Goal: Task Accomplishment & Management: Complete application form

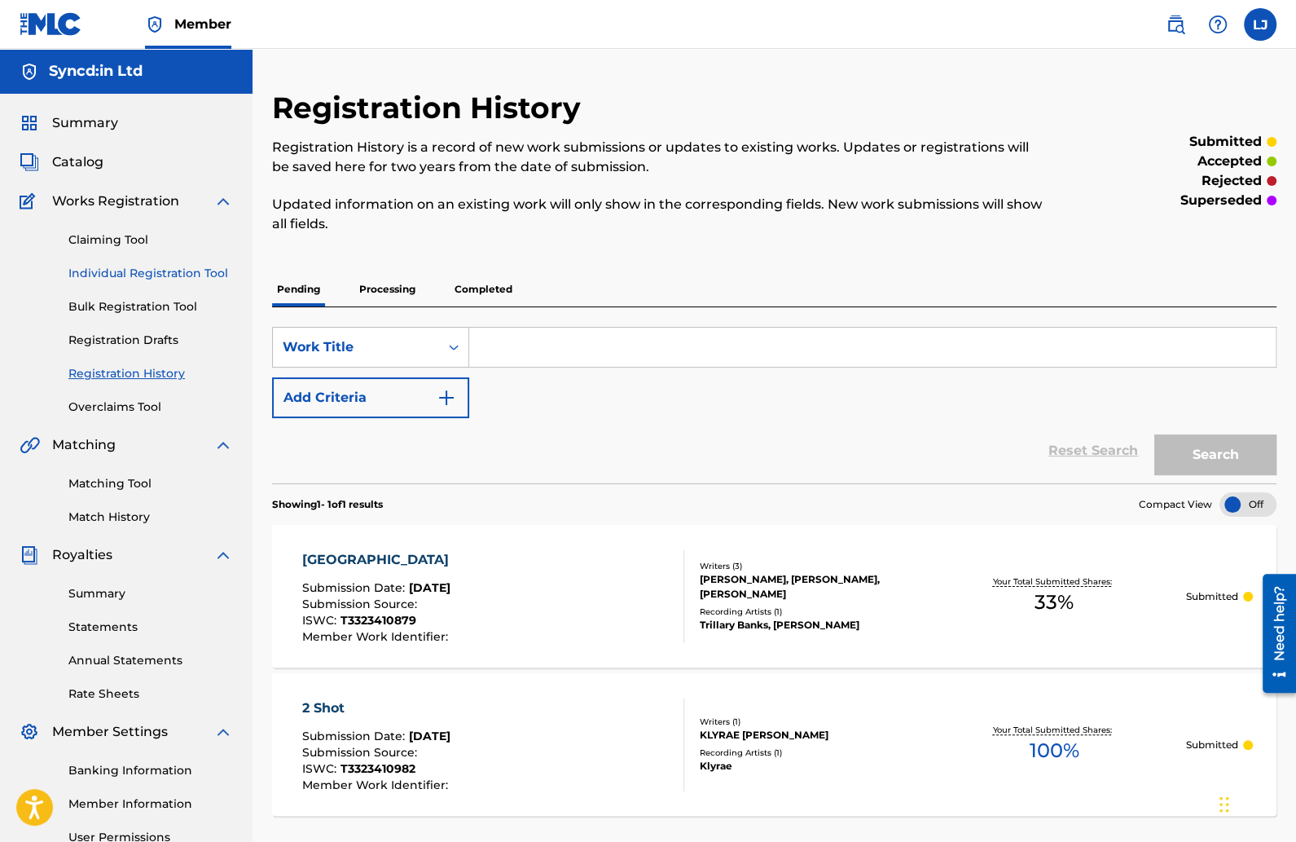
click at [119, 267] on link "Individual Registration Tool" at bounding box center [150, 273] width 165 height 17
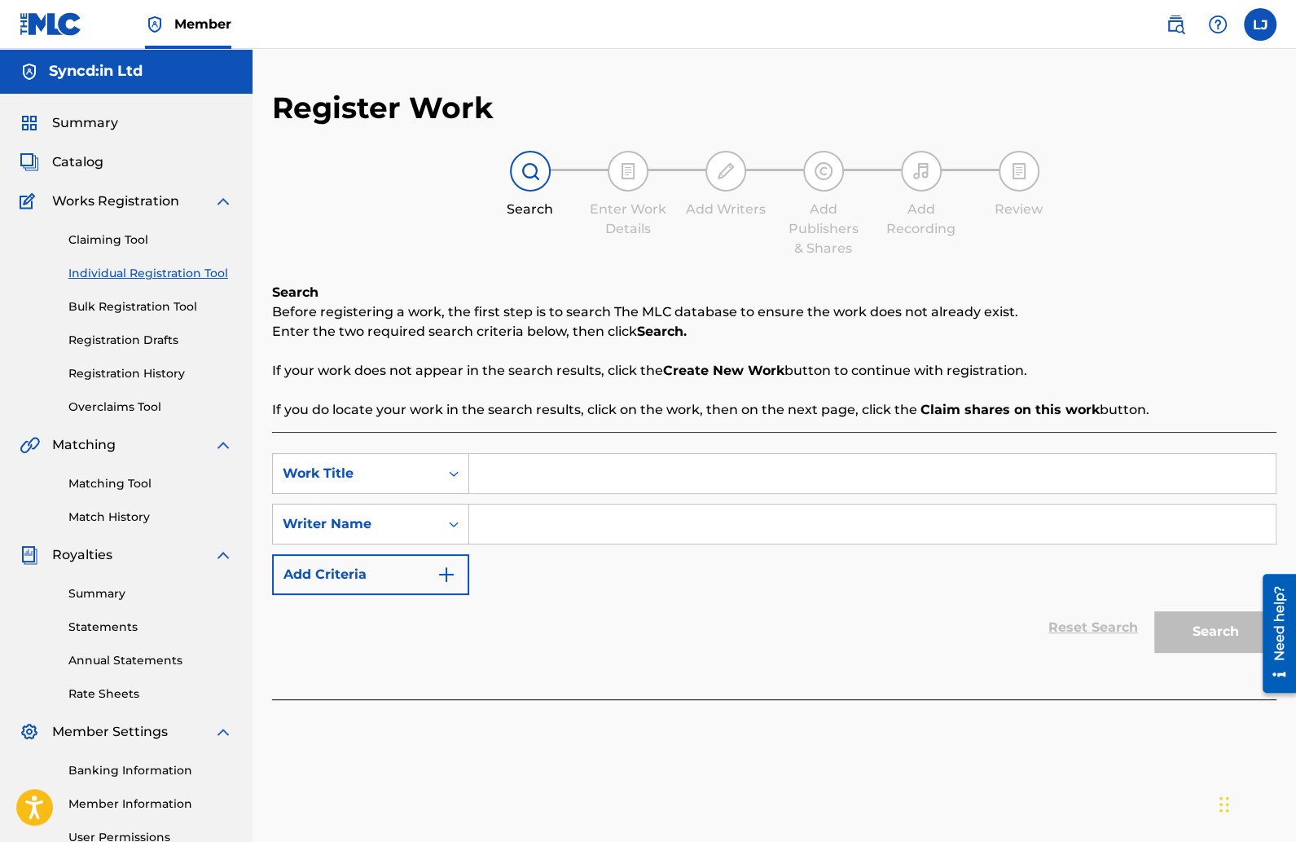
click at [516, 468] on input "Search Form" at bounding box center [872, 473] width 807 height 39
type input "From Da H"
click at [543, 534] on input "Search Form" at bounding box center [872, 523] width 807 height 39
type input "[PERSON_NAME]"
click at [1202, 640] on button "Search" at bounding box center [1215, 631] width 122 height 41
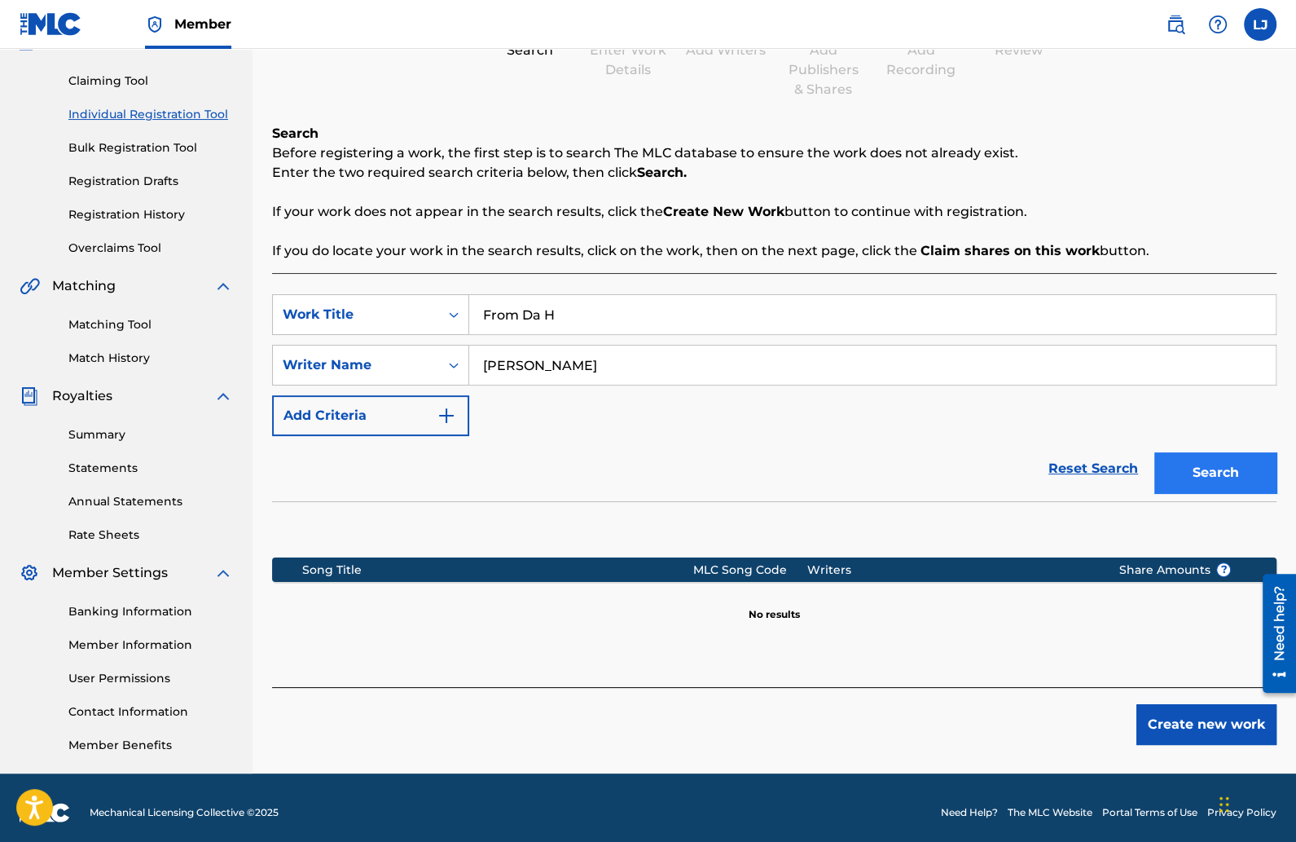
scroll to position [168, 0]
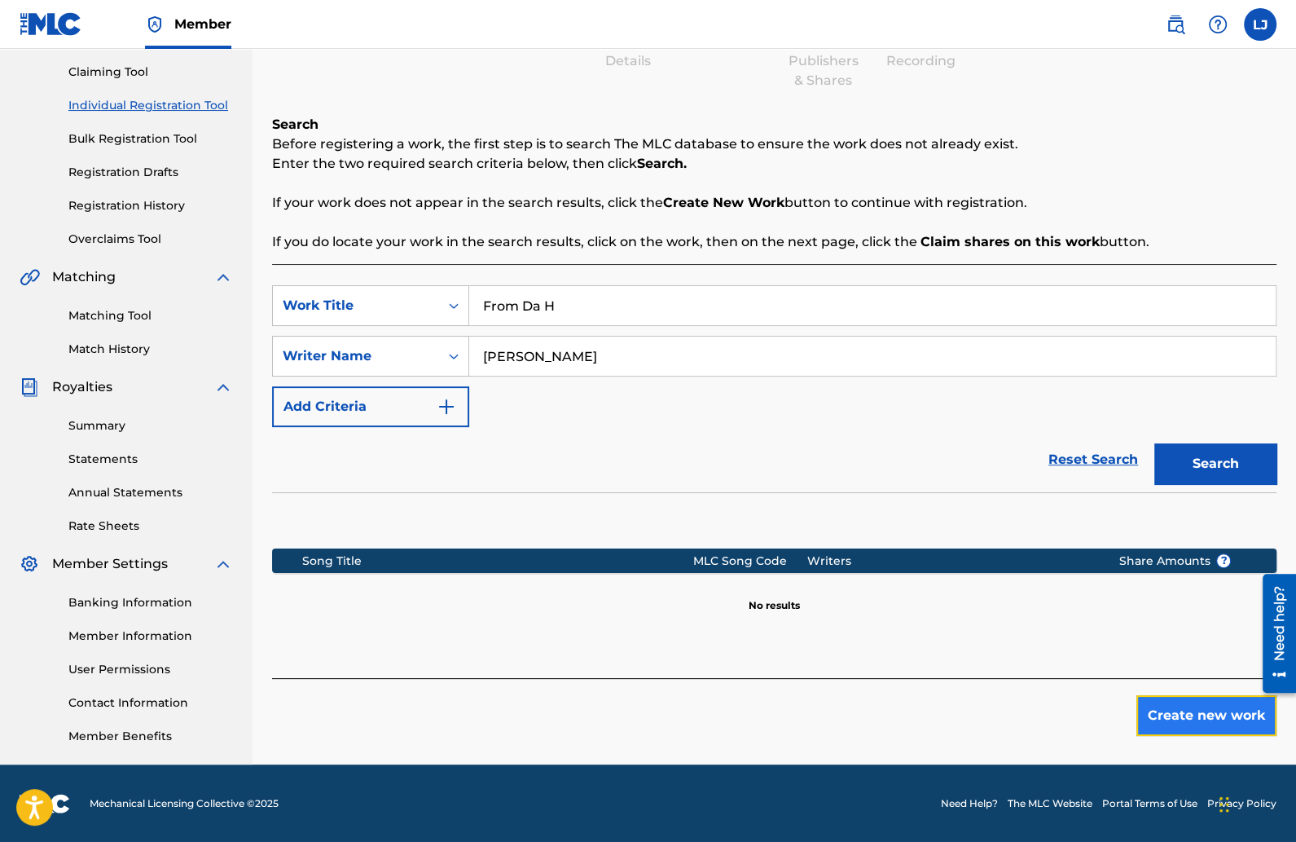
click at [1157, 705] on button "Create new work" at bounding box center [1206, 715] width 140 height 41
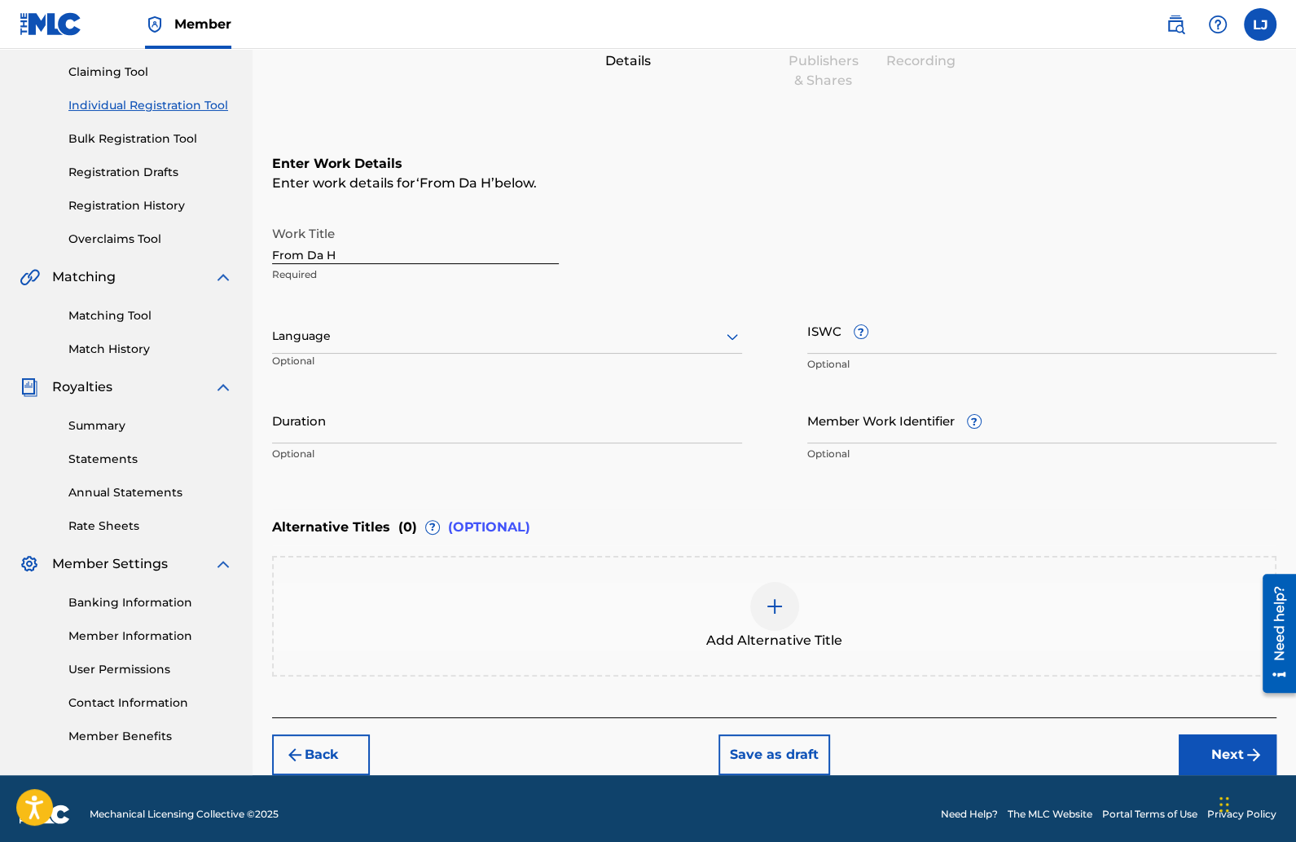
scroll to position [177, 0]
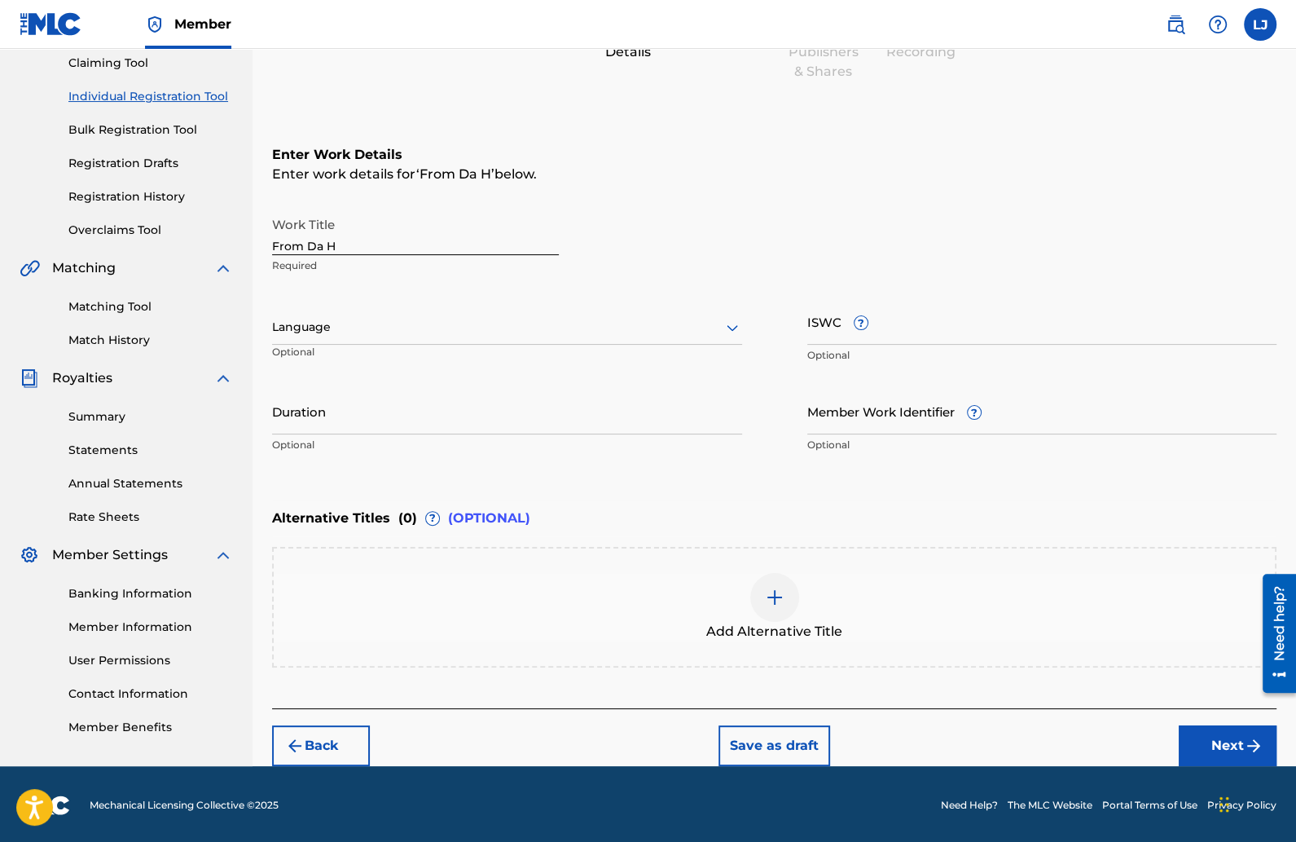
click at [387, 310] on div "Language" at bounding box center [507, 327] width 470 height 34
click at [343, 350] on div "English" at bounding box center [507, 363] width 468 height 37
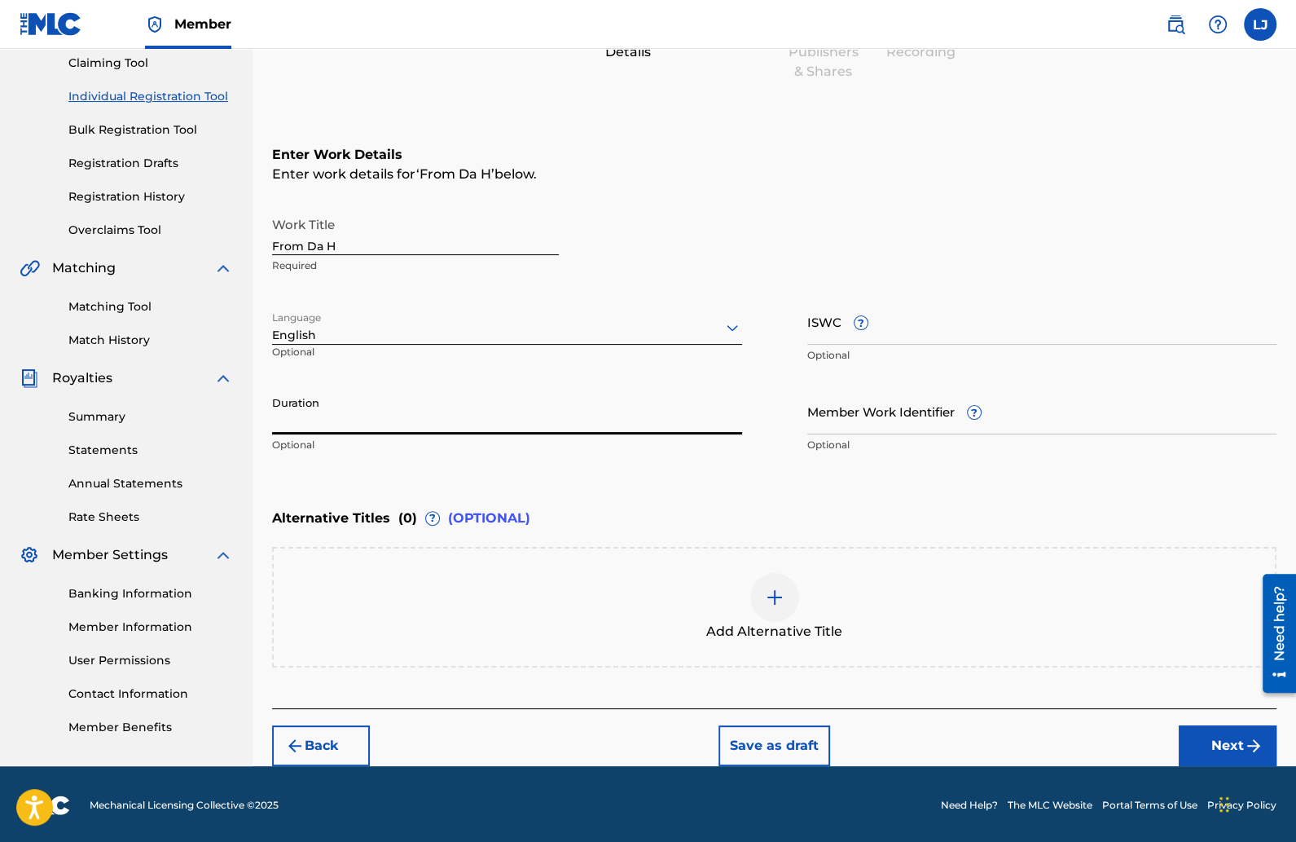
click at [377, 416] on input "Duration" at bounding box center [507, 411] width 470 height 46
type input "02:14"
click at [832, 332] on input "ISWC ?" at bounding box center [1042, 321] width 470 height 46
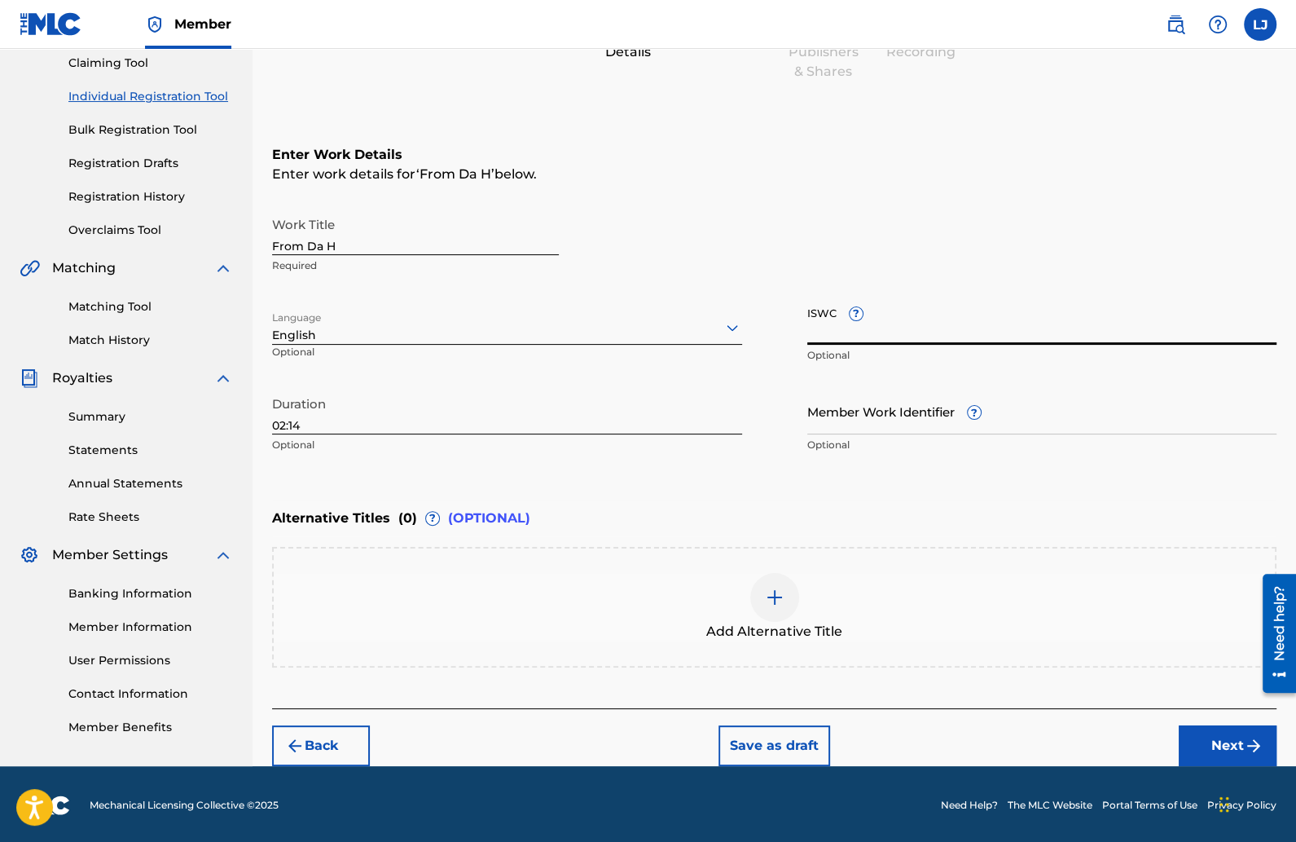
paste input "T-333.286.882-9"
type input "T-333.286.882-9"
click at [1196, 741] on button "Next" at bounding box center [1228, 745] width 98 height 41
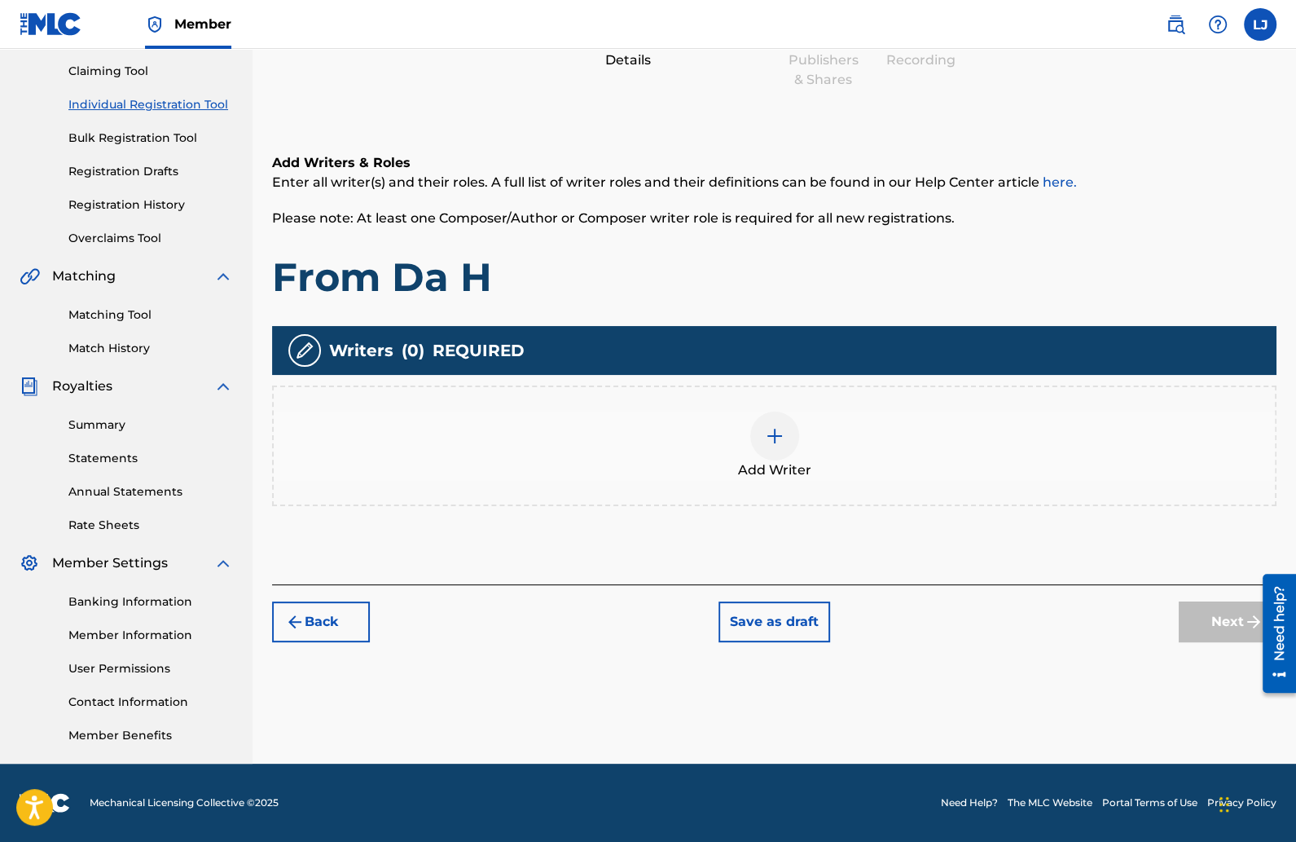
scroll to position [73, 0]
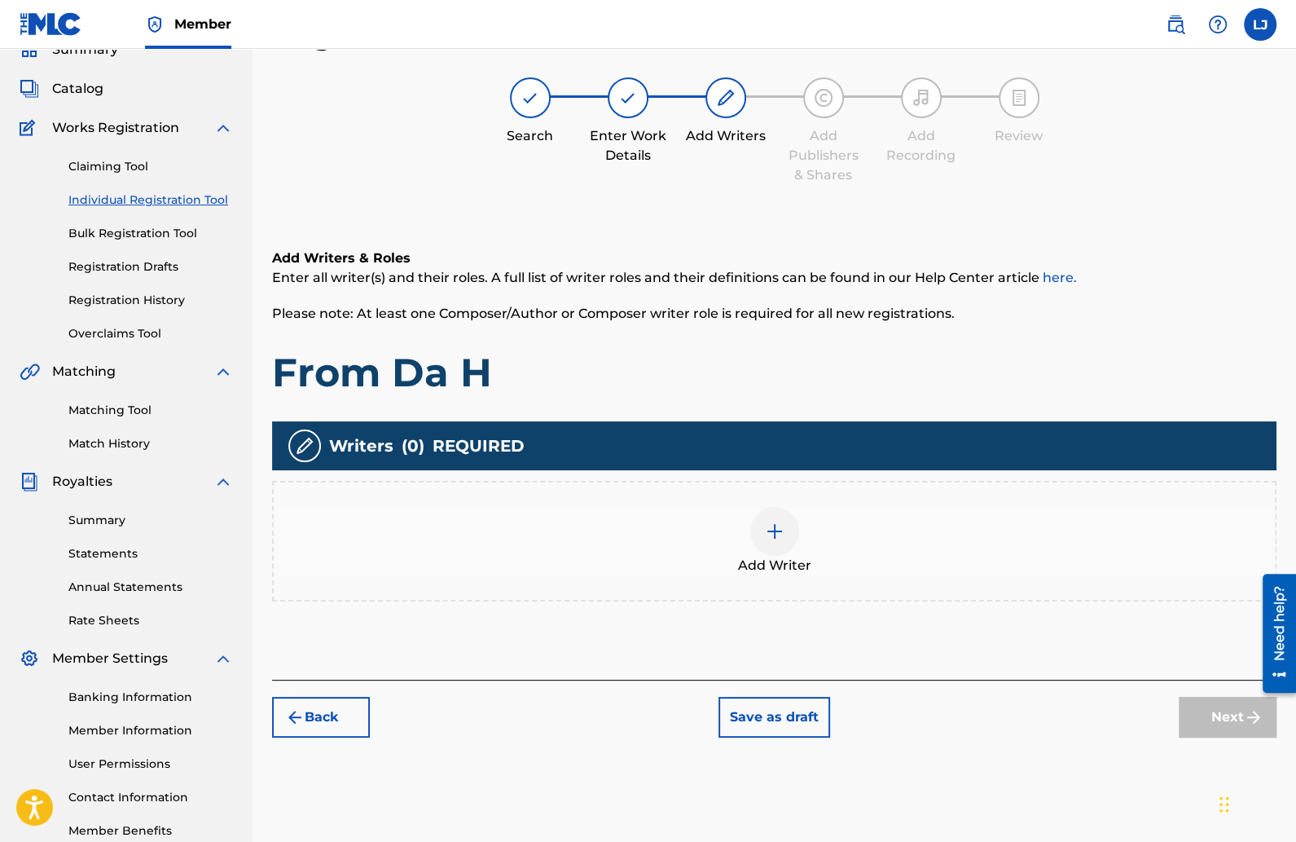
click at [774, 525] on img at bounding box center [775, 531] width 20 height 20
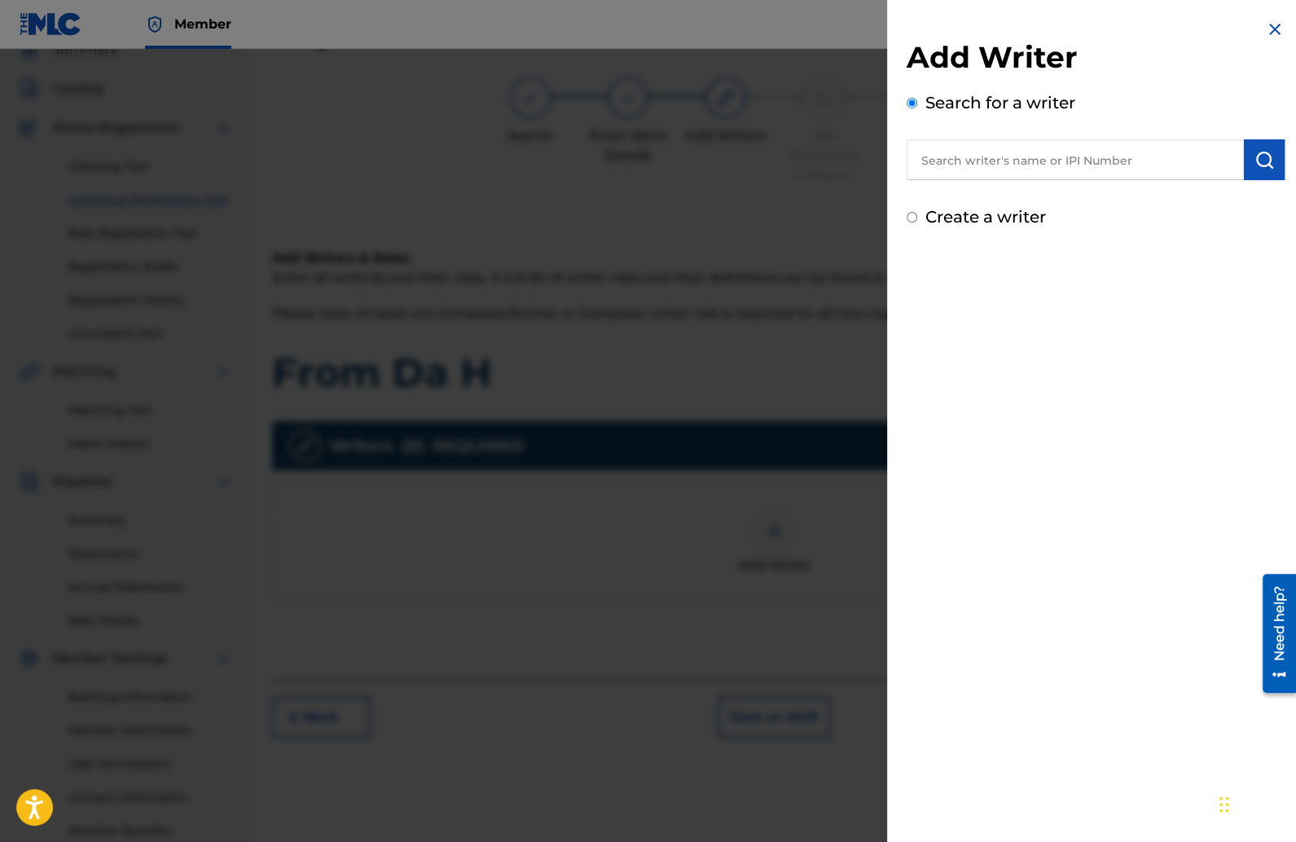
click at [960, 177] on input "text" at bounding box center [1075, 159] width 337 height 41
type input "L"
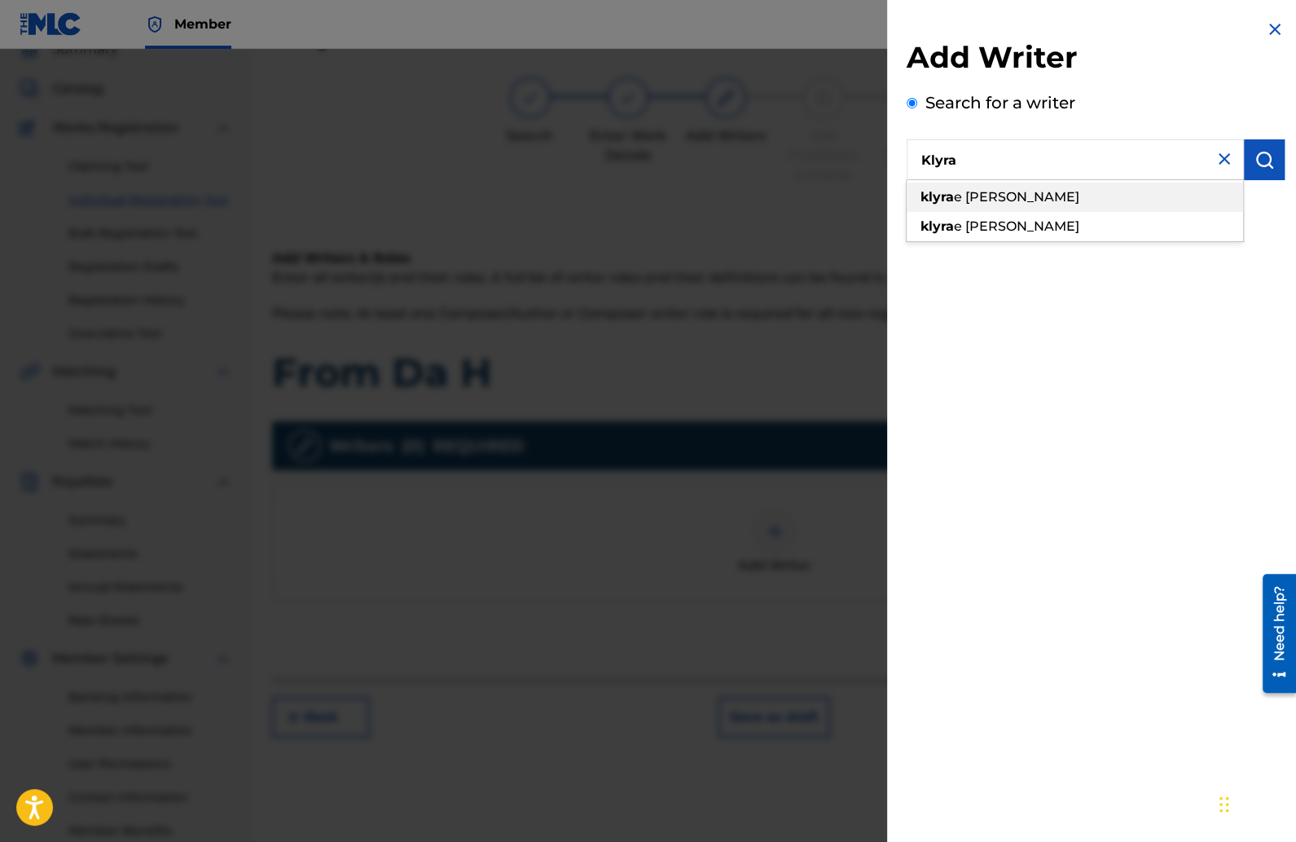
click at [966, 204] on span "e [PERSON_NAME]" at bounding box center [1016, 196] width 125 height 15
type input "klyrae [PERSON_NAME]"
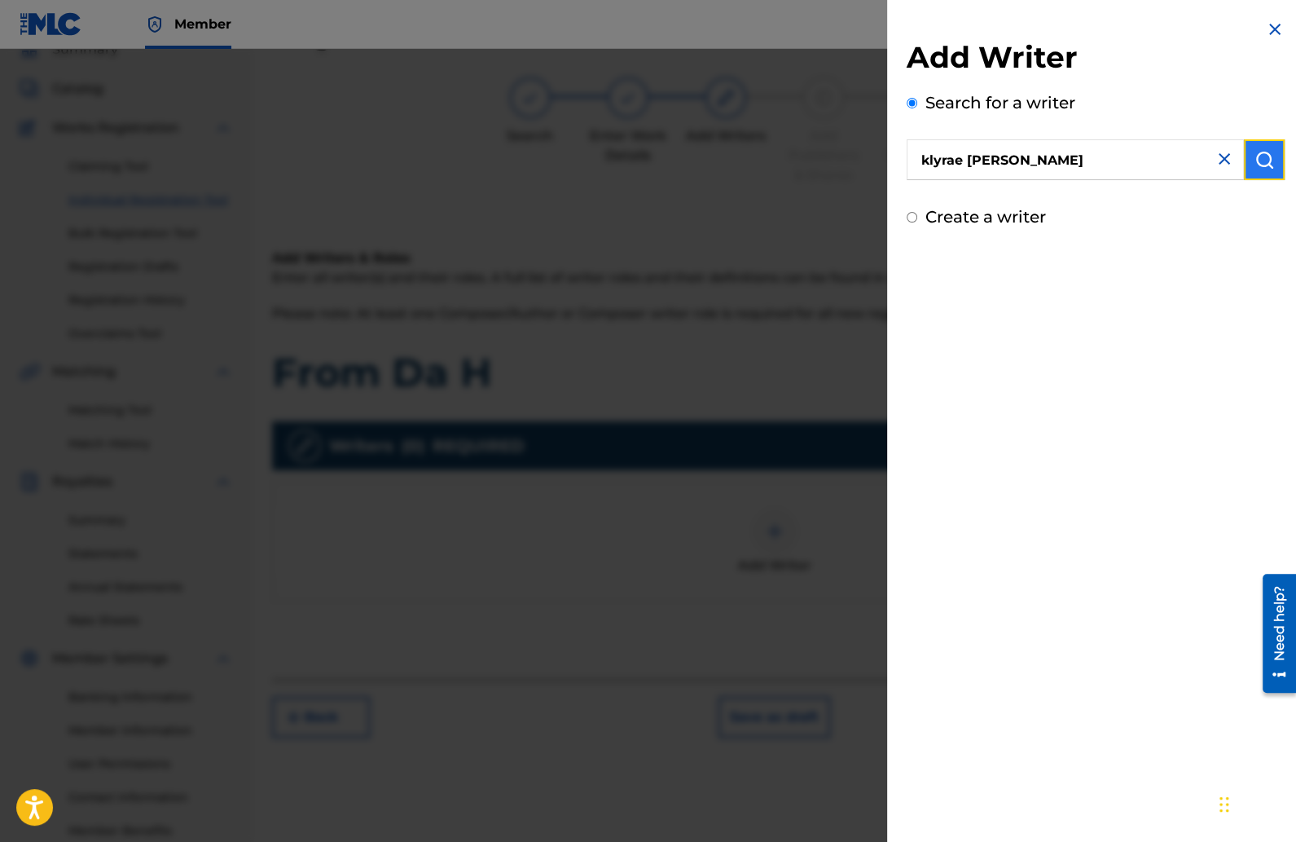
click at [1262, 160] on img "submit" at bounding box center [1265, 160] width 20 height 20
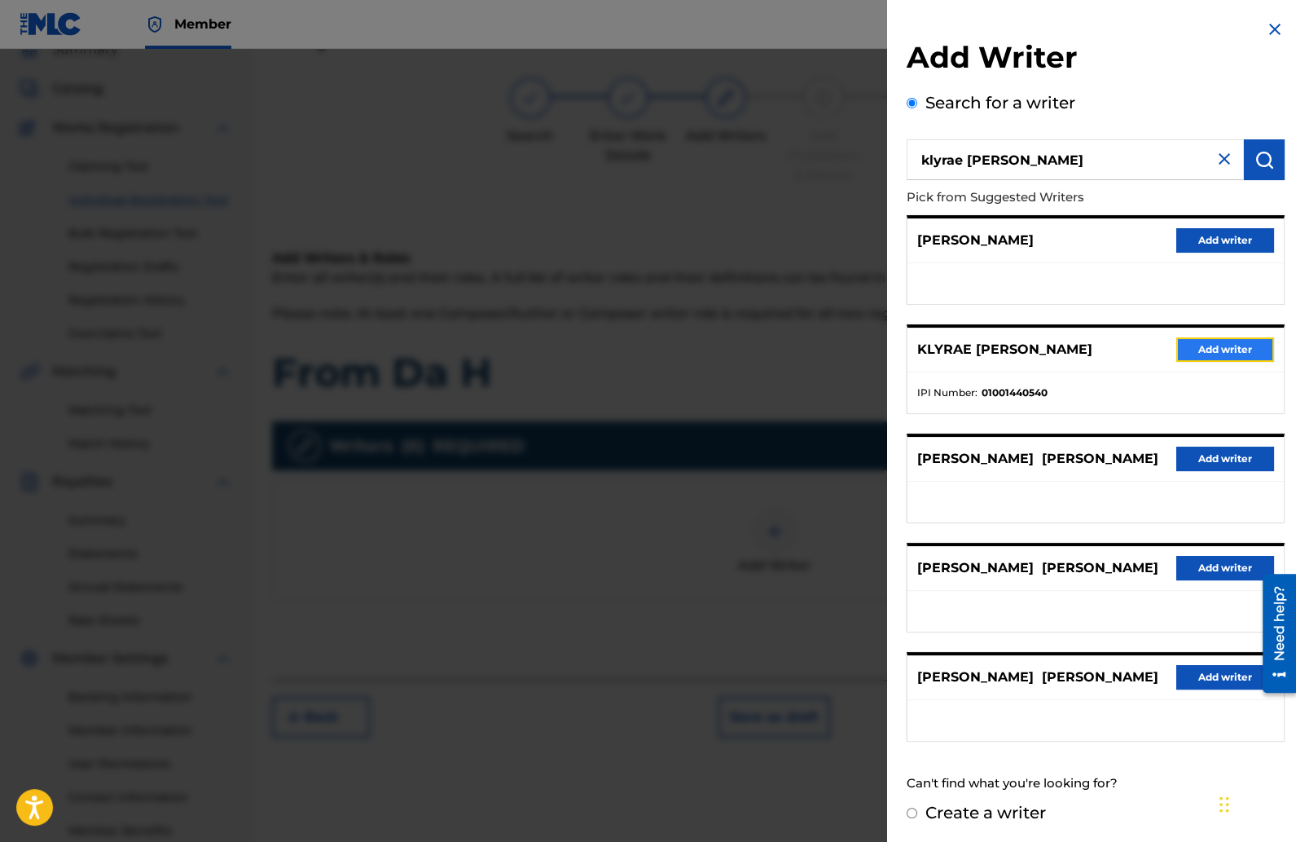
click at [1227, 347] on button "Add writer" at bounding box center [1225, 349] width 98 height 24
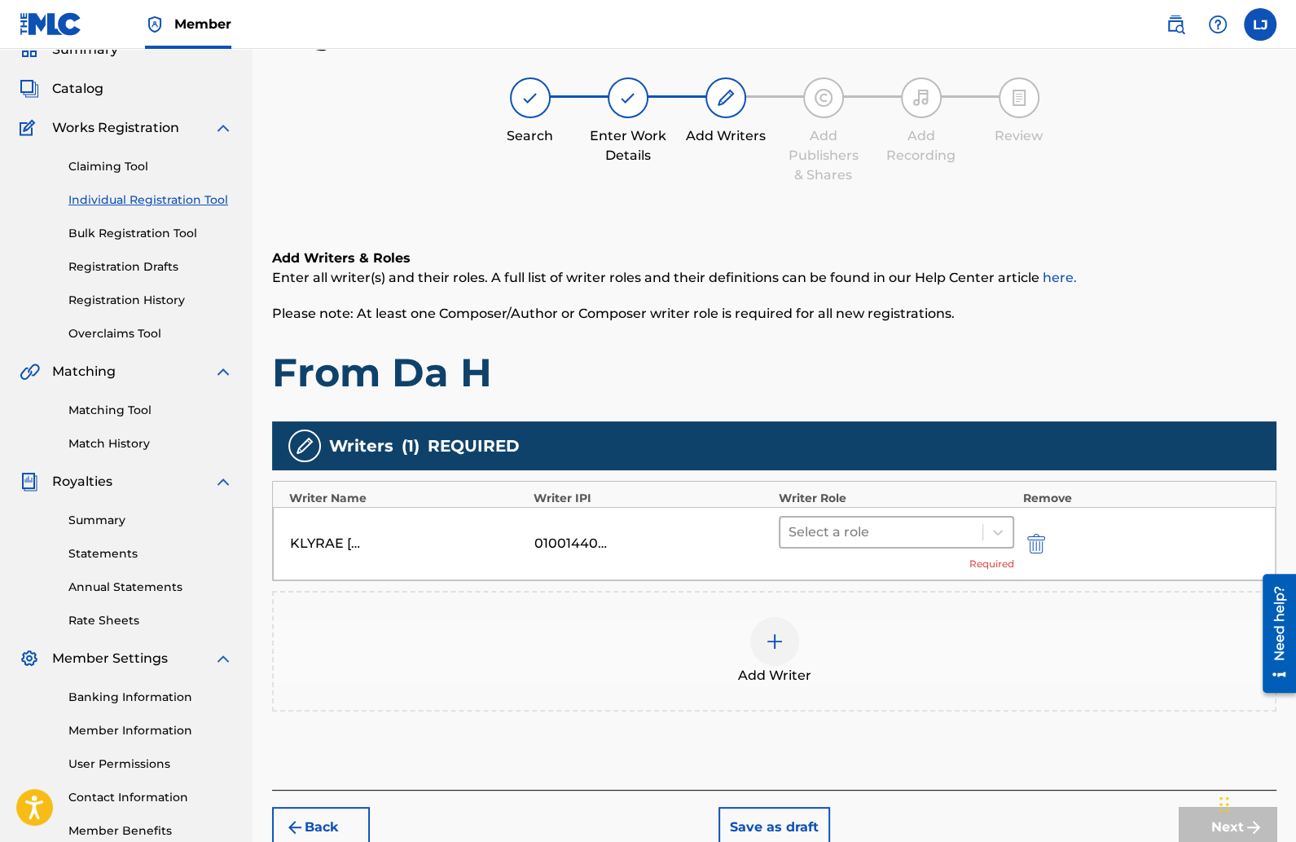
click at [916, 528] on div at bounding box center [882, 532] width 187 height 23
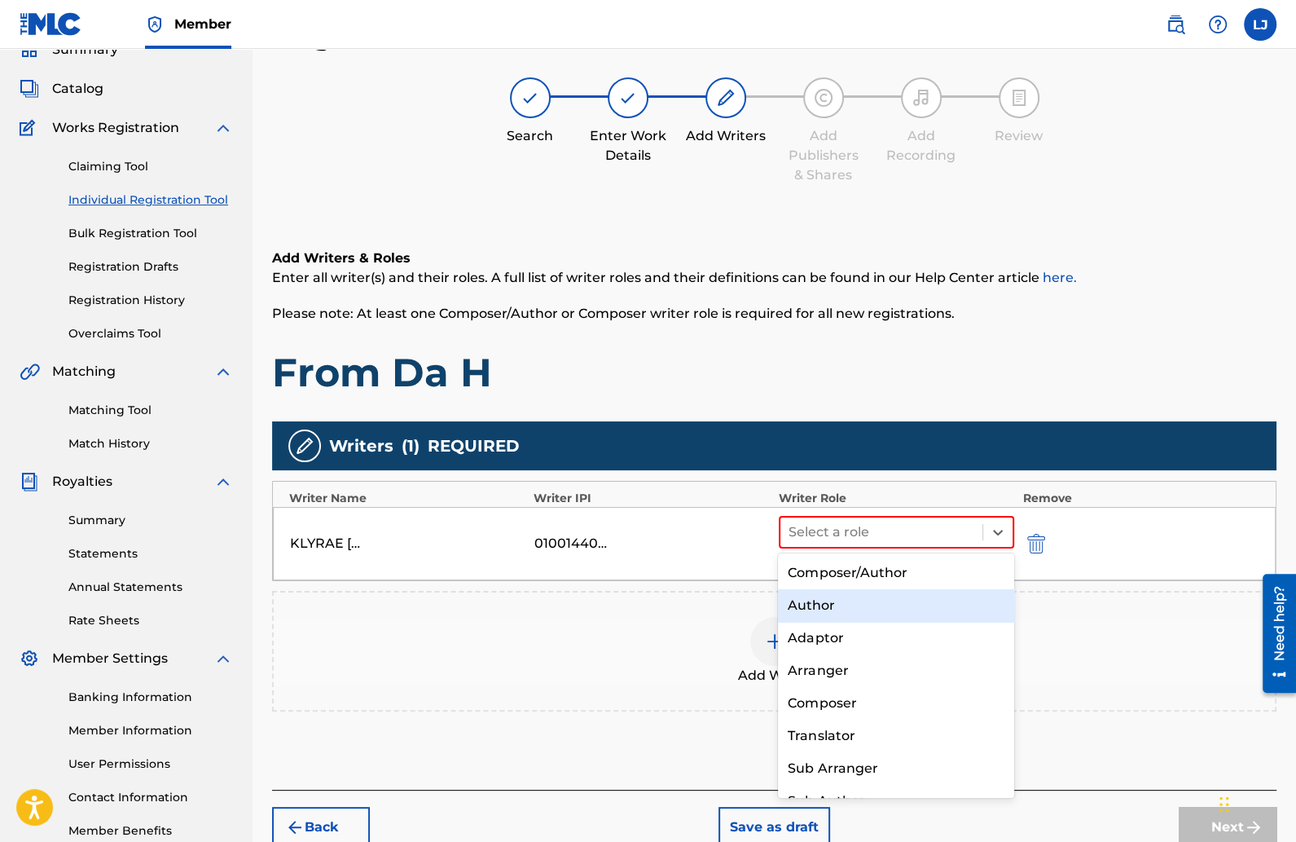
click at [862, 603] on div "Author" at bounding box center [896, 605] width 236 height 33
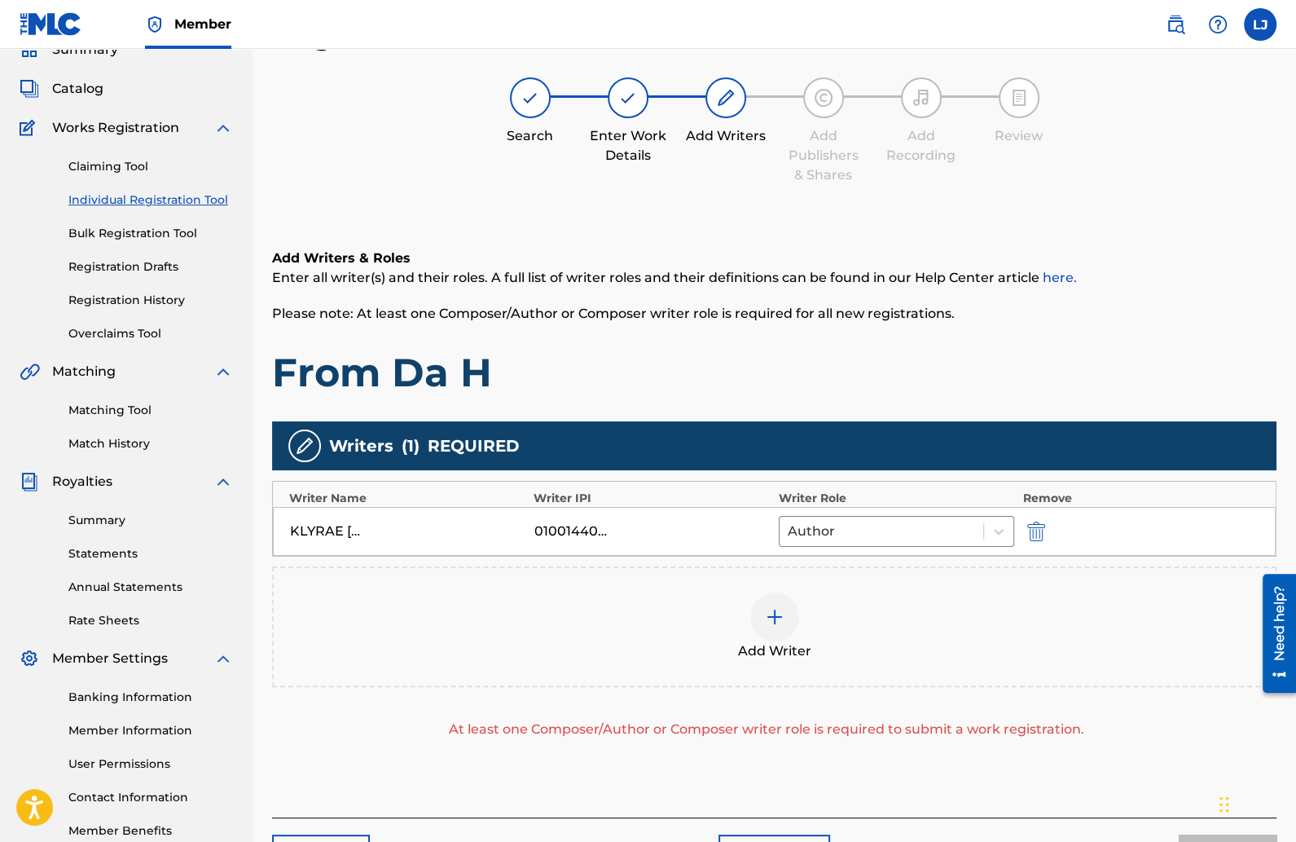
click at [781, 600] on div at bounding box center [774, 616] width 49 height 49
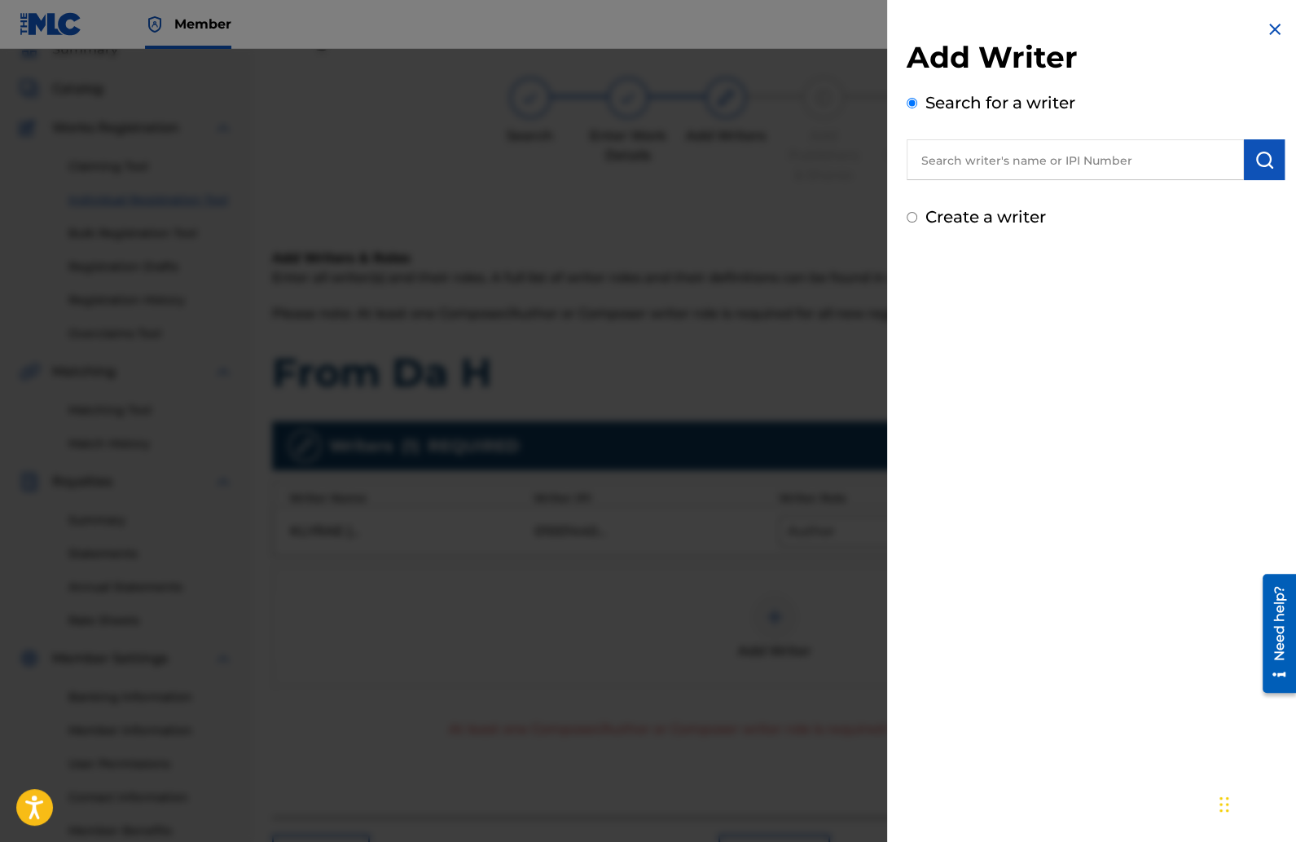
click at [952, 169] on input "text" at bounding box center [1075, 159] width 337 height 41
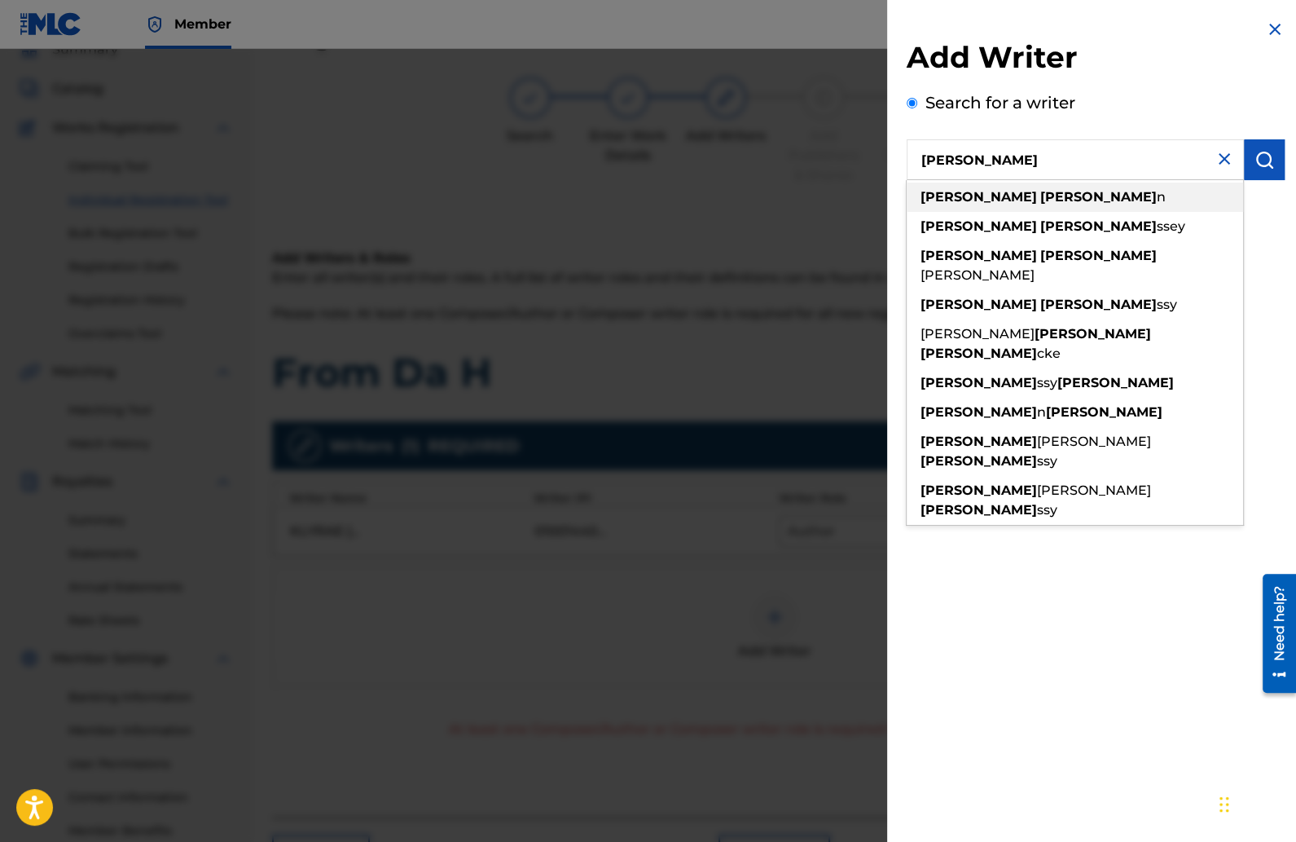
click at [955, 193] on strong "[PERSON_NAME]" at bounding box center [979, 196] width 116 height 15
type input "[PERSON_NAME]"
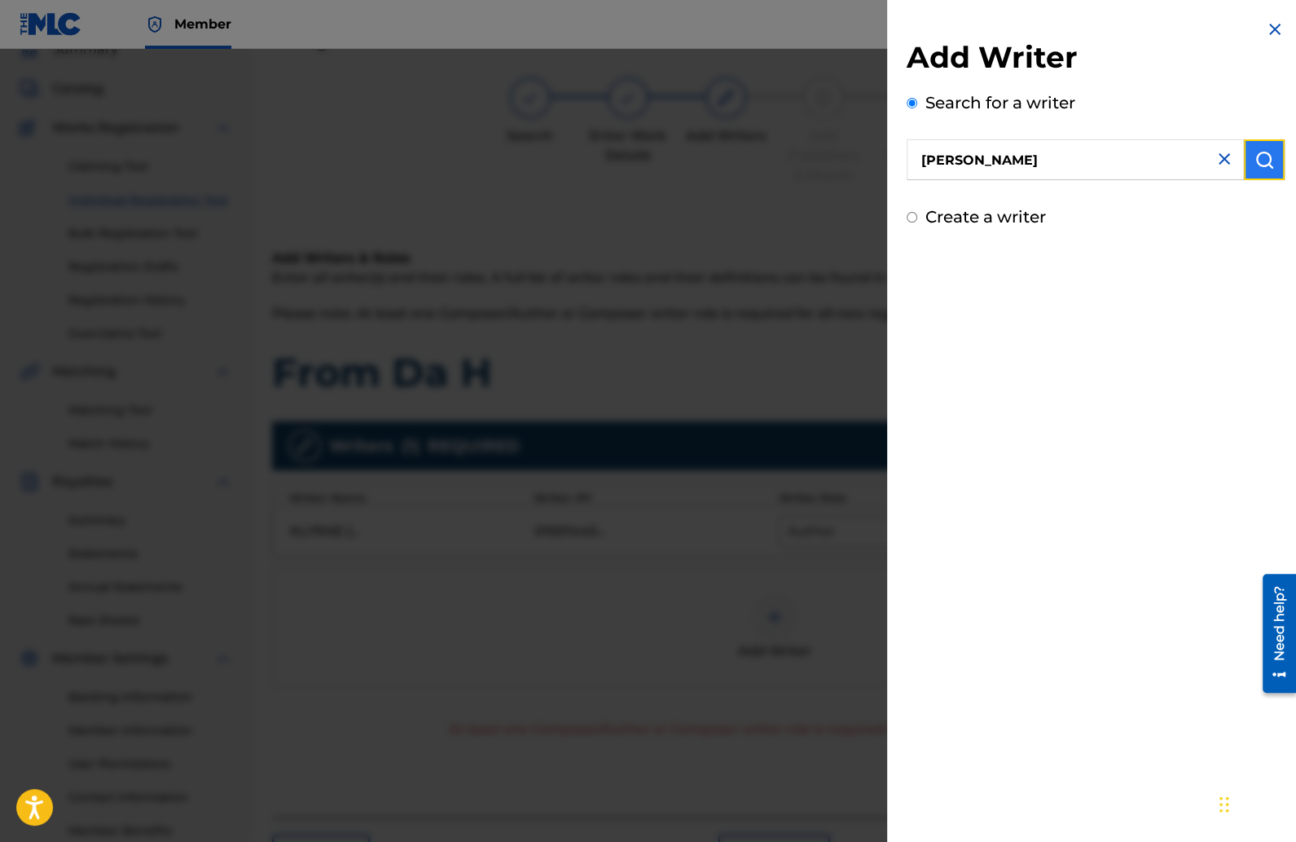
click at [1267, 169] on button "submit" at bounding box center [1264, 159] width 41 height 41
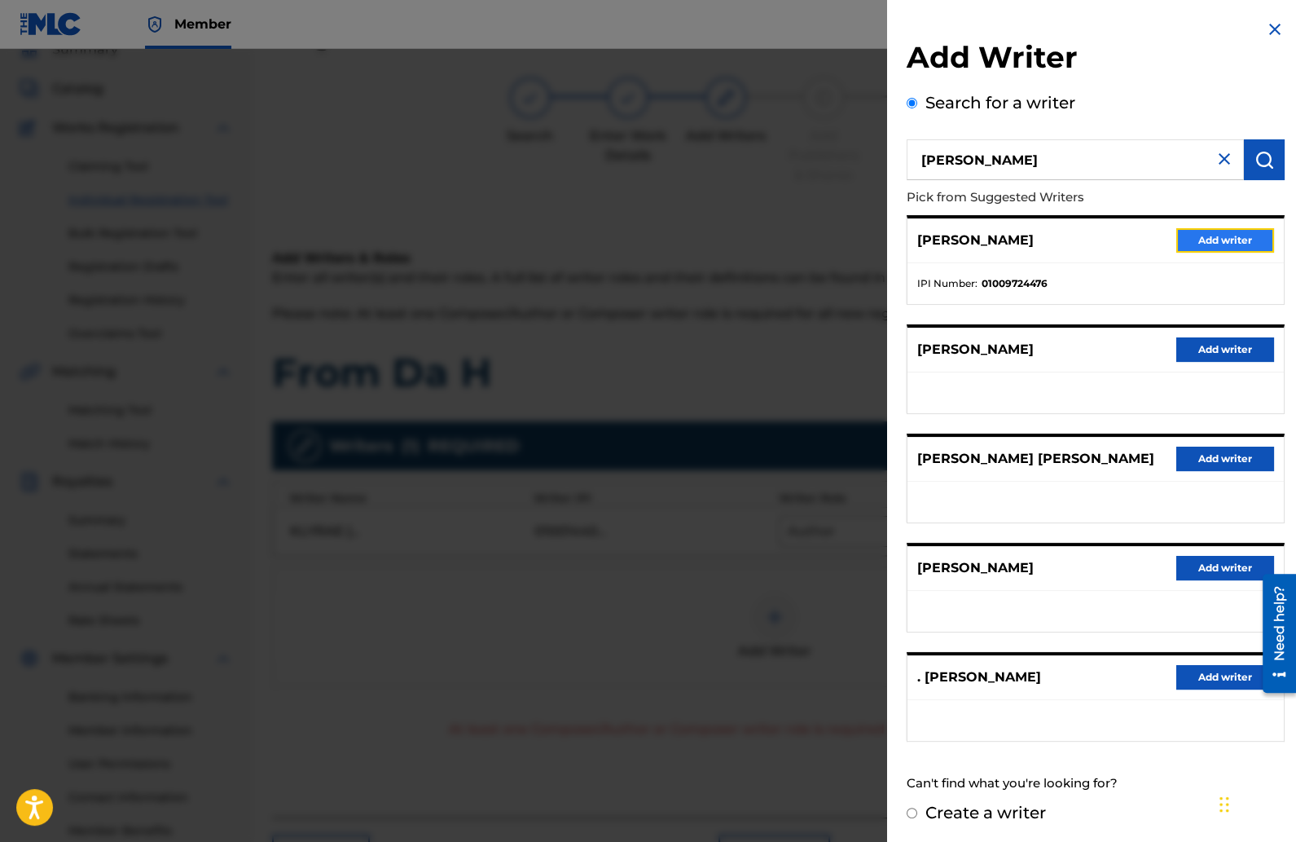
click at [1202, 231] on button "Add writer" at bounding box center [1225, 240] width 98 height 24
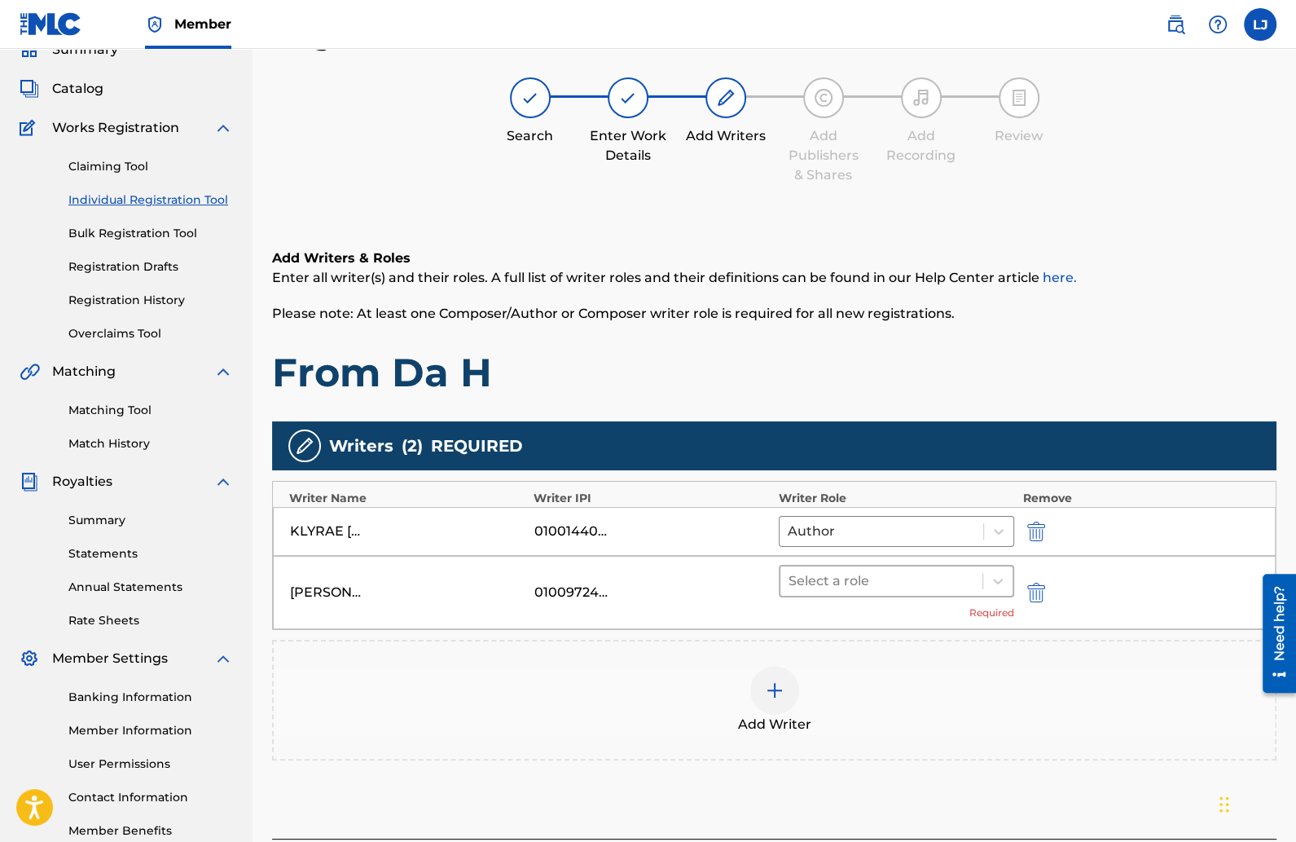
click at [931, 578] on div at bounding box center [882, 580] width 187 height 23
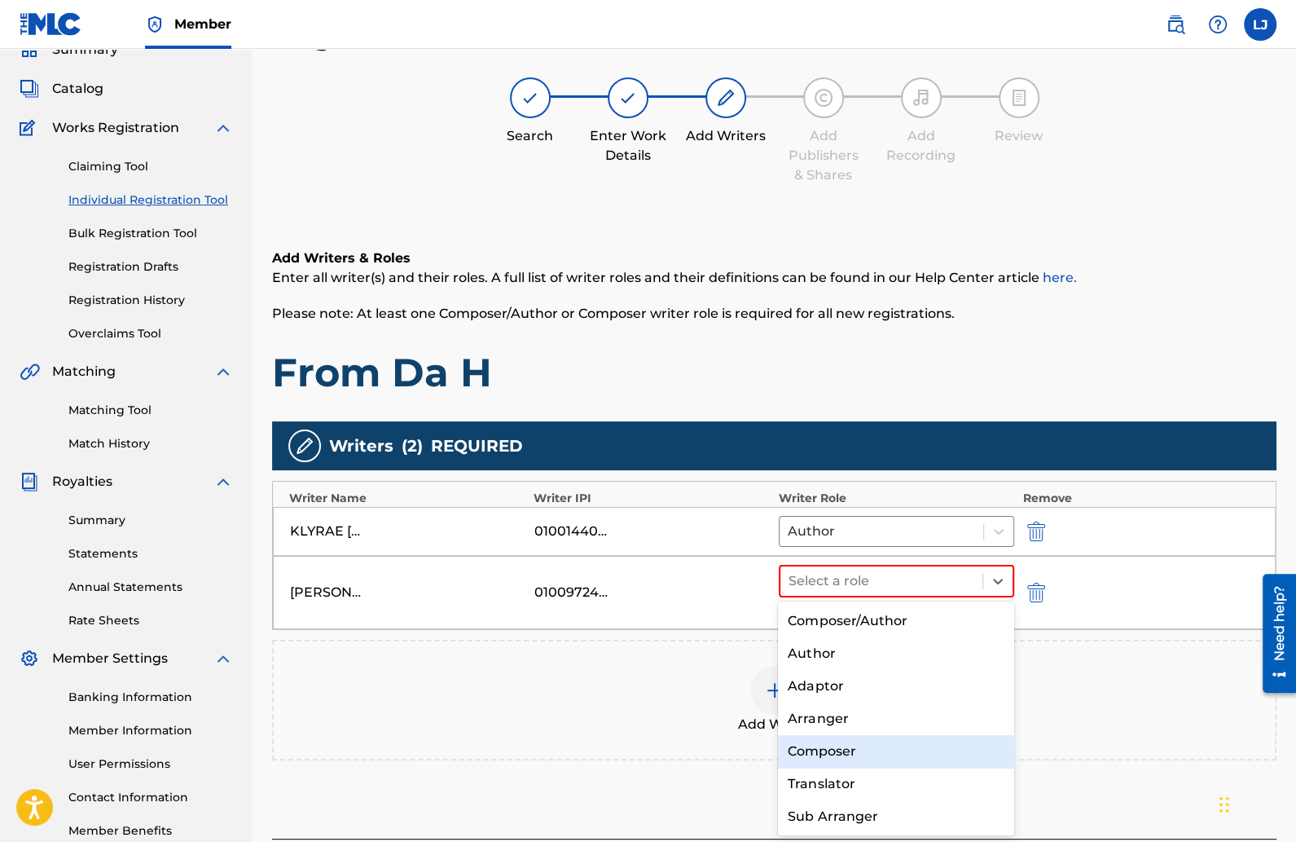
click at [829, 749] on div "Composer" at bounding box center [896, 751] width 236 height 33
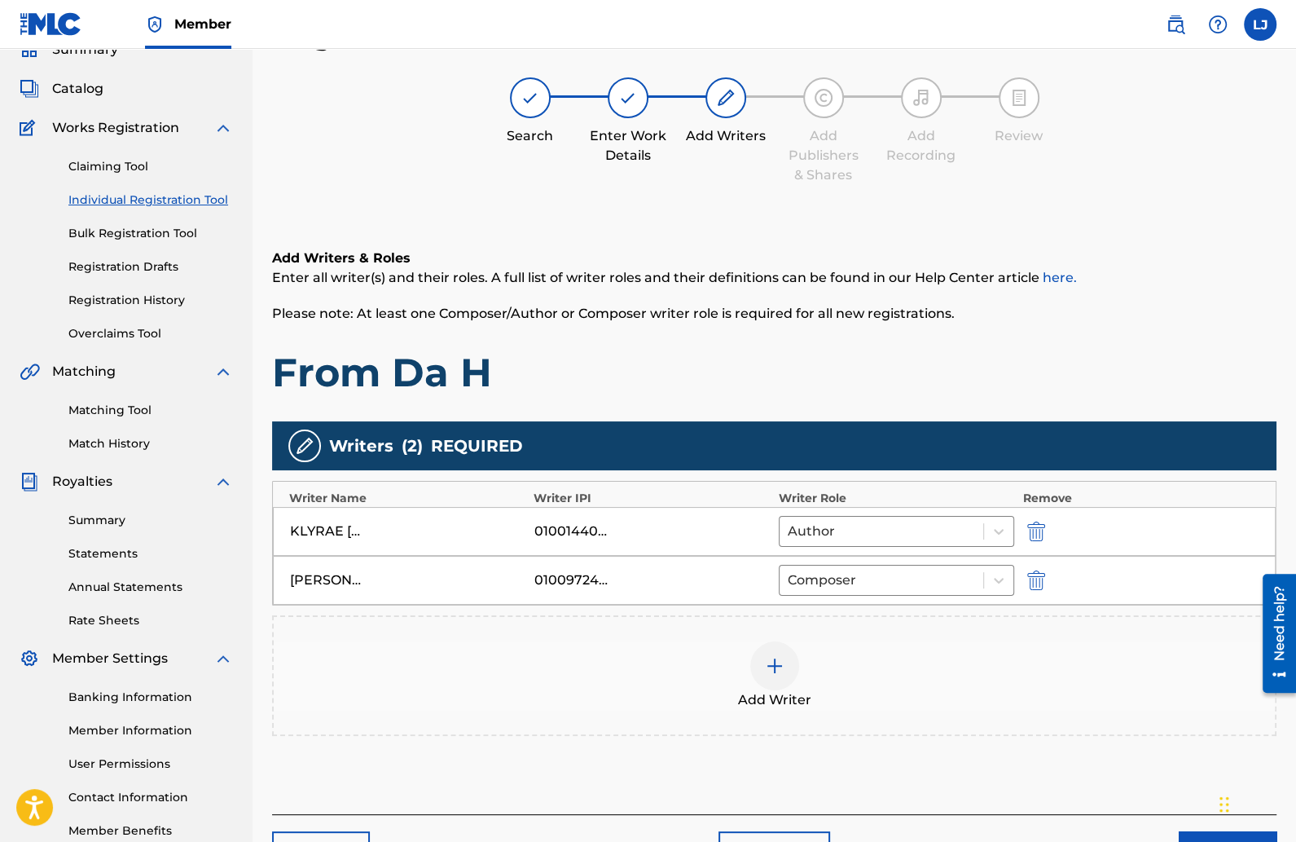
click at [781, 666] on img at bounding box center [775, 666] width 20 height 20
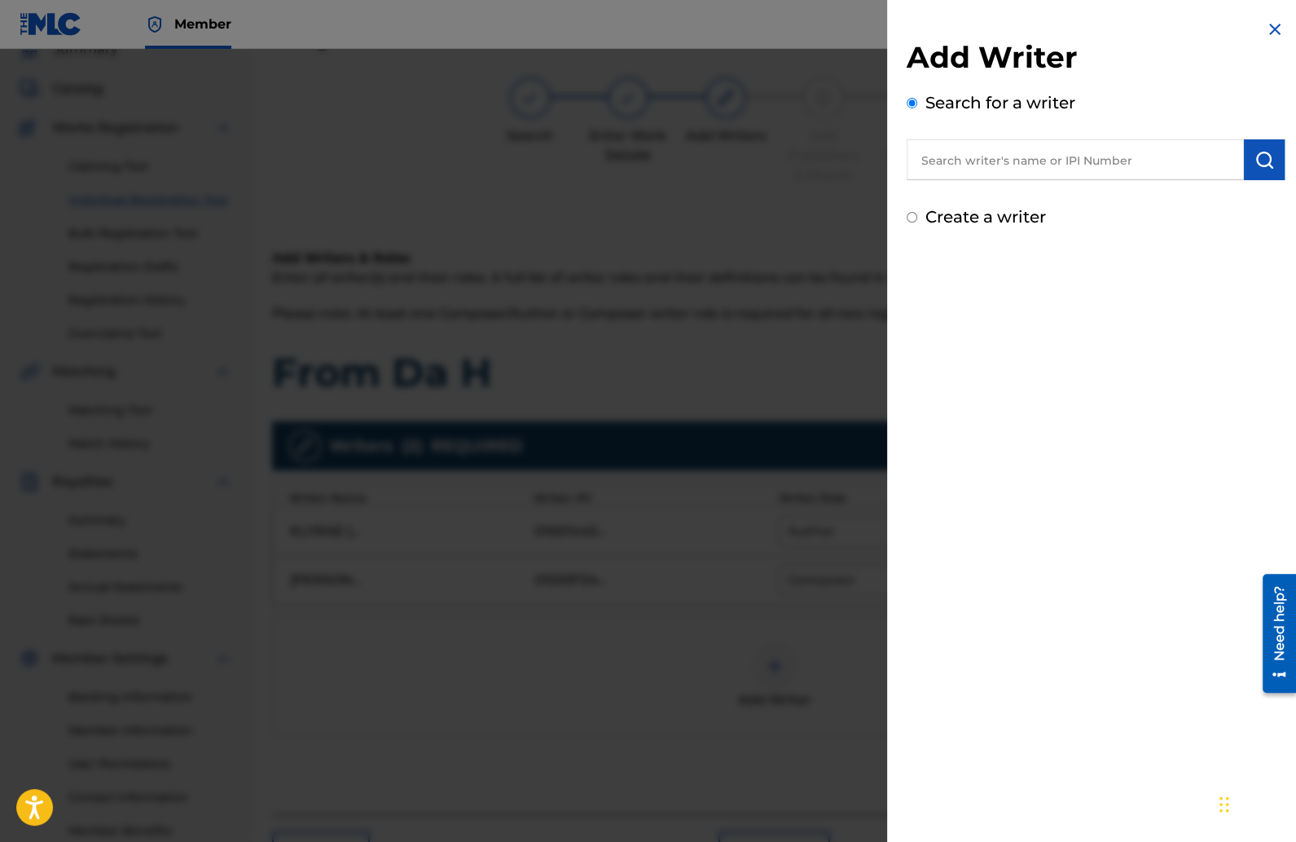
click at [947, 158] on input "text" at bounding box center [1075, 159] width 337 height 41
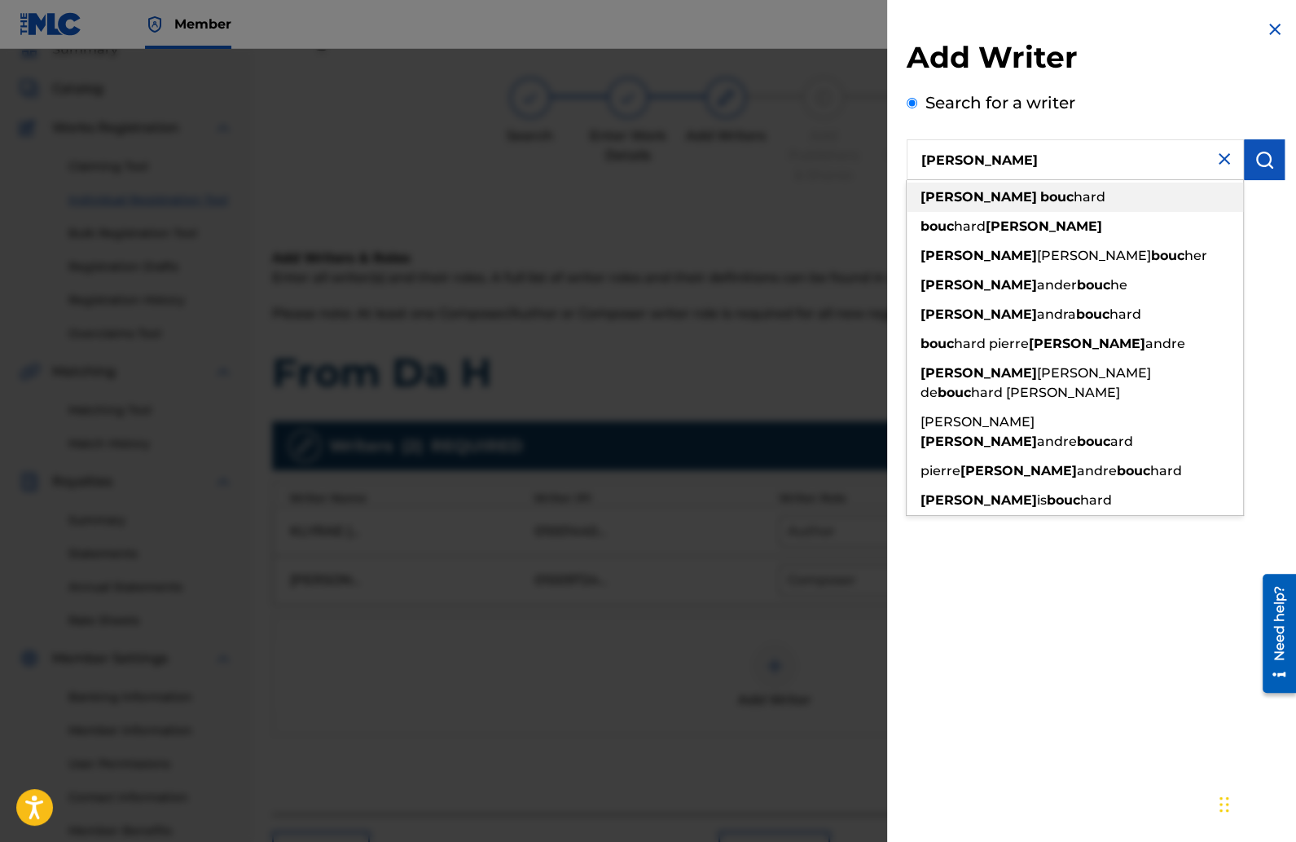
click at [1040, 200] on strong "bouc" at bounding box center [1056, 196] width 33 height 15
type input "[PERSON_NAME]"
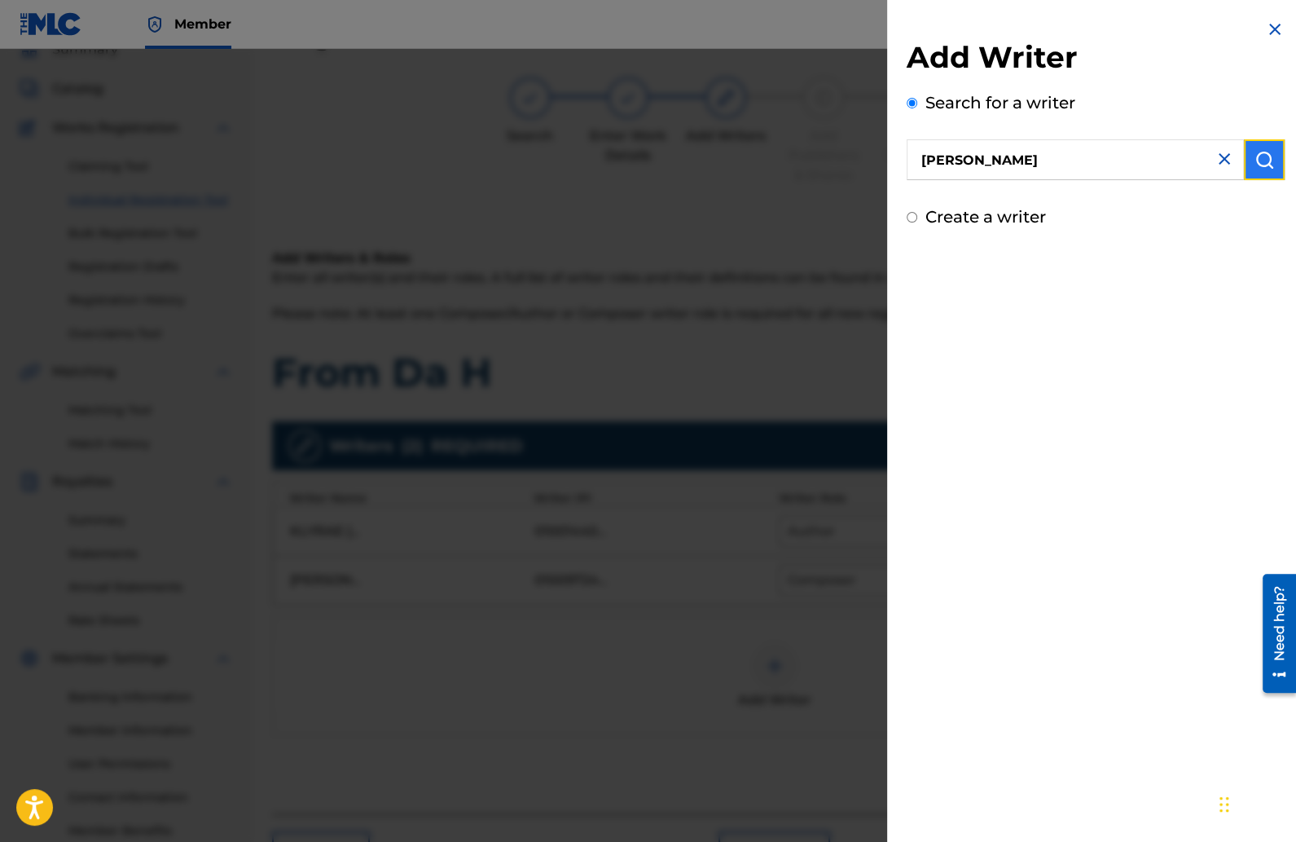
click at [1265, 162] on img "submit" at bounding box center [1265, 160] width 20 height 20
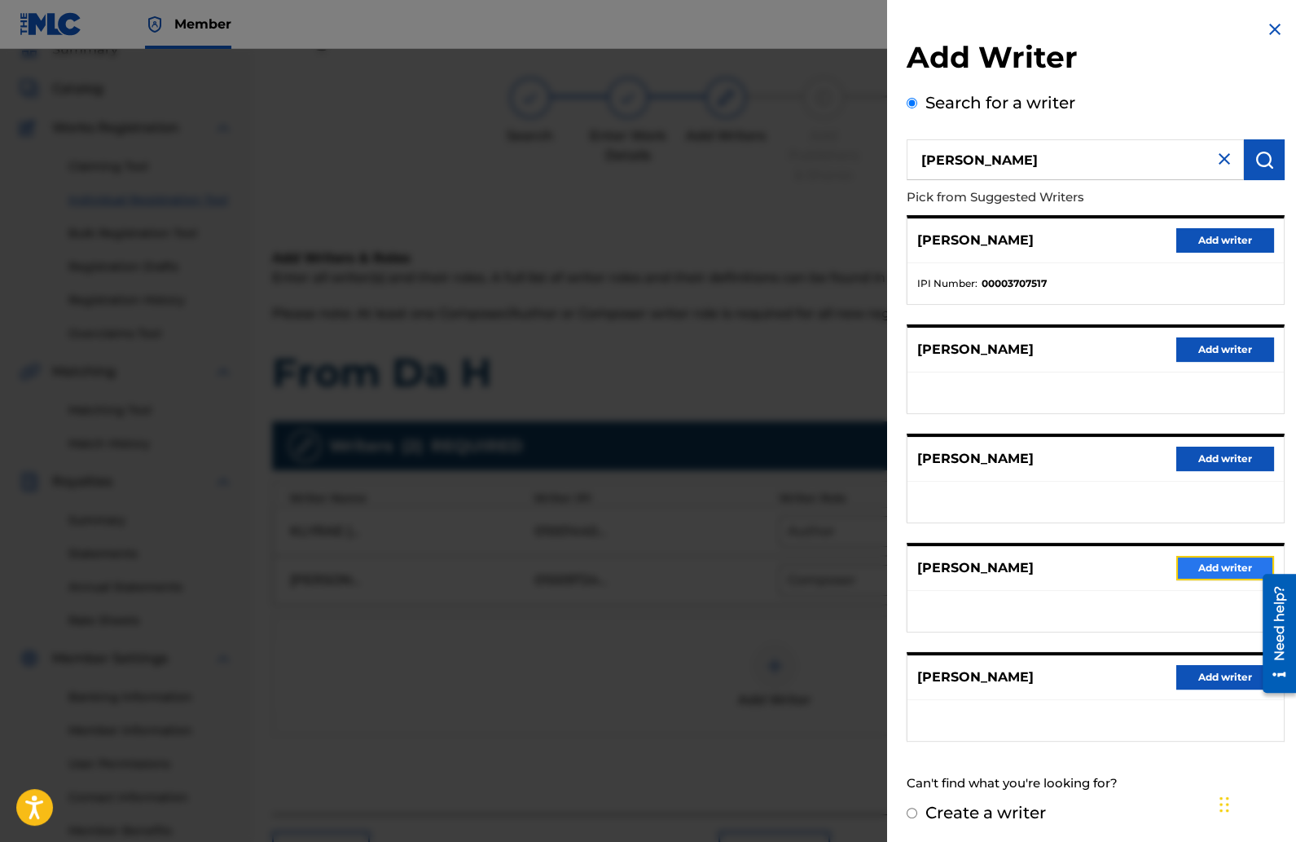
click at [1193, 565] on button "Add writer" at bounding box center [1225, 568] width 98 height 24
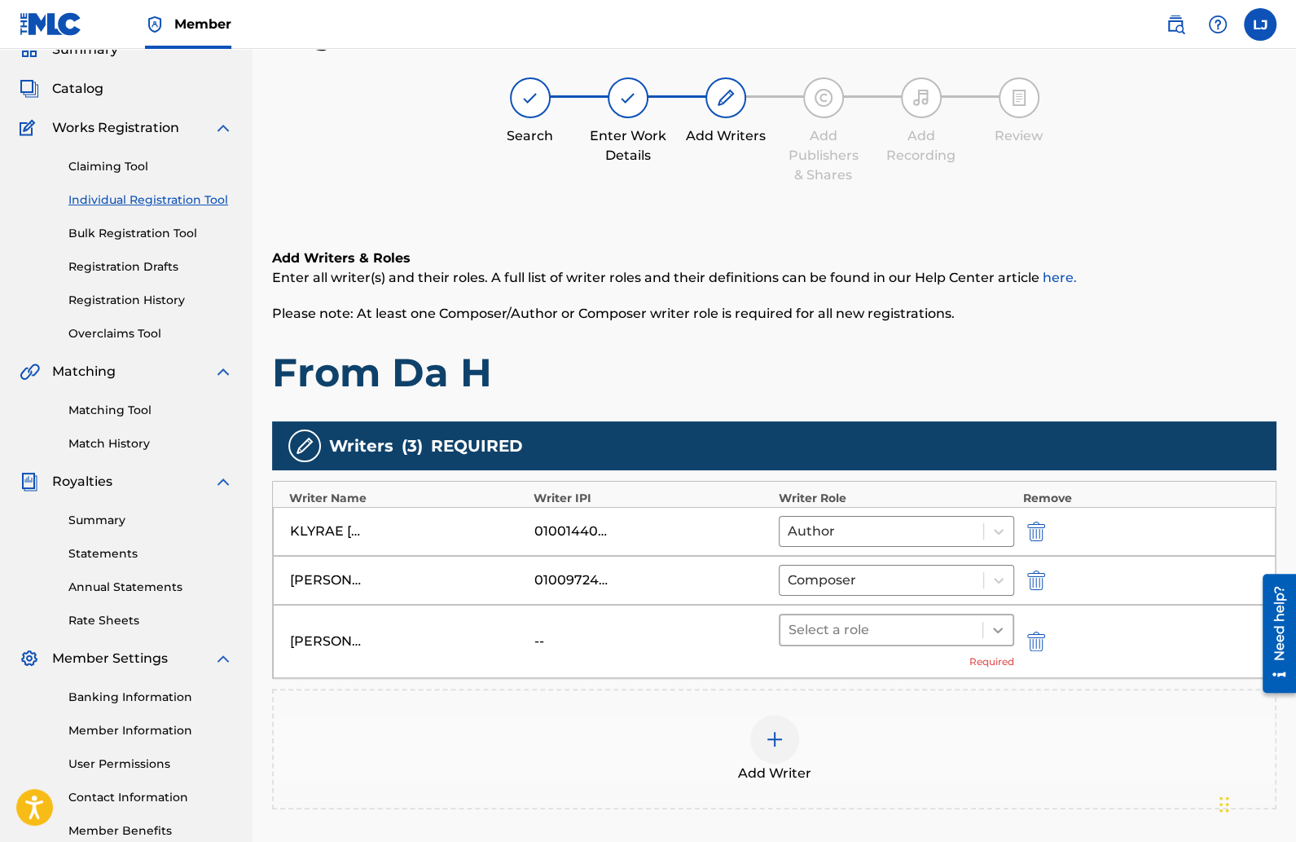
click at [1009, 628] on div at bounding box center [997, 629] width 29 height 29
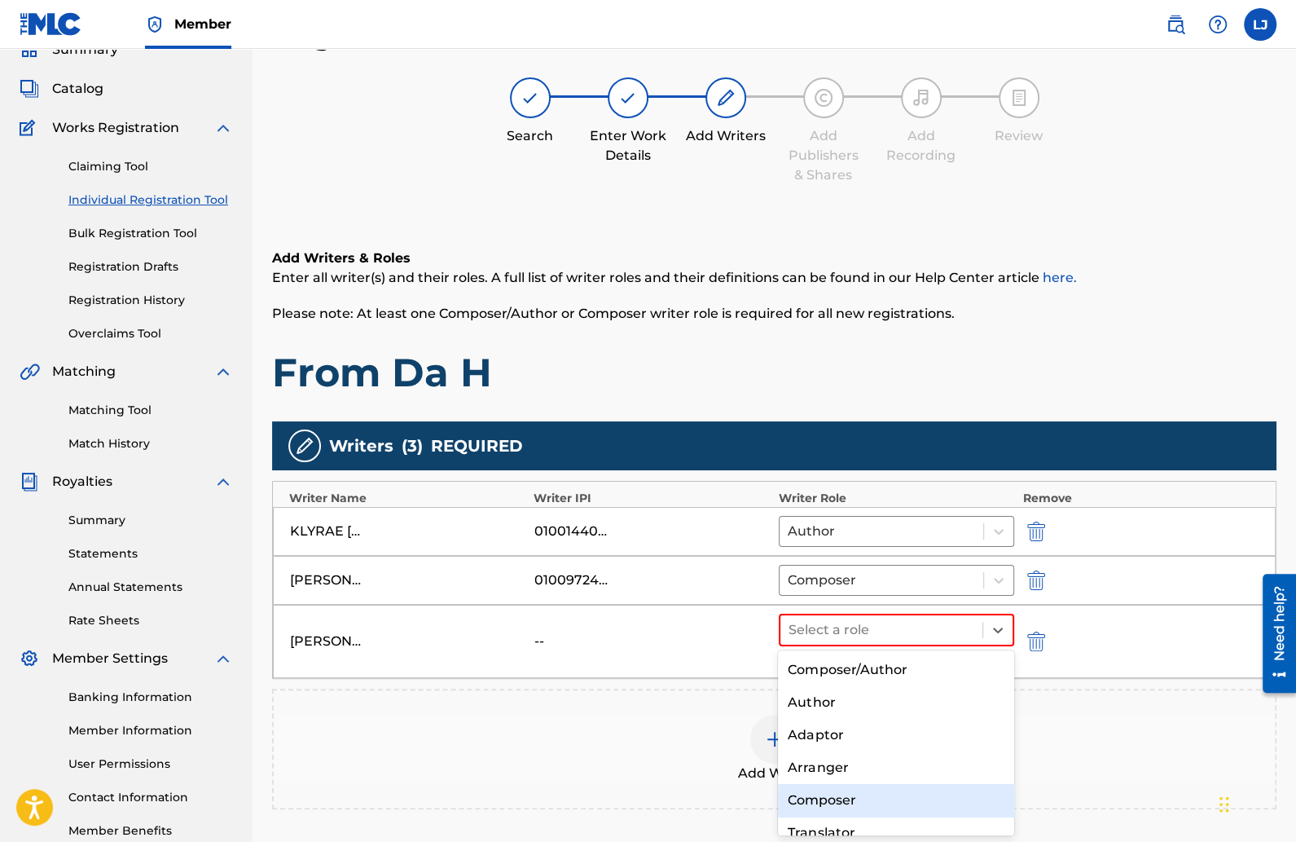
click at [841, 792] on div "Composer" at bounding box center [896, 800] width 236 height 33
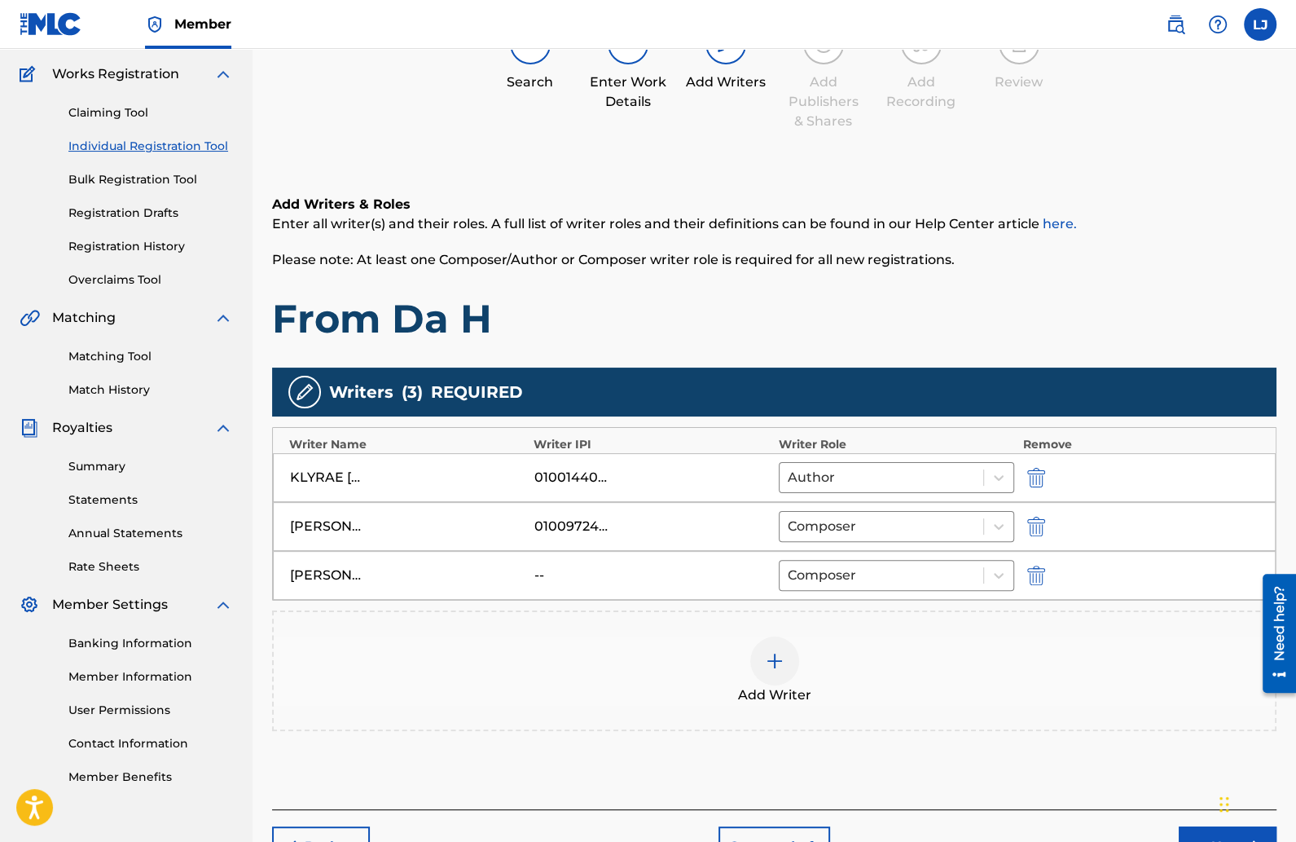
scroll to position [227, 0]
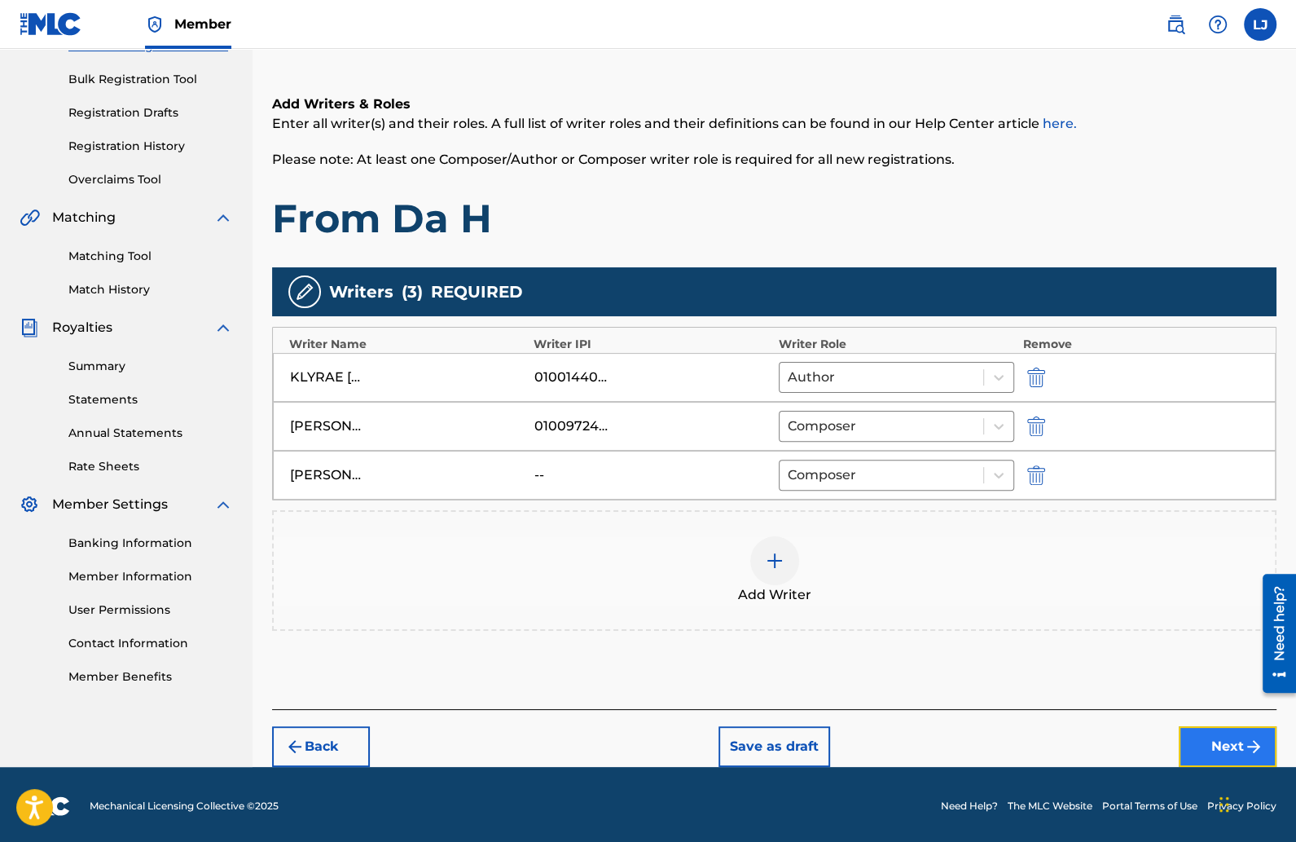
click at [1198, 736] on button "Next" at bounding box center [1228, 746] width 98 height 41
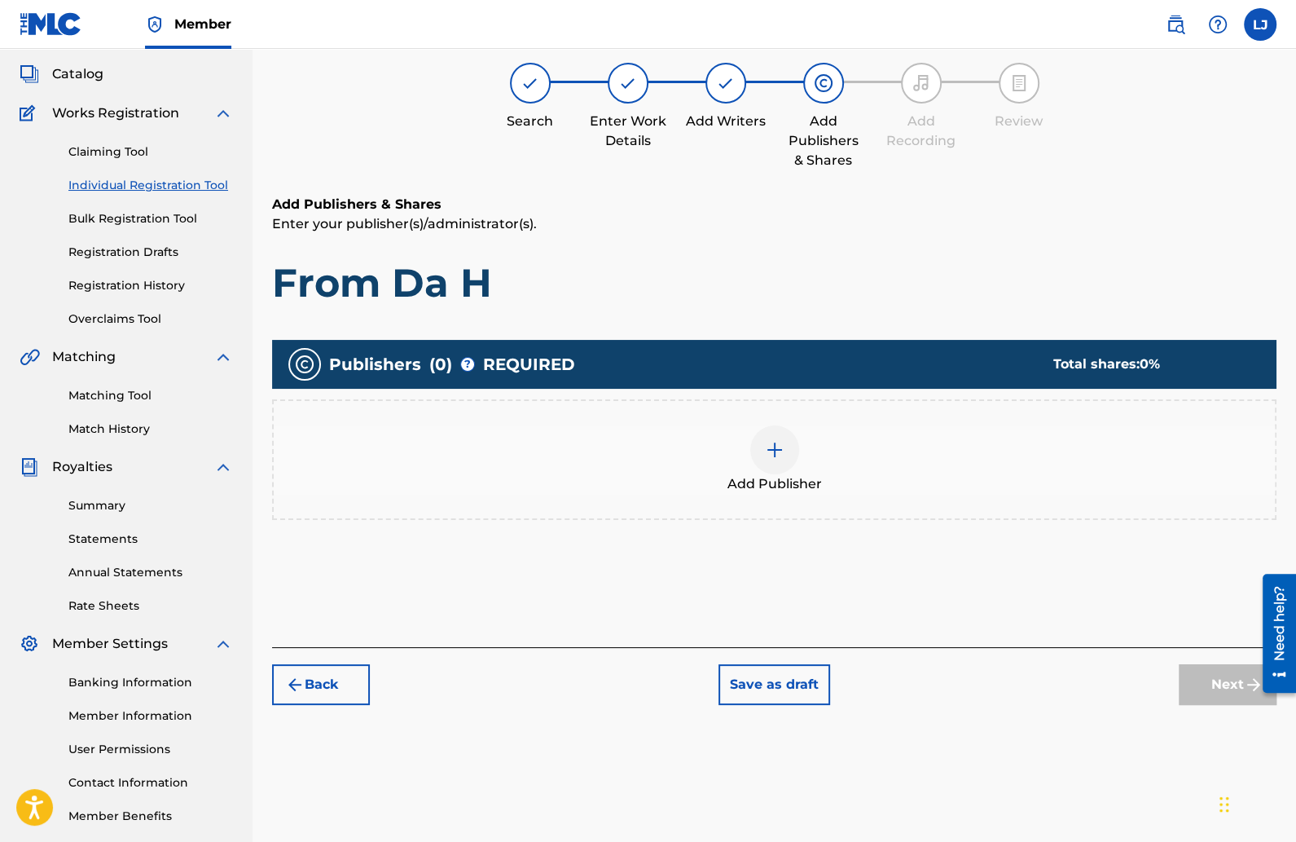
scroll to position [73, 0]
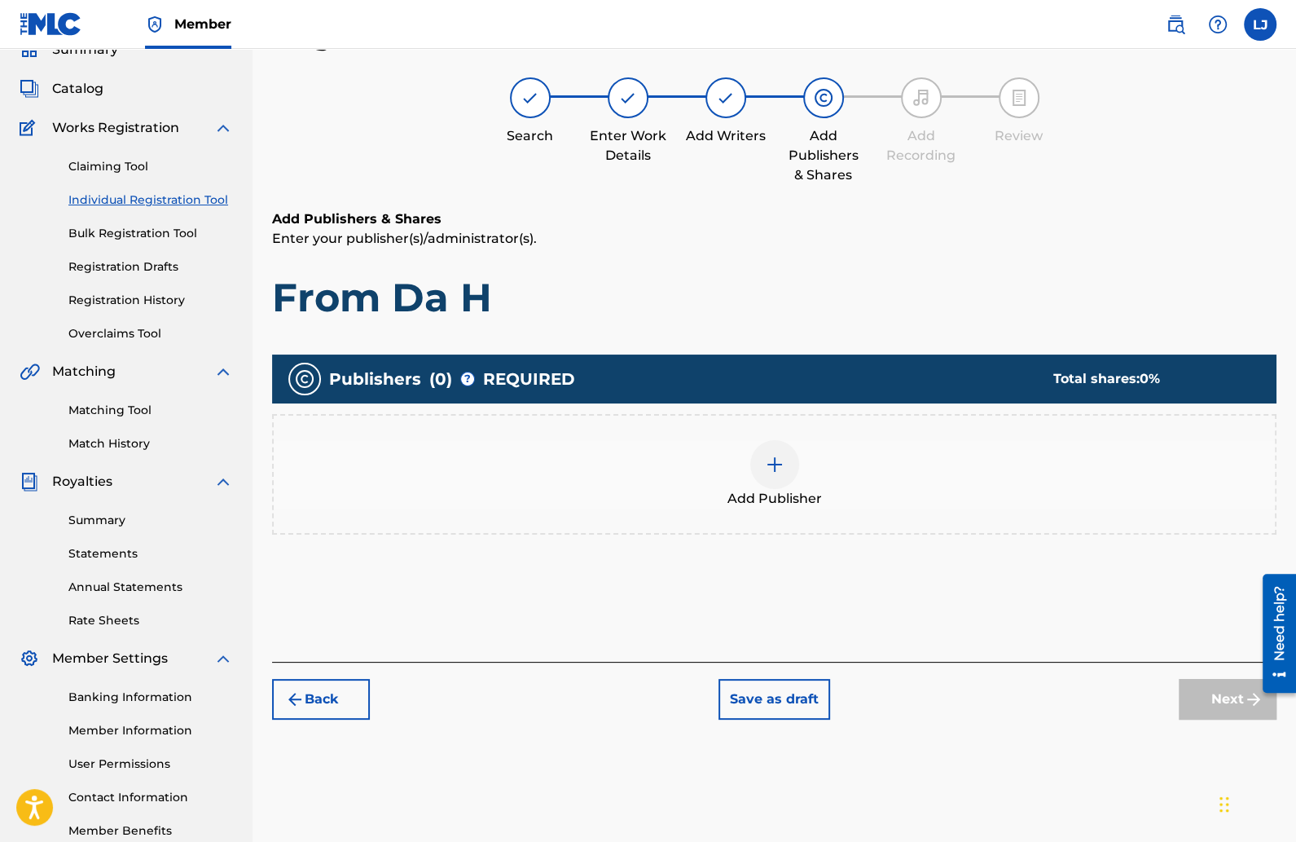
click at [777, 456] on img at bounding box center [775, 465] width 20 height 20
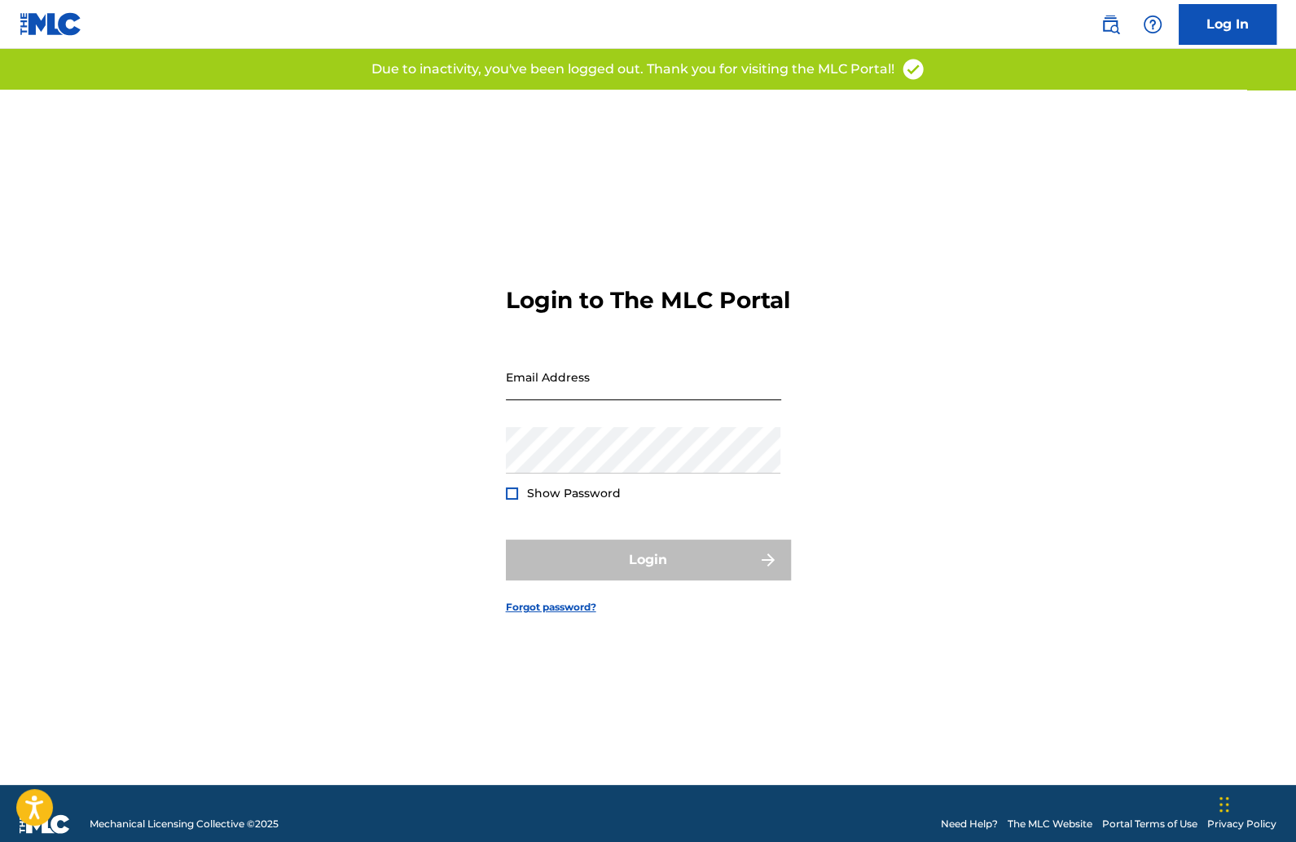
click at [532, 390] on input "Email Address" at bounding box center [643, 377] width 275 height 46
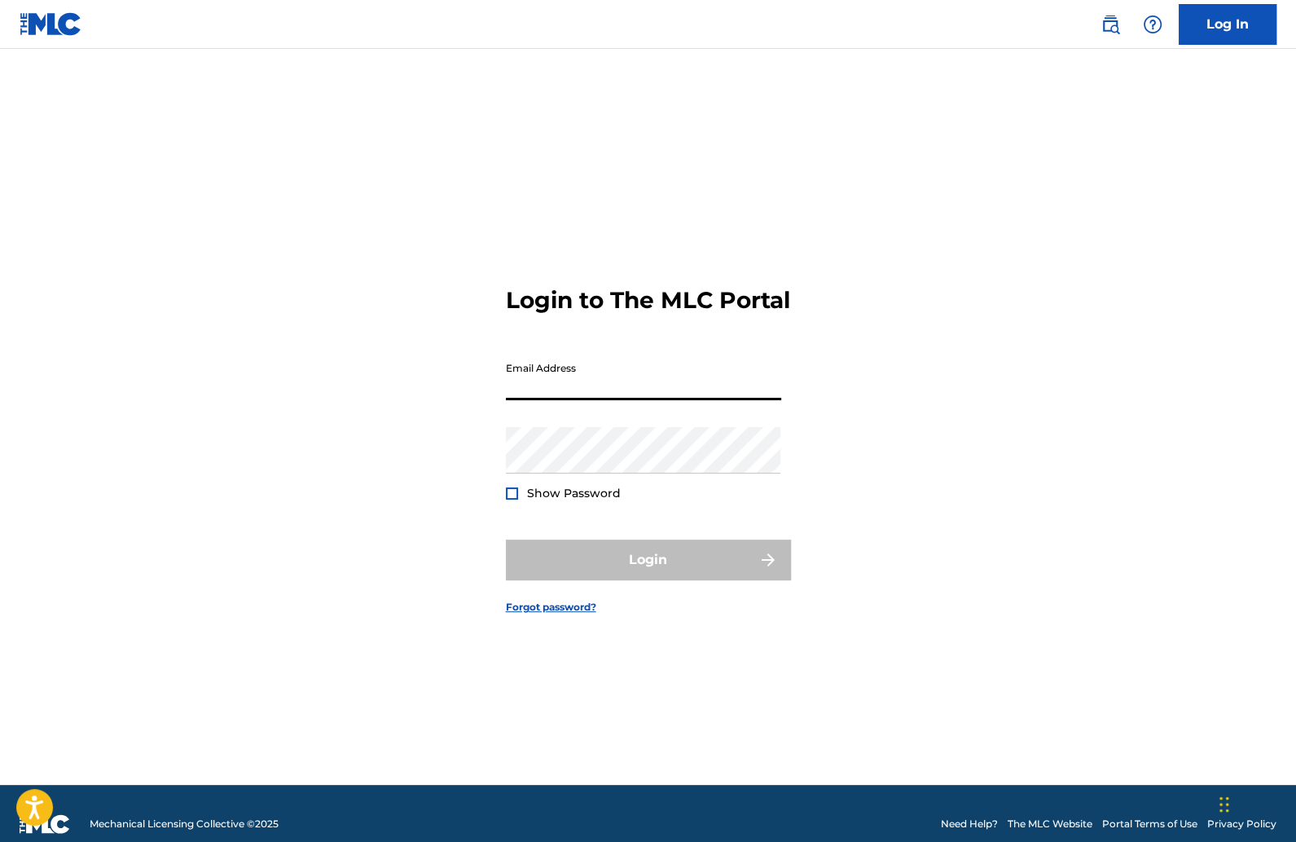
type input "[EMAIL_ADDRESS][DOMAIN_NAME]"
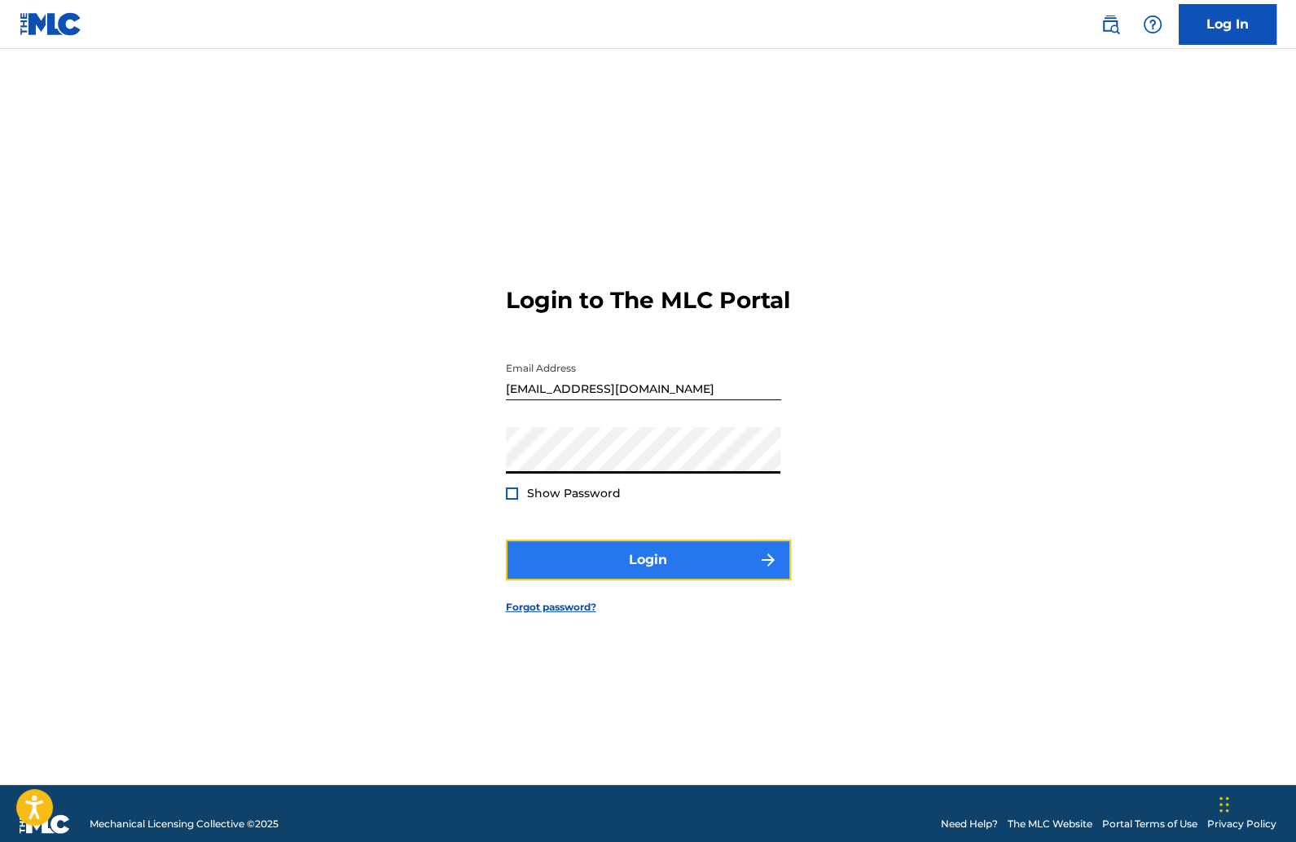
click at [670, 569] on button "Login" at bounding box center [648, 559] width 285 height 41
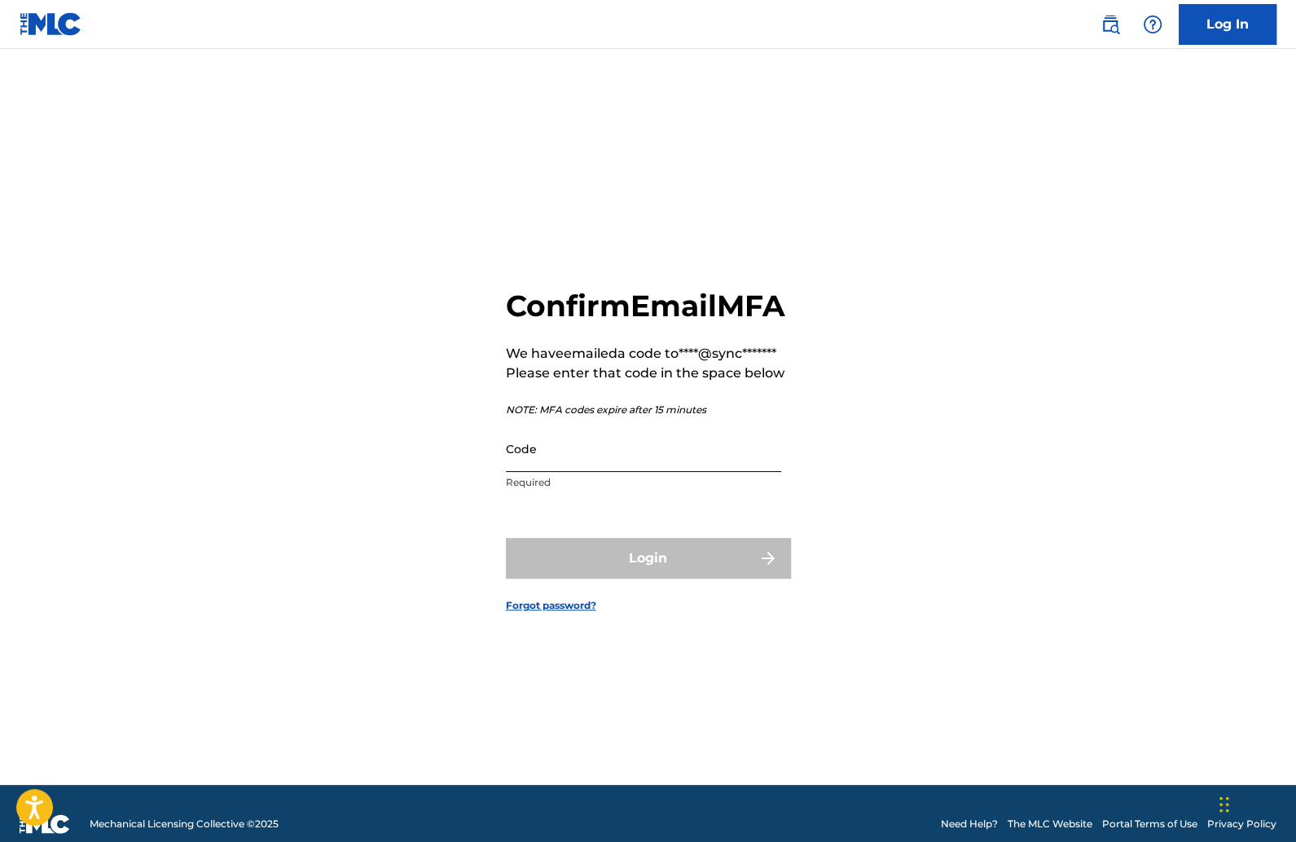
click at [561, 464] on input "Code" at bounding box center [643, 448] width 275 height 46
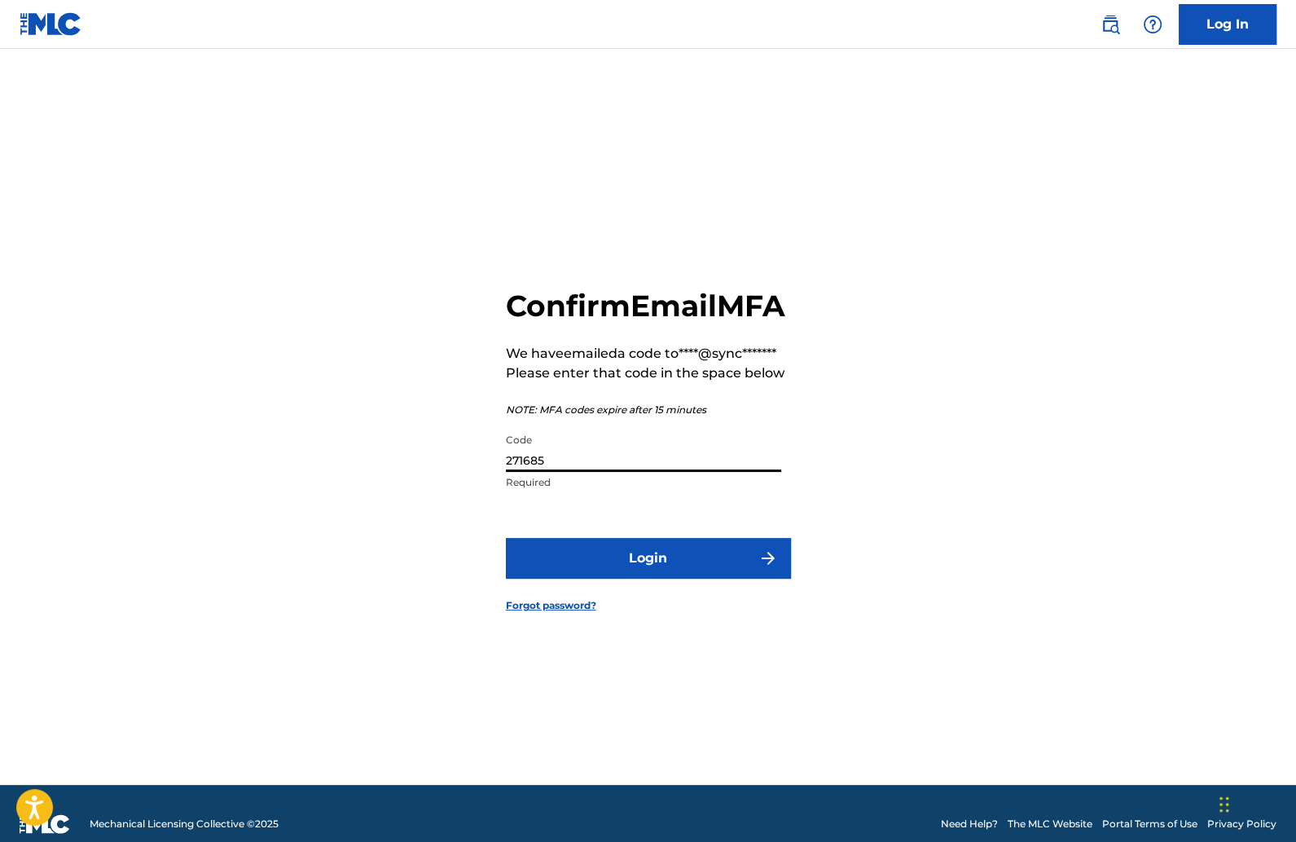
type input "271685"
click at [506, 538] on button "Login" at bounding box center [648, 558] width 285 height 41
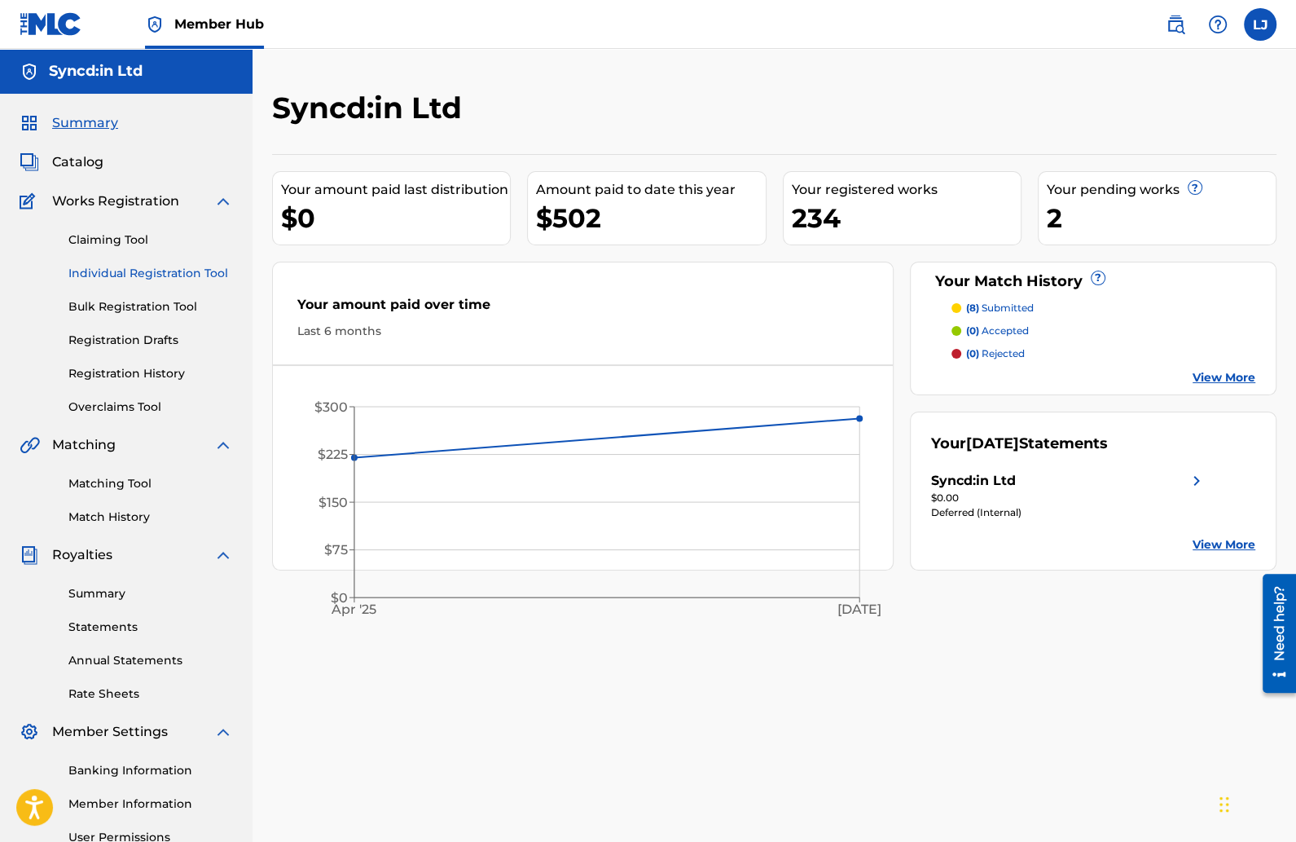
click at [143, 269] on link "Individual Registration Tool" at bounding box center [150, 273] width 165 height 17
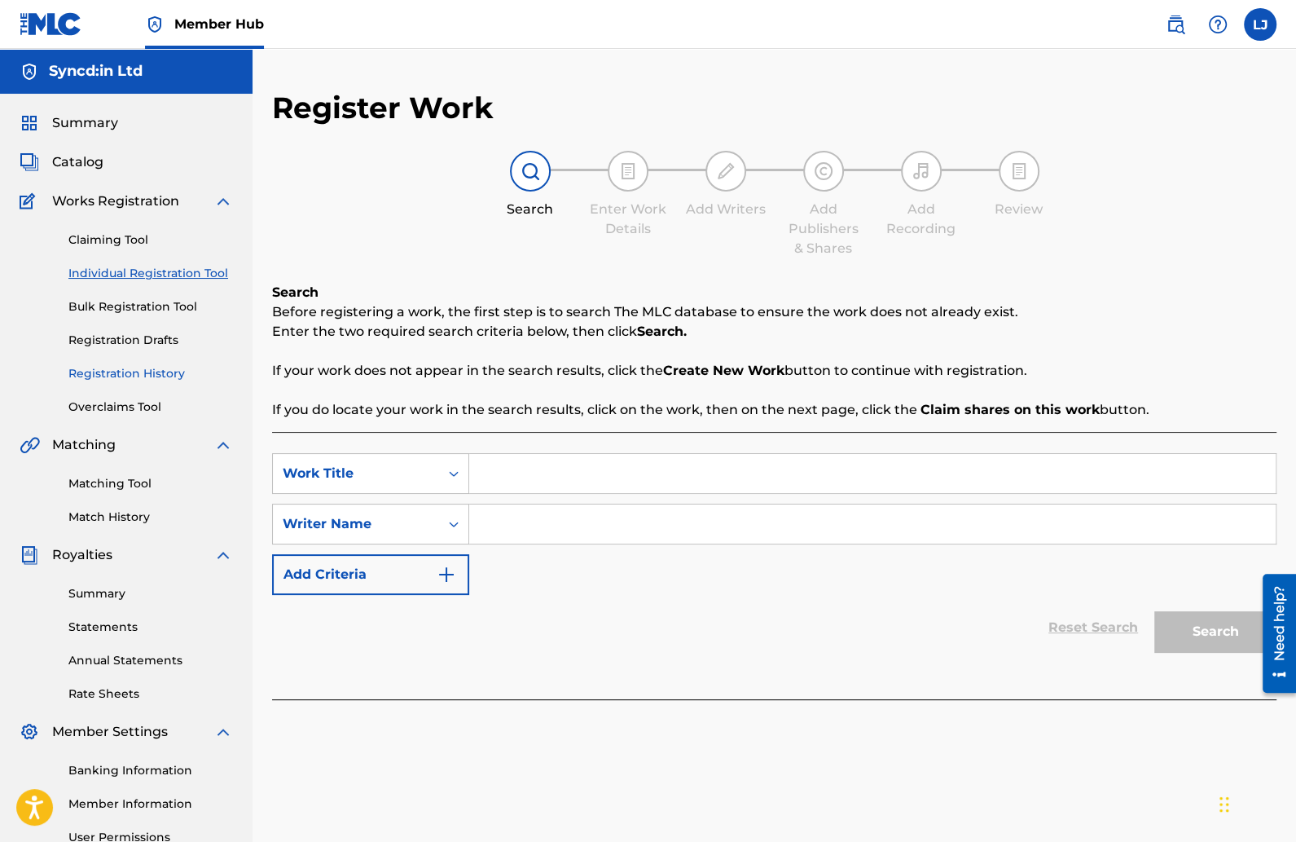
click at [142, 369] on link "Registration History" at bounding box center [150, 373] width 165 height 17
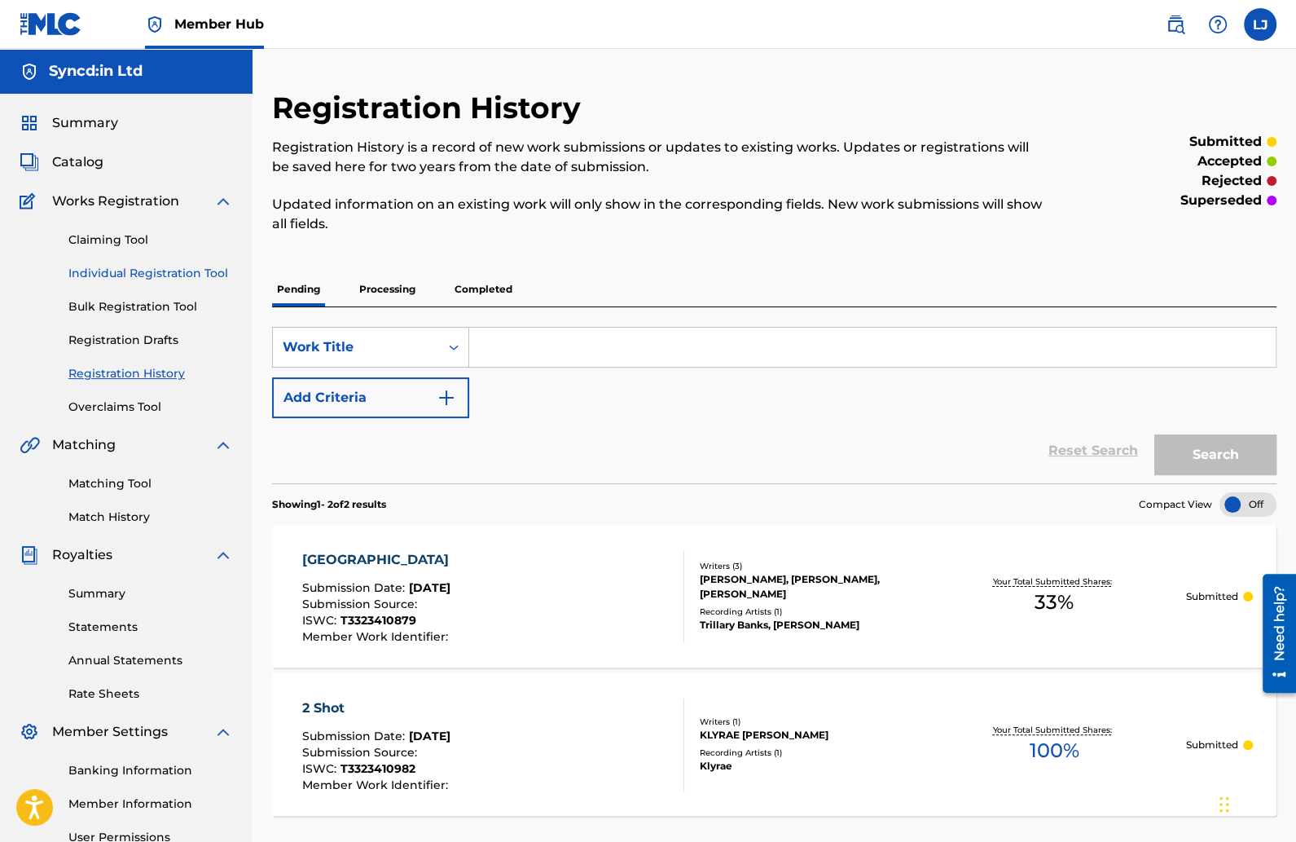
click at [184, 267] on link "Individual Registration Tool" at bounding box center [150, 273] width 165 height 17
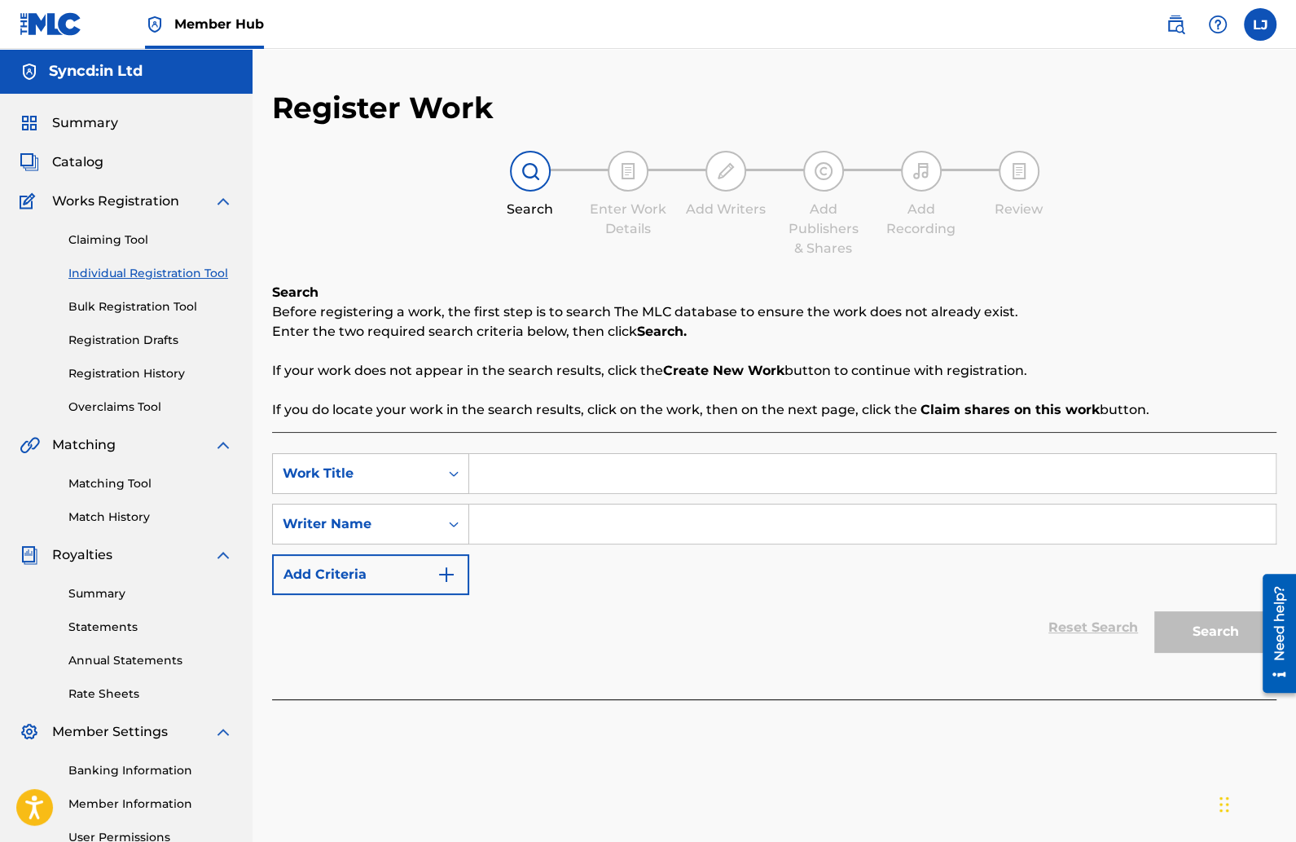
click at [512, 492] on input "Search Form" at bounding box center [872, 473] width 807 height 39
type input "From Da H"
click at [525, 537] on input "Search Form" at bounding box center [872, 523] width 807 height 39
type input "[PERSON_NAME]"
click at [1154, 611] on button "Search" at bounding box center [1215, 631] width 122 height 41
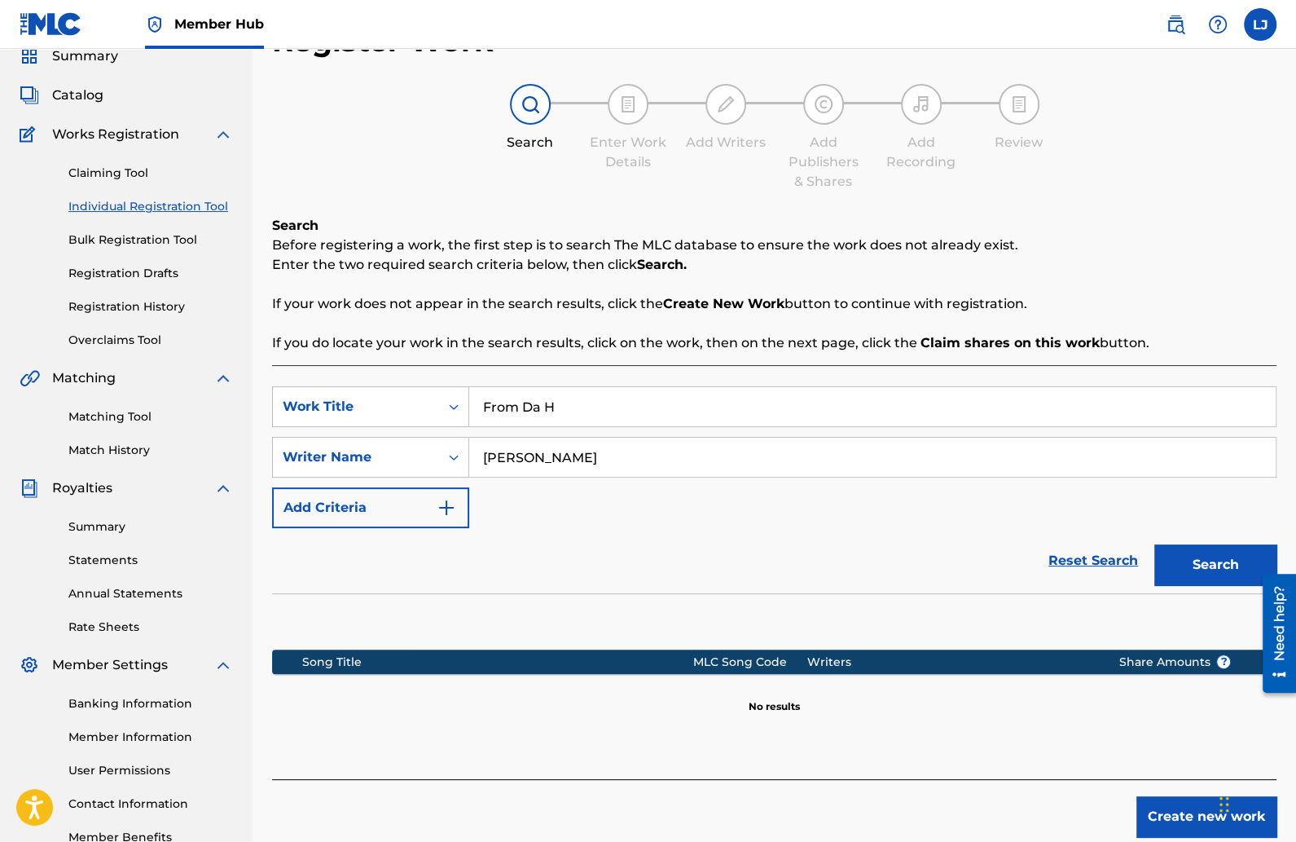
scroll to position [168, 0]
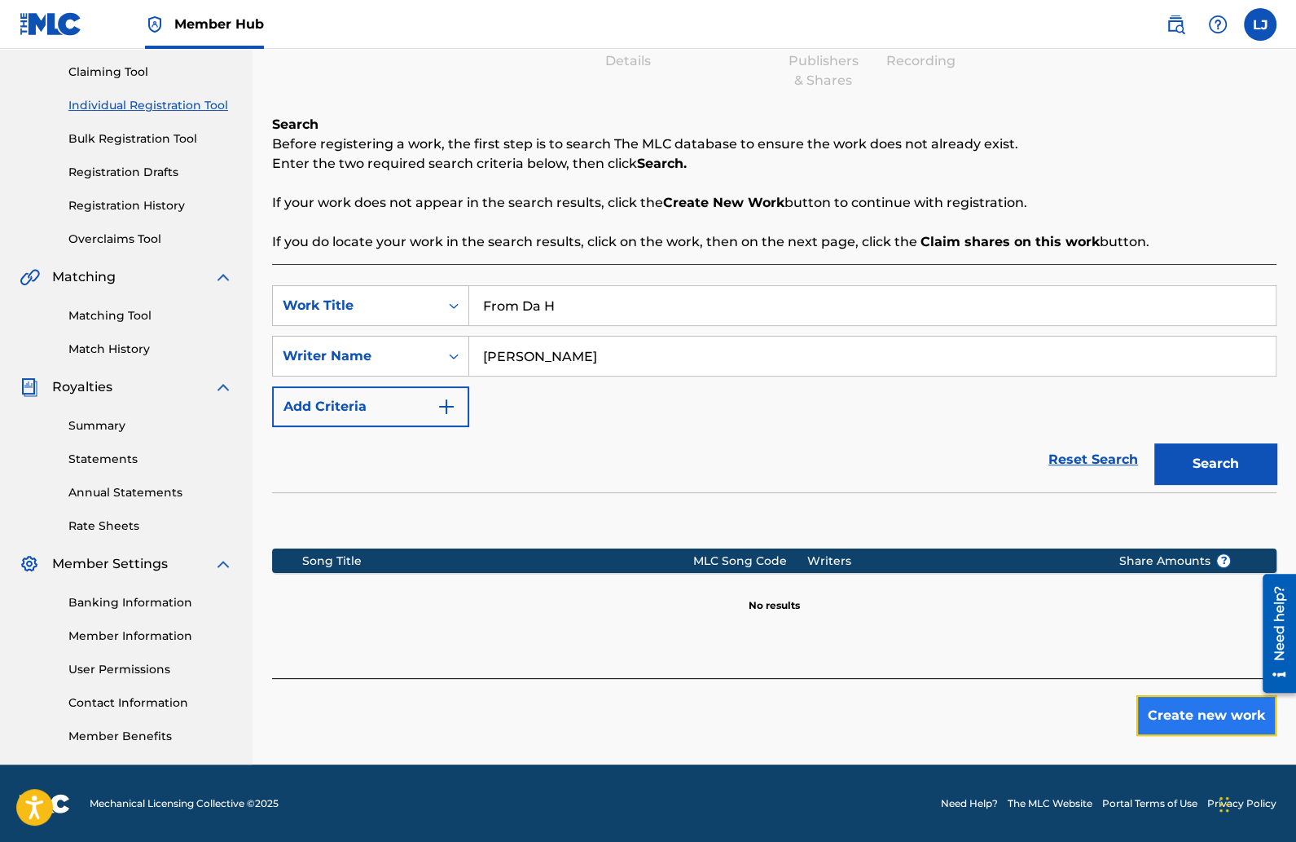
click at [1180, 721] on button "Create new work" at bounding box center [1206, 715] width 140 height 41
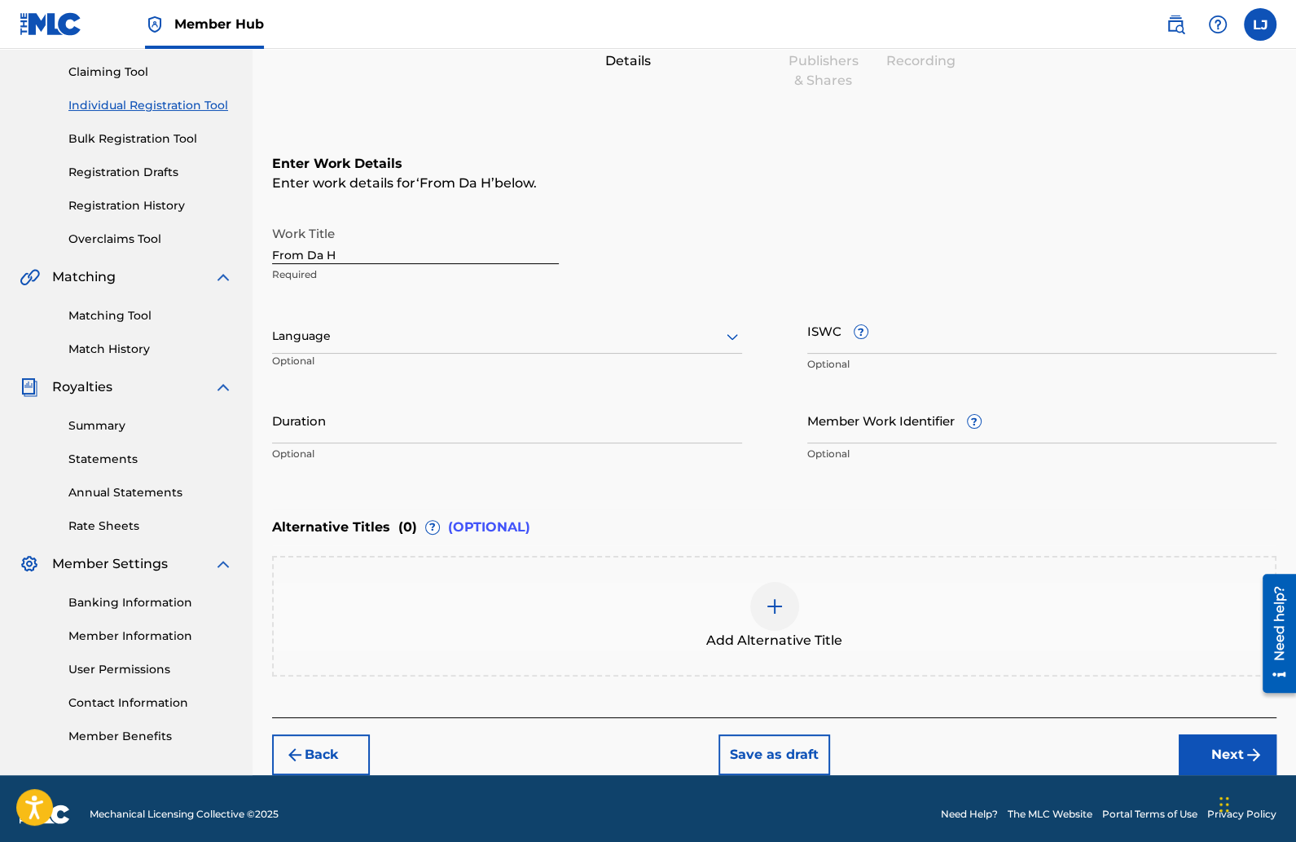
click at [495, 315] on div "Language Optional" at bounding box center [507, 343] width 470 height 73
click at [486, 333] on div at bounding box center [507, 336] width 470 height 20
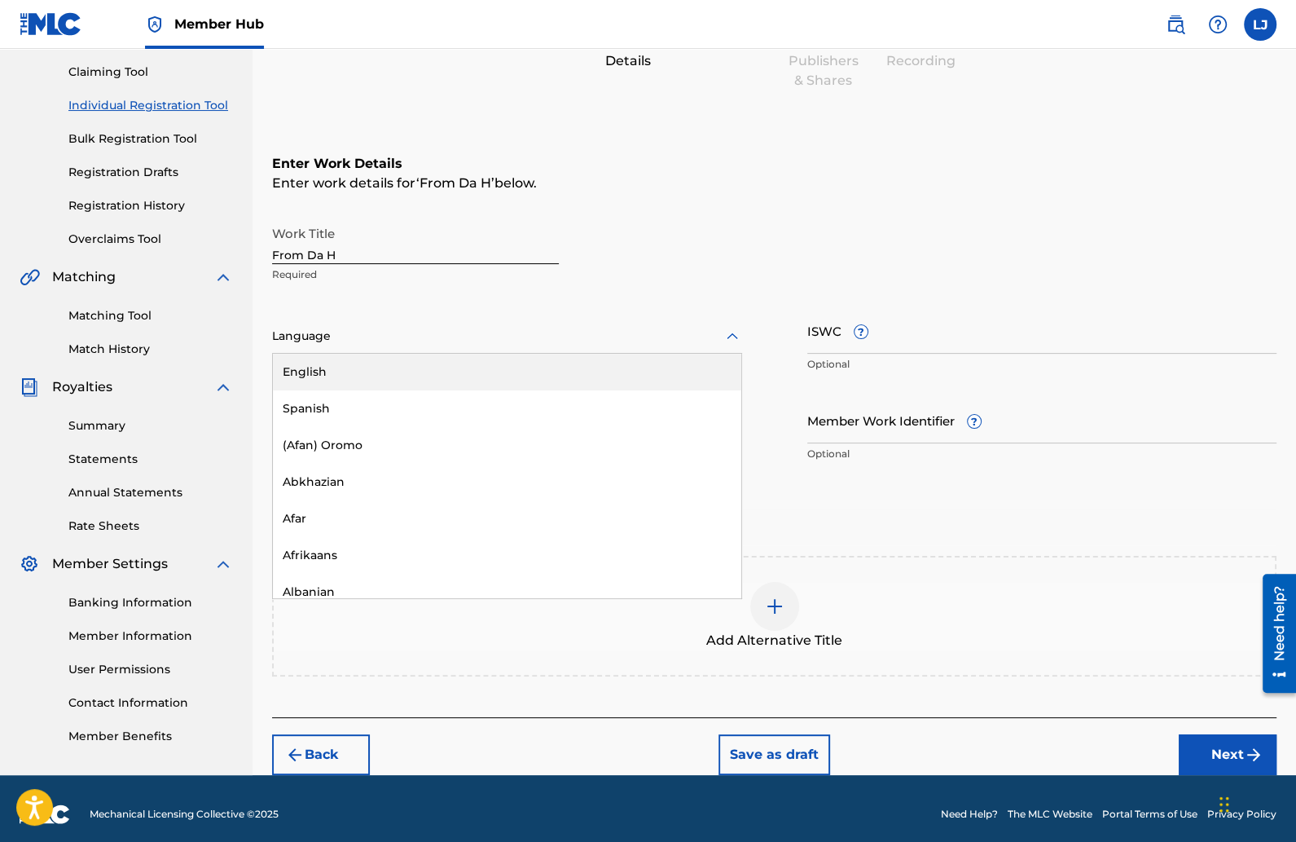
click at [424, 366] on div "English" at bounding box center [507, 372] width 468 height 37
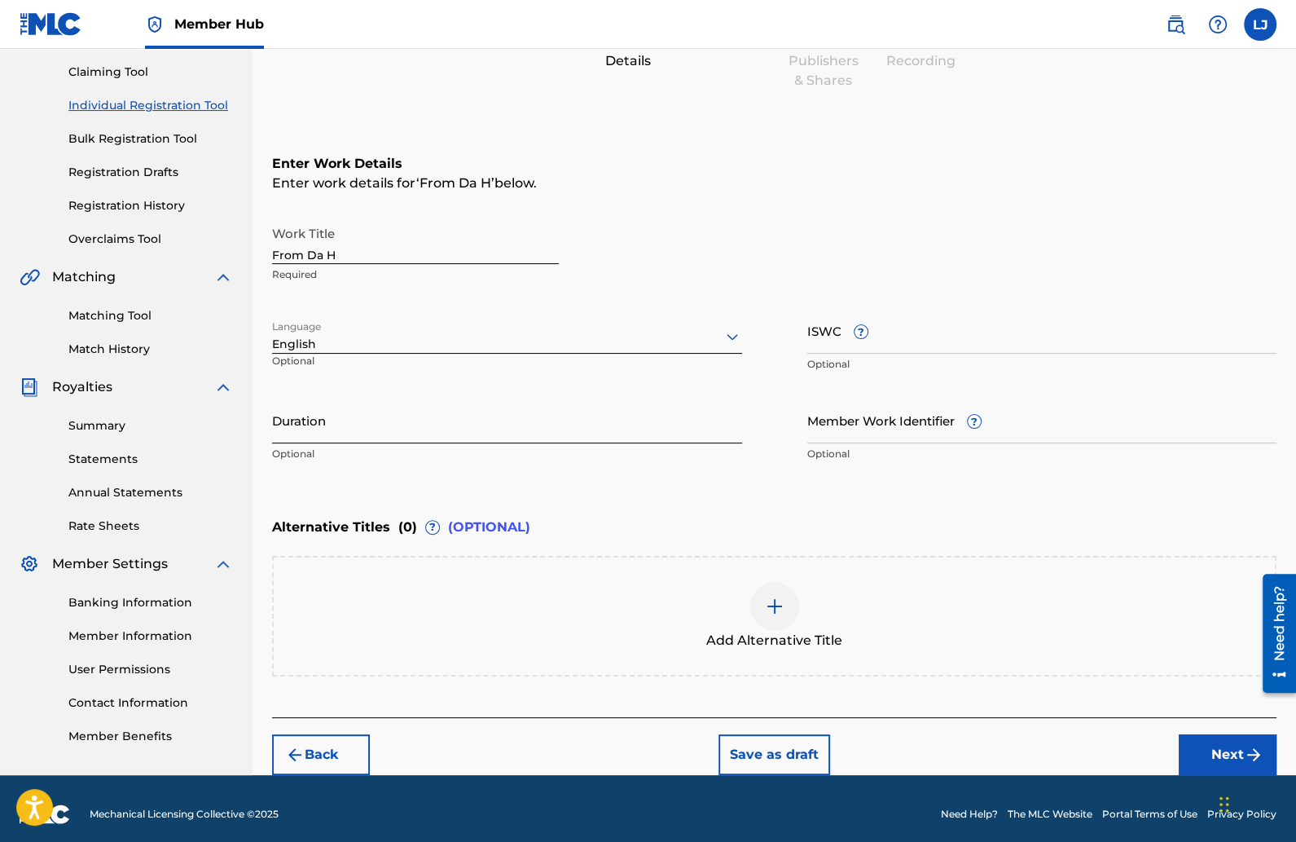
click at [387, 411] on input "Duration" at bounding box center [507, 420] width 470 height 46
type input "02:14"
click at [844, 340] on input "ISWC ?" at bounding box center [1042, 330] width 470 height 46
paste input "T-333.286.882-9"
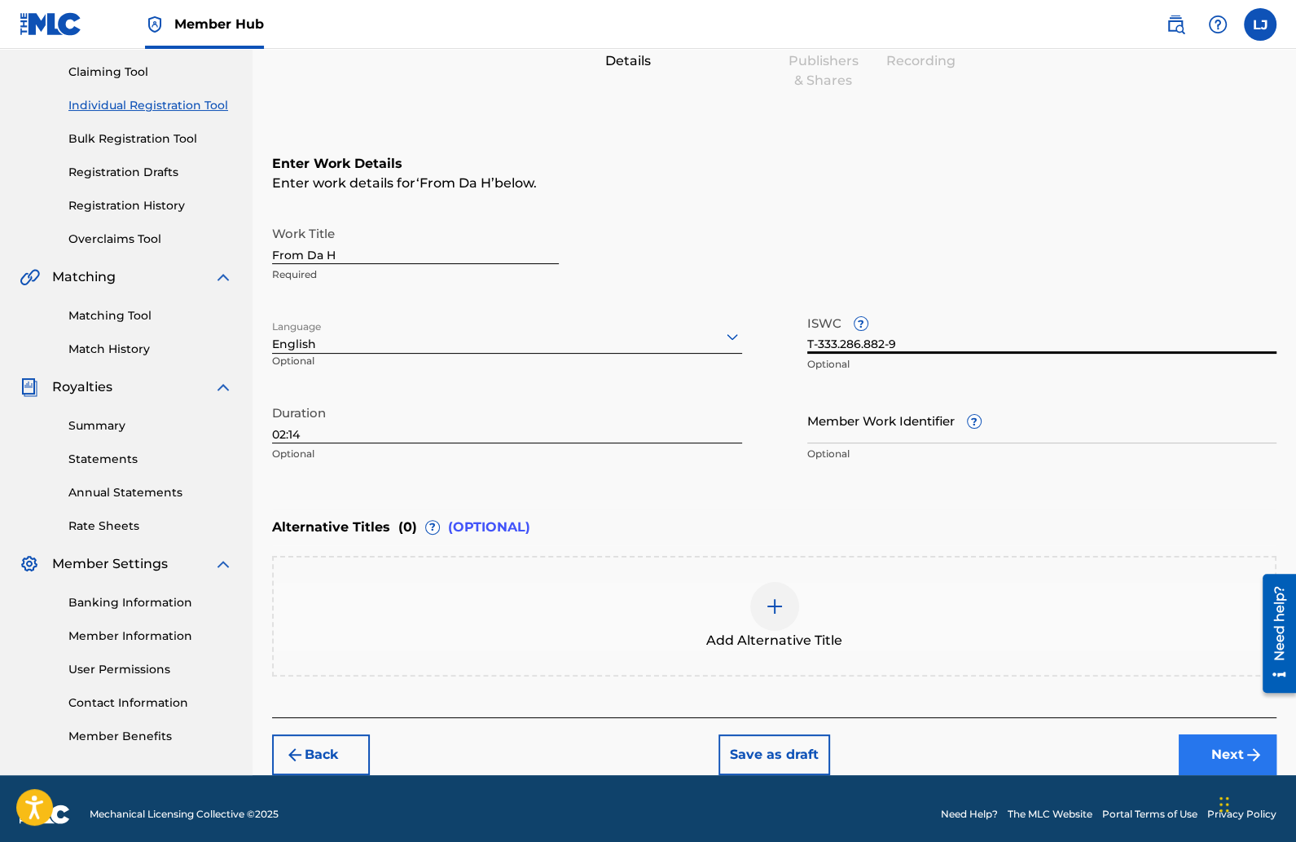
type input "T-333.286.882-9"
click at [1193, 739] on button "Next" at bounding box center [1228, 754] width 98 height 41
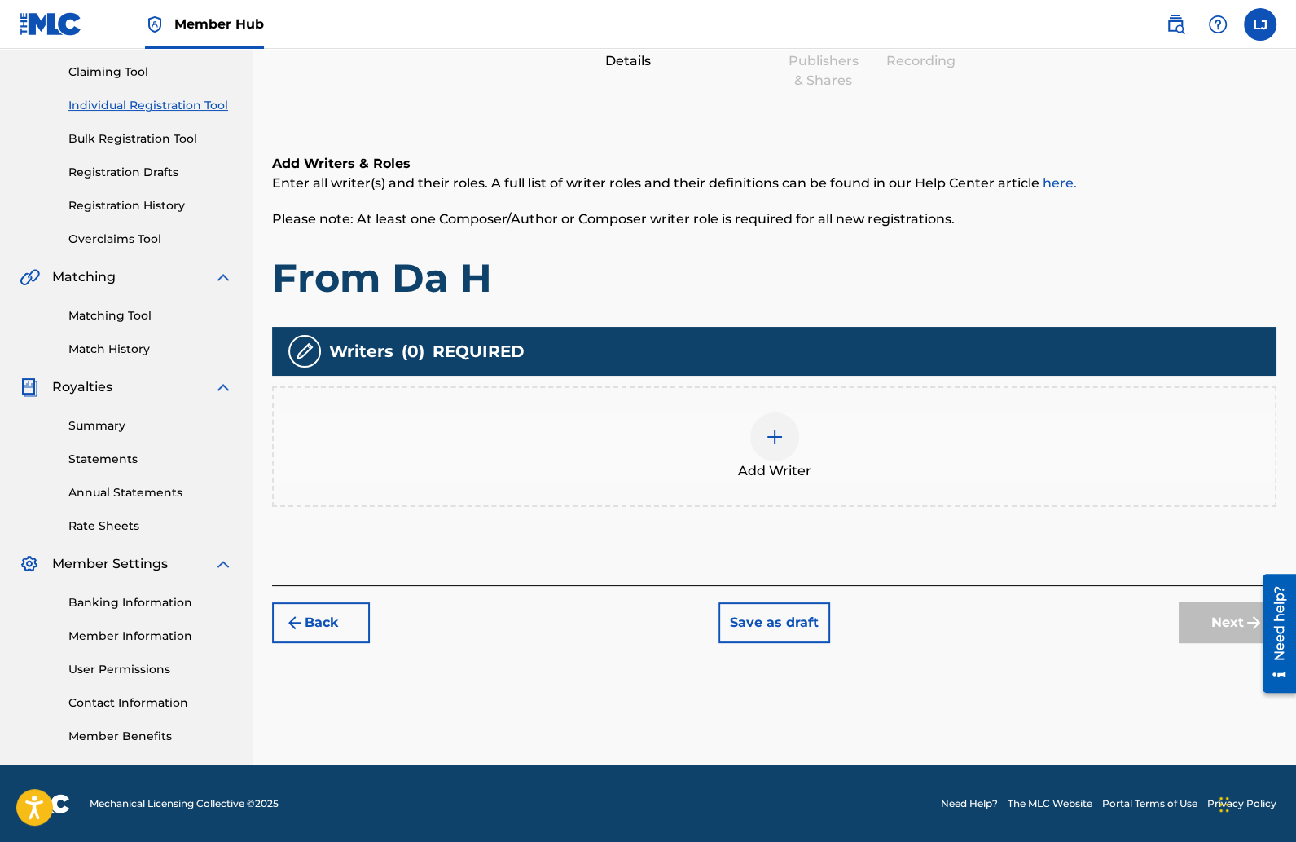
scroll to position [73, 0]
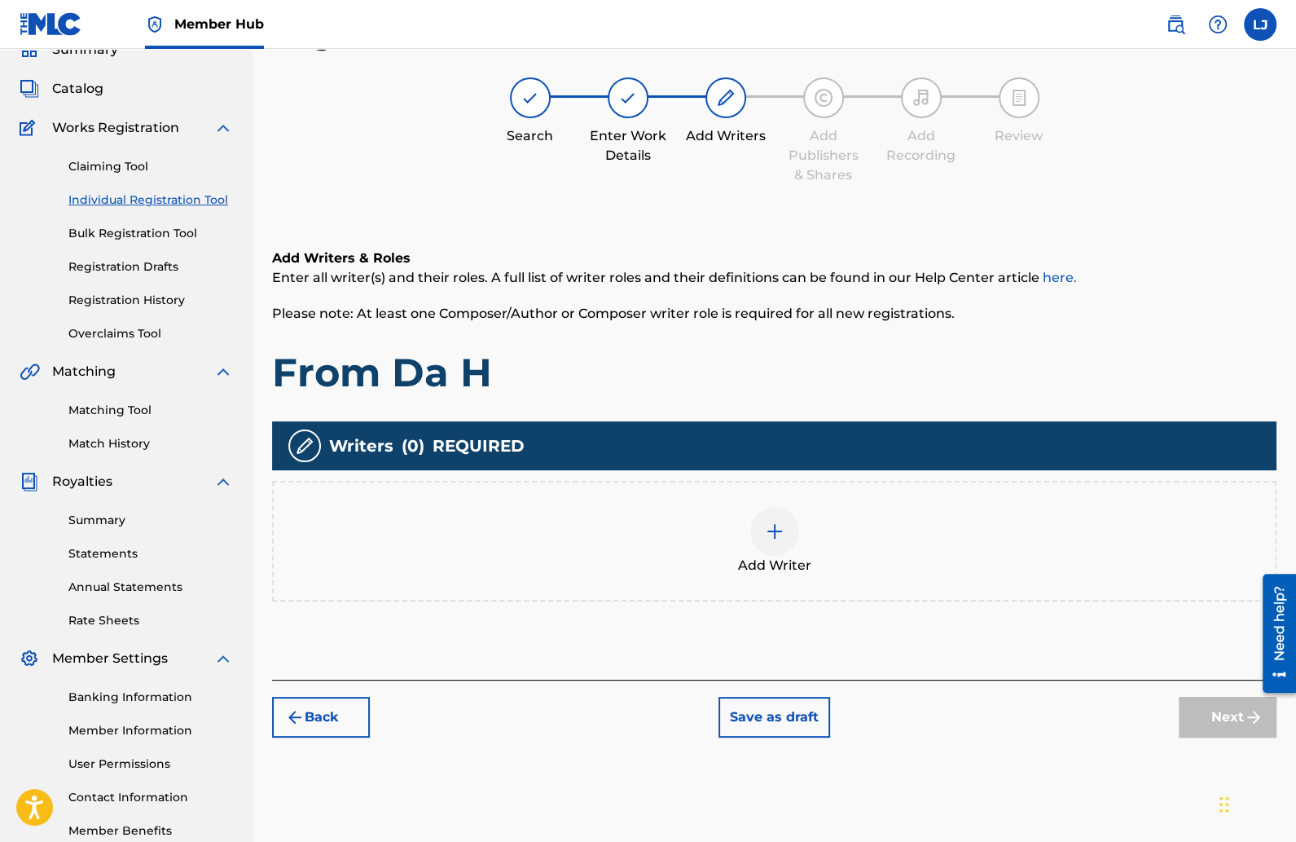
click at [768, 524] on img at bounding box center [775, 531] width 20 height 20
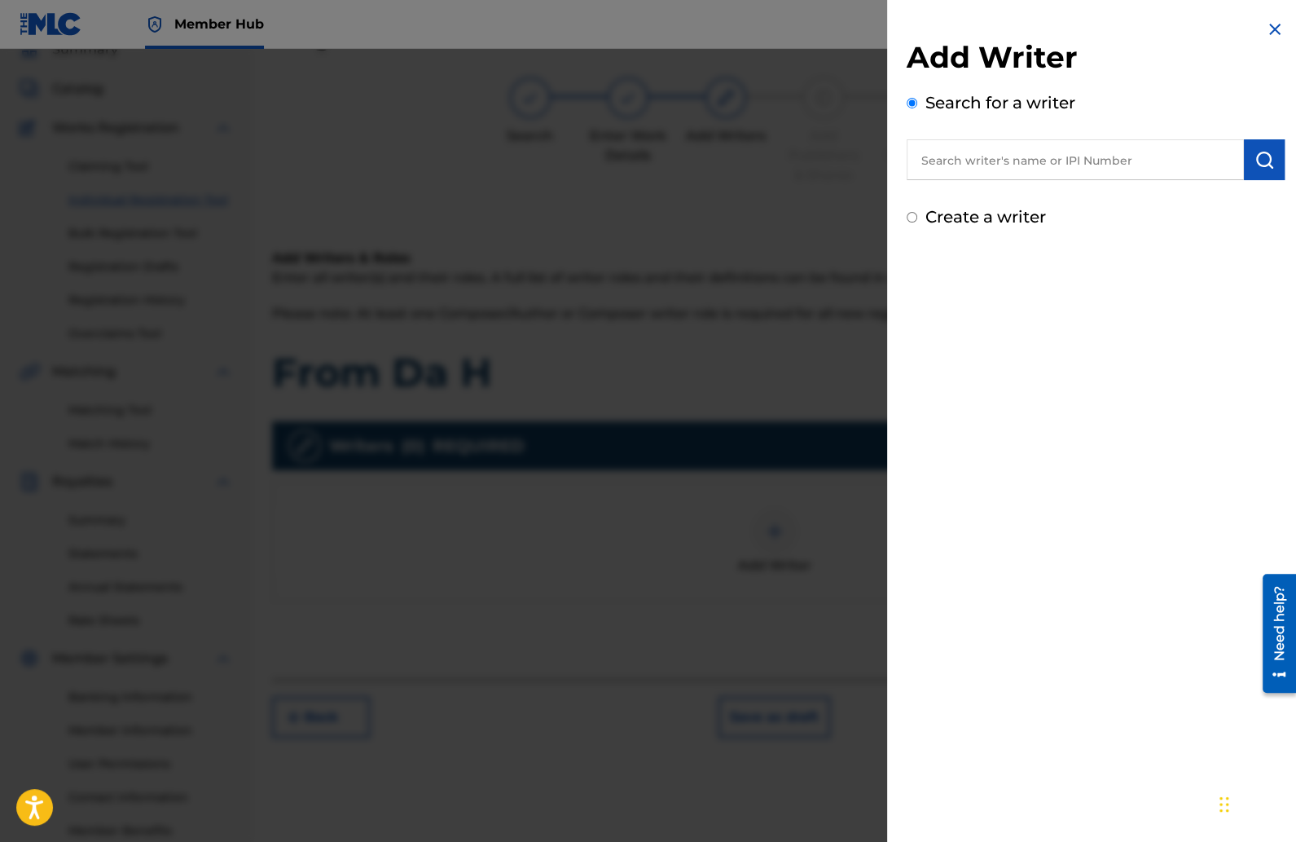
click at [941, 152] on input "text" at bounding box center [1075, 159] width 337 height 41
click at [997, 181] on div "klyra e sonise campbell klyra e campbell" at bounding box center [1075, 211] width 338 height 62
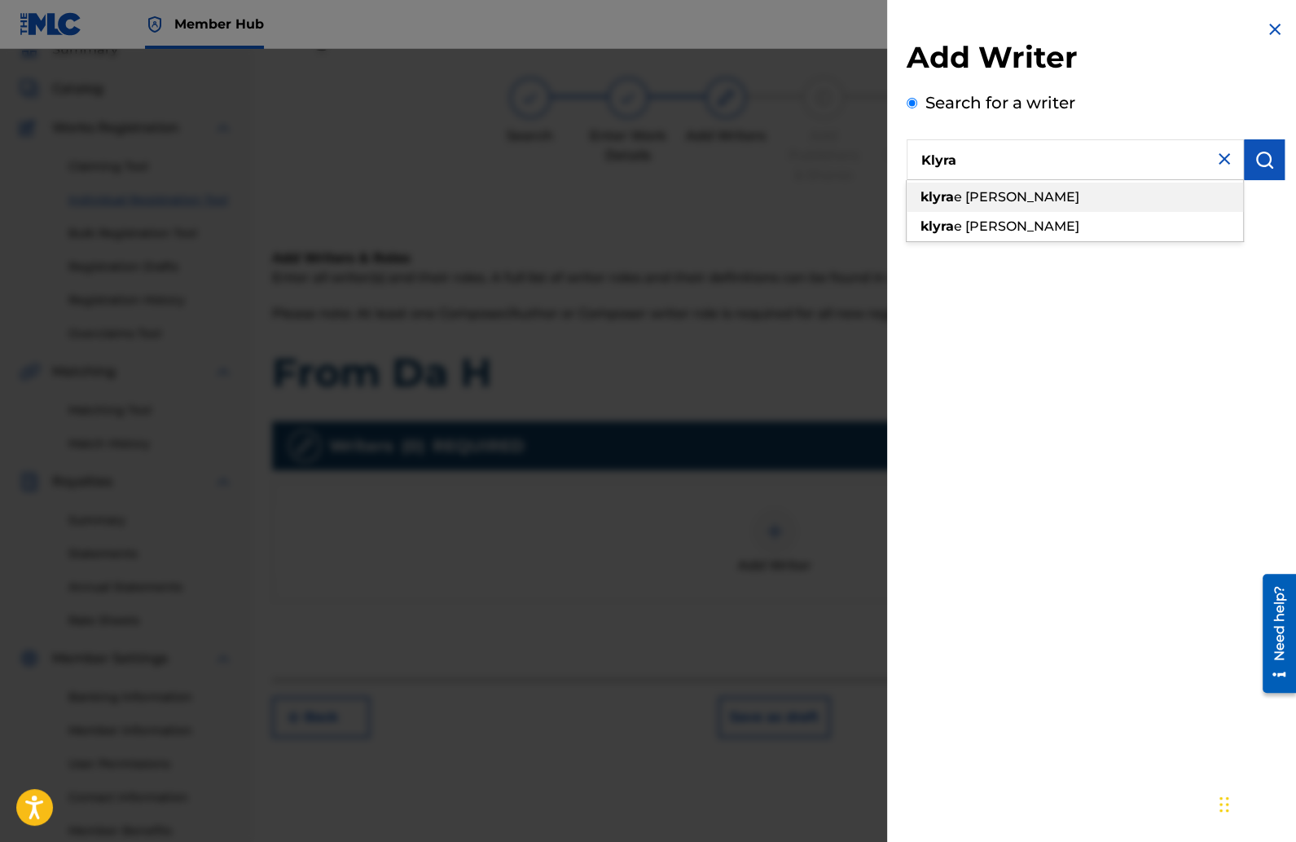
click at [996, 200] on span "e [PERSON_NAME]" at bounding box center [1016, 196] width 125 height 15
type input "klyrae [PERSON_NAME]"
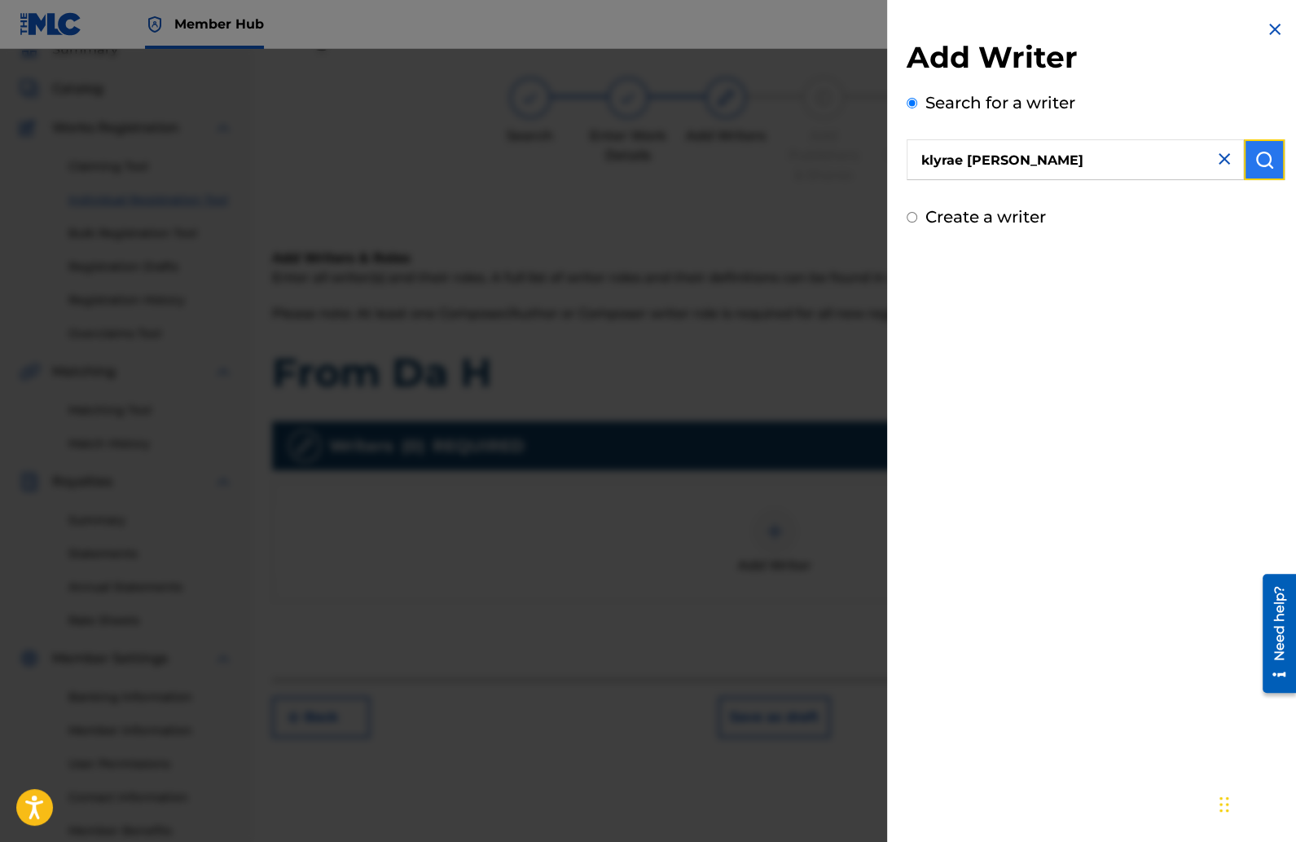
click at [1271, 163] on button "submit" at bounding box center [1264, 159] width 41 height 41
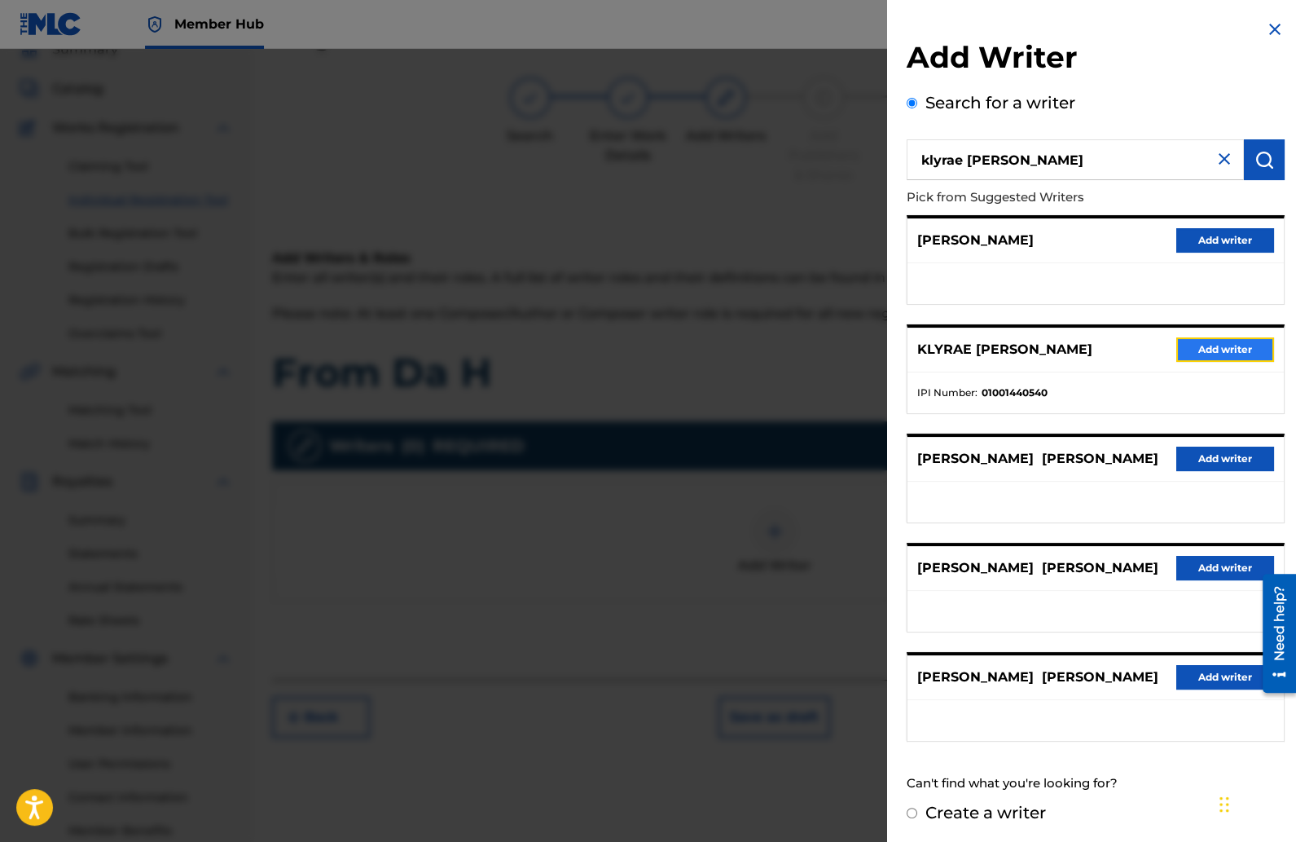
click at [1176, 348] on button "Add writer" at bounding box center [1225, 349] width 98 height 24
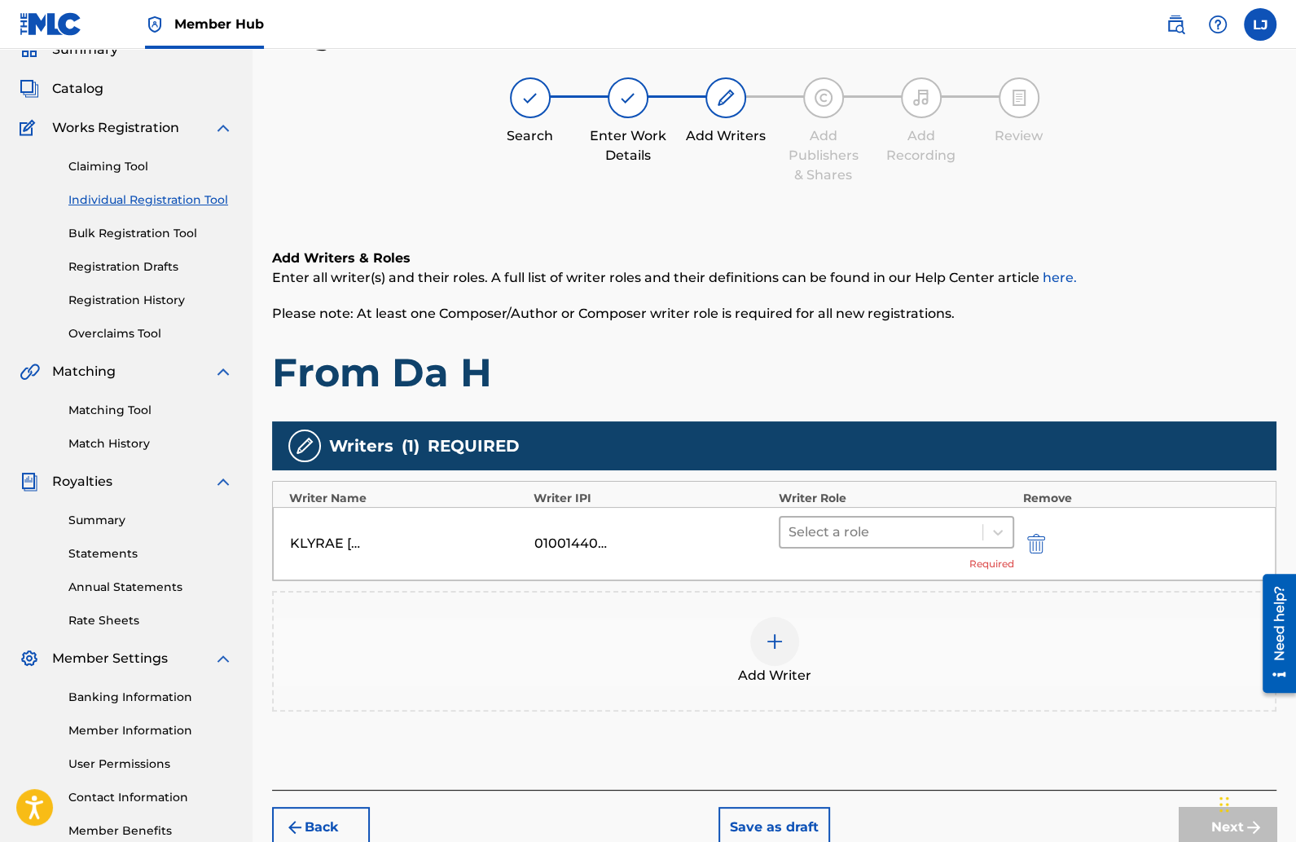
click at [830, 530] on div at bounding box center [882, 532] width 187 height 23
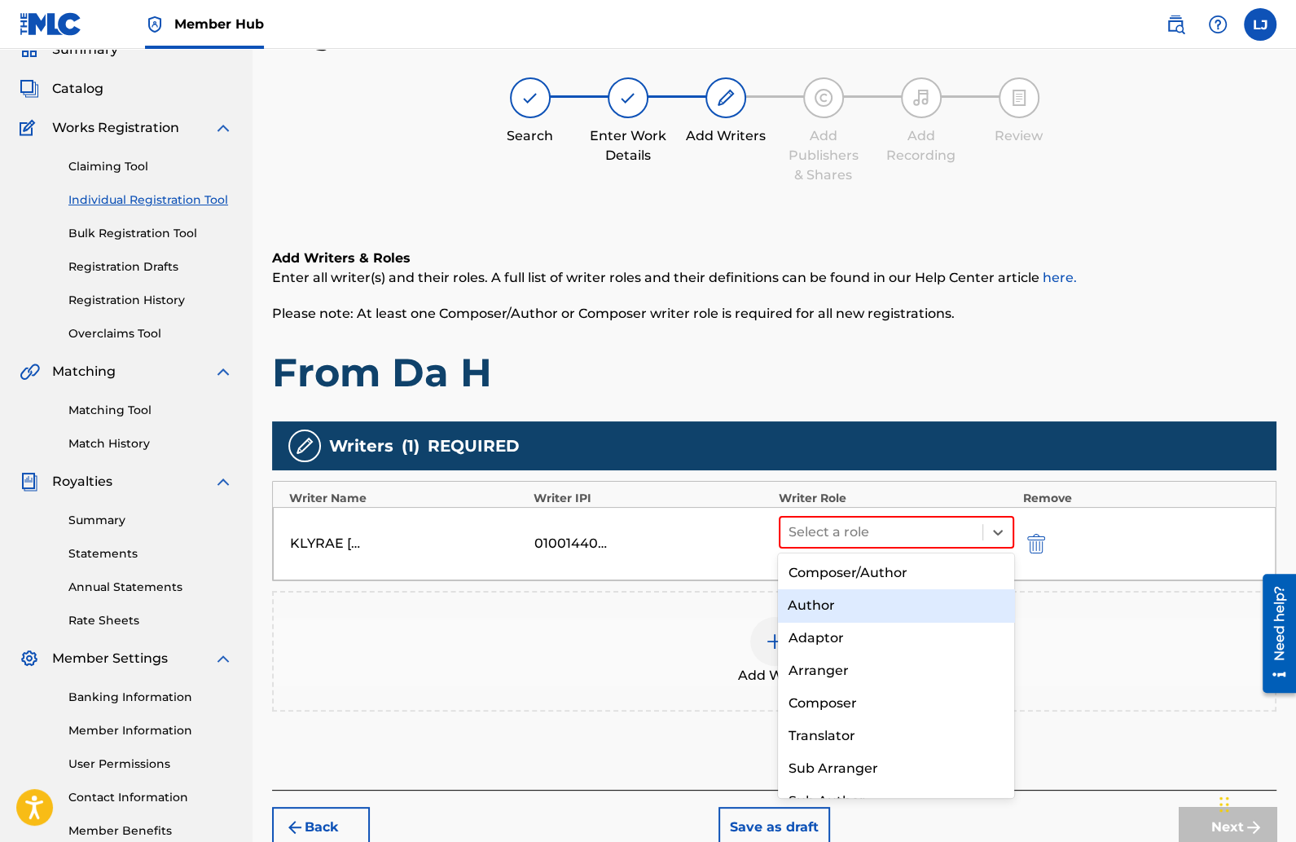
click at [827, 605] on div "Author" at bounding box center [896, 605] width 236 height 33
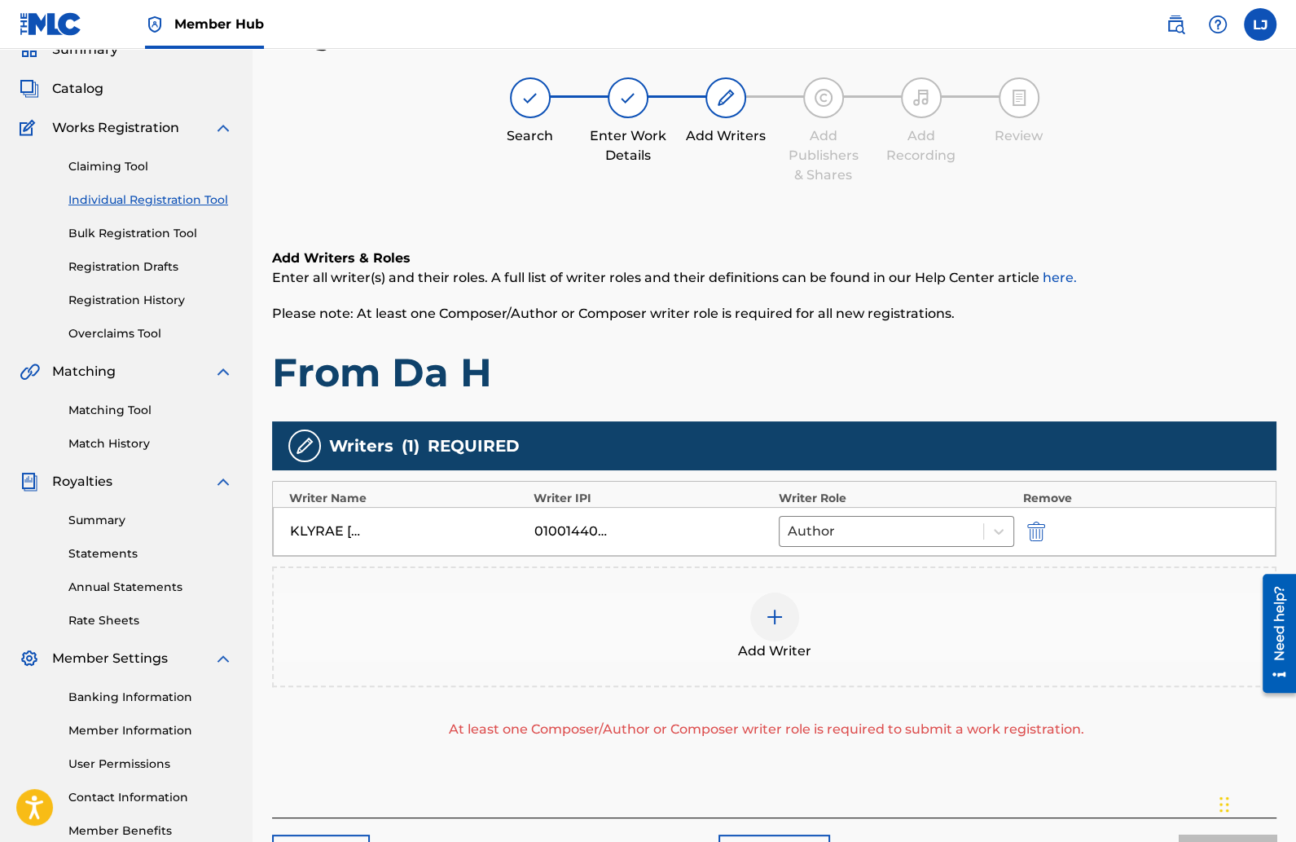
click at [775, 609] on img at bounding box center [775, 617] width 20 height 20
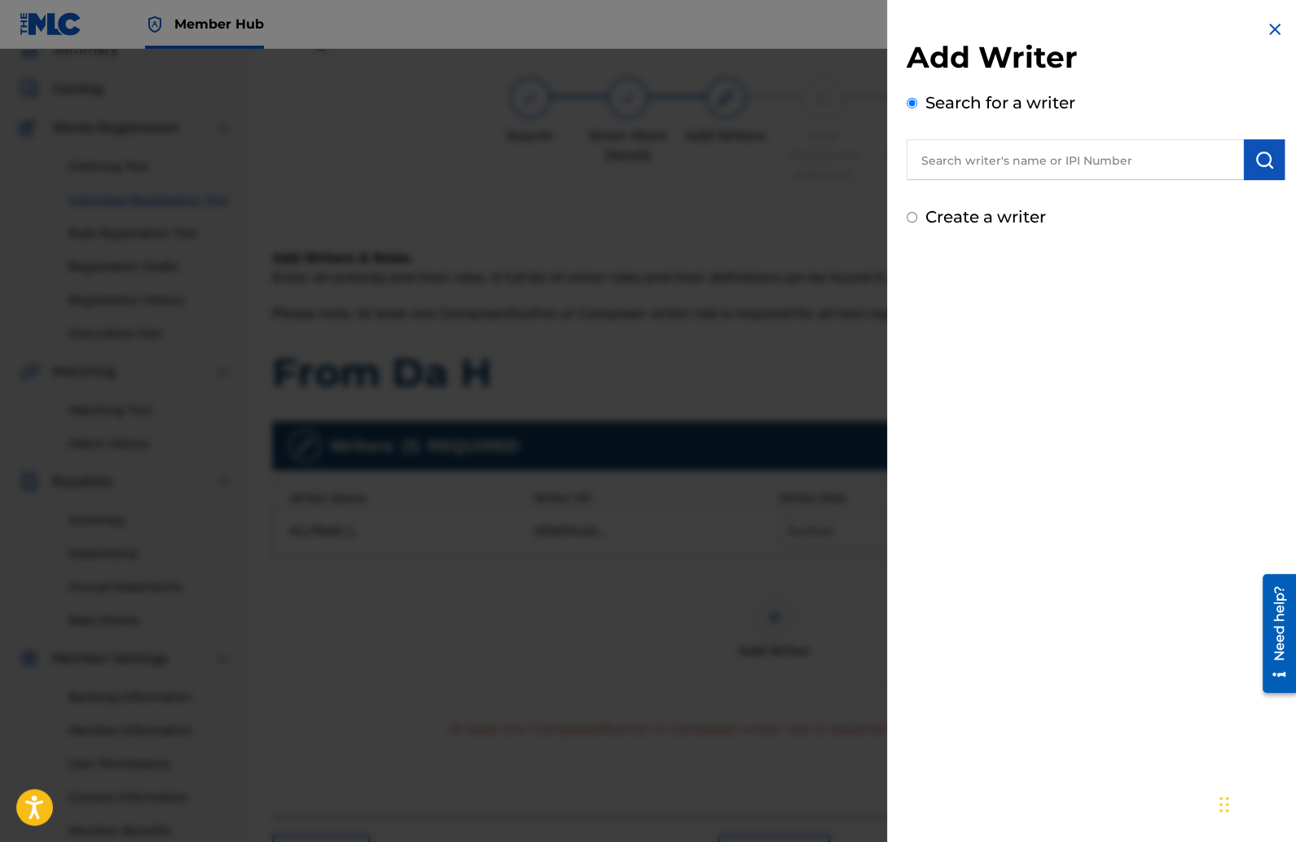
click at [994, 164] on input "text" at bounding box center [1075, 159] width 337 height 41
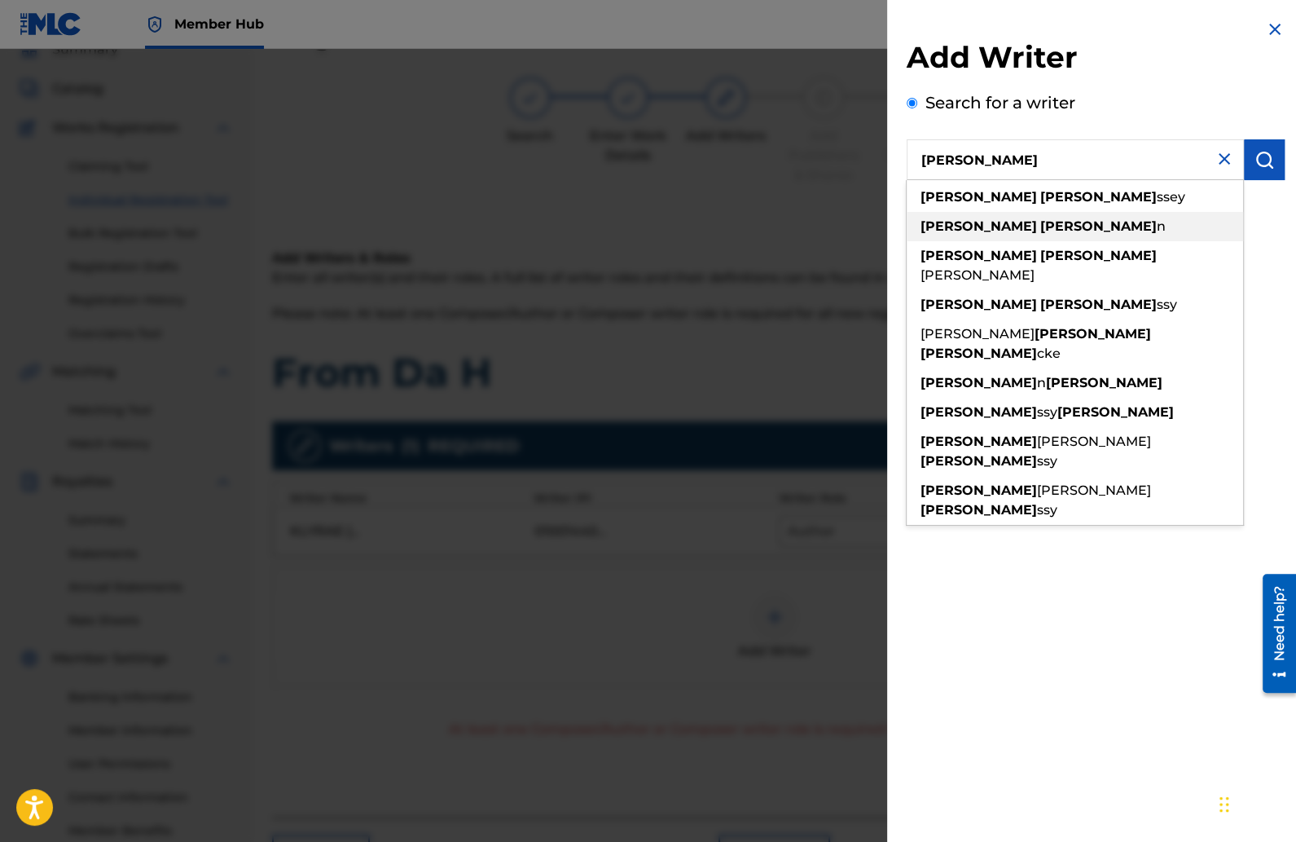
click at [1157, 220] on span "n" at bounding box center [1161, 225] width 9 height 15
type input "[PERSON_NAME]"
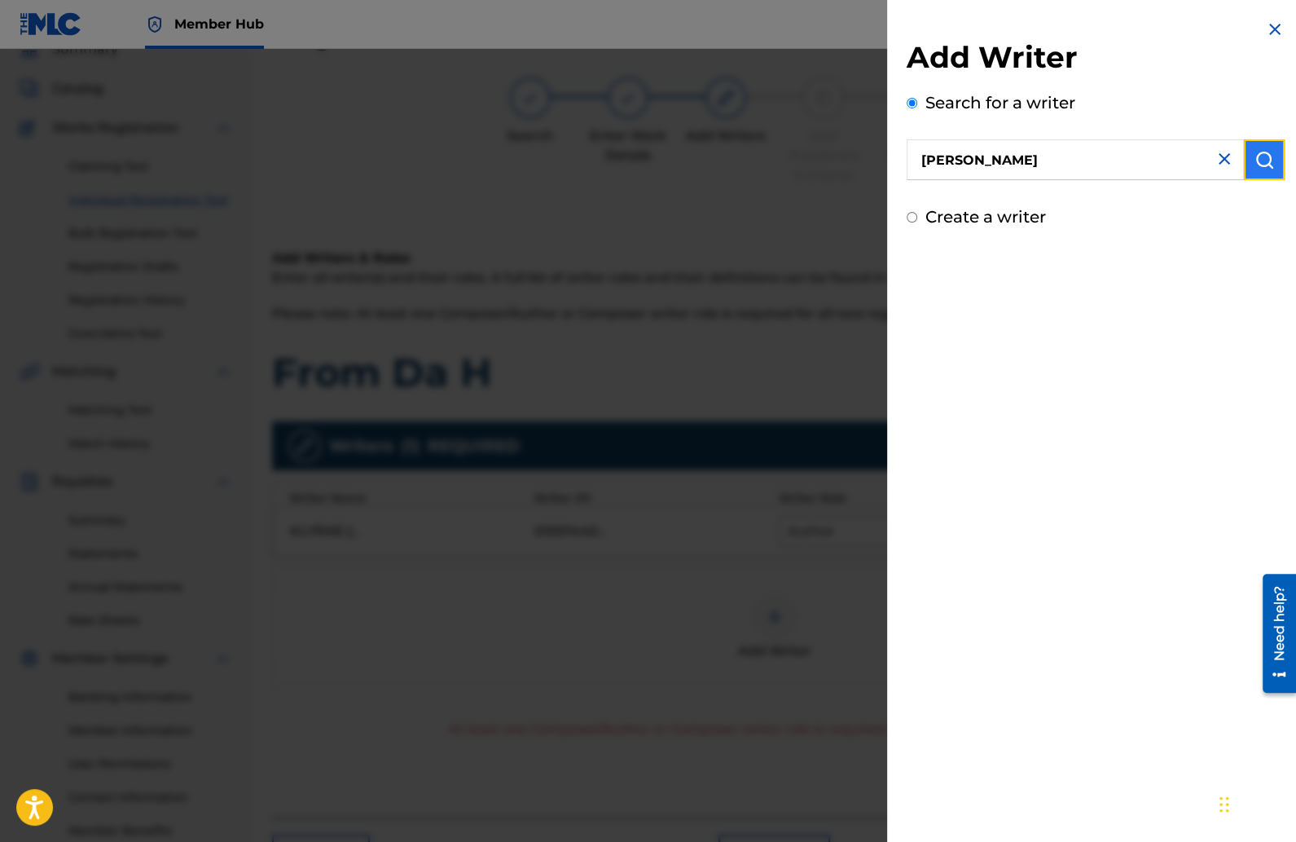
click at [1255, 154] on img "submit" at bounding box center [1265, 160] width 20 height 20
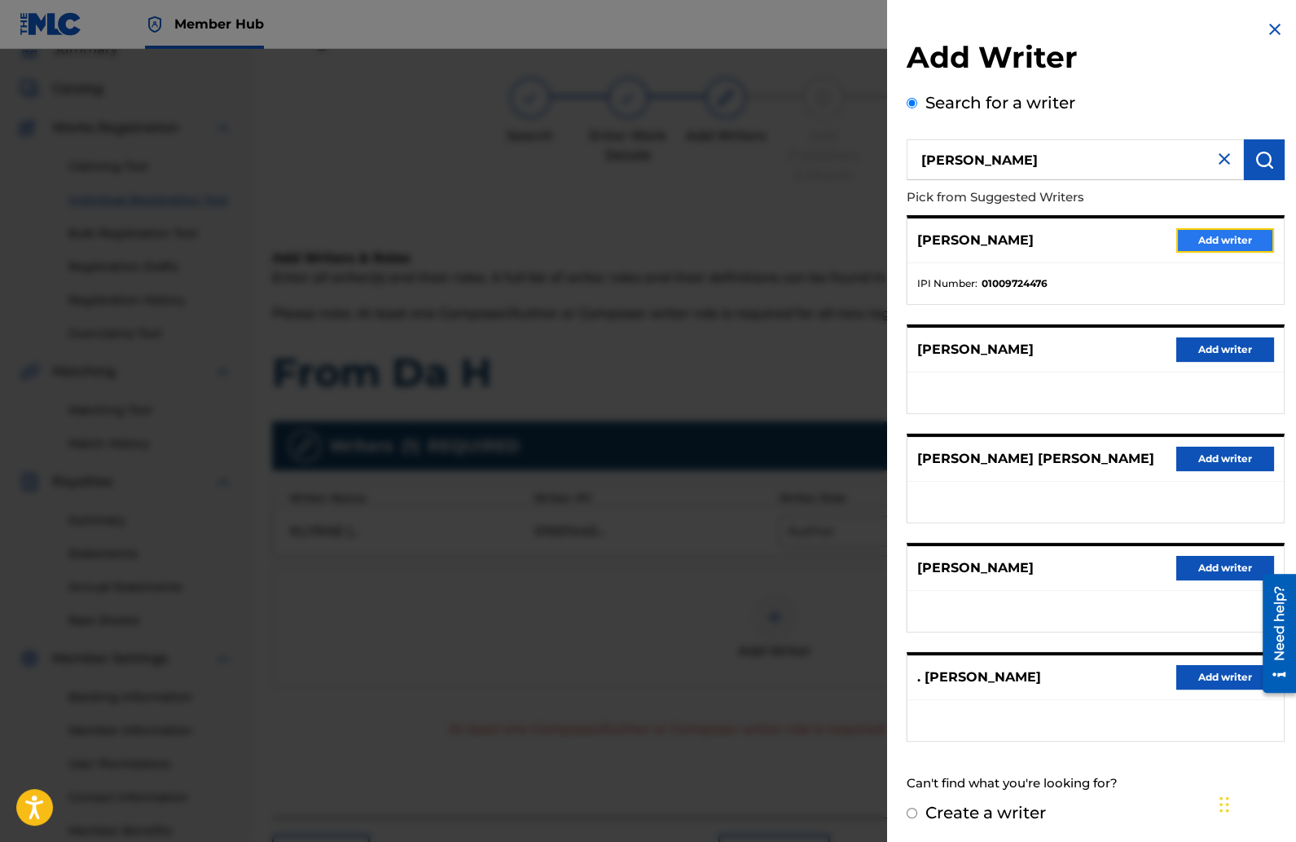
click at [1185, 233] on button "Add writer" at bounding box center [1225, 240] width 98 height 24
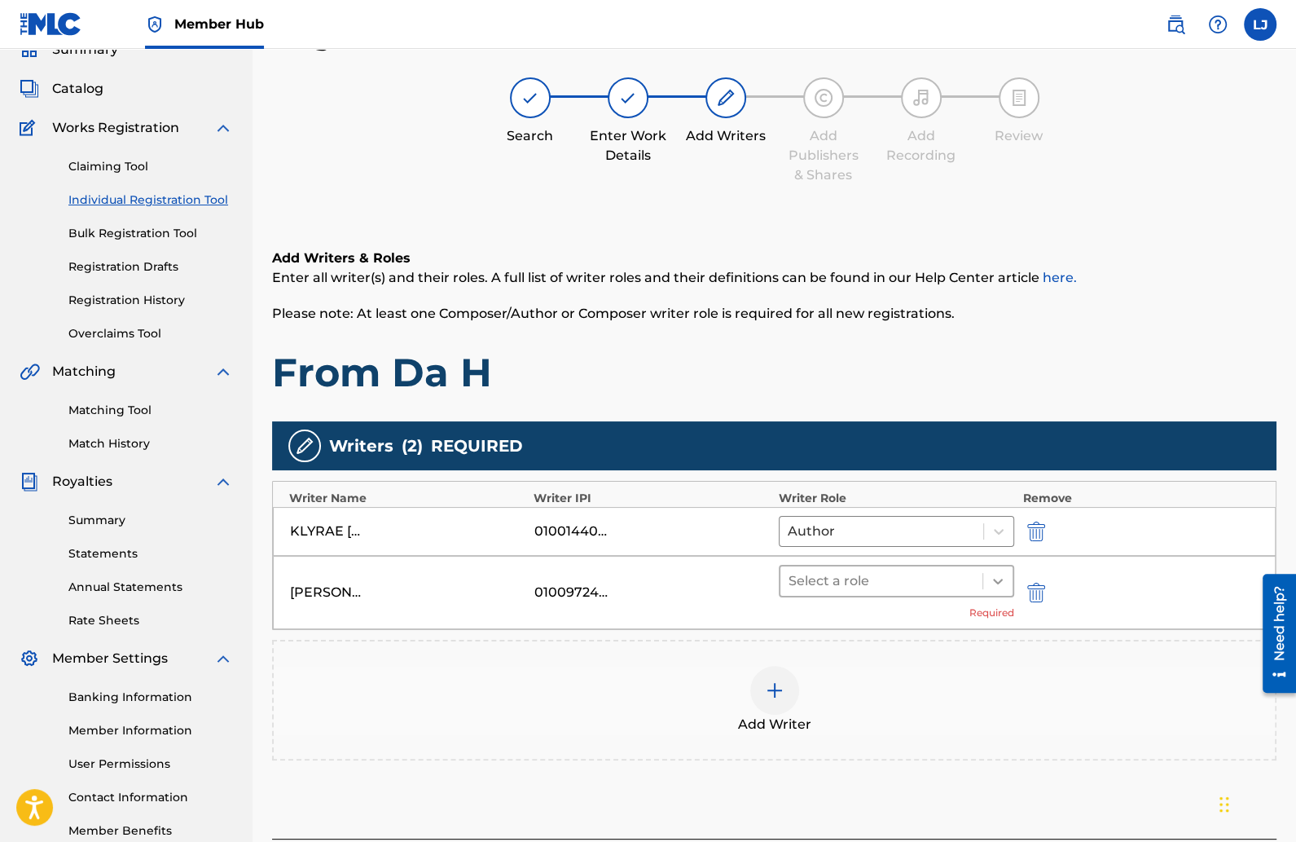
click at [994, 578] on icon at bounding box center [998, 581] width 10 height 6
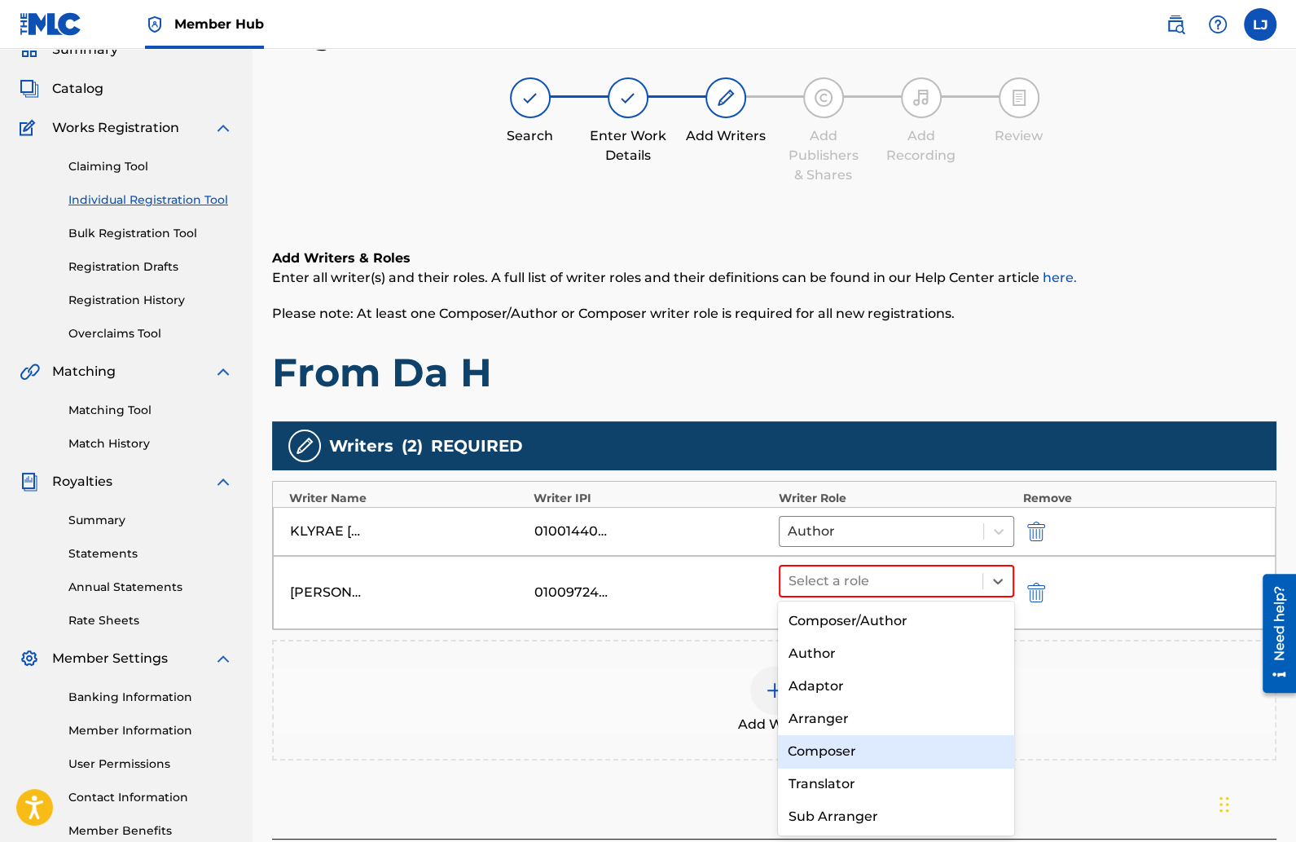
click at [840, 749] on div "Composer" at bounding box center [896, 751] width 236 height 33
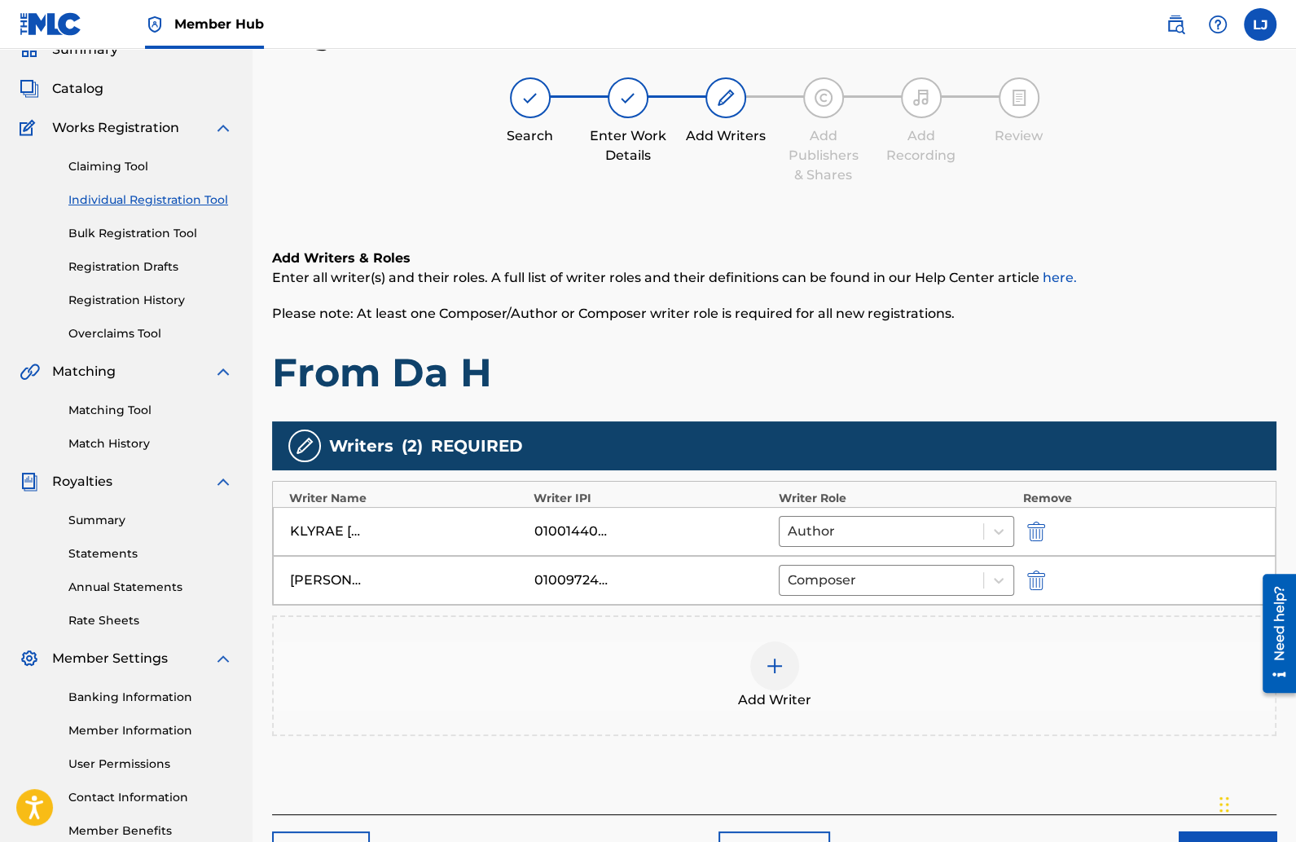
click at [765, 657] on img at bounding box center [775, 666] width 20 height 20
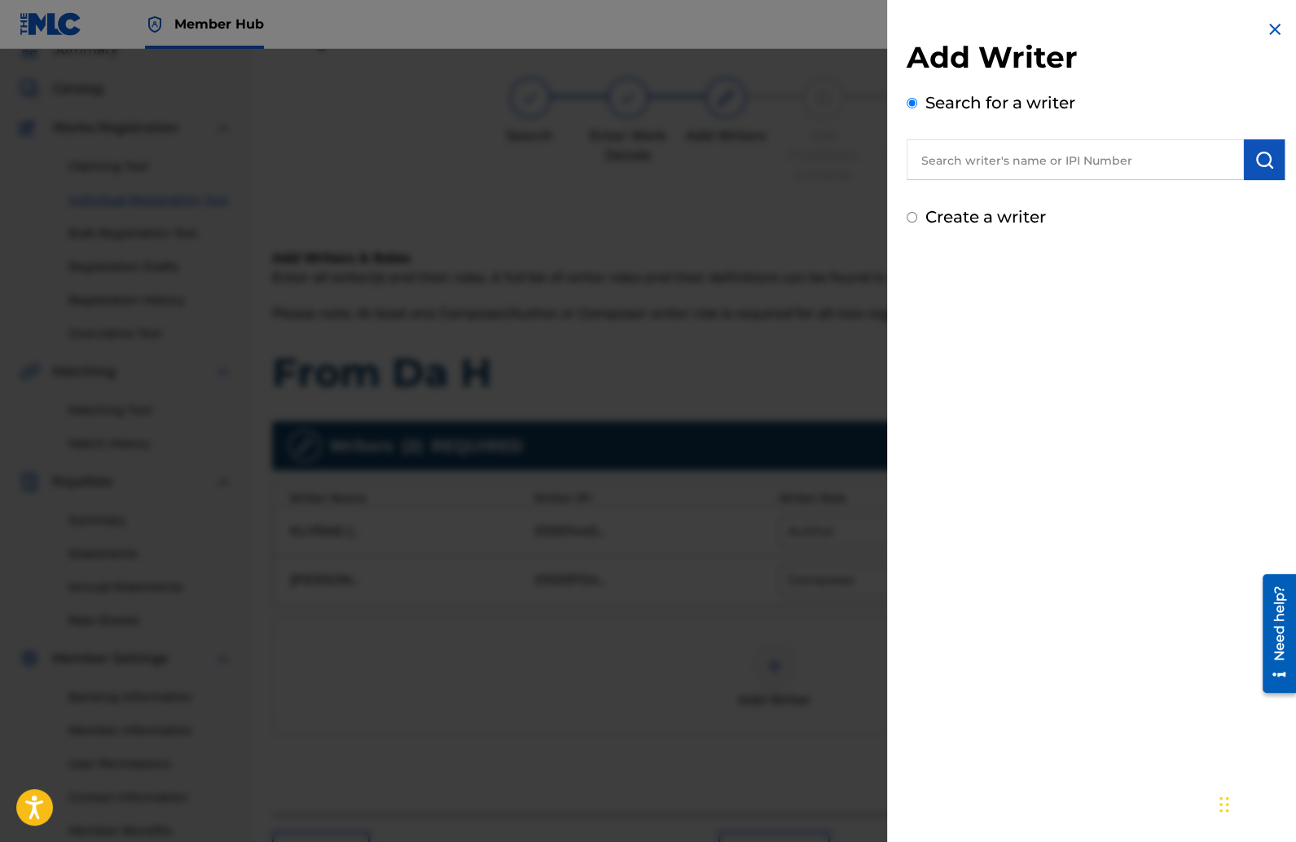
click at [997, 160] on input "text" at bounding box center [1075, 159] width 337 height 41
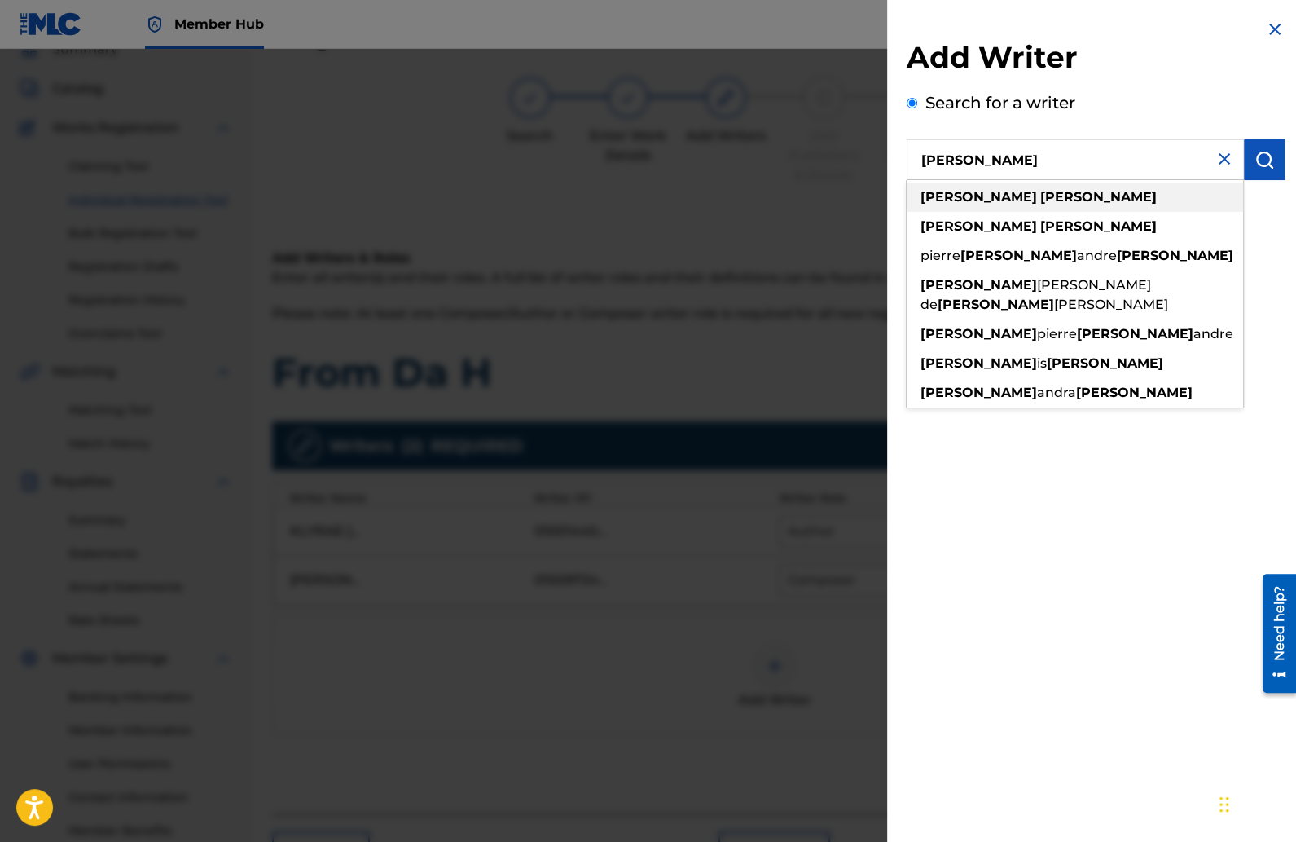
click at [1040, 190] on strong "bouchard" at bounding box center [1098, 196] width 116 height 15
type input "[PERSON_NAME]"
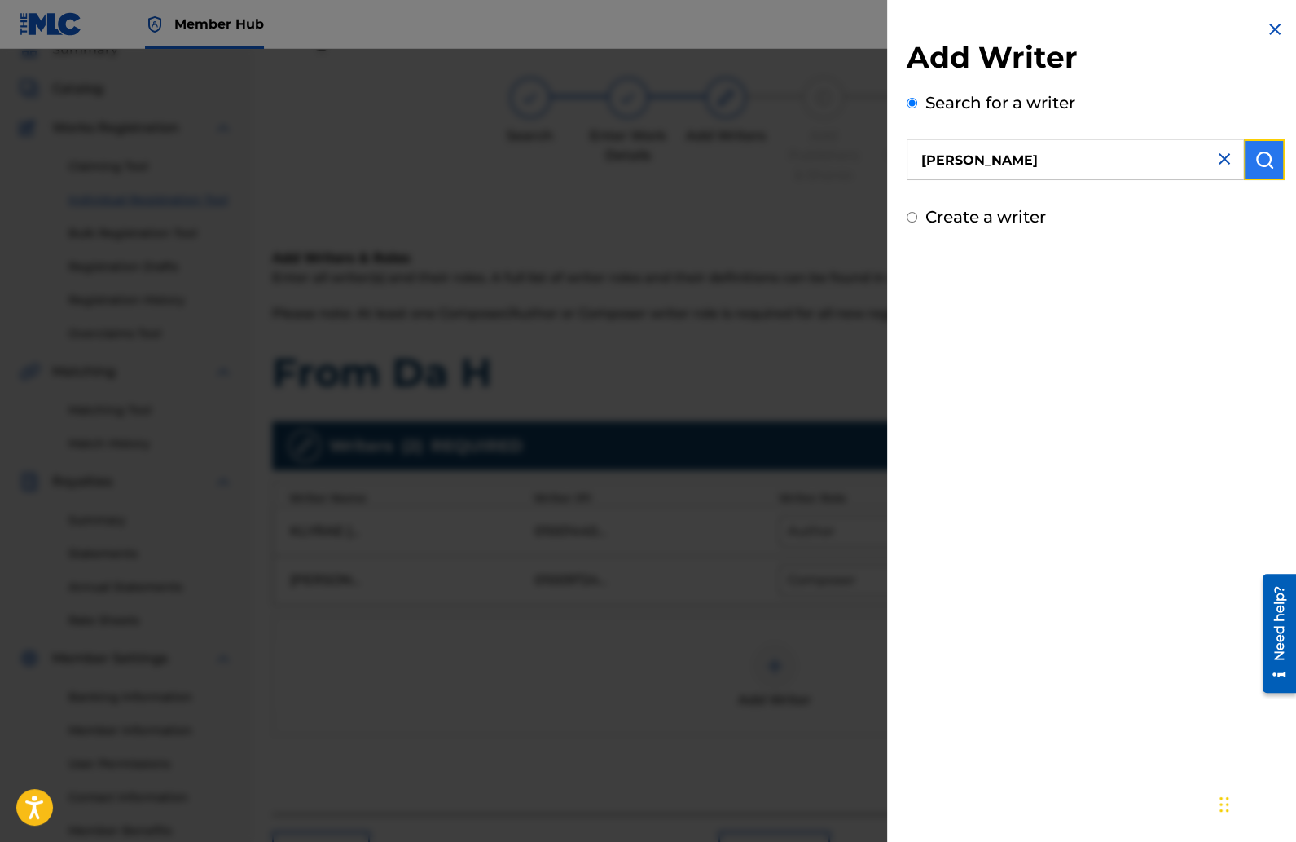
click at [1264, 168] on img "submit" at bounding box center [1265, 160] width 20 height 20
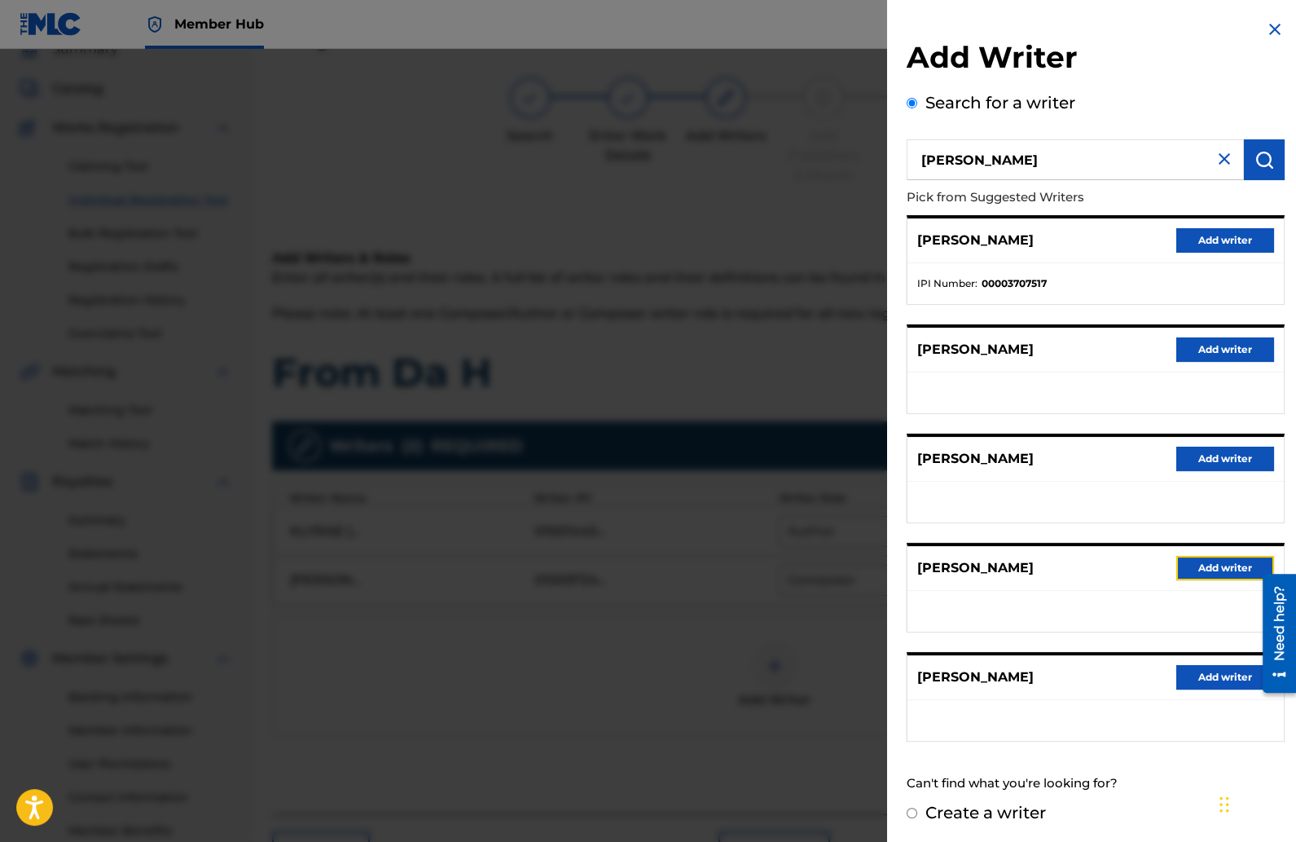
click at [1203, 562] on button "Add writer" at bounding box center [1225, 568] width 98 height 24
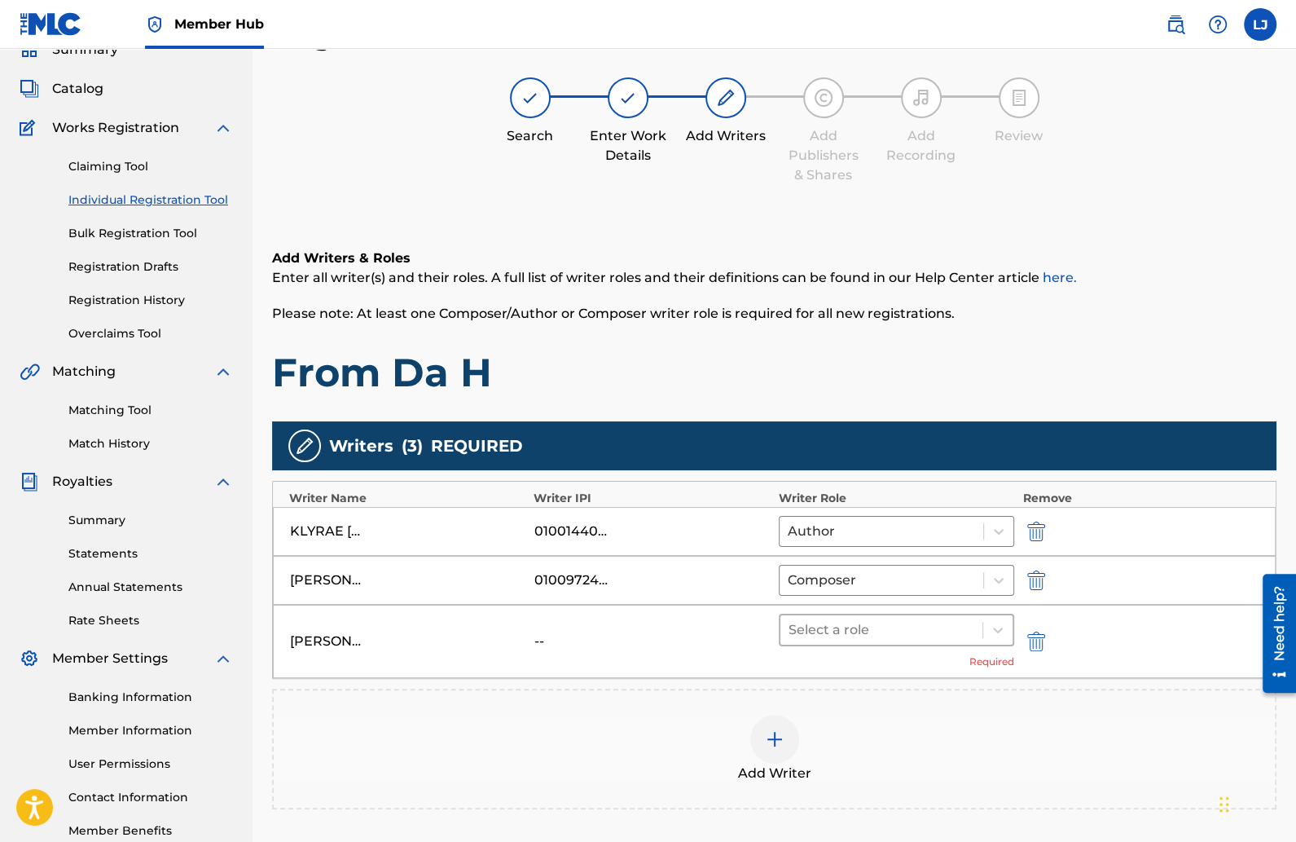
click at [963, 635] on div at bounding box center [882, 629] width 187 height 23
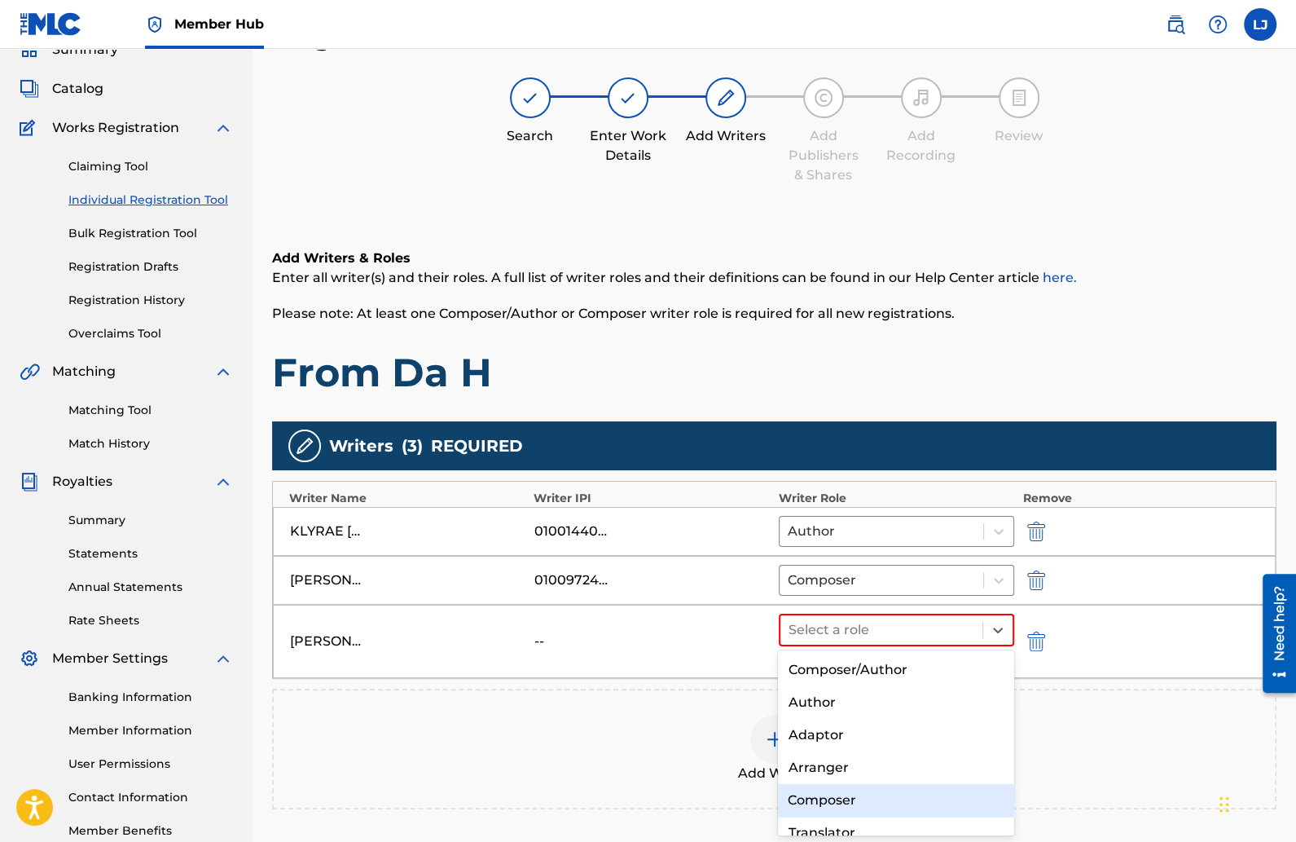
click at [849, 805] on div "Composer" at bounding box center [896, 800] width 236 height 33
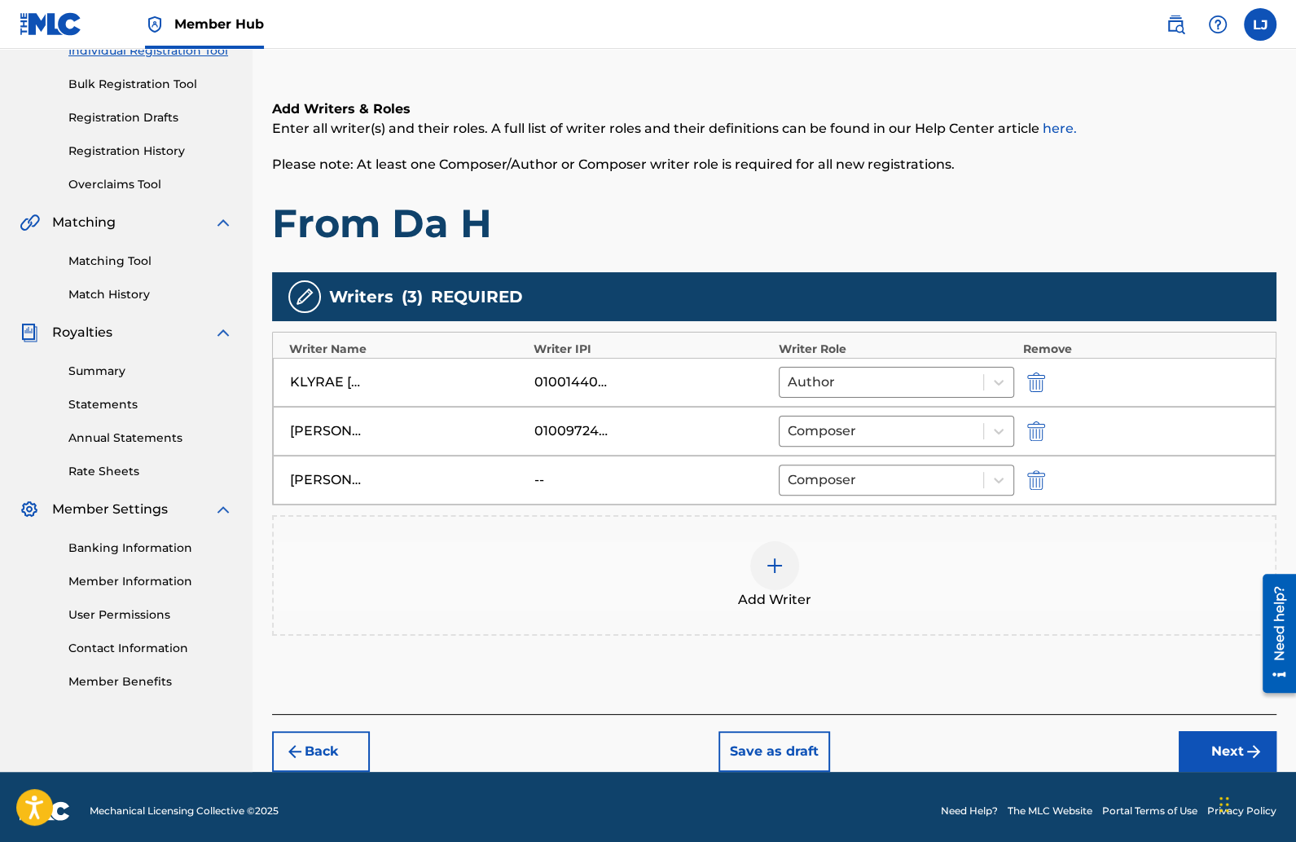
scroll to position [227, 0]
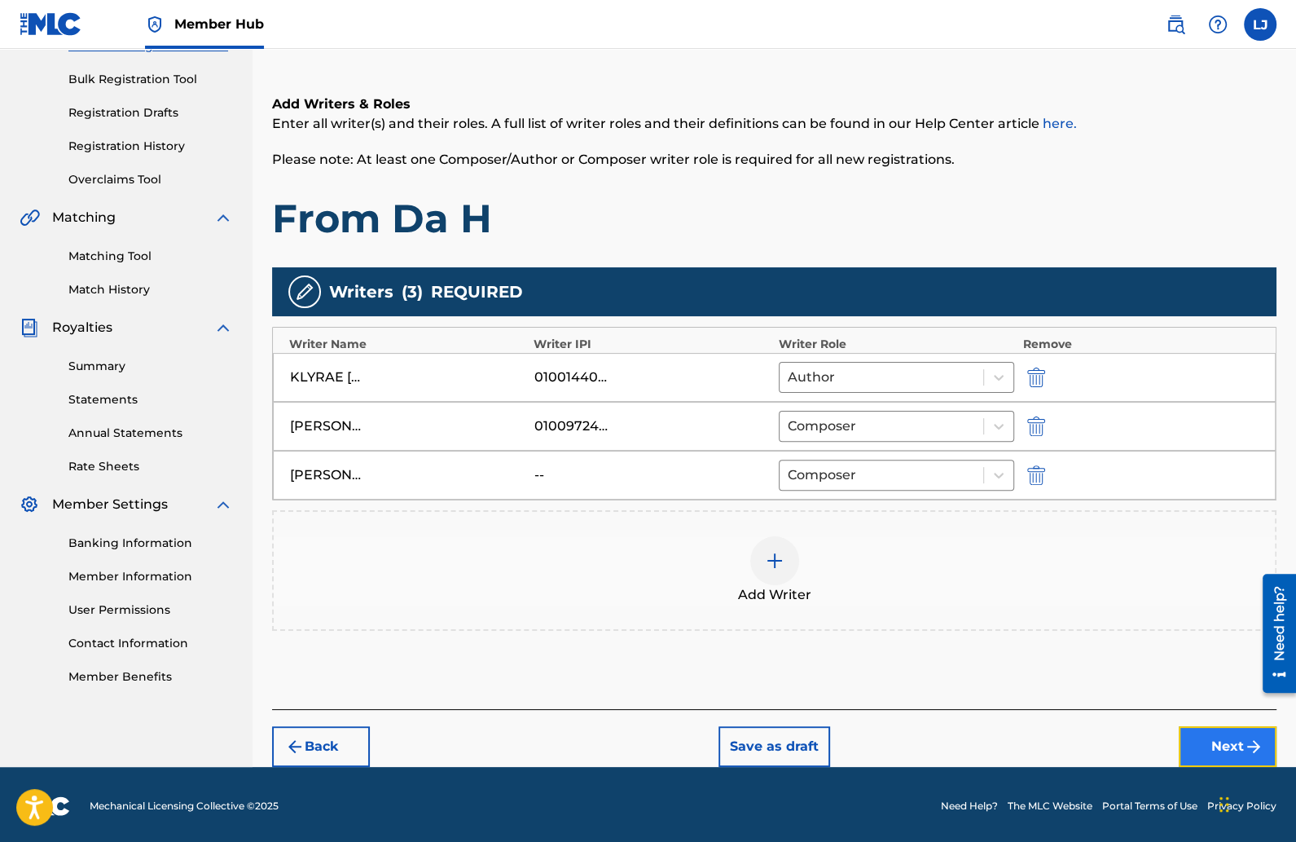
click at [1198, 731] on button "Next" at bounding box center [1228, 746] width 98 height 41
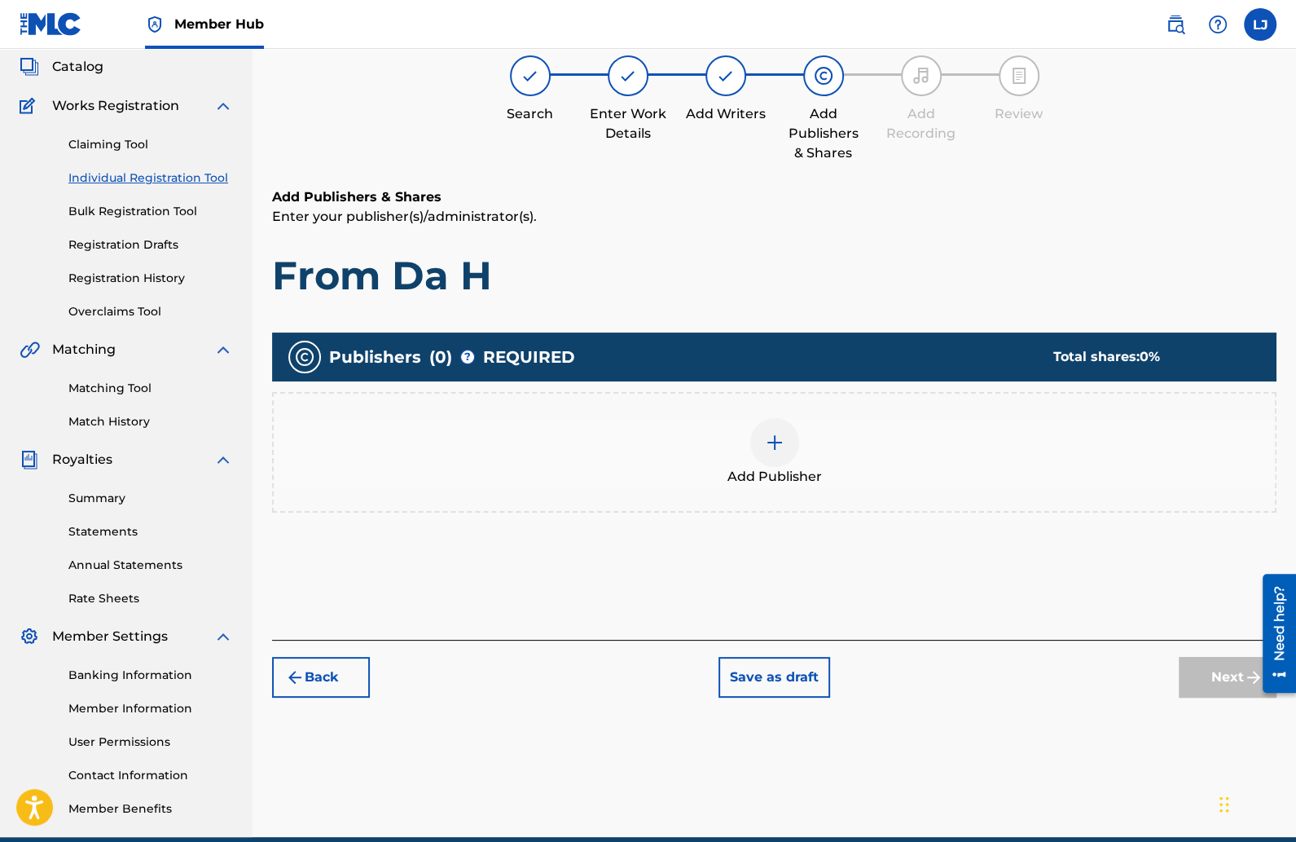
scroll to position [73, 0]
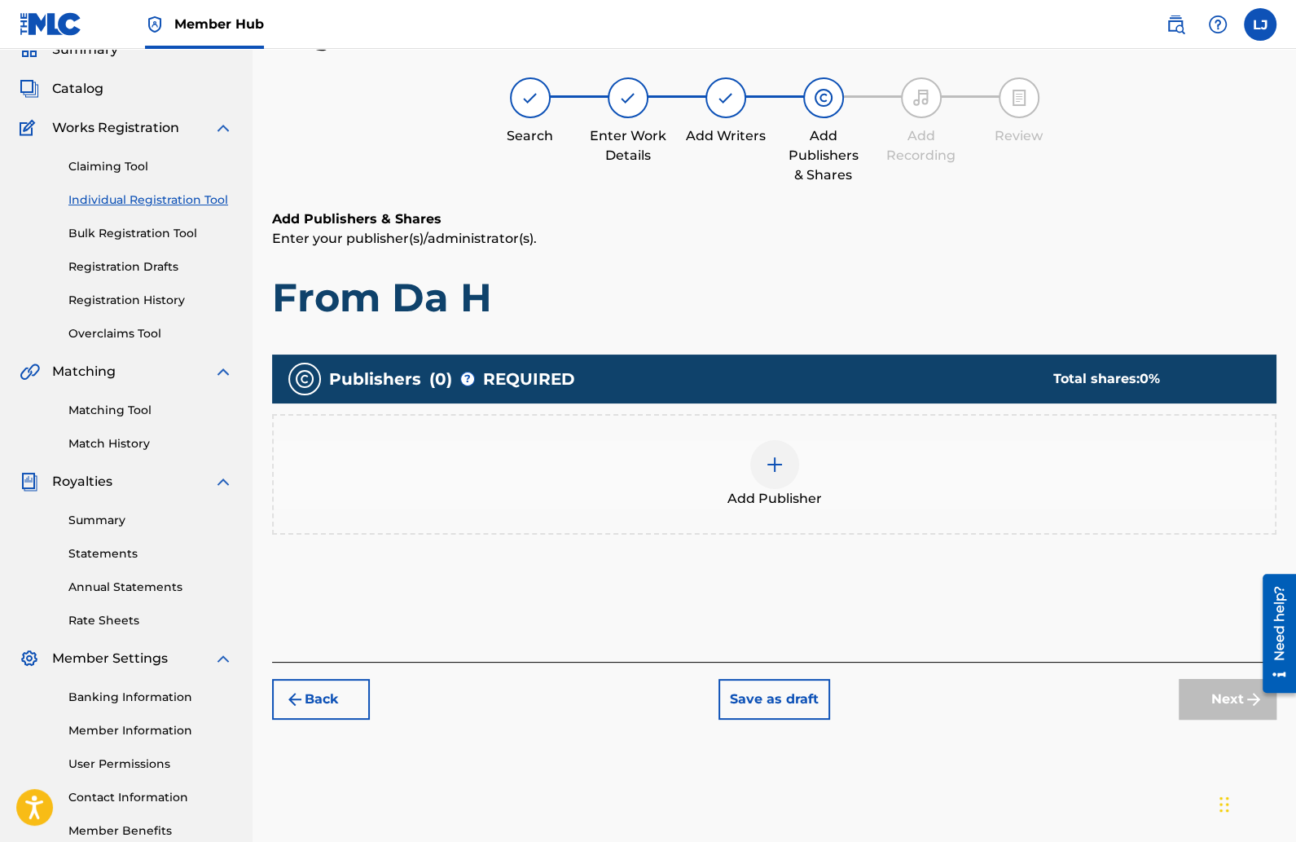
click at [773, 447] on div at bounding box center [774, 464] width 49 height 49
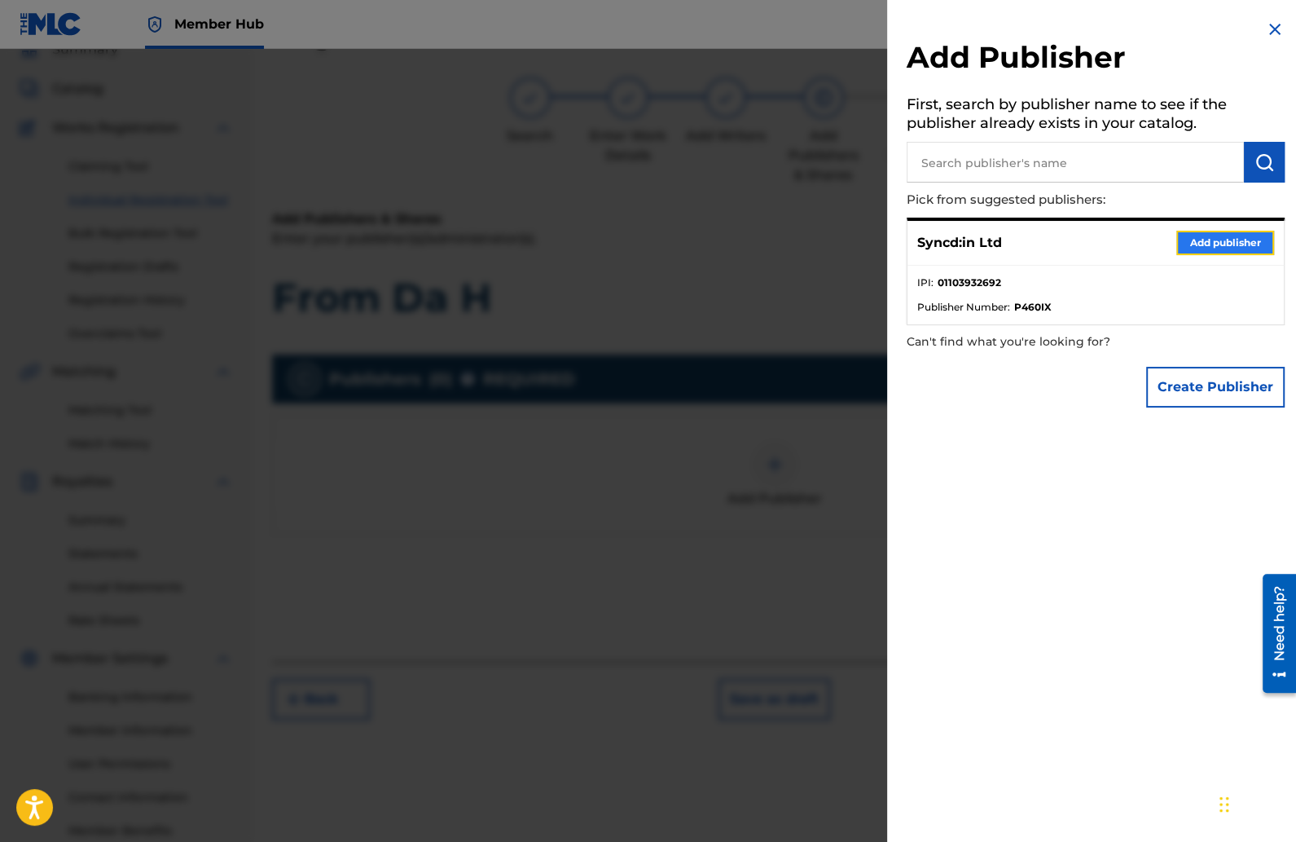
click at [1226, 240] on button "Add publisher" at bounding box center [1225, 243] width 98 height 24
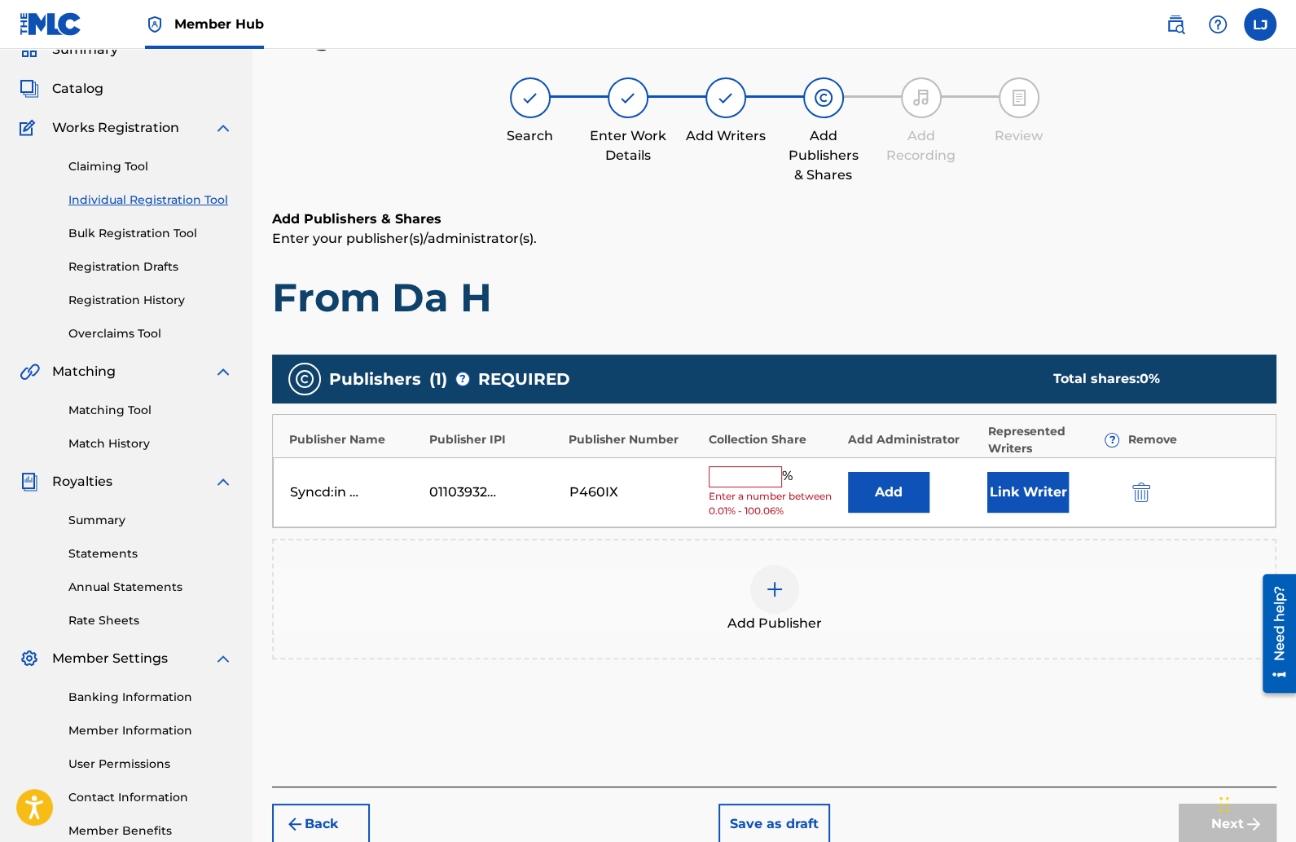
click at [748, 467] on input "text" at bounding box center [745, 476] width 73 height 21
type input "50"
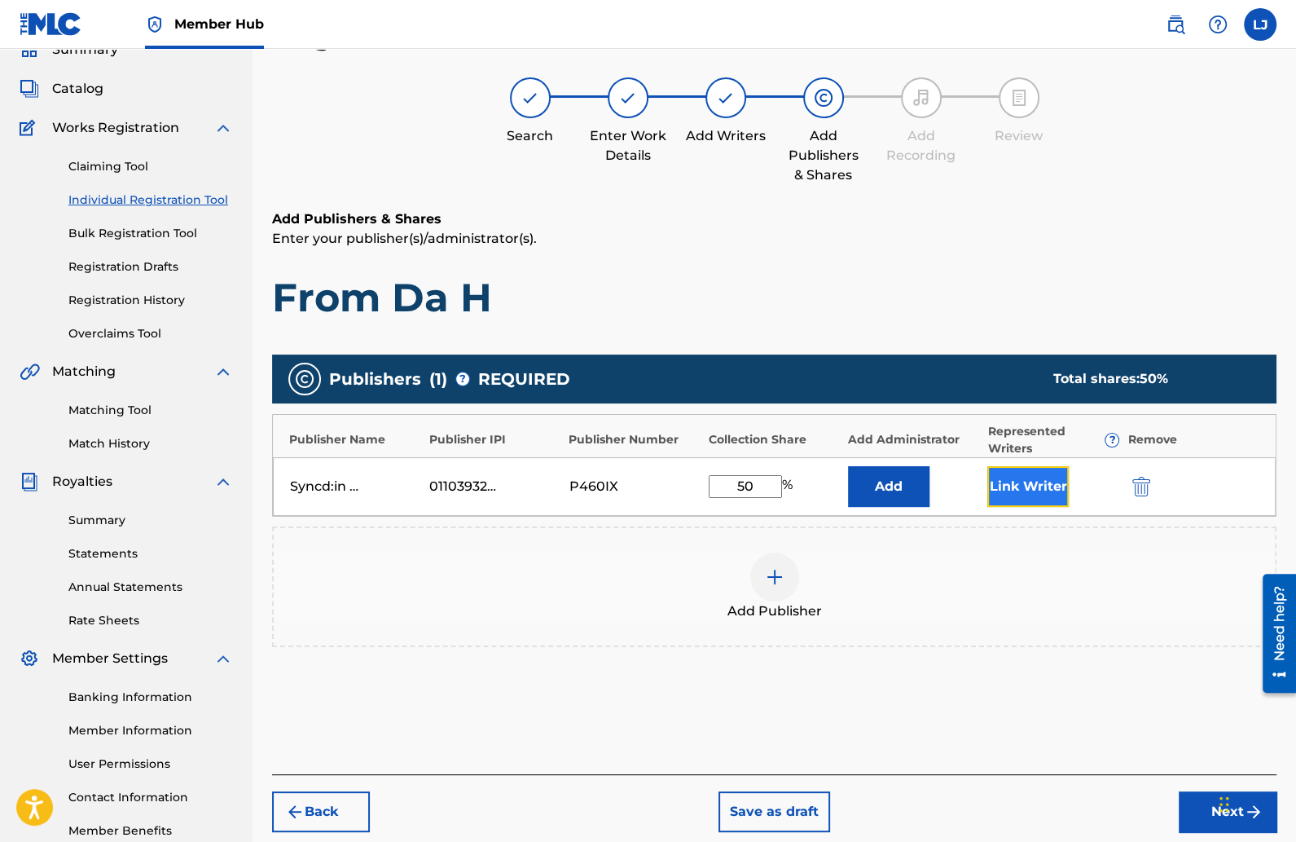
click at [1018, 482] on button "Link Writer" at bounding box center [1027, 486] width 81 height 41
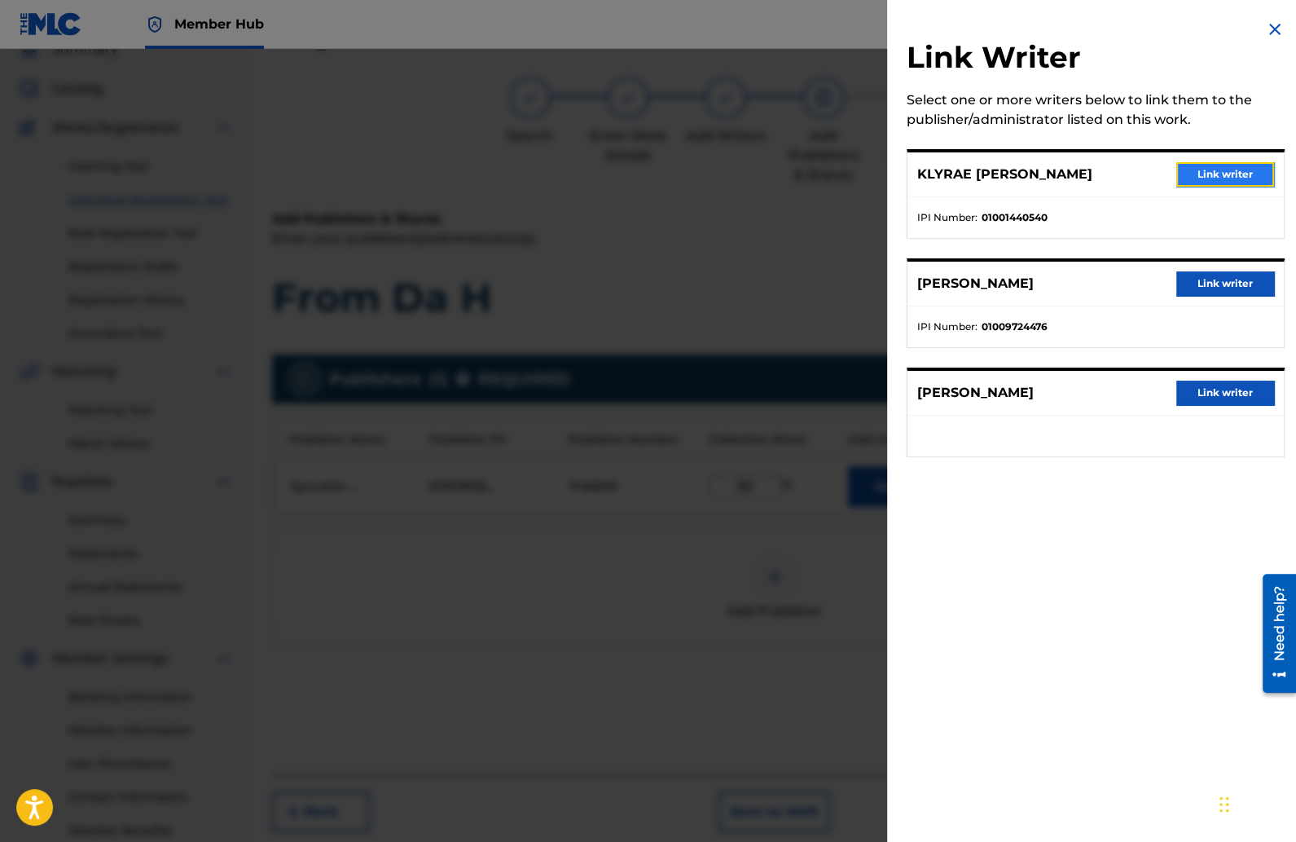
click at [1212, 167] on button "Link writer" at bounding box center [1225, 174] width 98 height 24
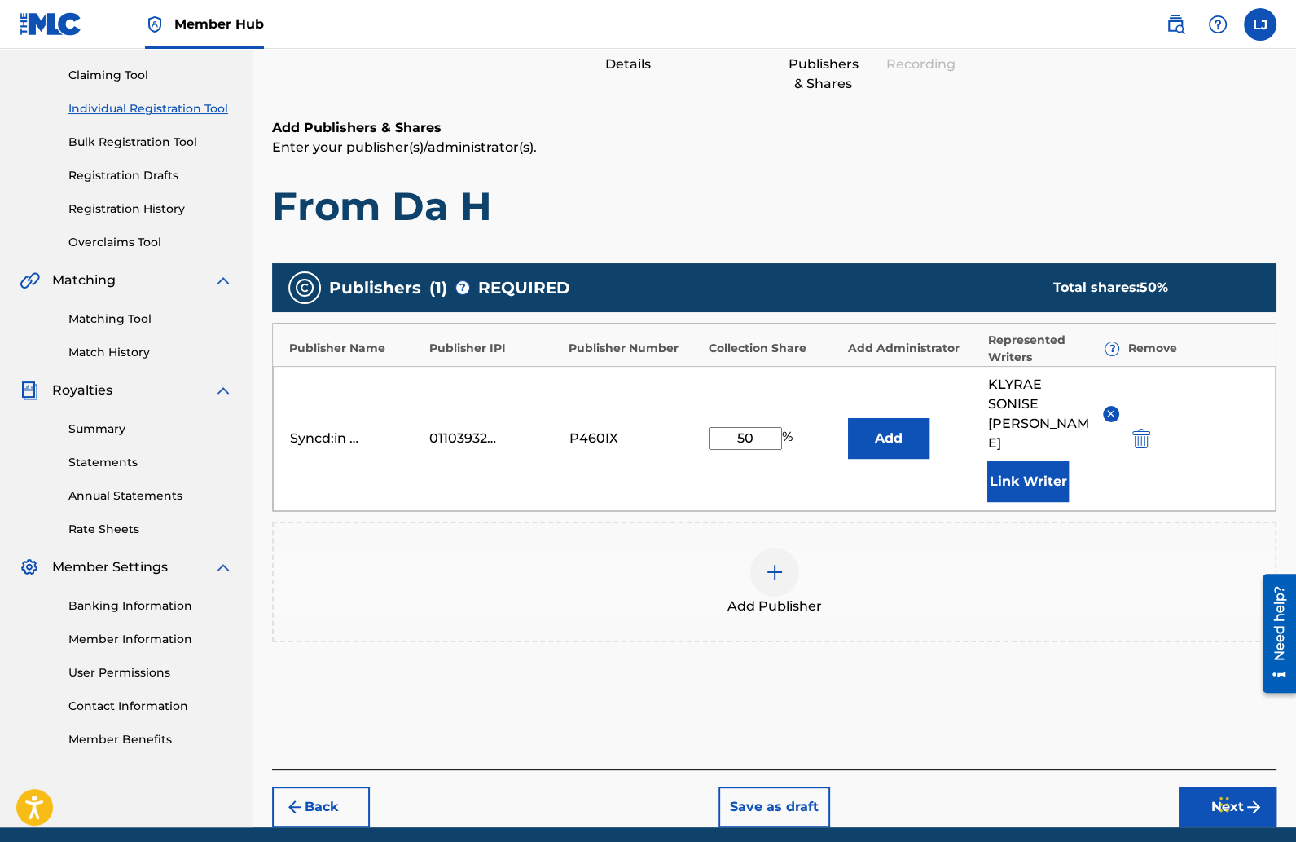
scroll to position [205, 0]
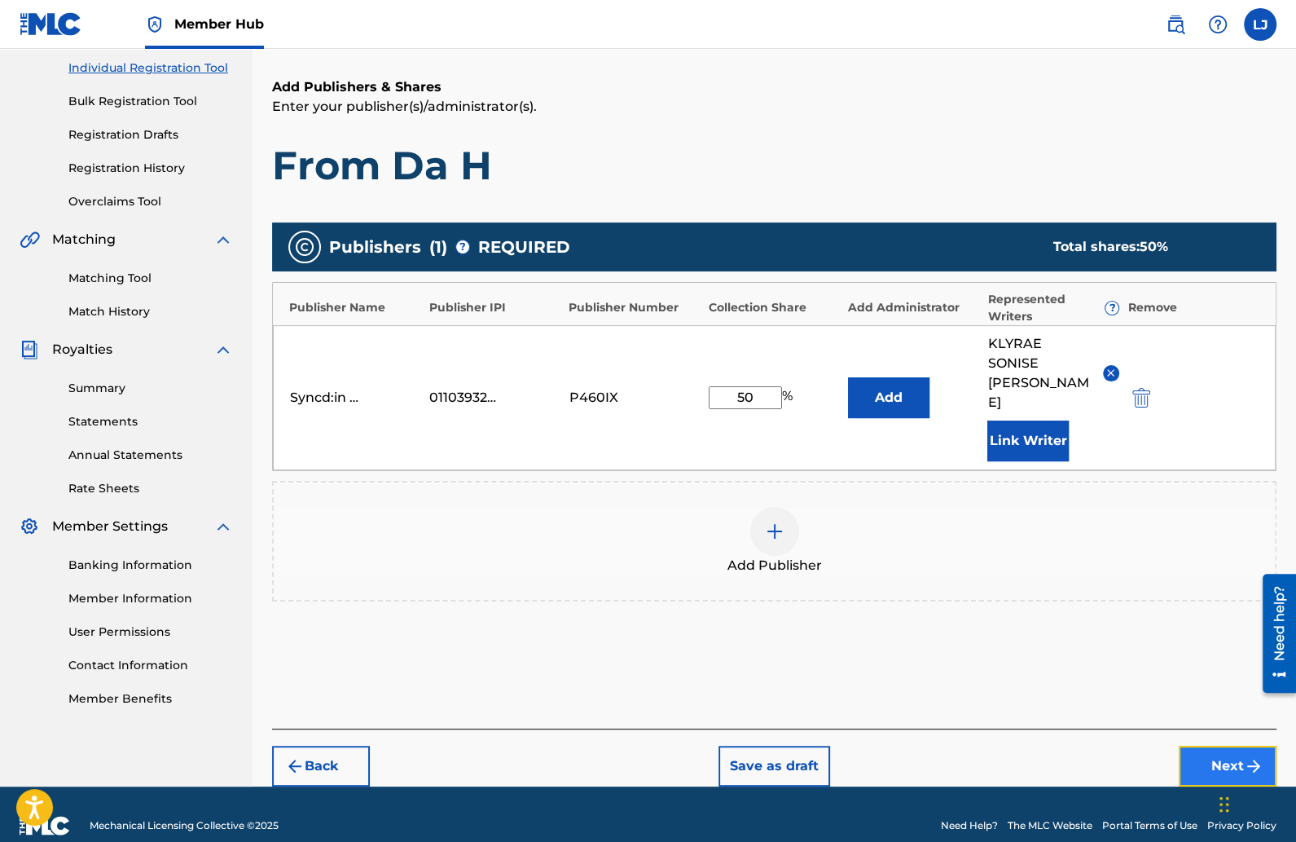
click at [1187, 745] on button "Next" at bounding box center [1228, 765] width 98 height 41
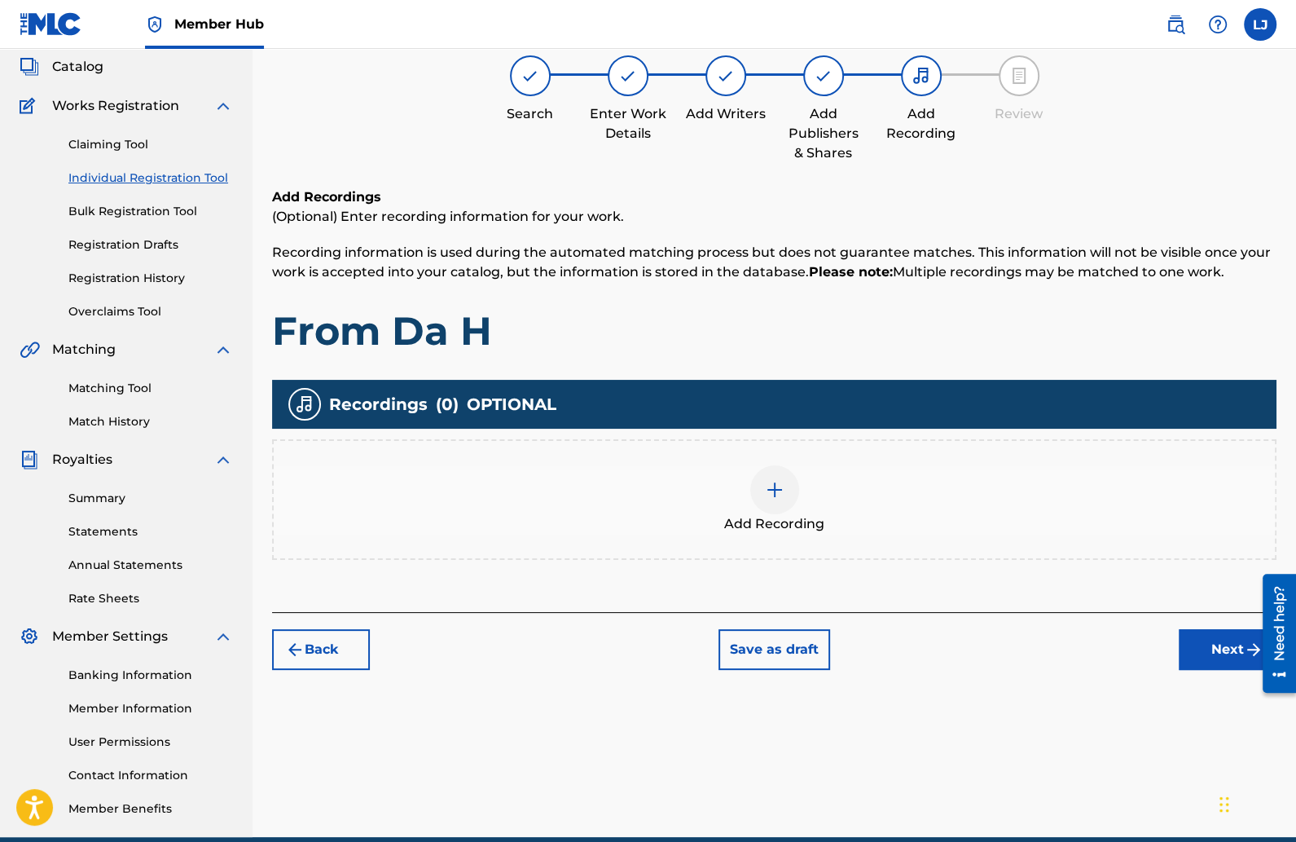
scroll to position [73, 0]
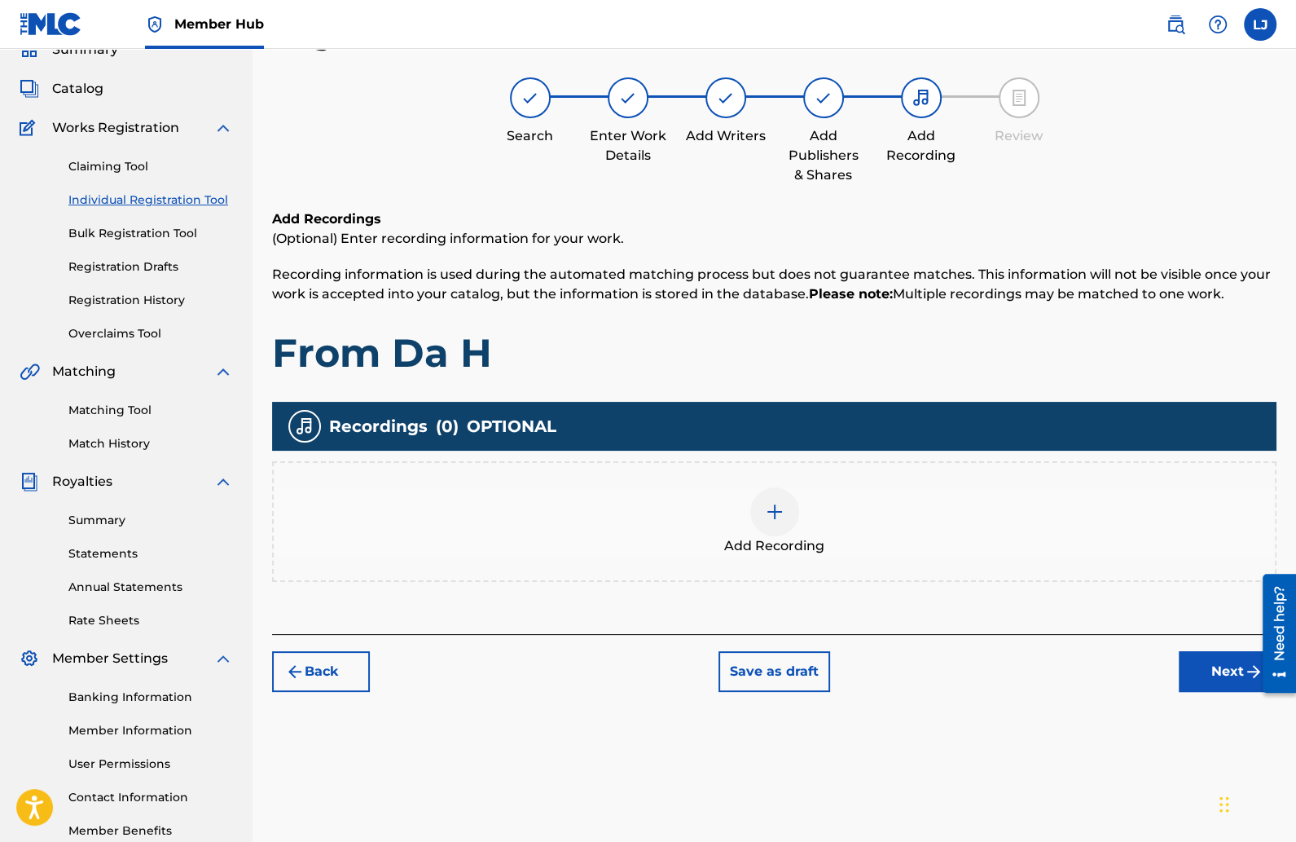
click at [771, 505] on img at bounding box center [775, 512] width 20 height 20
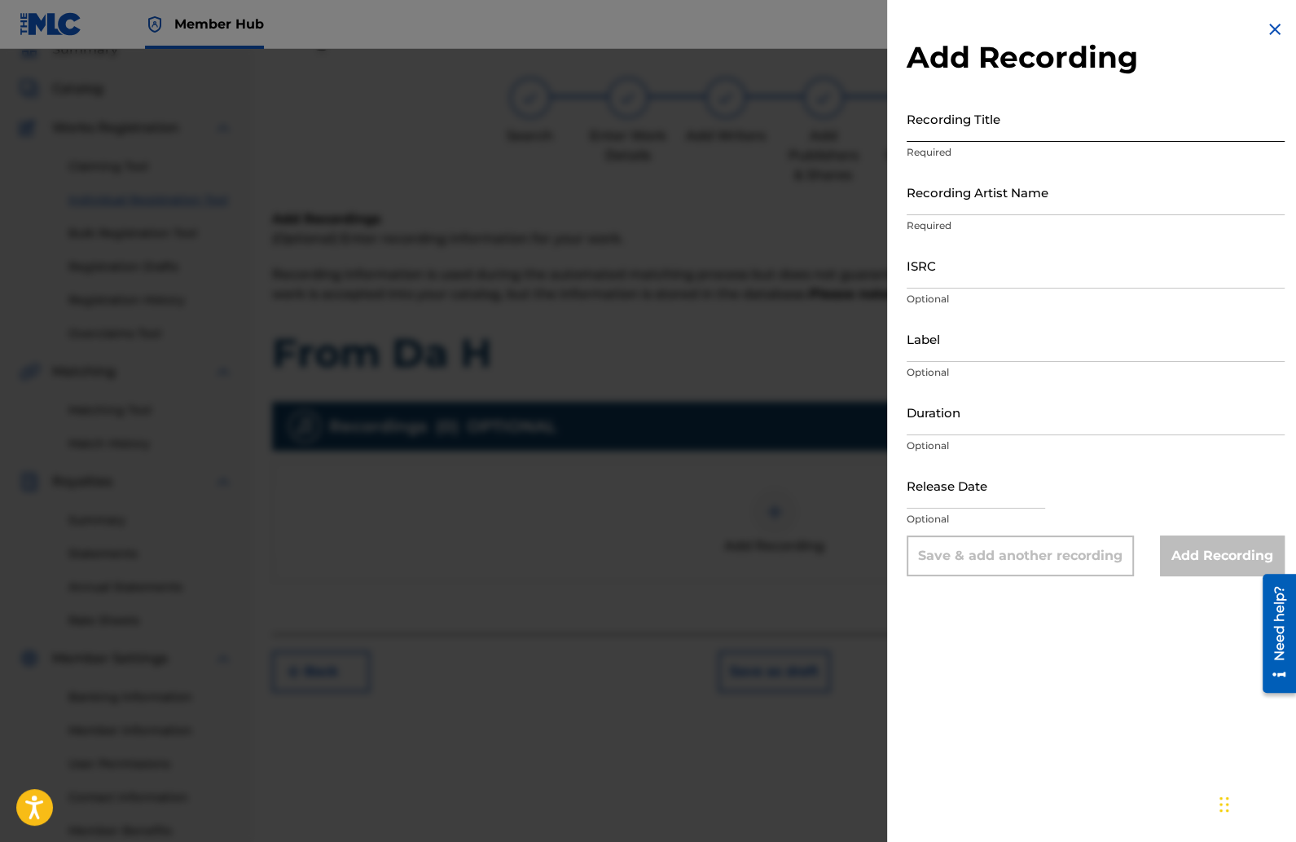
click at [960, 122] on input "Recording Title" at bounding box center [1096, 118] width 378 height 46
type input "From Da H"
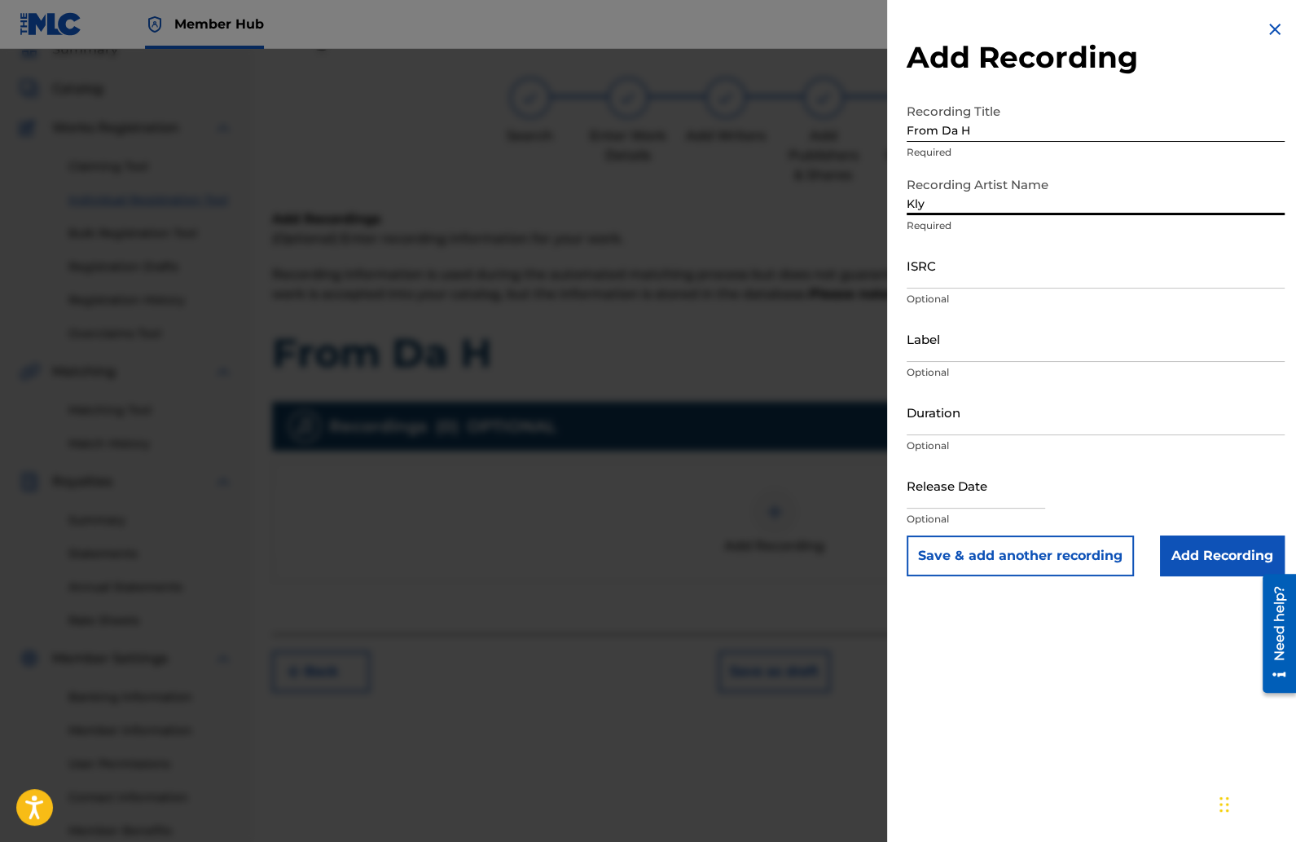
type input "Klyrae"
click at [1018, 265] on input "ISRC" at bounding box center [1096, 265] width 378 height 46
paste input "QZTB22500002"
type input "QZTB22500002"
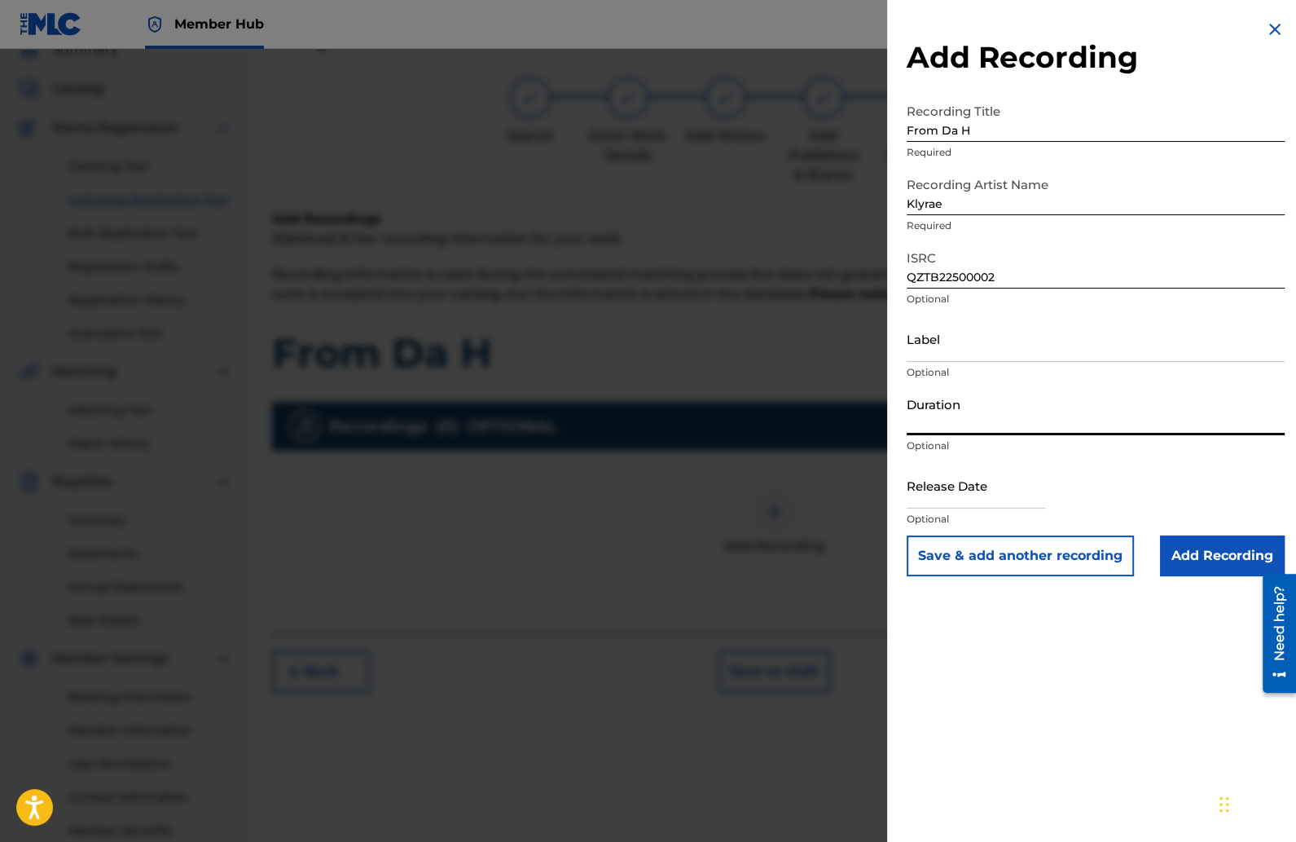
click at [931, 415] on input "Duration" at bounding box center [1096, 412] width 378 height 46
type input "02:14"
click at [943, 487] on input "text" at bounding box center [976, 485] width 138 height 46
select select "8"
select select "2025"
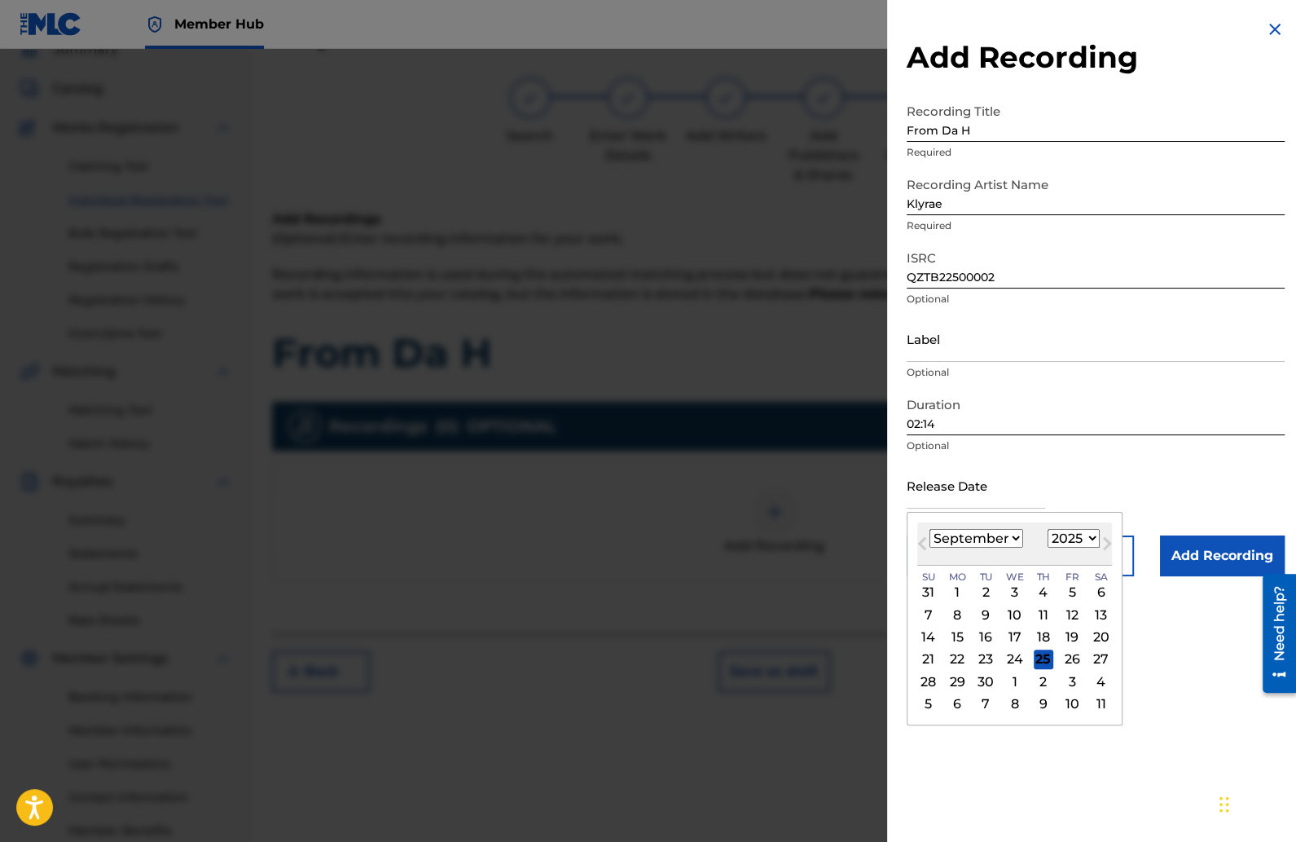
click at [1013, 540] on select "January February March April May June July August September October November De…" at bounding box center [977, 538] width 94 height 19
select select "5"
click at [930, 529] on select "January February March April May June July August September October November De…" at bounding box center [977, 538] width 94 height 19
click at [1082, 630] on div "20" at bounding box center [1072, 637] width 20 height 20
type input "June 20 2025"
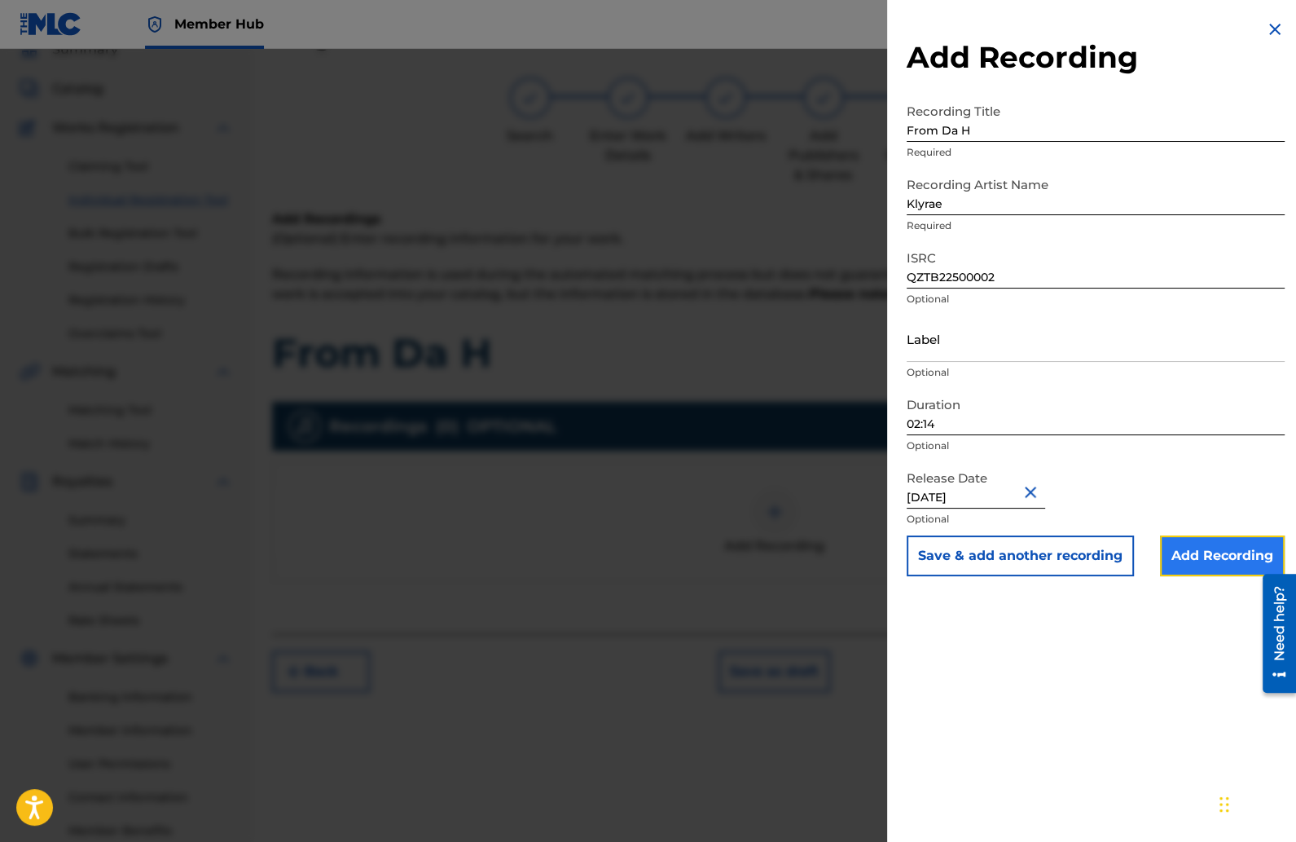
click at [1198, 551] on input "Add Recording" at bounding box center [1222, 555] width 125 height 41
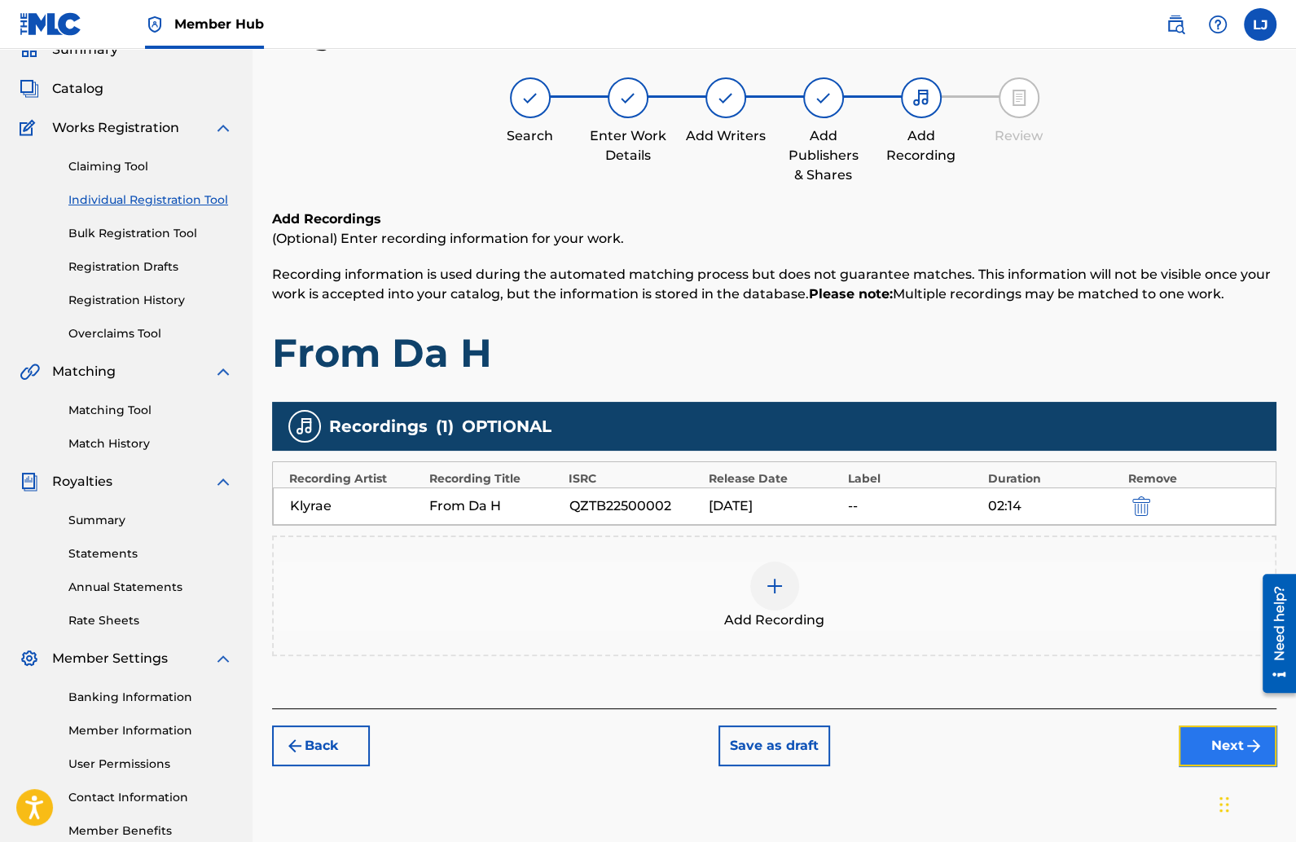
click at [1209, 736] on button "Next" at bounding box center [1228, 745] width 98 height 41
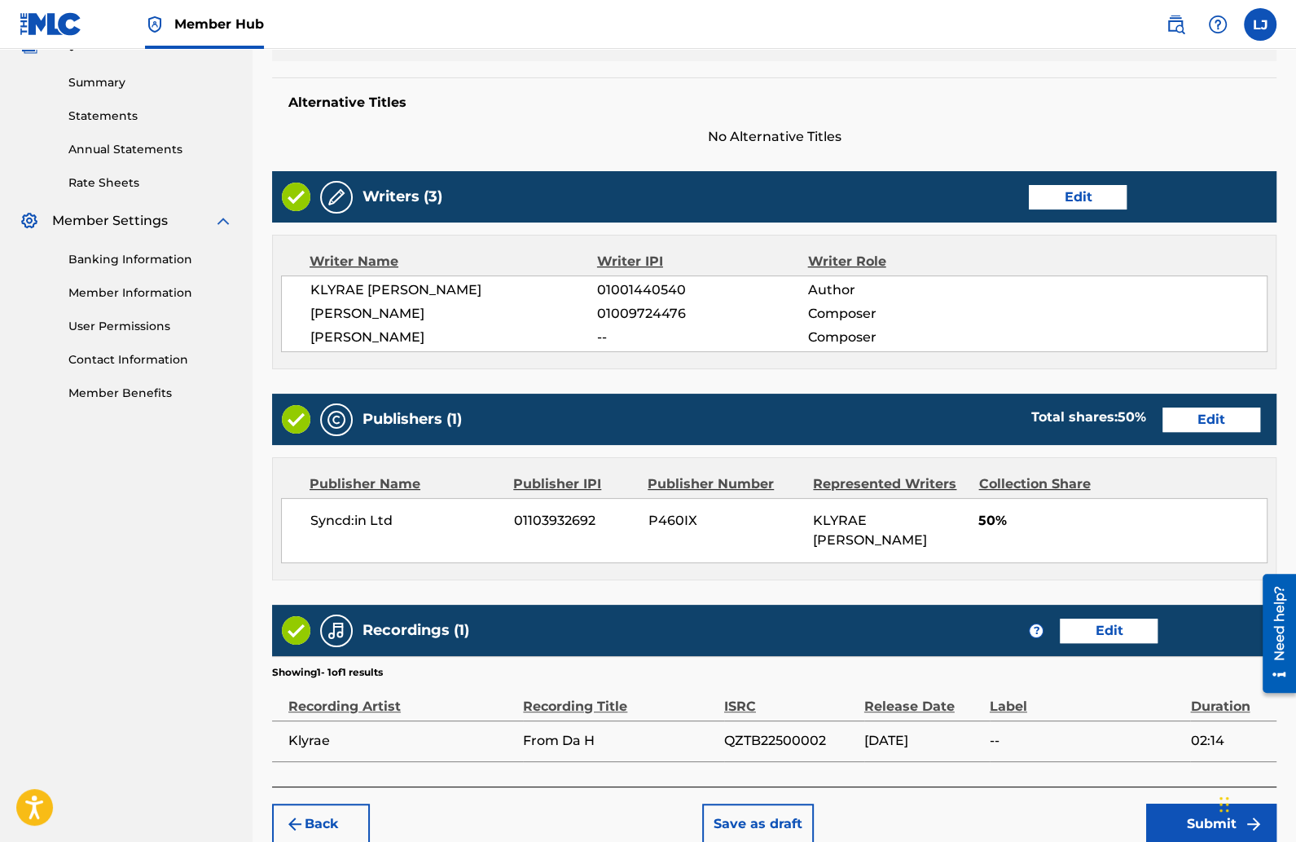
scroll to position [587, 0]
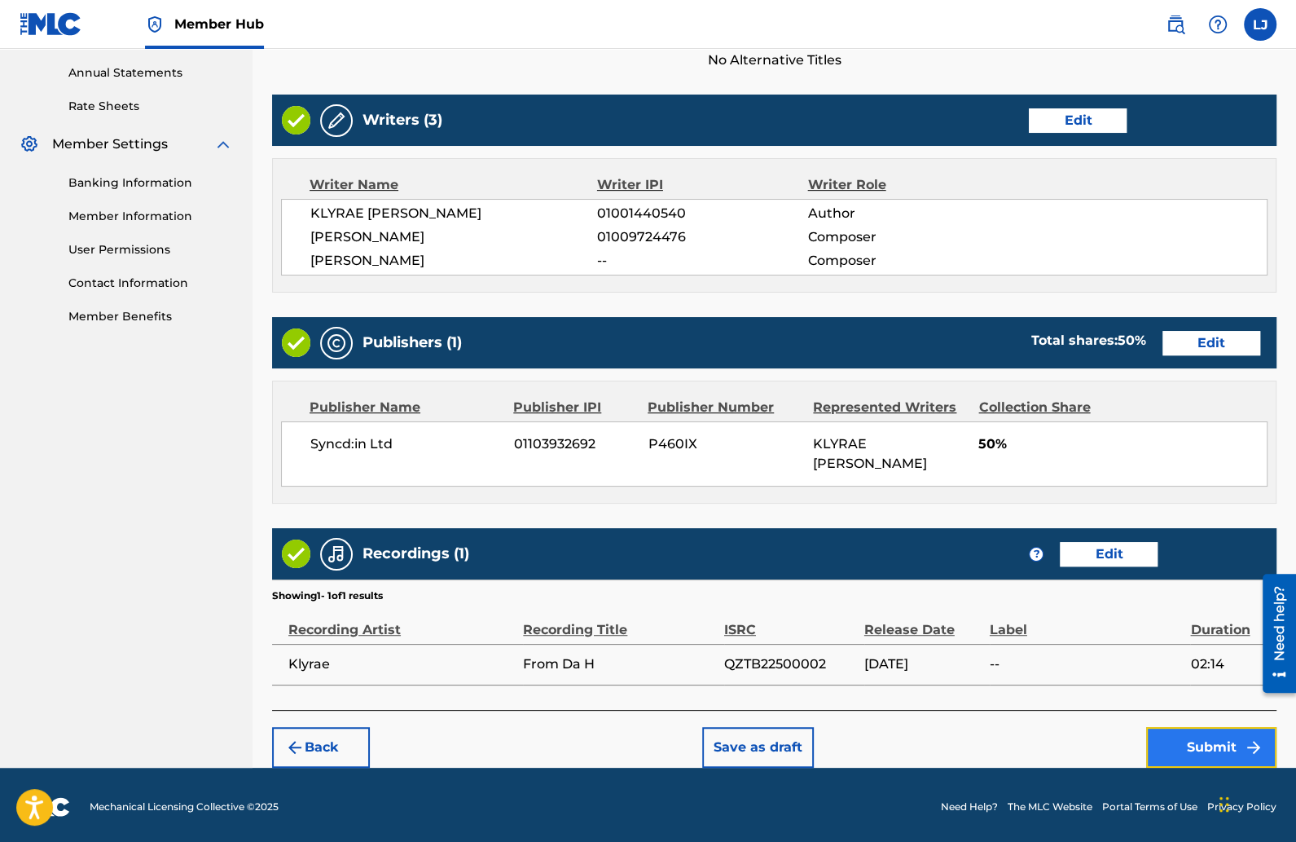
click at [1156, 736] on button "Submit" at bounding box center [1211, 747] width 130 height 41
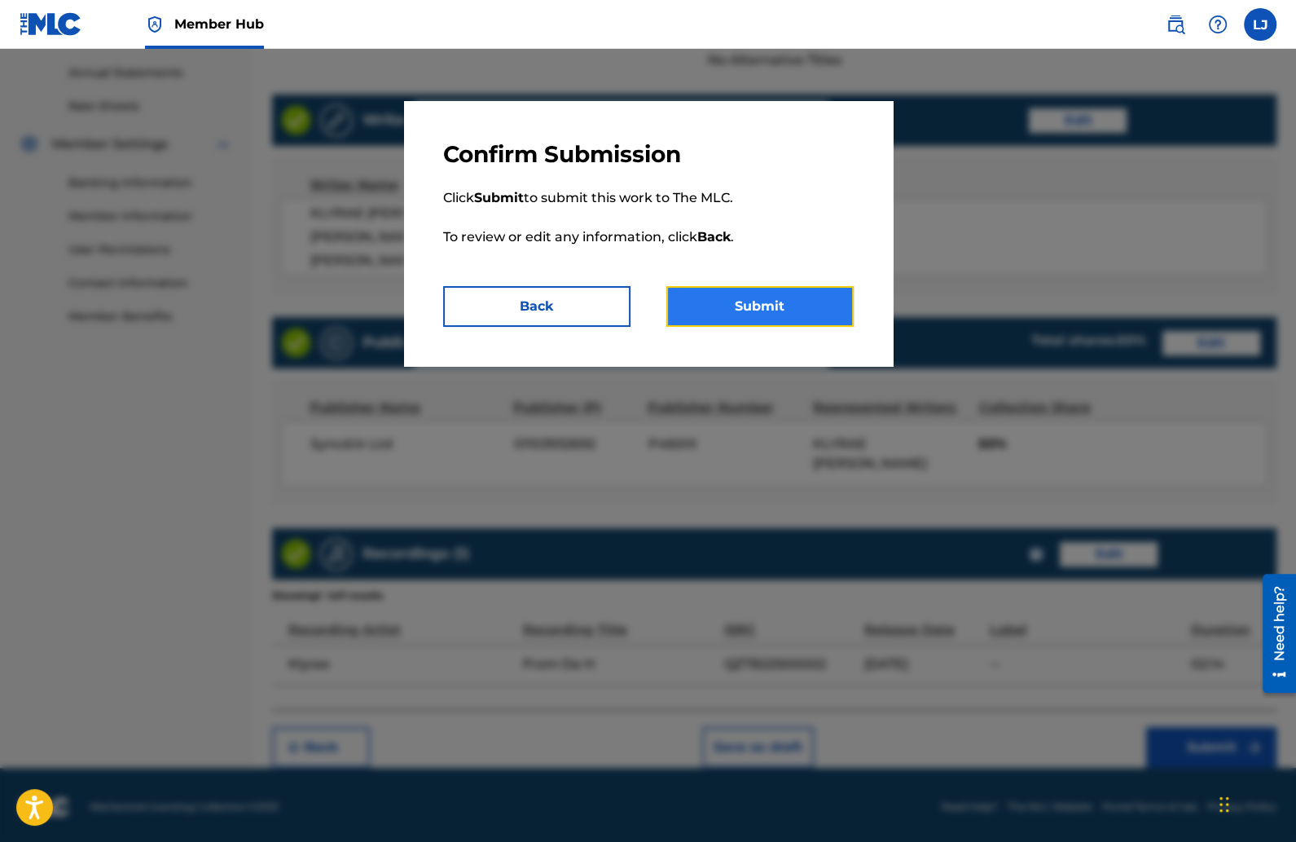
click at [726, 291] on button "Submit" at bounding box center [759, 306] width 187 height 41
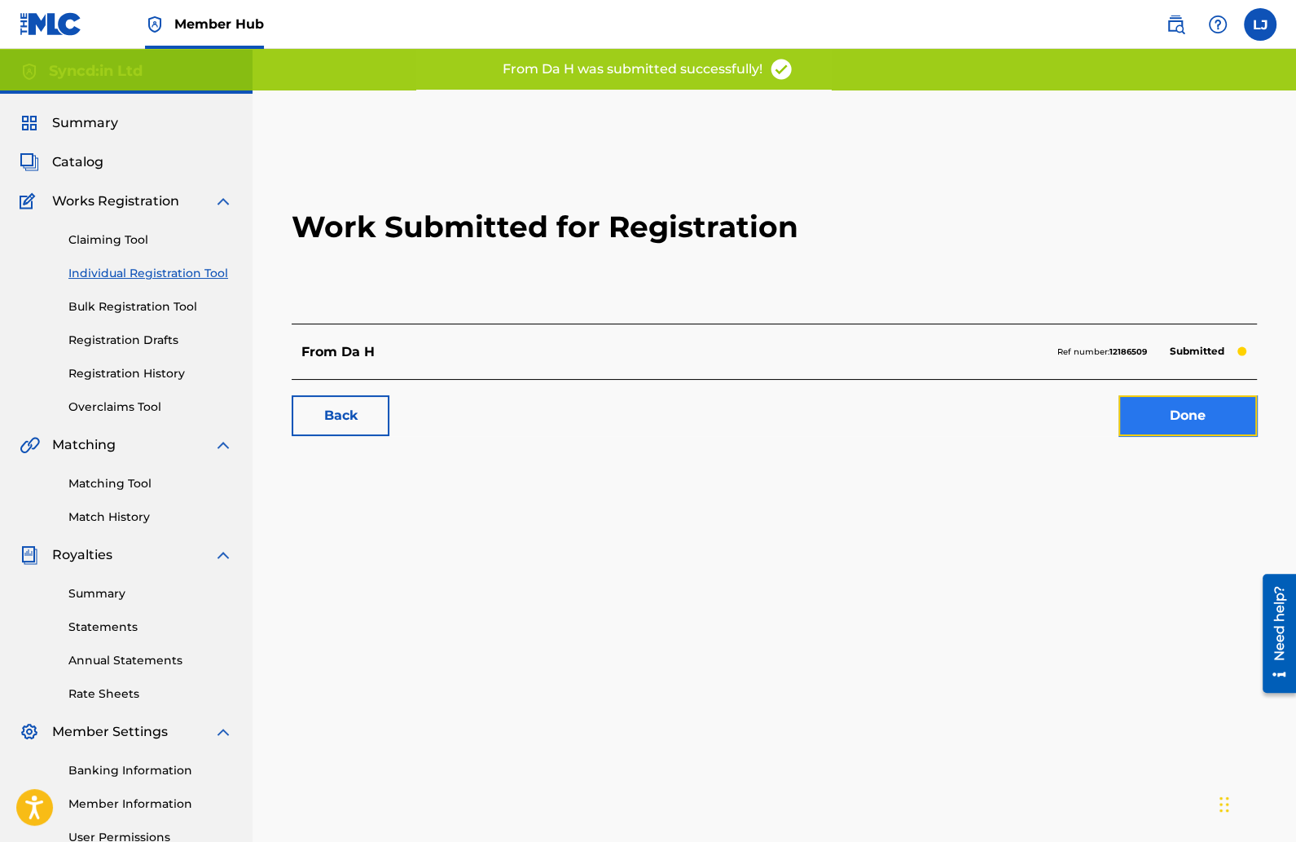
click at [1153, 408] on link "Done" at bounding box center [1188, 415] width 138 height 41
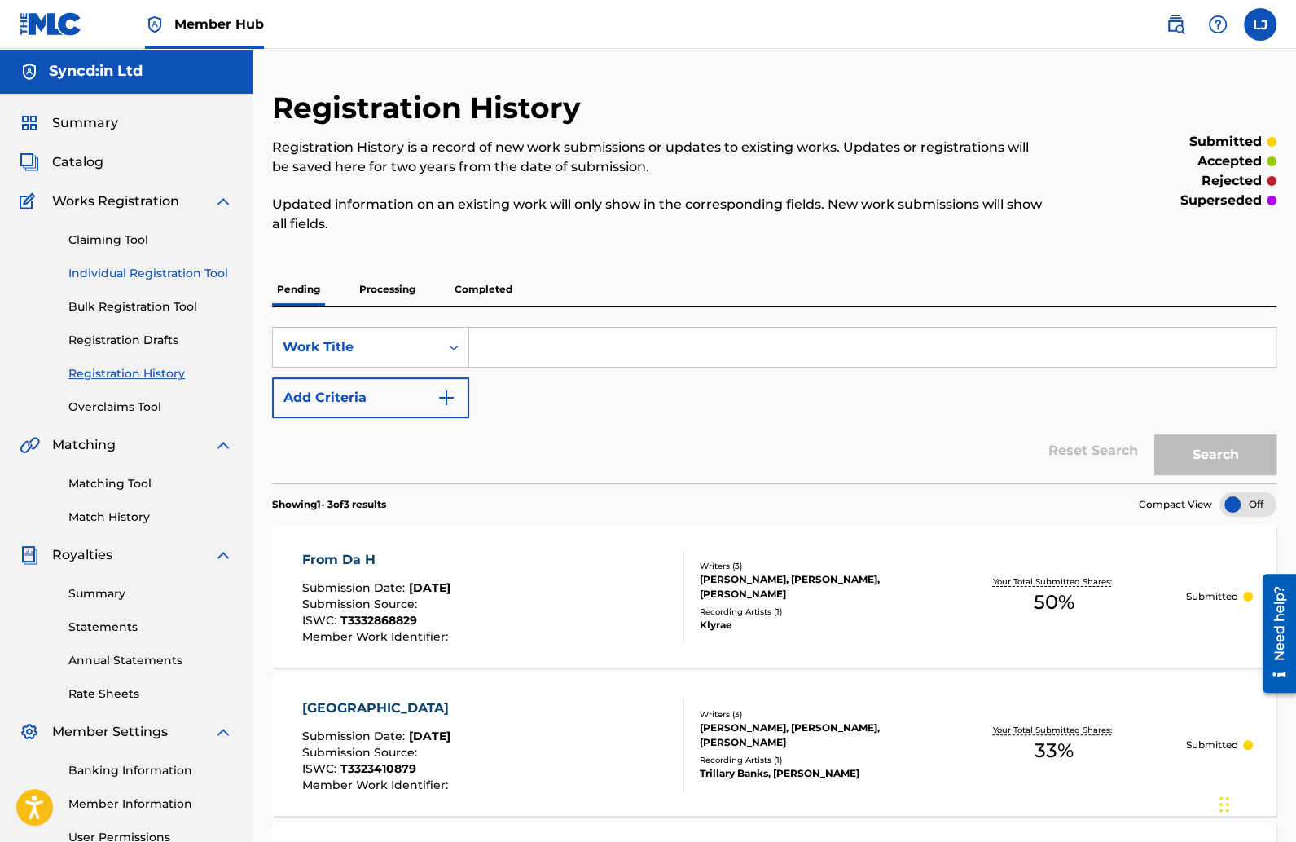
click at [146, 274] on link "Individual Registration Tool" at bounding box center [150, 273] width 165 height 17
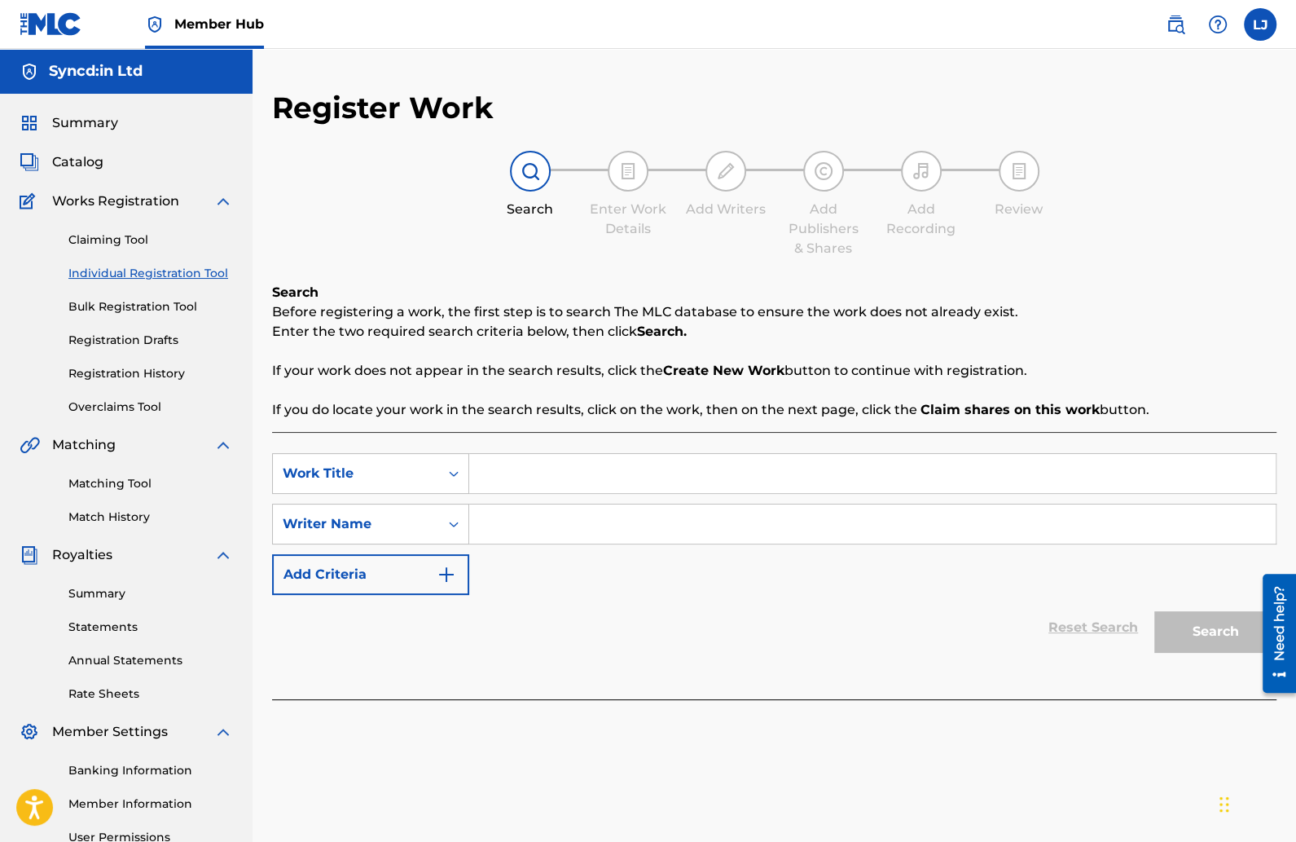
click at [505, 471] on input "Search Form" at bounding box center [872, 473] width 807 height 39
paste input "Klyrae - Who Say Ah Bad?"
type input "Klyrae - Who Say Ah Bad?"
click at [583, 530] on input "Search Form" at bounding box center [872, 523] width 807 height 39
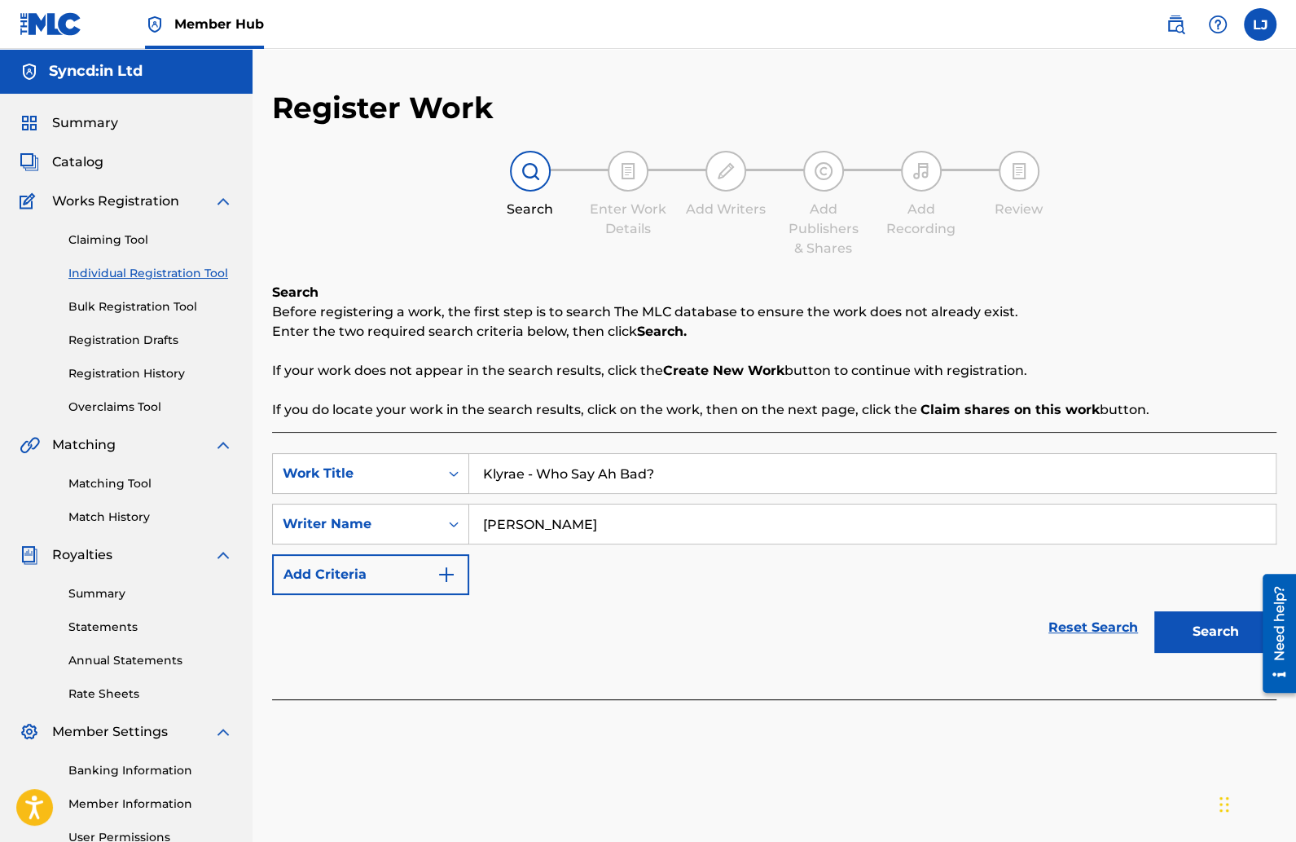
type input "Klyrae campbell"
click at [1154, 611] on button "Search" at bounding box center [1215, 631] width 122 height 41
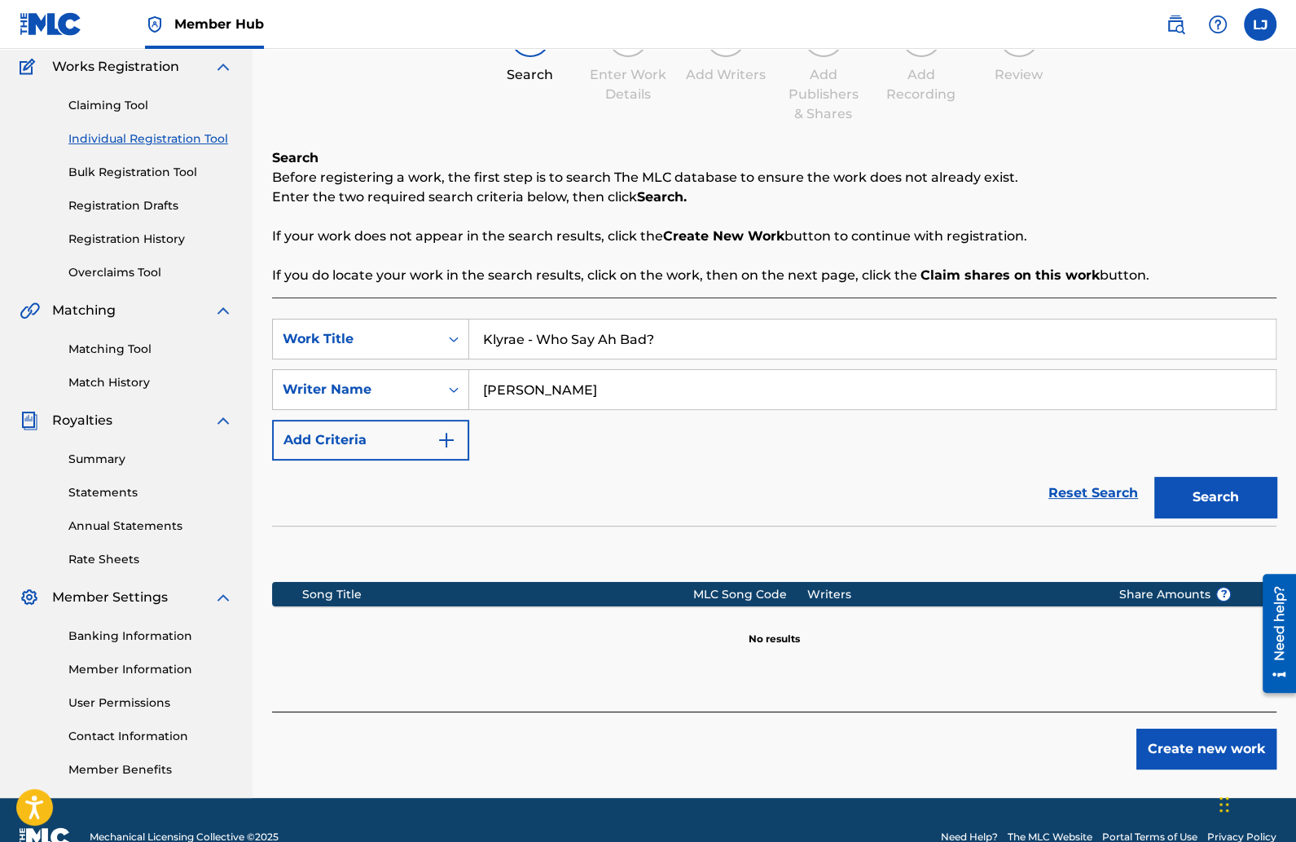
scroll to position [168, 0]
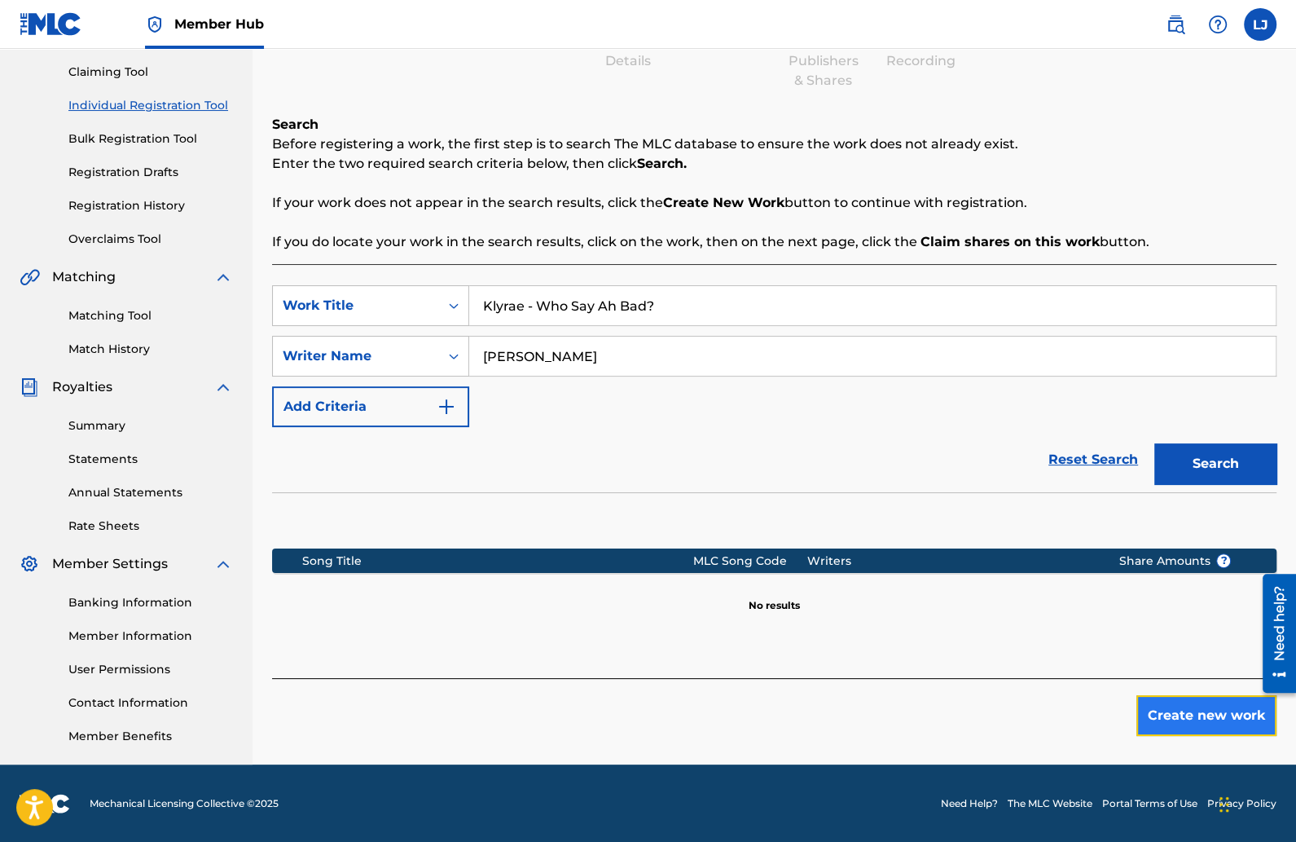
click at [1169, 702] on button "Create new work" at bounding box center [1206, 715] width 140 height 41
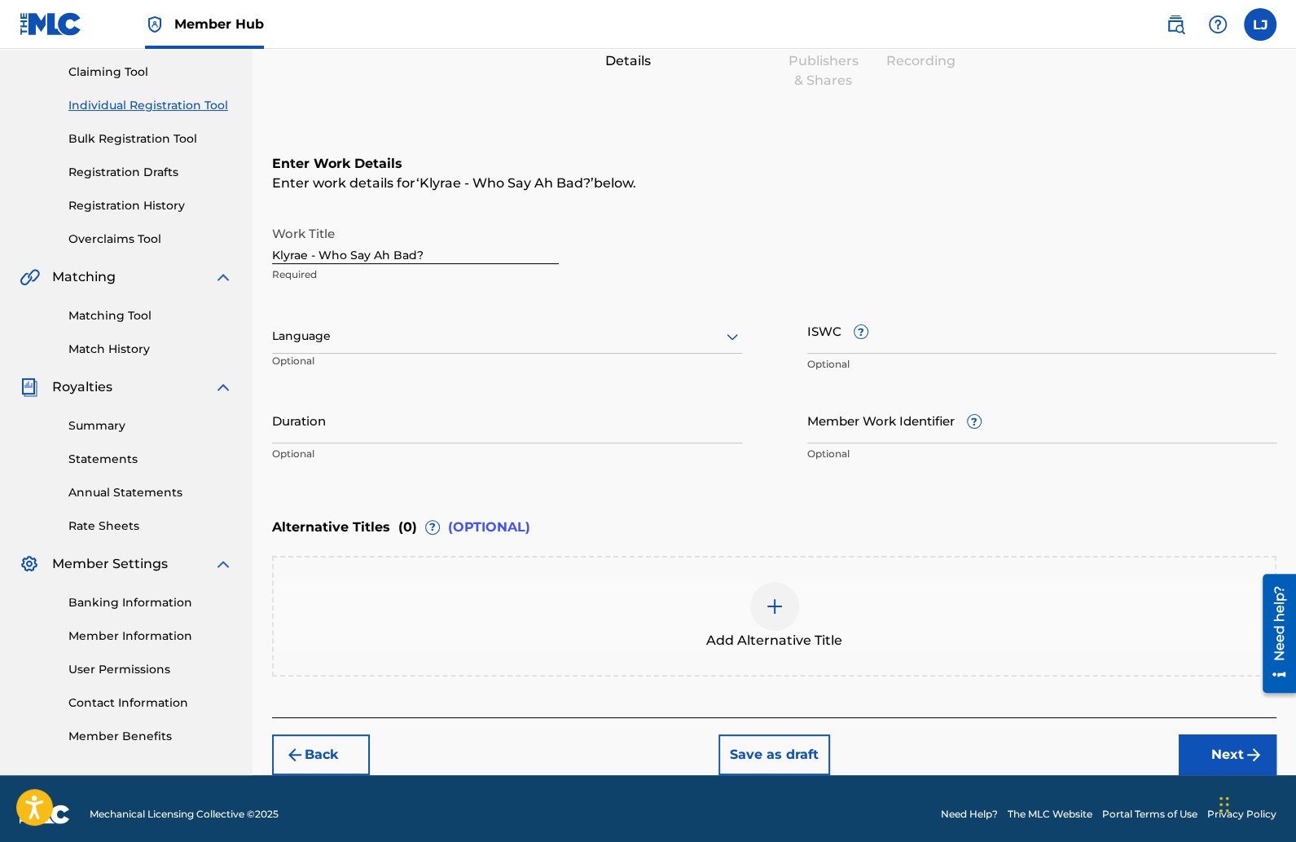
click at [323, 256] on input "Klyrae - Who Say Ah Bad?" at bounding box center [415, 241] width 287 height 46
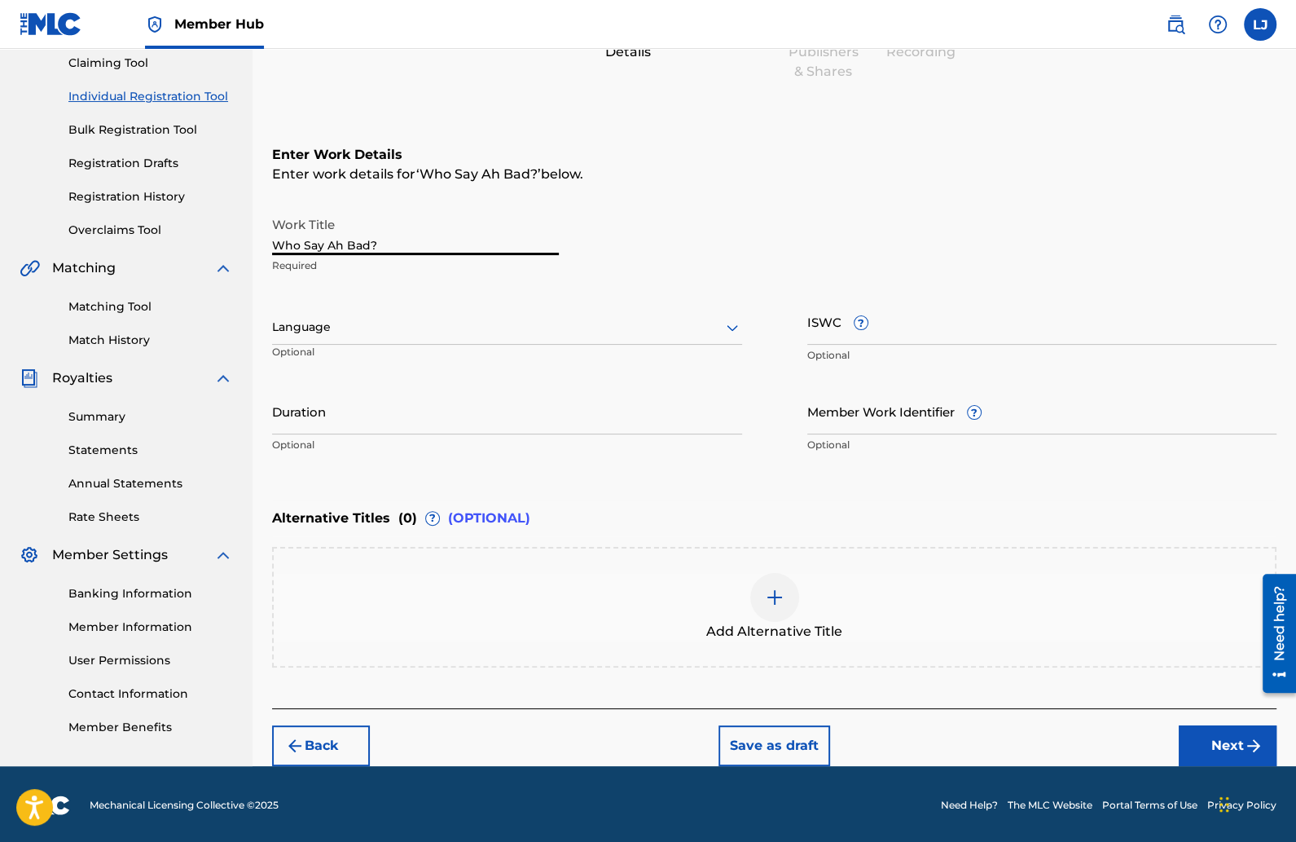
type input "Who Say Ah Bad?"
click at [776, 599] on img at bounding box center [775, 597] width 20 height 20
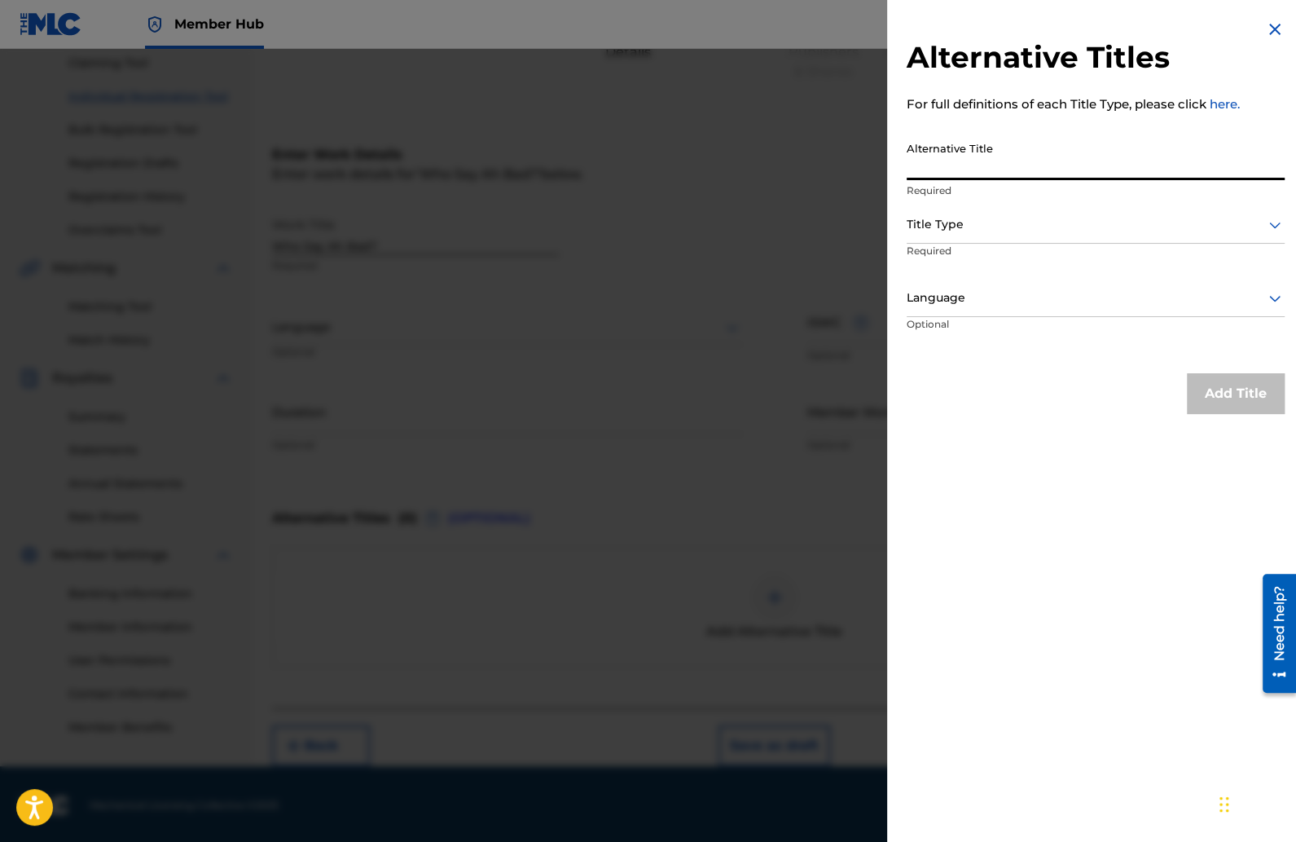
click at [982, 164] on input "Alternative Title" at bounding box center [1096, 157] width 378 height 46
paste input "Klyrae - Who Say Ah Bad?"
type input "Klyrae - Who Say Ah Bad?"
click at [954, 227] on div at bounding box center [1096, 224] width 378 height 20
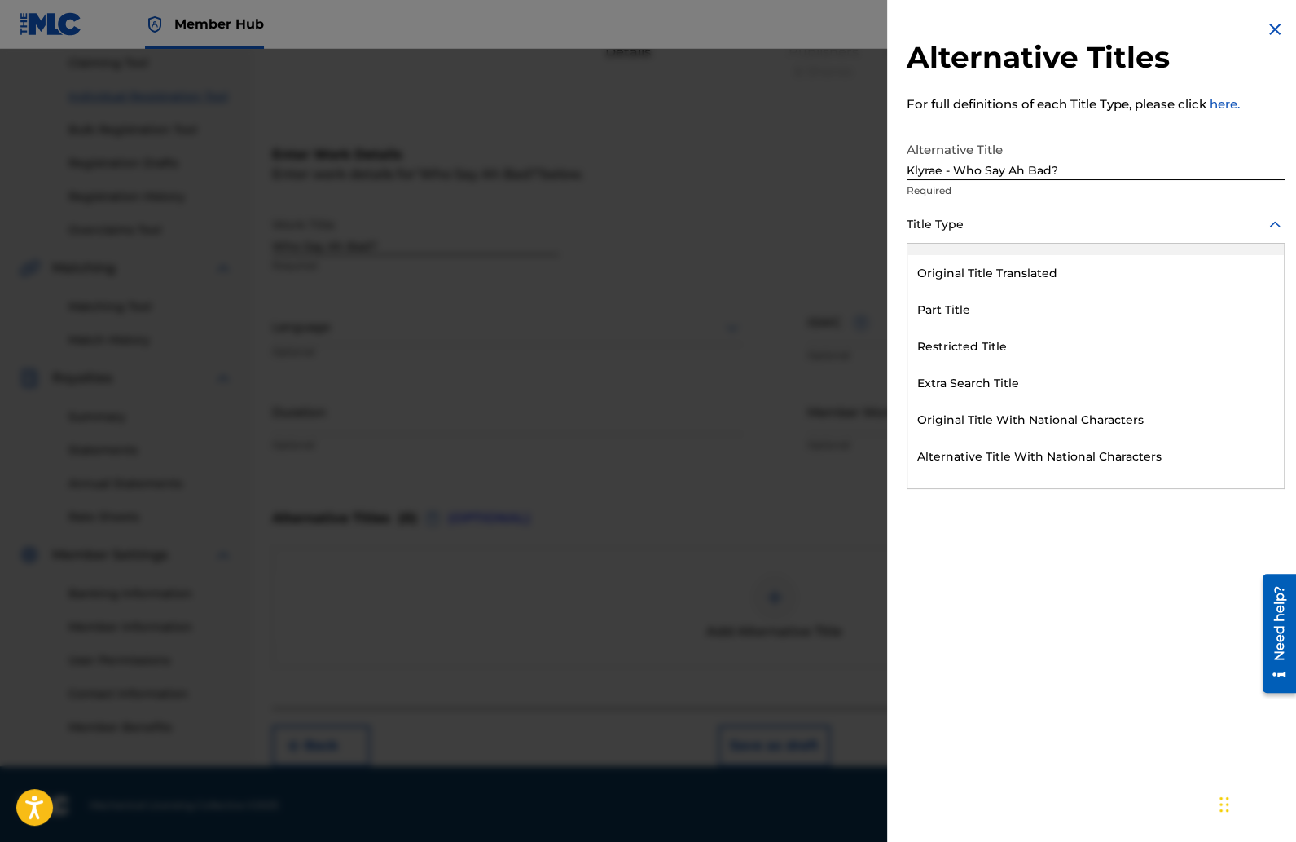
scroll to position [159, 0]
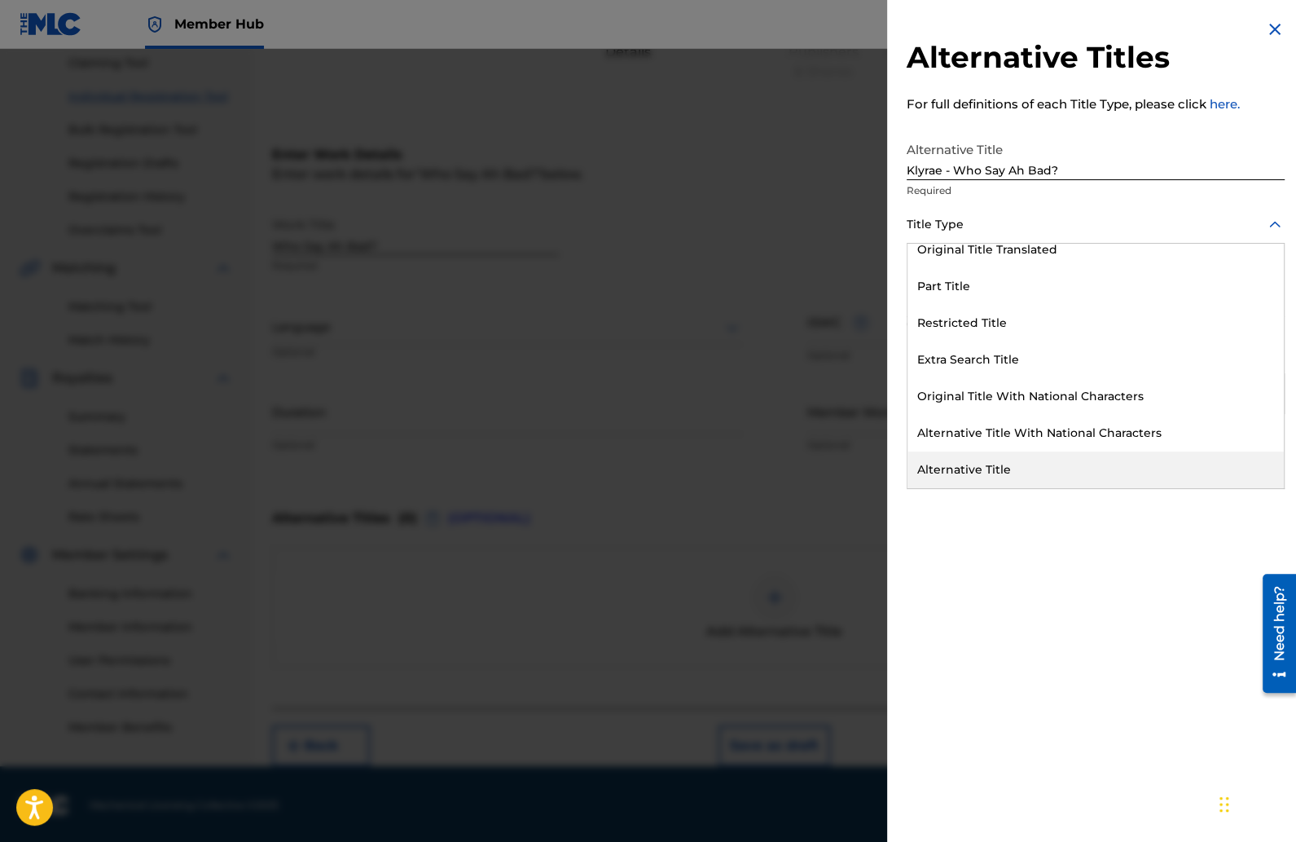
click at [962, 459] on div "Alternative Title" at bounding box center [1096, 469] width 376 height 37
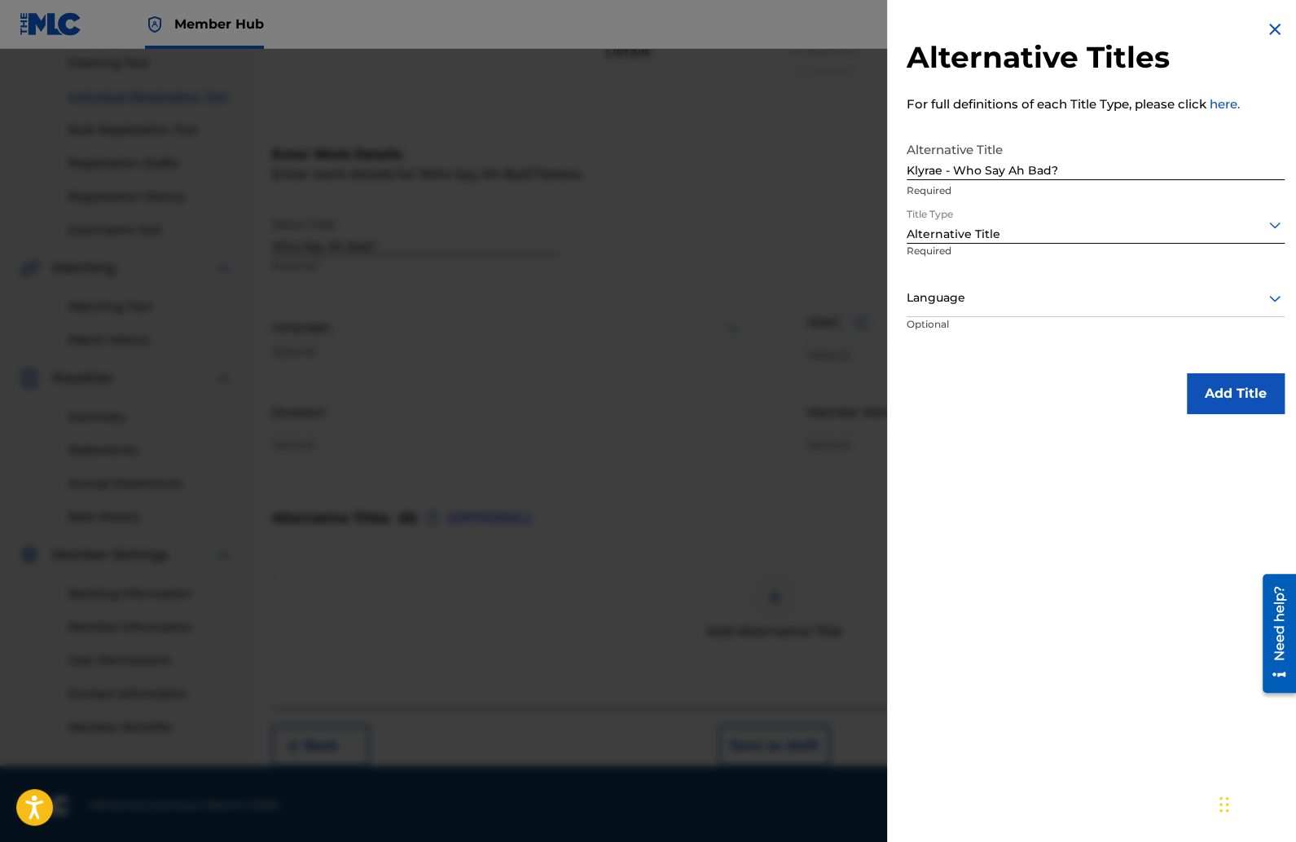
click at [958, 312] on div "Language" at bounding box center [1096, 298] width 378 height 37
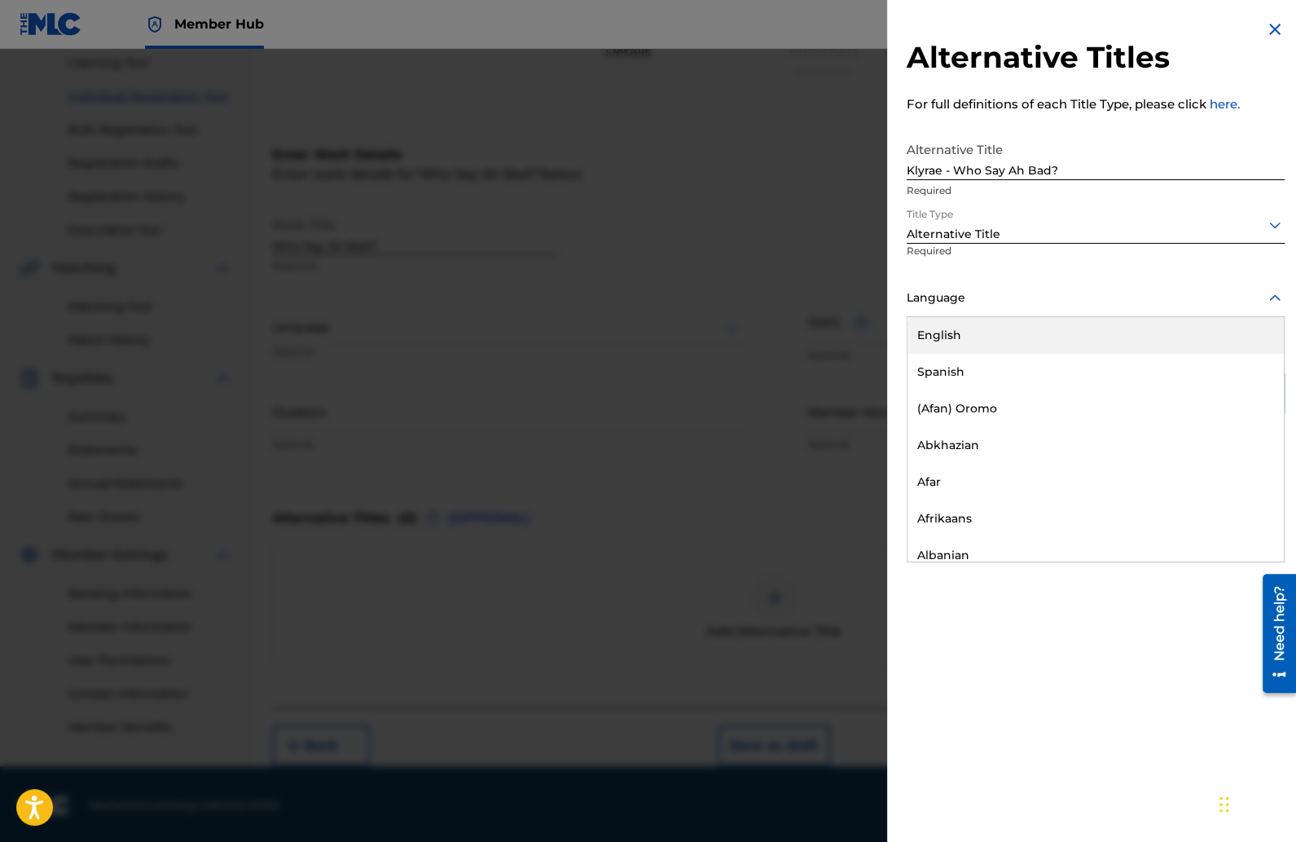
click at [955, 332] on div "English" at bounding box center [1096, 335] width 376 height 37
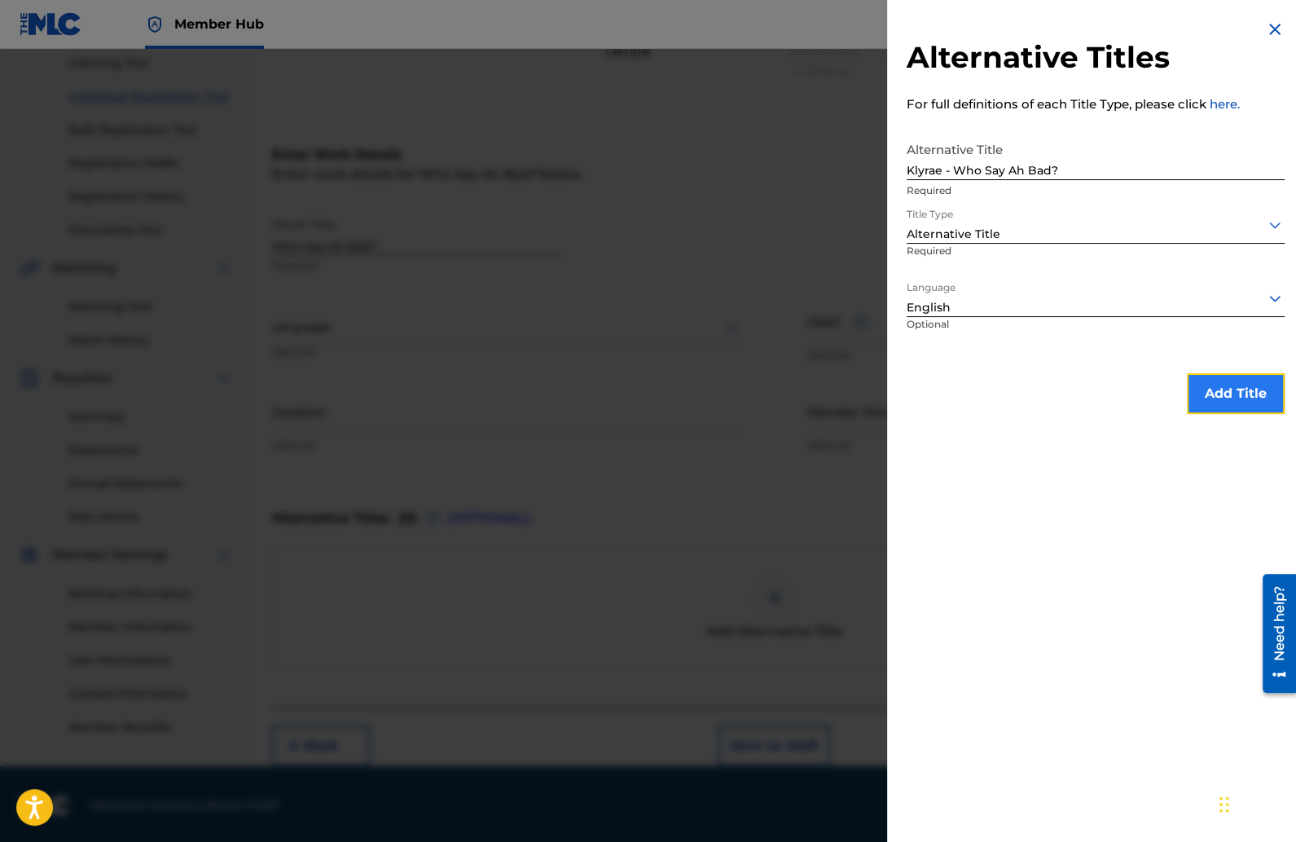
click at [1205, 391] on button "Add Title" at bounding box center [1236, 393] width 98 height 41
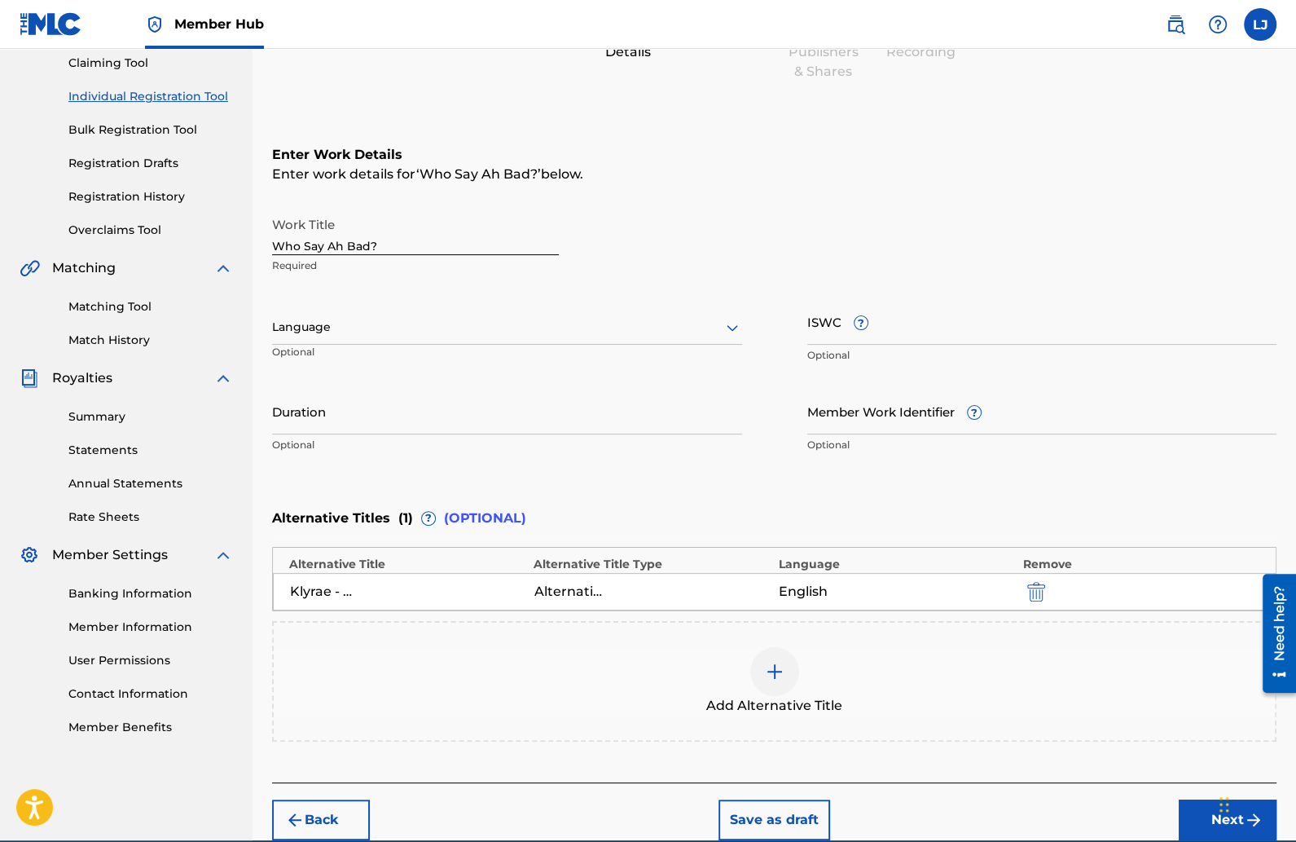
click at [675, 321] on div at bounding box center [507, 327] width 470 height 20
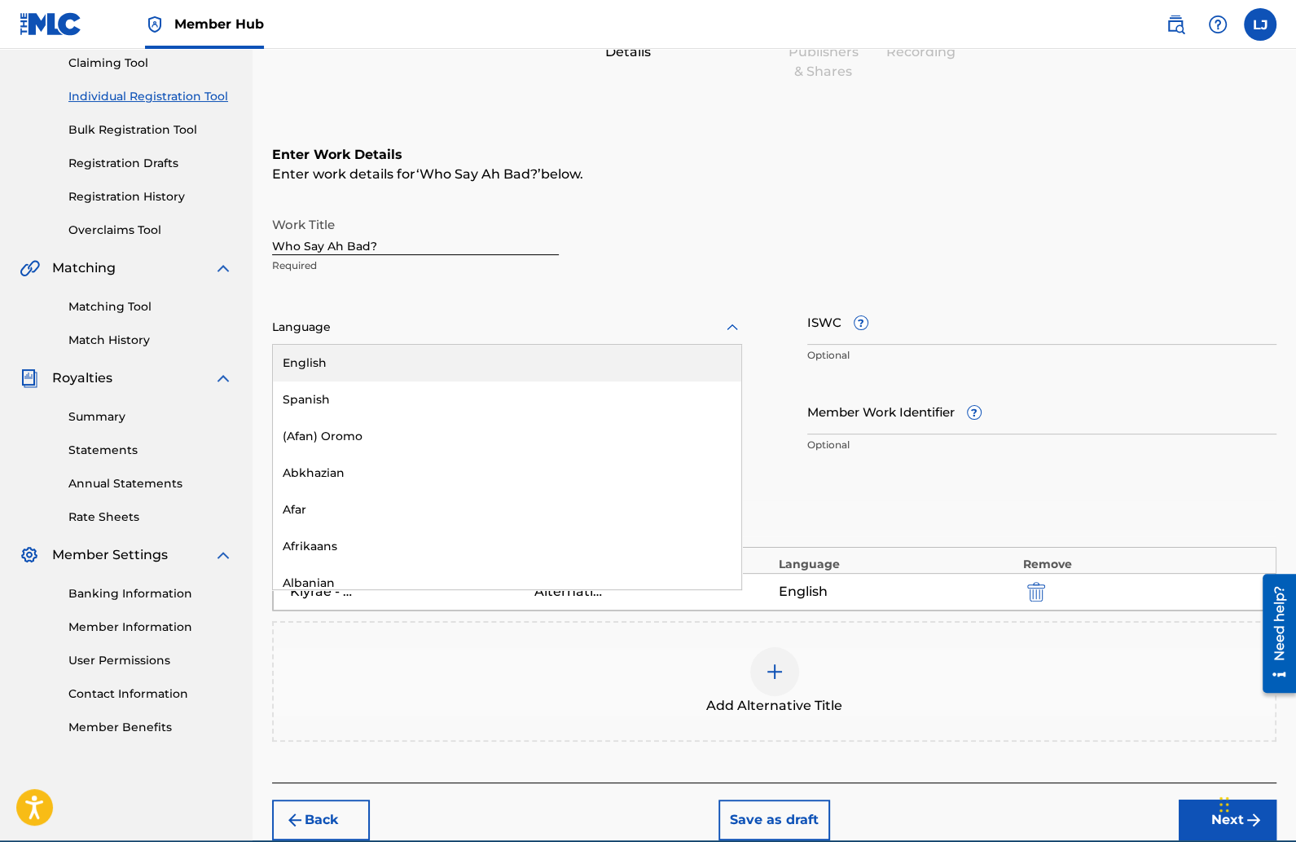
click at [481, 354] on div "English" at bounding box center [507, 363] width 468 height 37
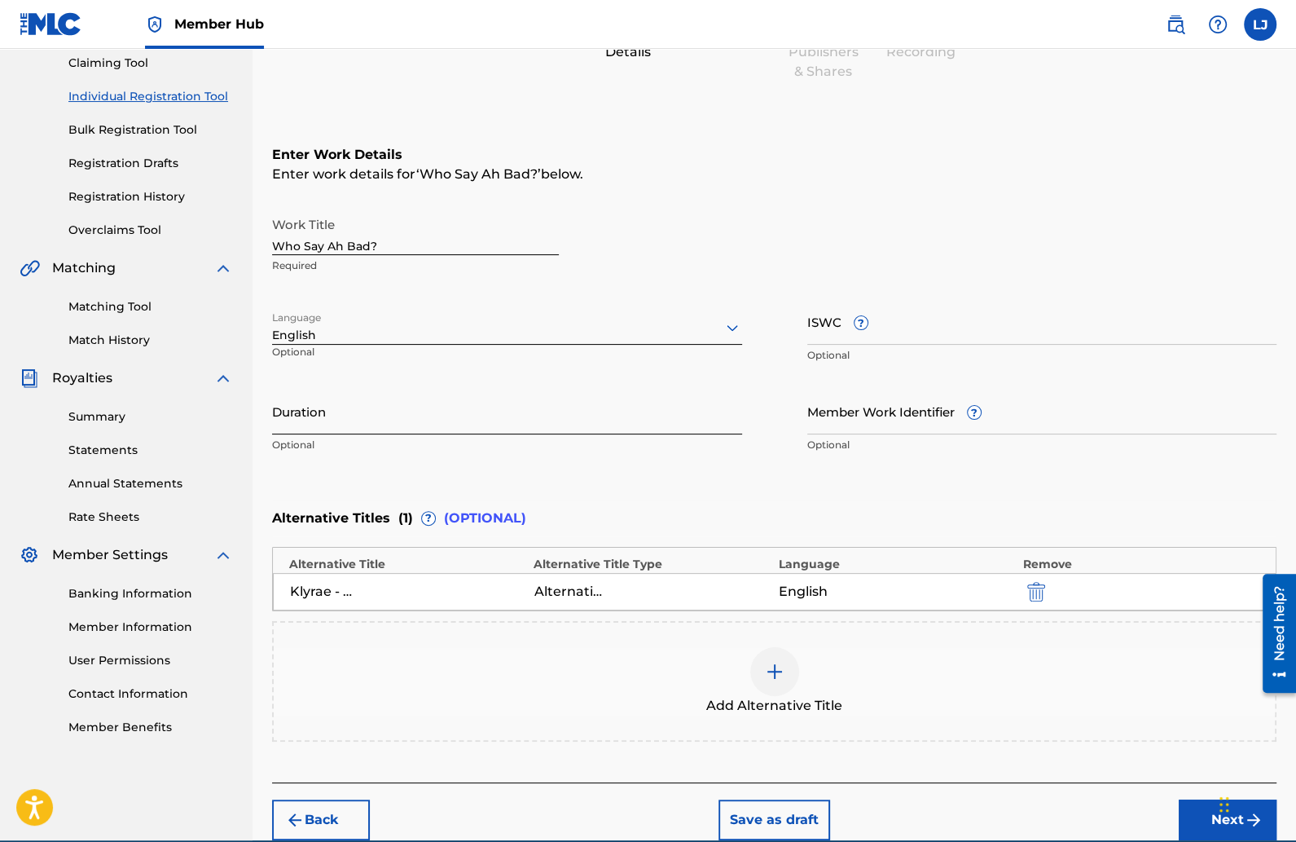
click at [391, 418] on input "Duration" at bounding box center [507, 411] width 470 height 46
type input "01:42"
click at [804, 328] on div "Work Title Who Say Ah Bad? Required Language English Optional ISWC ? Optional D…" at bounding box center [774, 335] width 1004 height 253
click at [816, 332] on input "ISWC ?" at bounding box center [1042, 321] width 470 height 46
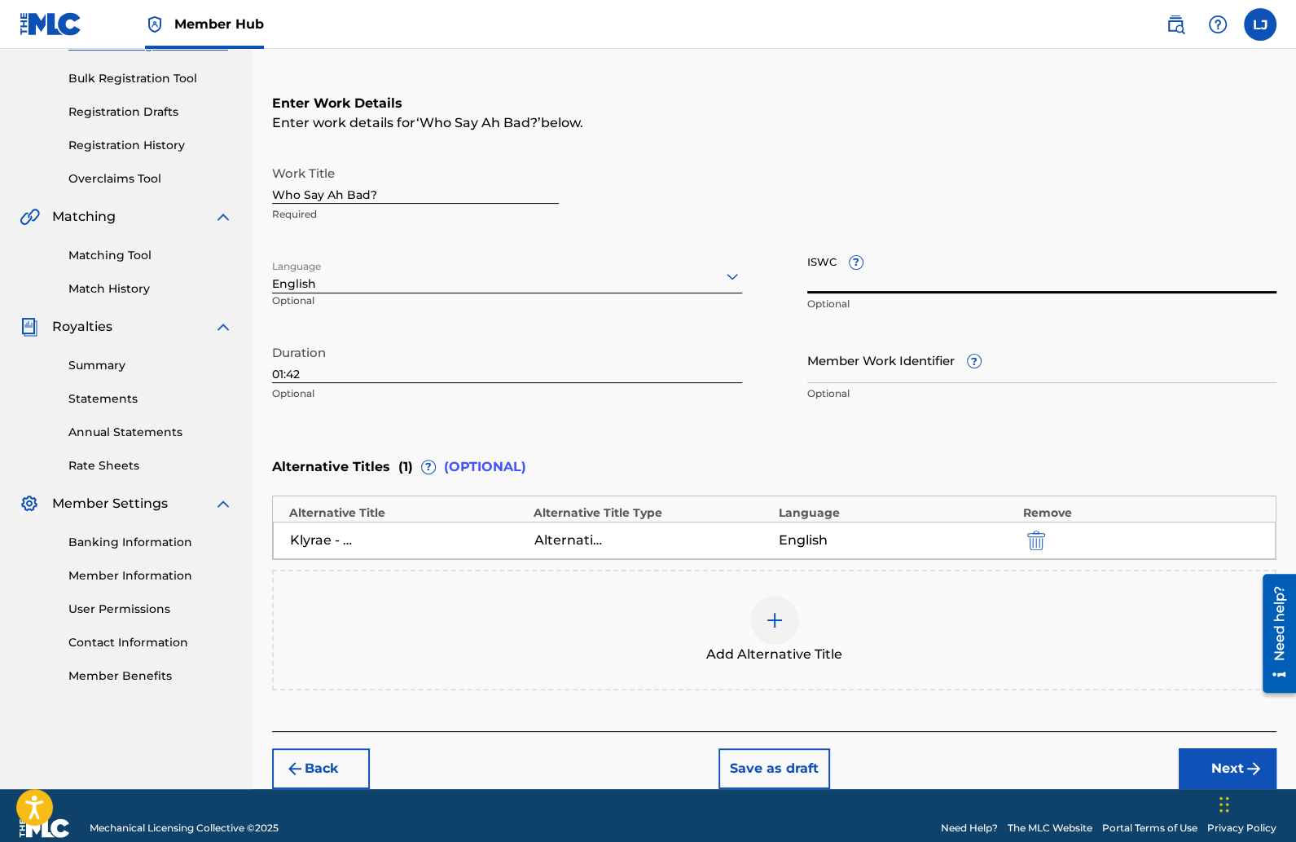
scroll to position [251, 0]
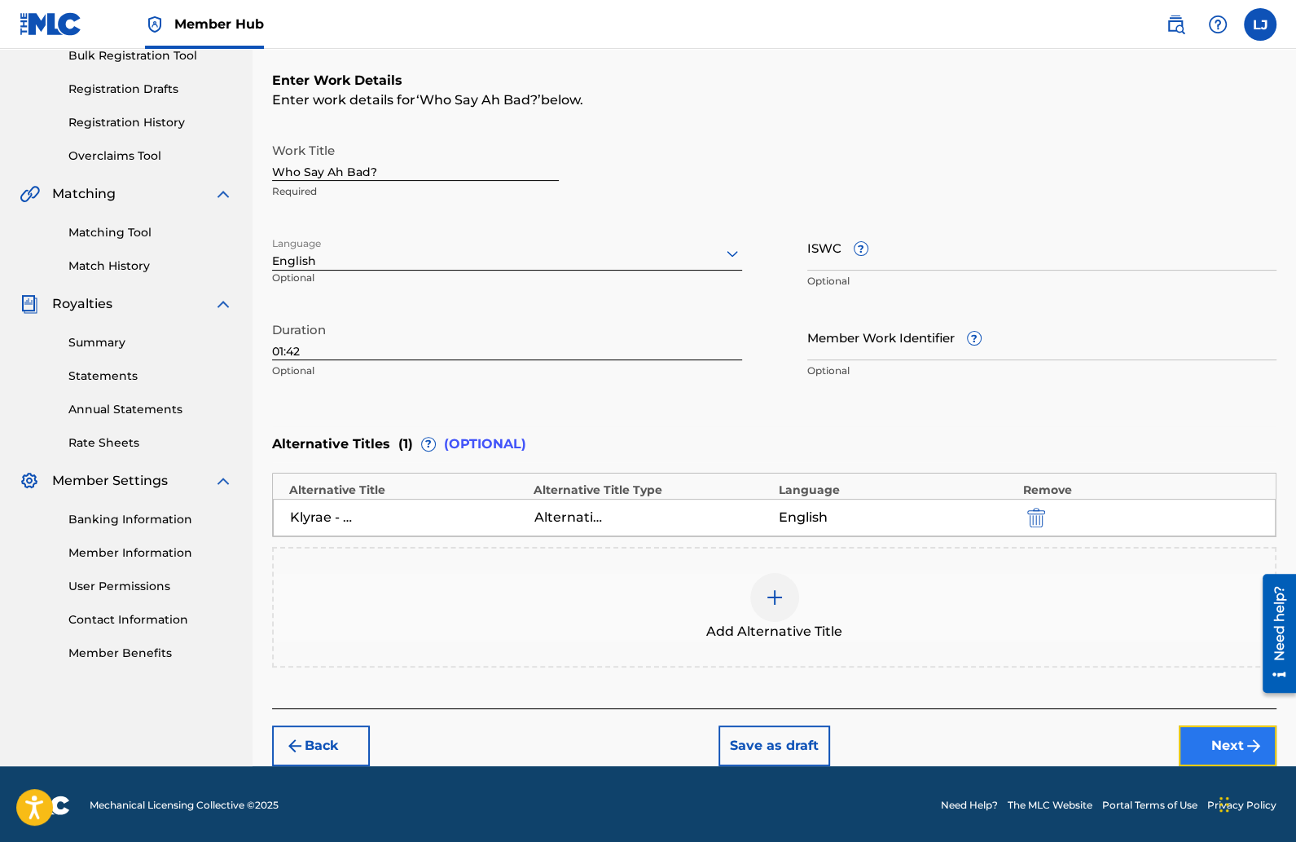
click at [1198, 743] on button "Next" at bounding box center [1228, 745] width 98 height 41
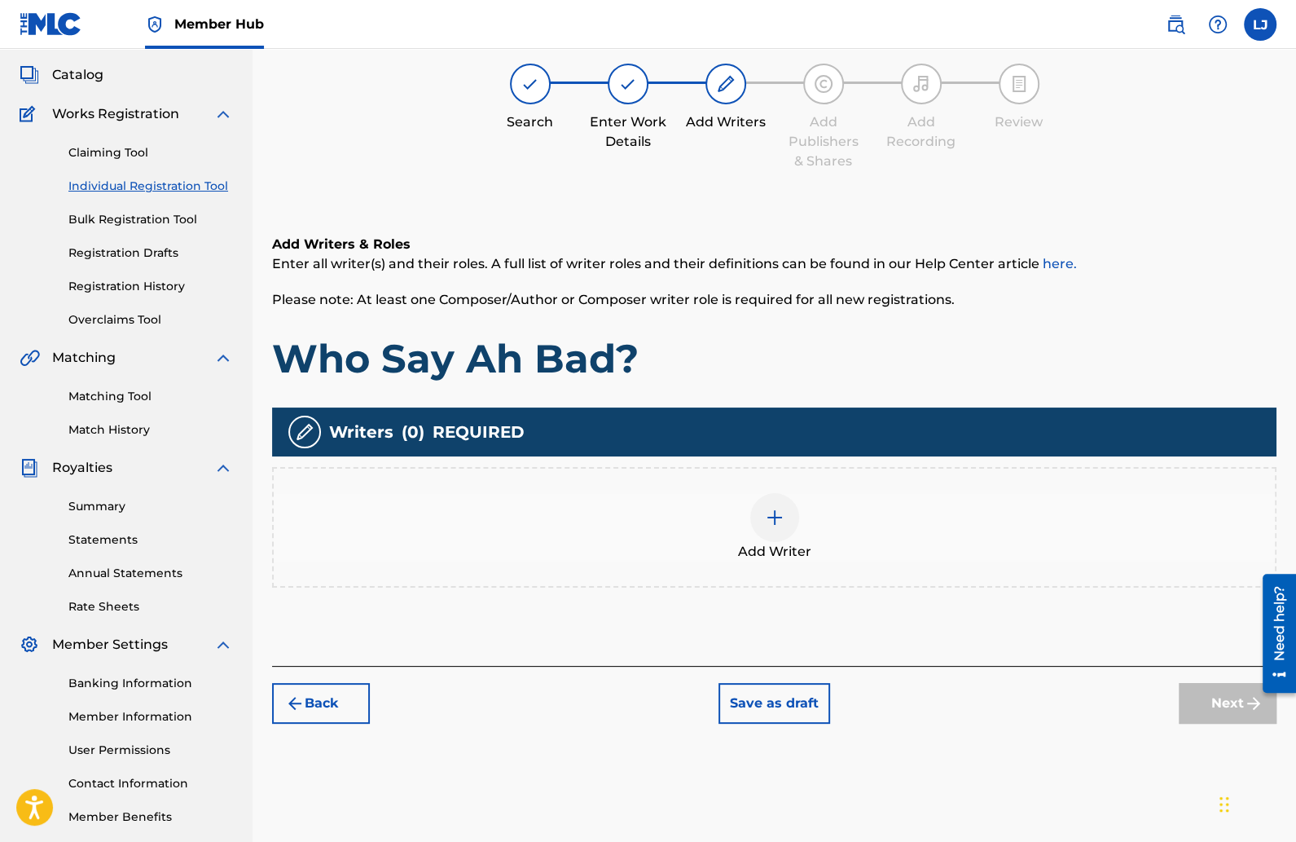
scroll to position [73, 0]
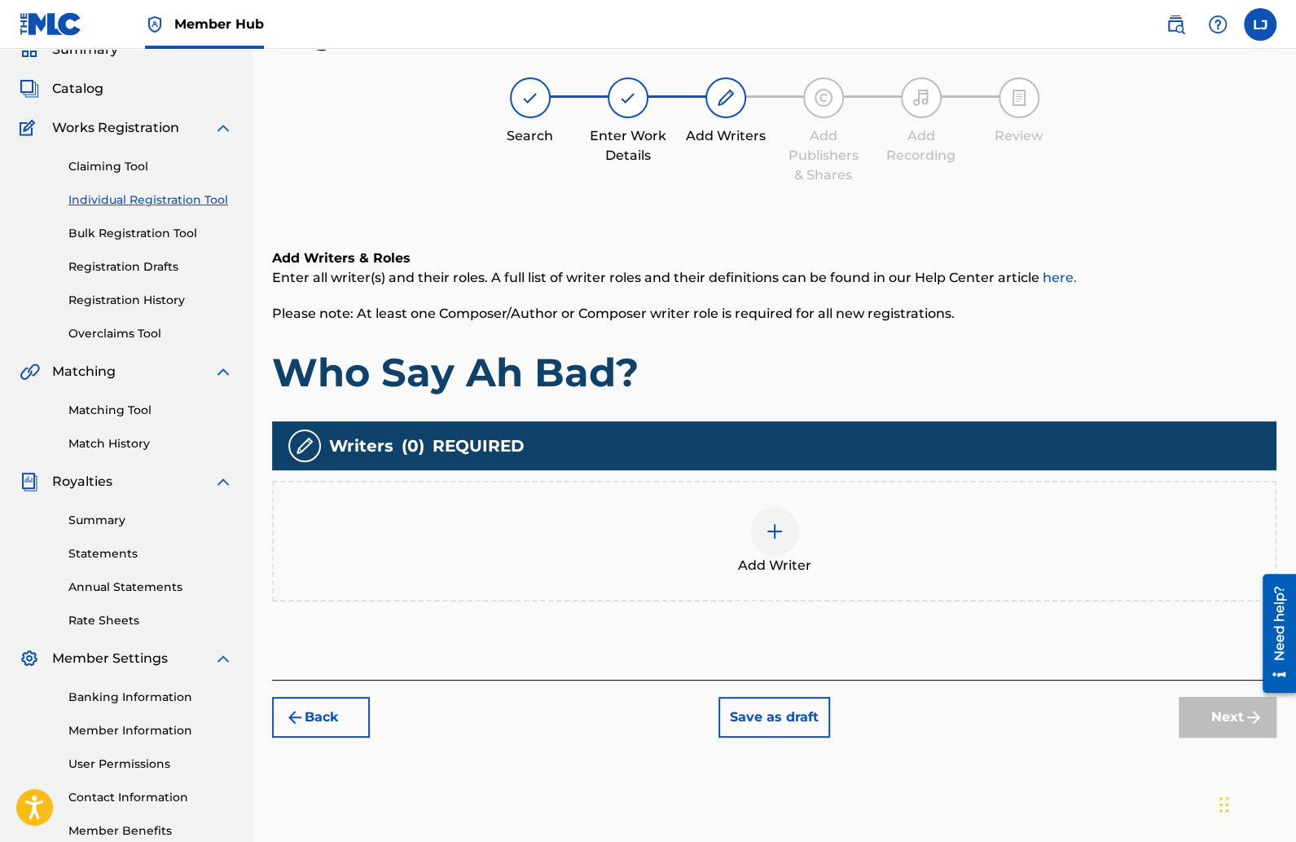
click at [779, 517] on div at bounding box center [774, 531] width 49 height 49
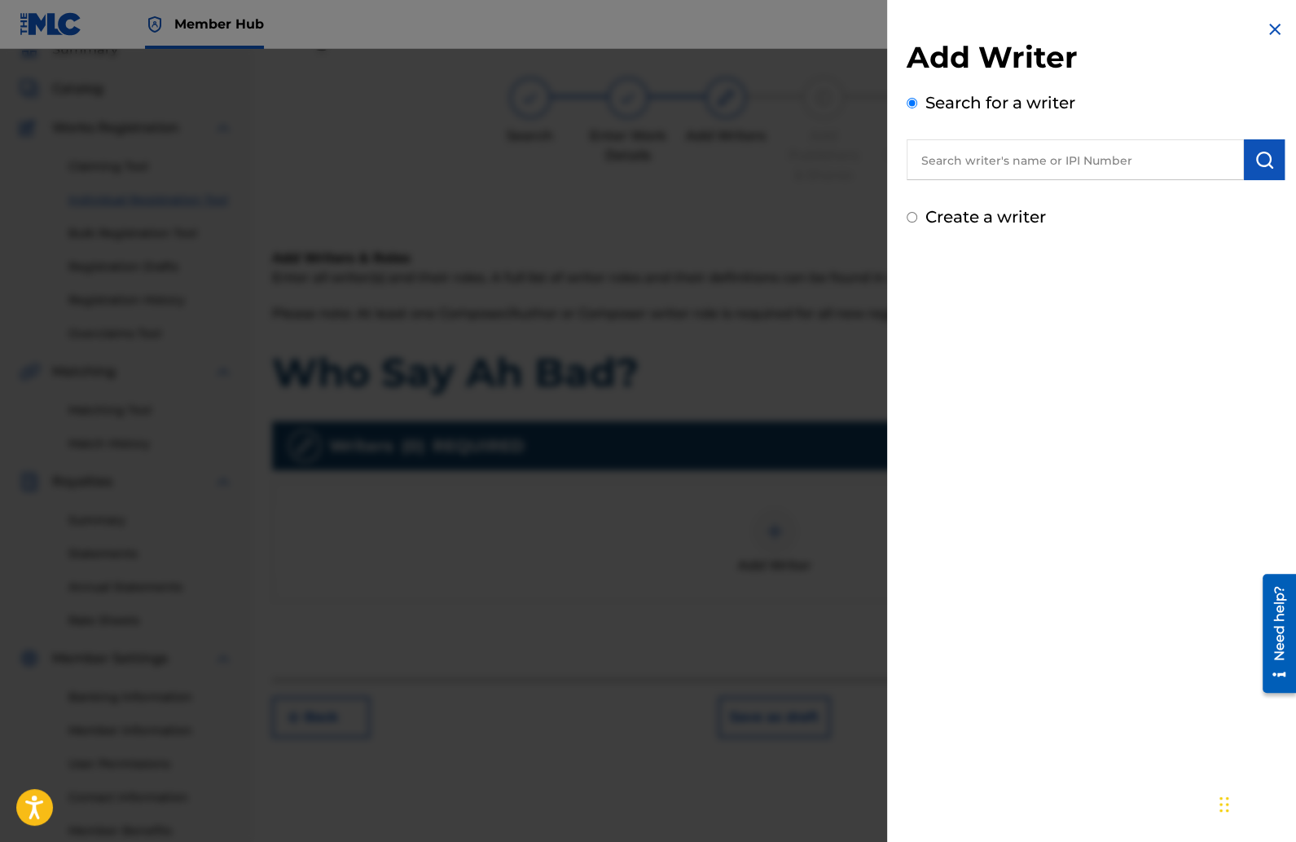
click at [966, 172] on input "text" at bounding box center [1075, 159] width 337 height 41
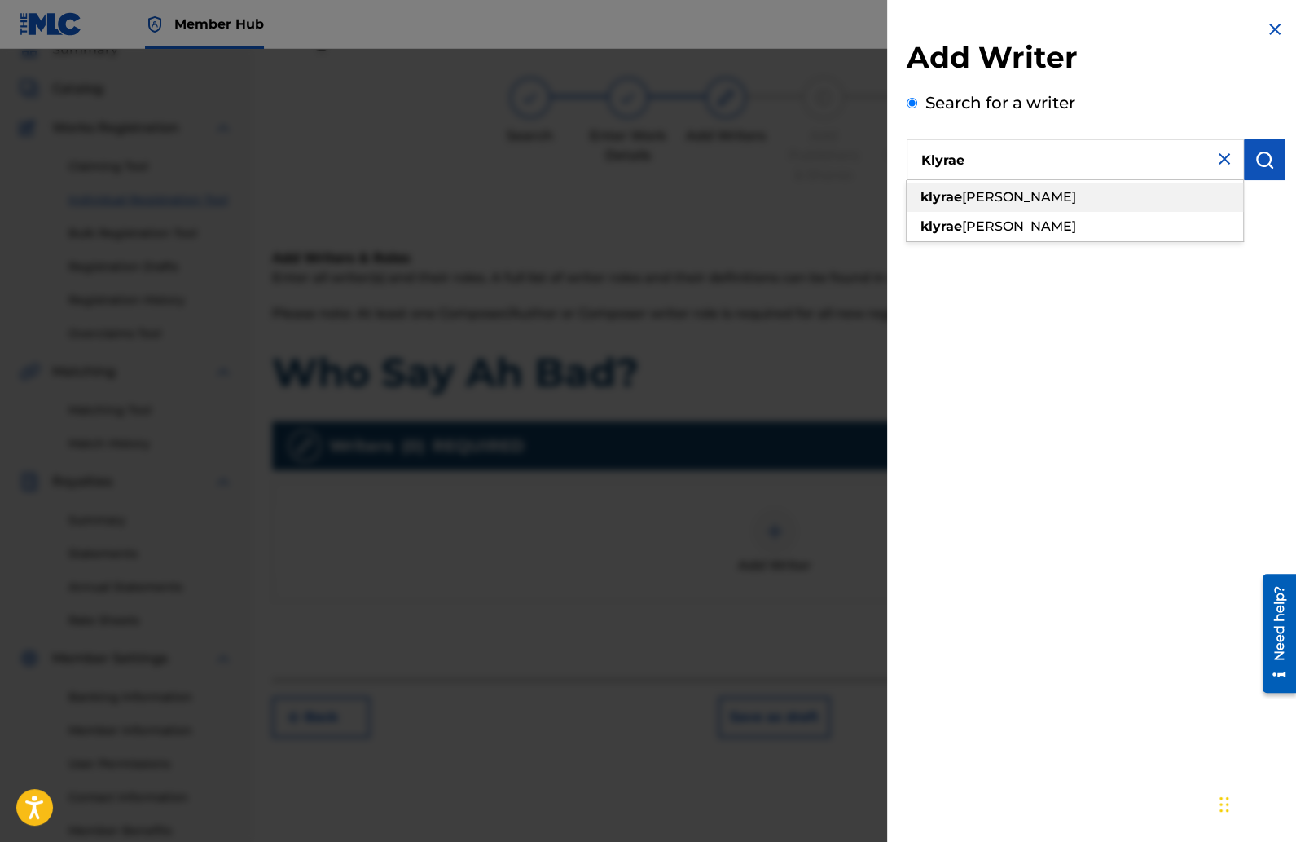
click at [992, 196] on span "sonise campbell" at bounding box center [1019, 196] width 114 height 15
type input "klyrae [PERSON_NAME]"
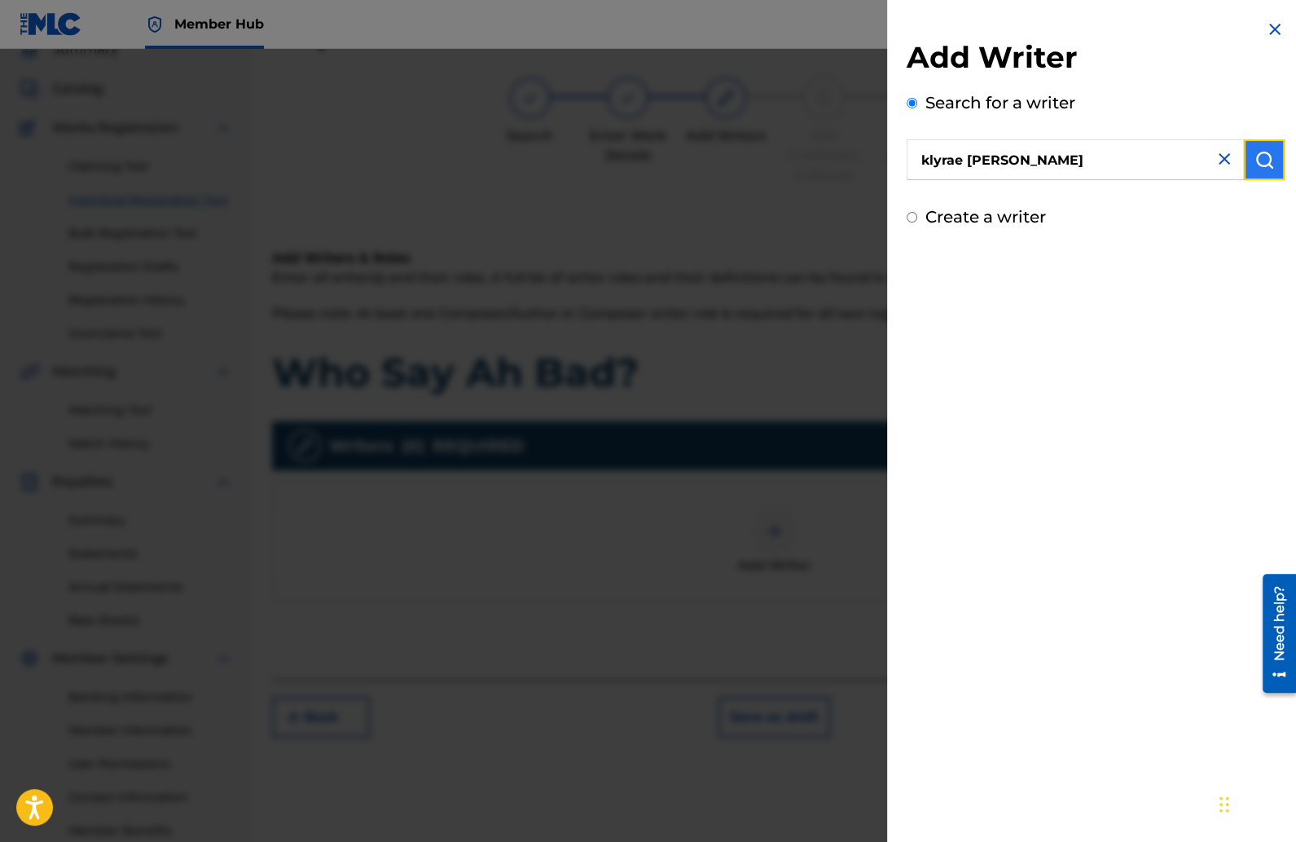
click at [1262, 169] on img "submit" at bounding box center [1265, 160] width 20 height 20
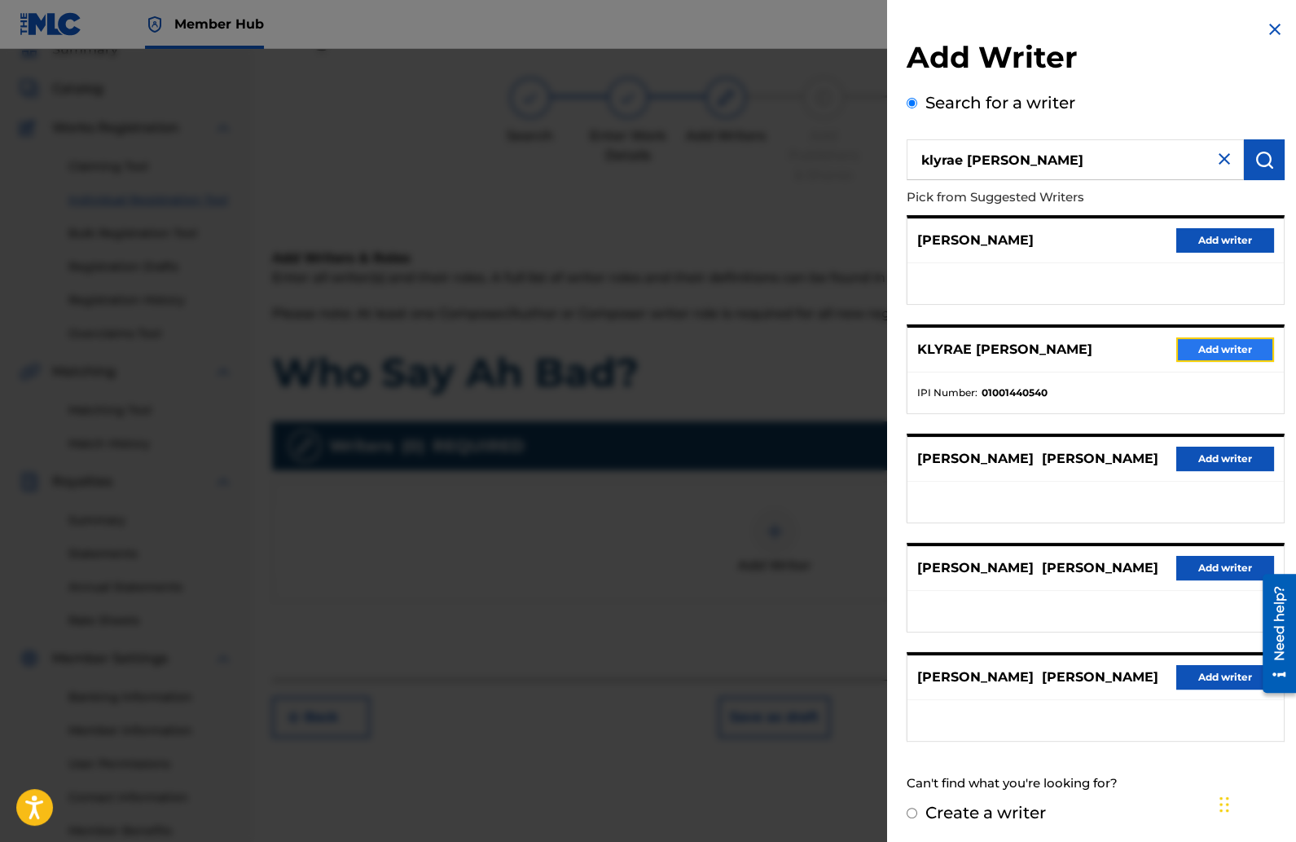
click at [1220, 355] on button "Add writer" at bounding box center [1225, 349] width 98 height 24
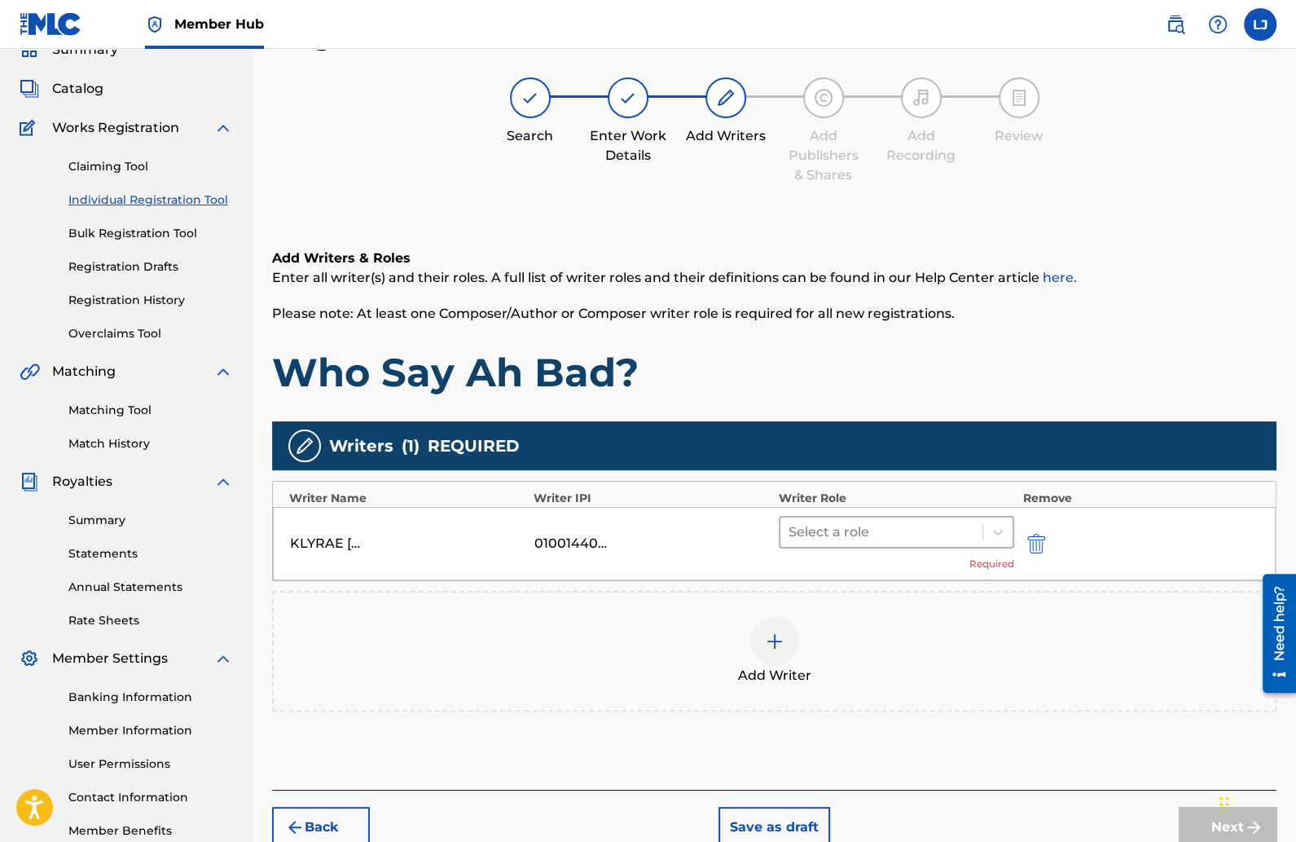
click at [925, 534] on div at bounding box center [882, 532] width 187 height 23
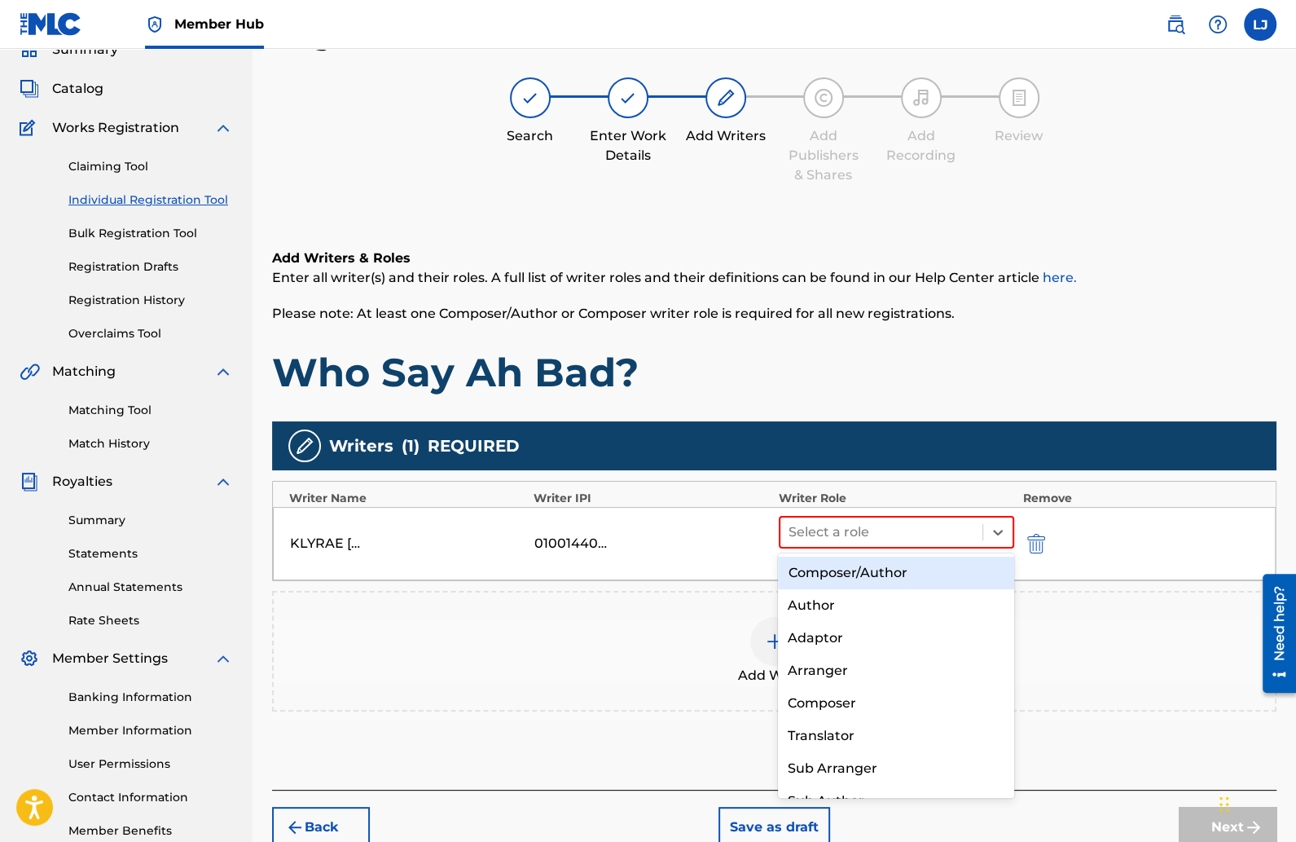
click at [835, 577] on div "Composer/Author" at bounding box center [896, 572] width 236 height 33
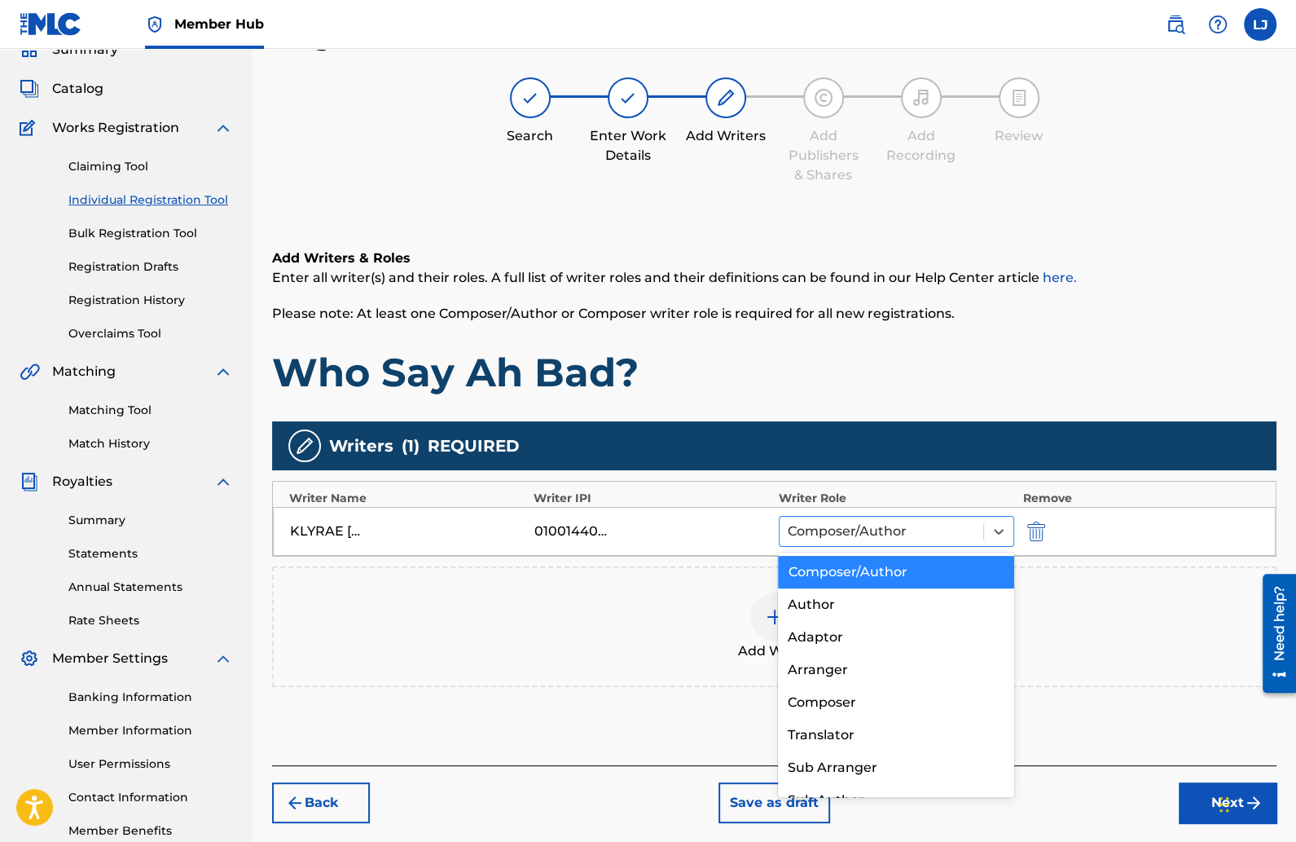
click at [928, 532] on div at bounding box center [882, 531] width 188 height 23
click at [858, 609] on div "Author" at bounding box center [896, 604] width 236 height 33
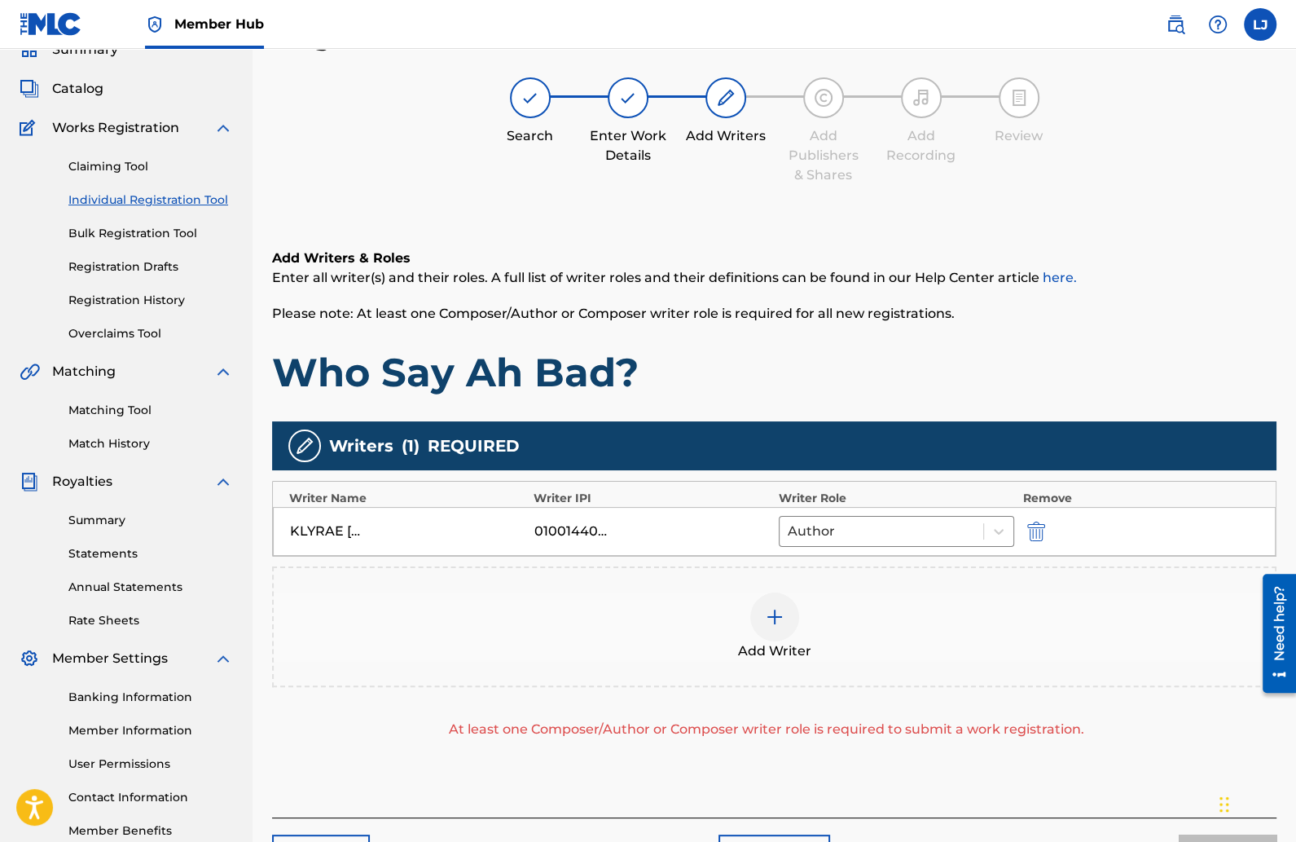
click at [787, 616] on div at bounding box center [774, 616] width 49 height 49
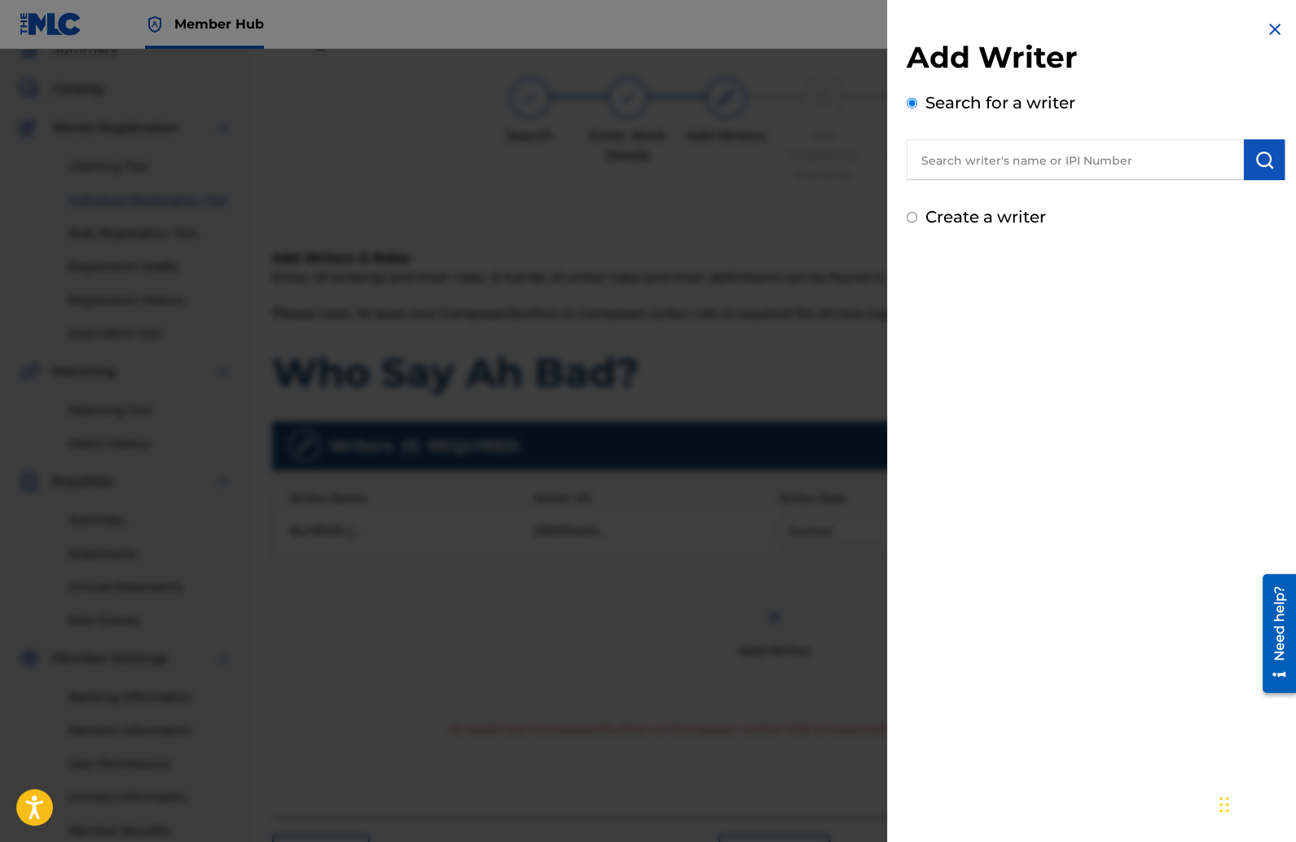
click at [968, 167] on input "text" at bounding box center [1075, 159] width 337 height 41
type input "Chromerta Beats"
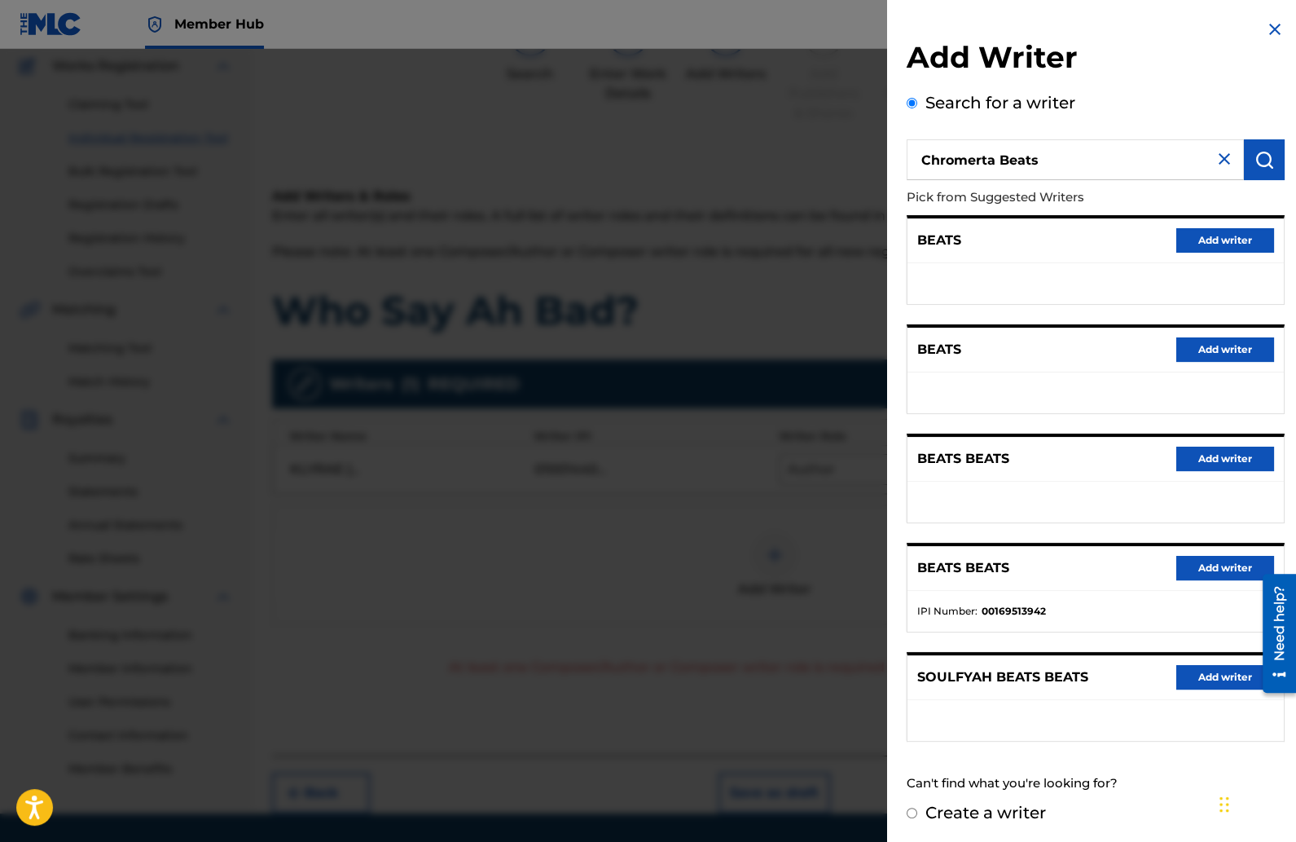
scroll to position [182, 0]
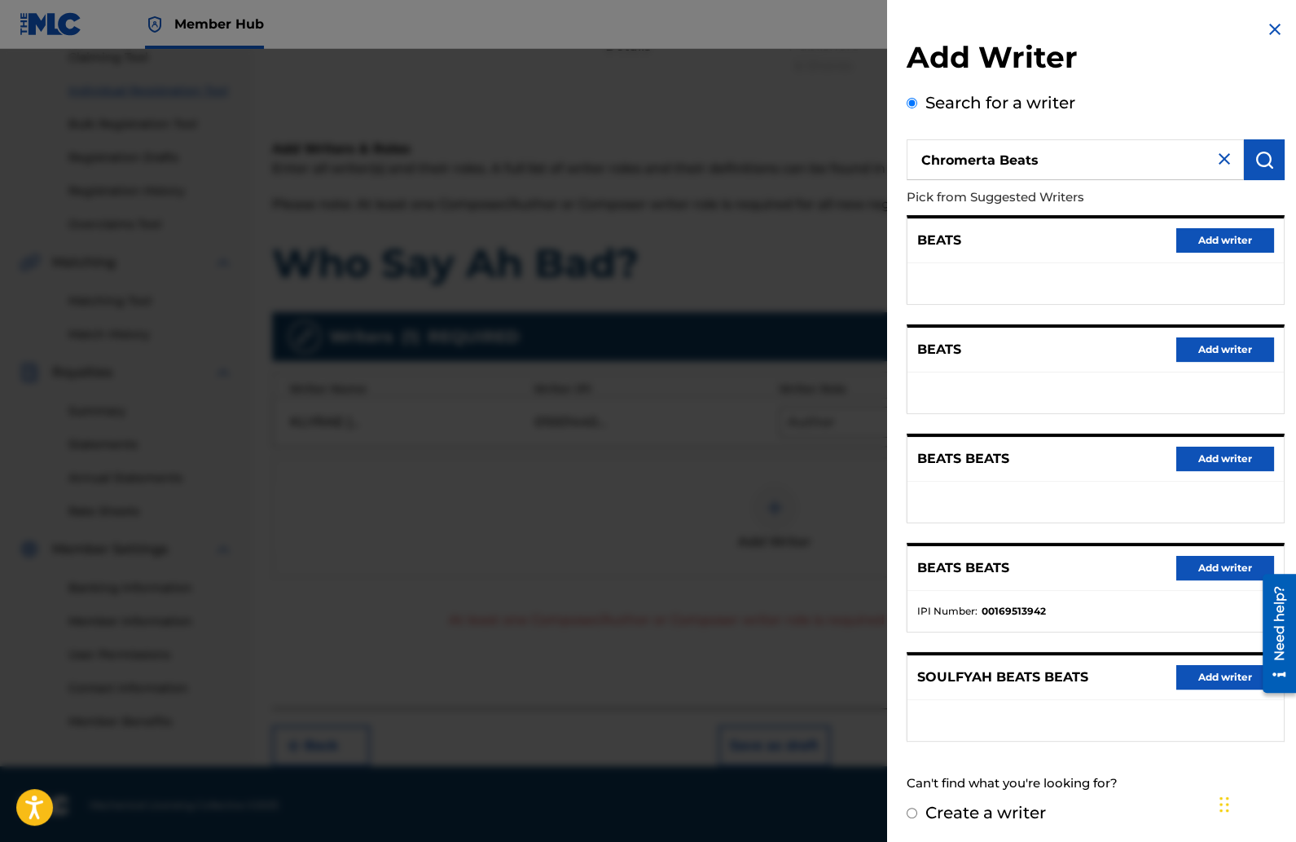
click at [917, 806] on div "Create a writer" at bounding box center [1096, 812] width 378 height 24
click at [908, 810] on input "Create a writer" at bounding box center [912, 812] width 11 height 11
radio input "false"
radio input "true"
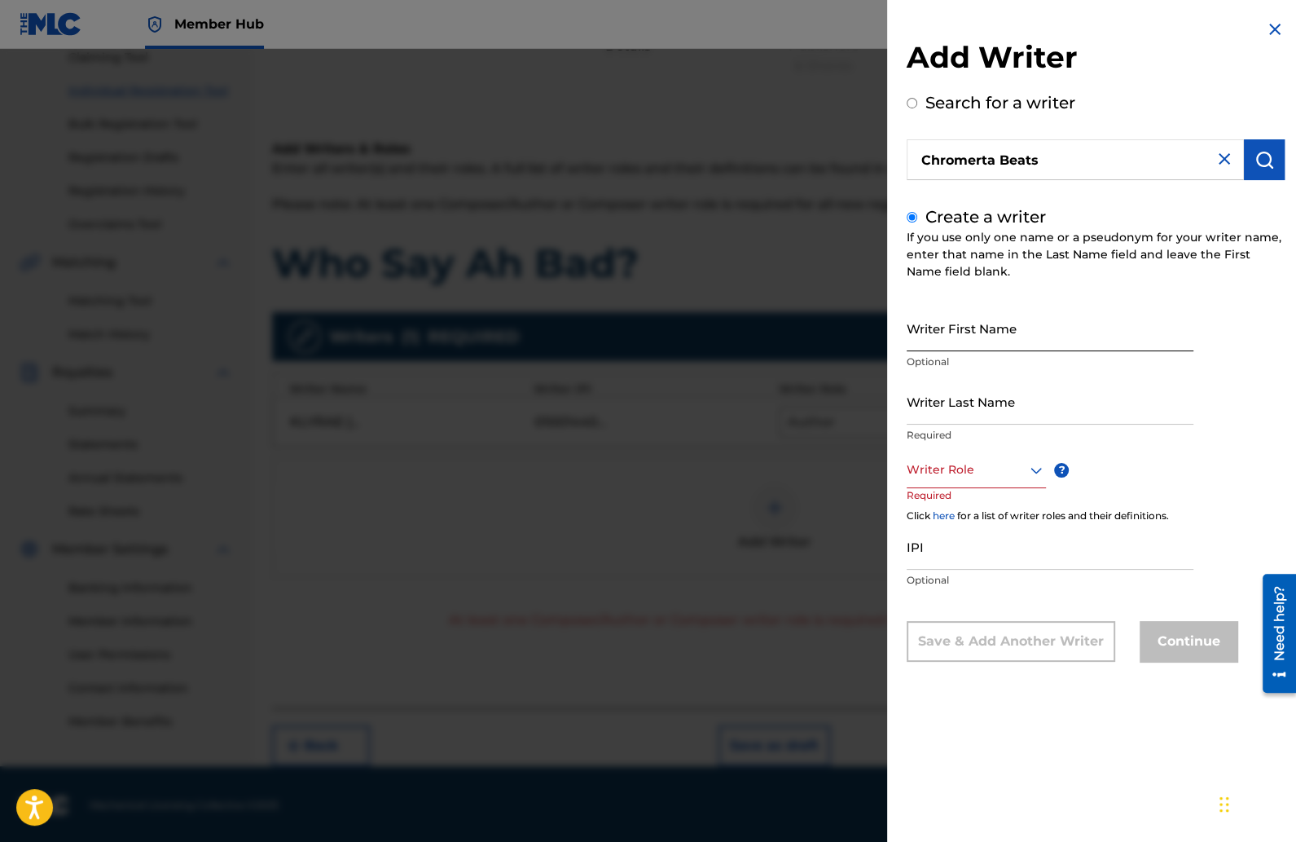
click at [948, 335] on input "Writer First Name" at bounding box center [1050, 328] width 287 height 46
type input "Chromerta"
type input "Beats"
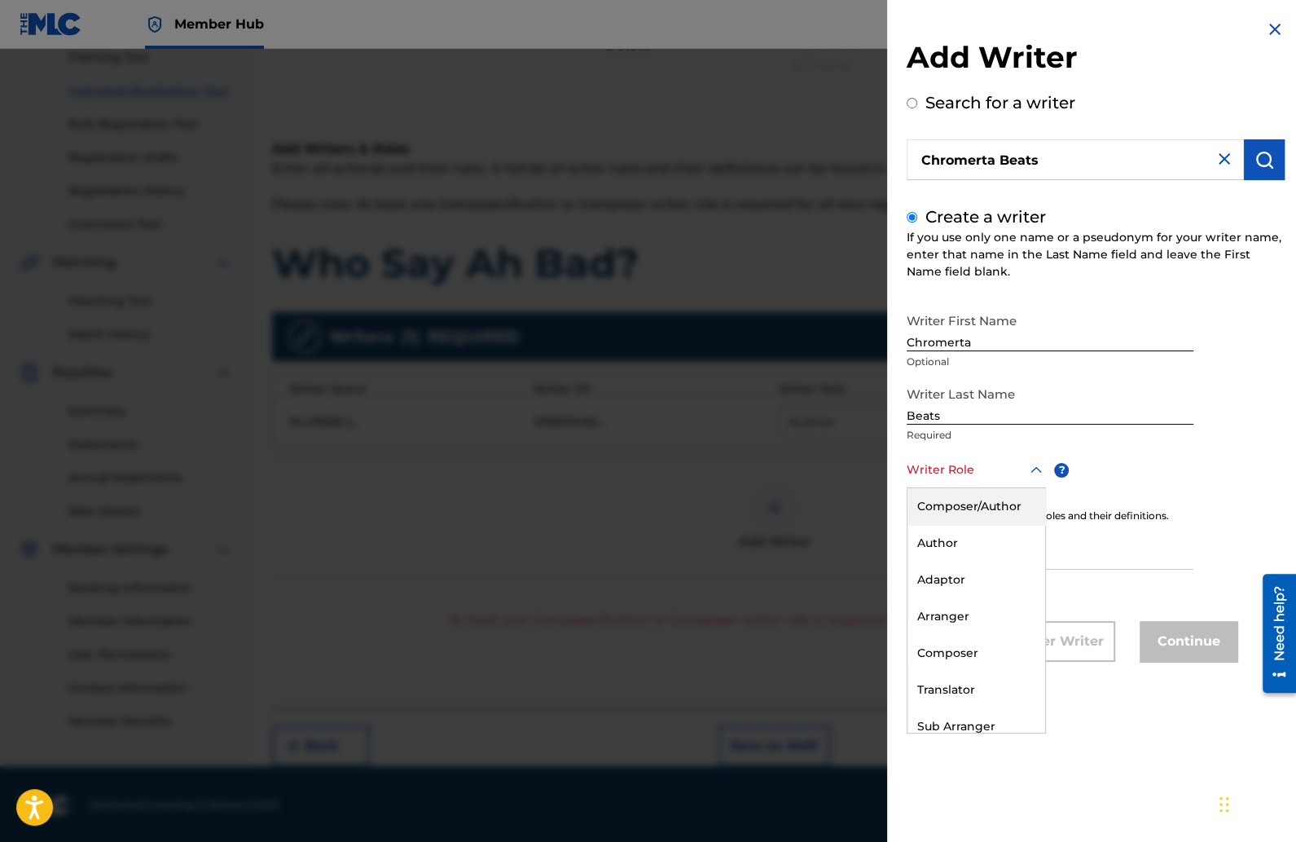
click at [990, 474] on div at bounding box center [976, 469] width 139 height 20
click at [955, 653] on div "Composer" at bounding box center [977, 653] width 138 height 37
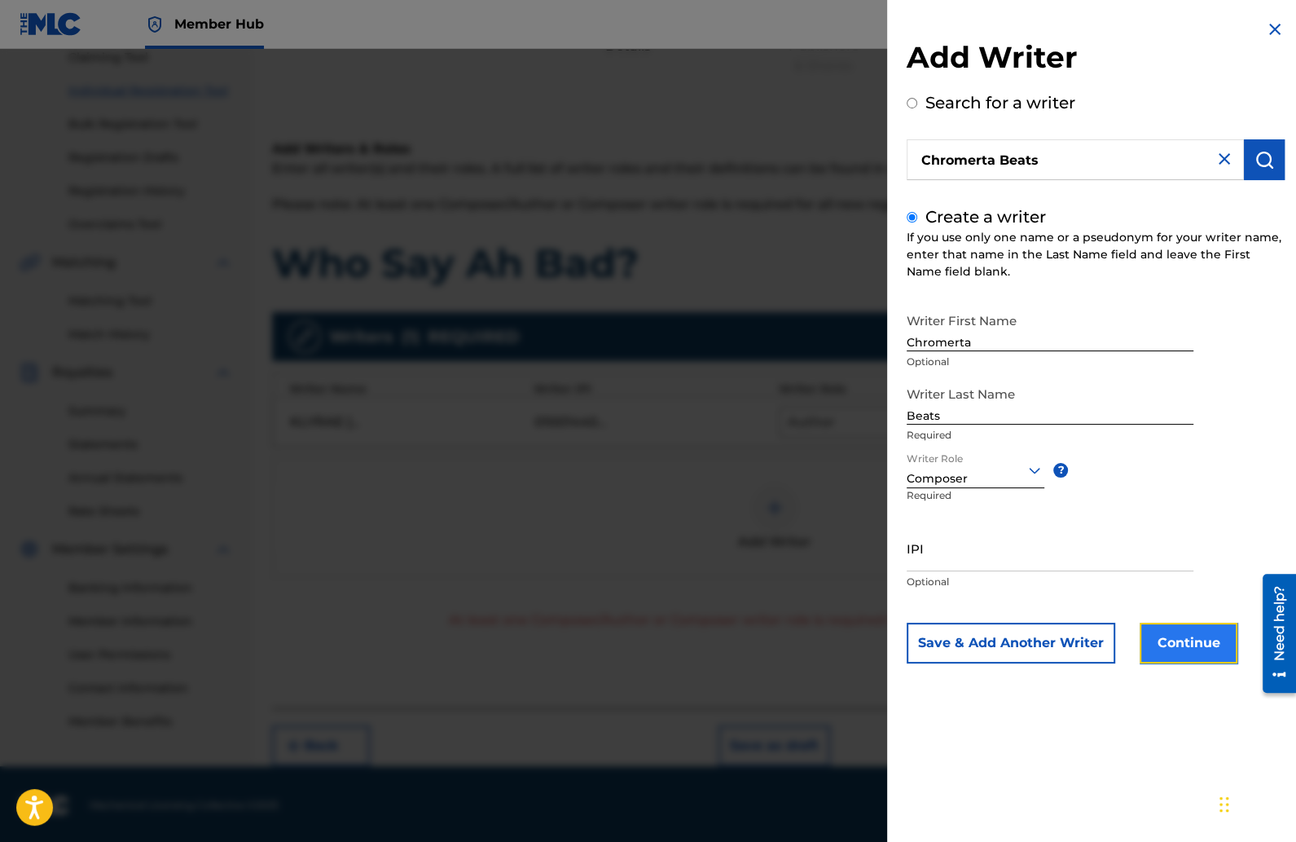
click at [1178, 637] on button "Continue" at bounding box center [1189, 642] width 98 height 41
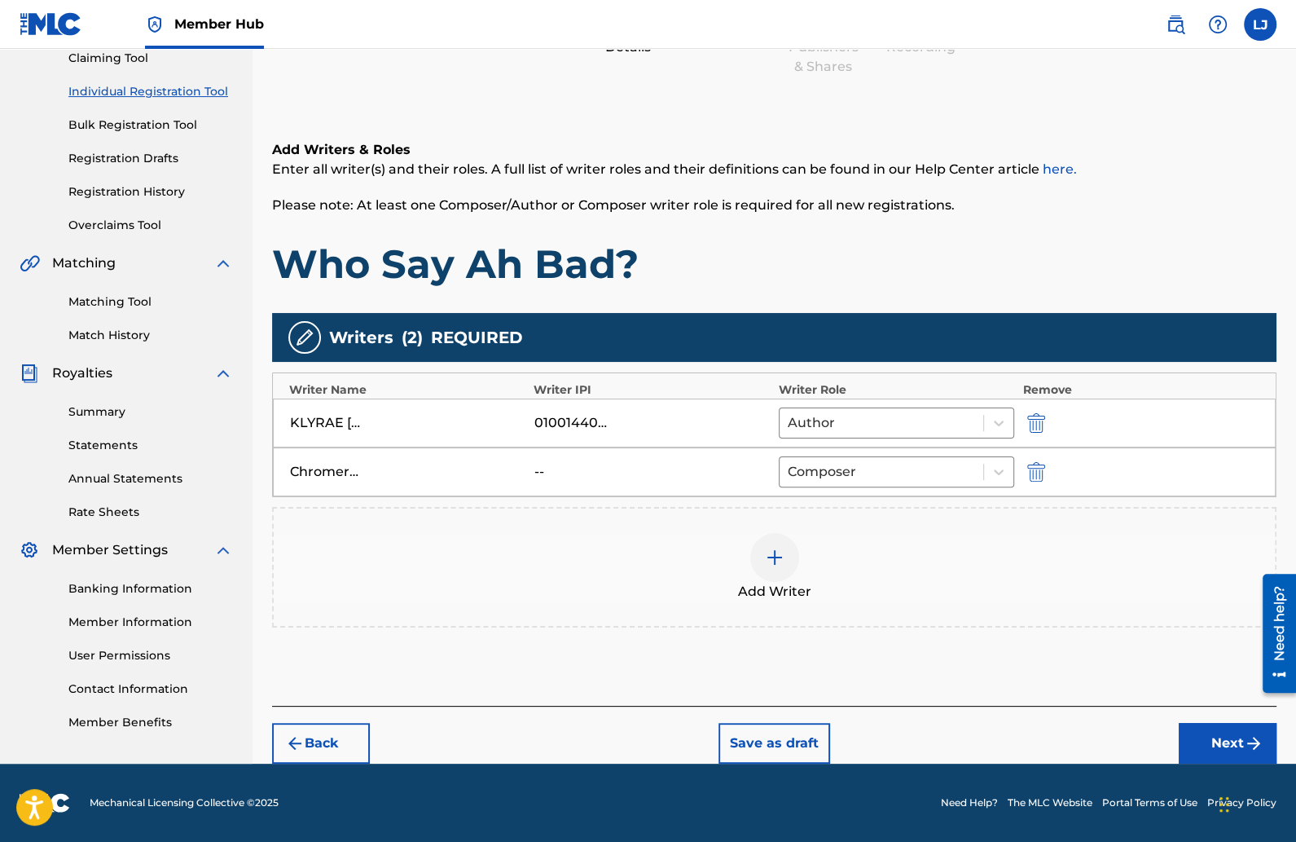
scroll to position [178, 0]
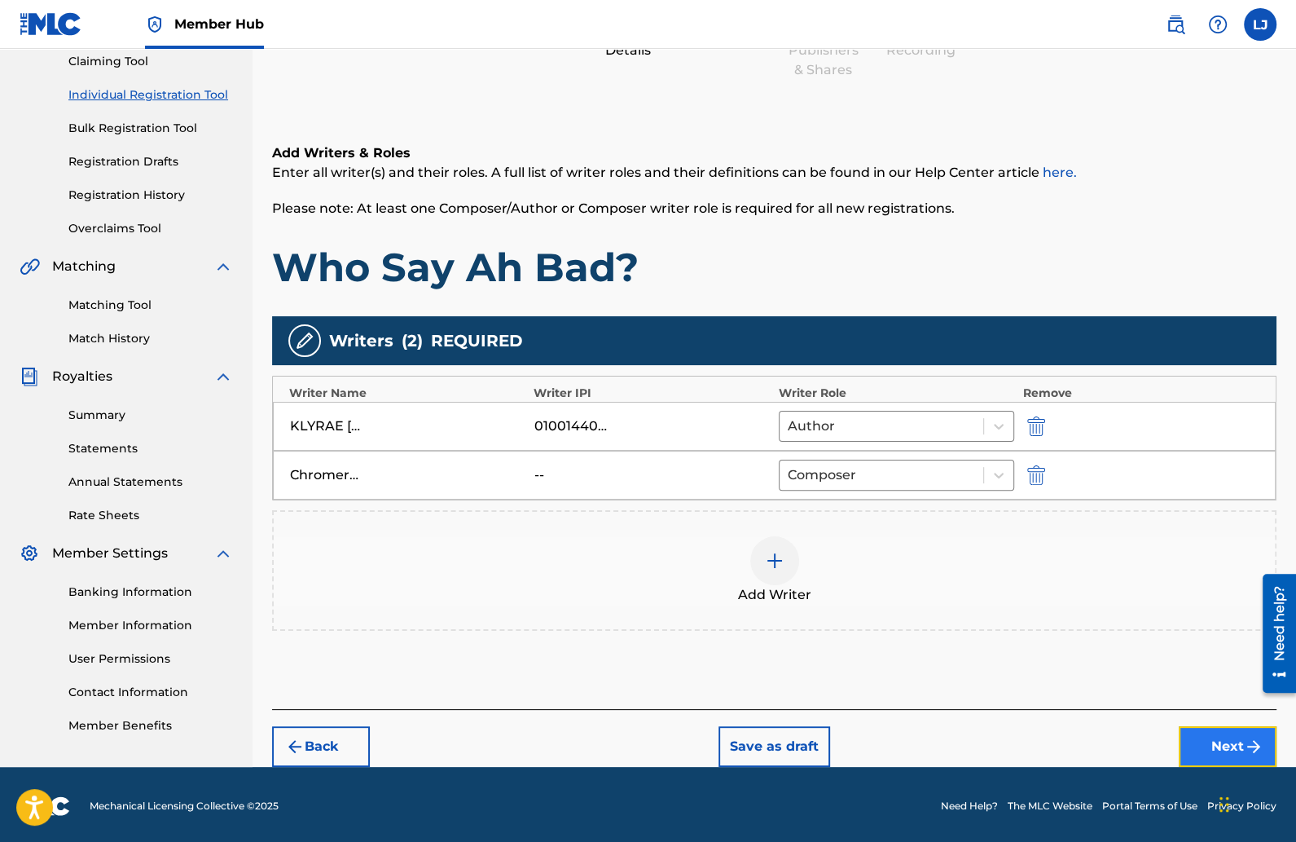
click at [1200, 741] on button "Next" at bounding box center [1228, 746] width 98 height 41
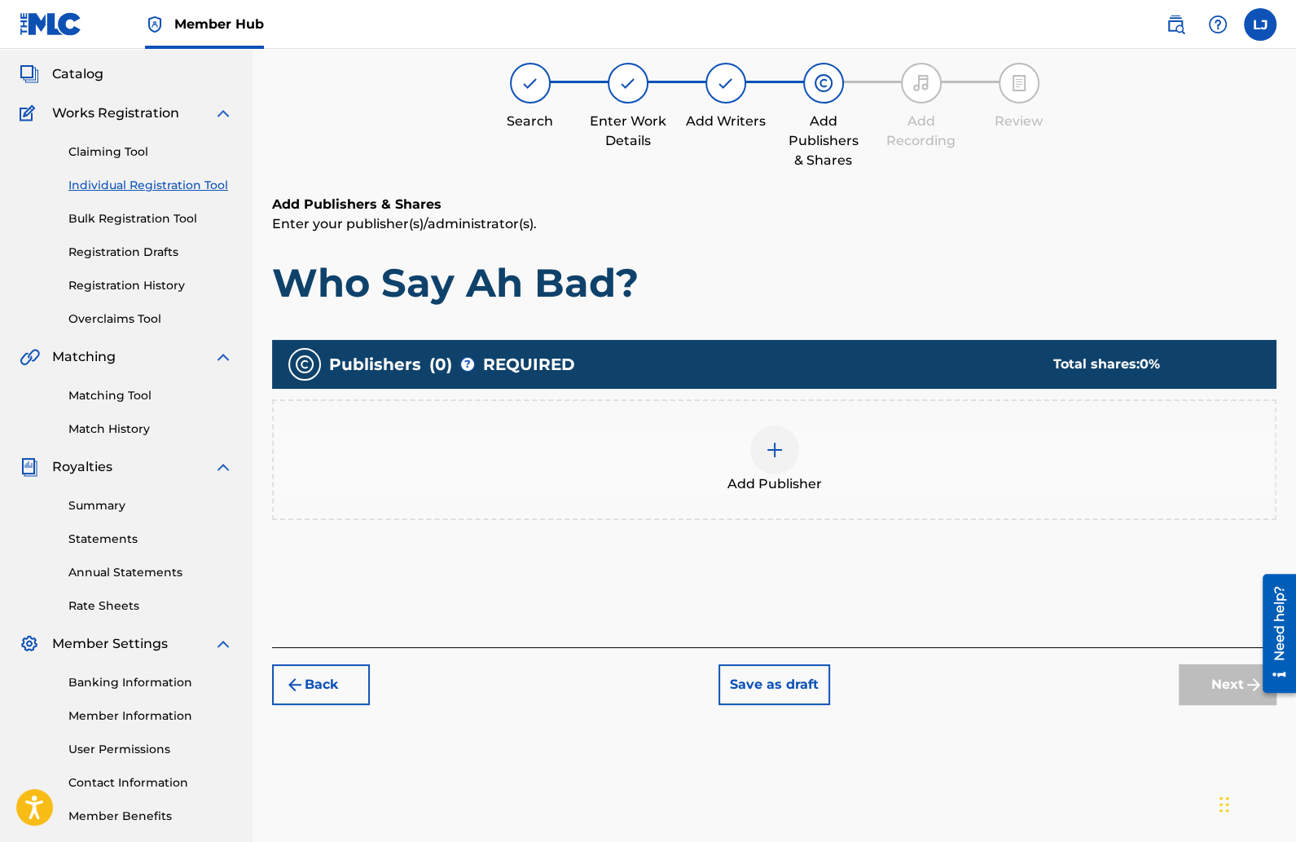
scroll to position [73, 0]
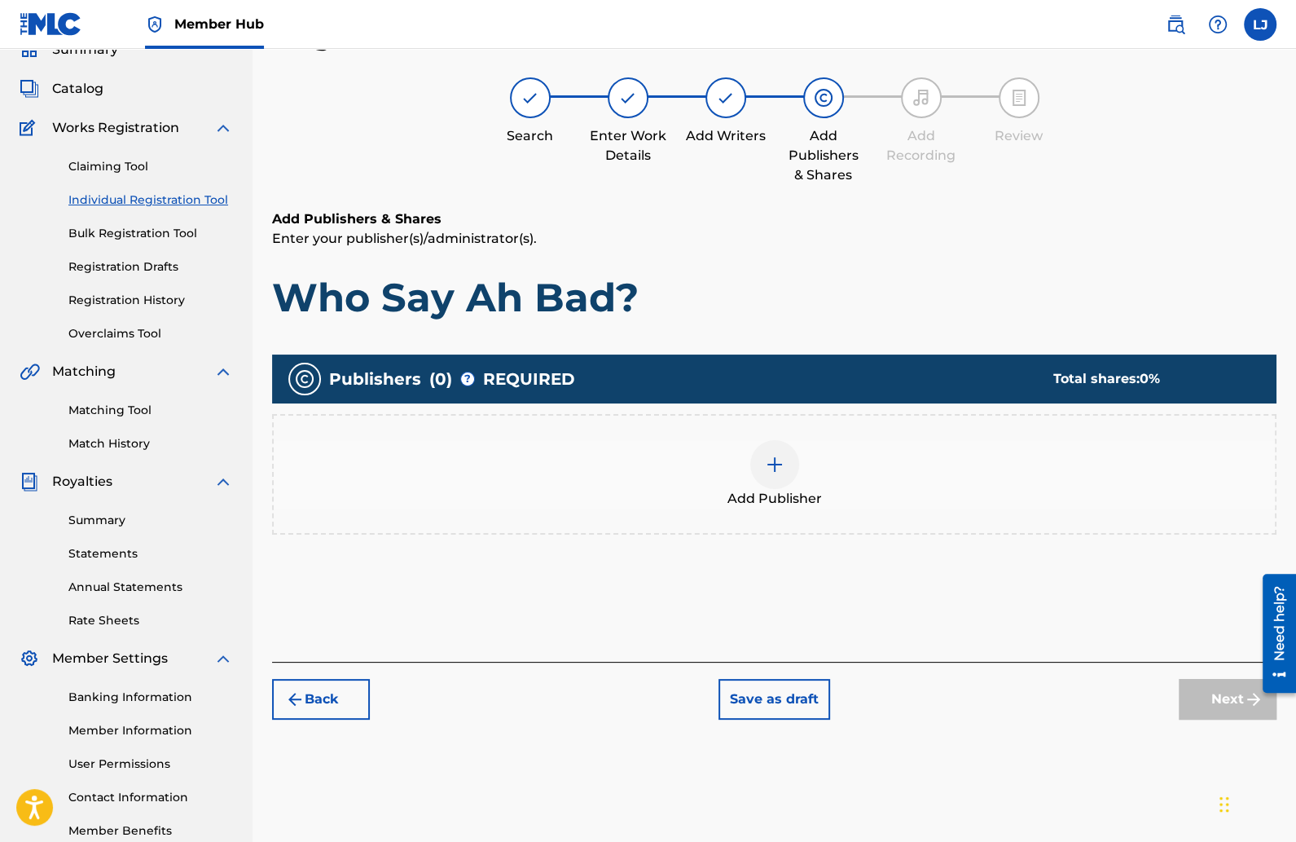
click at [770, 455] on img at bounding box center [775, 465] width 20 height 20
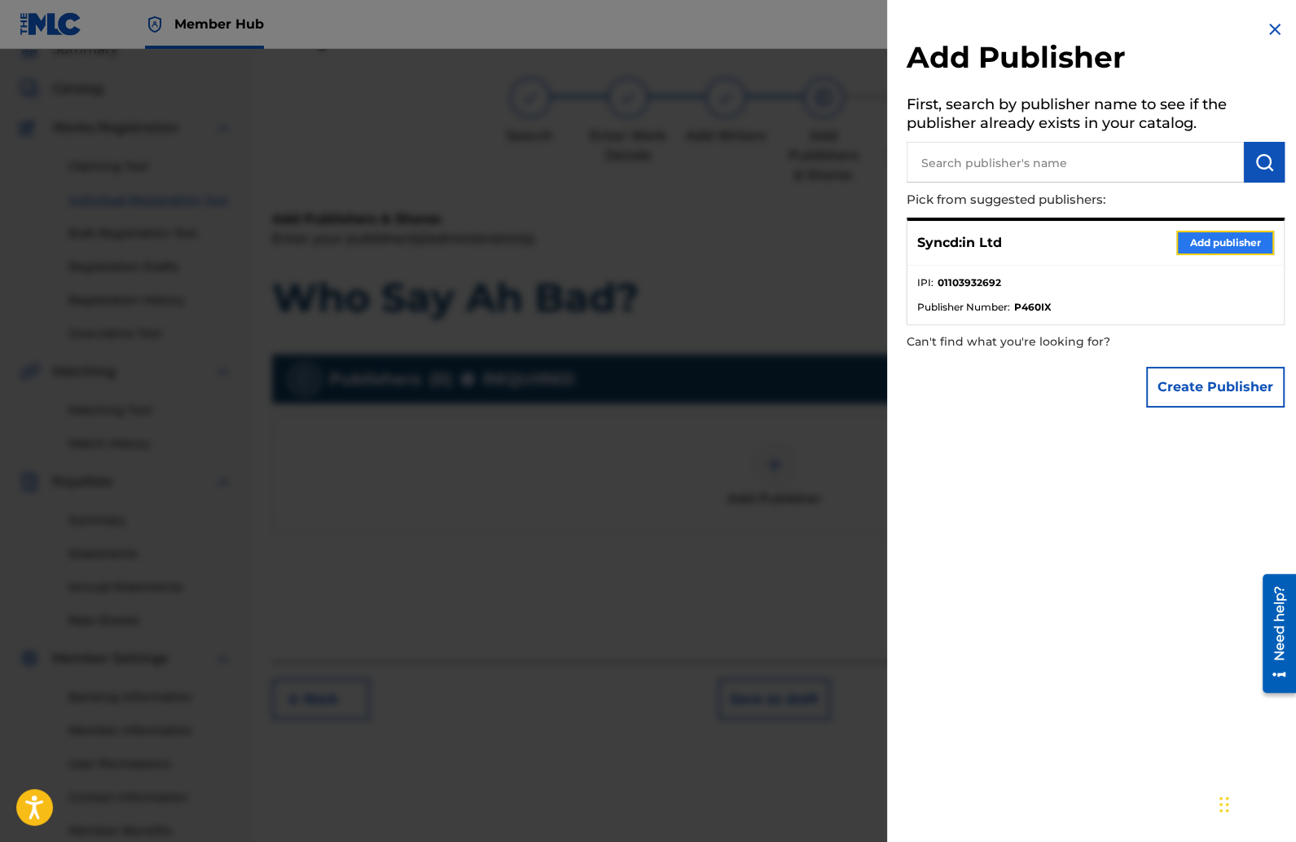
click at [1185, 237] on button "Add publisher" at bounding box center [1225, 243] width 98 height 24
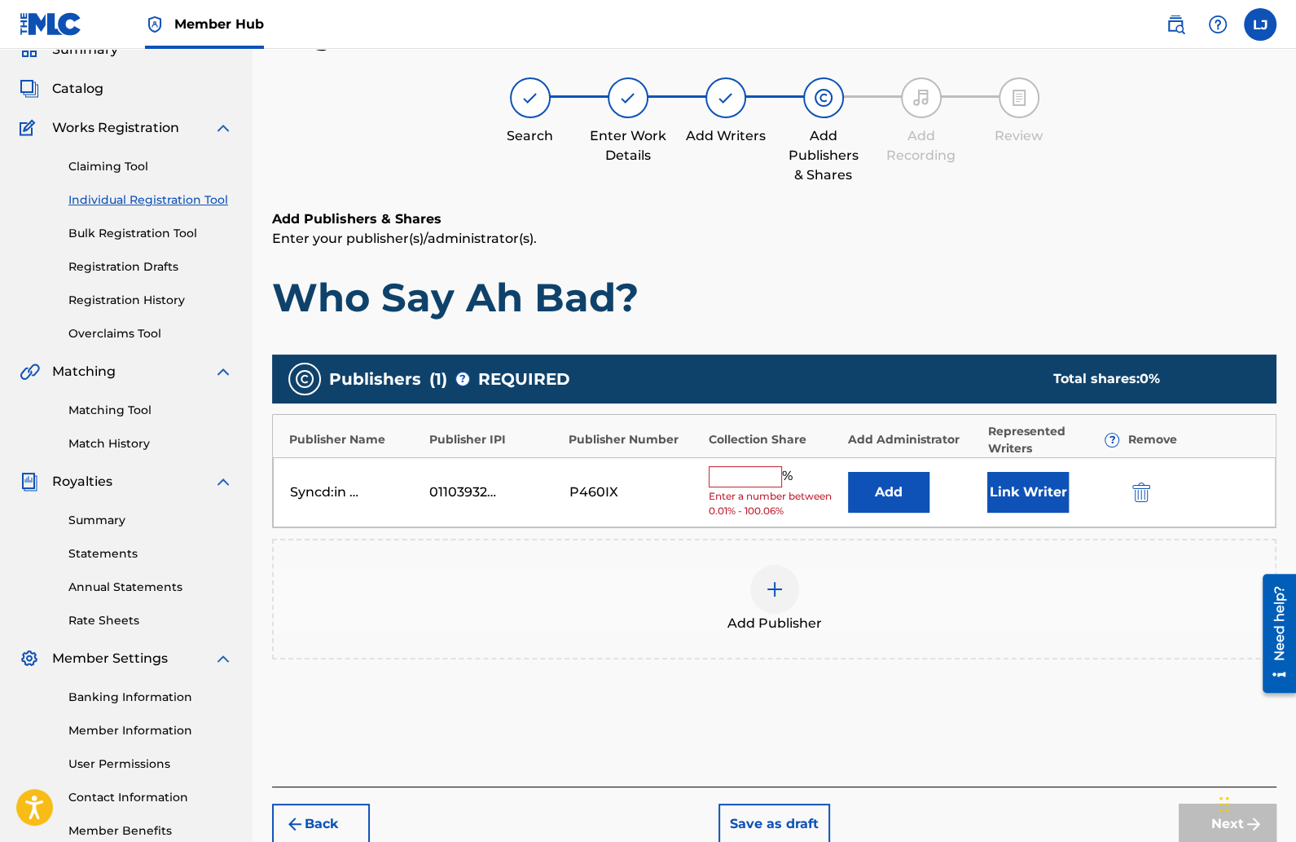
click at [738, 477] on input "text" at bounding box center [745, 476] width 73 height 21
type input "50"
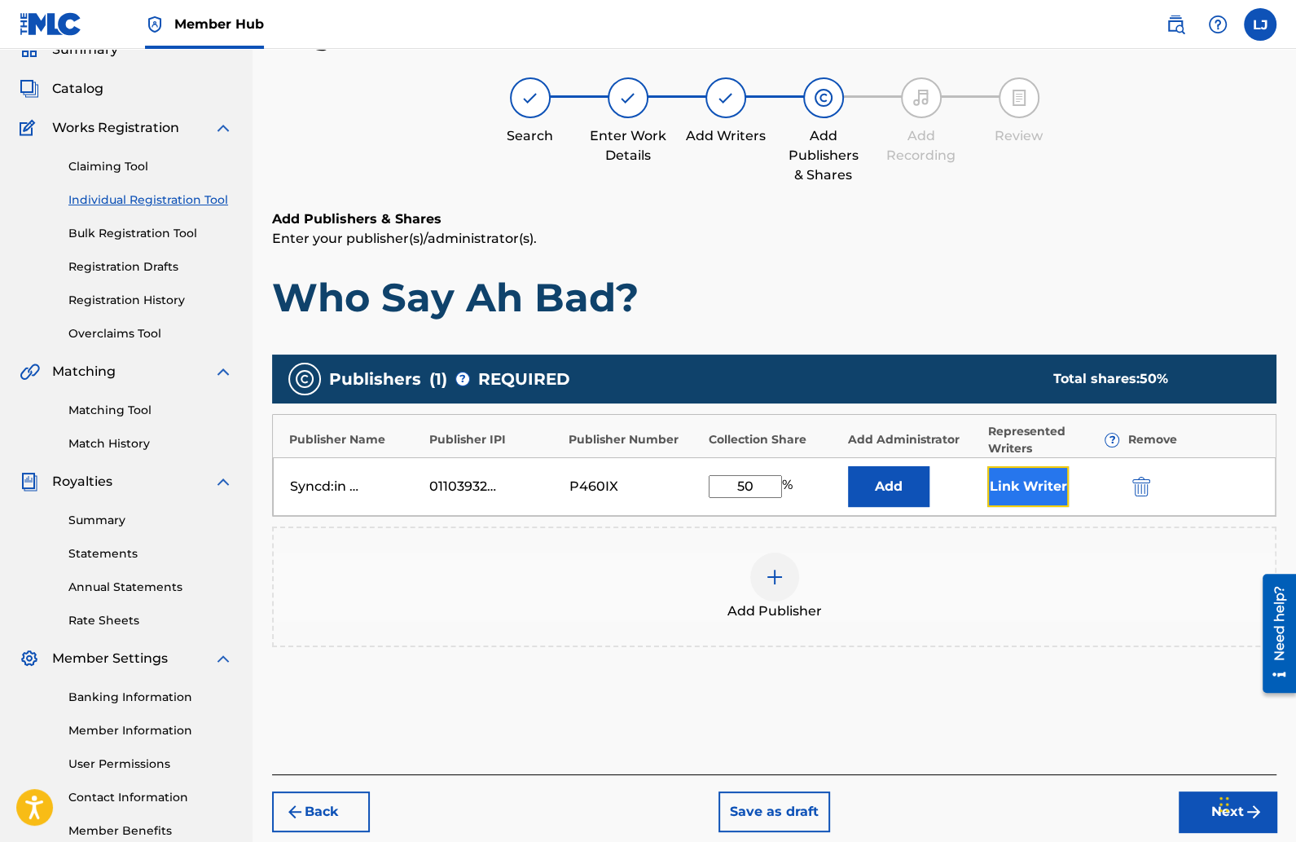
click at [1018, 489] on button "Link Writer" at bounding box center [1027, 486] width 81 height 41
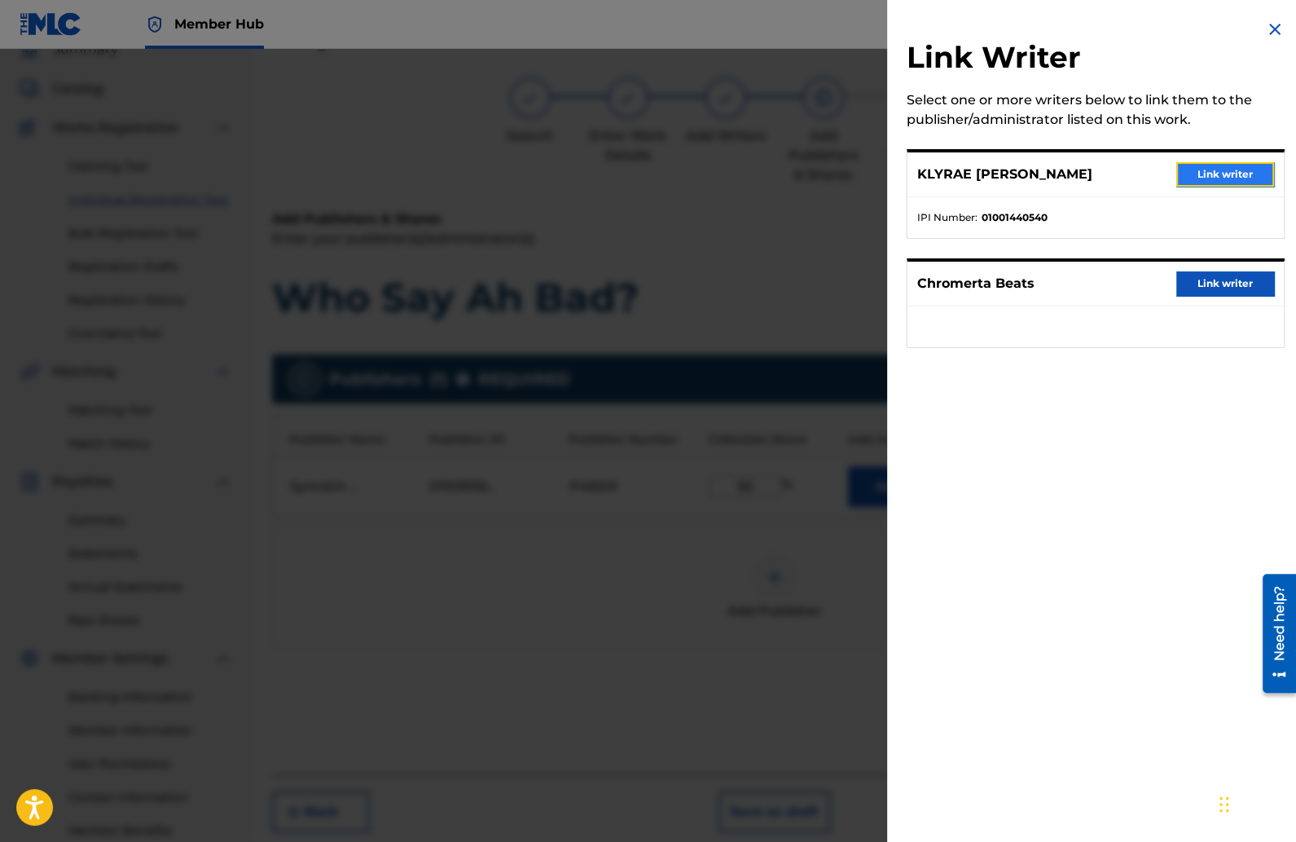
click at [1207, 162] on button "Link writer" at bounding box center [1225, 174] width 98 height 24
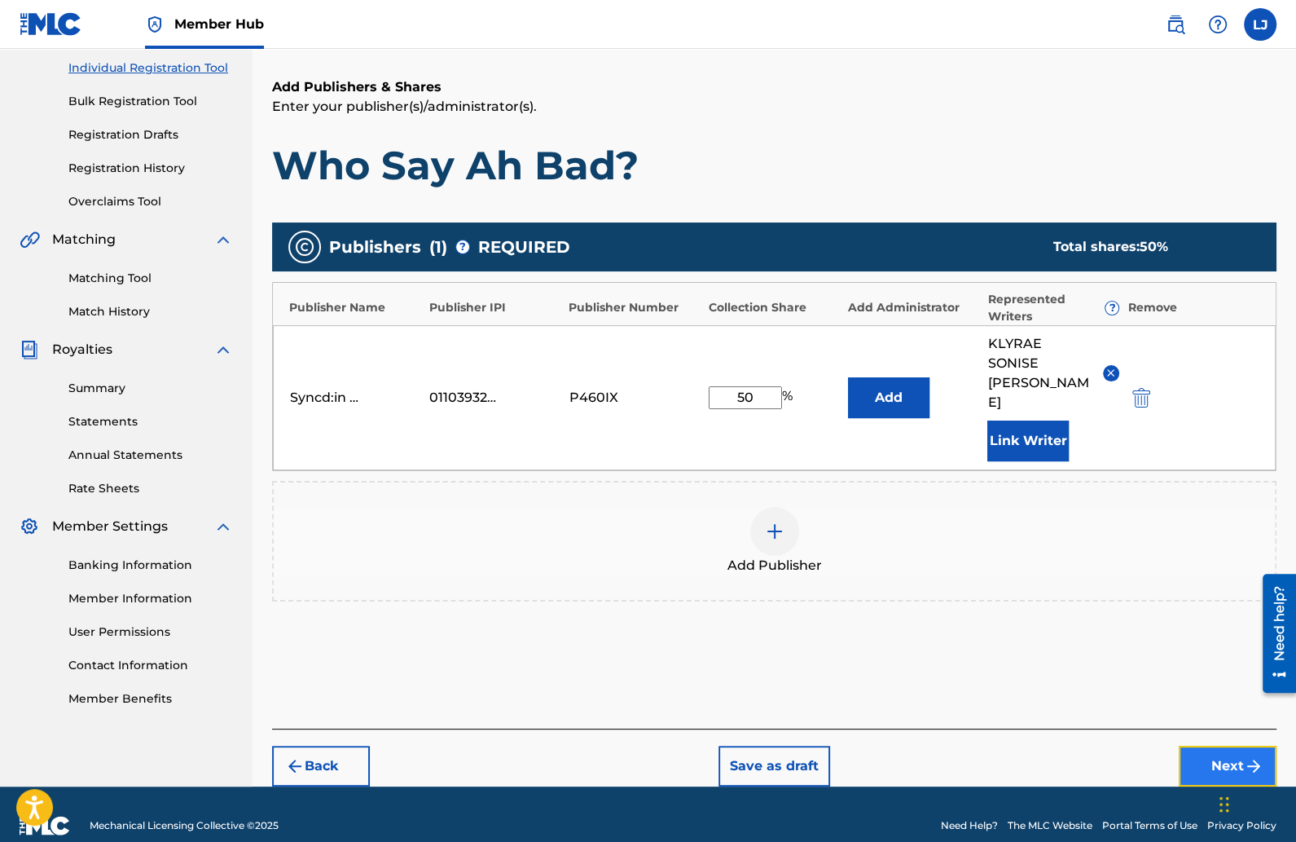
click at [1211, 745] on button "Next" at bounding box center [1228, 765] width 98 height 41
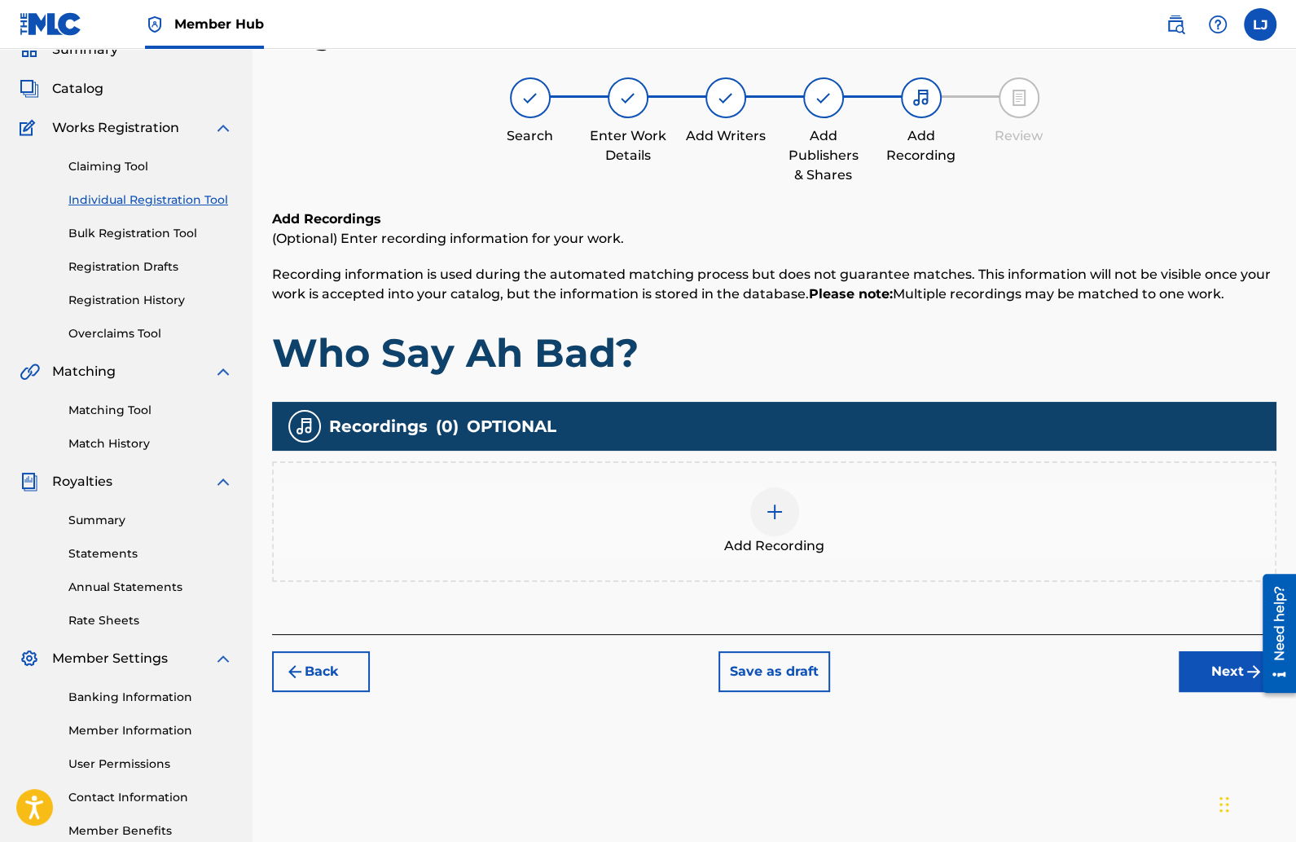
click at [776, 518] on img at bounding box center [775, 512] width 20 height 20
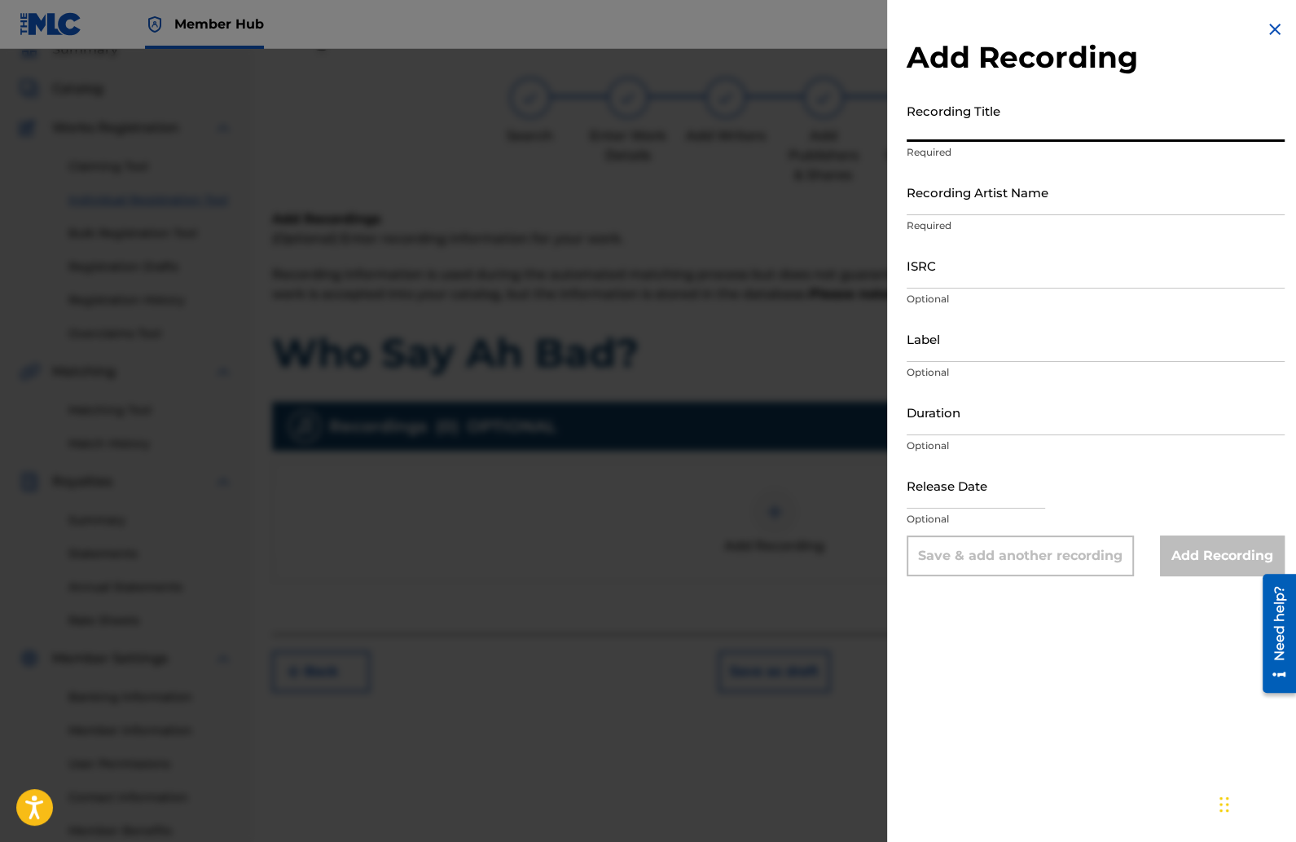
click at [938, 128] on input "Recording Title" at bounding box center [1096, 118] width 378 height 46
paste input "Klyrae - Who Say Ah Bad?"
type input "Klyrae - Who Say Ah Bad?"
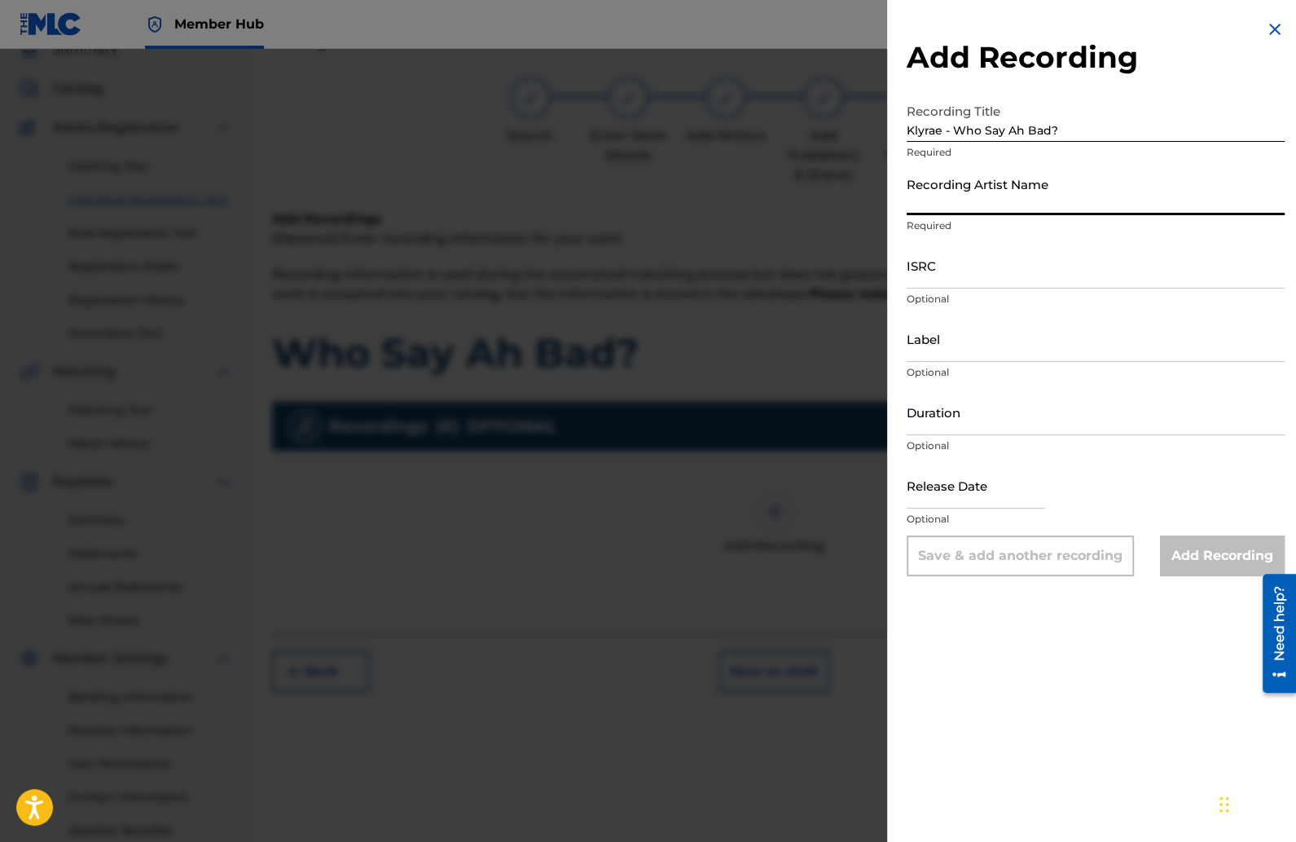
click at [990, 205] on input "Recording Artist Name" at bounding box center [1096, 192] width 378 height 46
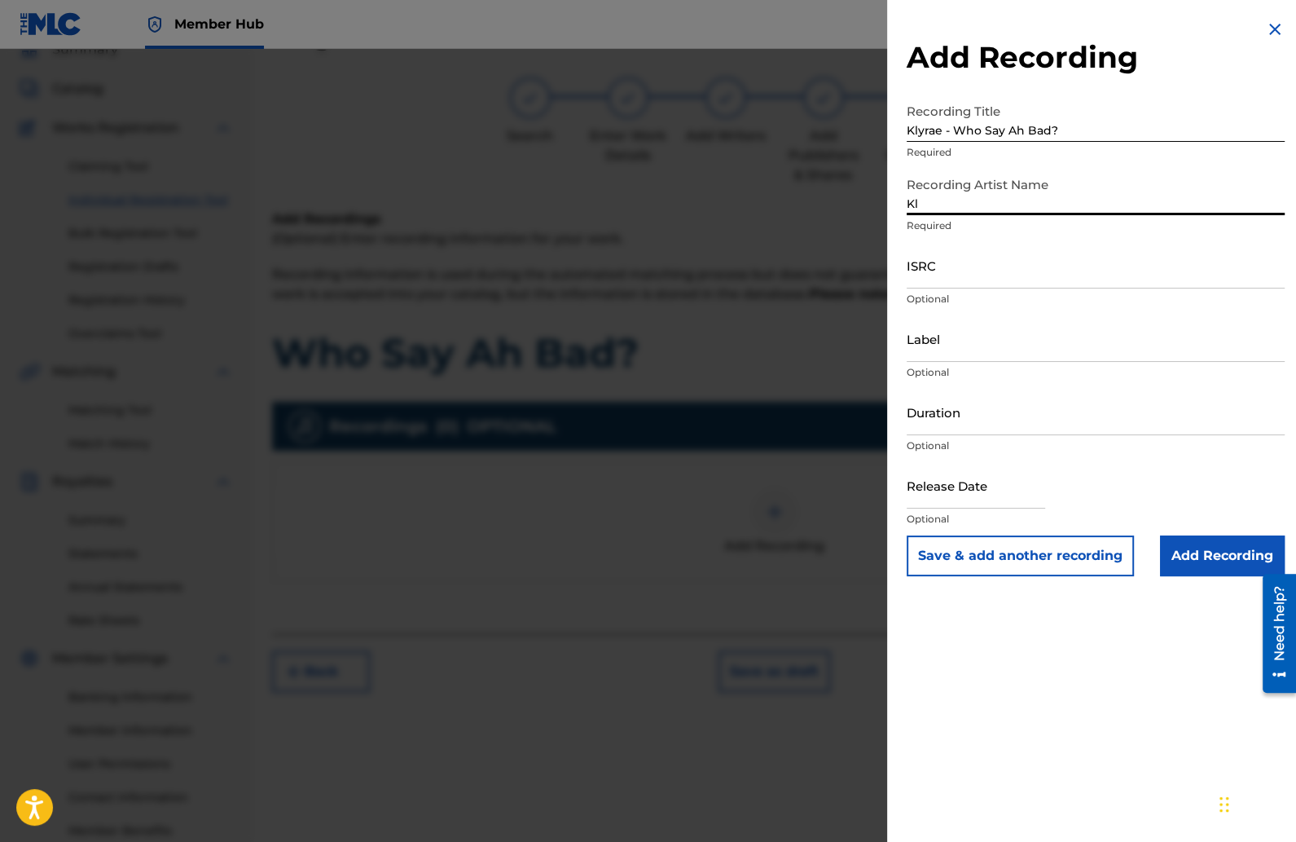
type input "Klyrae"
click at [1048, 262] on input "ISRC" at bounding box center [1096, 265] width 378 height 46
paste input "QZES62546348"
type input "QZES62546348"
click at [943, 414] on input "Duration" at bounding box center [1096, 412] width 378 height 46
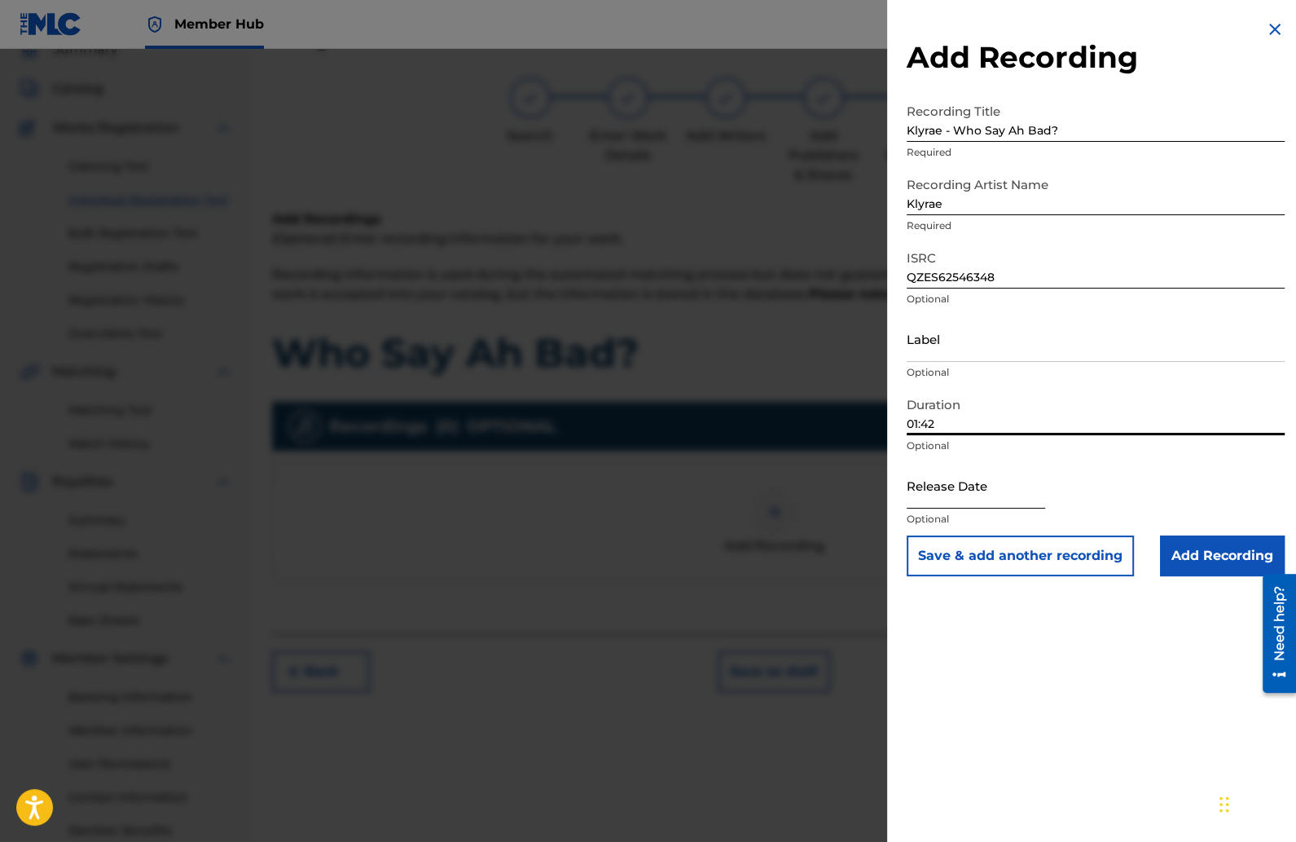
type input "01:42"
click at [981, 490] on input "text" at bounding box center [976, 485] width 138 height 46
select select "8"
select select "2025"
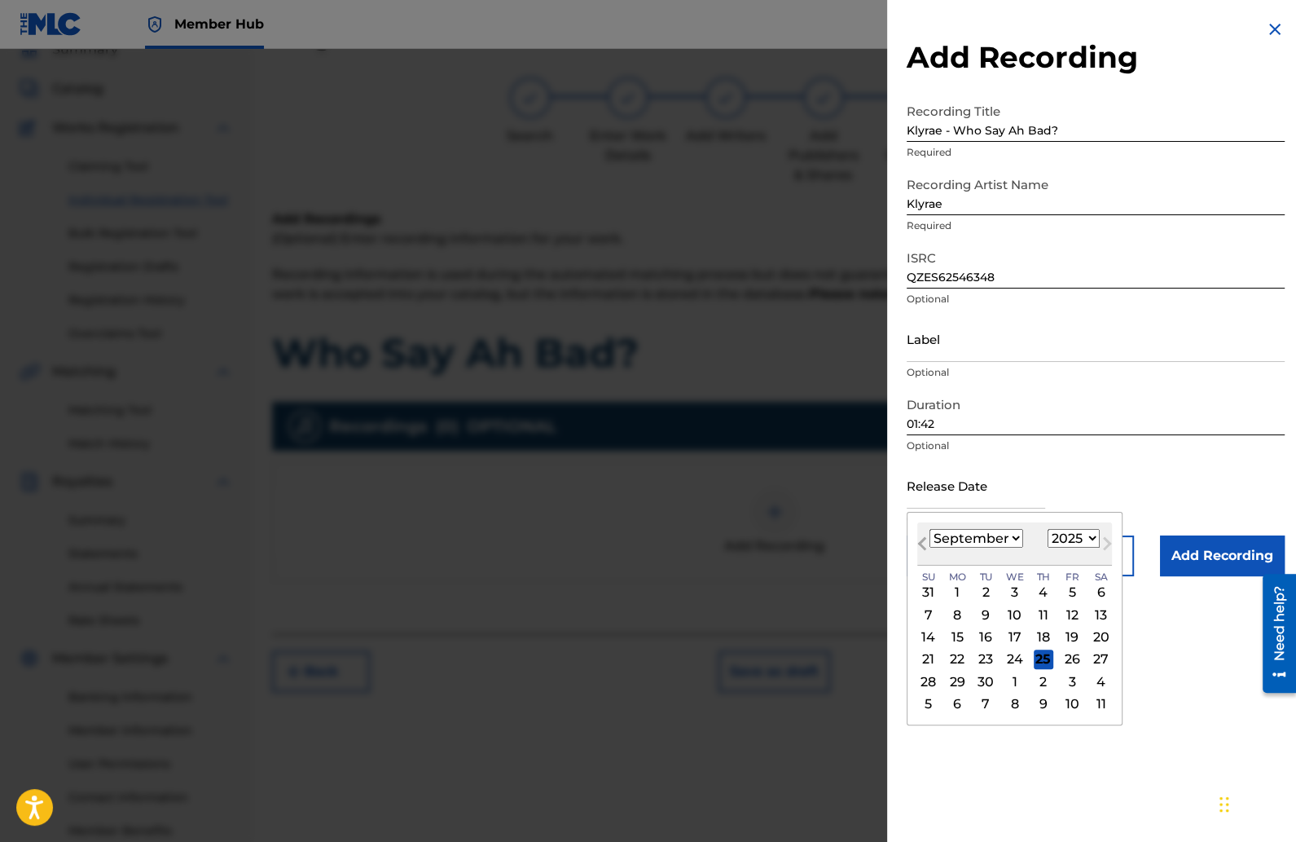
click at [934, 559] on button "Previous Month" at bounding box center [922, 547] width 26 height 26
click at [1016, 537] on select "January February March April May June July August September October November De…" at bounding box center [977, 538] width 94 height 19
select select "1"
click at [930, 529] on select "January February March April May June July August September October November De…" at bounding box center [977, 538] width 94 height 19
click at [960, 656] on div "17" at bounding box center [957, 659] width 20 height 20
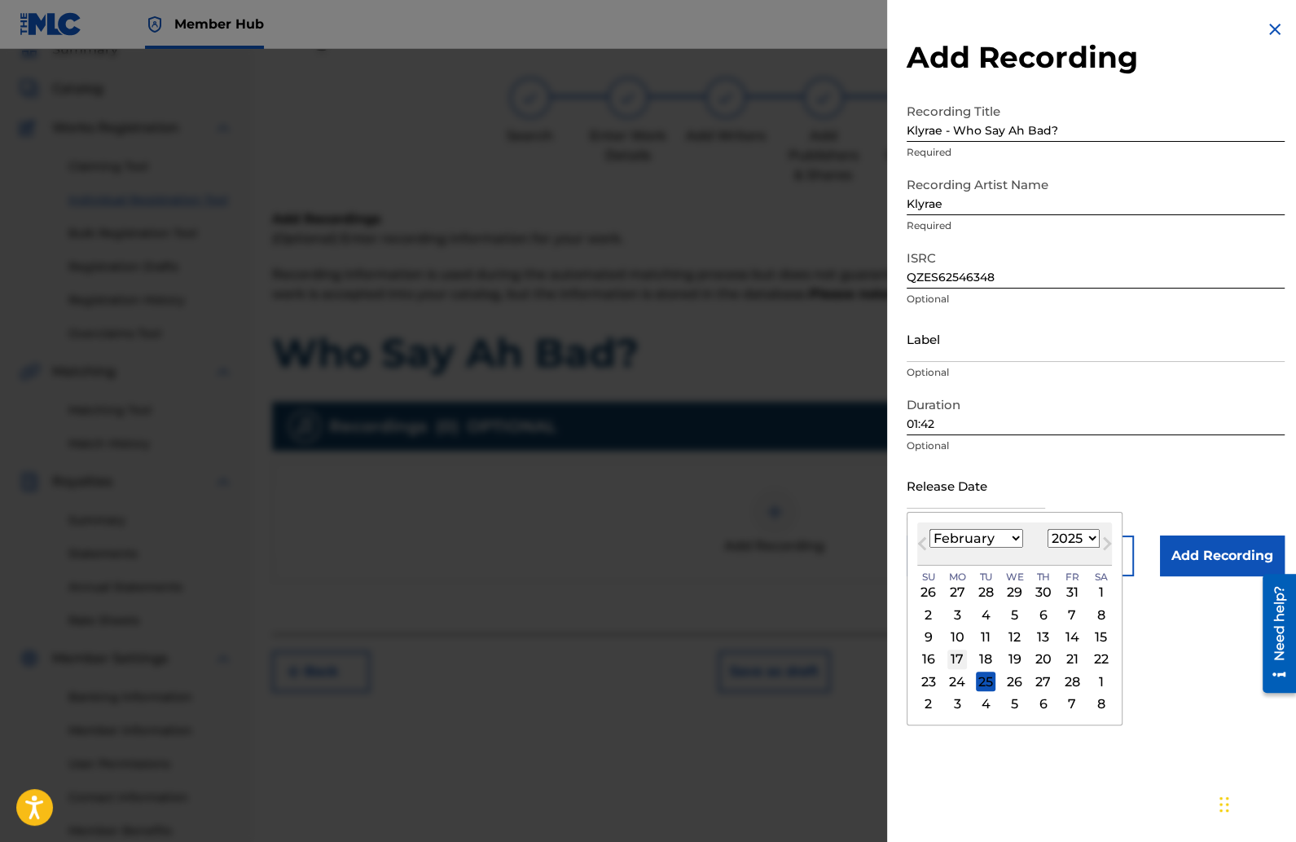
type input "February 17 2025"
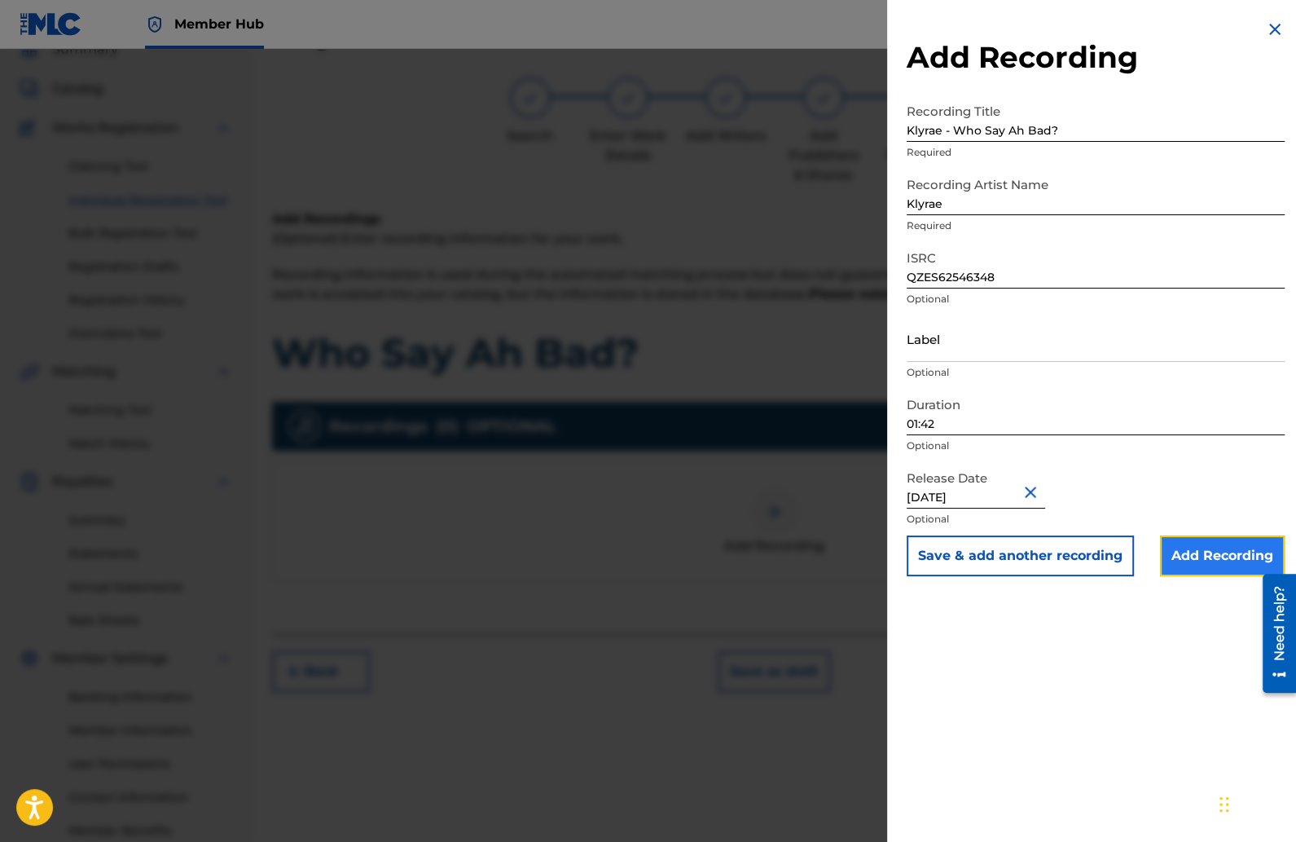
click at [1204, 566] on input "Add Recording" at bounding box center [1222, 555] width 125 height 41
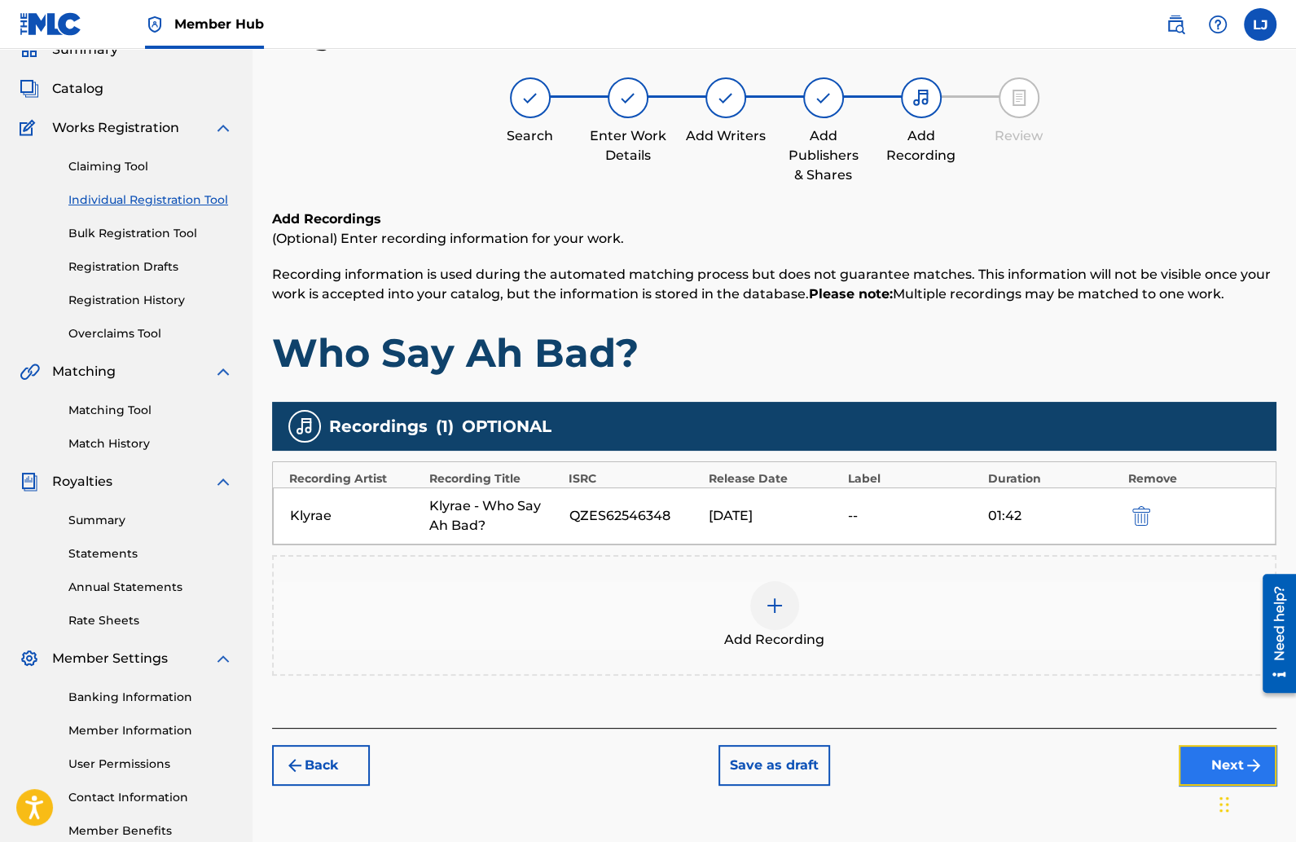
click at [1185, 757] on button "Next" at bounding box center [1228, 765] width 98 height 41
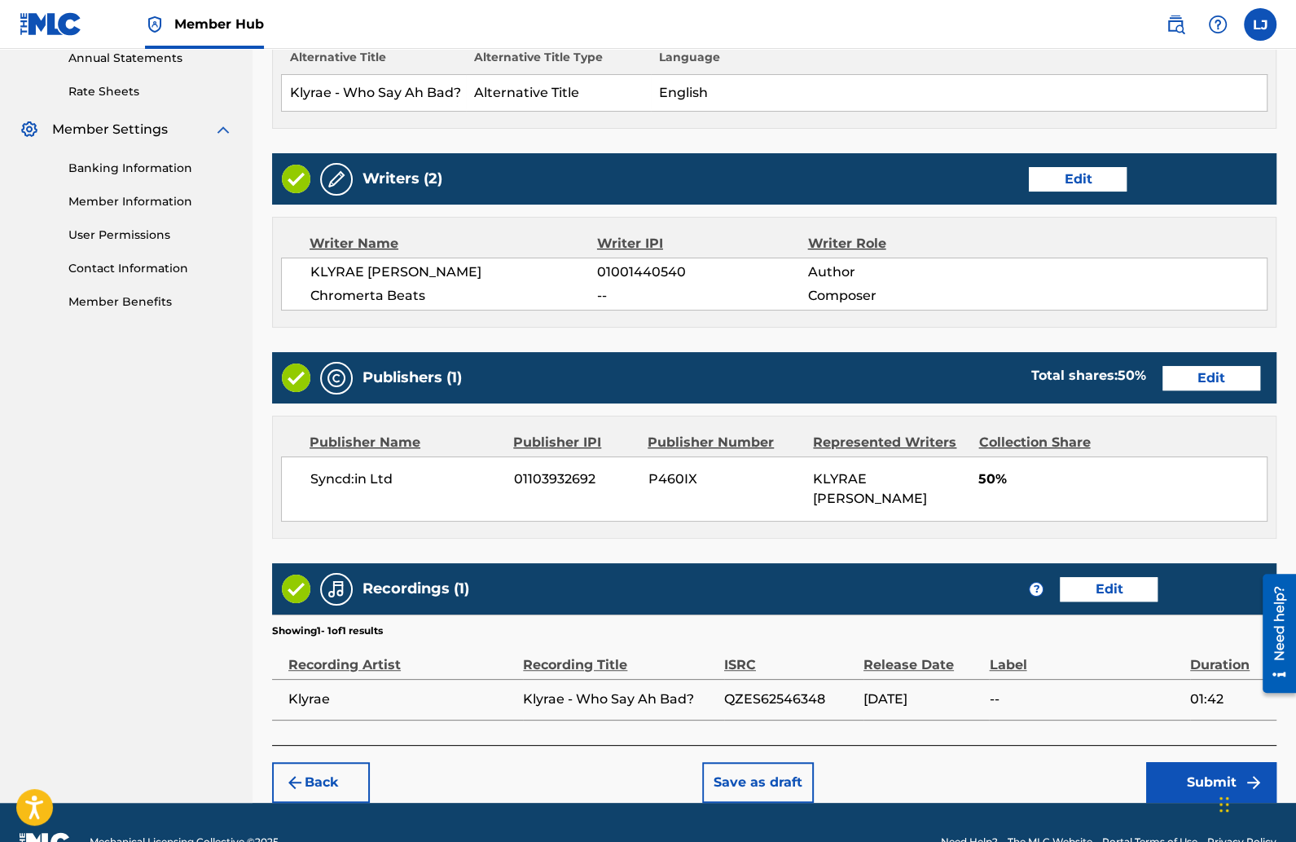
scroll to position [636, 0]
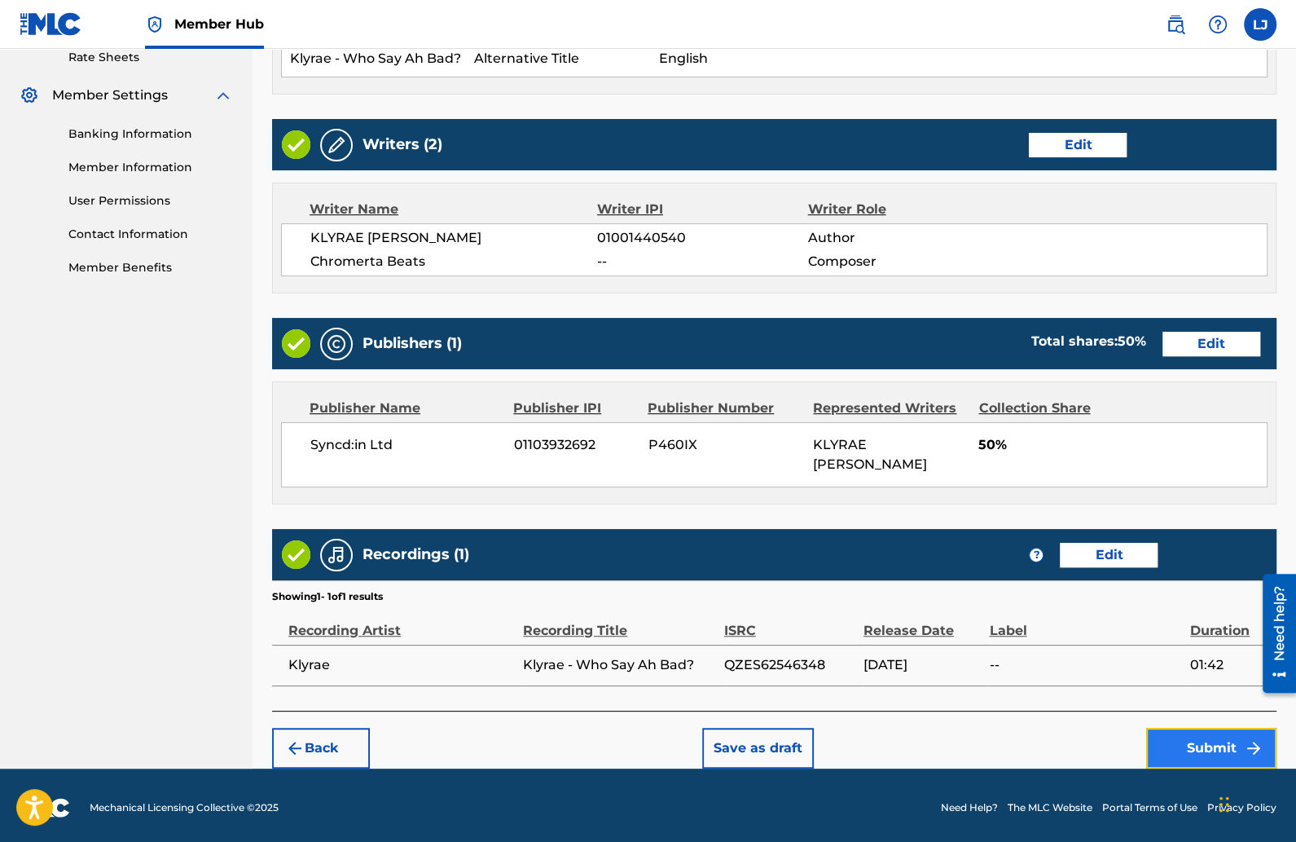
click at [1156, 737] on button "Submit" at bounding box center [1211, 747] width 130 height 41
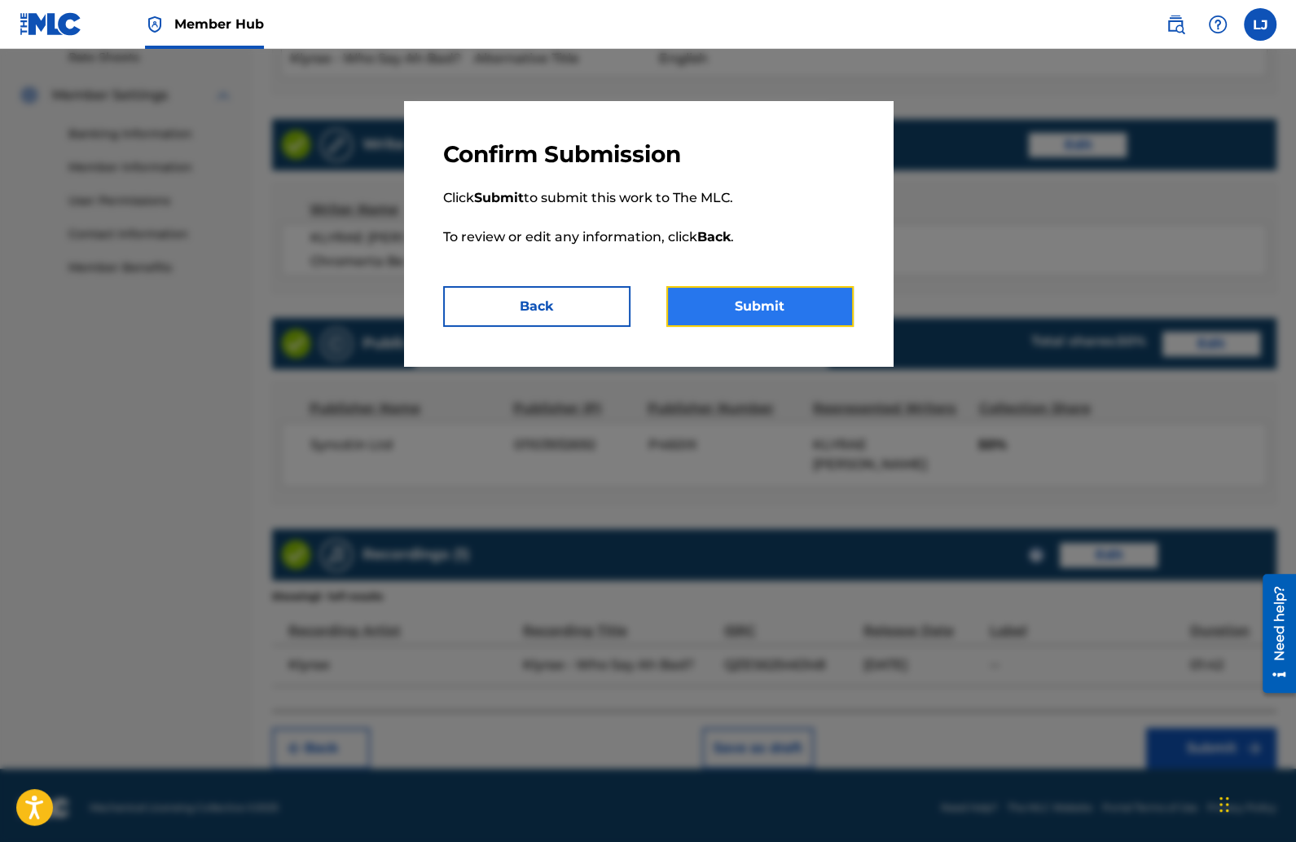
click at [813, 319] on button "Submit" at bounding box center [759, 306] width 187 height 41
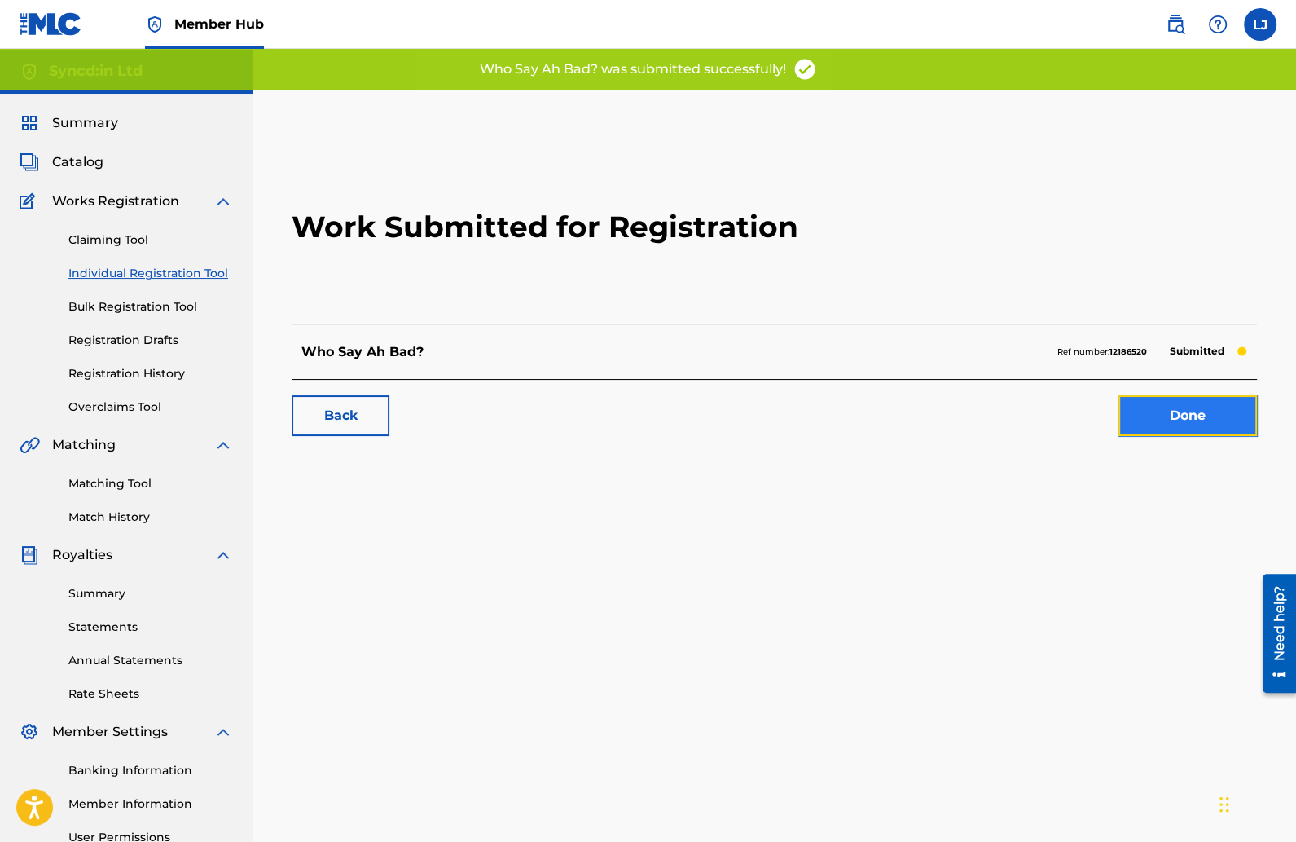
click at [1136, 410] on link "Done" at bounding box center [1188, 415] width 138 height 41
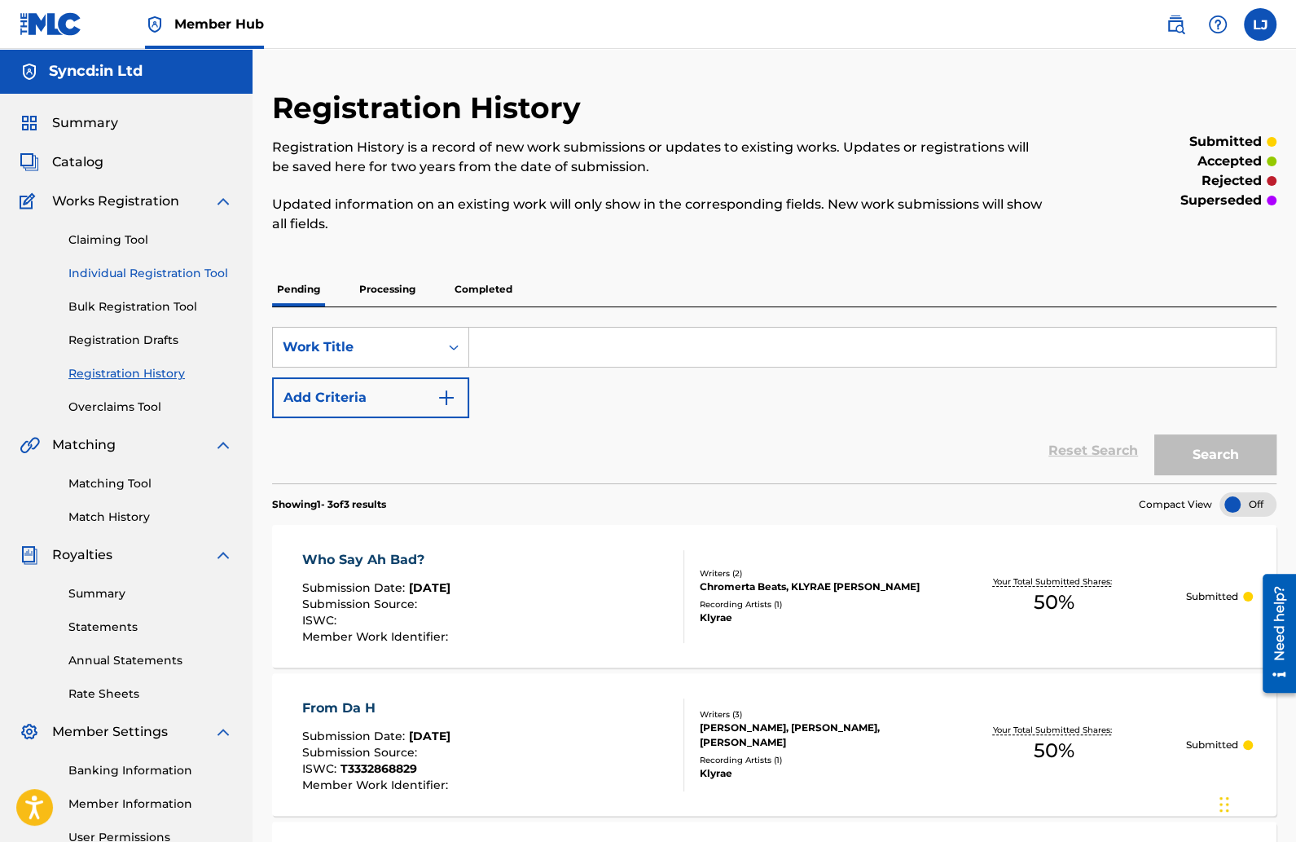
click at [186, 268] on link "Individual Registration Tool" at bounding box center [150, 273] width 165 height 17
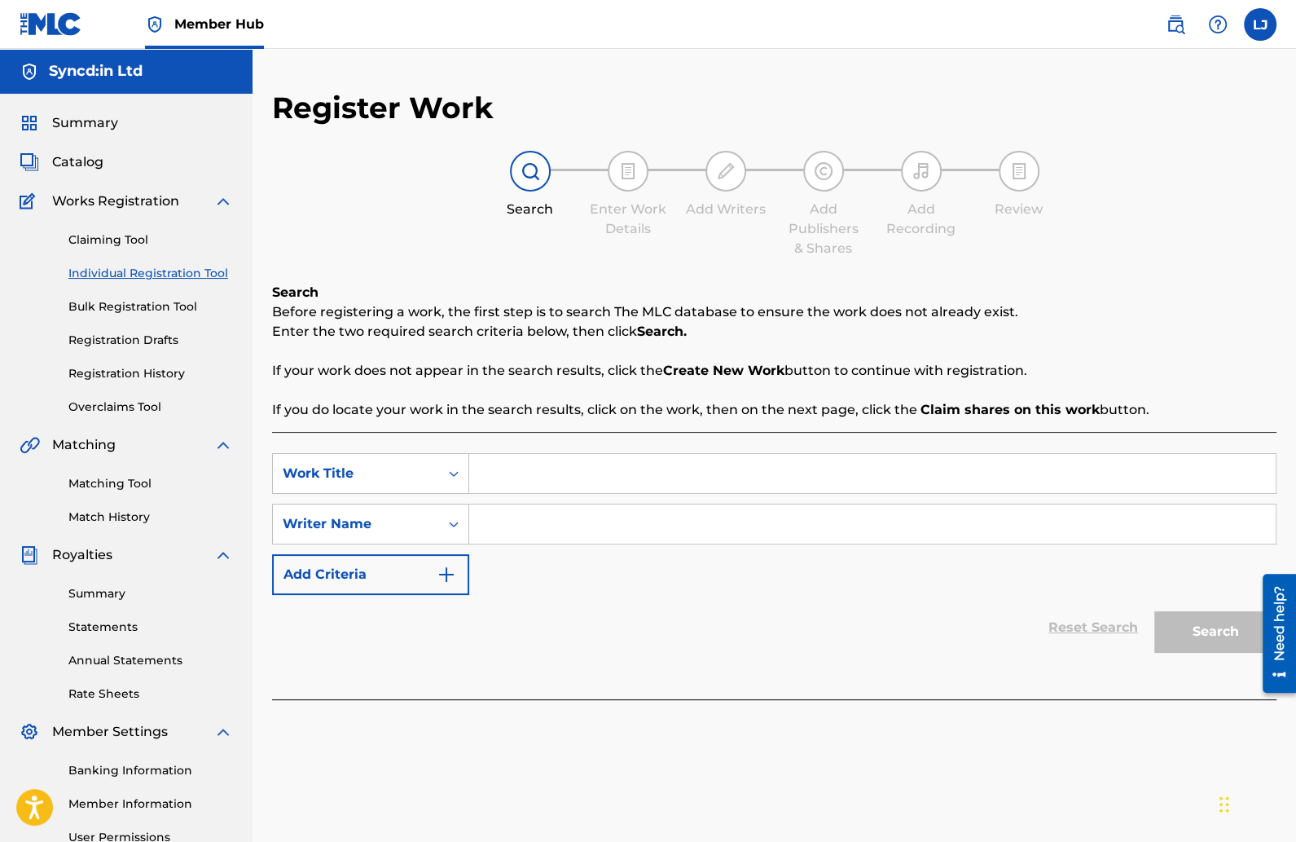
click at [503, 463] on input "Search Form" at bounding box center [872, 473] width 807 height 39
paste input "Klyrae - Wifey X"
type input "Klyrae - Wifey X"
click at [547, 529] on input "Search Form" at bounding box center [872, 523] width 807 height 39
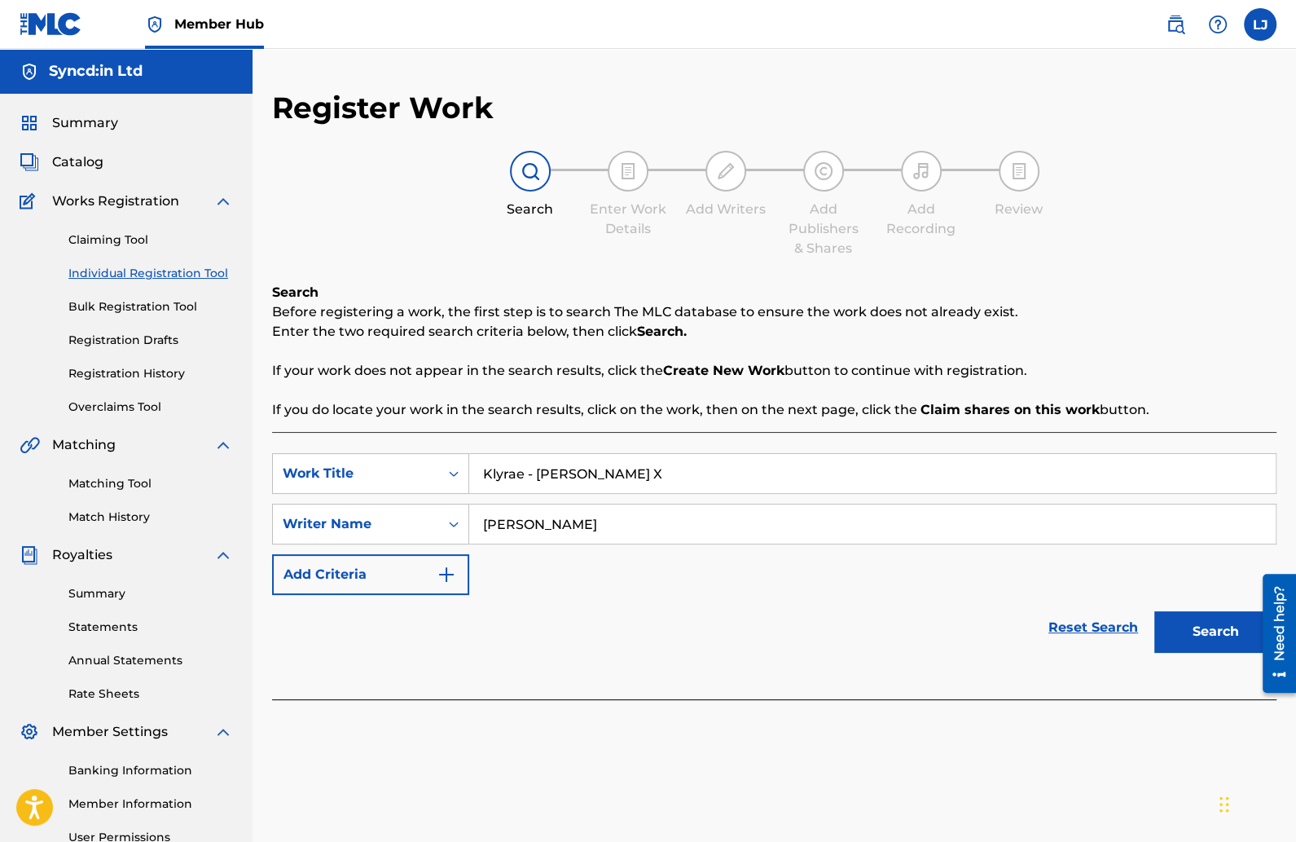
type input "[PERSON_NAME]"
click at [1154, 611] on button "Search" at bounding box center [1215, 631] width 122 height 41
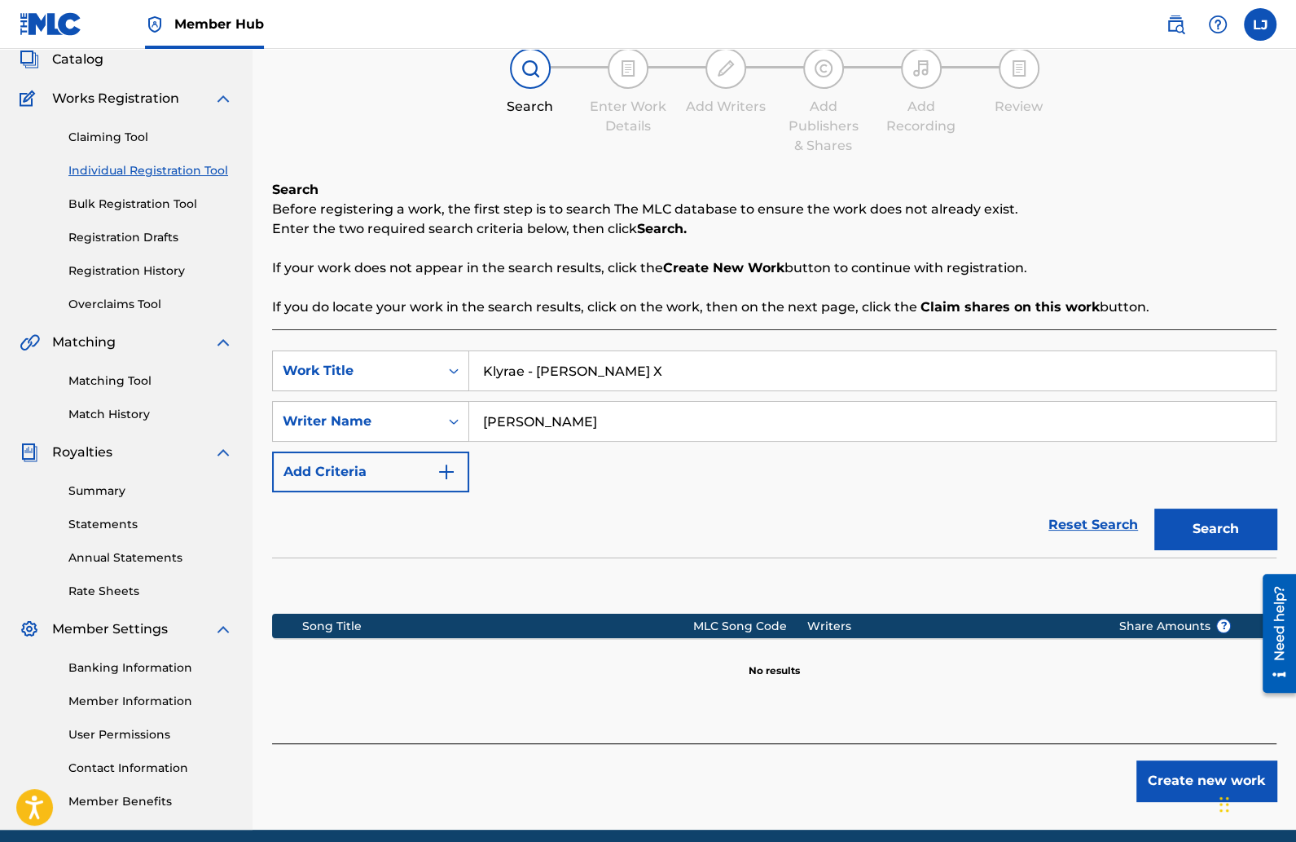
scroll to position [168, 0]
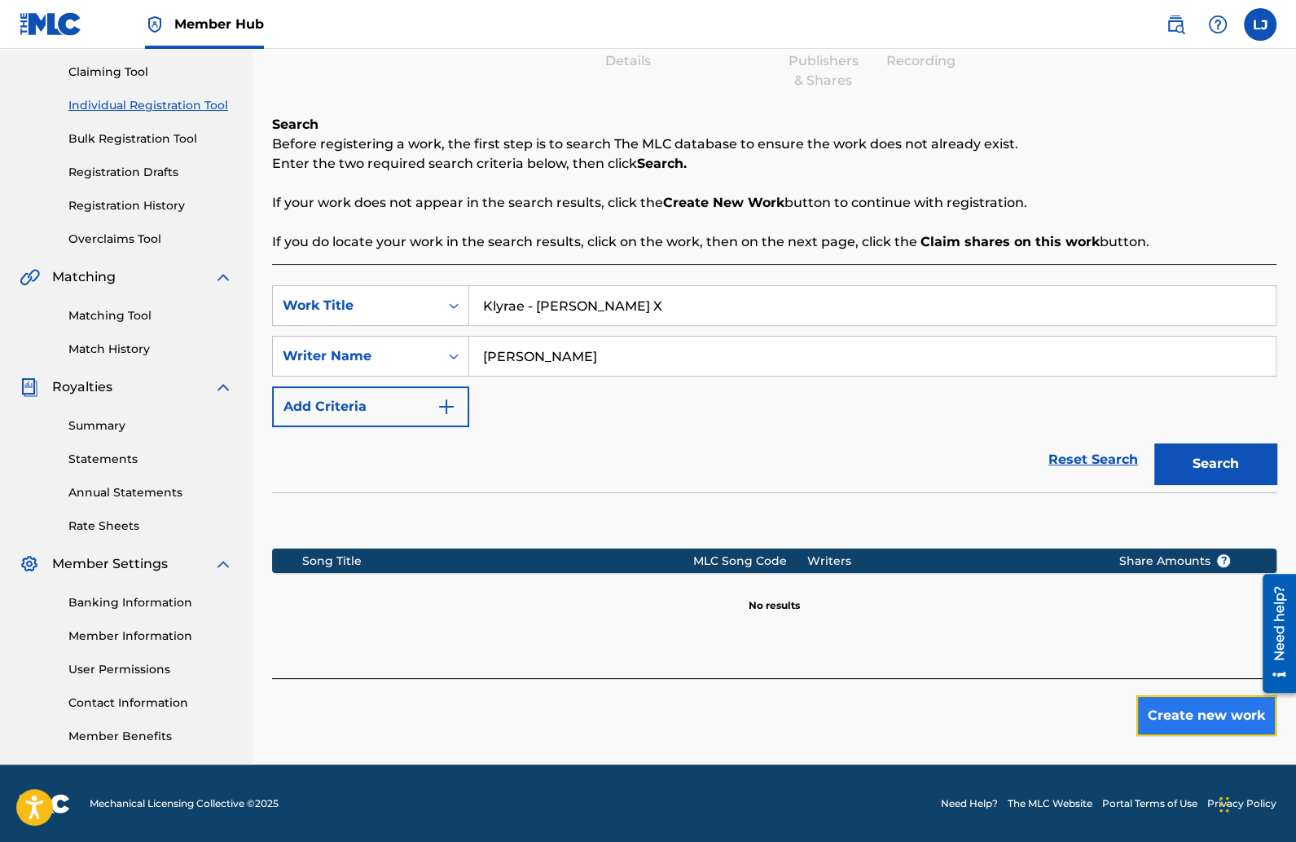
click at [1213, 705] on button "Create new work" at bounding box center [1206, 715] width 140 height 41
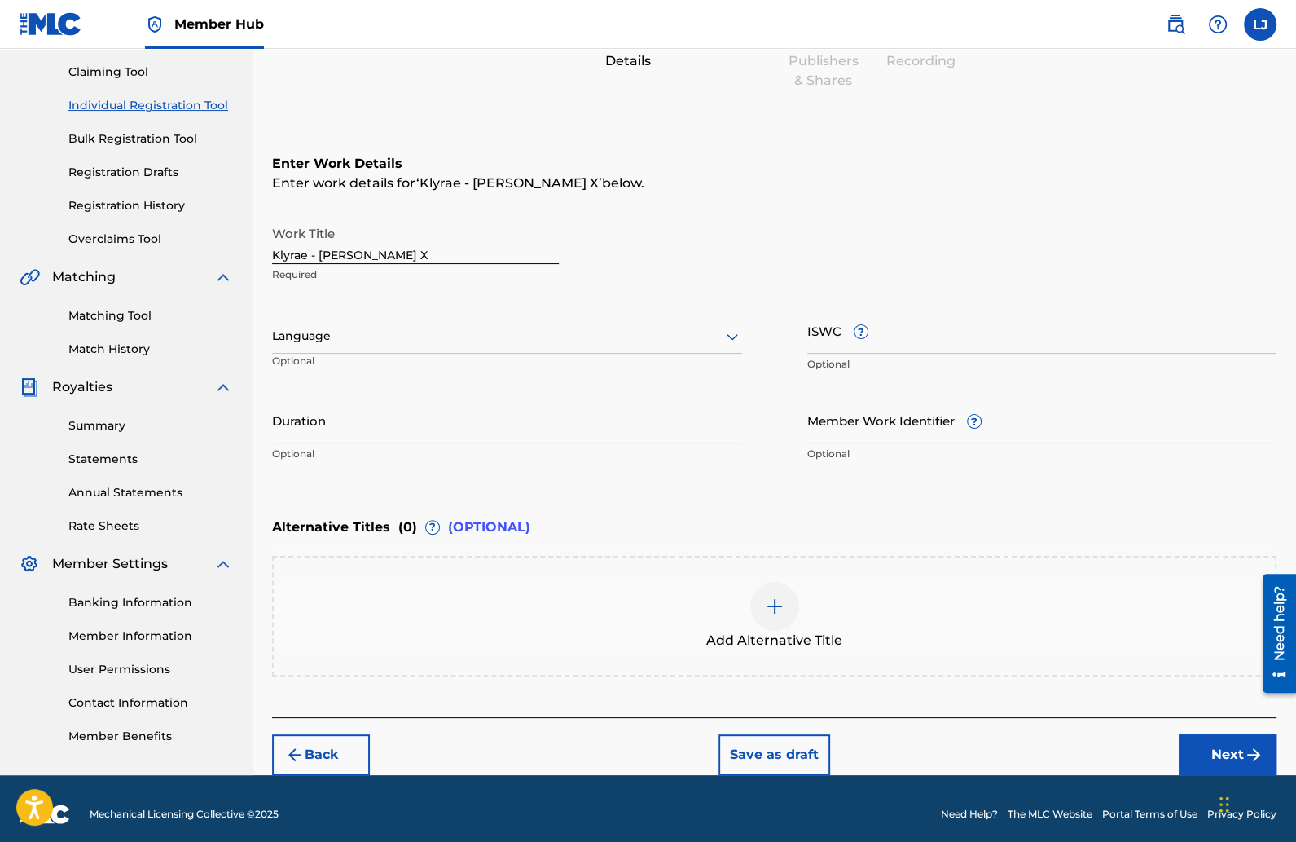
click at [367, 330] on div at bounding box center [507, 336] width 470 height 20
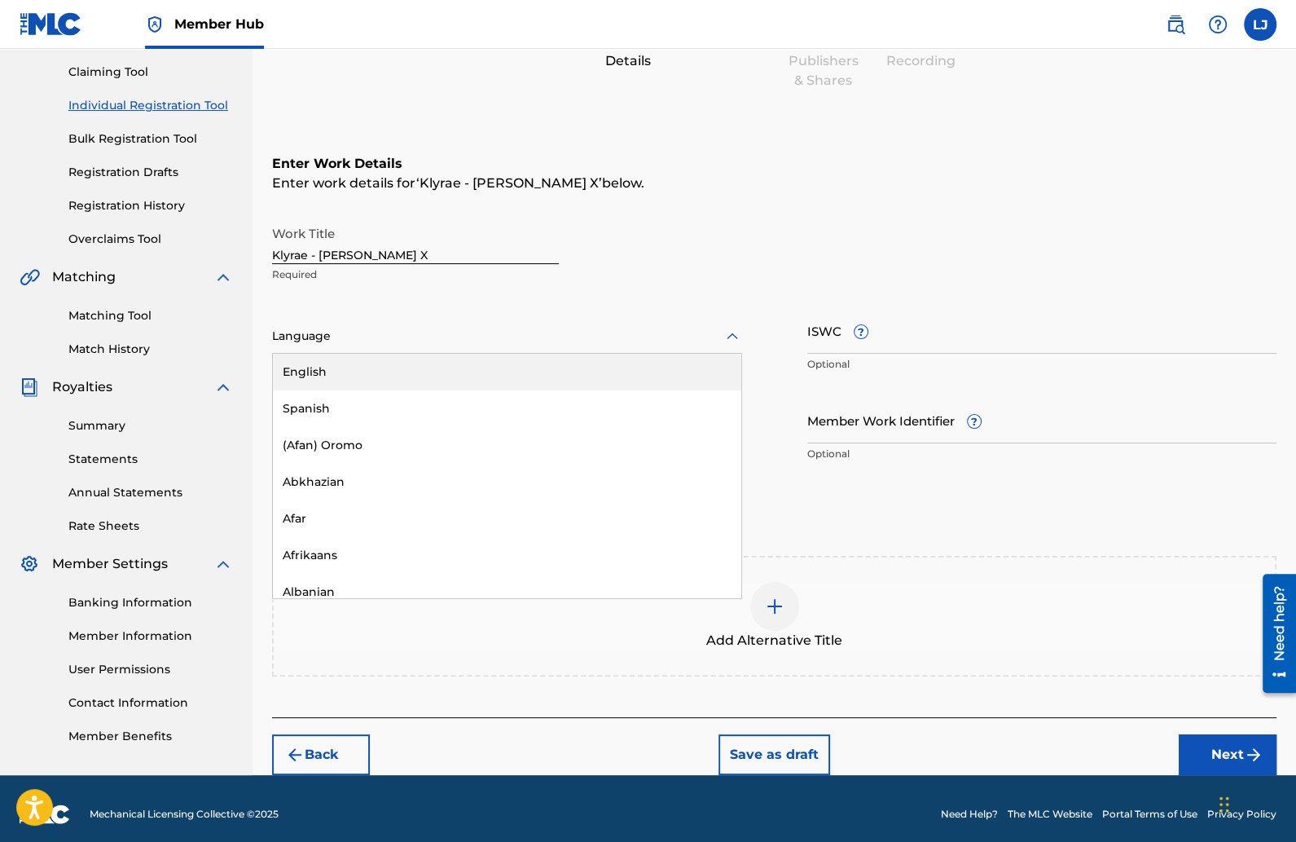
click at [351, 359] on div "English" at bounding box center [507, 372] width 468 height 37
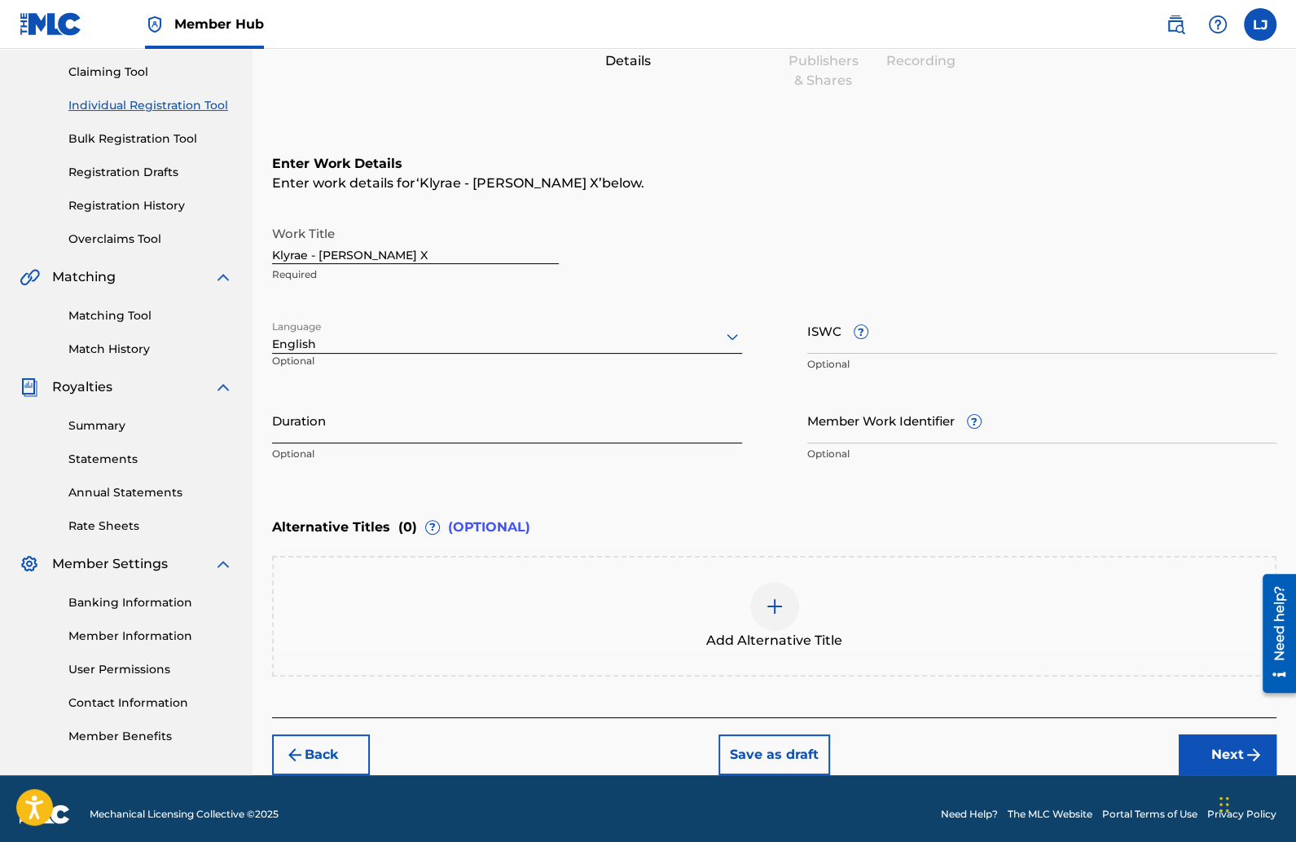
click at [352, 421] on input "Duration" at bounding box center [507, 420] width 470 height 46
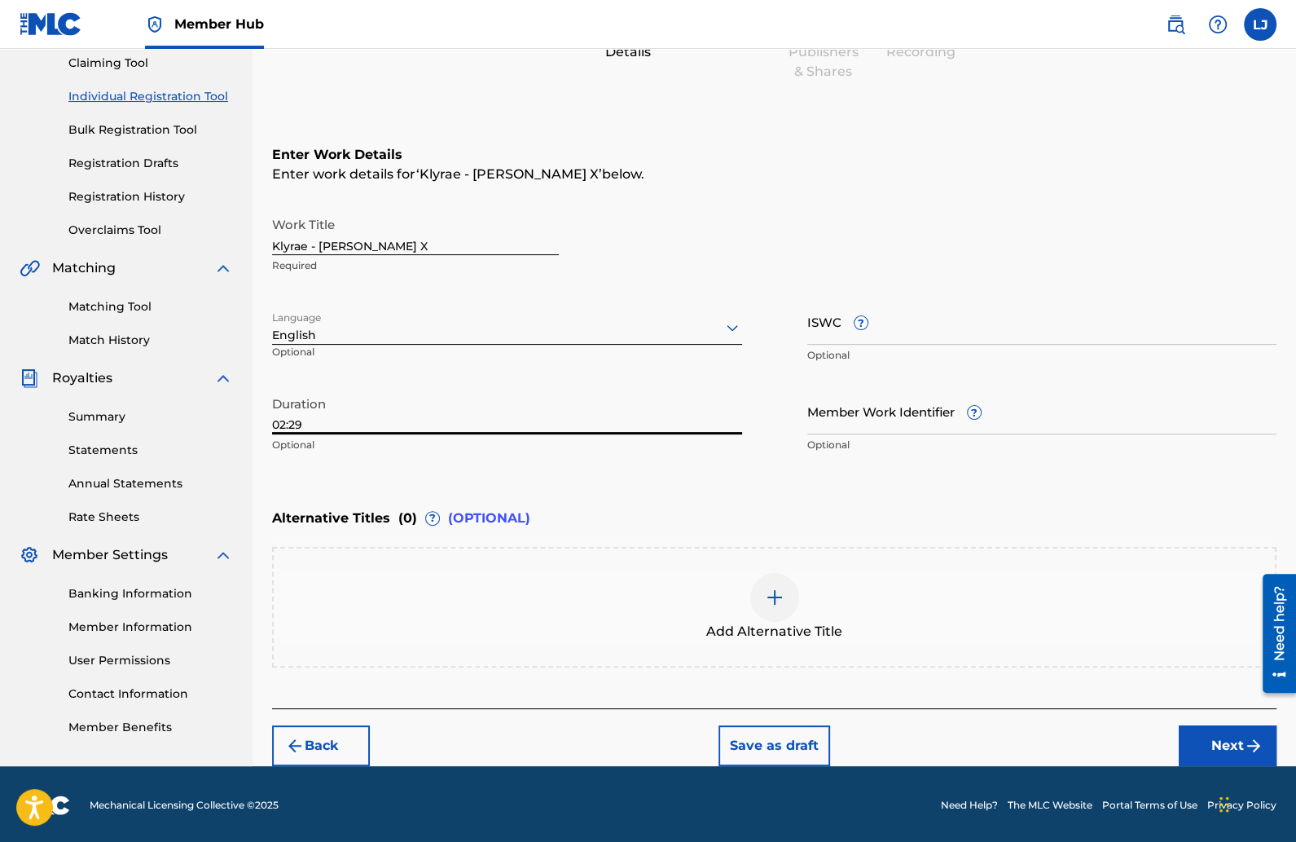
type input "02:29"
click at [767, 597] on img at bounding box center [775, 597] width 20 height 20
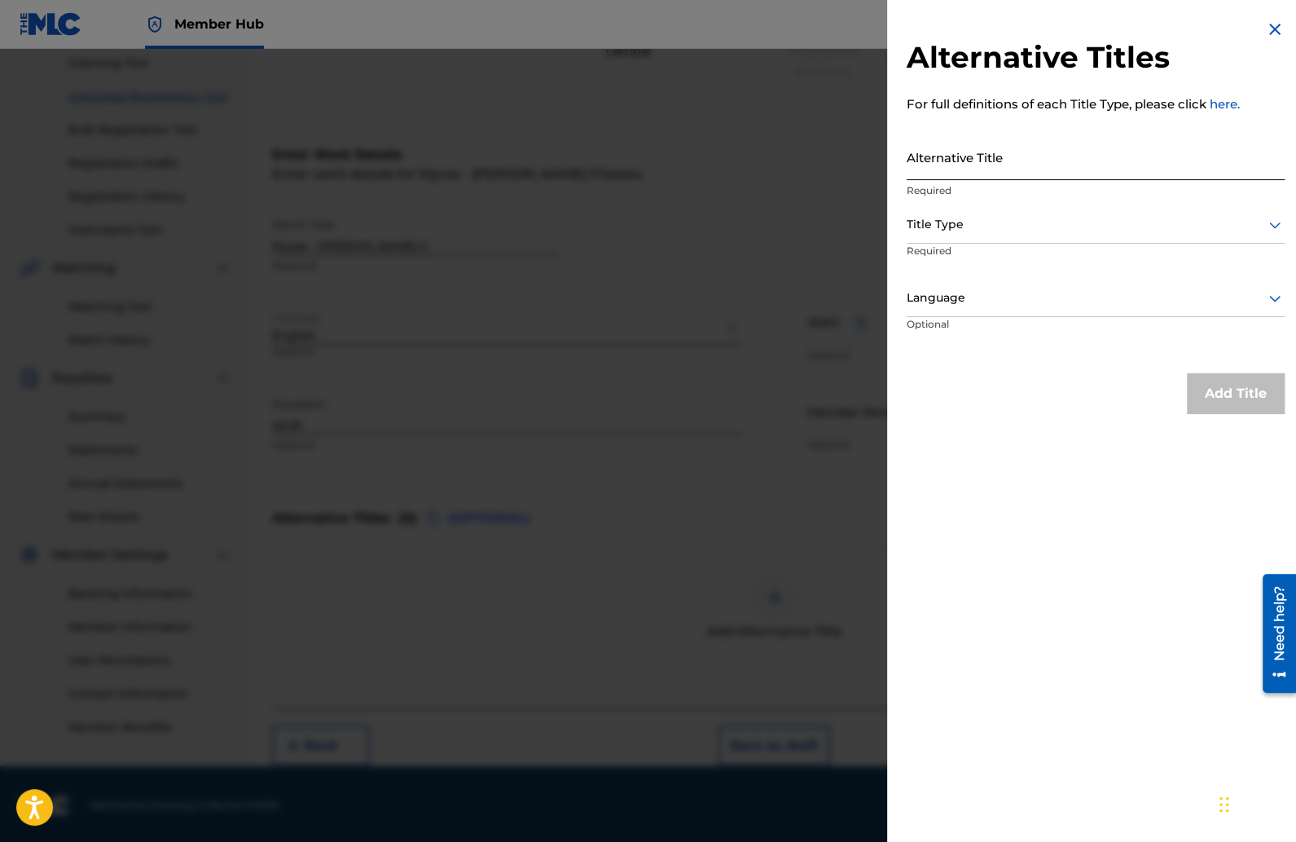
click at [1038, 155] on input "Alternative Title" at bounding box center [1096, 157] width 378 height 46
type input "Wifey X"
click at [1154, 228] on div at bounding box center [1096, 224] width 378 height 20
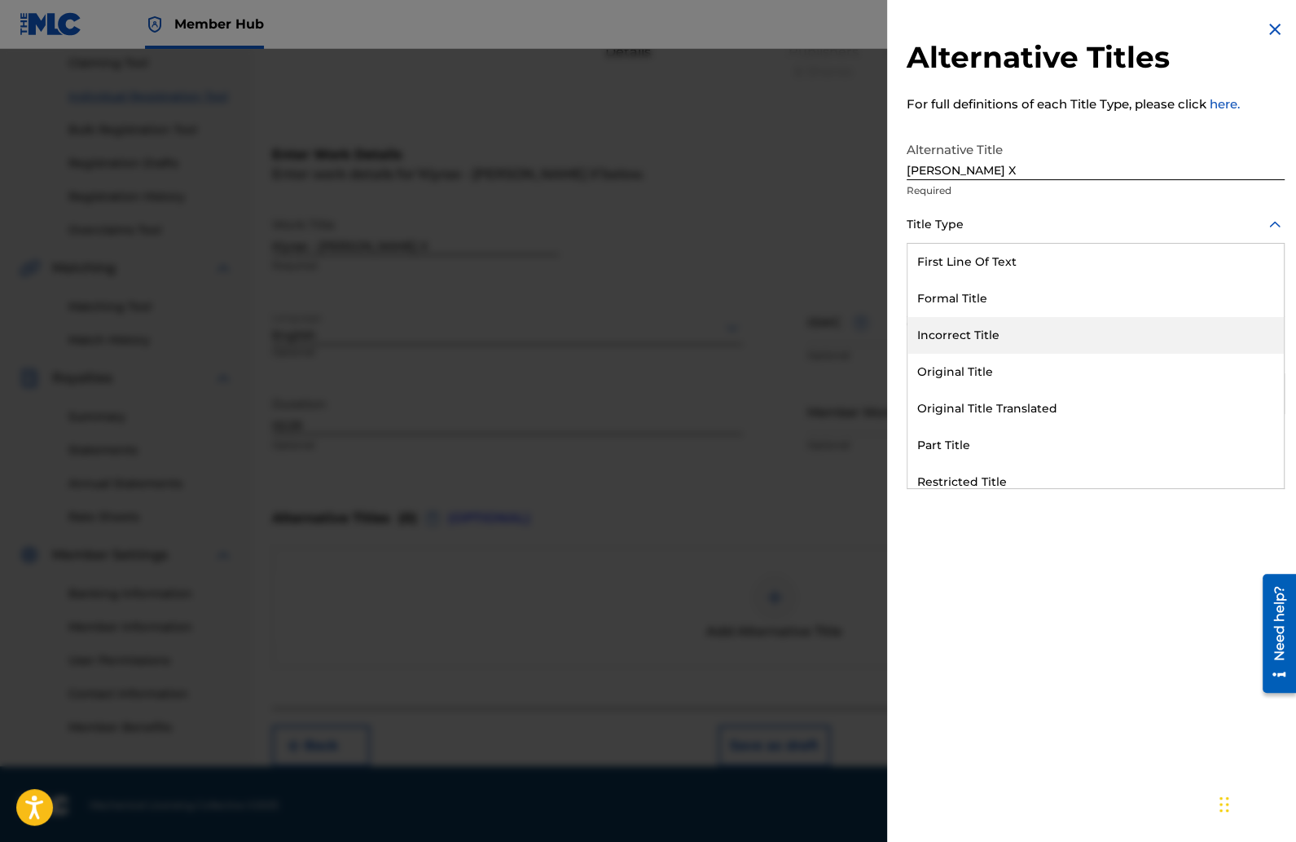
scroll to position [159, 0]
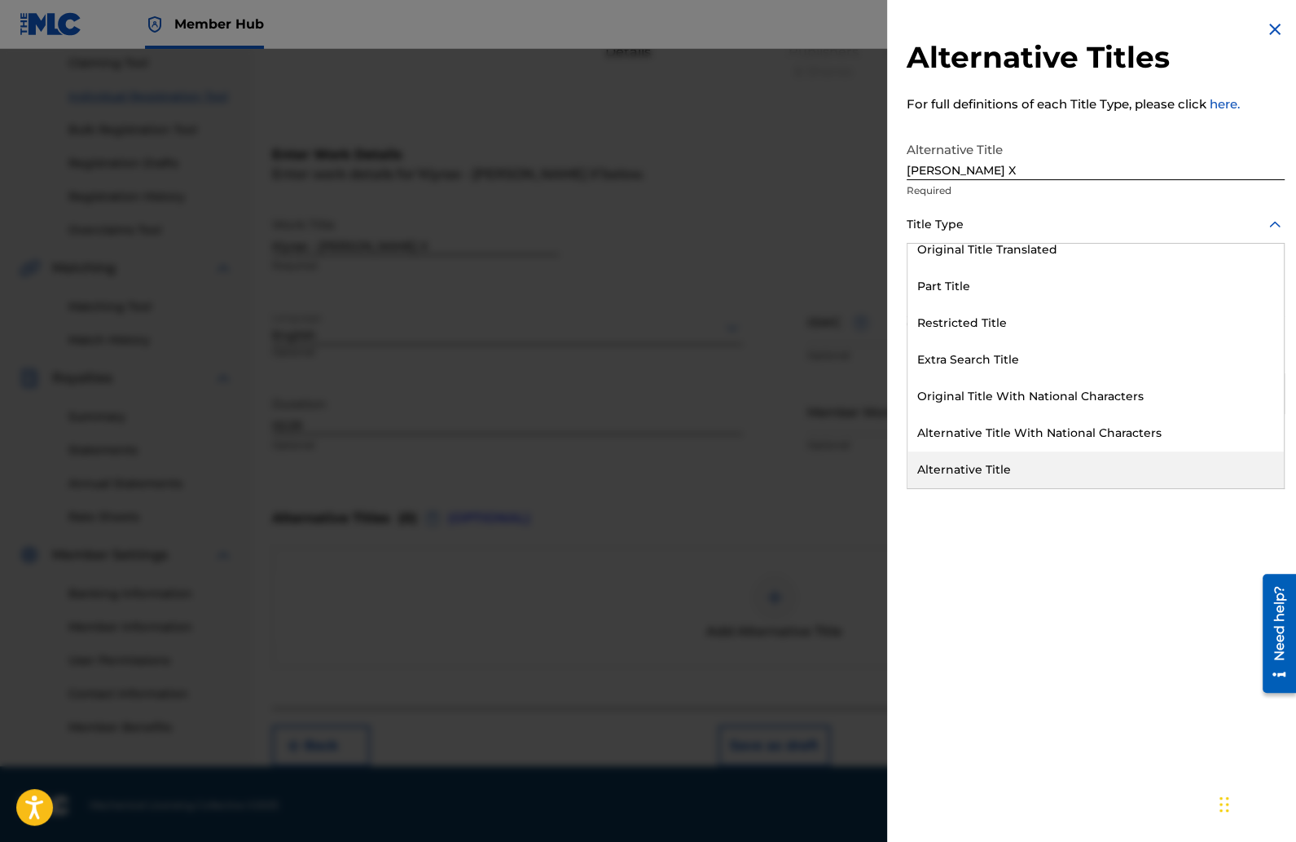
click at [1018, 458] on div "Alternative Title" at bounding box center [1096, 469] width 376 height 37
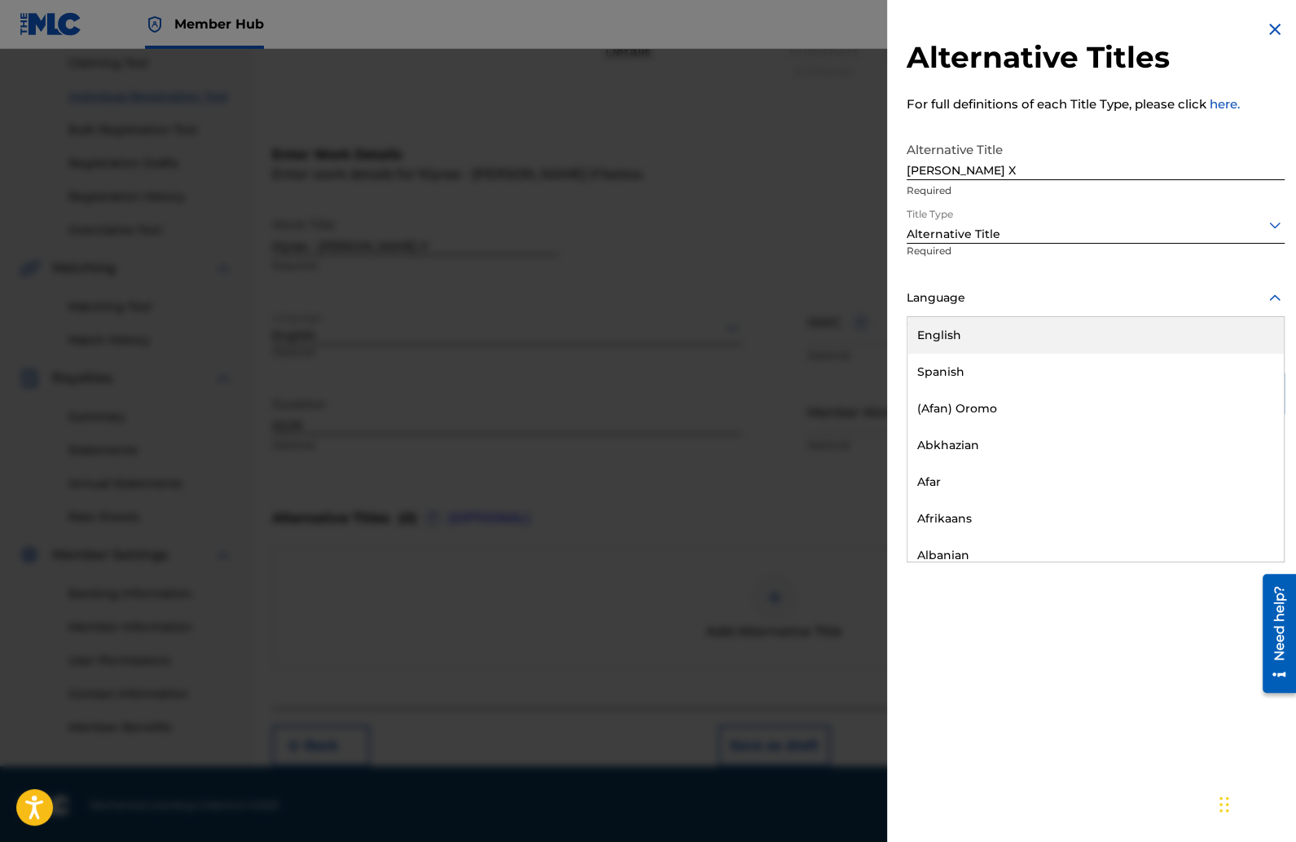
click at [1004, 307] on div at bounding box center [1096, 298] width 378 height 20
click at [987, 333] on div "English" at bounding box center [1096, 335] width 376 height 37
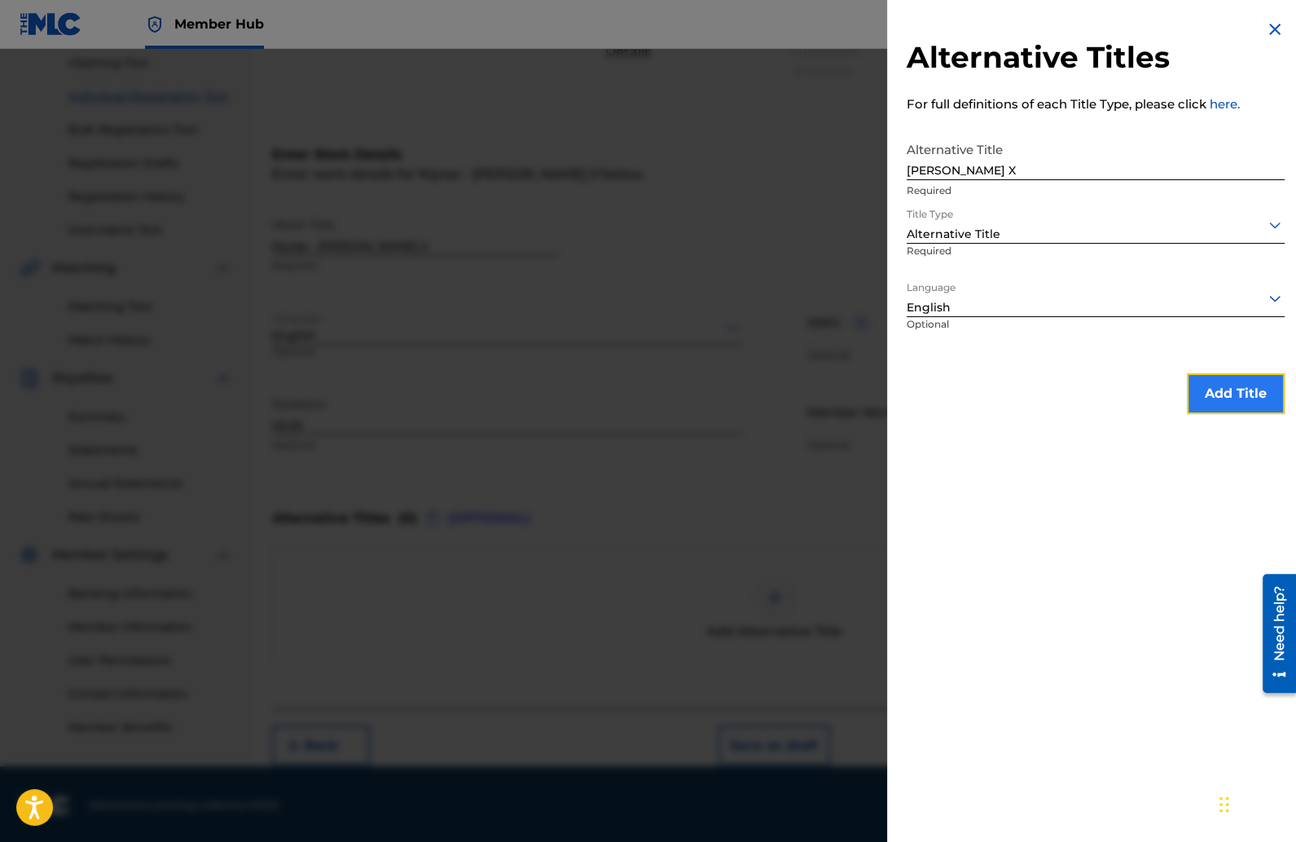
click at [1211, 395] on button "Add Title" at bounding box center [1236, 393] width 98 height 41
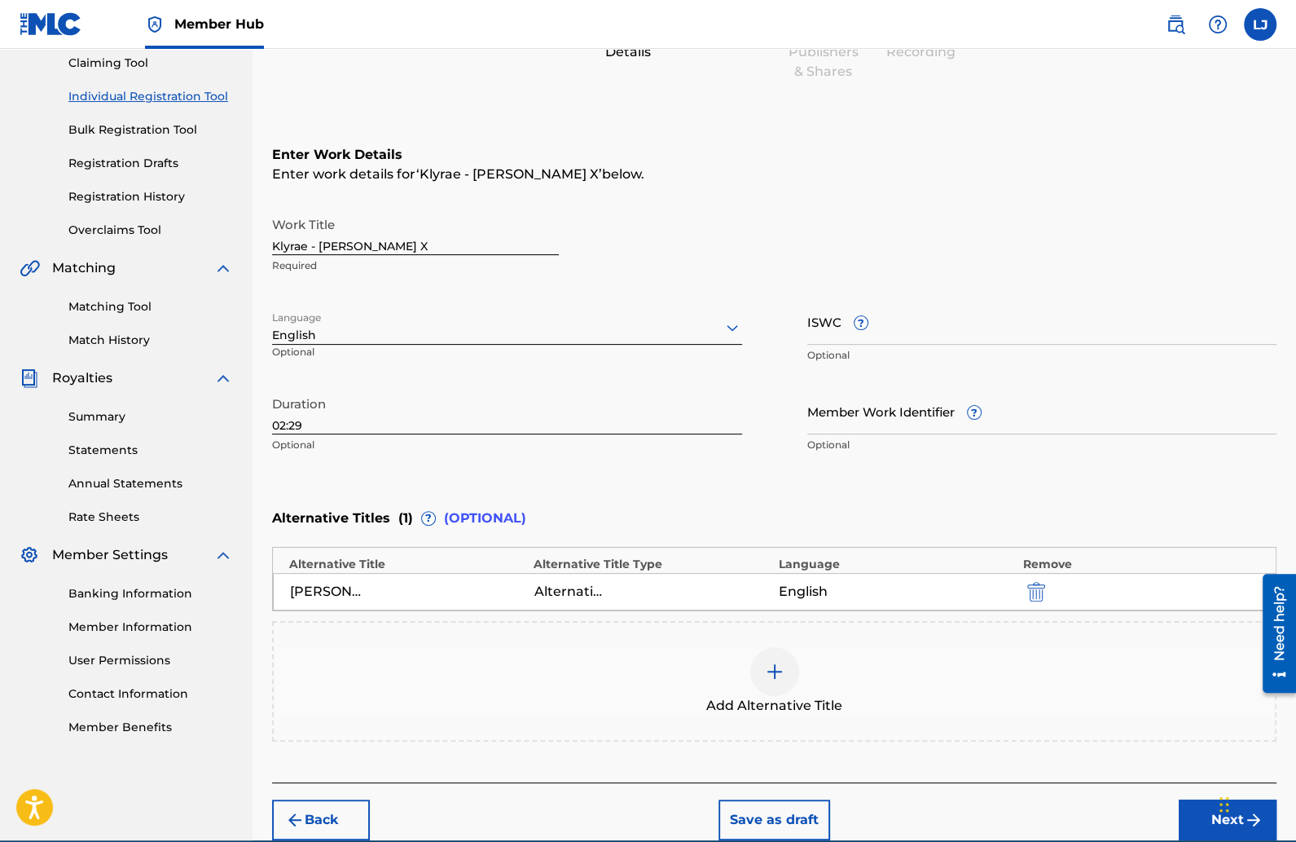
click at [780, 667] on img at bounding box center [775, 672] width 20 height 20
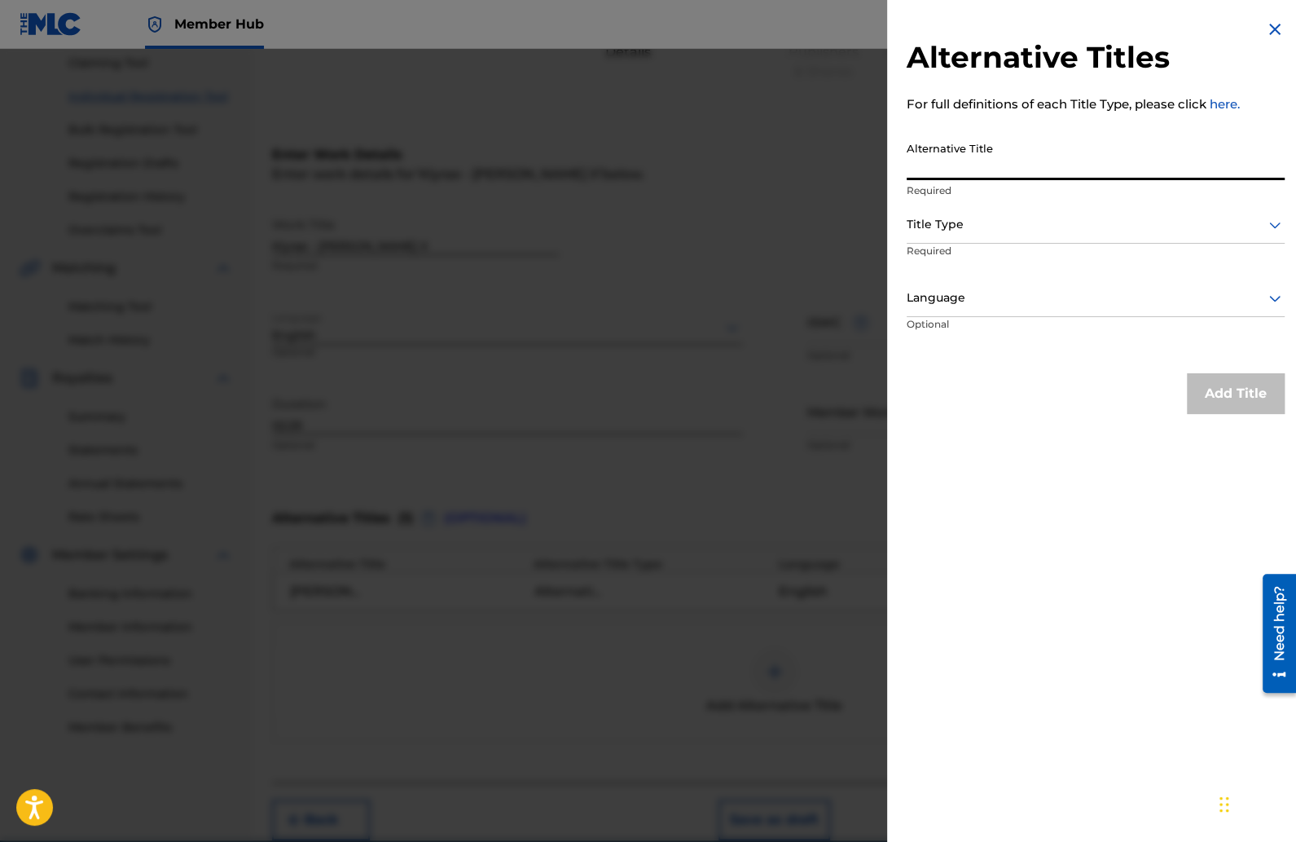
click at [946, 174] on input "Alternative Title" at bounding box center [1096, 157] width 378 height 46
type input "Wifey"
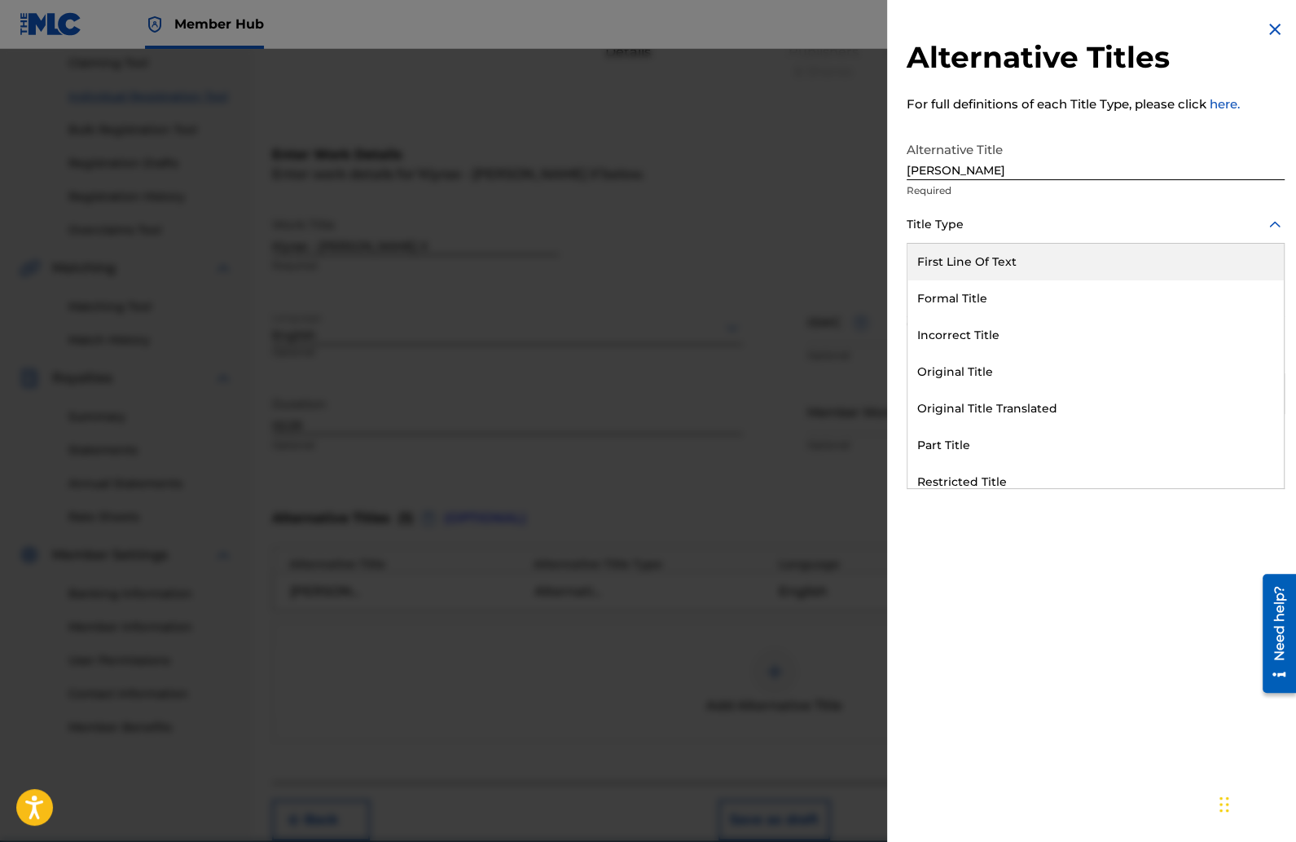
click at [960, 216] on div at bounding box center [1096, 224] width 378 height 20
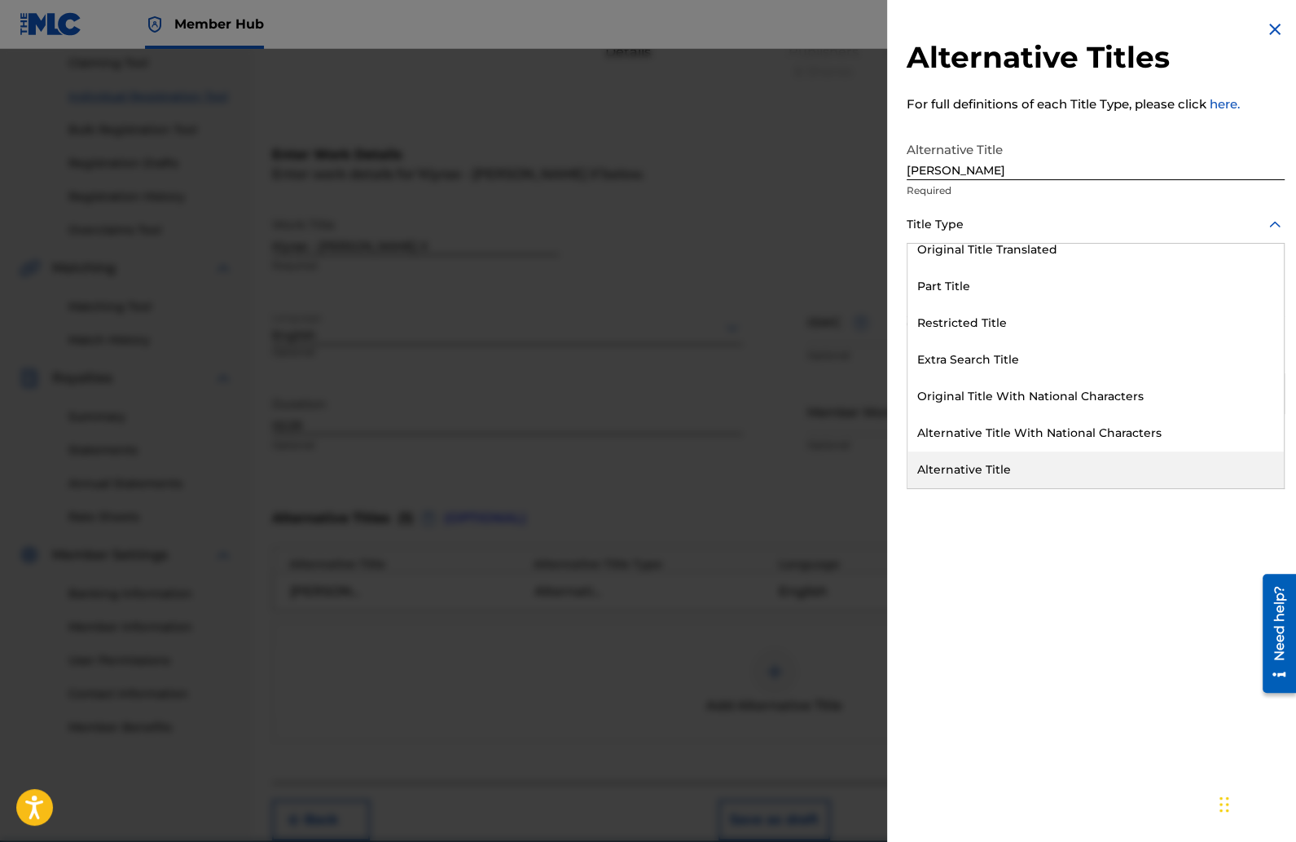
click at [975, 459] on div "Alternative Title" at bounding box center [1096, 469] width 376 height 37
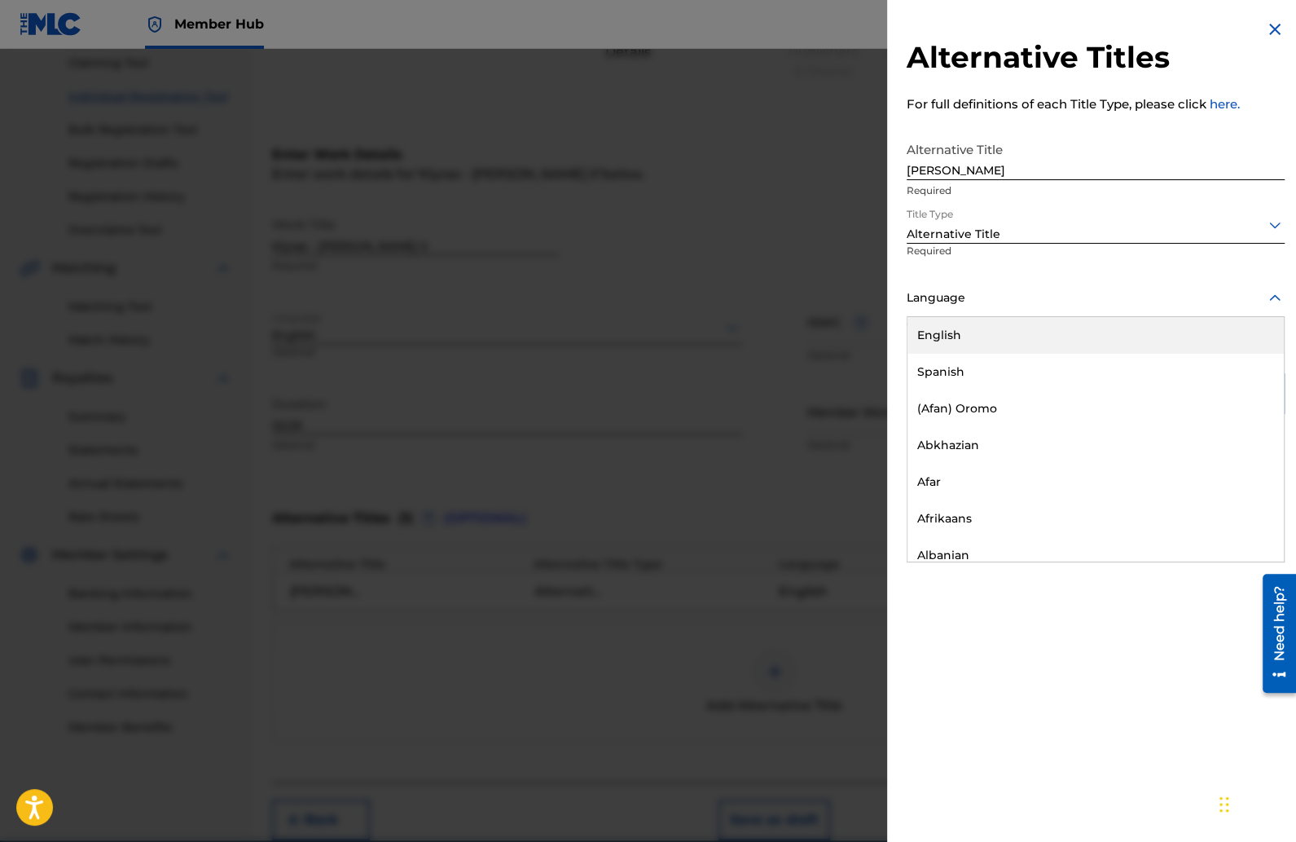
click at [960, 301] on div at bounding box center [1096, 298] width 378 height 20
click at [956, 324] on div "English" at bounding box center [1096, 335] width 376 height 37
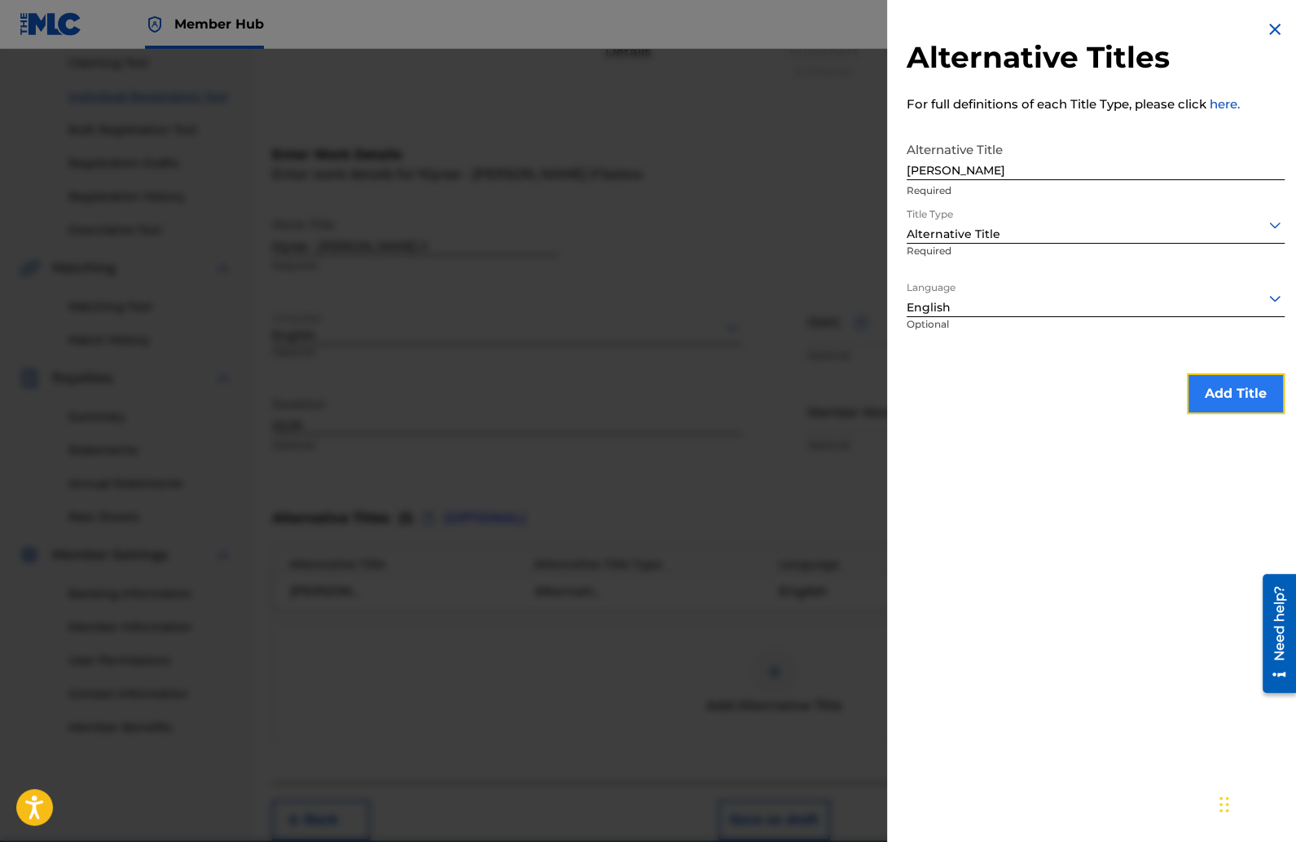
click at [1205, 397] on button "Add Title" at bounding box center [1236, 393] width 98 height 41
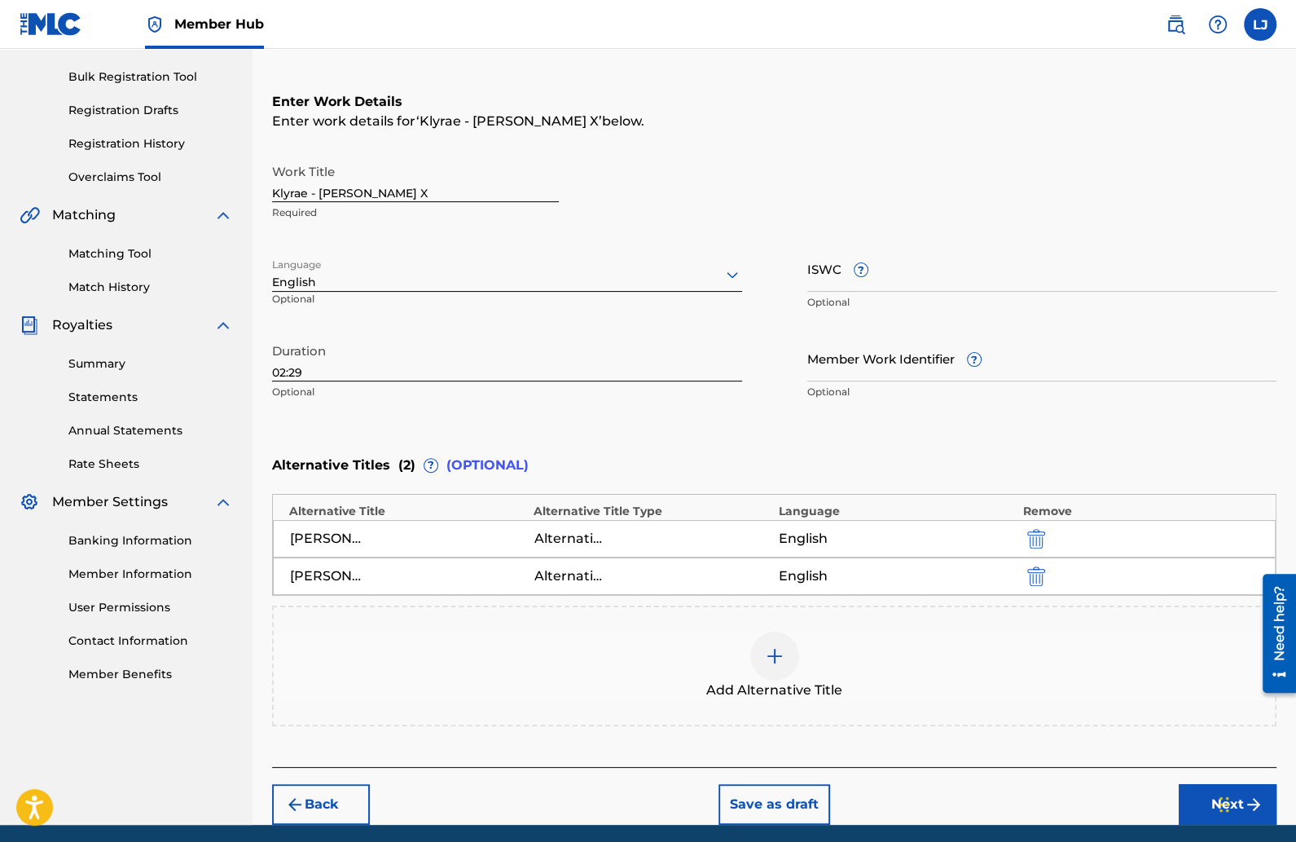
scroll to position [288, 0]
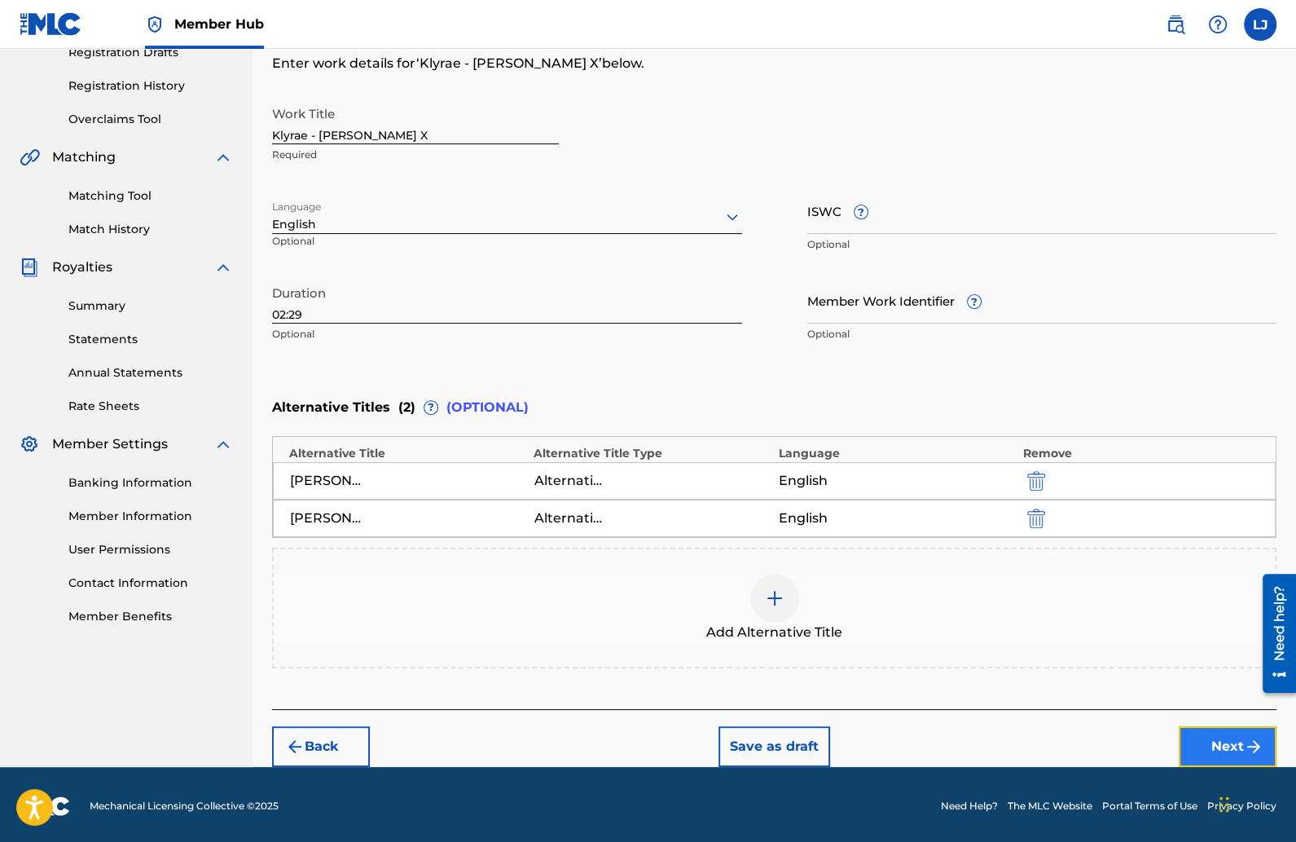
click at [1200, 736] on button "Next" at bounding box center [1228, 746] width 98 height 41
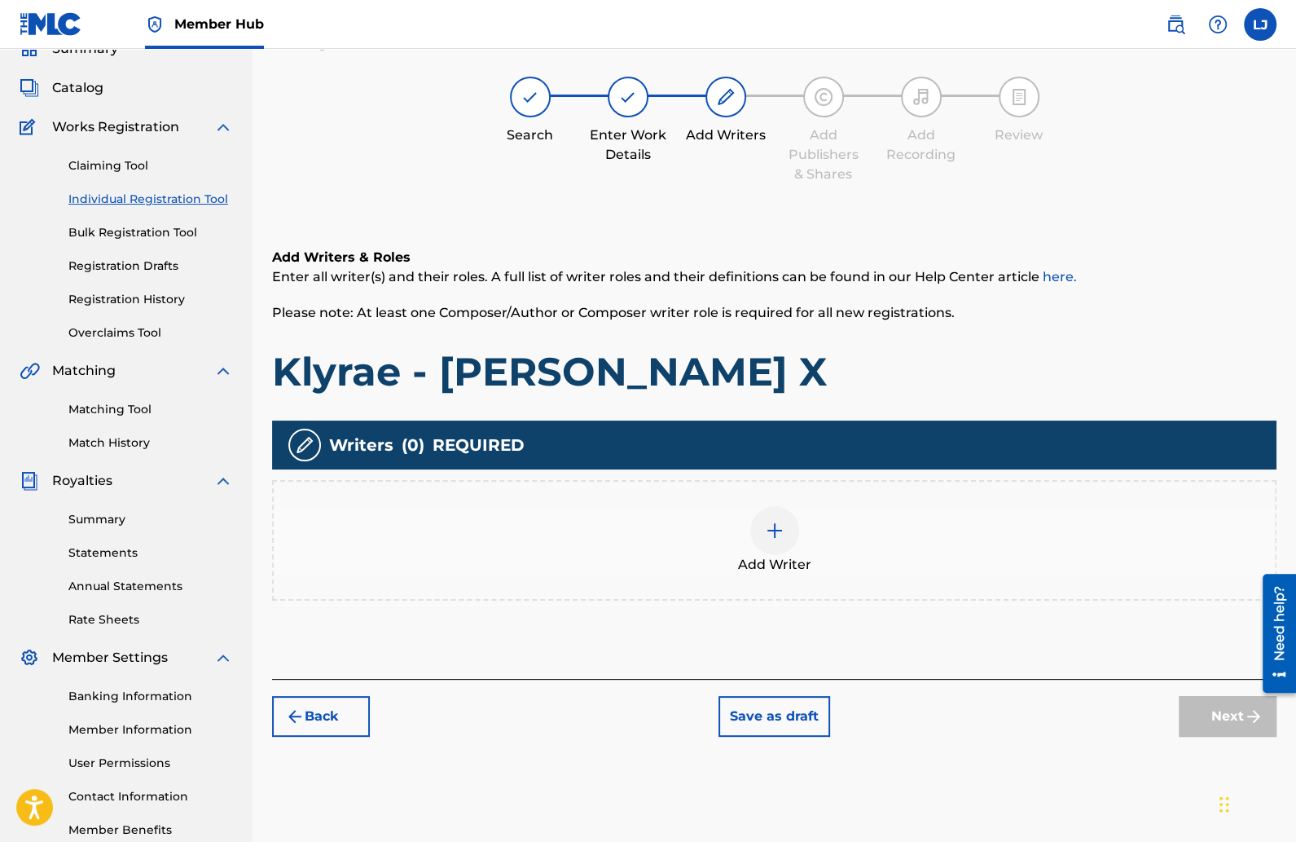
scroll to position [73, 0]
click at [773, 521] on img at bounding box center [775, 531] width 20 height 20
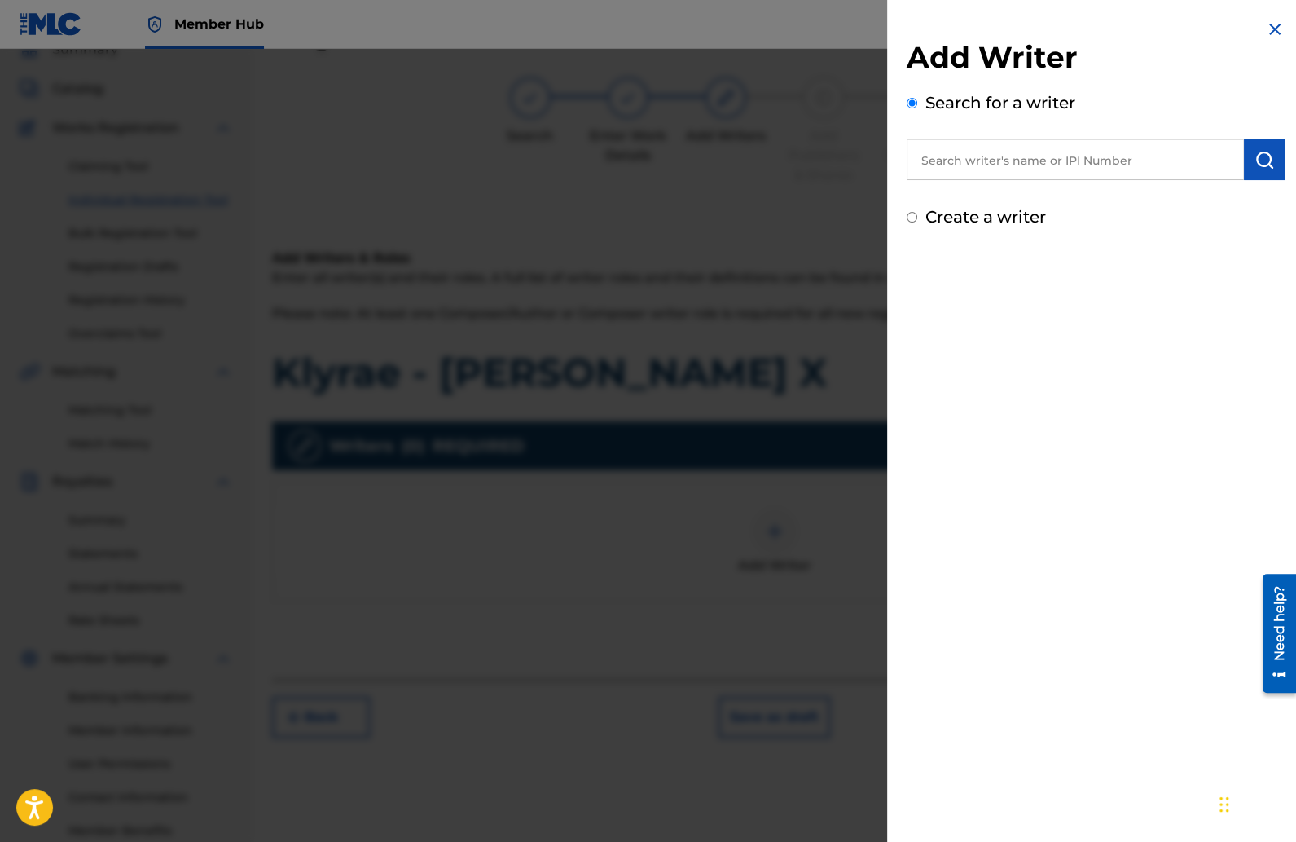
click at [948, 160] on input "text" at bounding box center [1075, 159] width 337 height 41
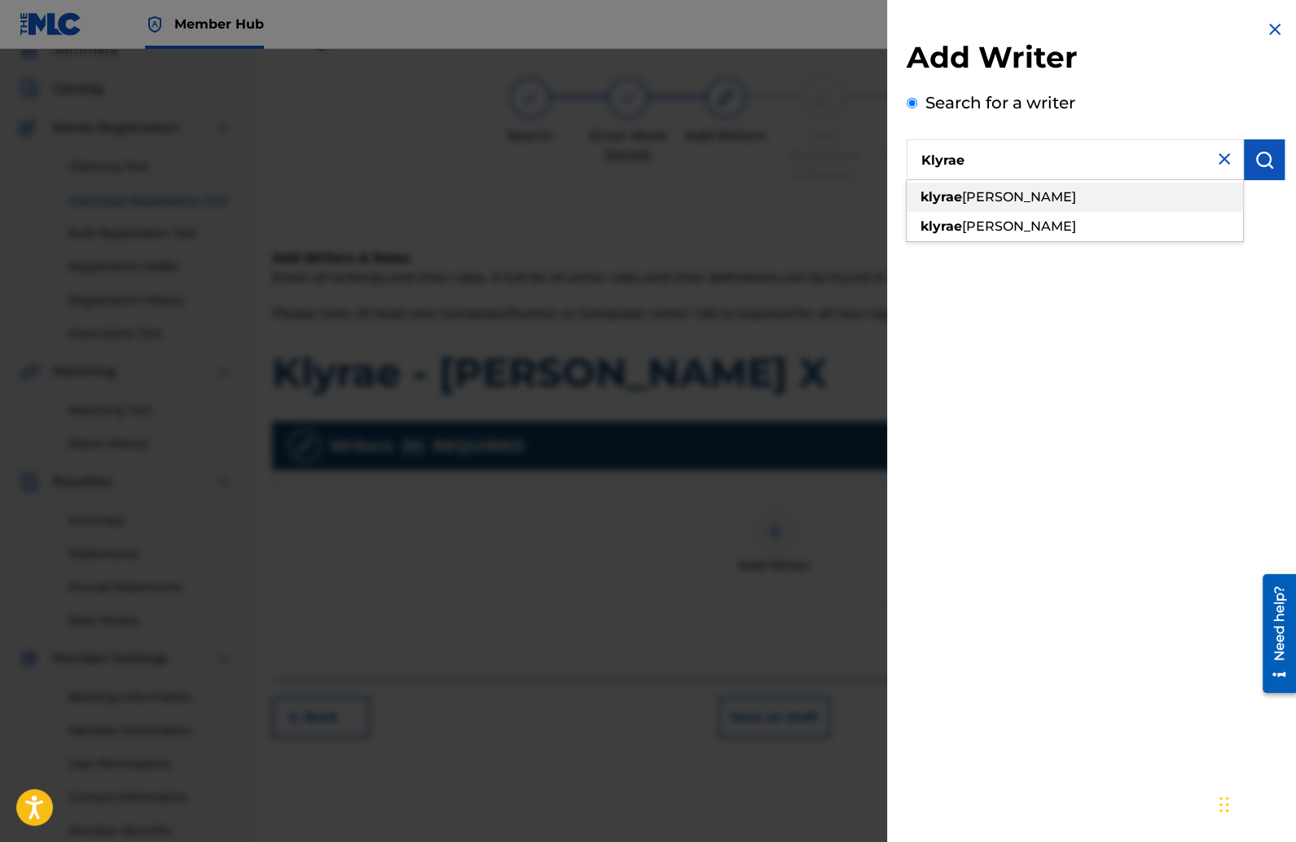
click at [1011, 196] on span "sonise campbell" at bounding box center [1019, 196] width 114 height 15
type input "klyrae [PERSON_NAME]"
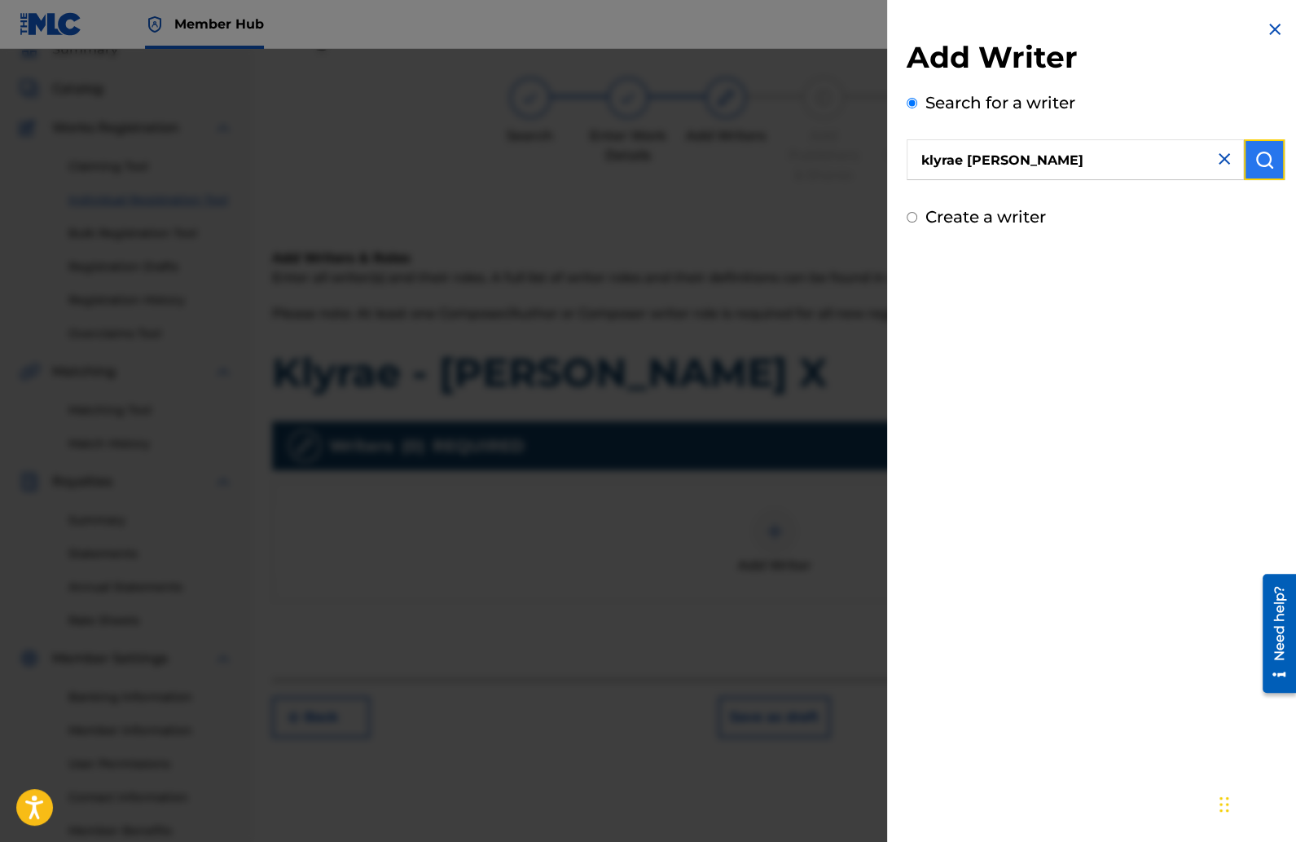
click at [1268, 160] on img "submit" at bounding box center [1265, 160] width 20 height 20
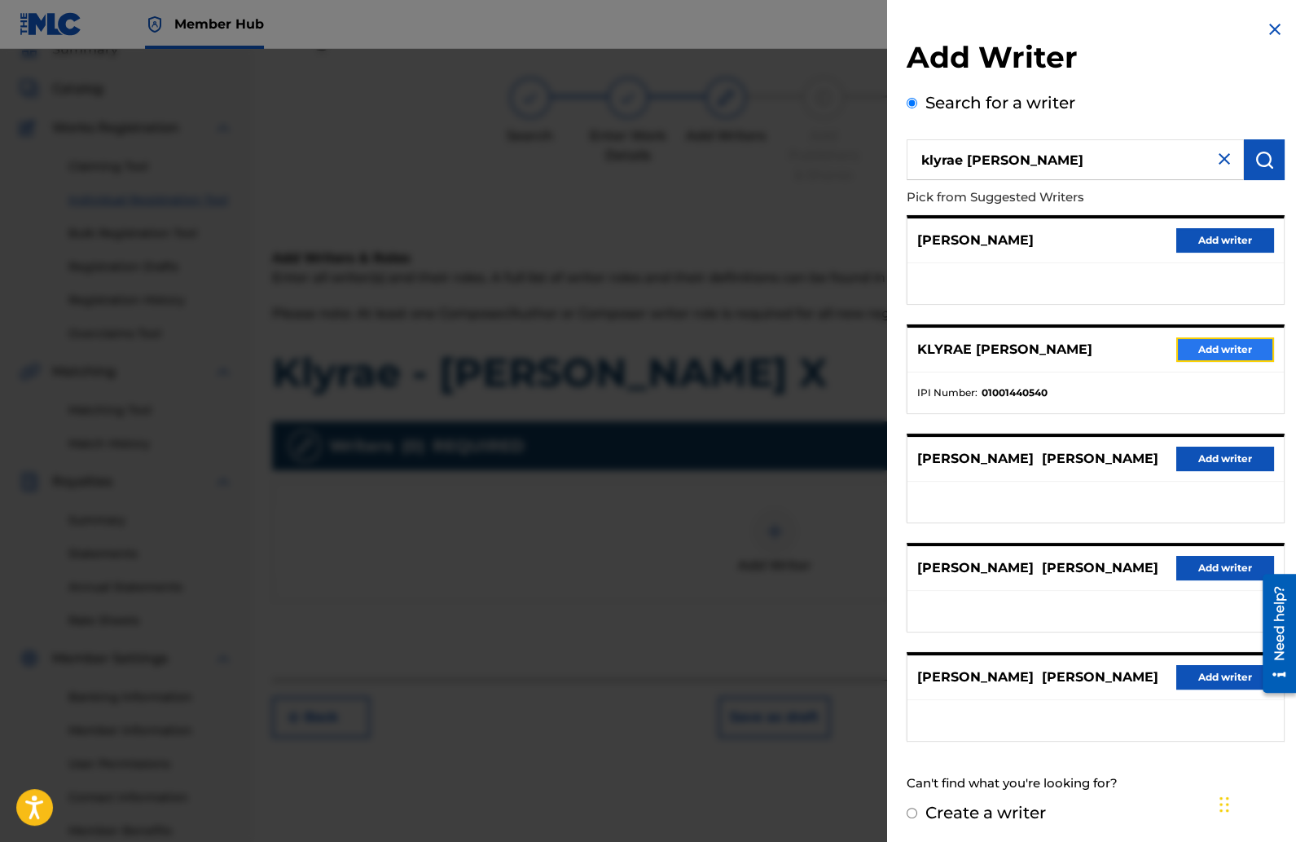
click at [1211, 354] on button "Add writer" at bounding box center [1225, 349] width 98 height 24
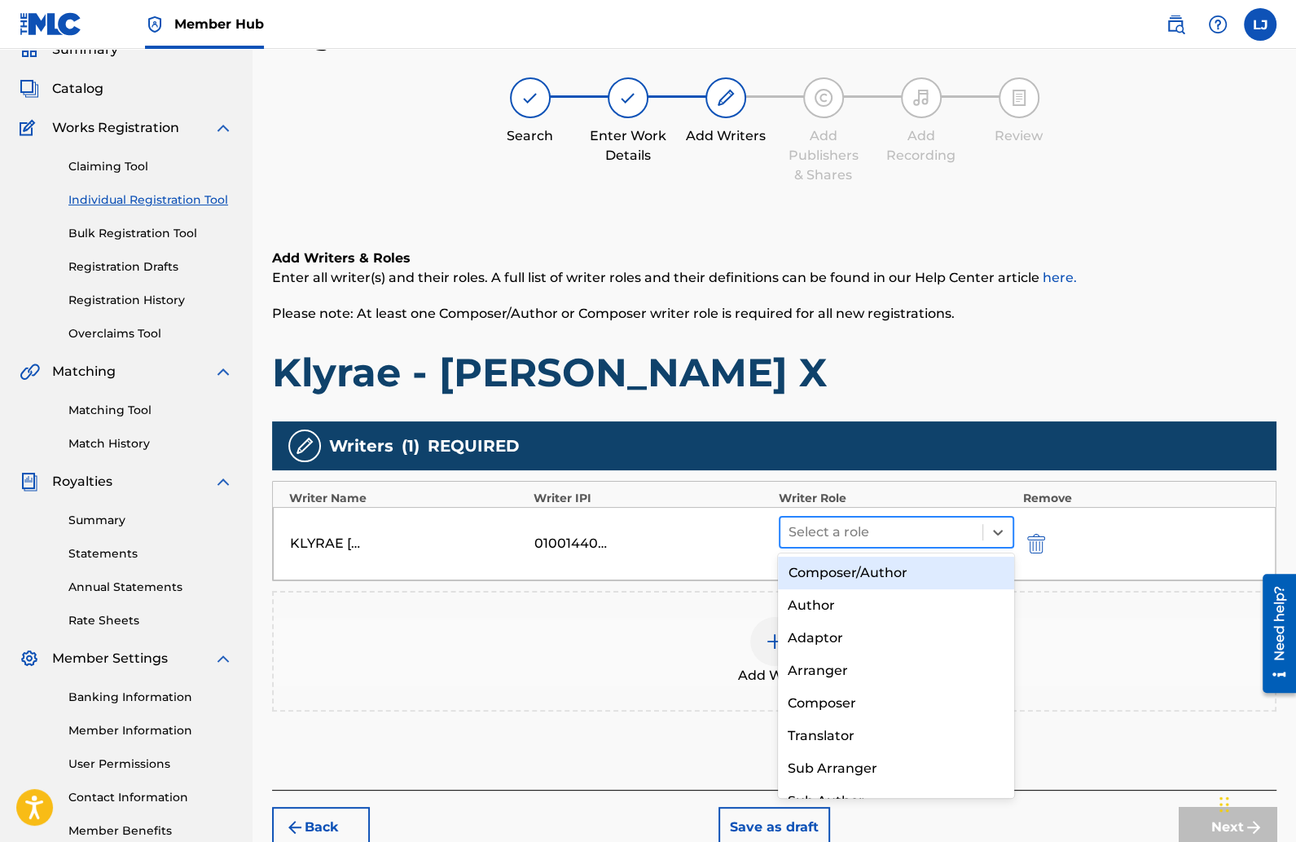
click at [937, 524] on div at bounding box center [882, 532] width 187 height 23
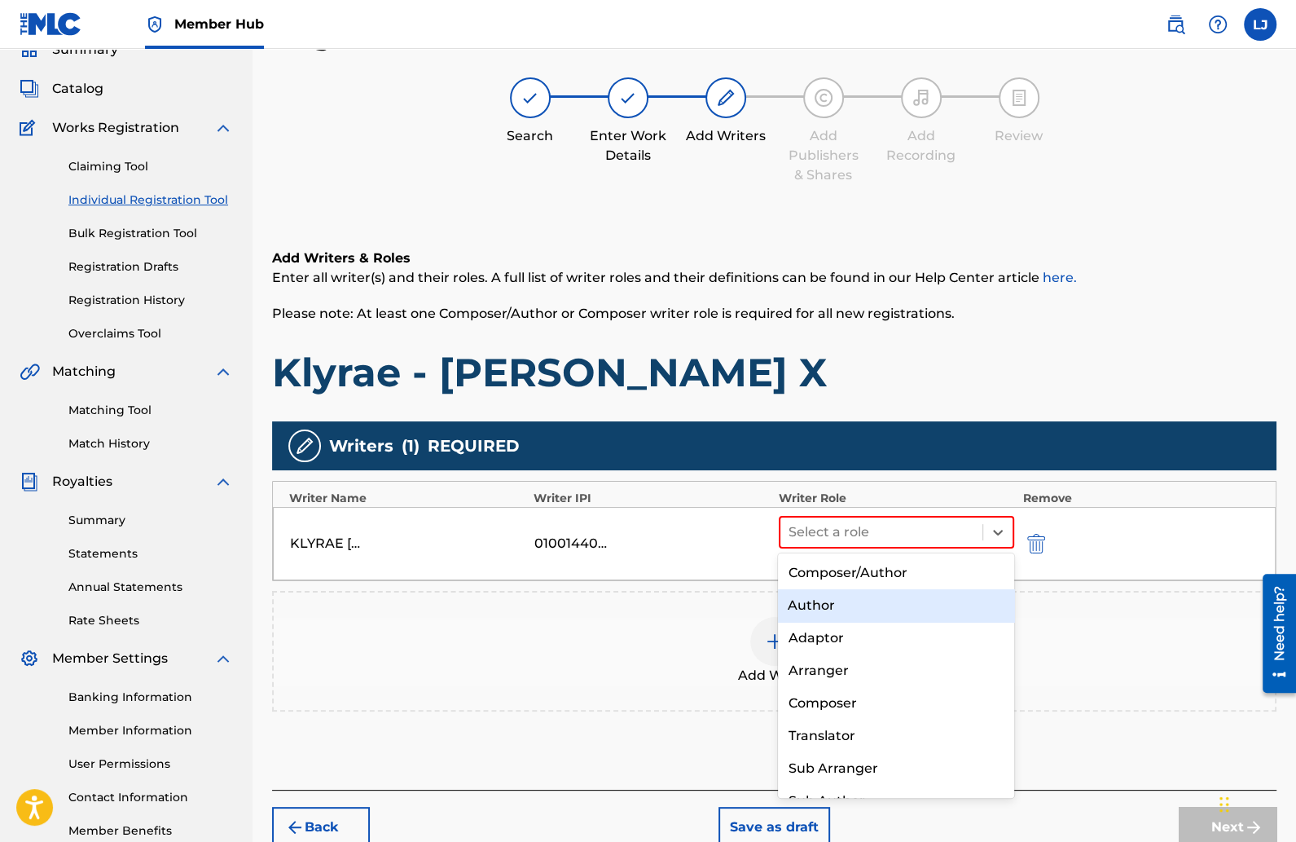
click at [877, 589] on div "Author" at bounding box center [896, 605] width 236 height 33
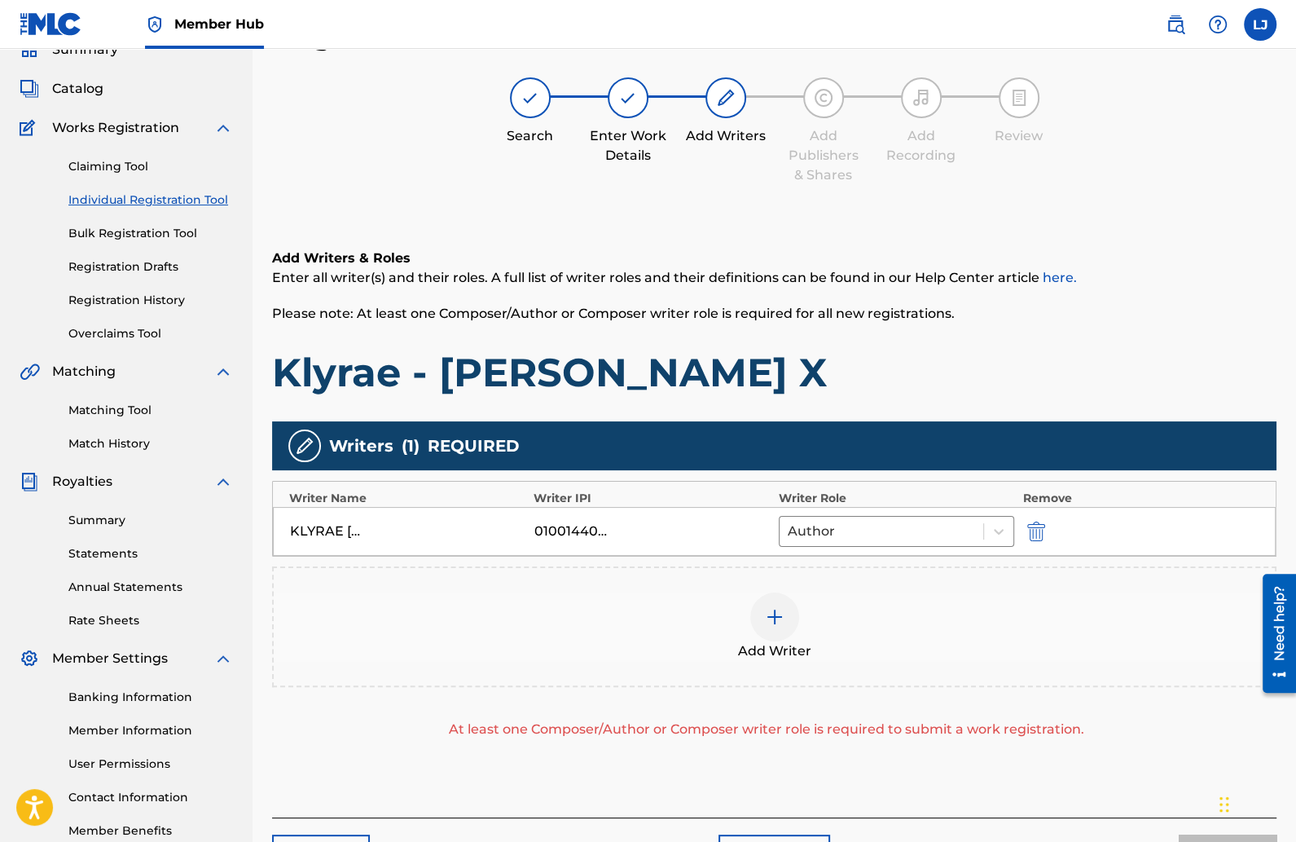
click at [788, 610] on div at bounding box center [774, 616] width 49 height 49
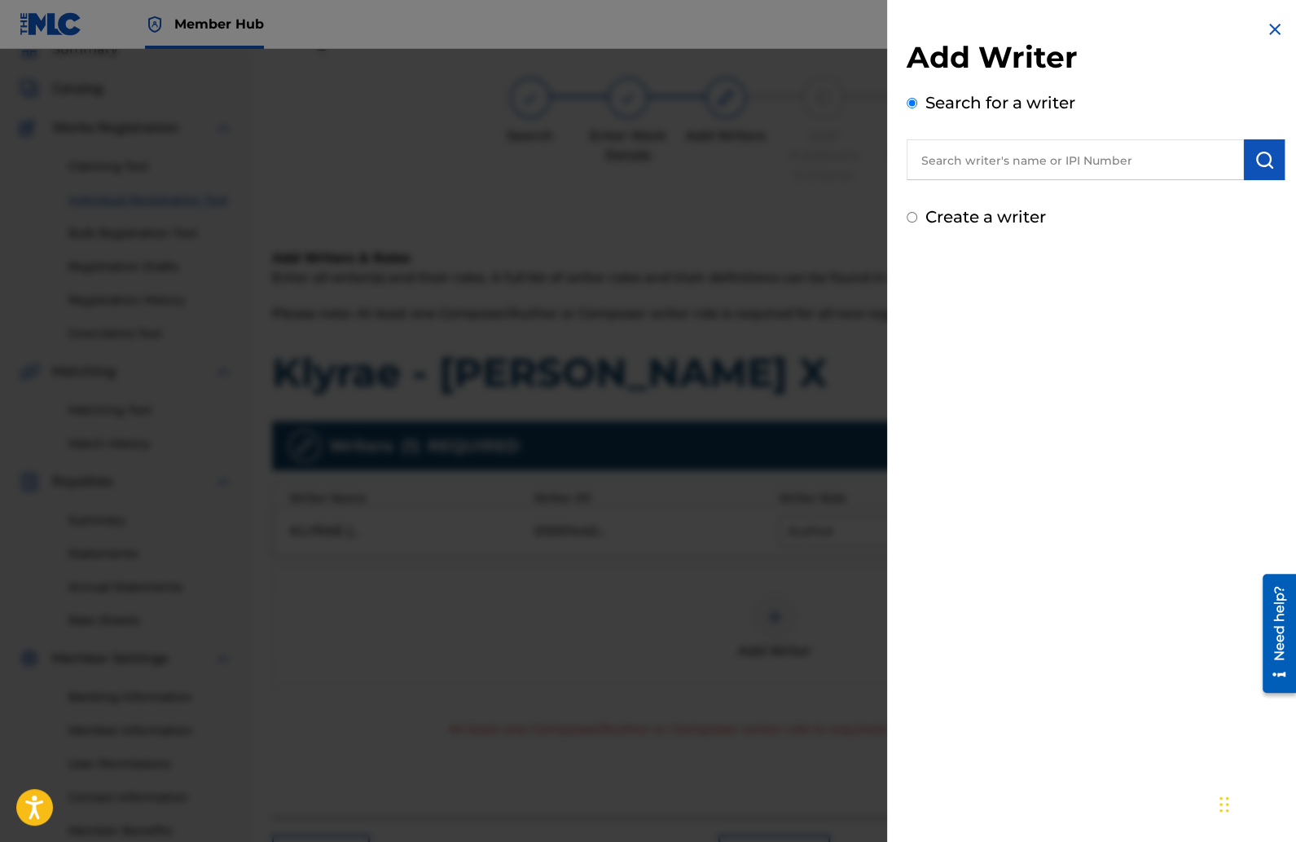
click at [950, 165] on input "text" at bounding box center [1075, 159] width 337 height 41
type input "Zlatan prod"
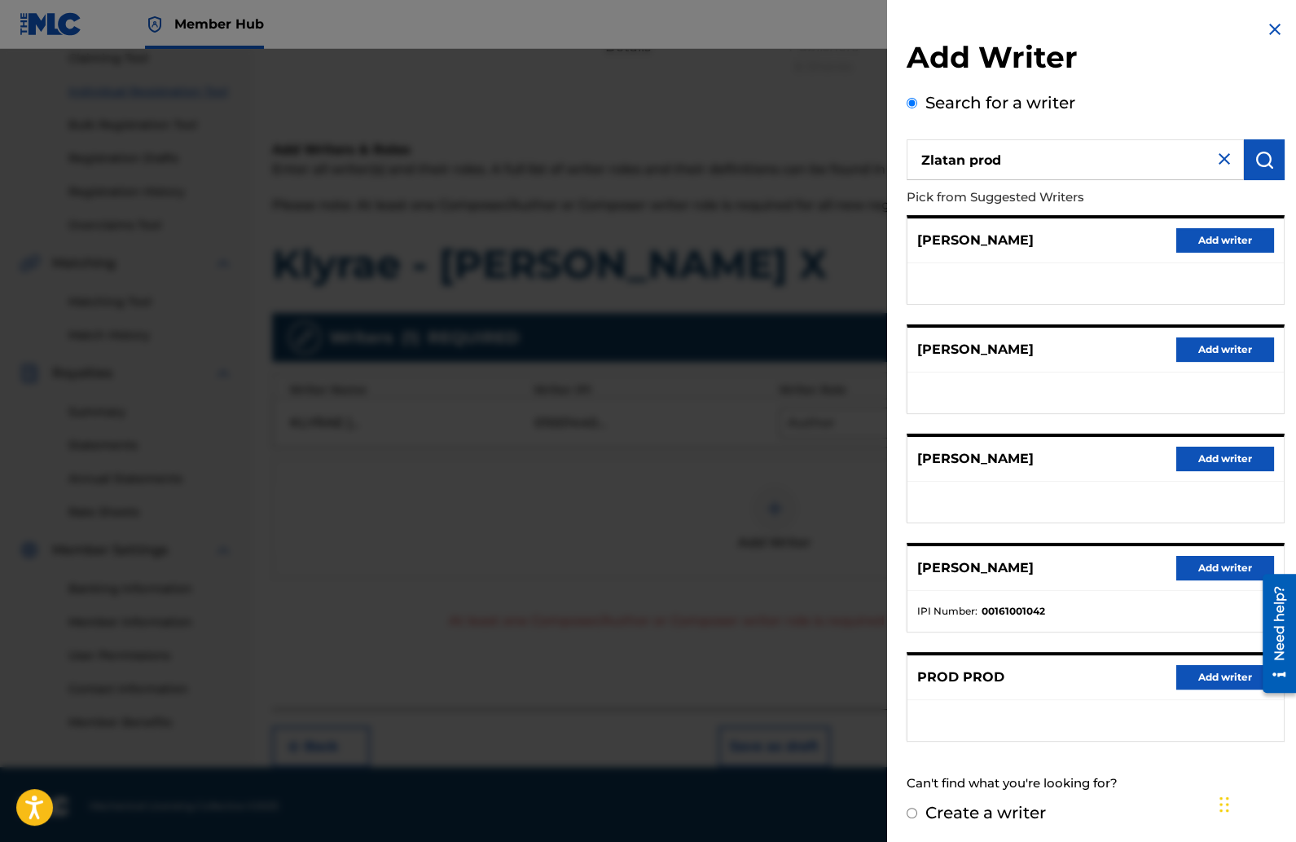
scroll to position [182, 0]
click at [912, 807] on input "Create a writer" at bounding box center [912, 812] width 11 height 11
radio input "false"
radio input "true"
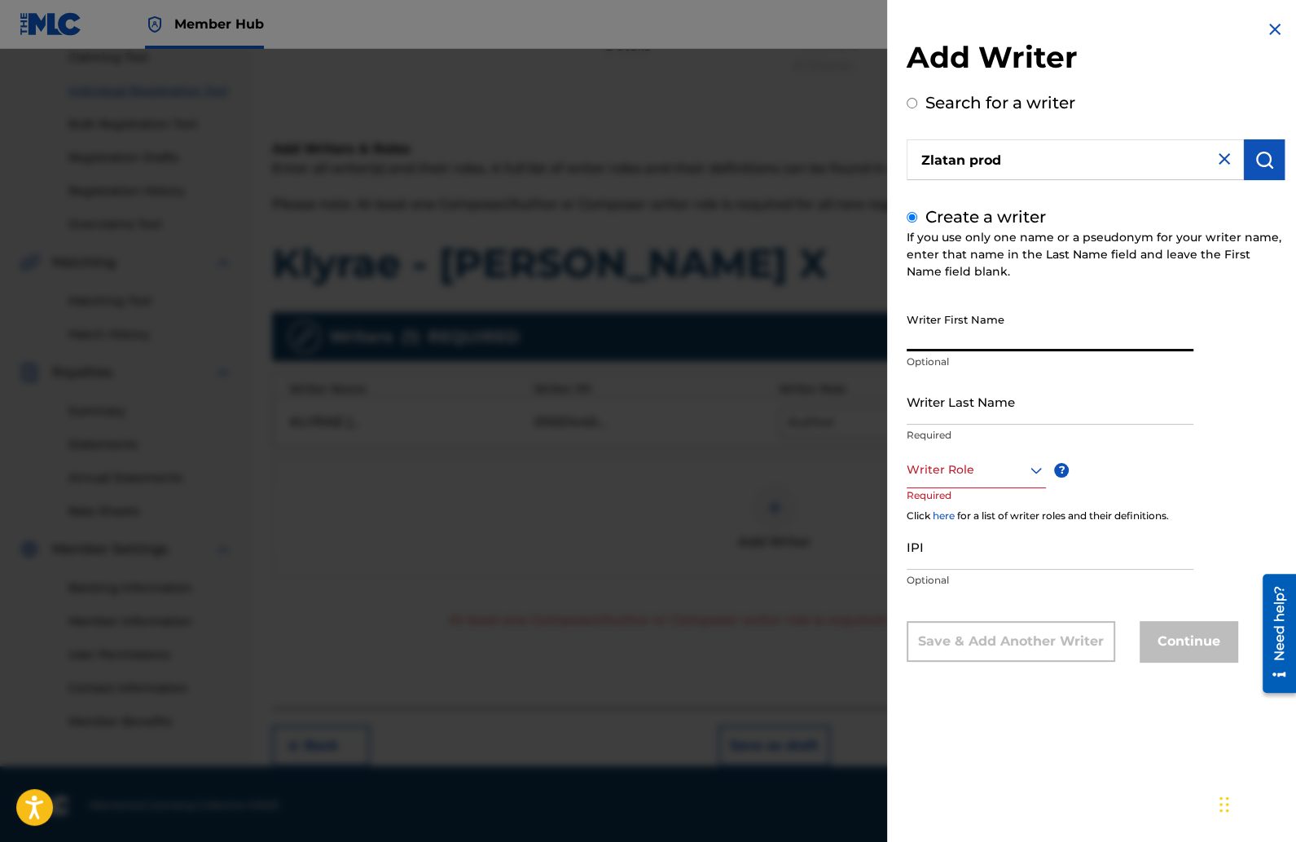
click at [944, 336] on input "Writer First Name" at bounding box center [1050, 328] width 287 height 46
type input "Zlatan"
click at [952, 398] on input "Writer Last Name" at bounding box center [1050, 401] width 287 height 46
type input "Prod"
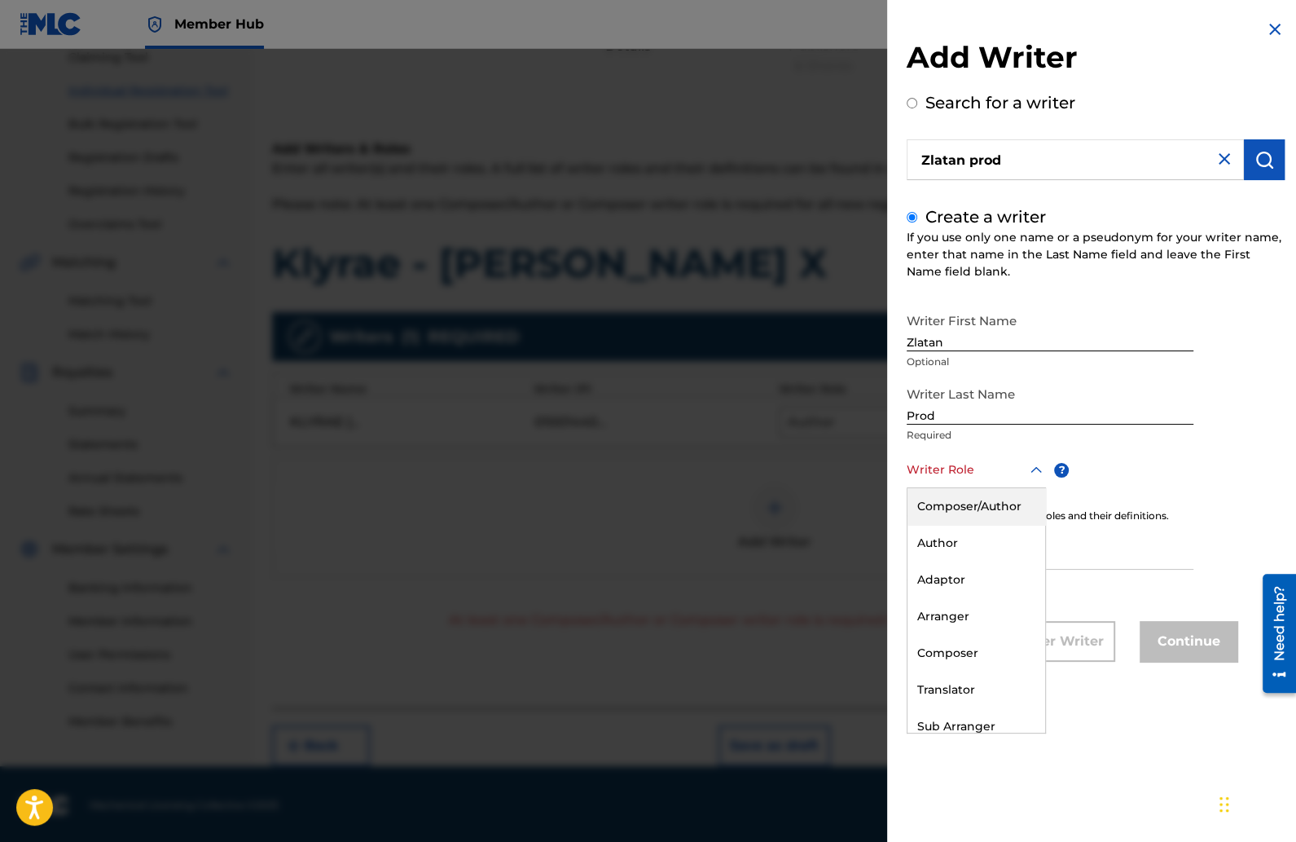
click at [955, 469] on div at bounding box center [976, 469] width 139 height 20
click at [952, 646] on div "Composer" at bounding box center [977, 653] width 138 height 37
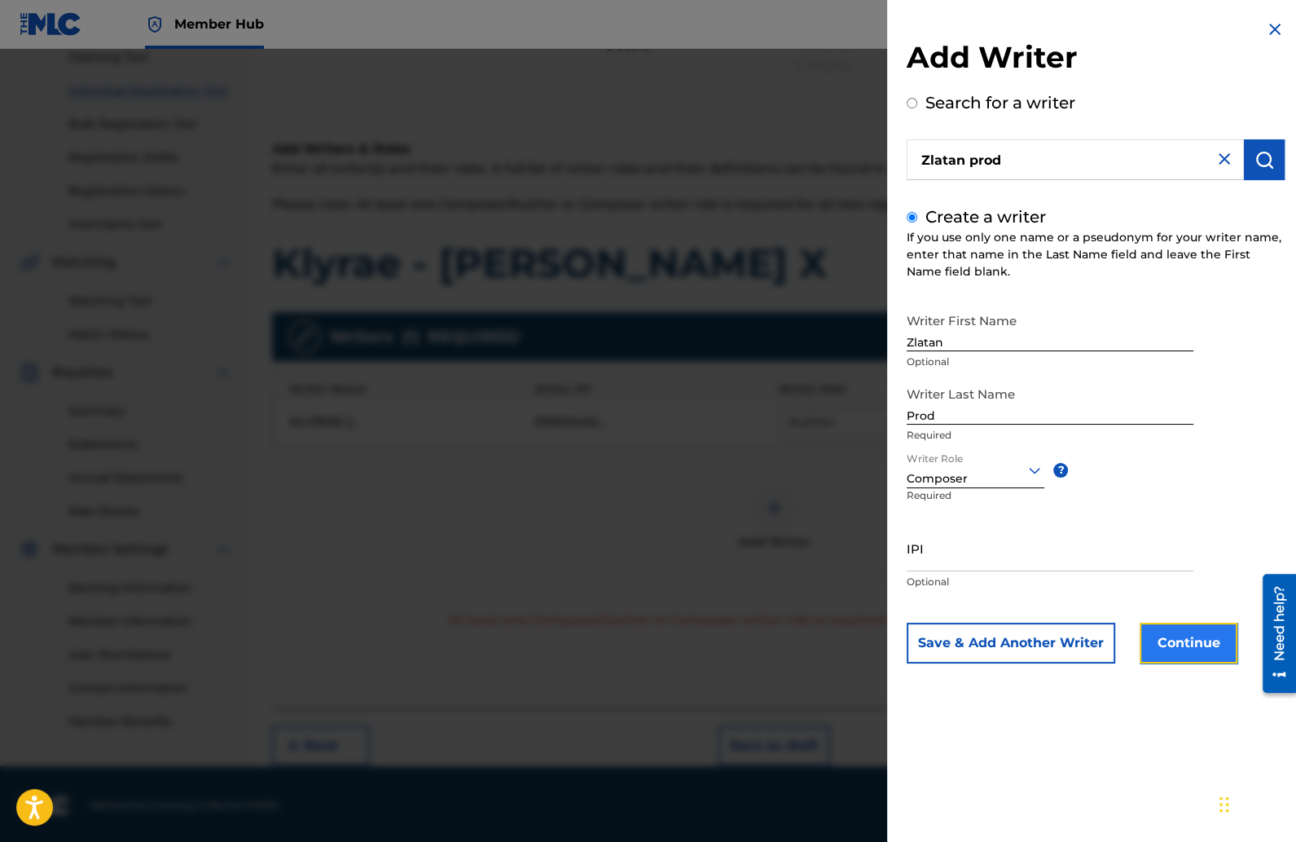
click at [1168, 648] on button "Continue" at bounding box center [1189, 642] width 98 height 41
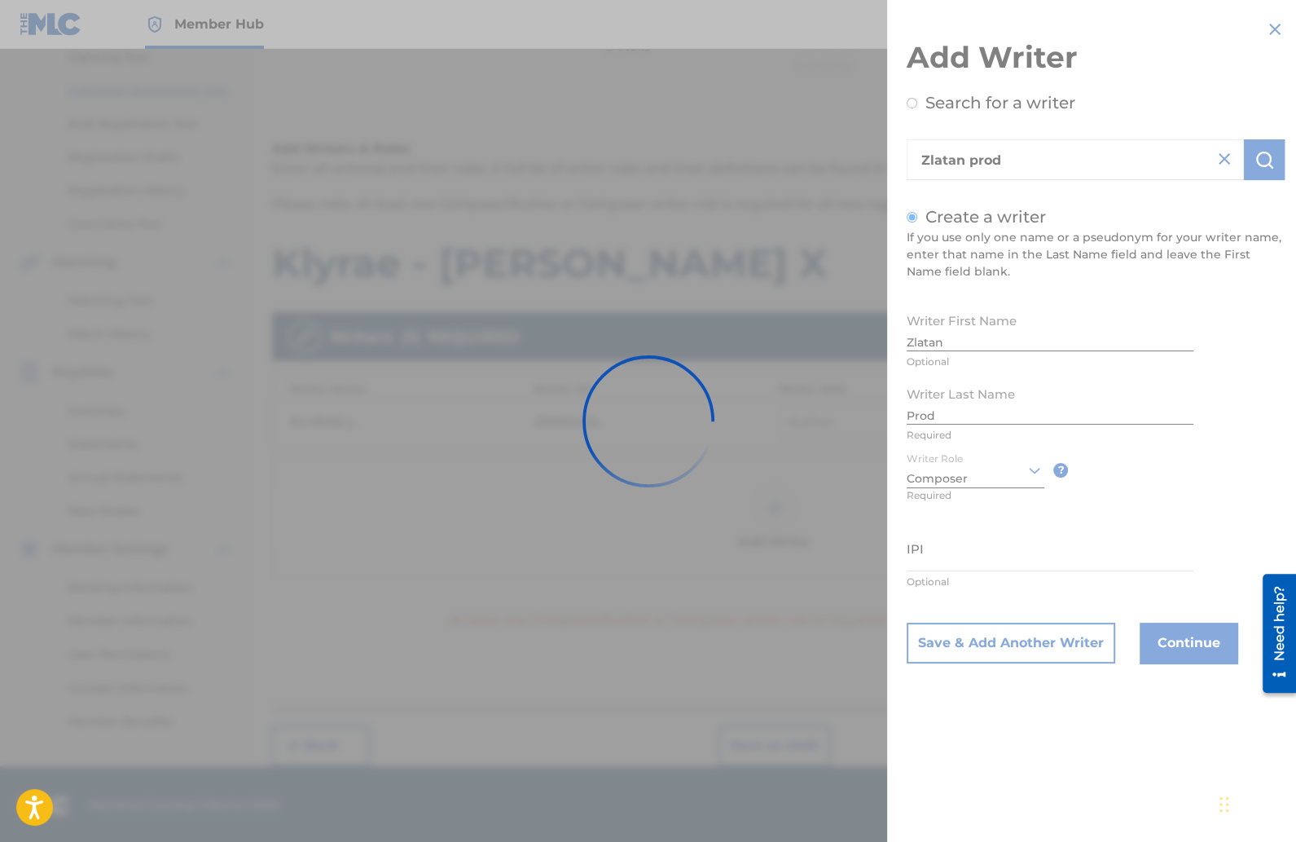
scroll to position [178, 0]
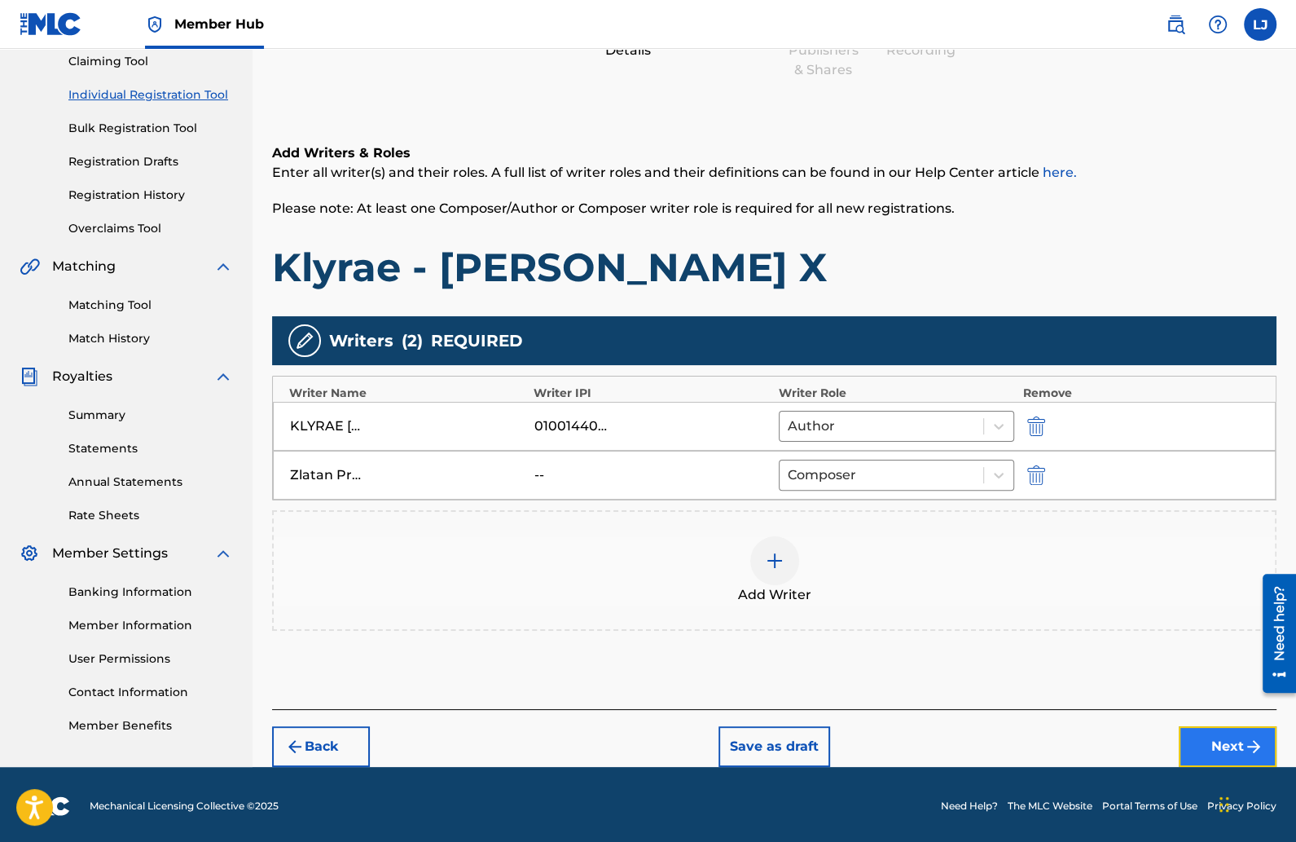
click at [1202, 743] on button "Next" at bounding box center [1228, 746] width 98 height 41
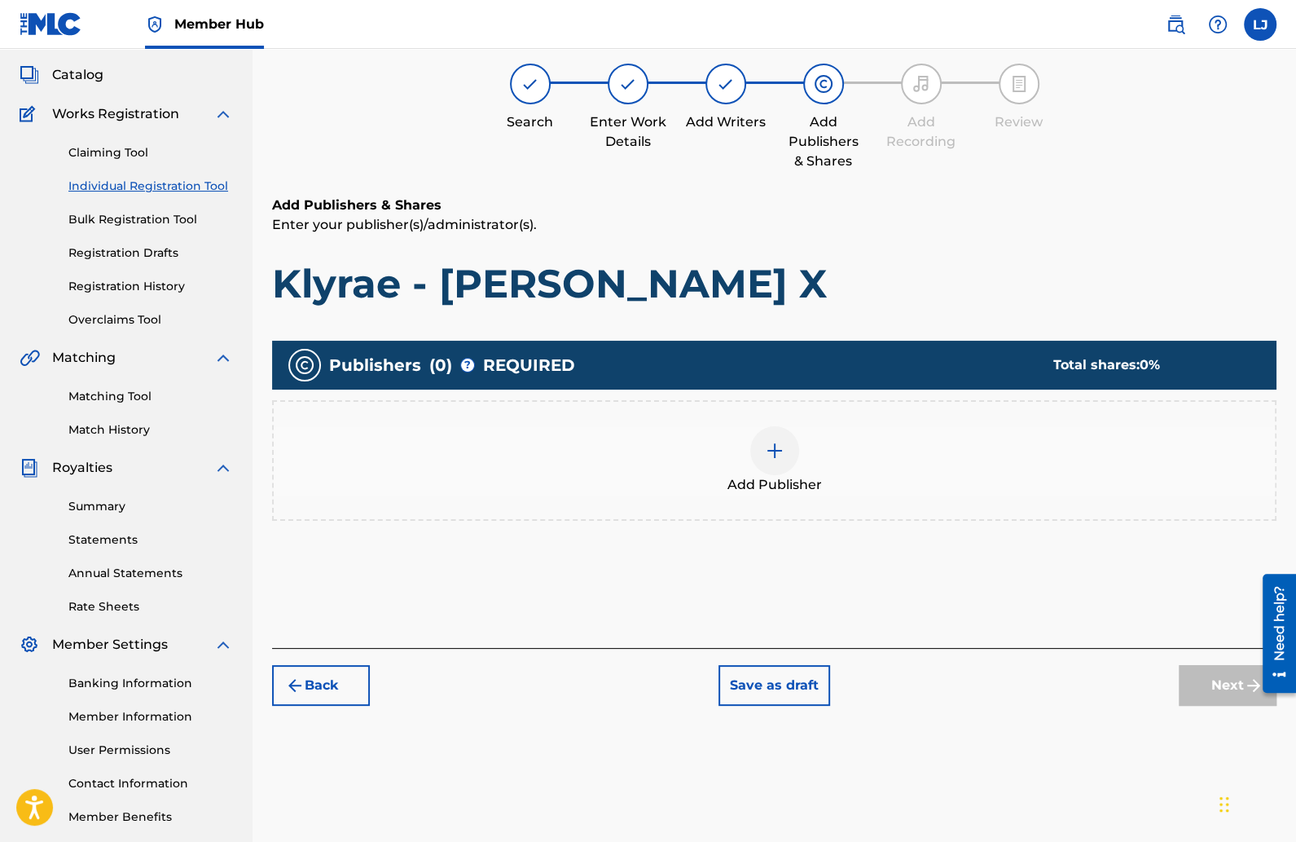
scroll to position [73, 0]
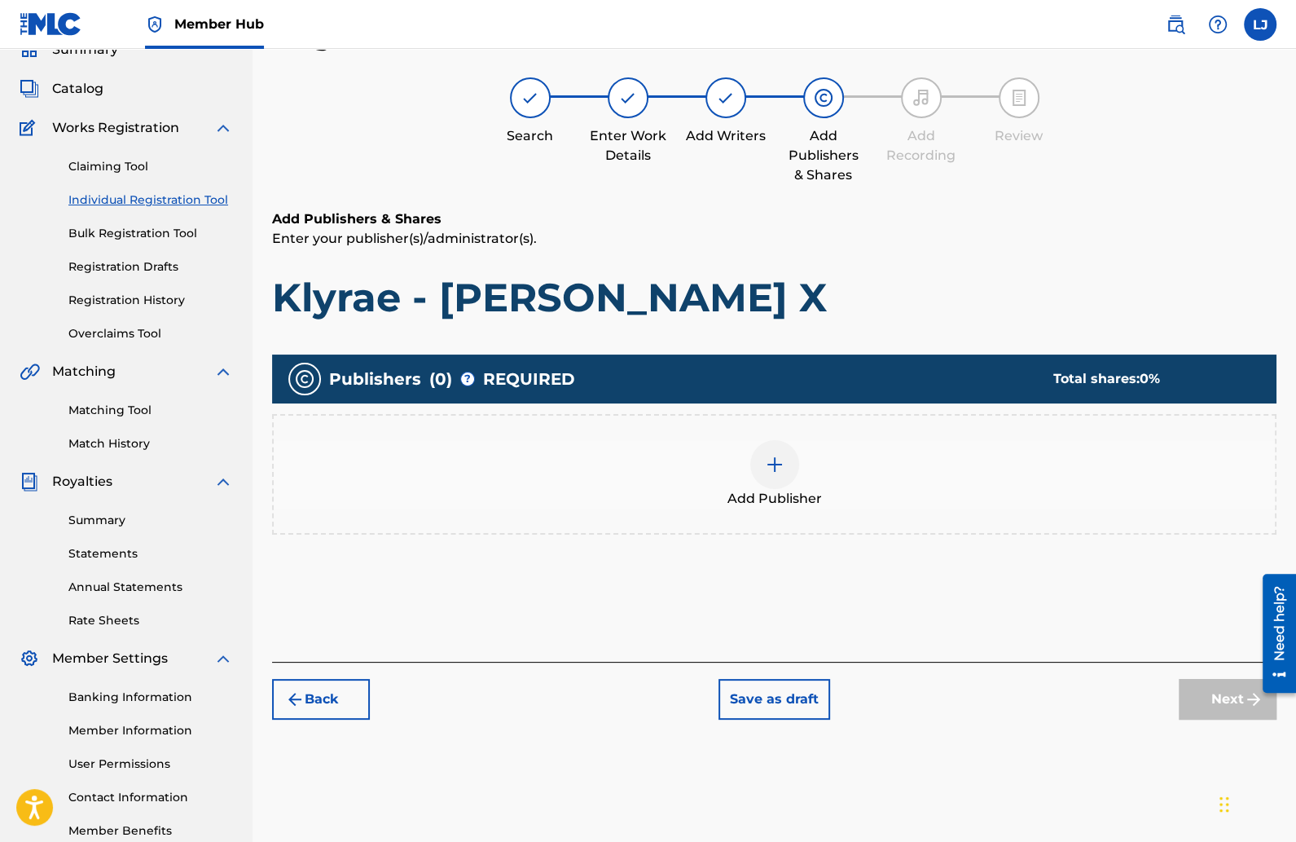
click at [768, 469] on img at bounding box center [775, 465] width 20 height 20
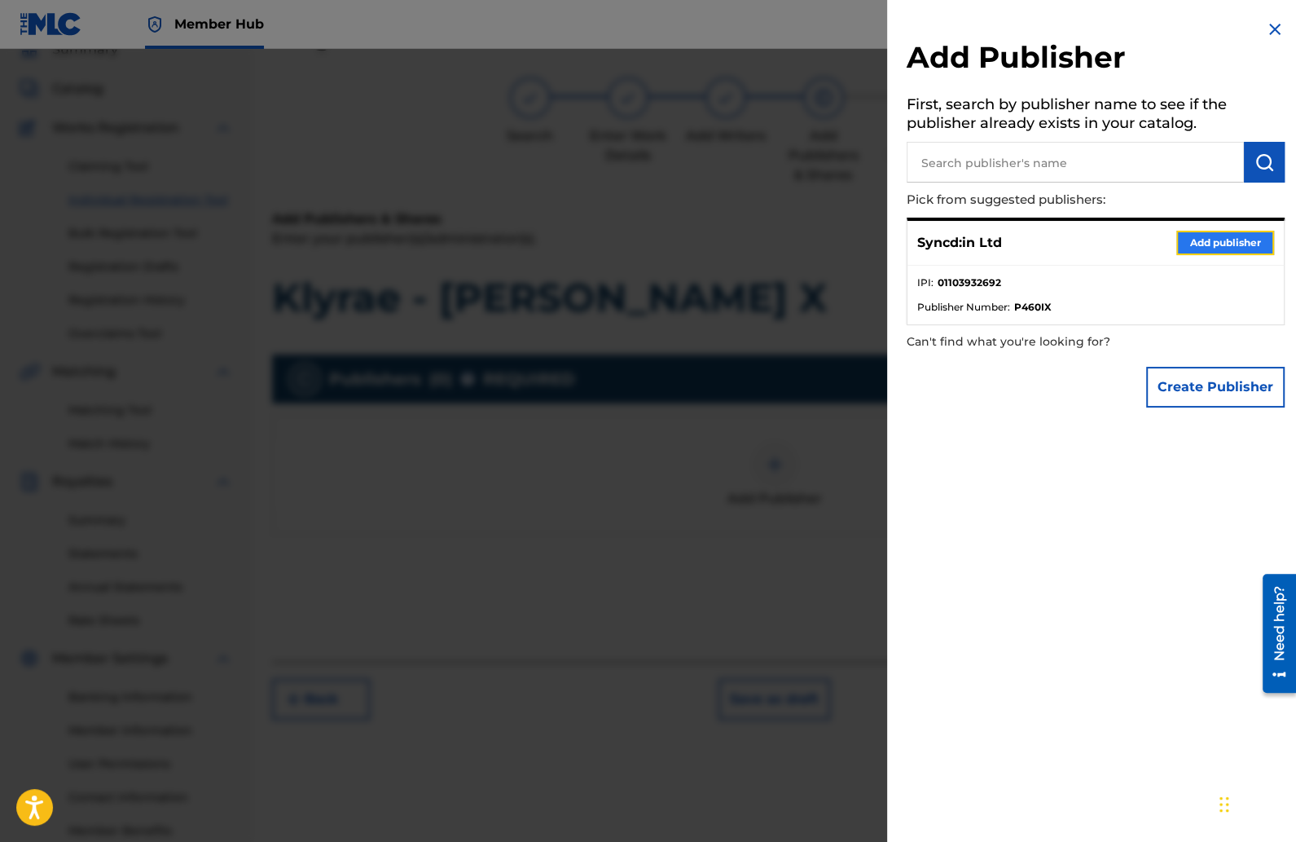
click at [1207, 244] on button "Add publisher" at bounding box center [1225, 243] width 98 height 24
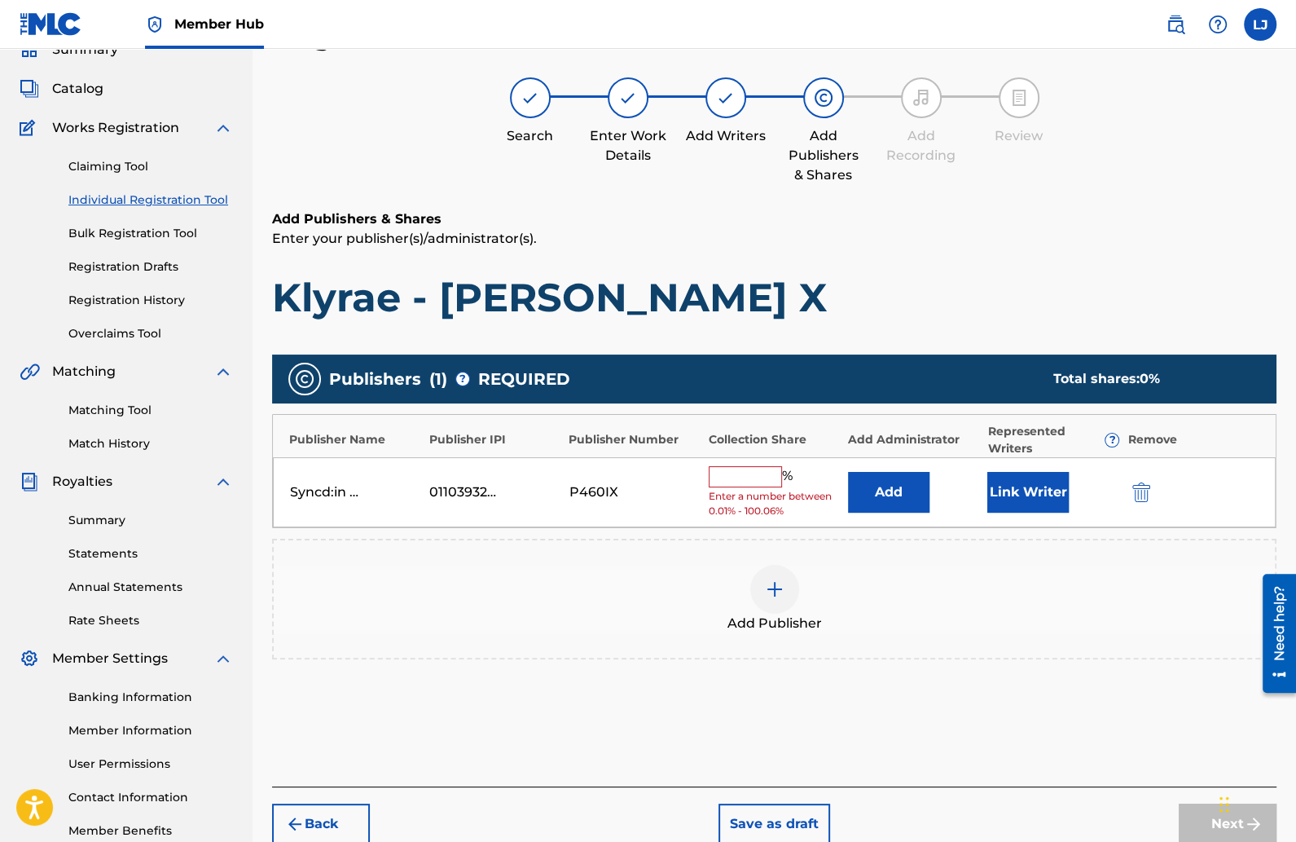
click at [724, 479] on input "text" at bounding box center [745, 476] width 73 height 21
type input "50"
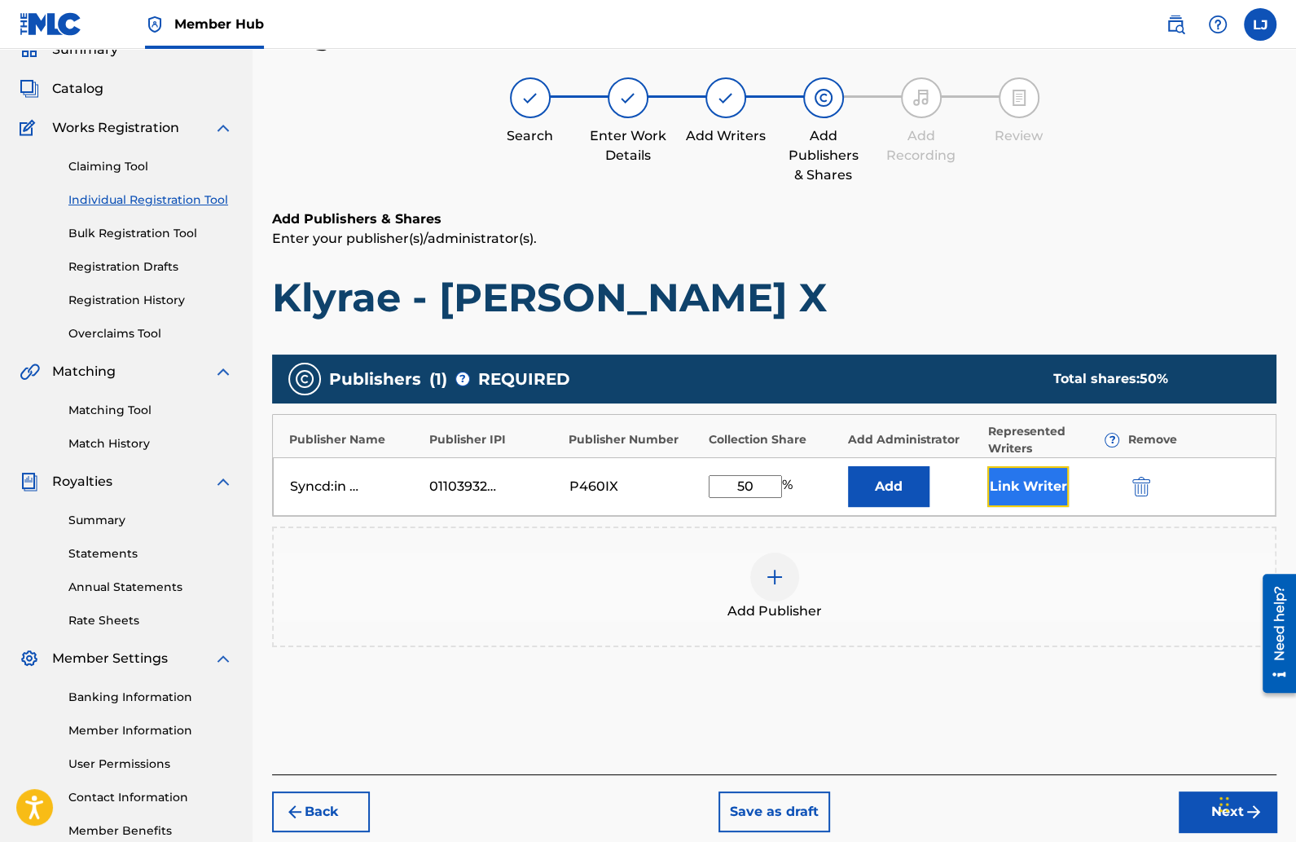
click at [1029, 486] on button "Link Writer" at bounding box center [1027, 486] width 81 height 41
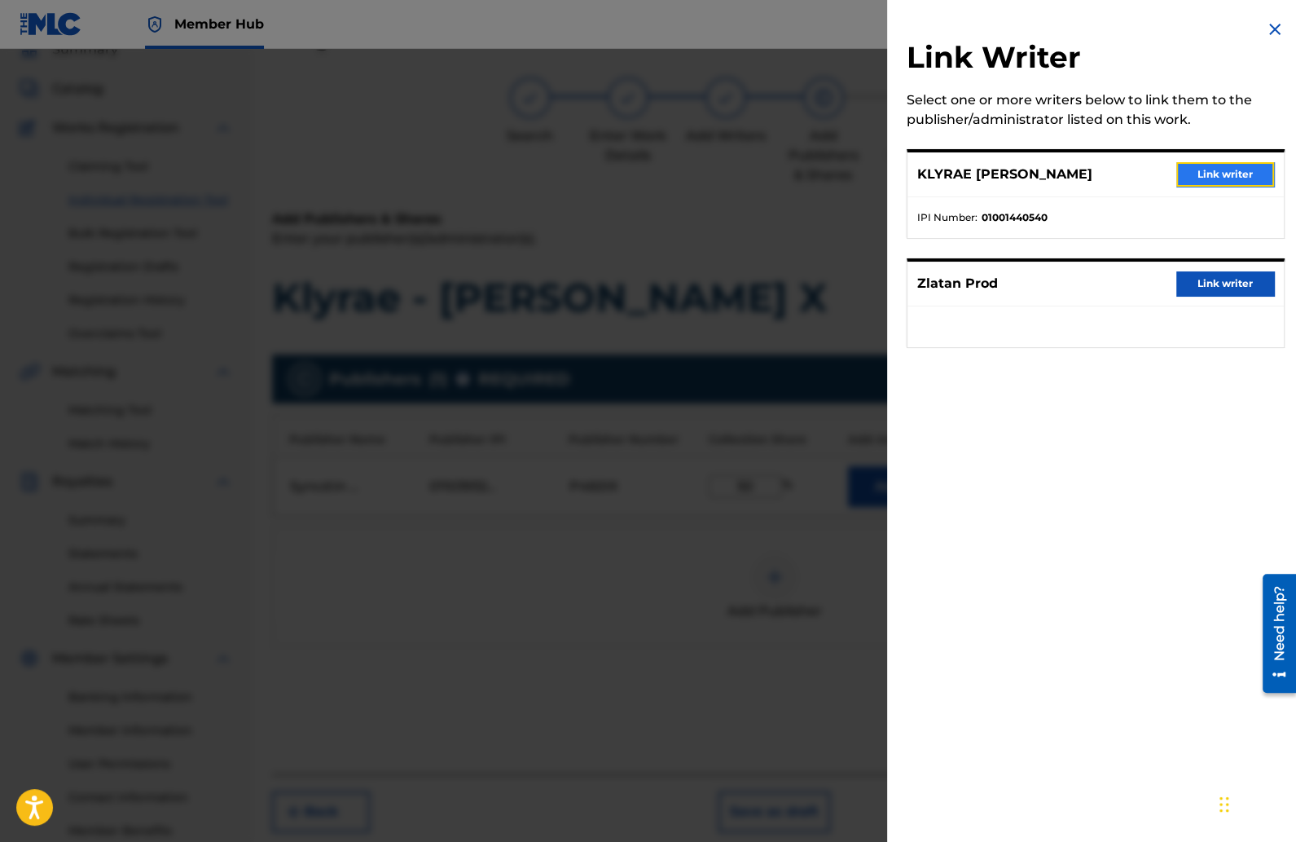
click at [1189, 170] on button "Link writer" at bounding box center [1225, 174] width 98 height 24
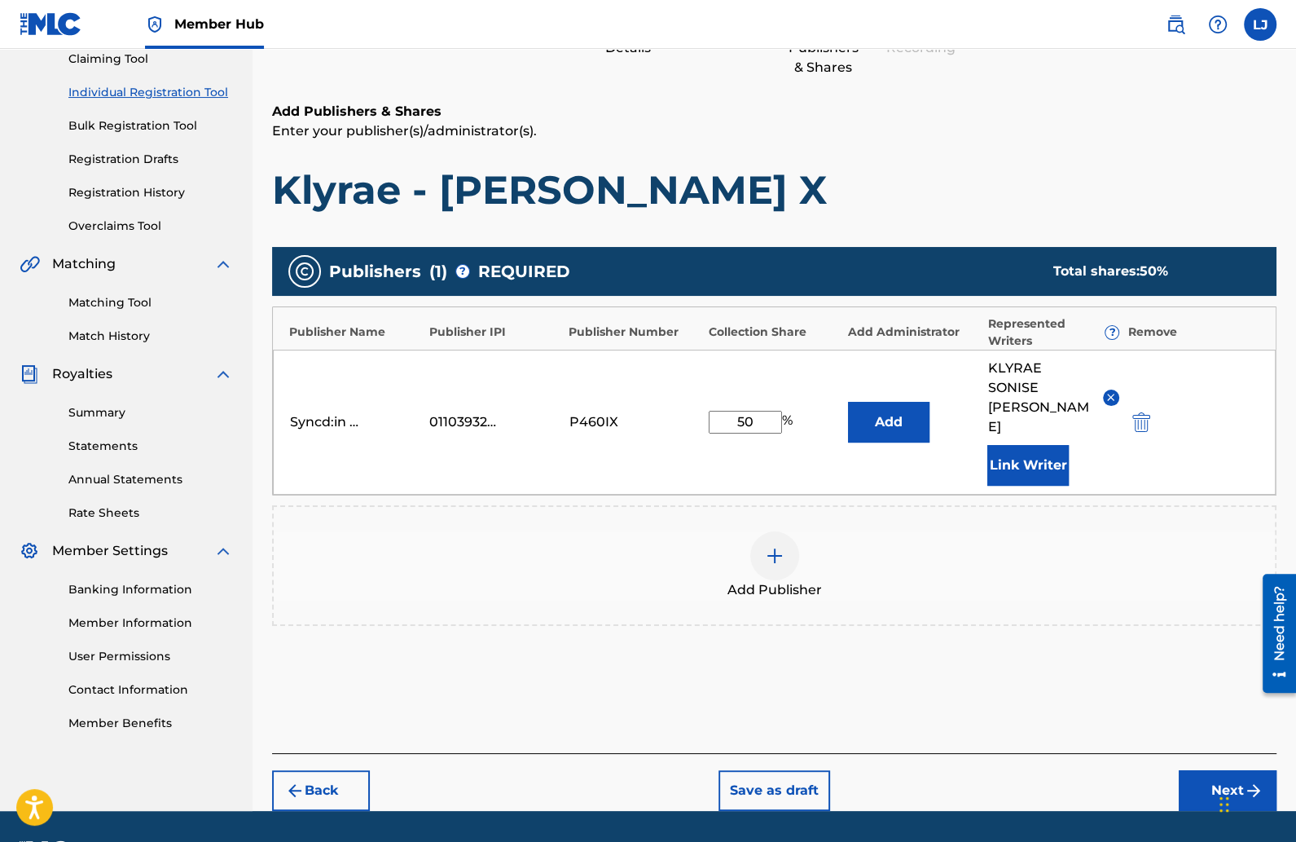
scroll to position [205, 0]
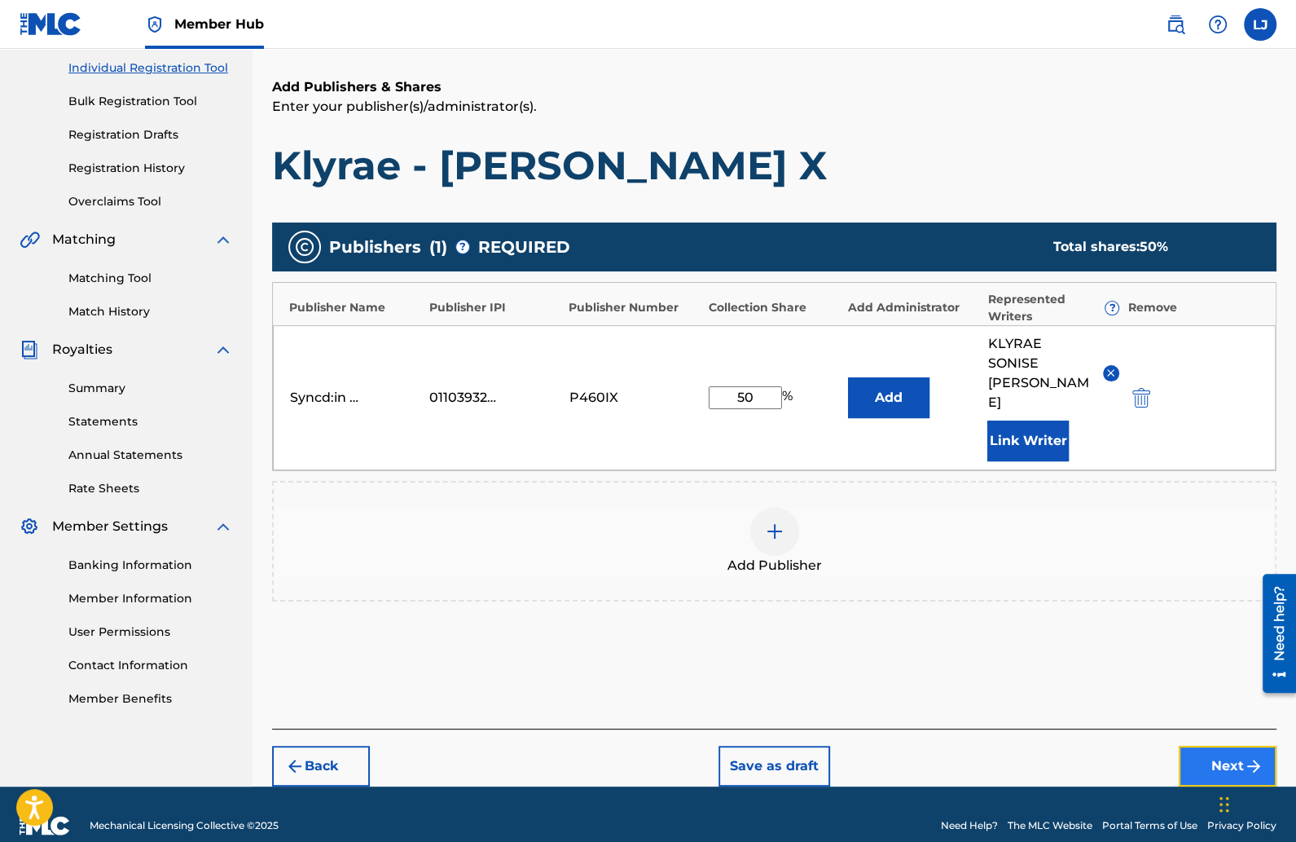
click at [1198, 745] on button "Next" at bounding box center [1228, 765] width 98 height 41
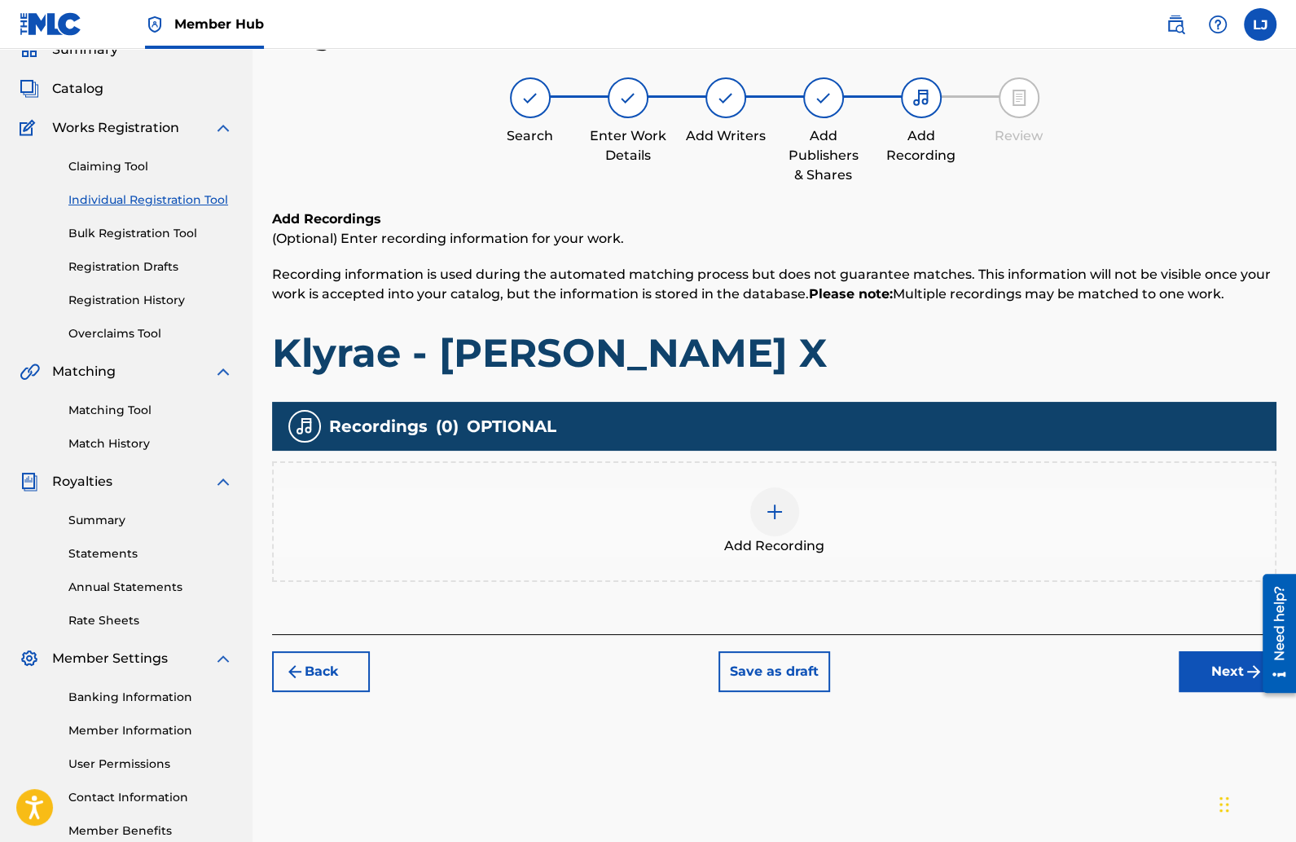
scroll to position [73, 0]
click at [767, 503] on img at bounding box center [775, 512] width 20 height 20
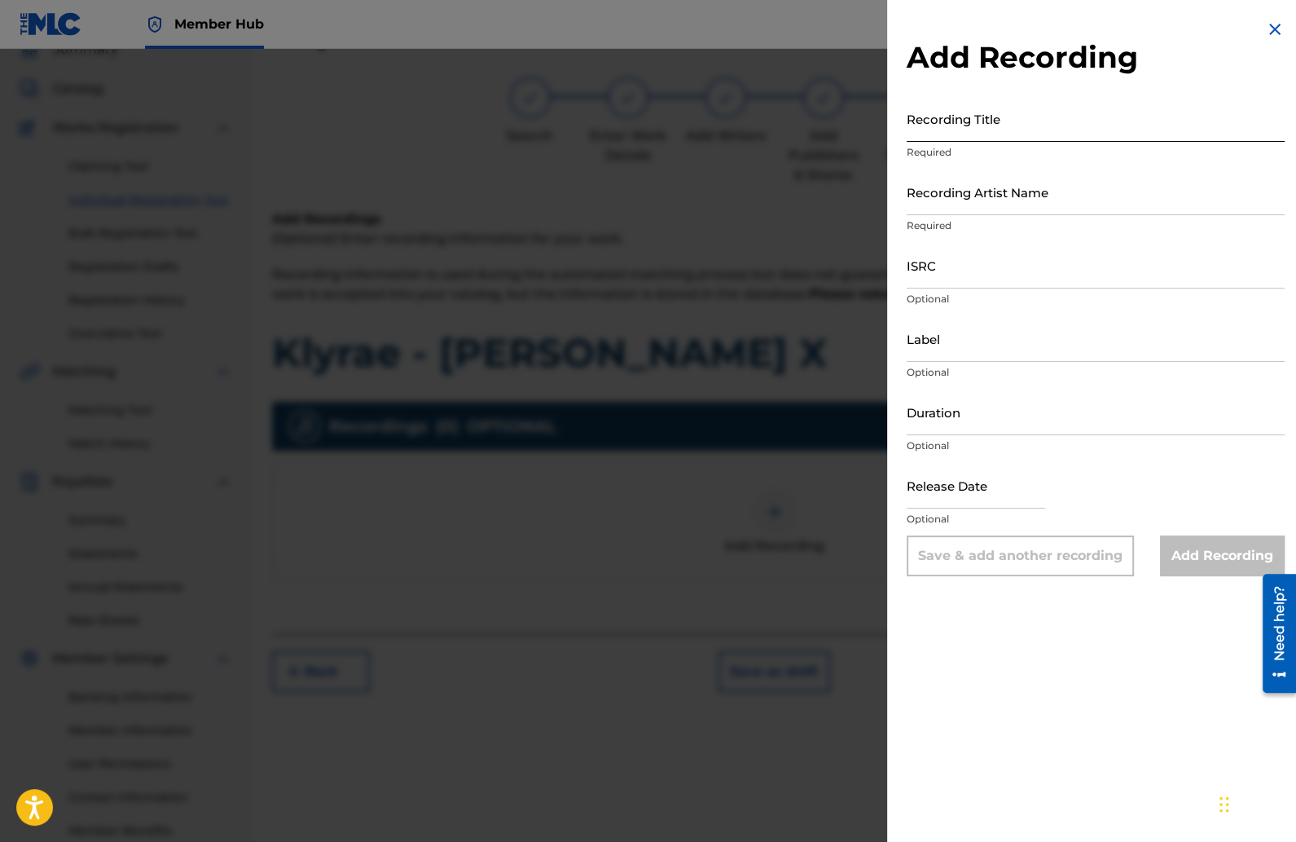
click at [946, 136] on input "Recording Title" at bounding box center [1096, 118] width 378 height 46
type input "Wifey X"
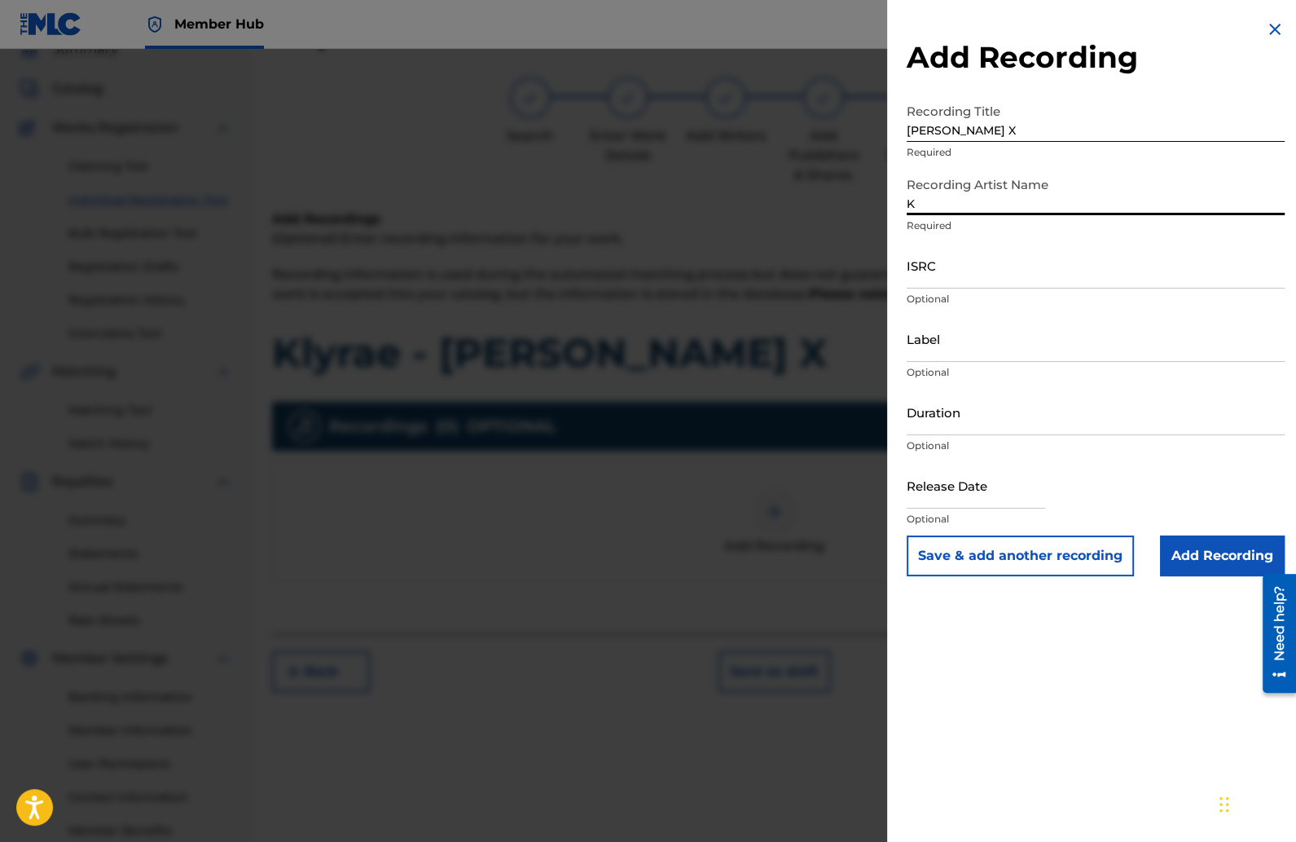
type input "Klyrae"
click at [1004, 275] on input "ISRC" at bounding box center [1096, 265] width 378 height 46
paste input "QzEs52308518"
type input "QzEs52308518"
click at [929, 429] on input "Duration" at bounding box center [1096, 412] width 378 height 46
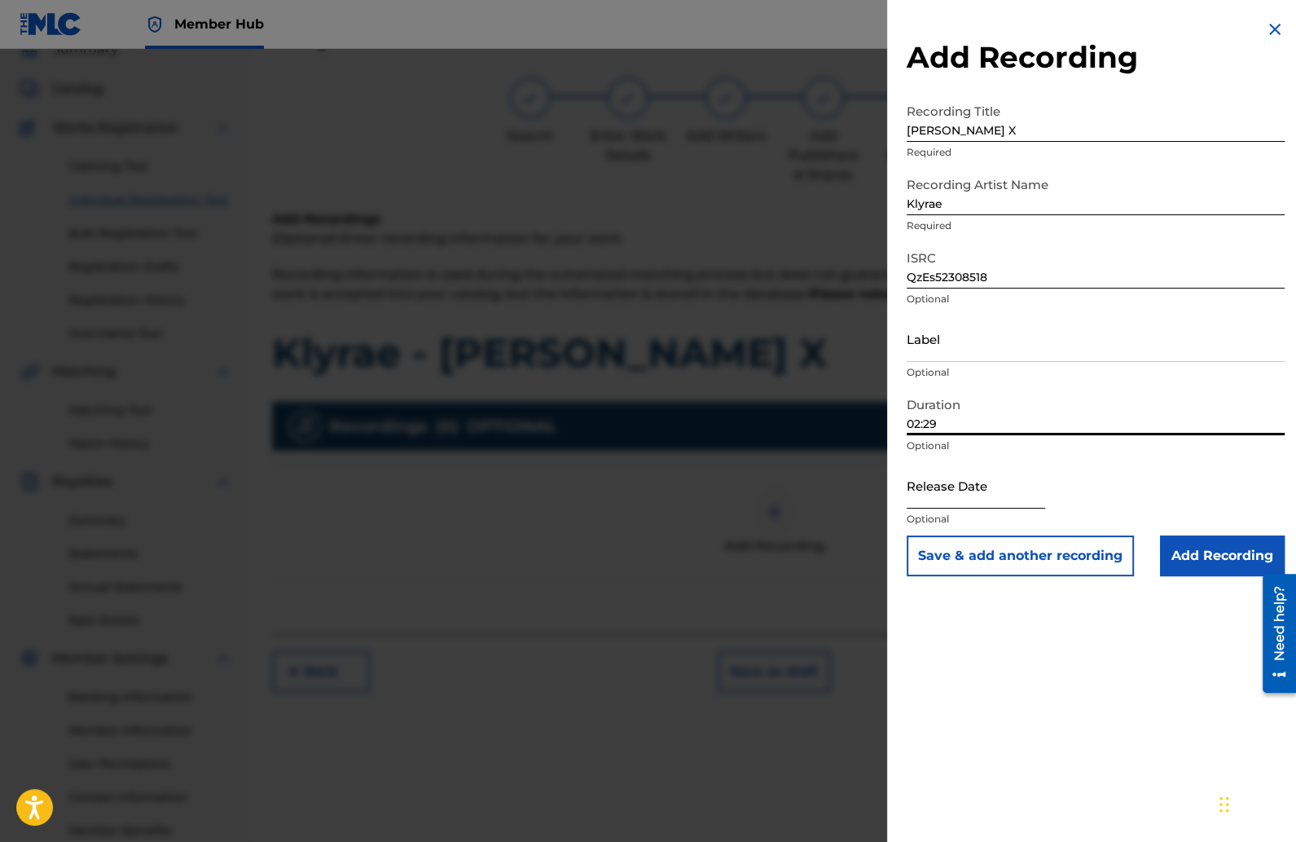
type input "02:29"
click at [987, 498] on input "text" at bounding box center [976, 485] width 138 height 46
select select "8"
select select "2025"
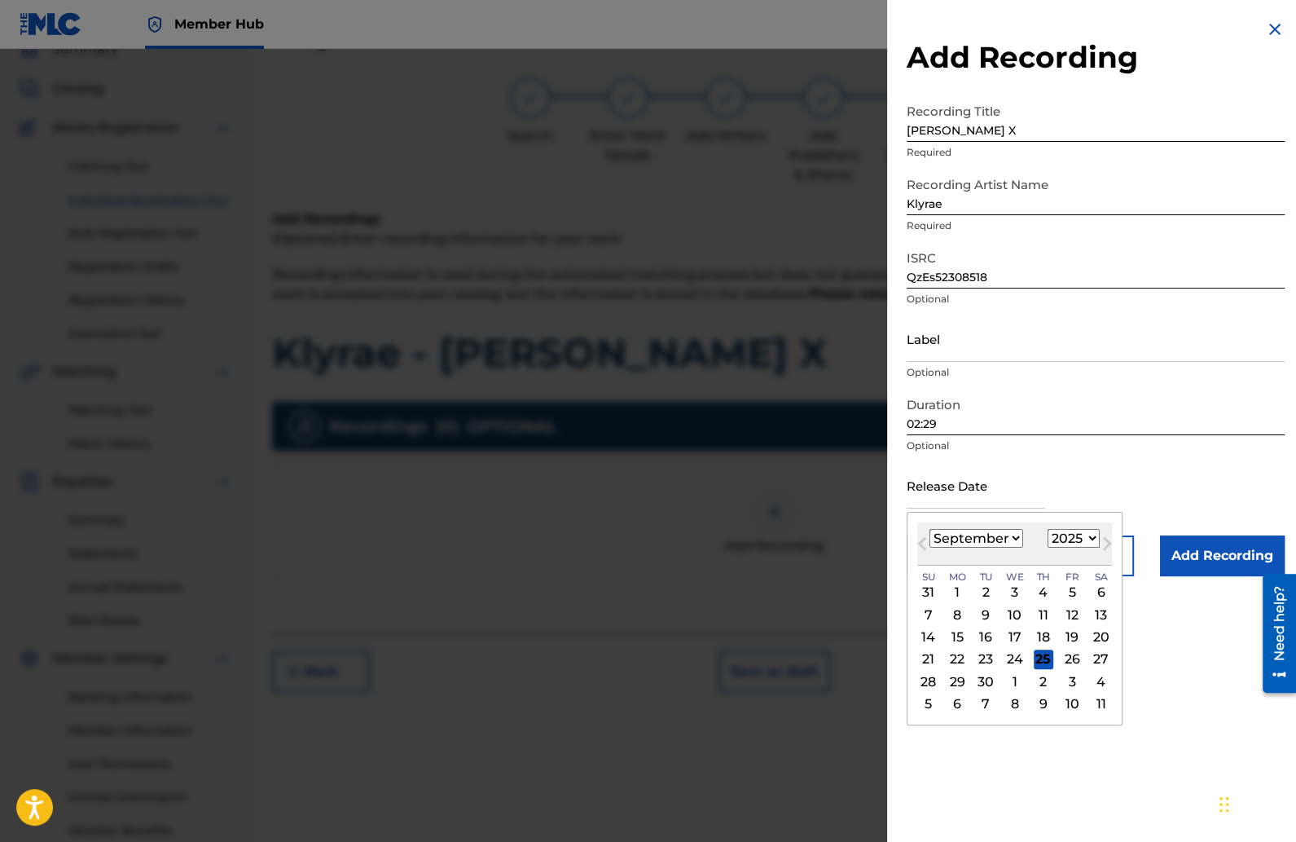
click at [1004, 538] on select "January February March April May June July August September October November De…" at bounding box center [977, 538] width 94 height 19
select select "1"
click at [930, 529] on select "January February March April May June July August September October November De…" at bounding box center [977, 538] width 94 height 19
click at [1070, 532] on select "1900 1901 1902 1903 1904 1905 1906 1907 1908 1909 1910 1911 1912 1913 1914 1915…" at bounding box center [1074, 538] width 52 height 19
select select "2023"
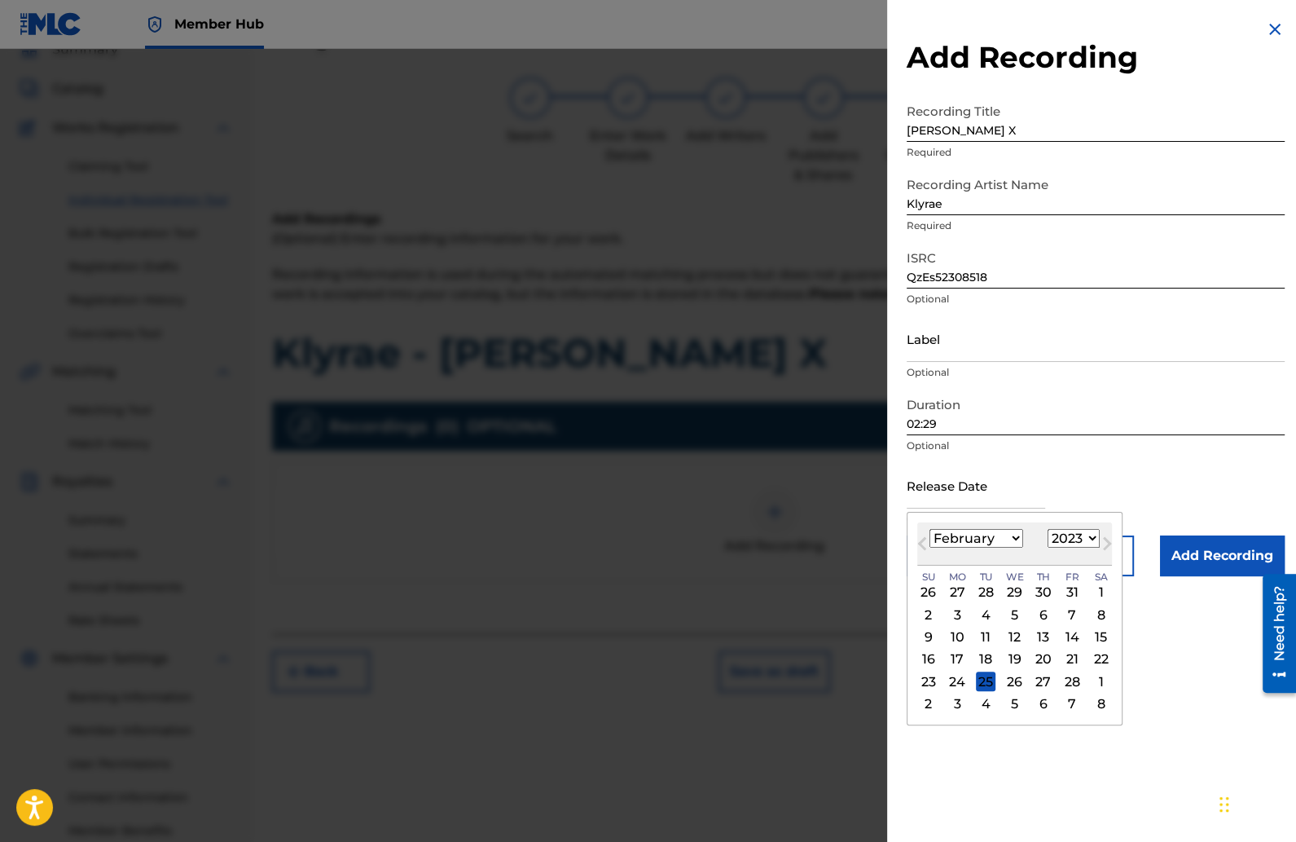
click at [1051, 529] on select "1900 1901 1902 1903 1904 1905 1906 1907 1908 1909 1910 1911 1912 1913 1914 1915…" at bounding box center [1074, 538] width 52 height 19
click at [1105, 650] on div "25" at bounding box center [1101, 659] width 20 height 20
type input "February 25 2023"
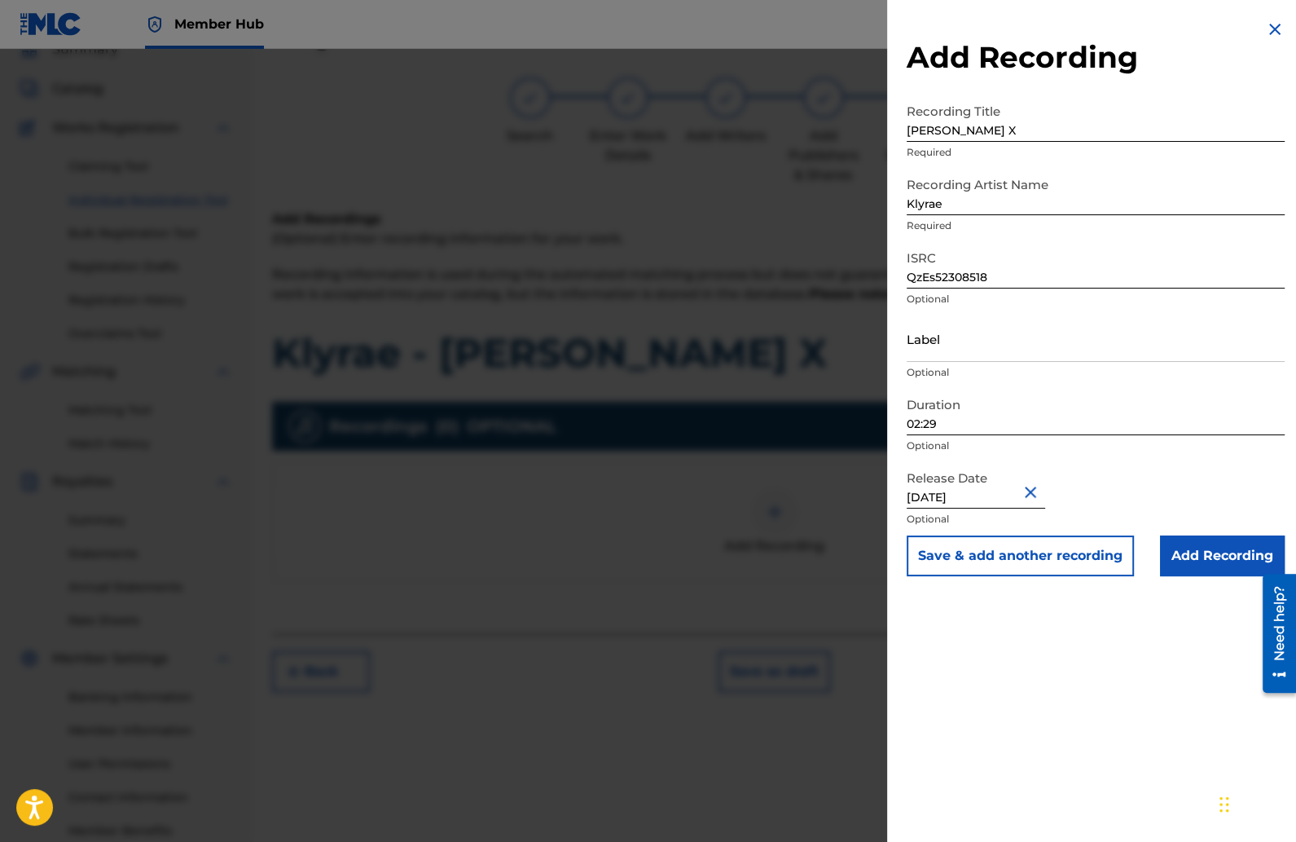
select select "1"
select select "2023"
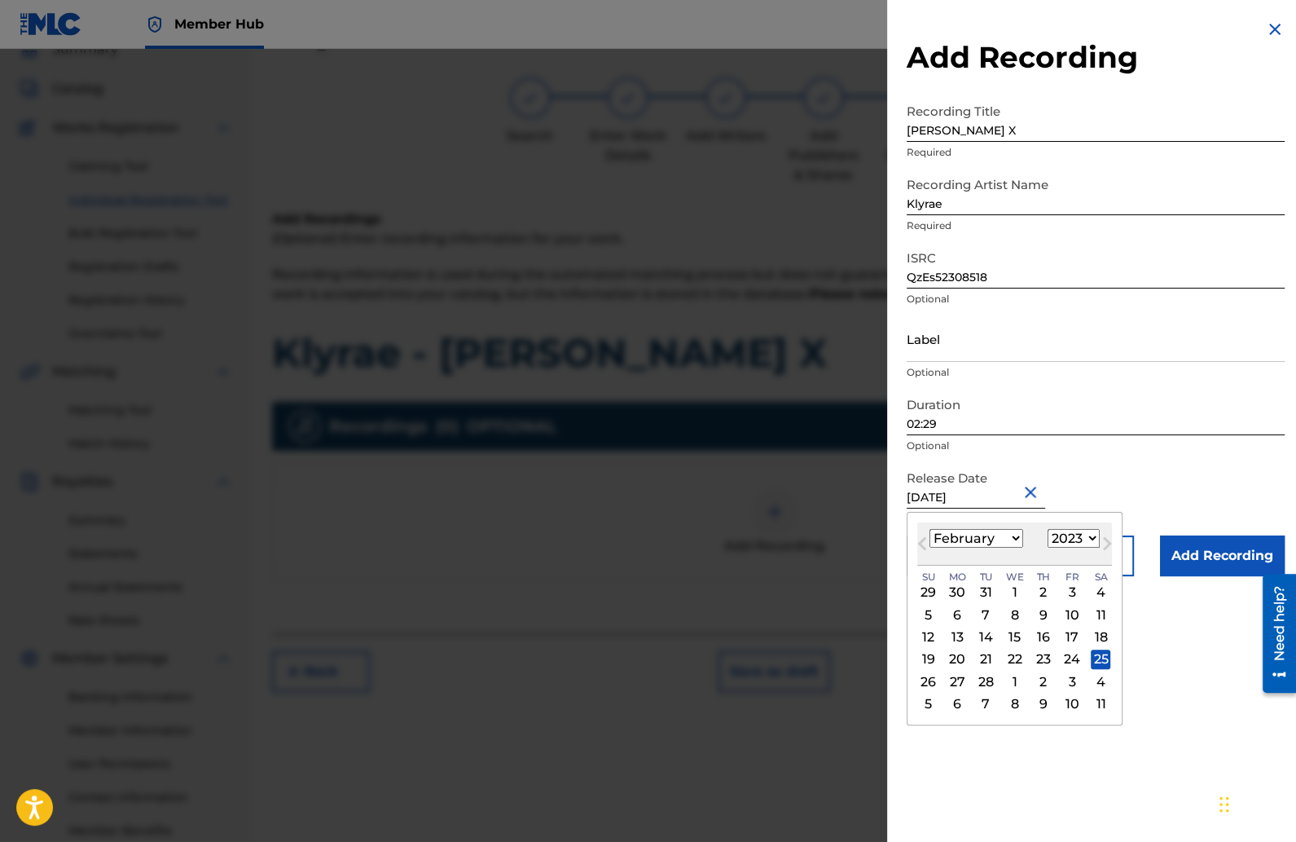
click at [1048, 770] on div "Add Recording Recording Title Wifey X Required Recording Artist Name Klyrae Req…" at bounding box center [1095, 421] width 417 height 842
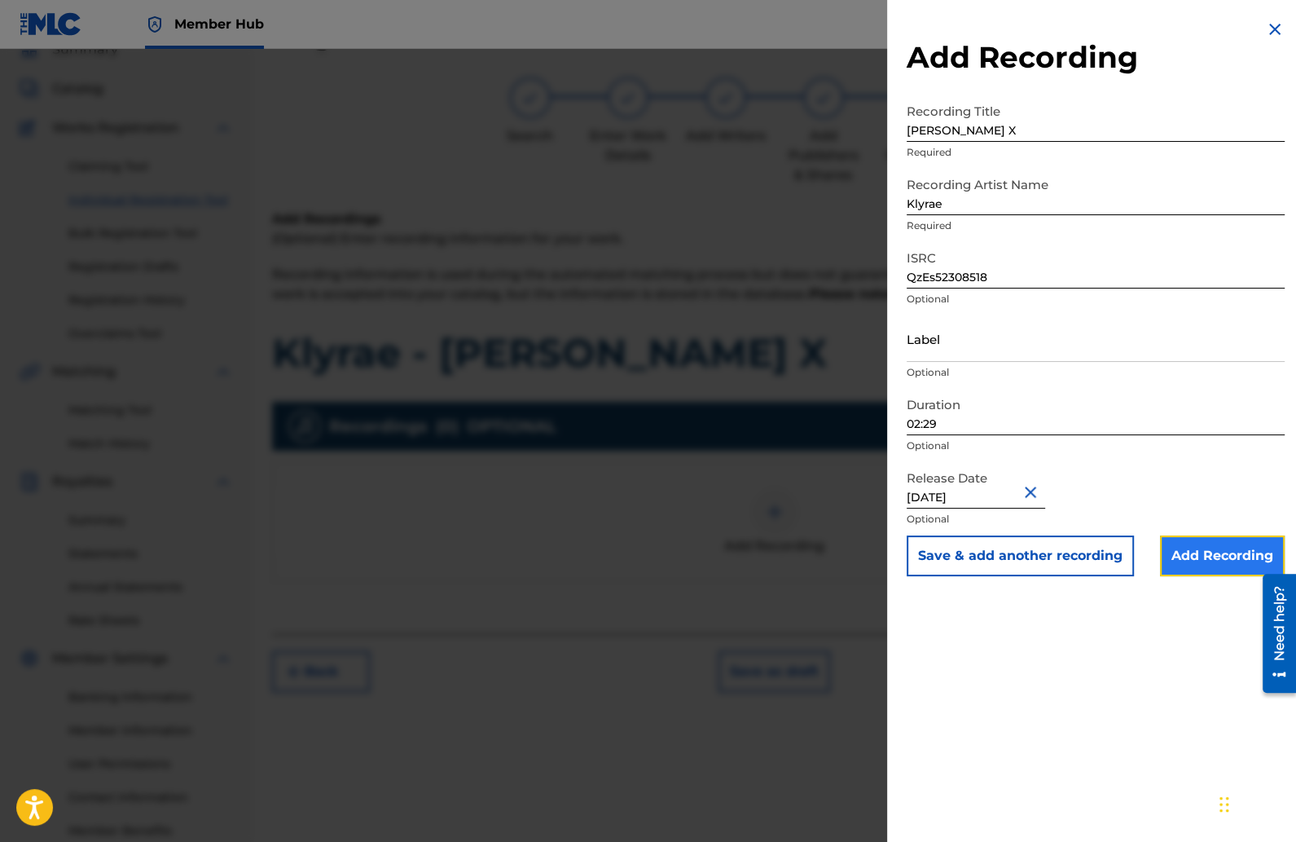
click at [1198, 545] on input "Add Recording" at bounding box center [1222, 555] width 125 height 41
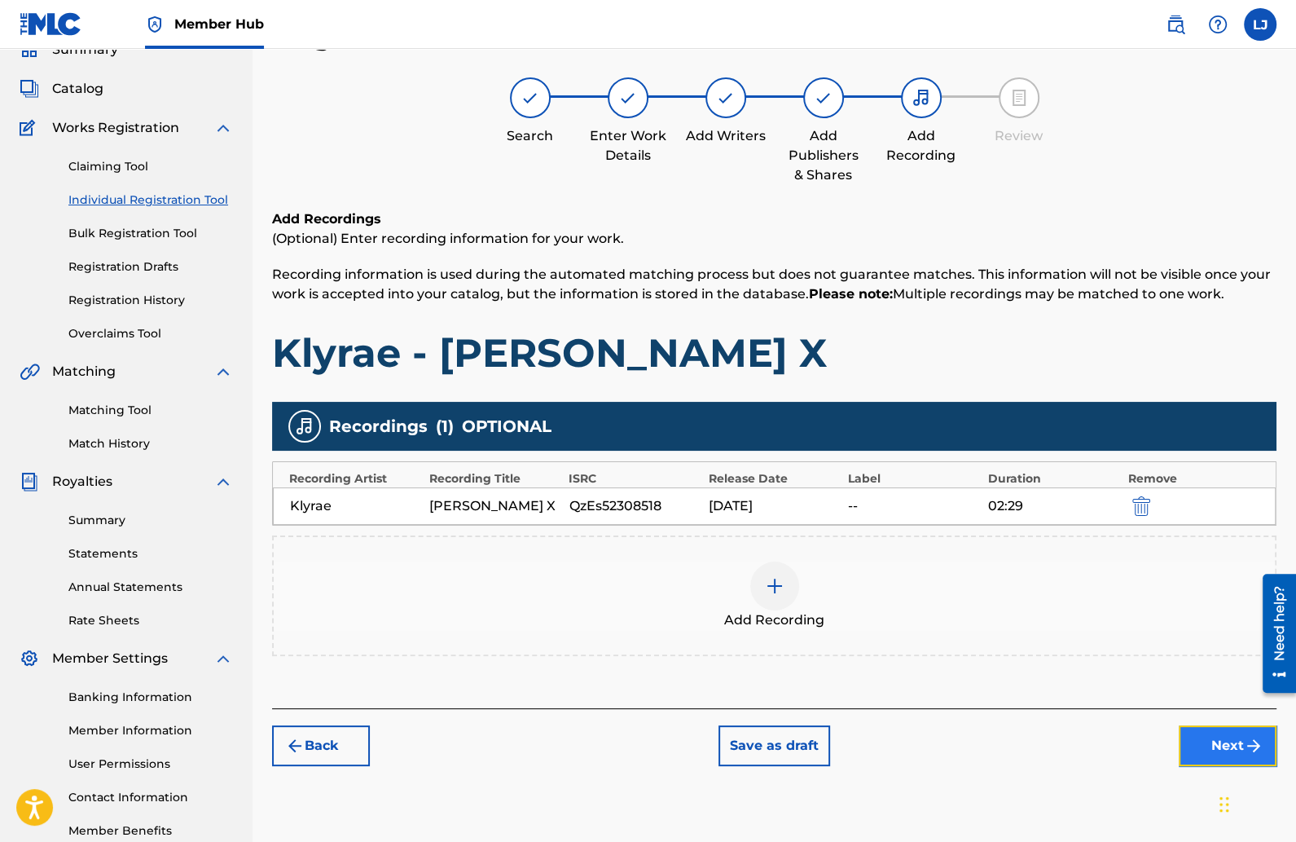
click at [1194, 737] on button "Next" at bounding box center [1228, 745] width 98 height 41
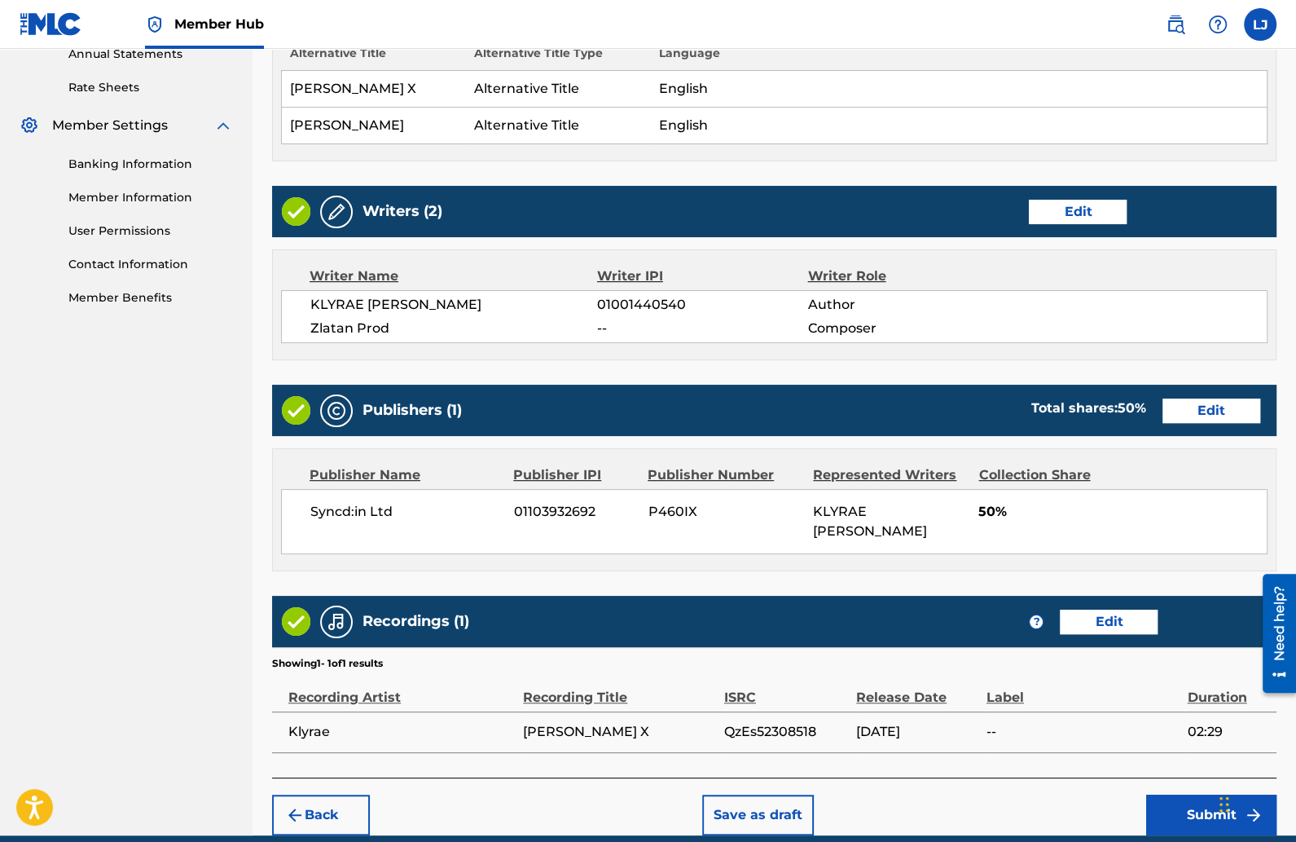
scroll to position [673, 0]
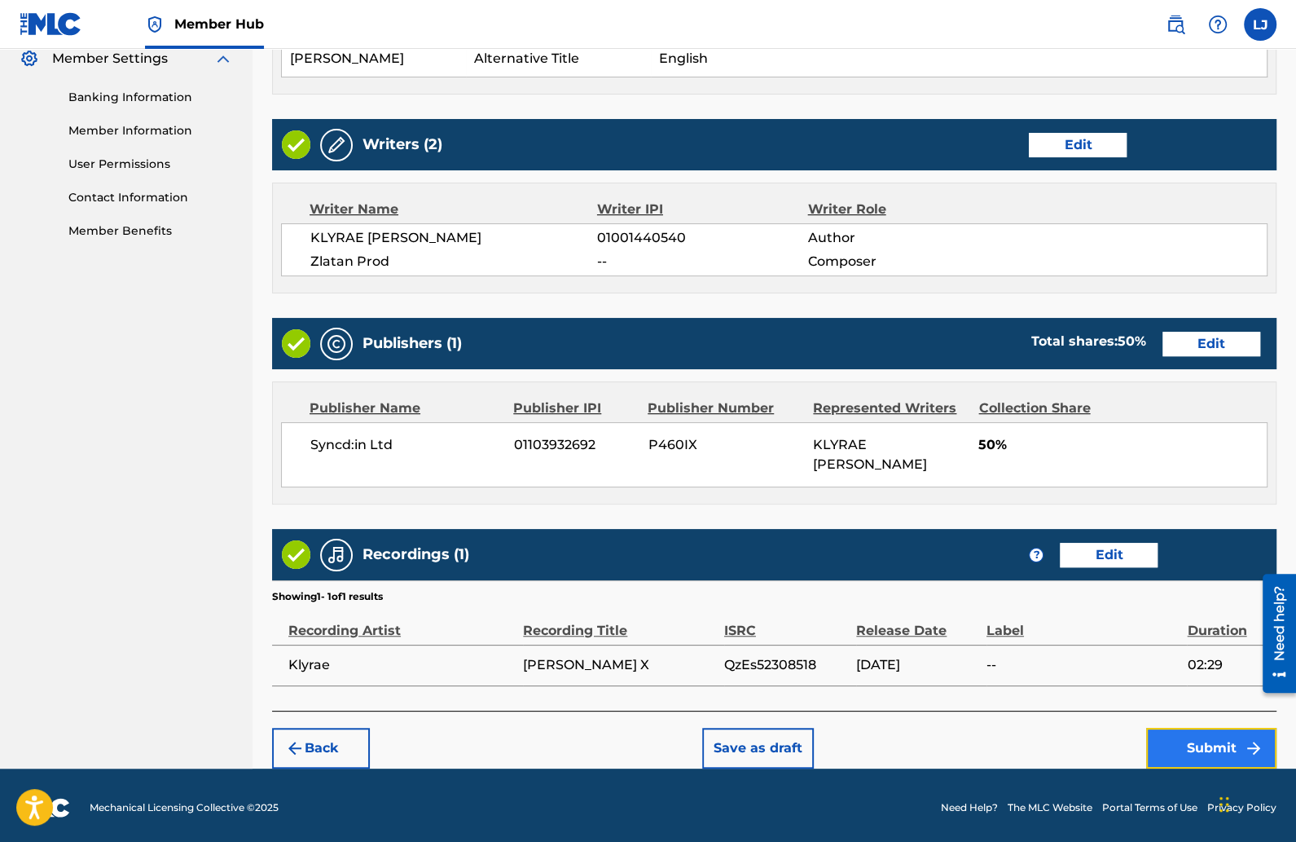
click at [1176, 733] on button "Submit" at bounding box center [1211, 747] width 130 height 41
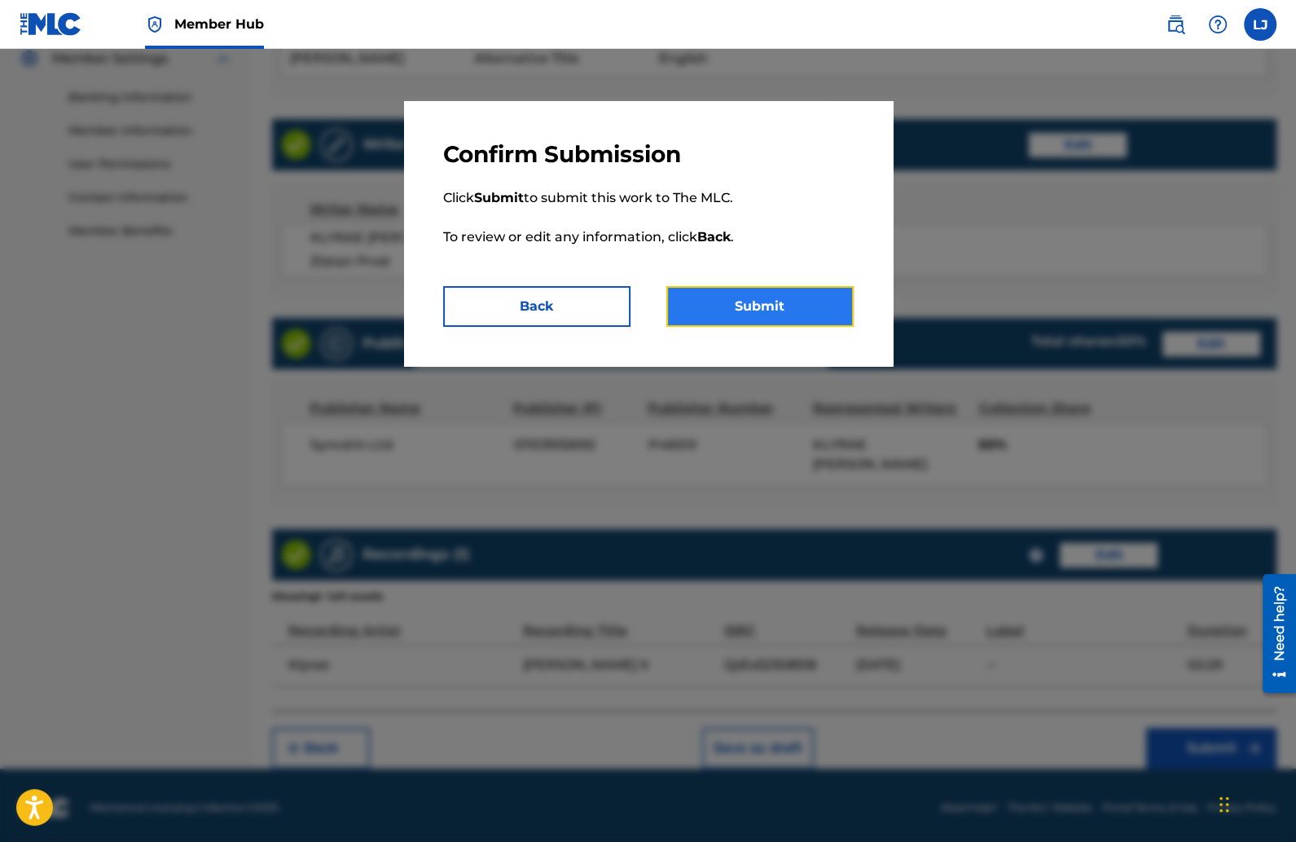
click at [793, 312] on button "Submit" at bounding box center [759, 306] width 187 height 41
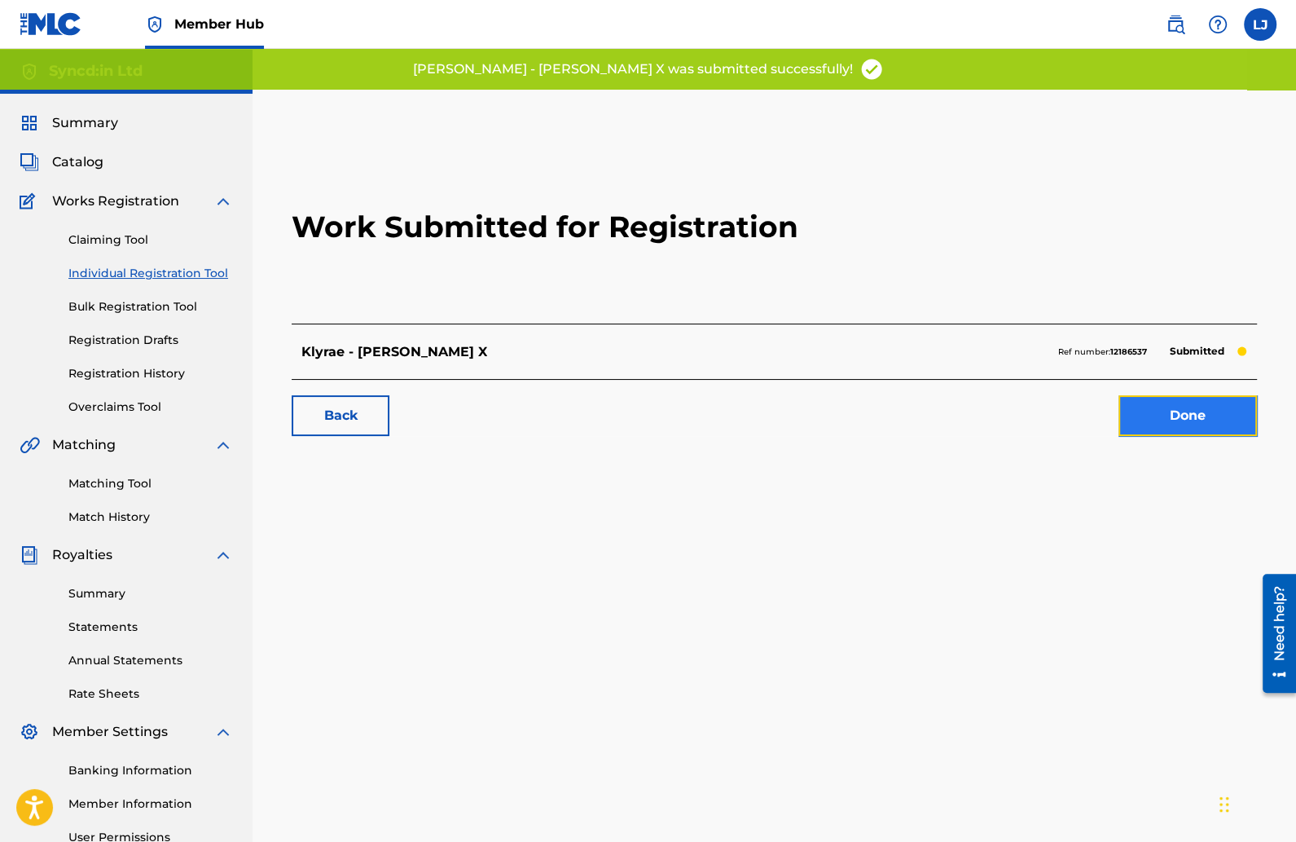
click at [1140, 415] on link "Done" at bounding box center [1188, 415] width 138 height 41
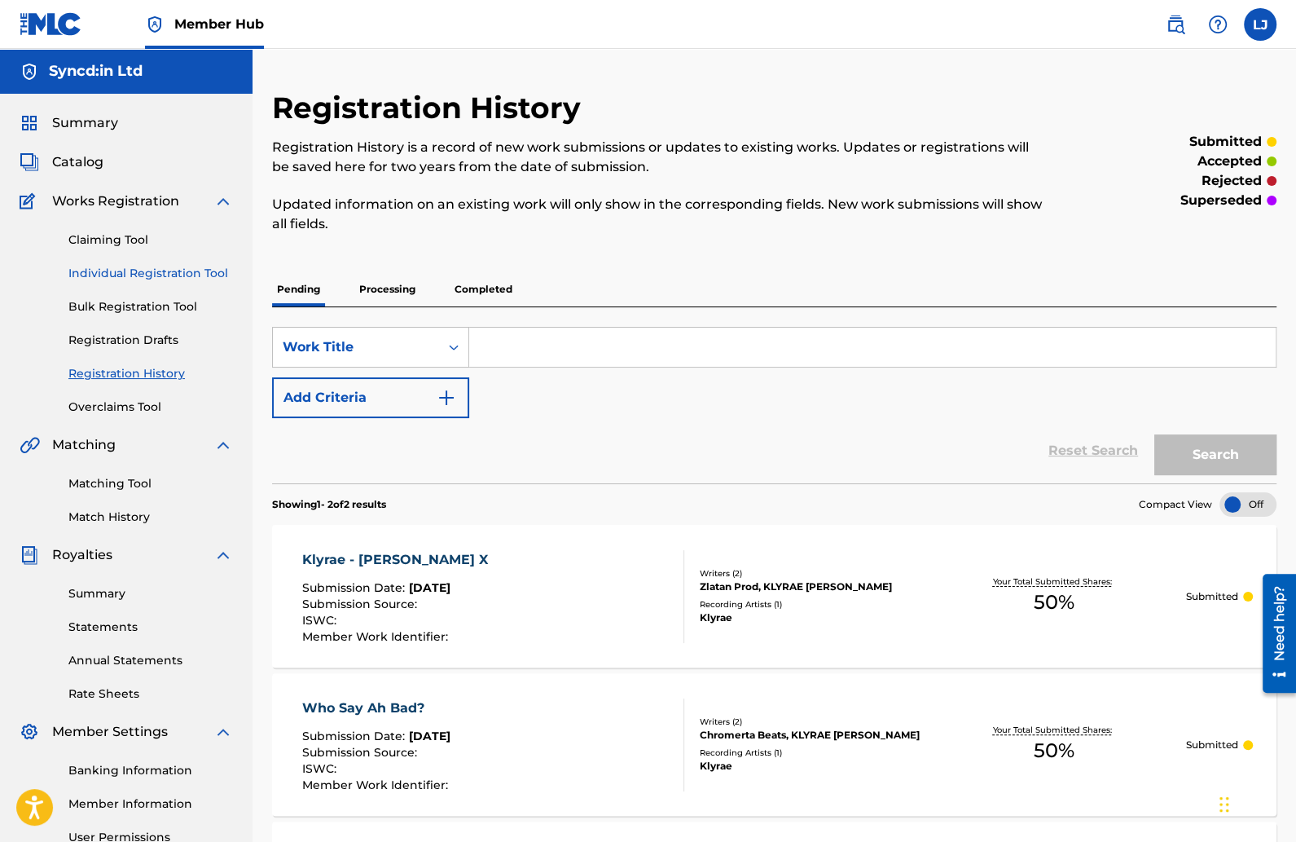
click at [142, 266] on link "Individual Registration Tool" at bounding box center [150, 273] width 165 height 17
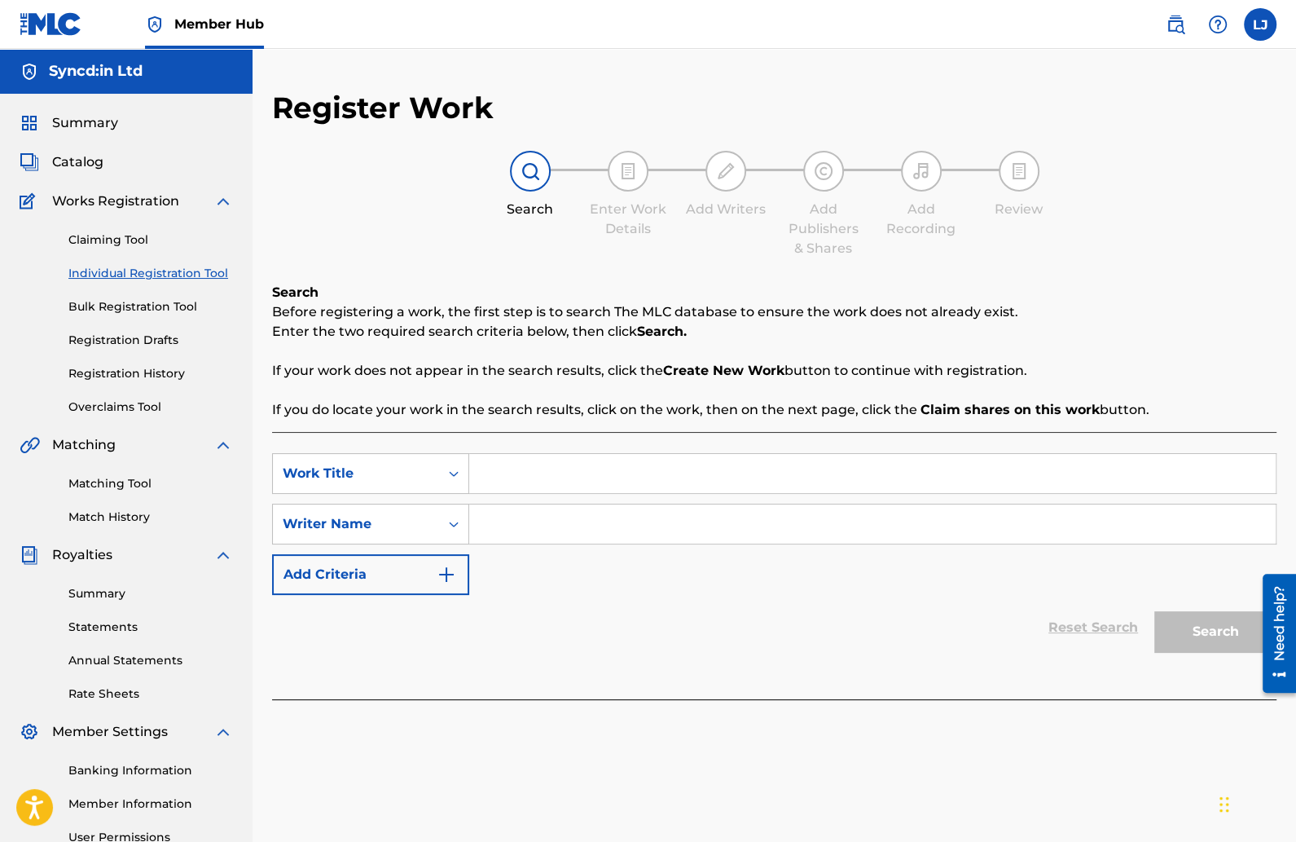
click at [508, 464] on input "Search Form" at bounding box center [872, 473] width 807 height 39
type input "Caa Leave"
click at [558, 536] on input "Search Form" at bounding box center [872, 523] width 807 height 39
type input "[PERSON_NAME]"
click at [1195, 626] on button "Search" at bounding box center [1215, 631] width 122 height 41
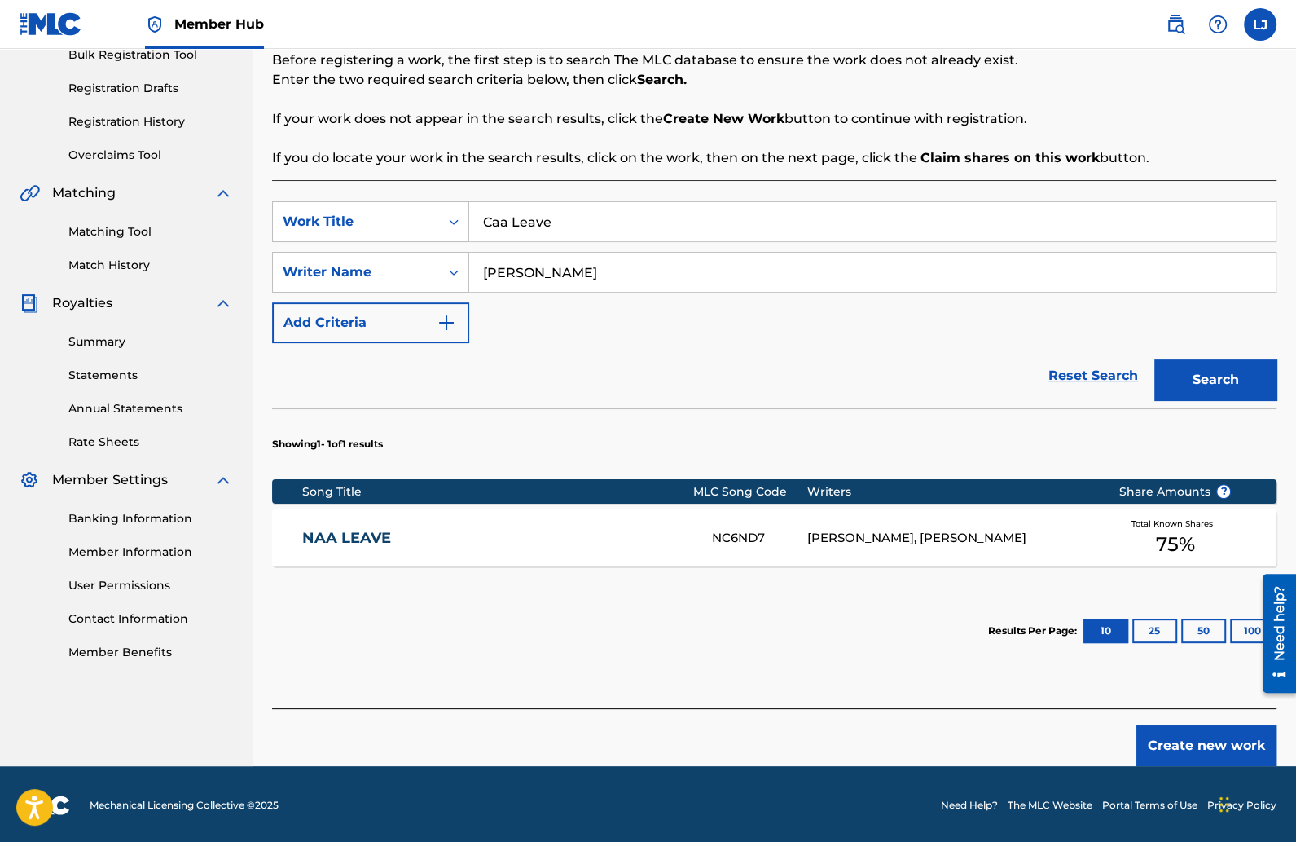
scroll to position [253, 0]
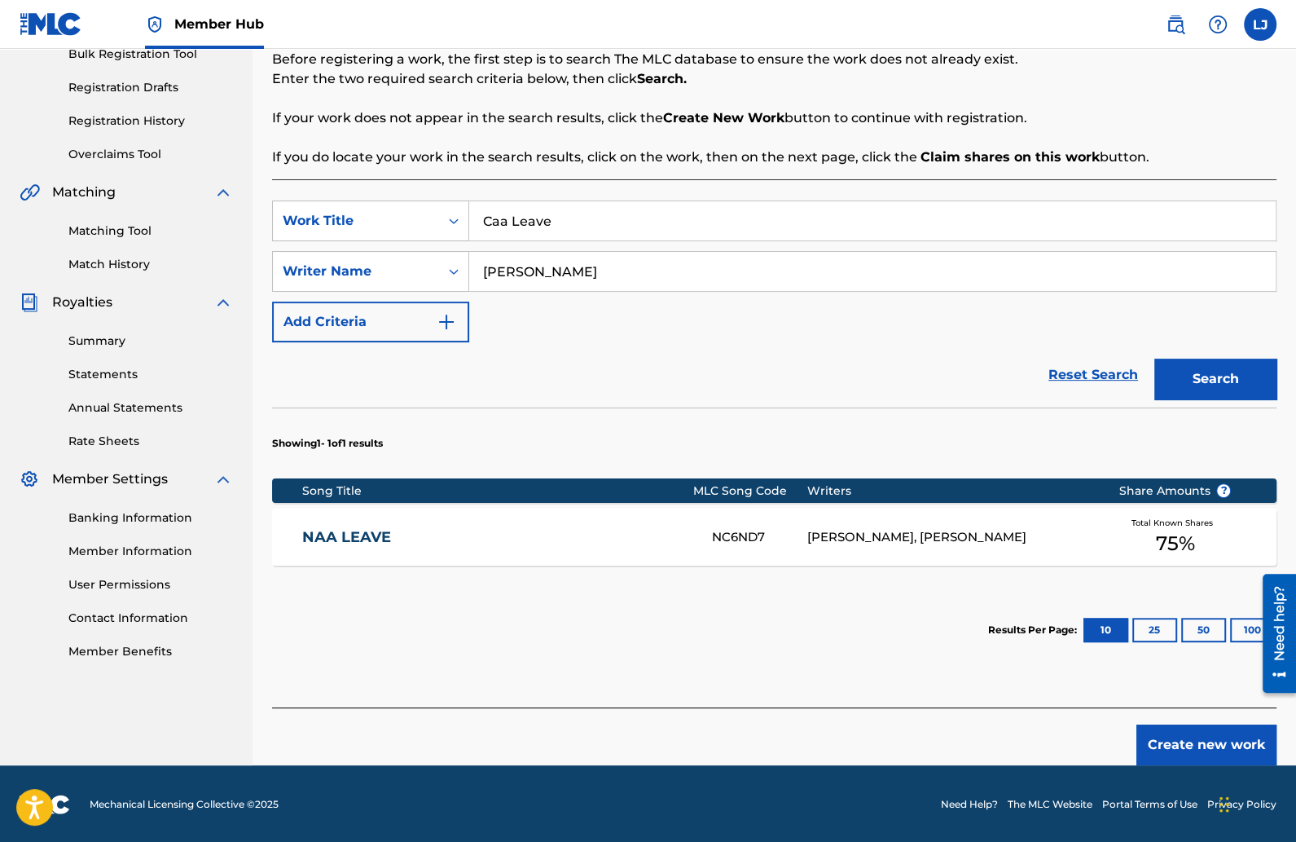
click at [360, 528] on link "NAA LEAVE" at bounding box center [496, 537] width 388 height 19
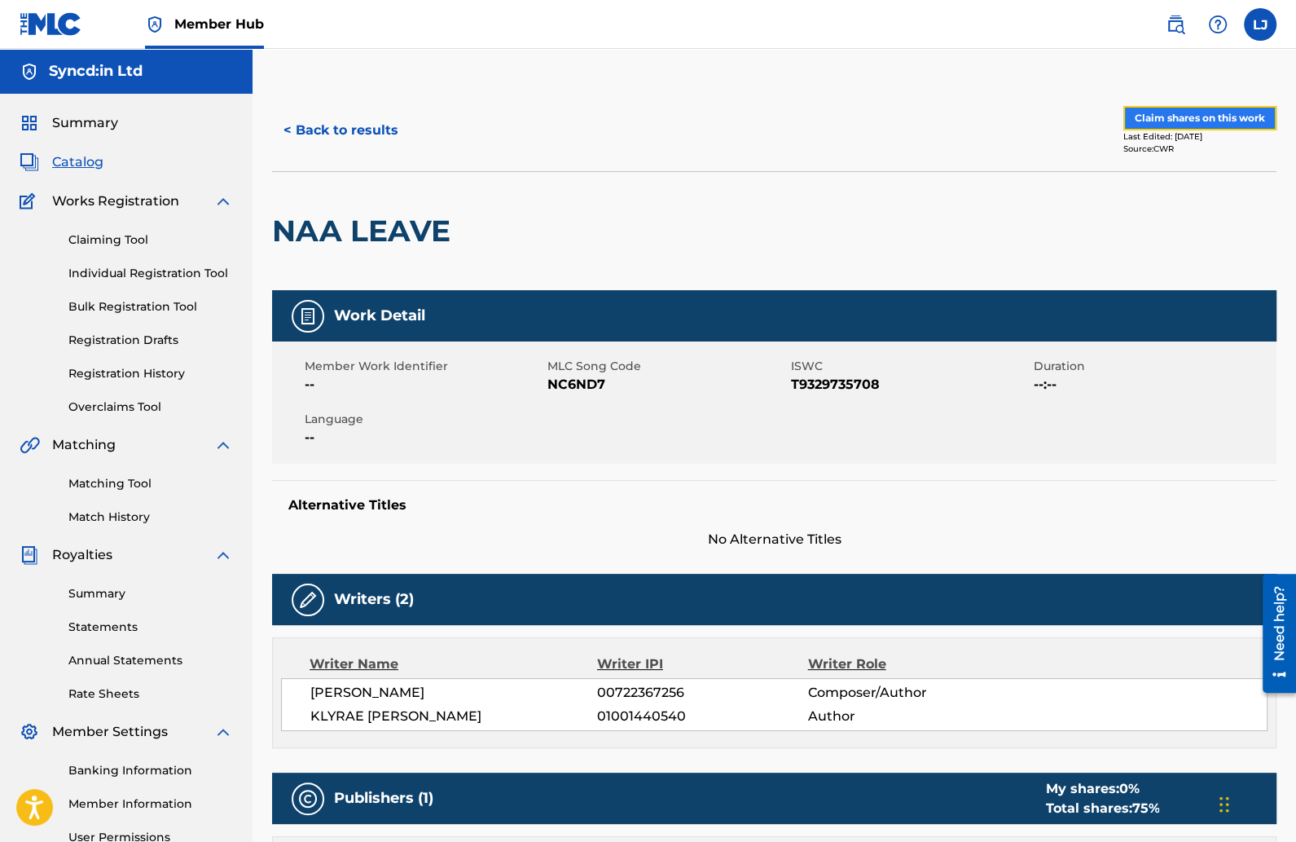
click at [1158, 119] on button "Claim shares on this work" at bounding box center [1199, 118] width 153 height 24
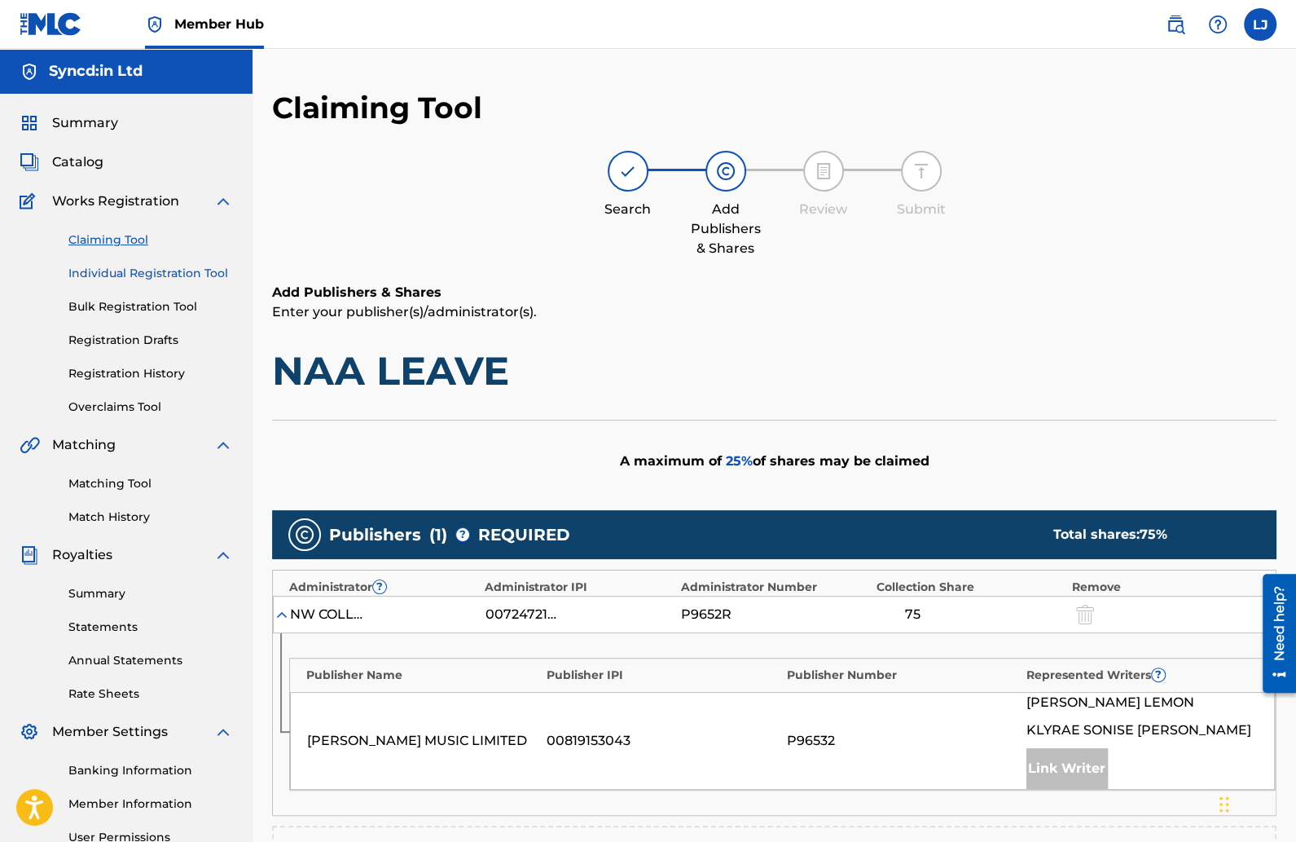
click at [143, 274] on link "Individual Registration Tool" at bounding box center [150, 273] width 165 height 17
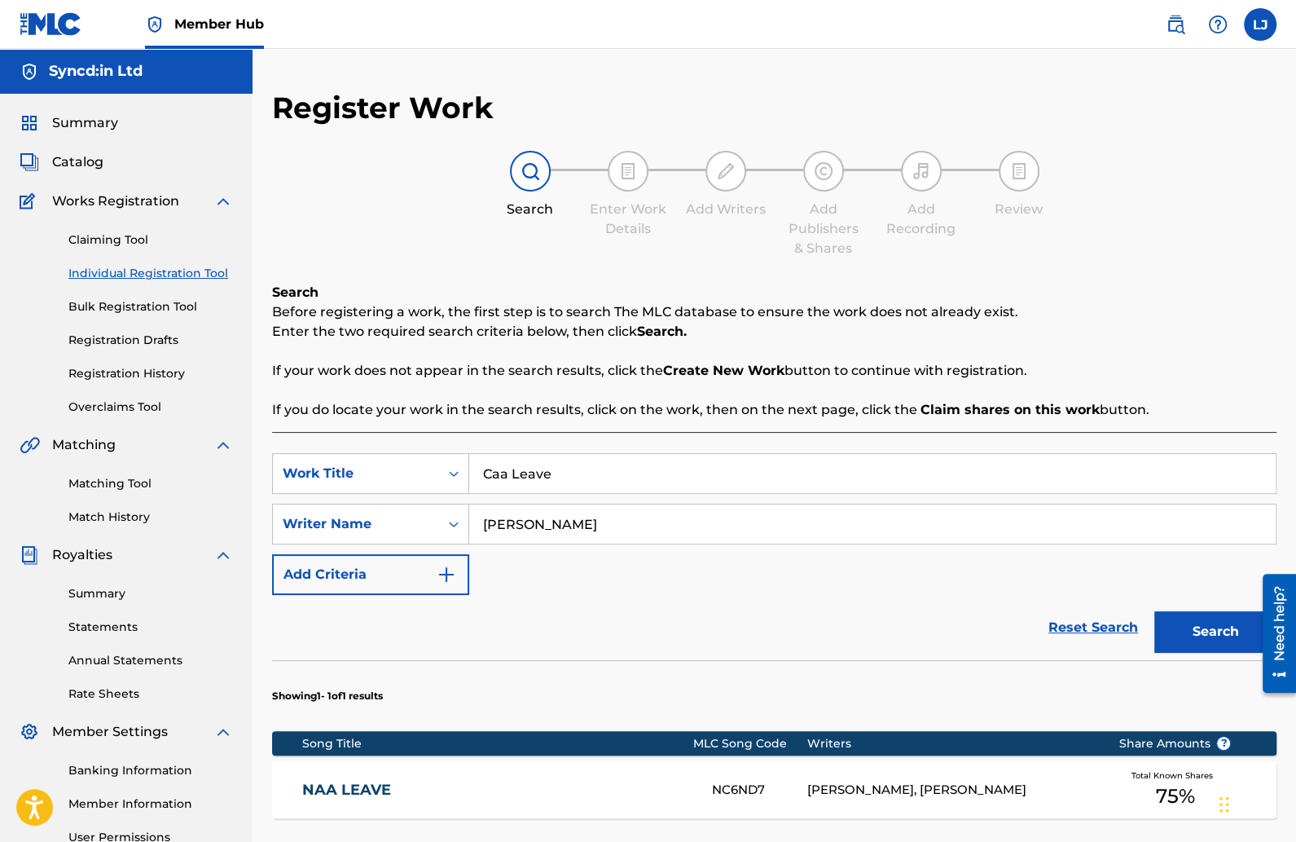
click at [578, 477] on input "Caa Leave" at bounding box center [872, 473] width 807 height 39
click at [578, 476] on input "Caa Leave" at bounding box center [872, 473] width 807 height 39
type input "Money Talk"
click at [1154, 611] on button "Search" at bounding box center [1215, 631] width 122 height 41
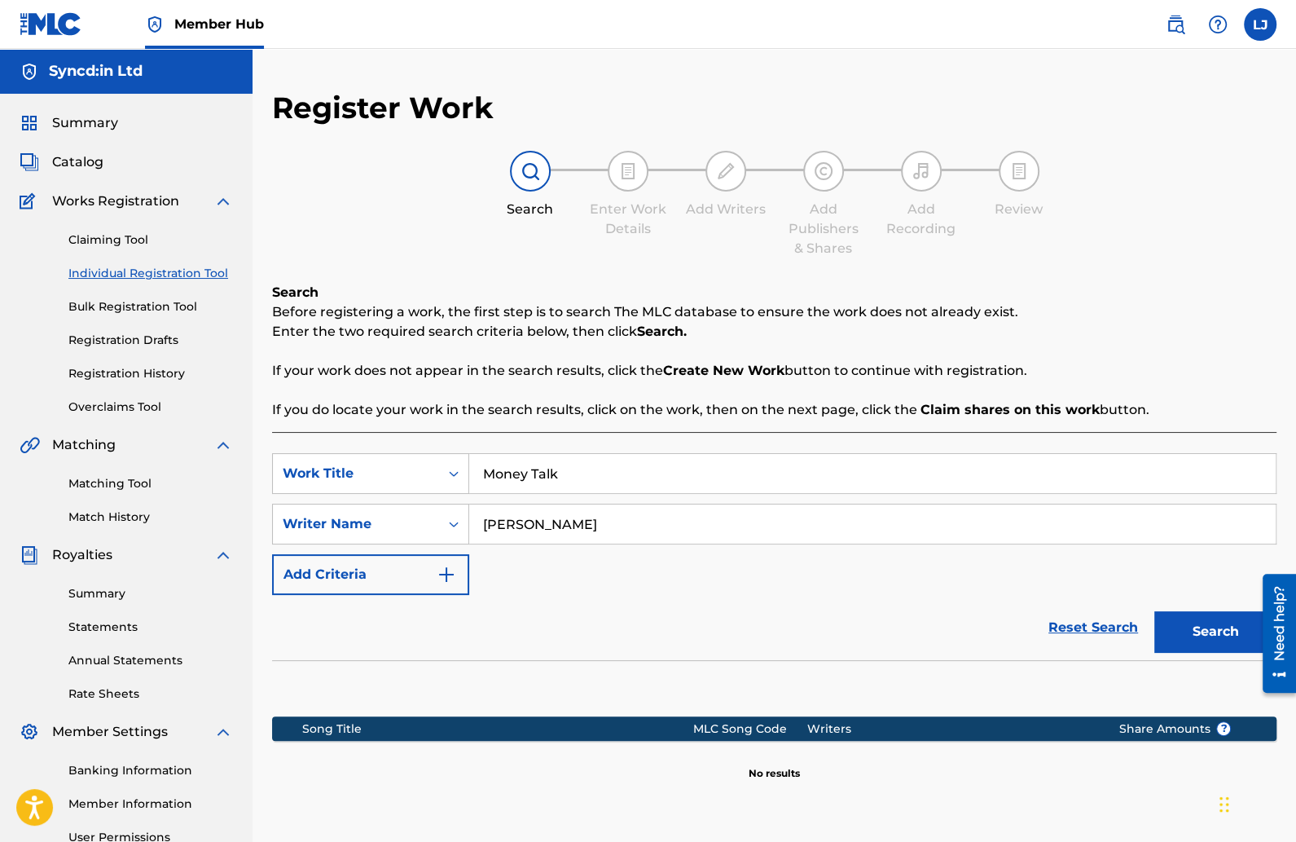
scroll to position [168, 0]
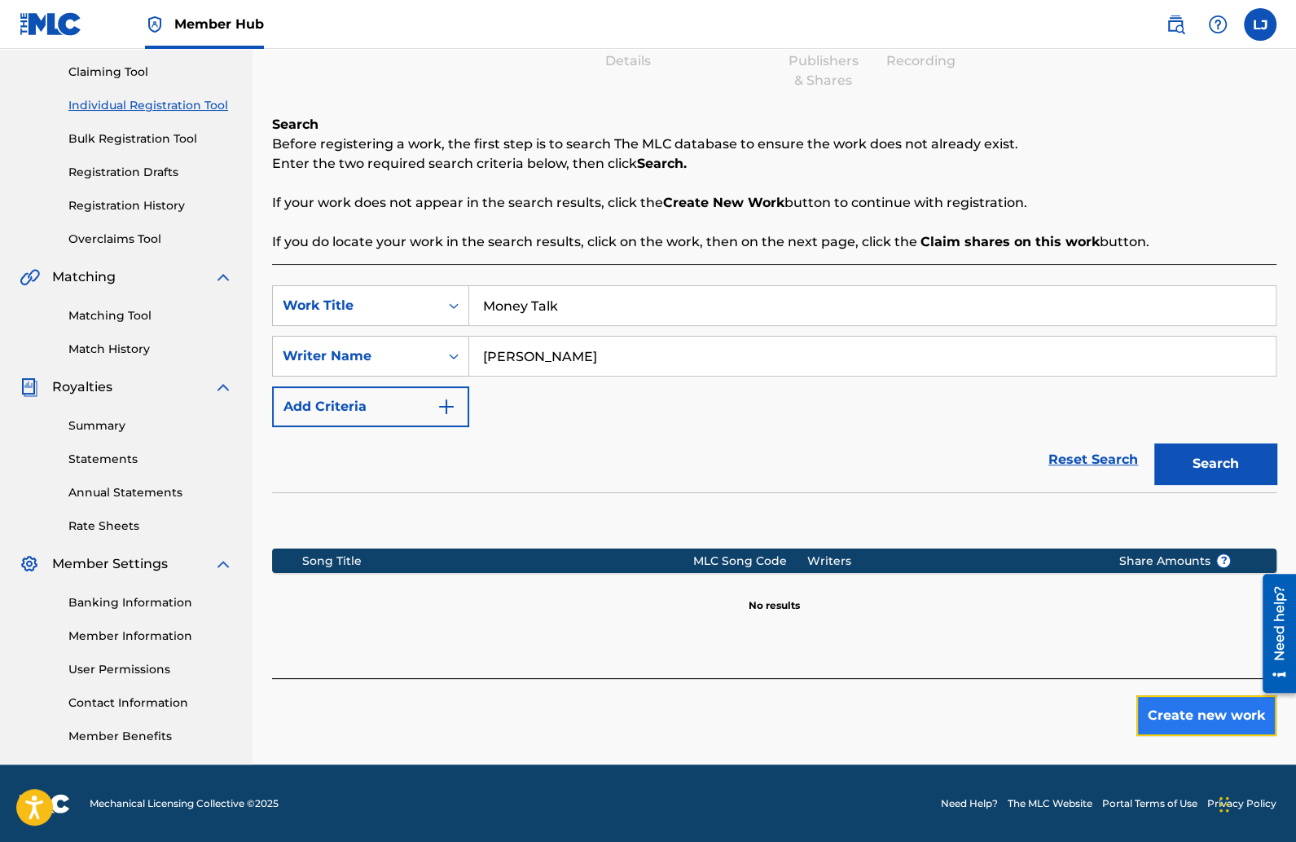
click at [1170, 727] on button "Create new work" at bounding box center [1206, 715] width 140 height 41
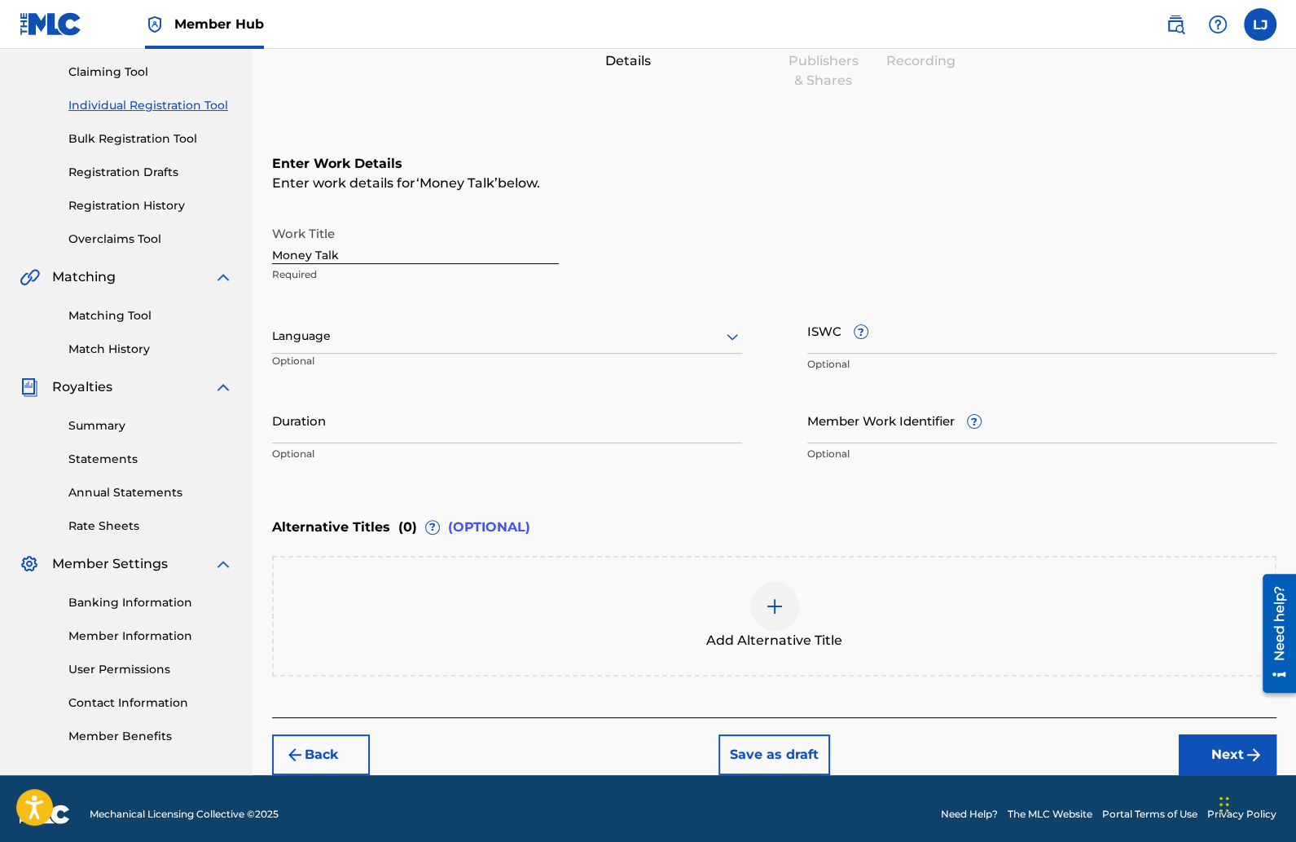
click at [494, 342] on div at bounding box center [507, 336] width 470 height 20
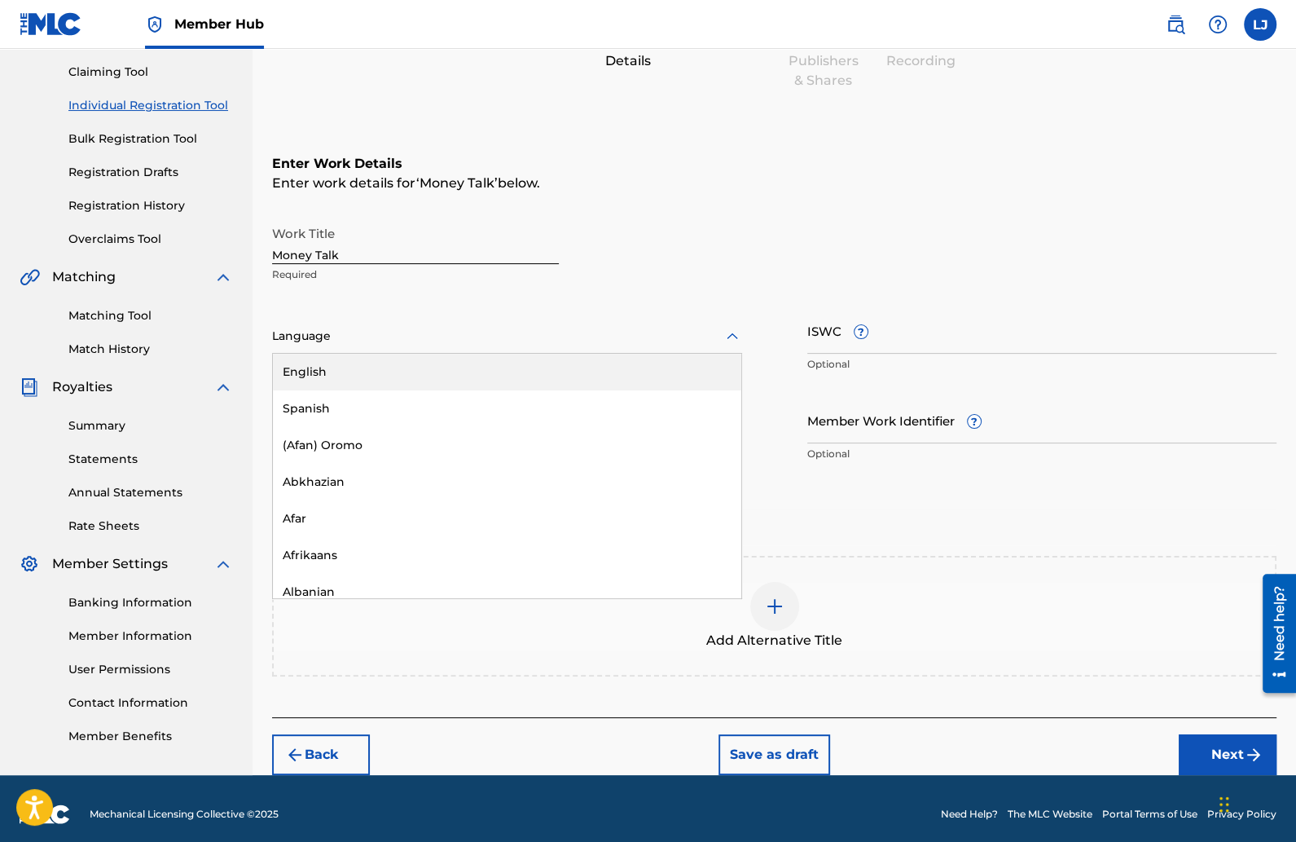
click at [422, 374] on div "English" at bounding box center [507, 372] width 468 height 37
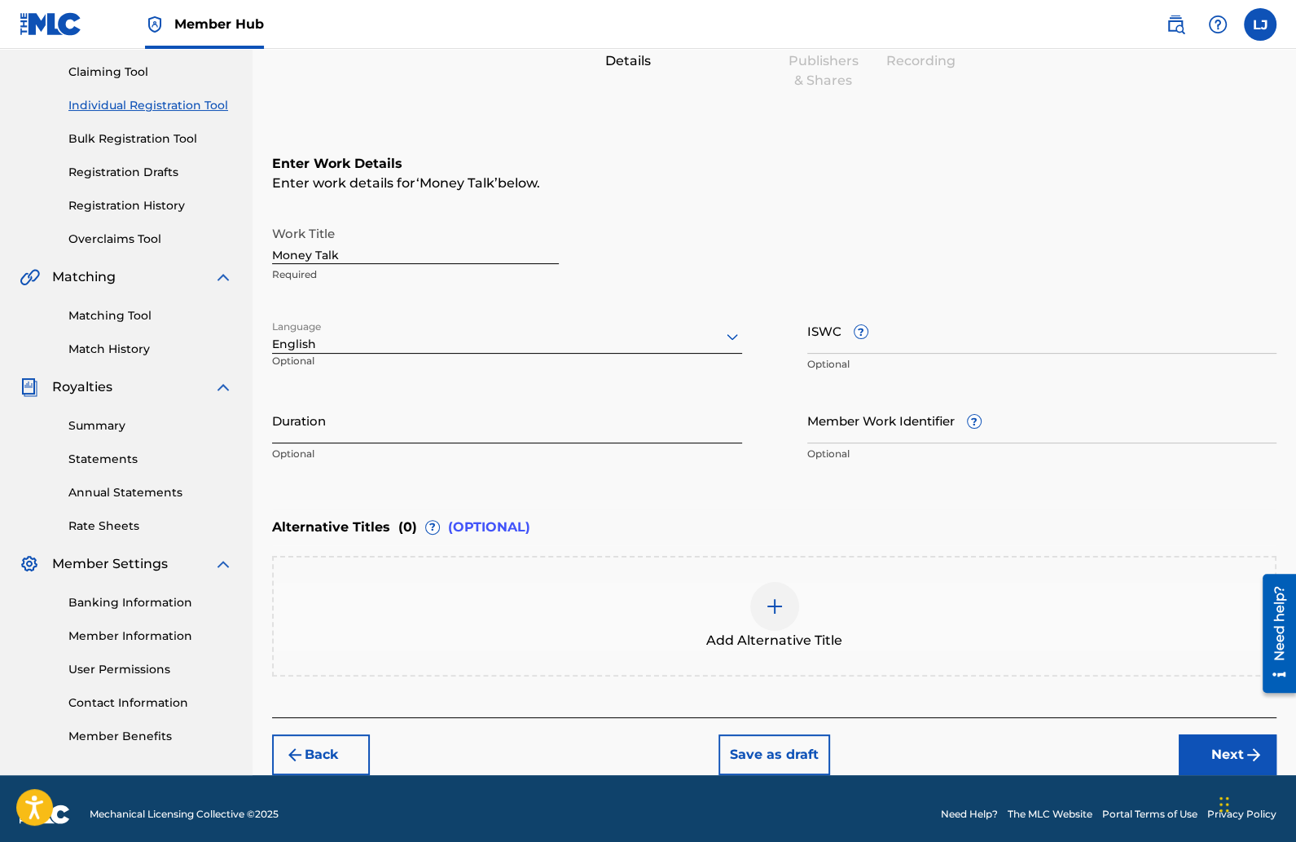
click at [400, 416] on input "Duration" at bounding box center [507, 420] width 470 height 46
type input "03:07"
click at [1193, 747] on button "Next" at bounding box center [1228, 754] width 98 height 41
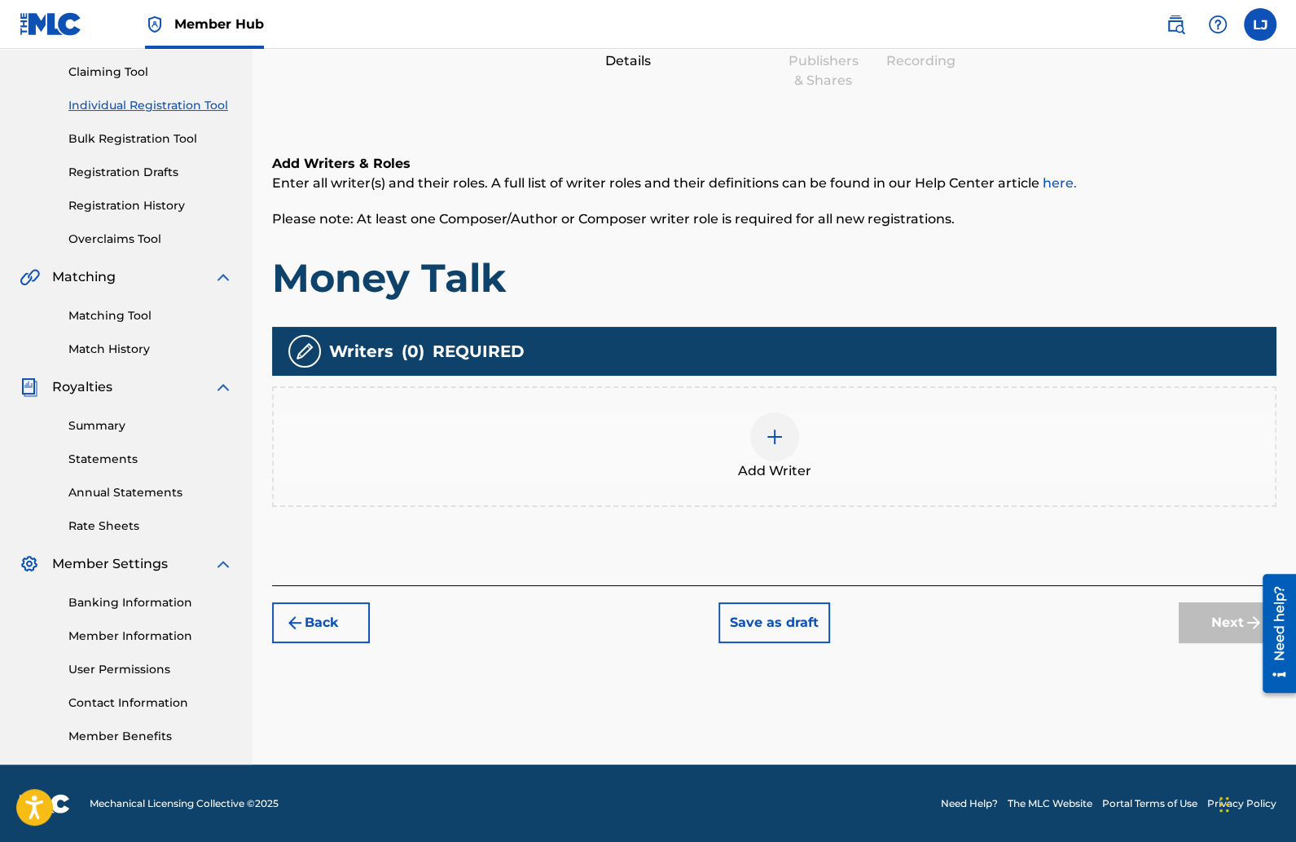
scroll to position [73, 0]
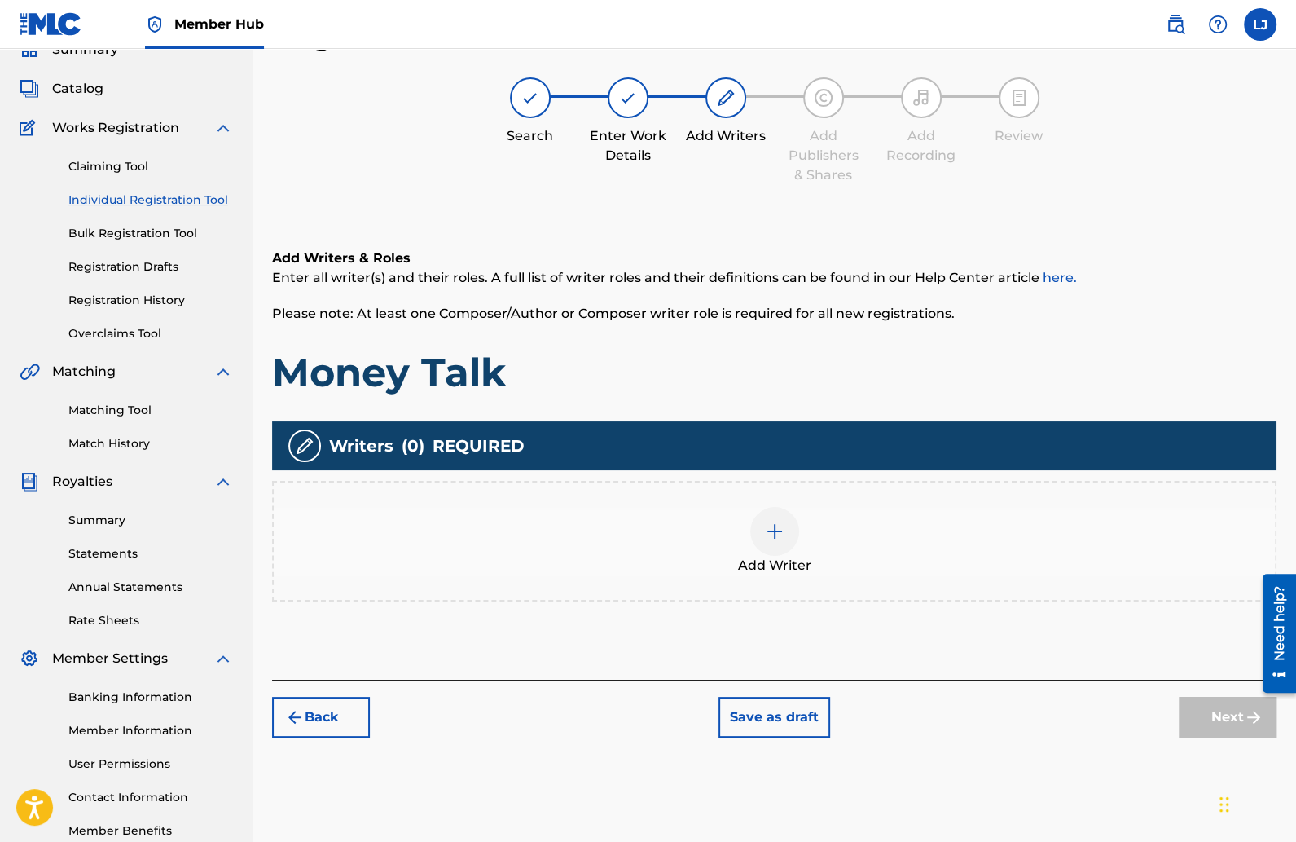
click at [779, 532] on img at bounding box center [775, 531] width 20 height 20
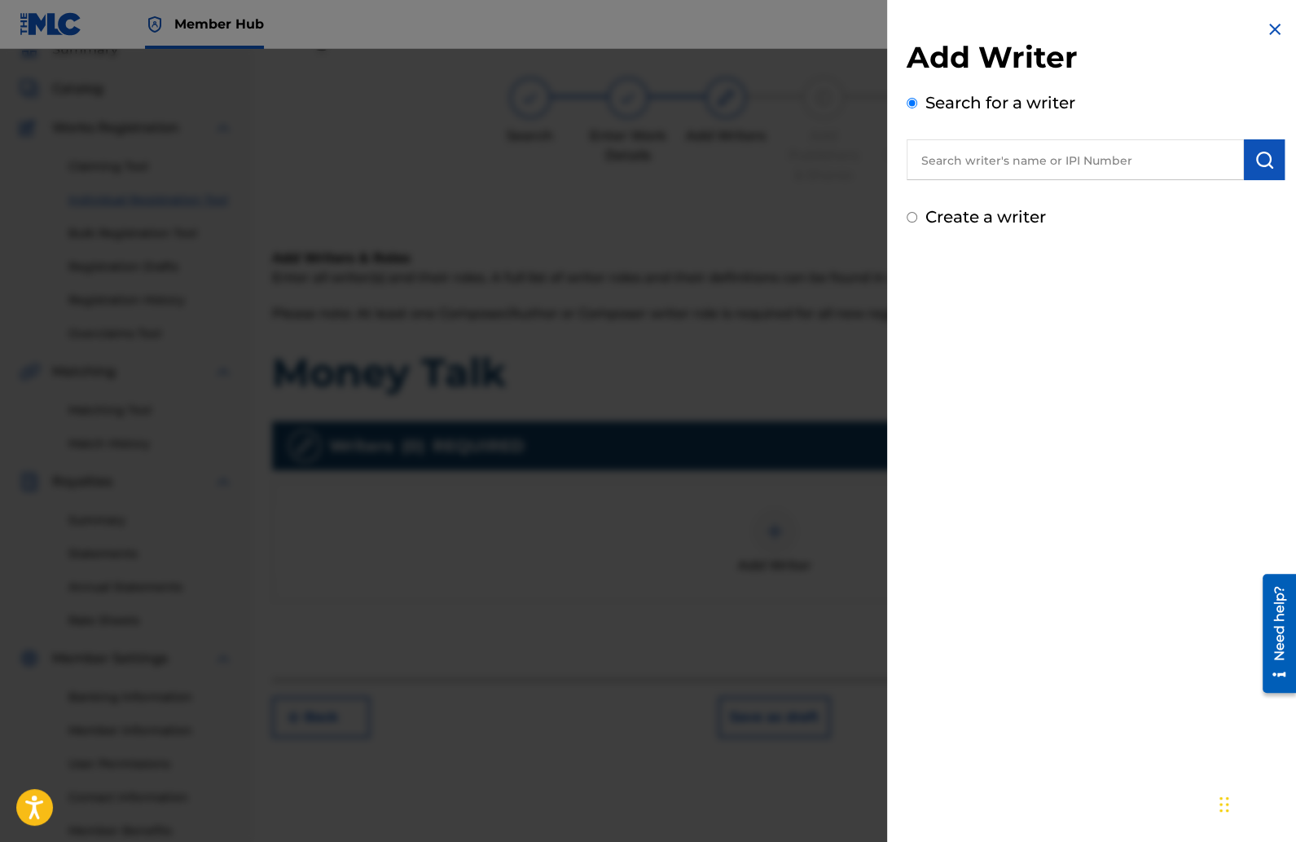
click at [955, 165] on input "text" at bounding box center [1075, 159] width 337 height 41
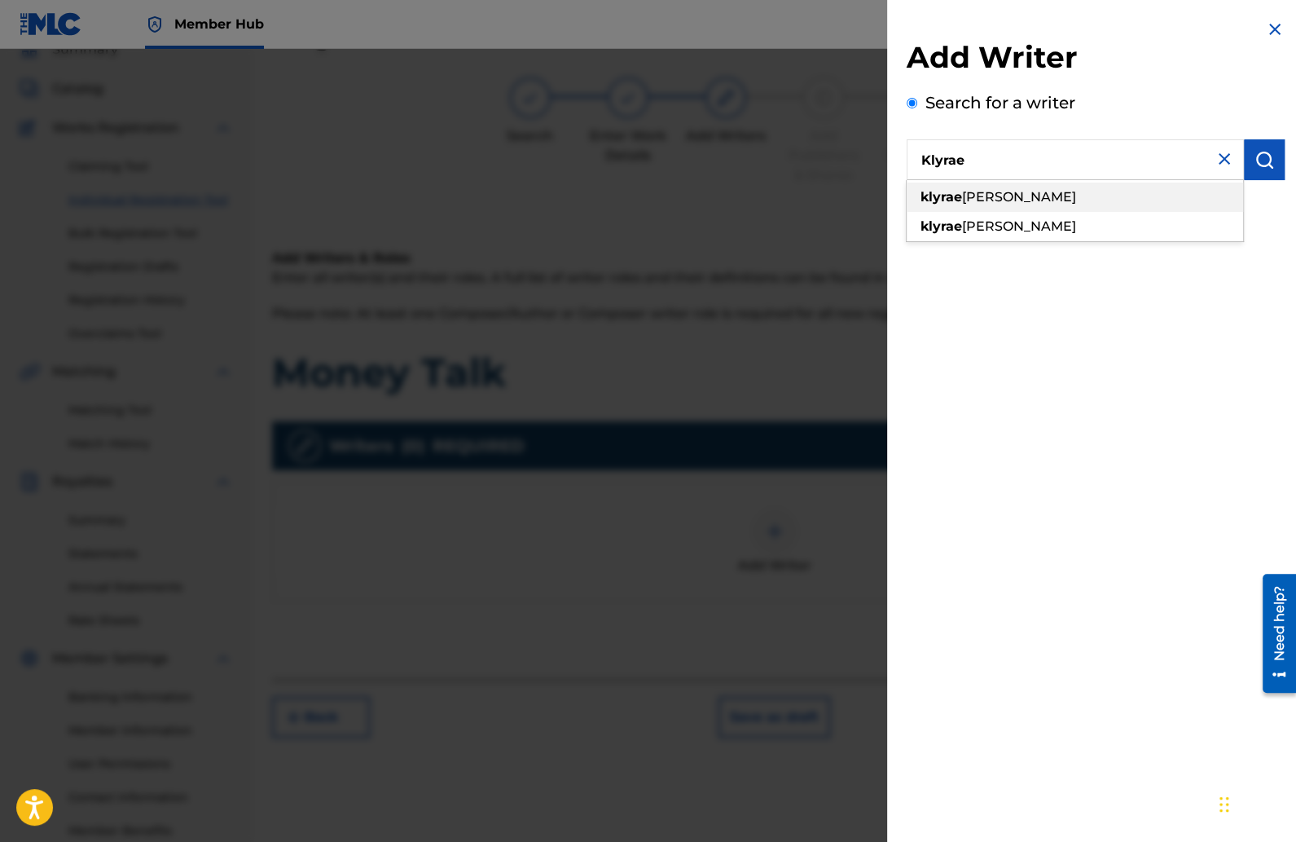
click at [974, 207] on div "klyrae sonise campbell" at bounding box center [1075, 196] width 336 height 29
type input "klyrae [PERSON_NAME]"
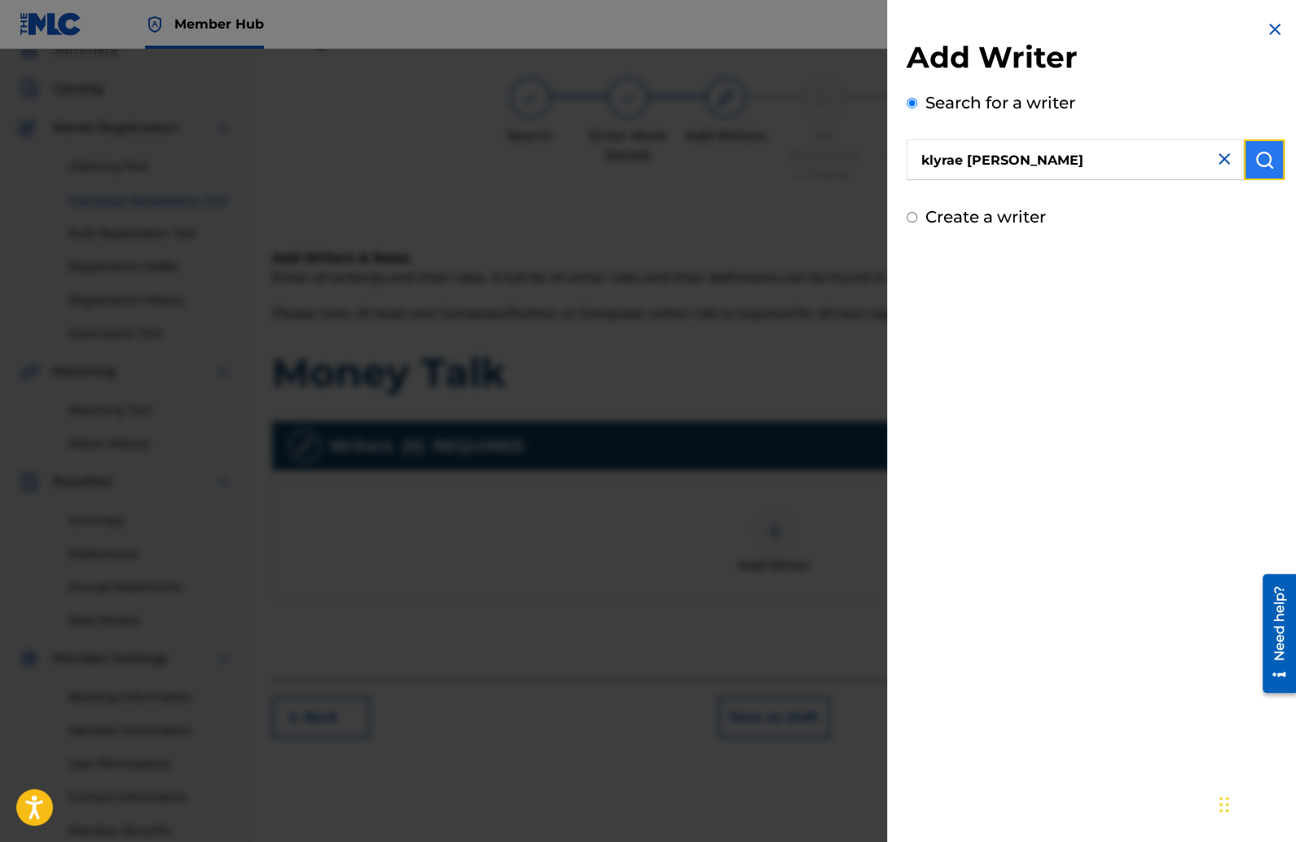
click at [1264, 156] on img "submit" at bounding box center [1265, 160] width 20 height 20
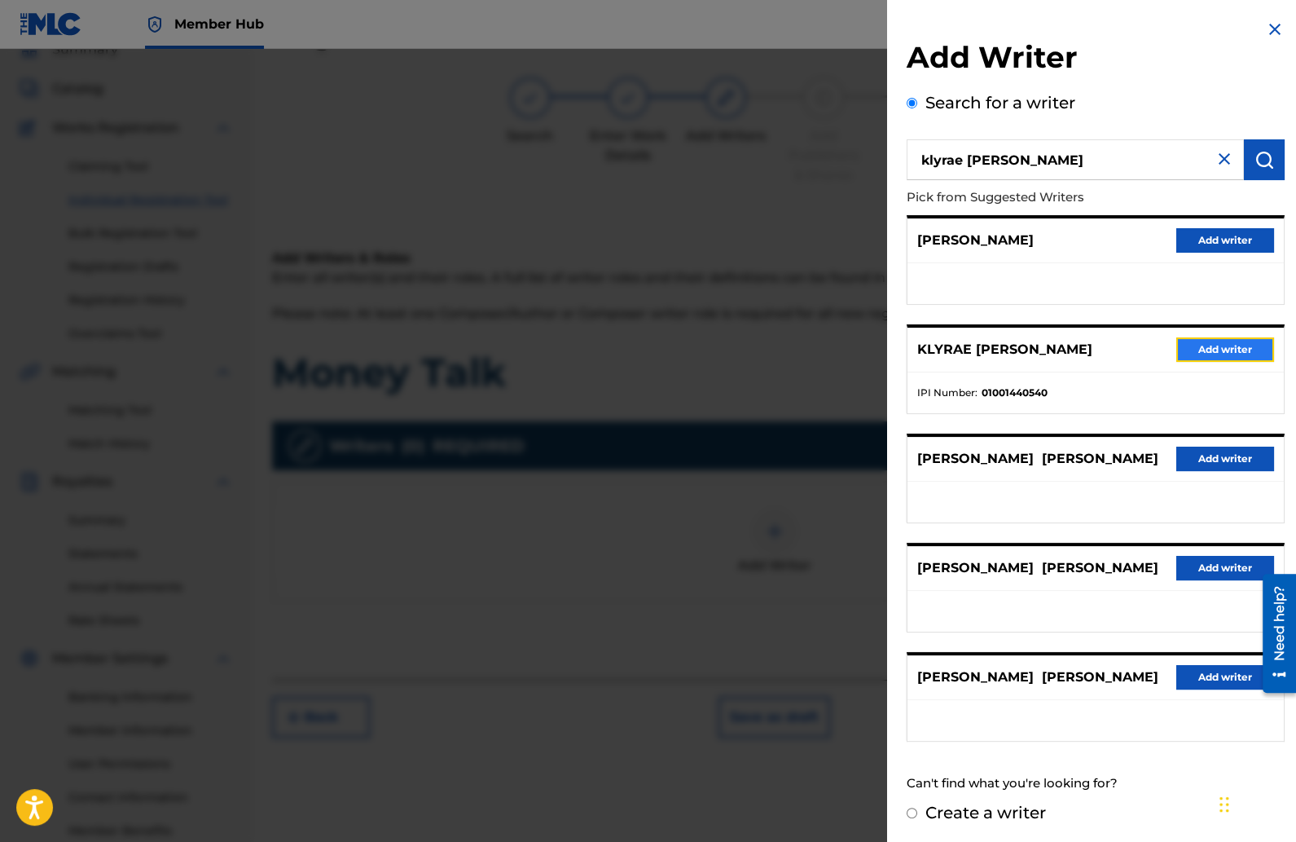
click at [1212, 341] on button "Add writer" at bounding box center [1225, 349] width 98 height 24
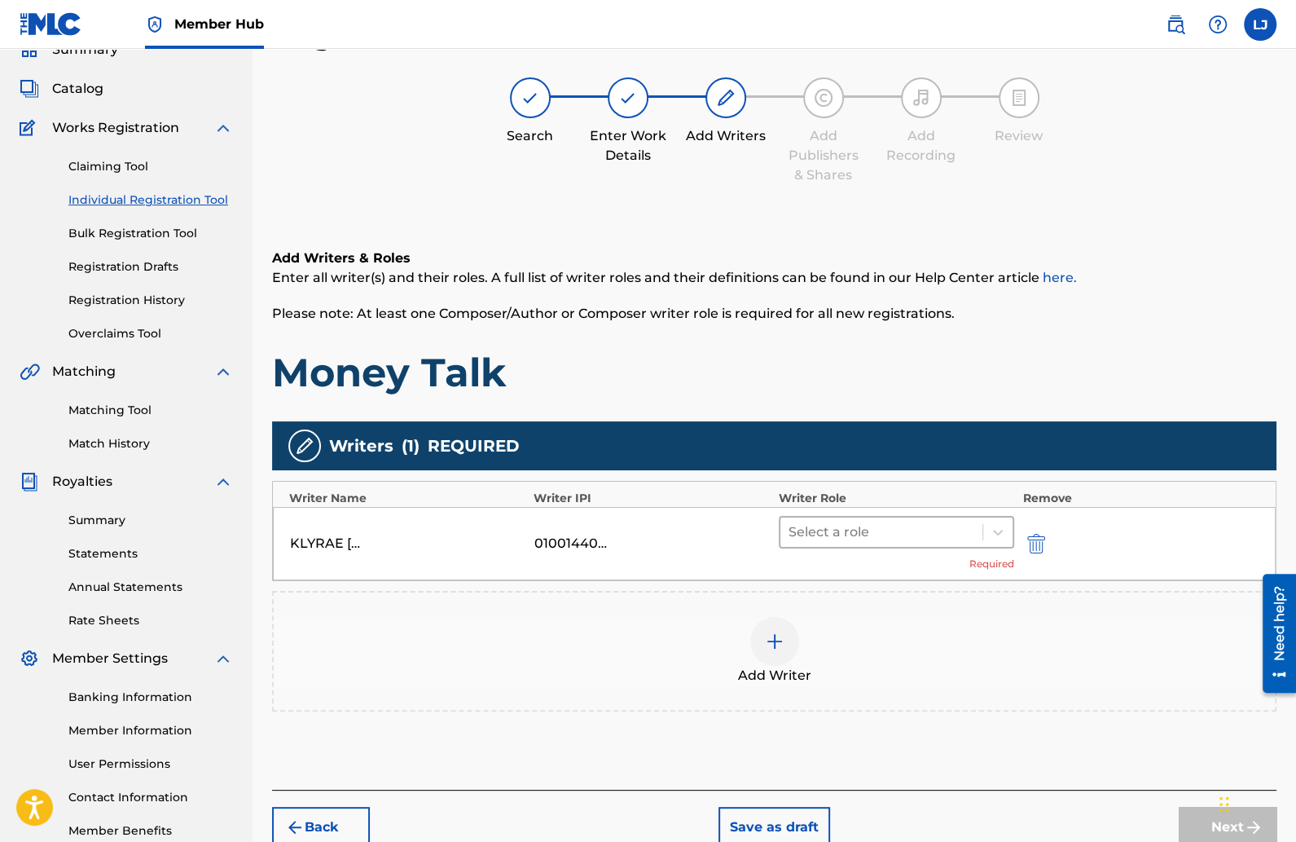
click at [944, 527] on div at bounding box center [882, 532] width 187 height 23
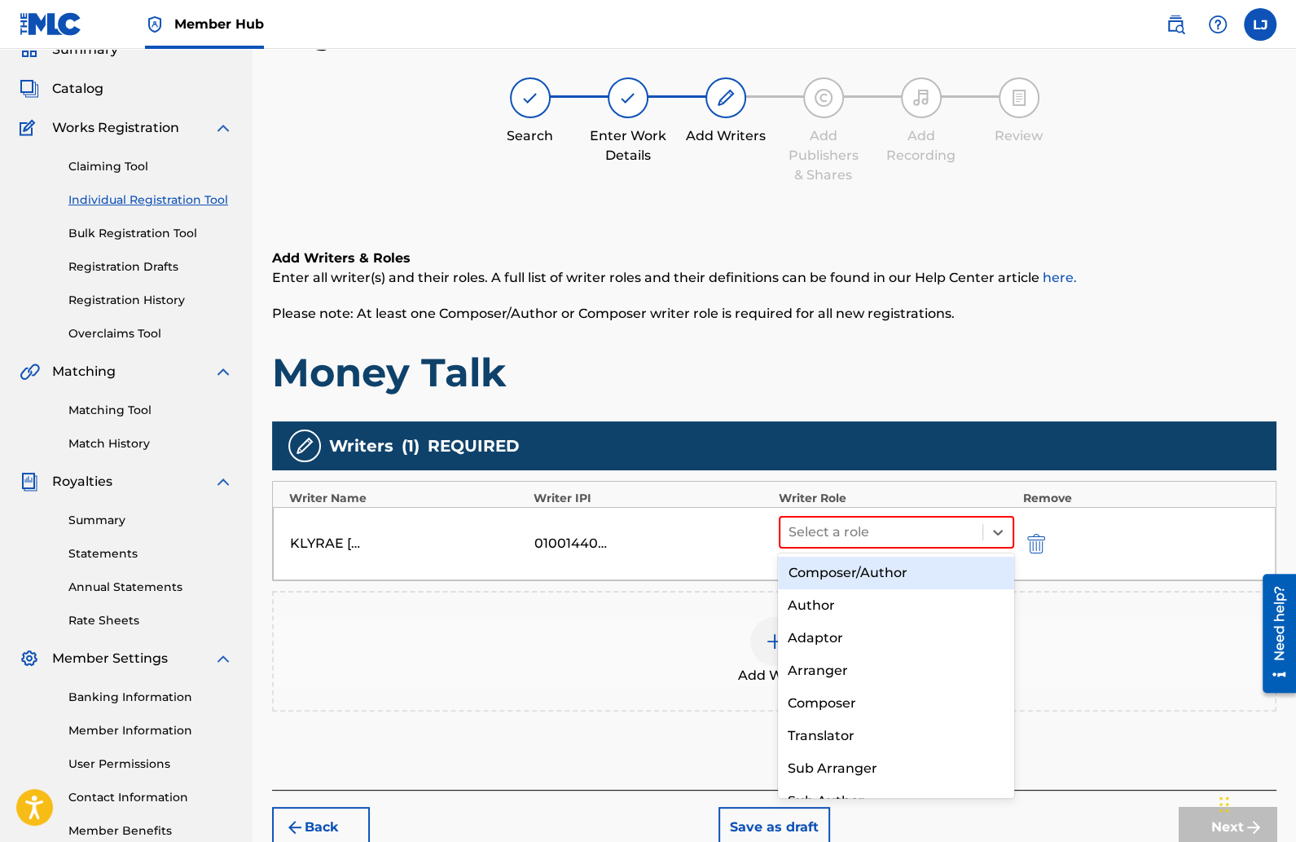
click at [910, 571] on div "Composer/Author" at bounding box center [896, 572] width 236 height 33
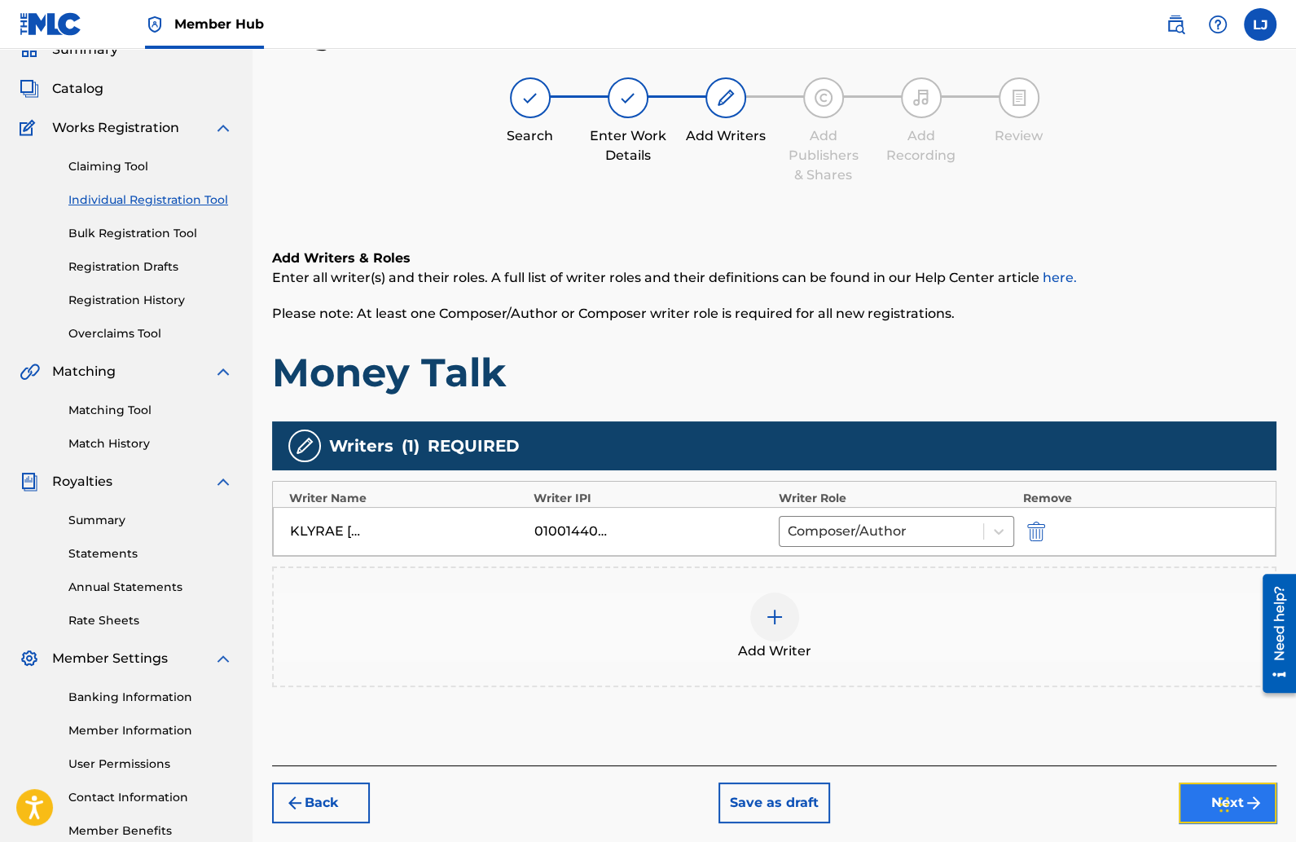
click at [1186, 787] on button "Next" at bounding box center [1228, 802] width 98 height 41
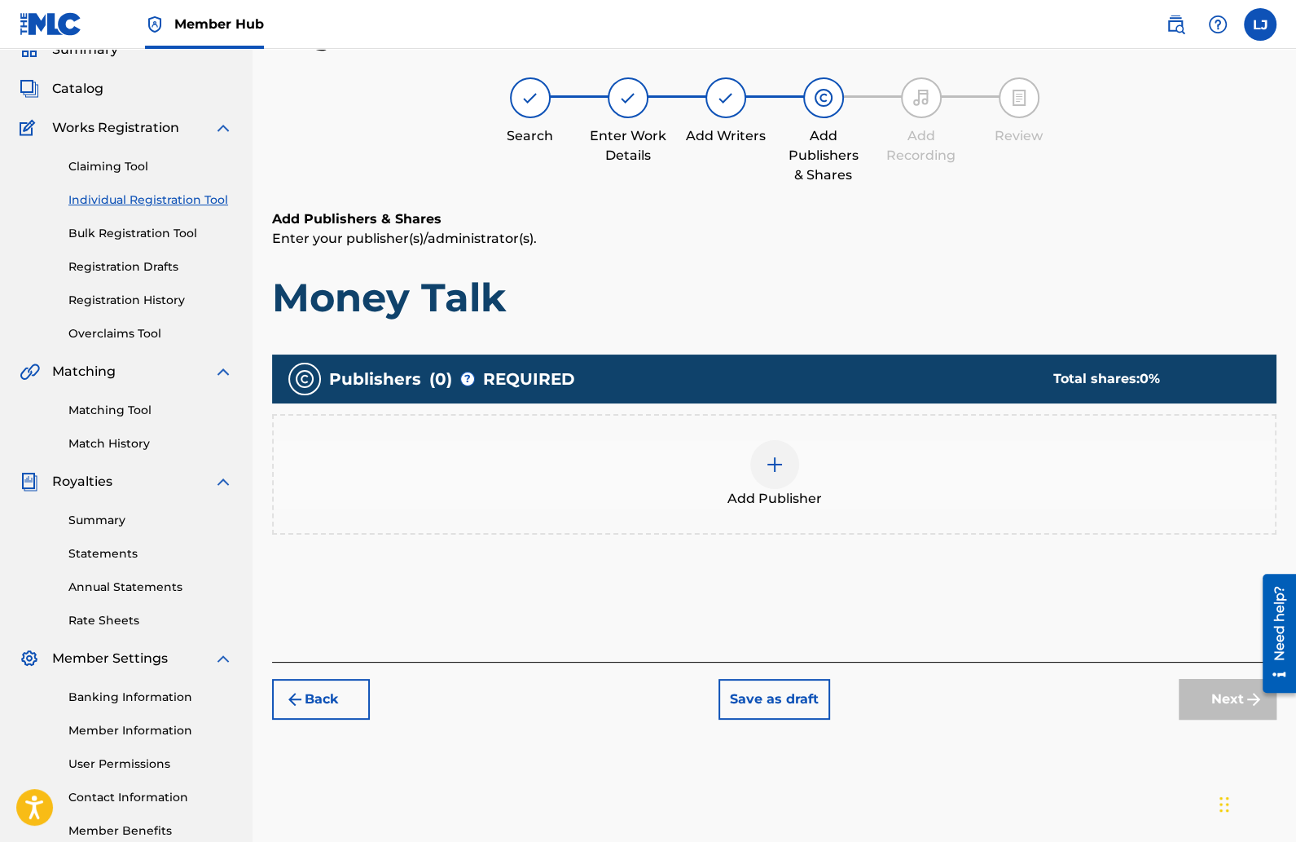
click at [767, 455] on img at bounding box center [775, 465] width 20 height 20
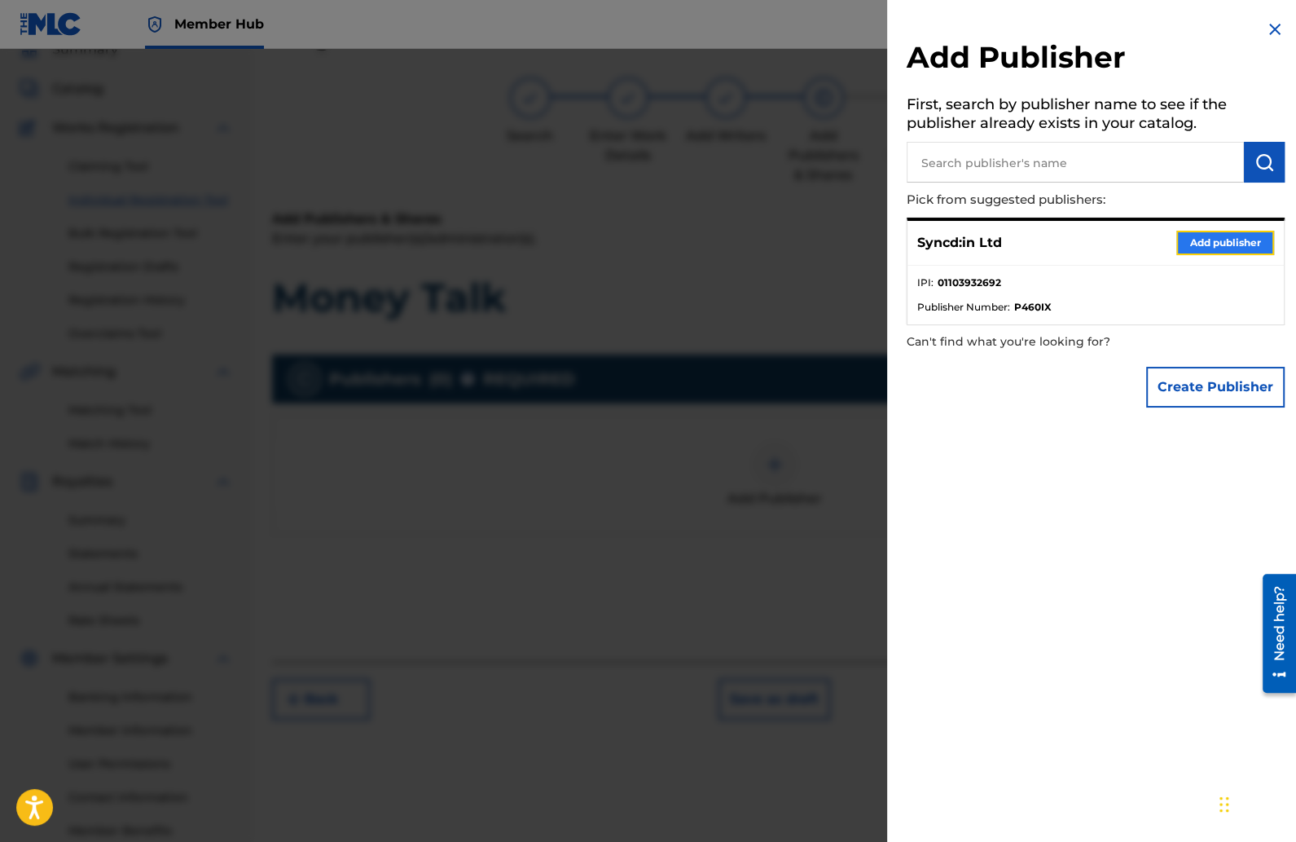
click at [1176, 235] on button "Add publisher" at bounding box center [1225, 243] width 98 height 24
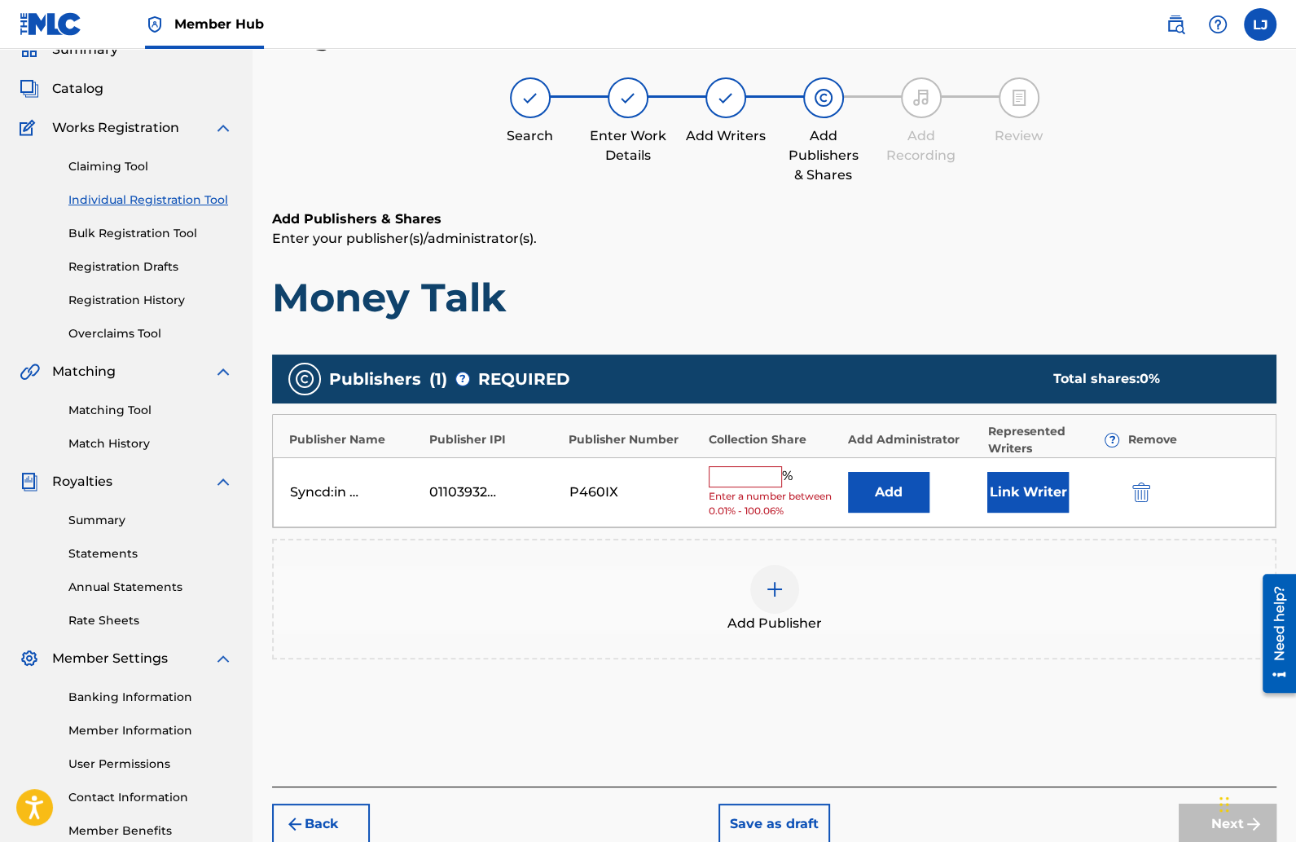
click at [727, 468] on input "text" at bounding box center [745, 476] width 73 height 21
type input "100"
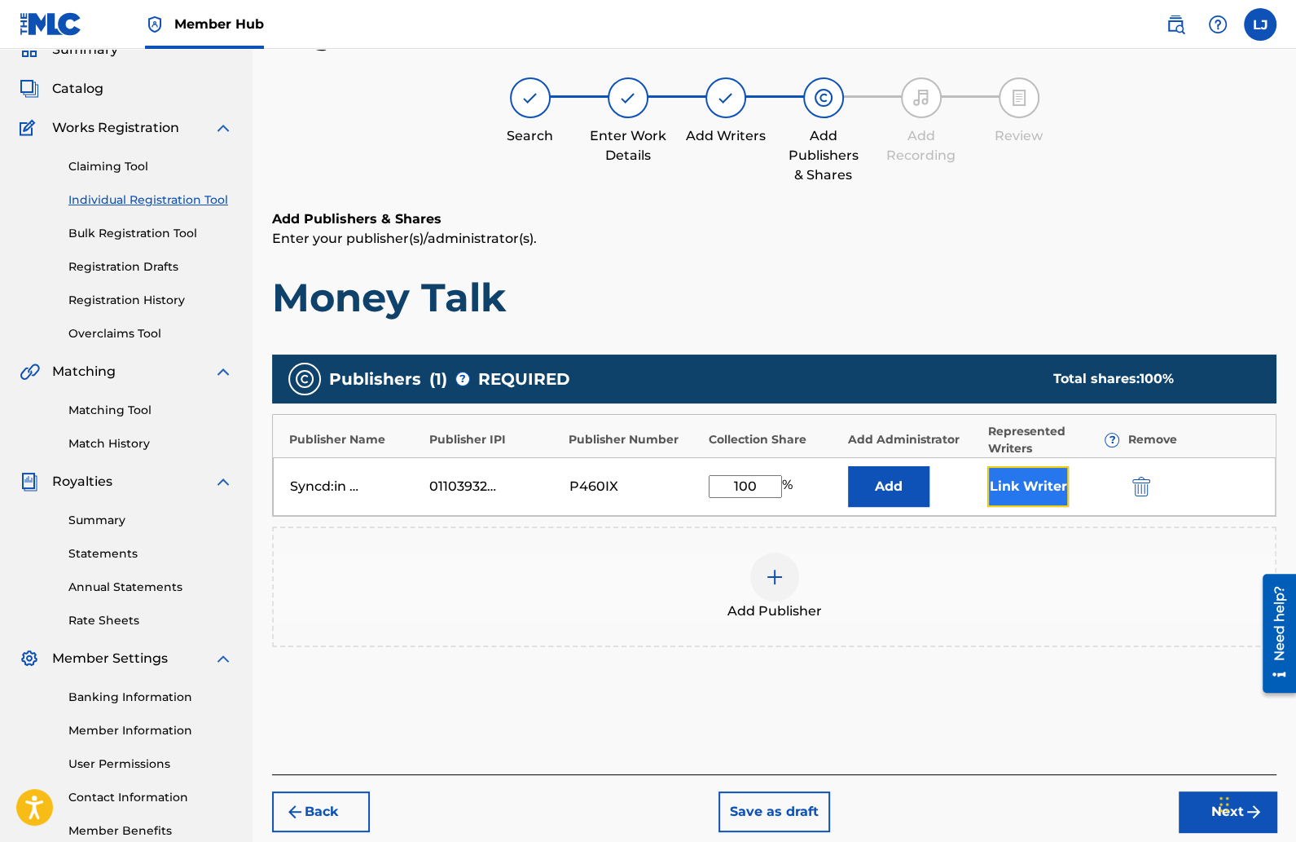
click at [1006, 492] on button "Link Writer" at bounding box center [1027, 486] width 81 height 41
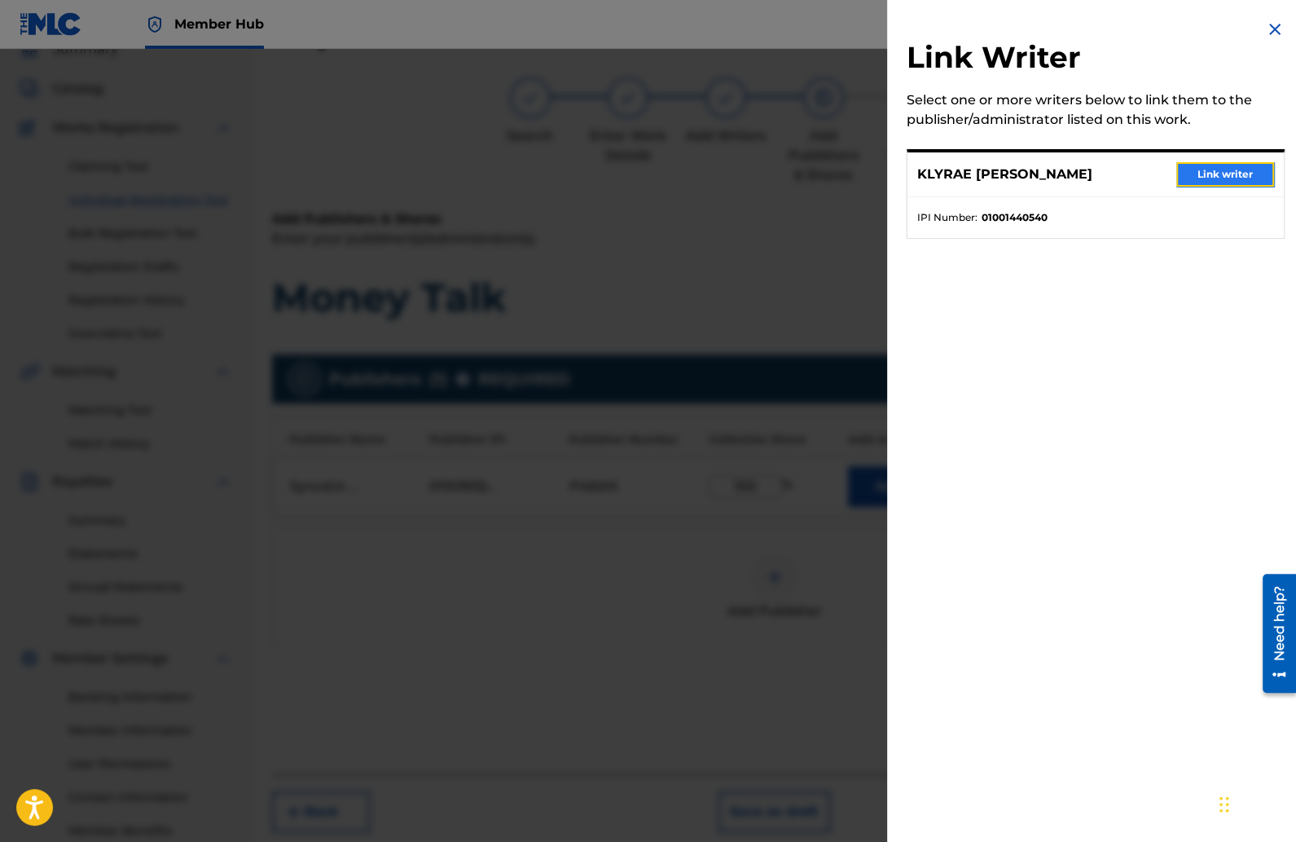
click at [1189, 170] on button "Link writer" at bounding box center [1225, 174] width 98 height 24
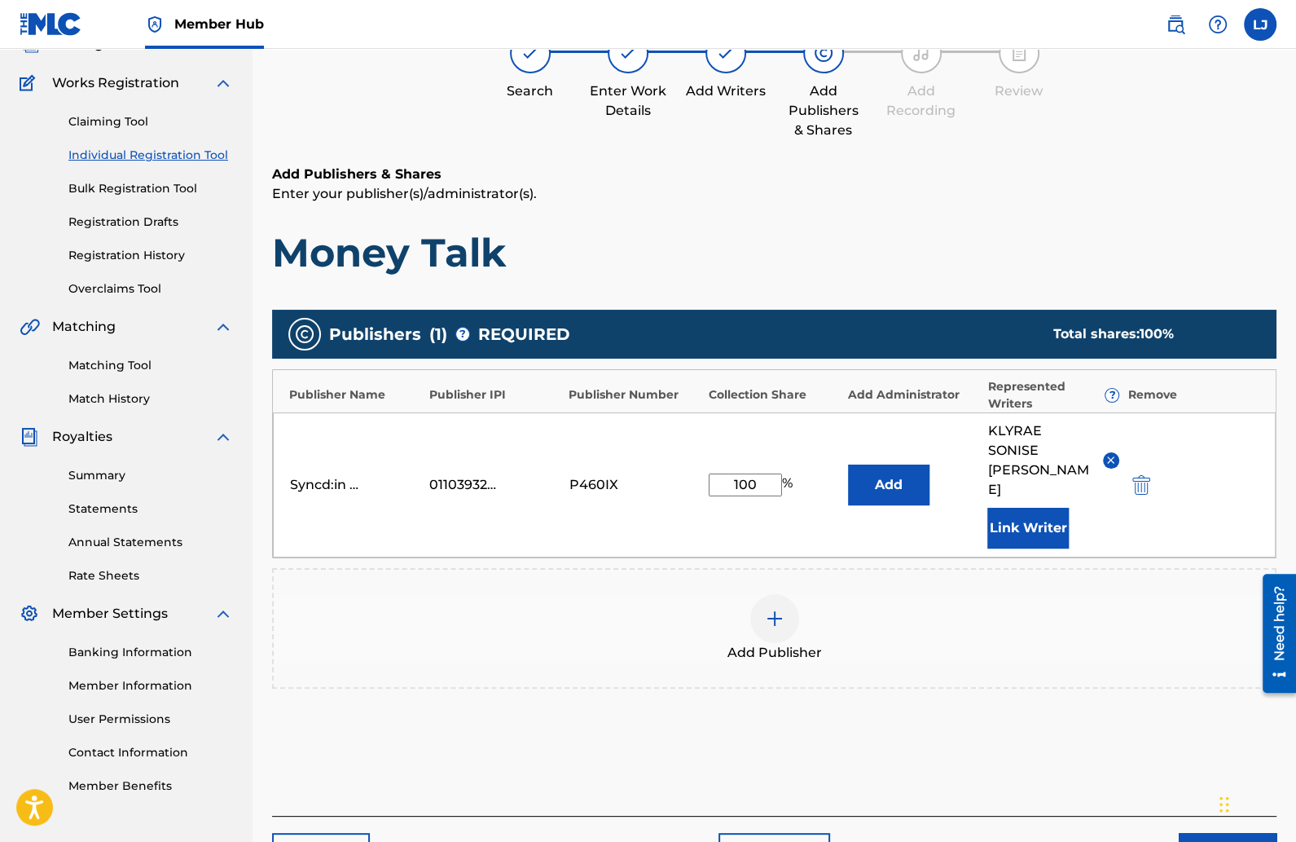
scroll to position [205, 0]
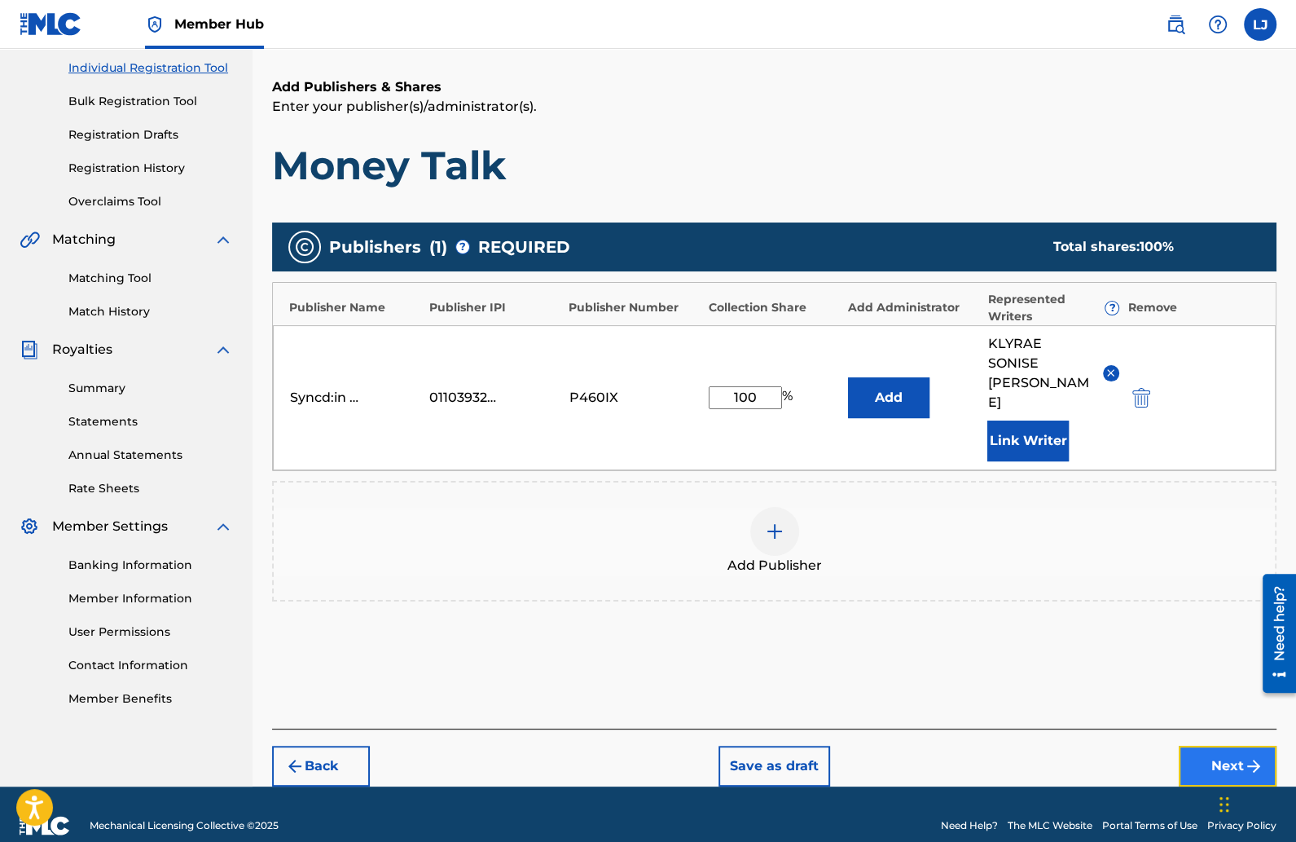
click at [1193, 745] on button "Next" at bounding box center [1228, 765] width 98 height 41
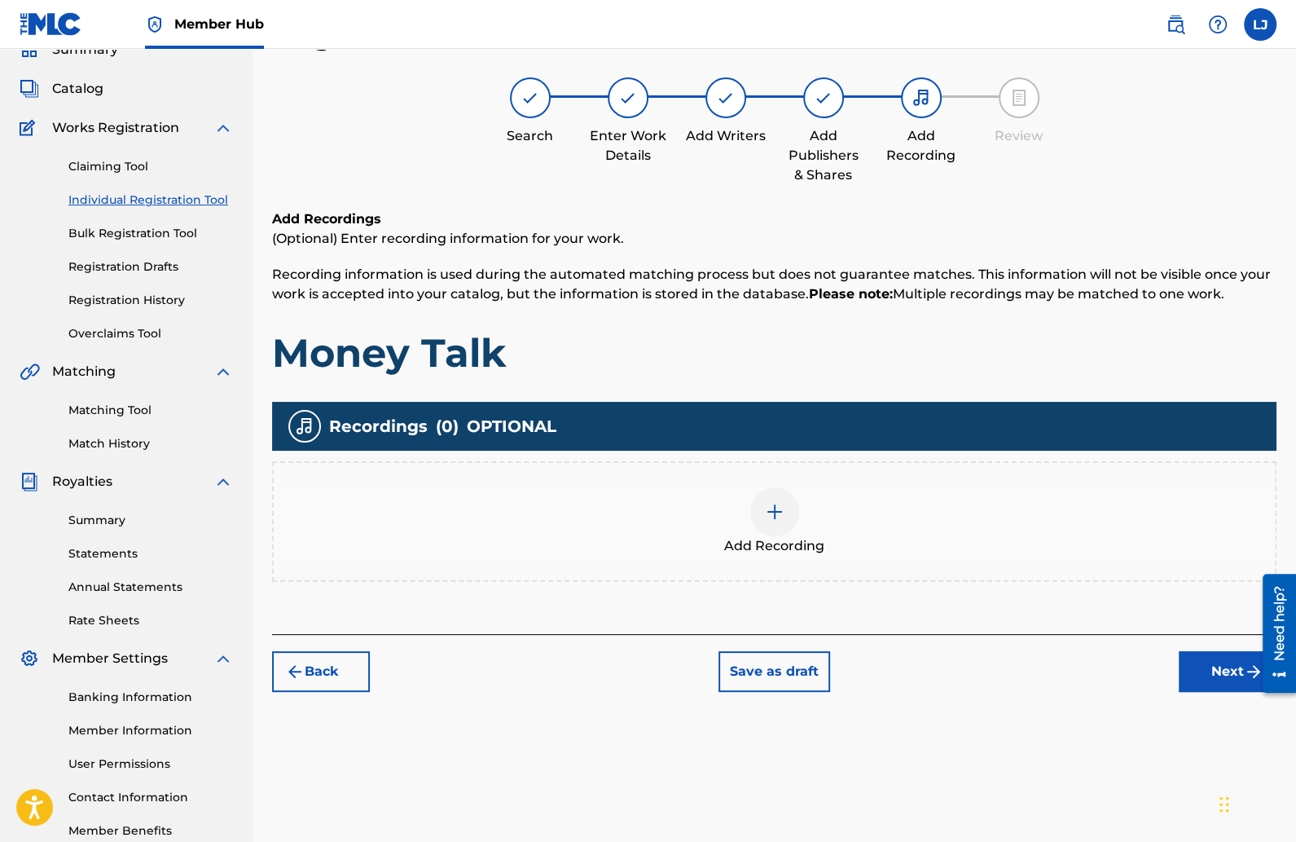
scroll to position [73, 0]
click at [771, 510] on img at bounding box center [775, 512] width 20 height 20
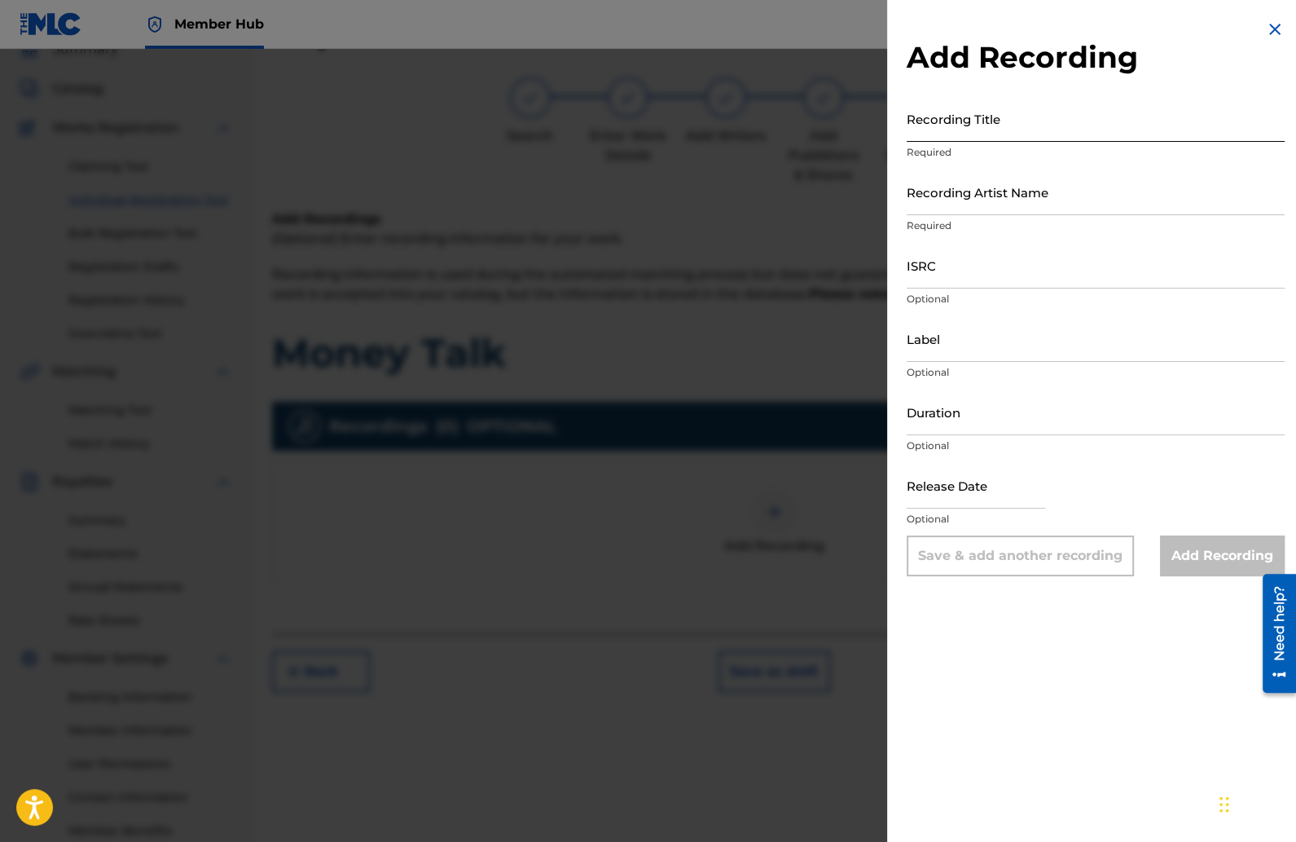
click at [925, 130] on input "Recording Title" at bounding box center [1096, 118] width 378 height 46
type input "Money Talk"
click at [941, 204] on input "Recording Artist Name" at bounding box center [1096, 192] width 378 height 46
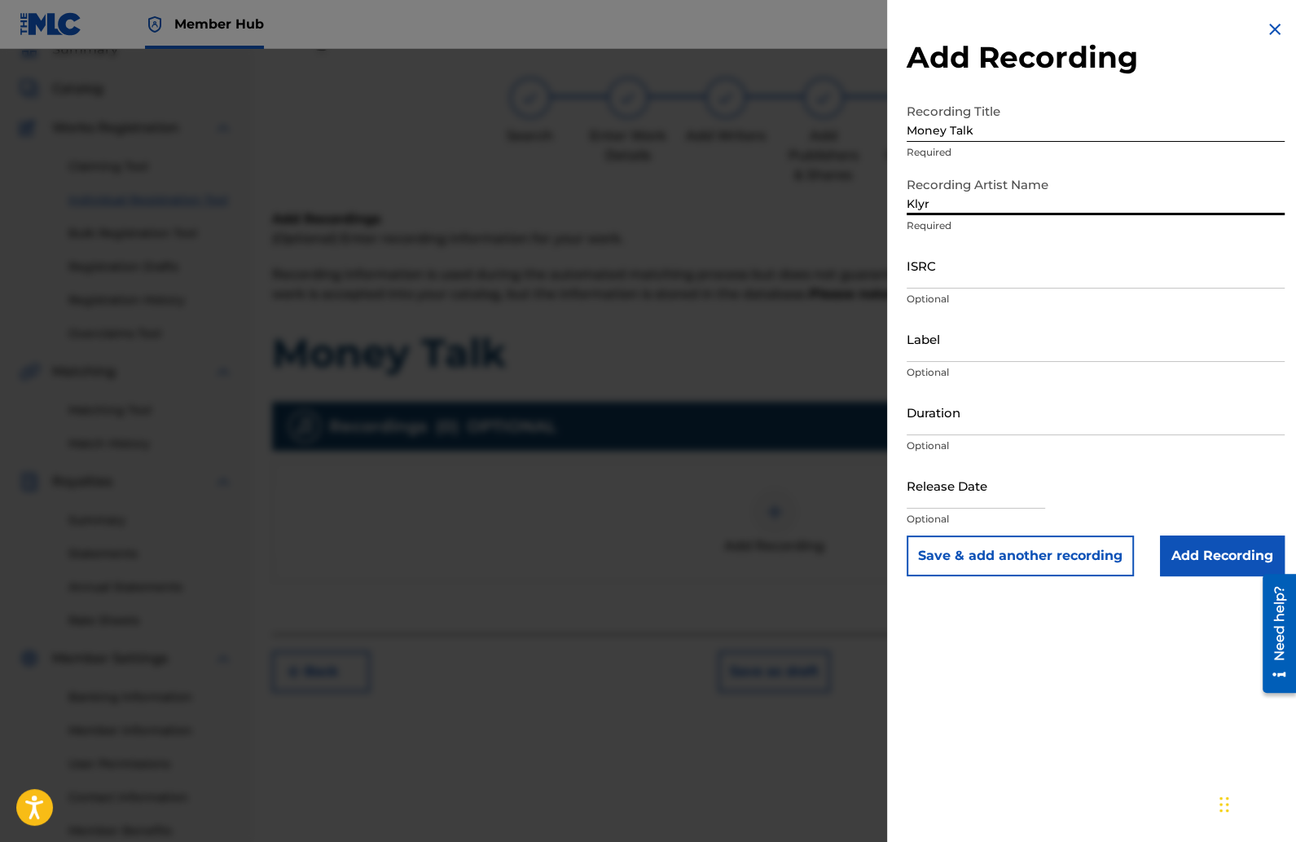
type input "Klyrae"
click at [1053, 262] on input "ISRC" at bounding box center [1096, 265] width 378 height 46
paste input "QZHNA1989138"
type input "QZHNA1989138"
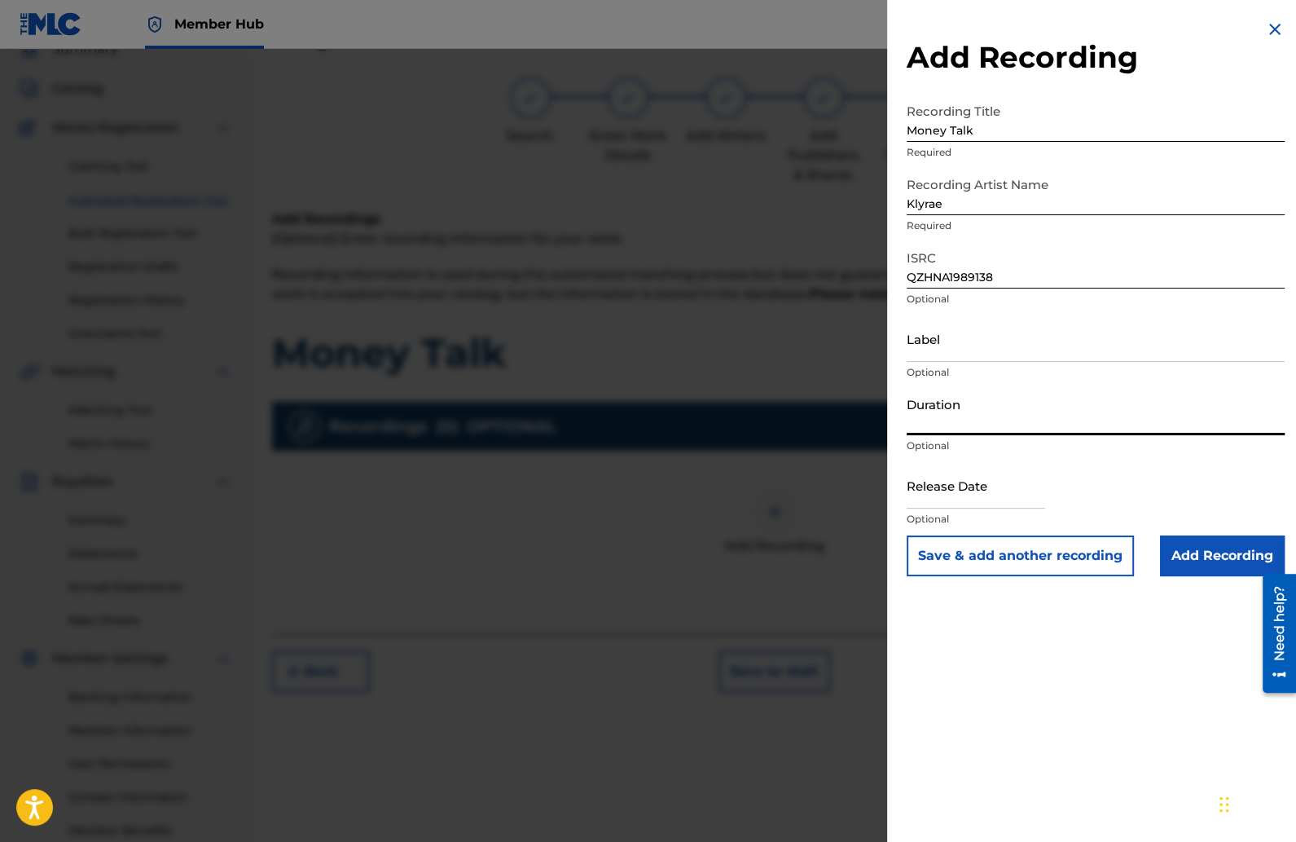
click at [940, 415] on input "Duration" at bounding box center [1096, 412] width 378 height 46
type input "03:07"
click at [948, 486] on input "text" at bounding box center [976, 485] width 138 height 46
select select "8"
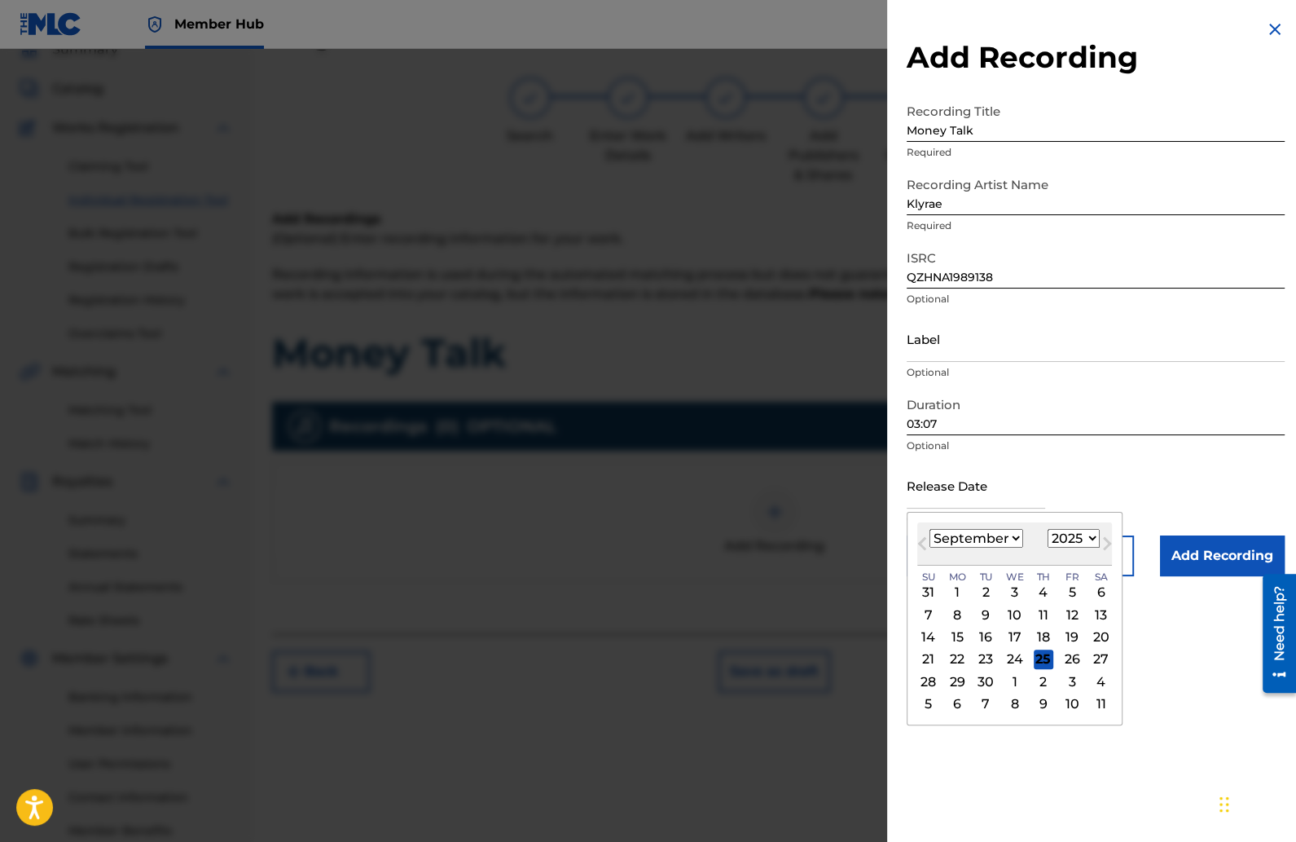
click at [1093, 540] on select "1900 1901 1902 1903 1904 1905 1906 1907 1908 1909 1910 1911 1912 1913 1914 1915…" at bounding box center [1074, 538] width 52 height 19
select select "2019"
click at [1051, 529] on select "1900 1901 1902 1903 1904 1905 1906 1907 1908 1909 1910 1911 1912 1913 1914 1915…" at bounding box center [1074, 538] width 52 height 19
click at [1004, 531] on select "January February March April May June July August September October November De…" at bounding box center [977, 538] width 94 height 19
select select "10"
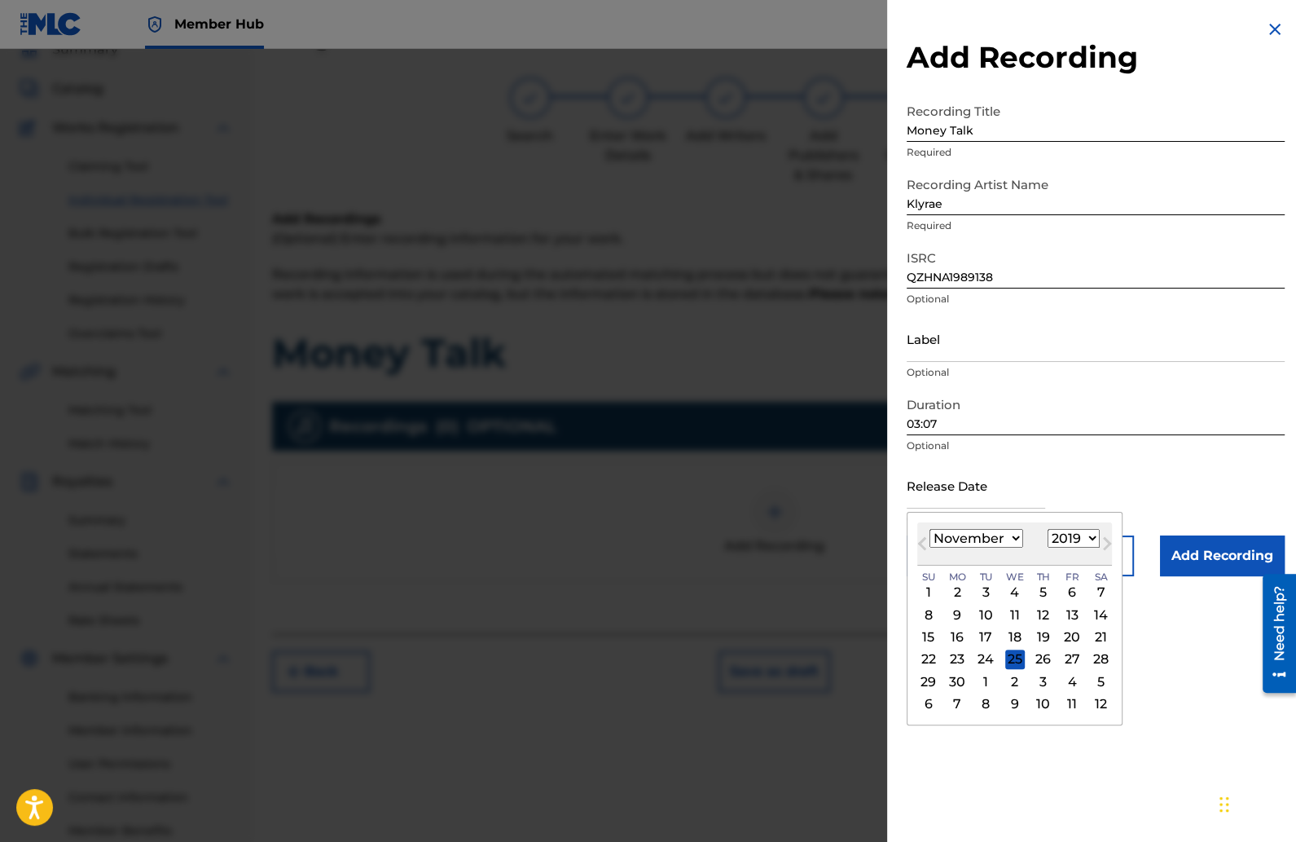
click at [930, 529] on select "January February March April May June July August September October November De…" at bounding box center [977, 538] width 94 height 19
click at [960, 634] on div "11" at bounding box center [957, 637] width 20 height 20
type input "November 11 2019"
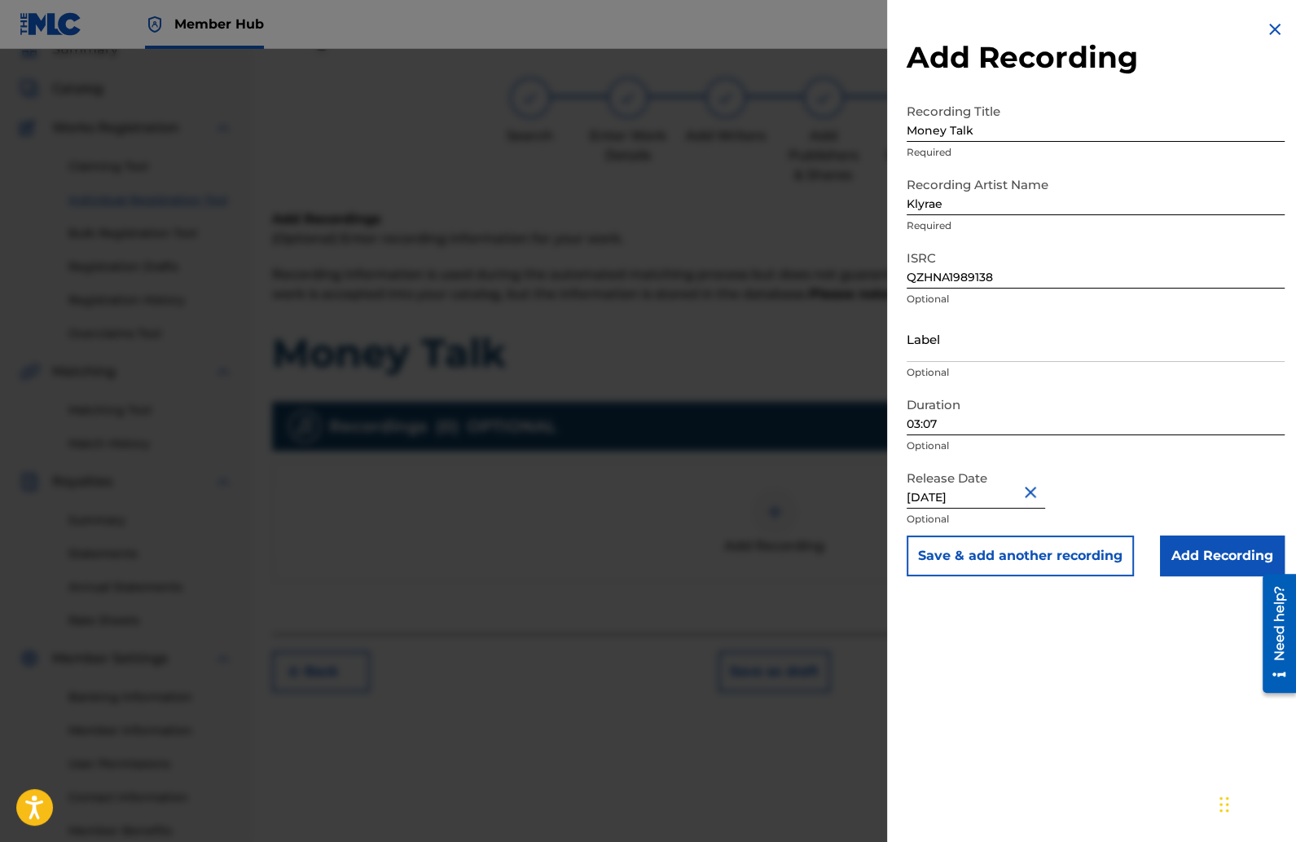
select select "10"
select select "2019"
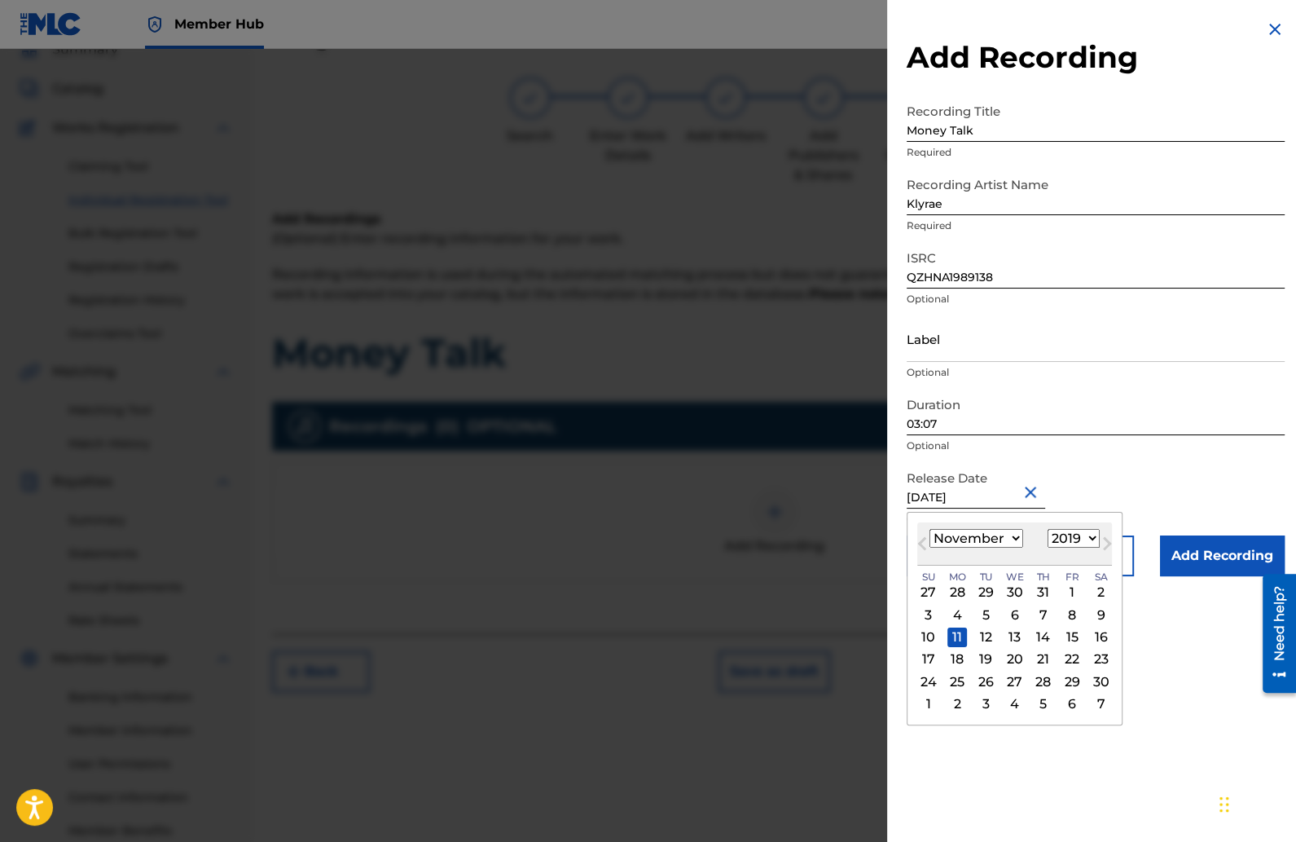
click at [1069, 745] on div "Add Recording Recording Title Money Talk Required Recording Artist Name Klyrae …" at bounding box center [1095, 421] width 417 height 842
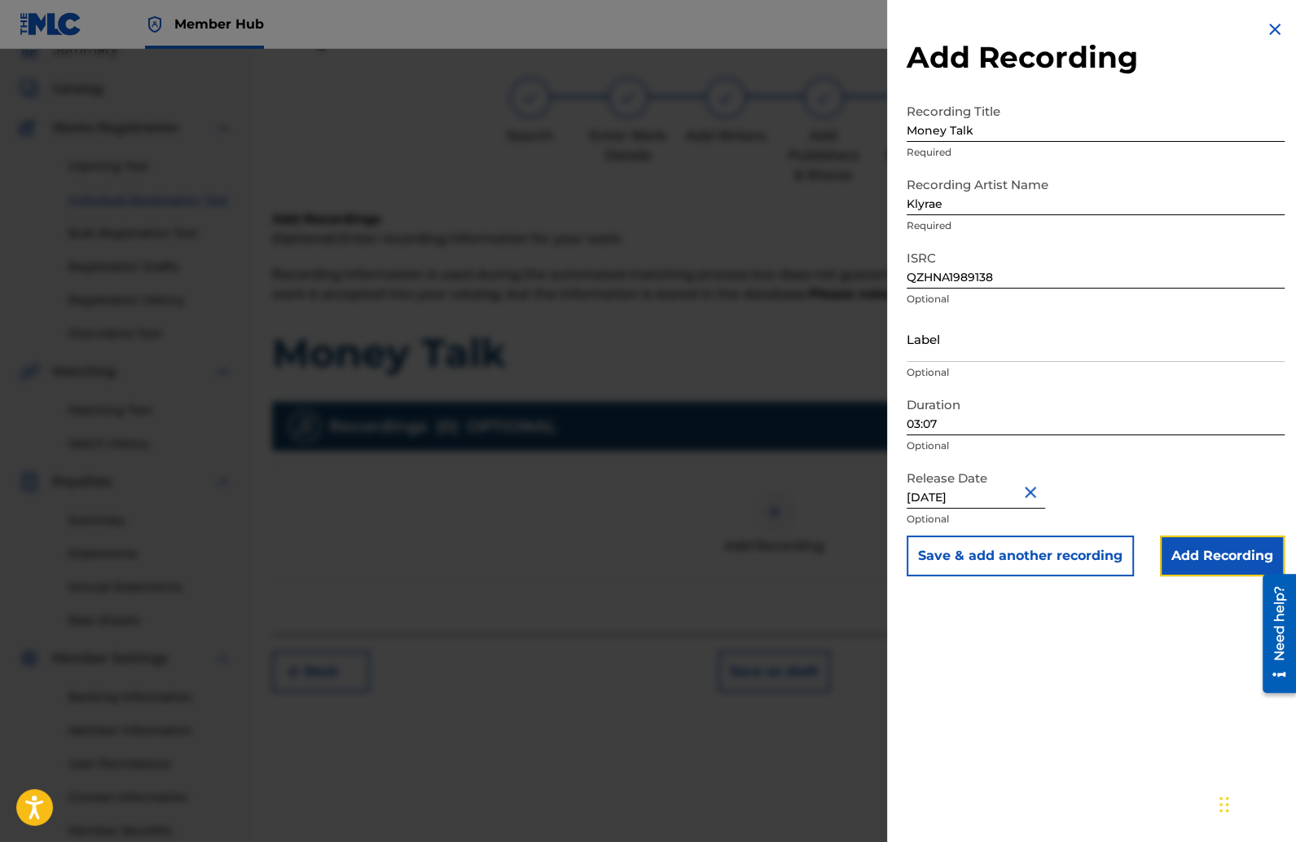
click at [1176, 563] on input "Add Recording" at bounding box center [1222, 555] width 125 height 41
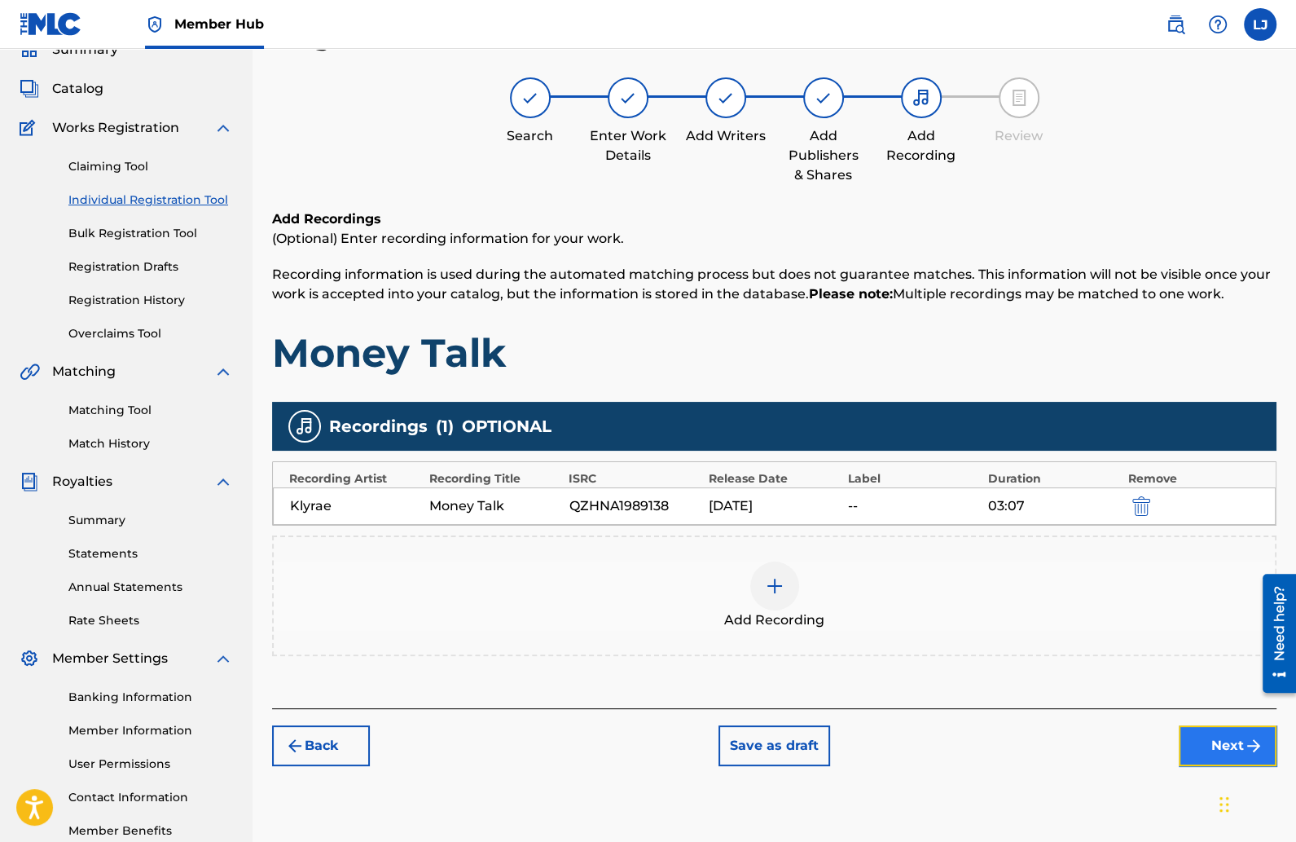
click at [1216, 736] on button "Next" at bounding box center [1228, 745] width 98 height 41
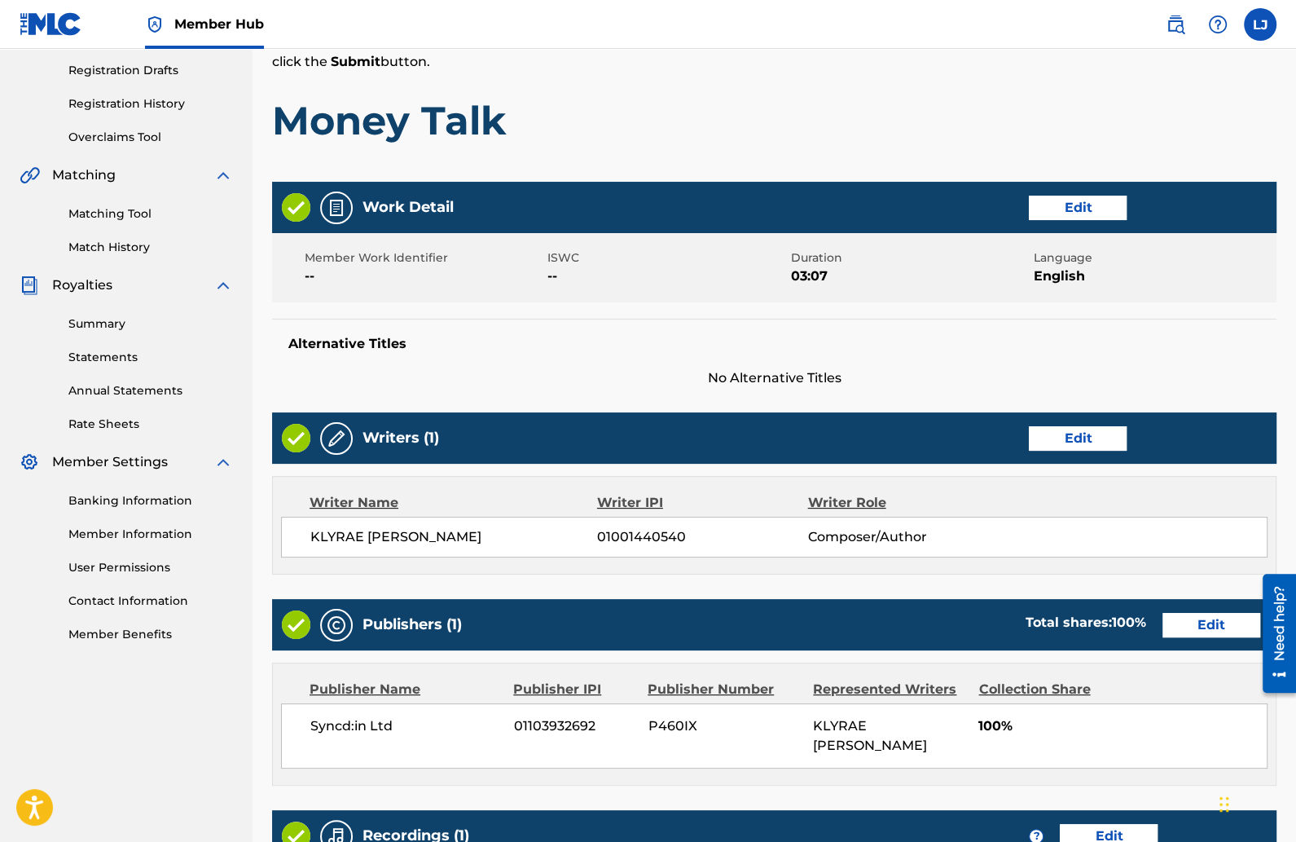
scroll to position [552, 0]
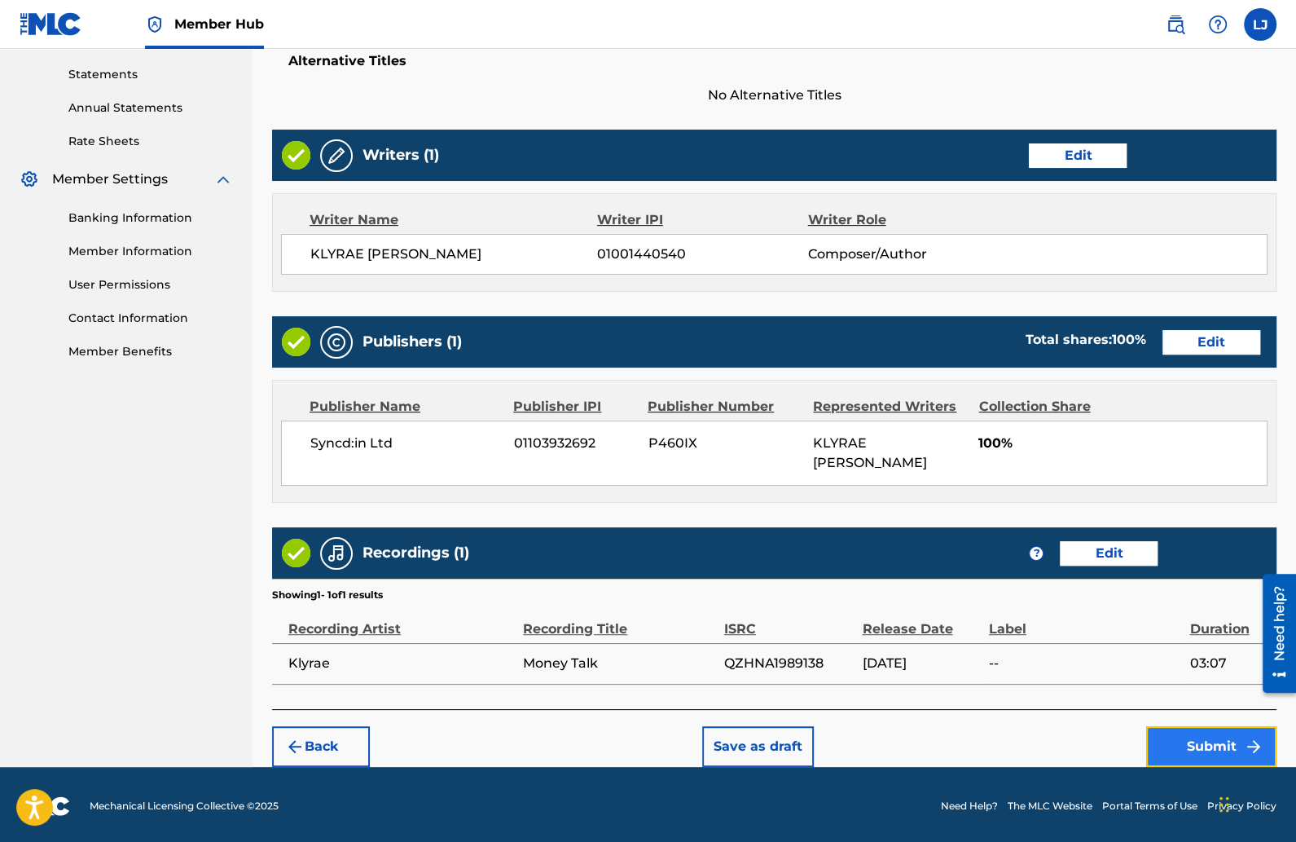
click at [1178, 736] on button "Submit" at bounding box center [1211, 746] width 130 height 41
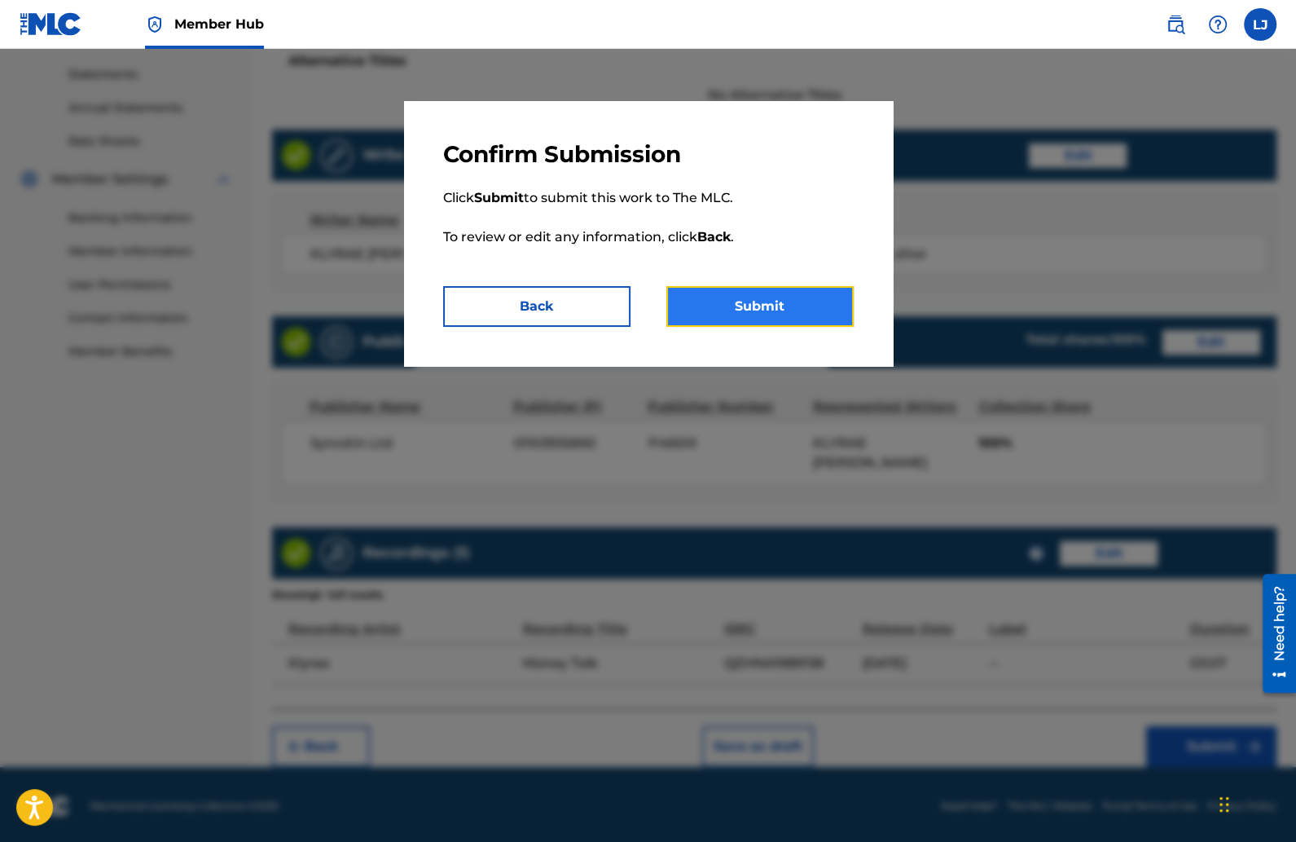
click at [781, 297] on button "Submit" at bounding box center [759, 306] width 187 height 41
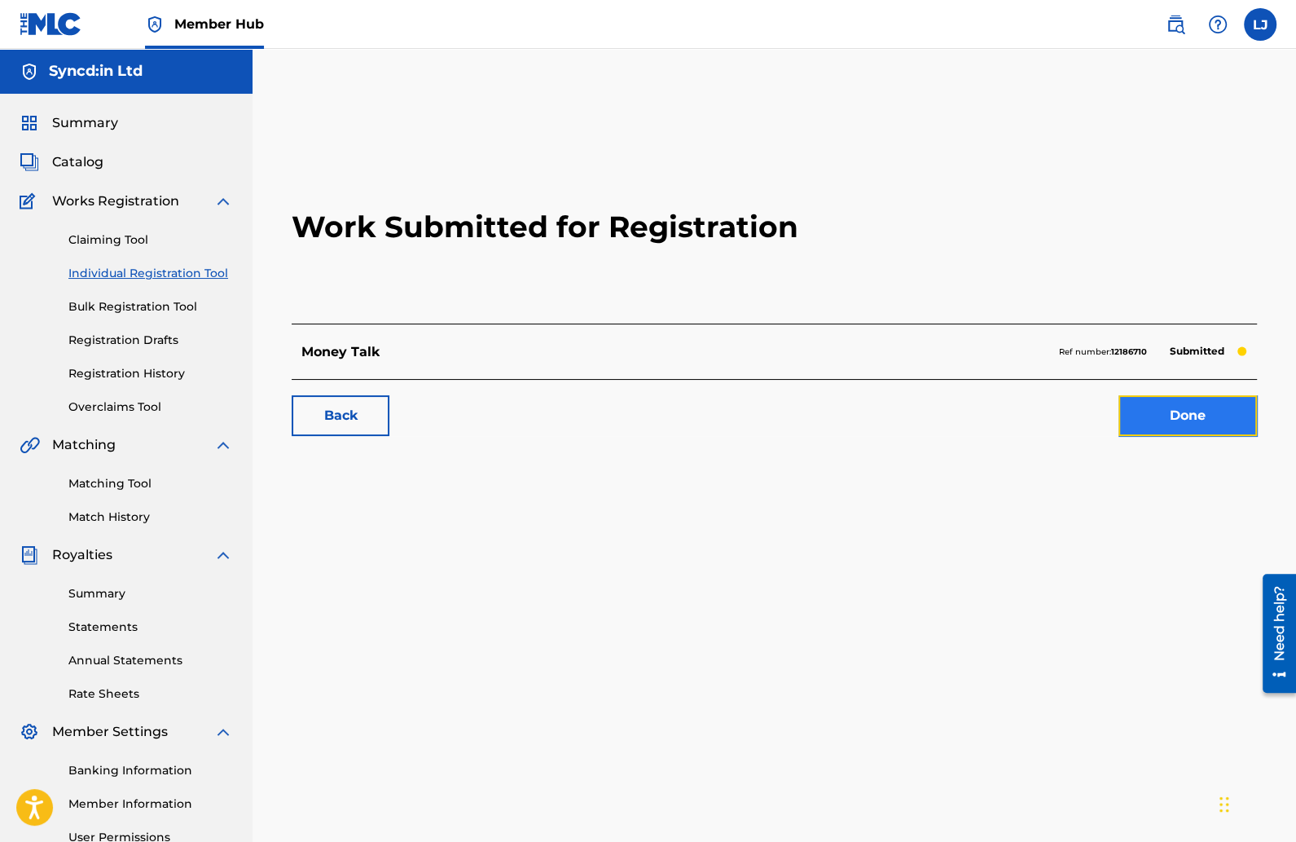
click at [1202, 421] on link "Done" at bounding box center [1188, 415] width 138 height 41
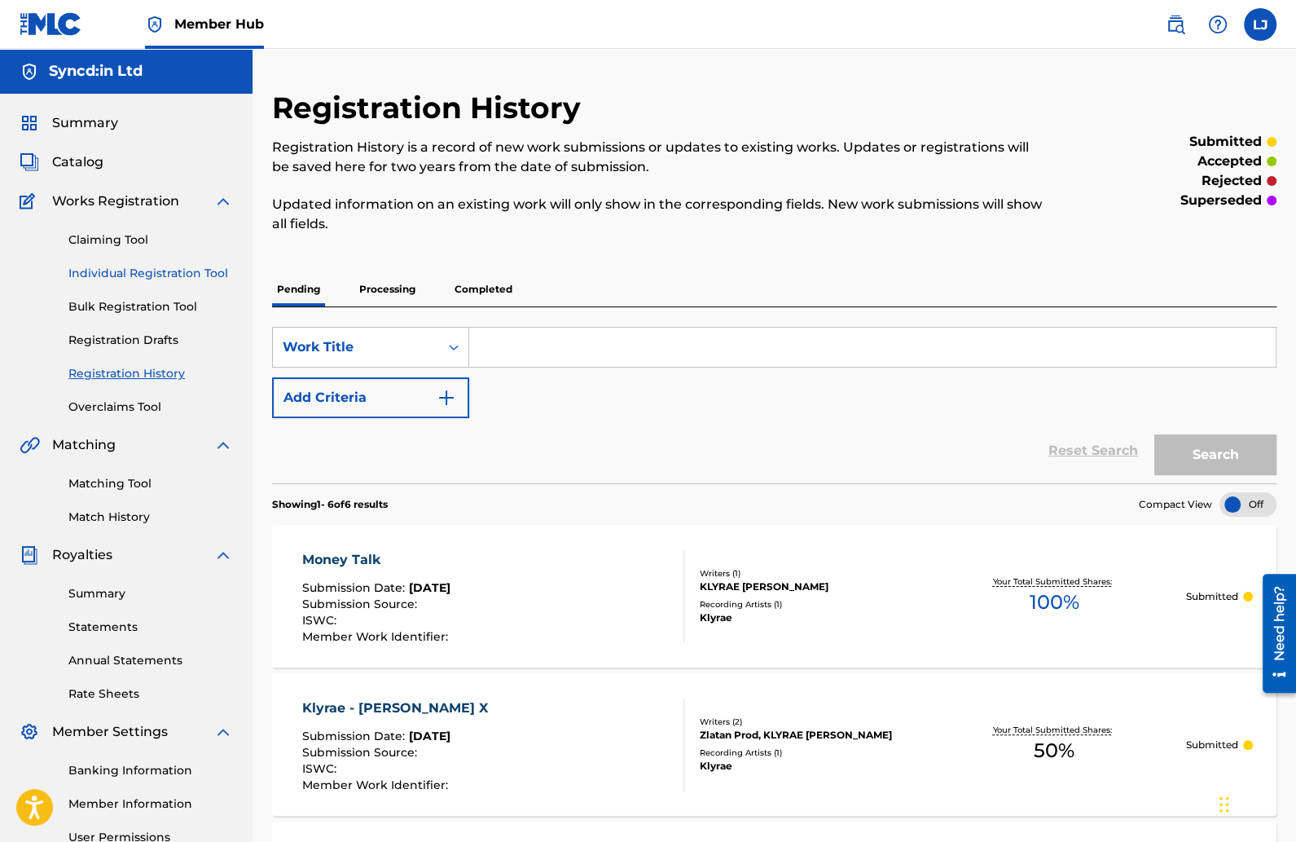
click at [108, 275] on link "Individual Registration Tool" at bounding box center [150, 273] width 165 height 17
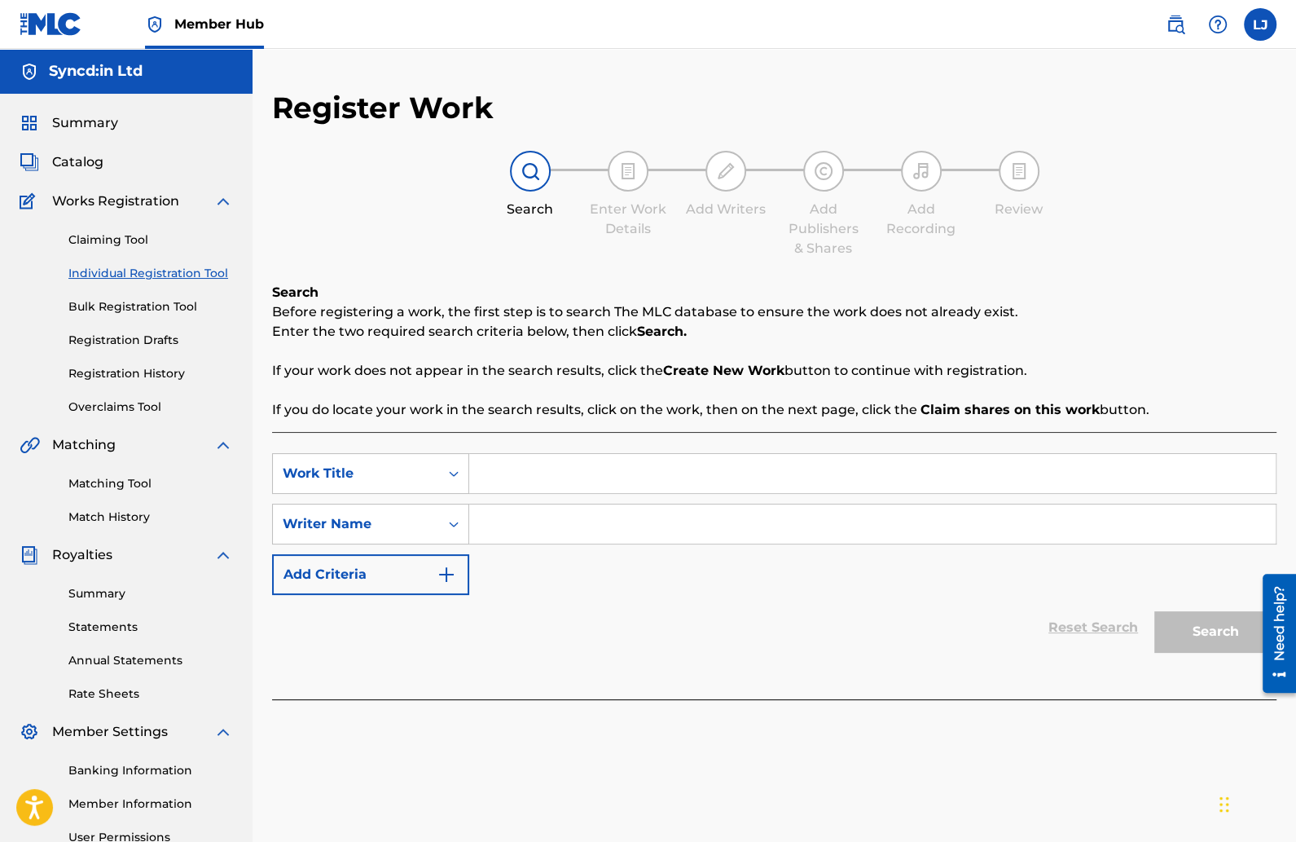
click at [533, 473] on input "Search Form" at bounding box center [872, 473] width 807 height 39
type input "Two Piece"
click at [547, 519] on input "Search Form" at bounding box center [872, 523] width 807 height 39
type input "Klyrae campbell"
click at [1154, 611] on button "Search" at bounding box center [1215, 631] width 122 height 41
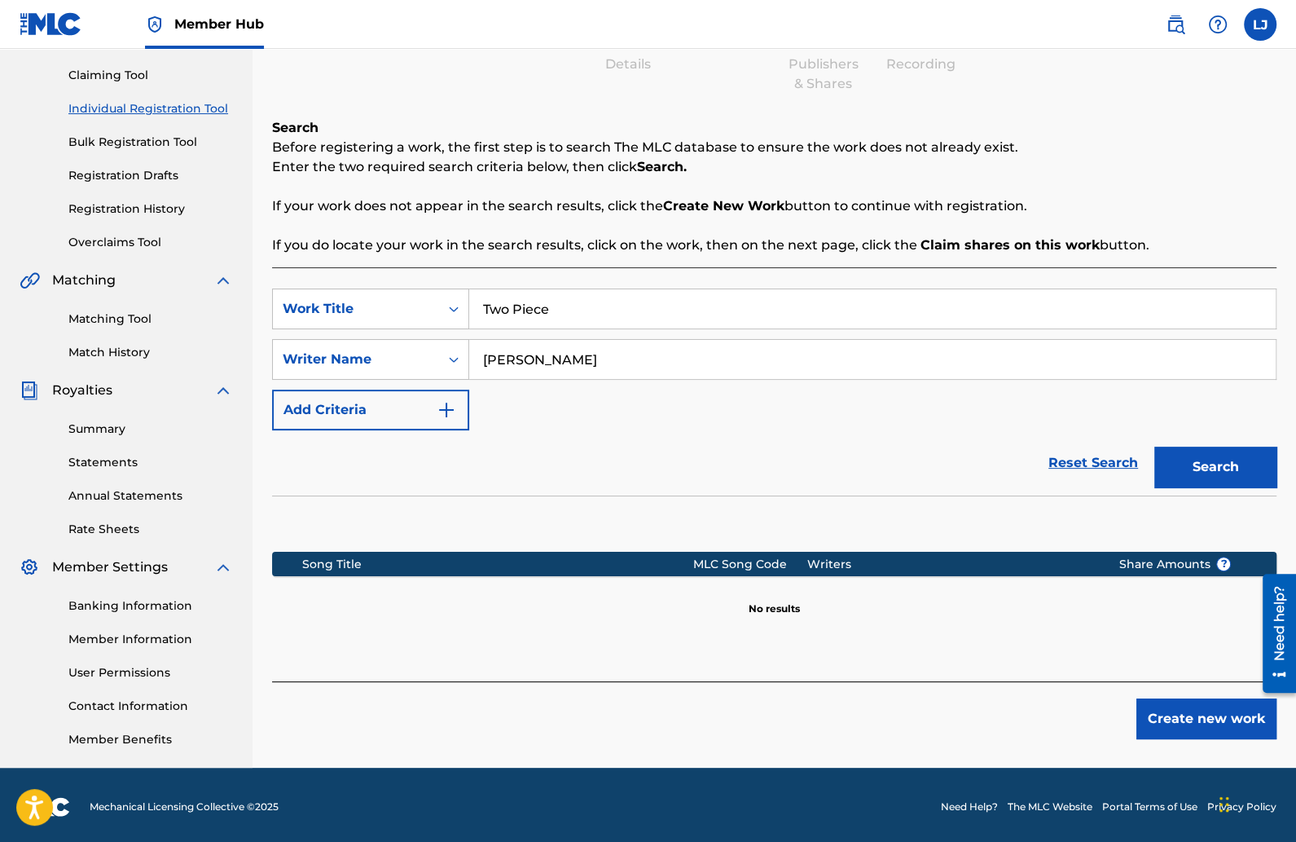
scroll to position [168, 0]
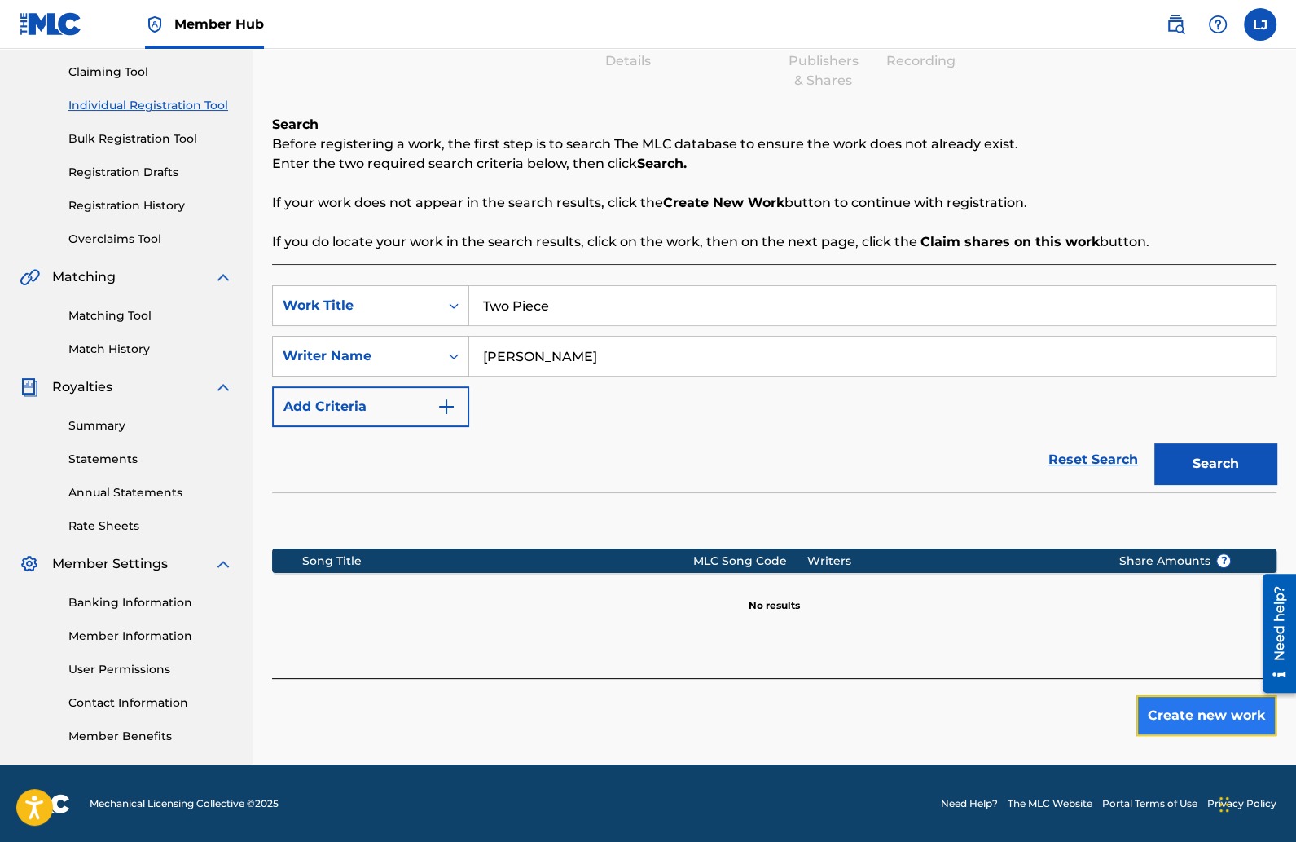
click at [1176, 708] on button "Create new work" at bounding box center [1206, 715] width 140 height 41
